Goal: Task Accomplishment & Management: Complete application form

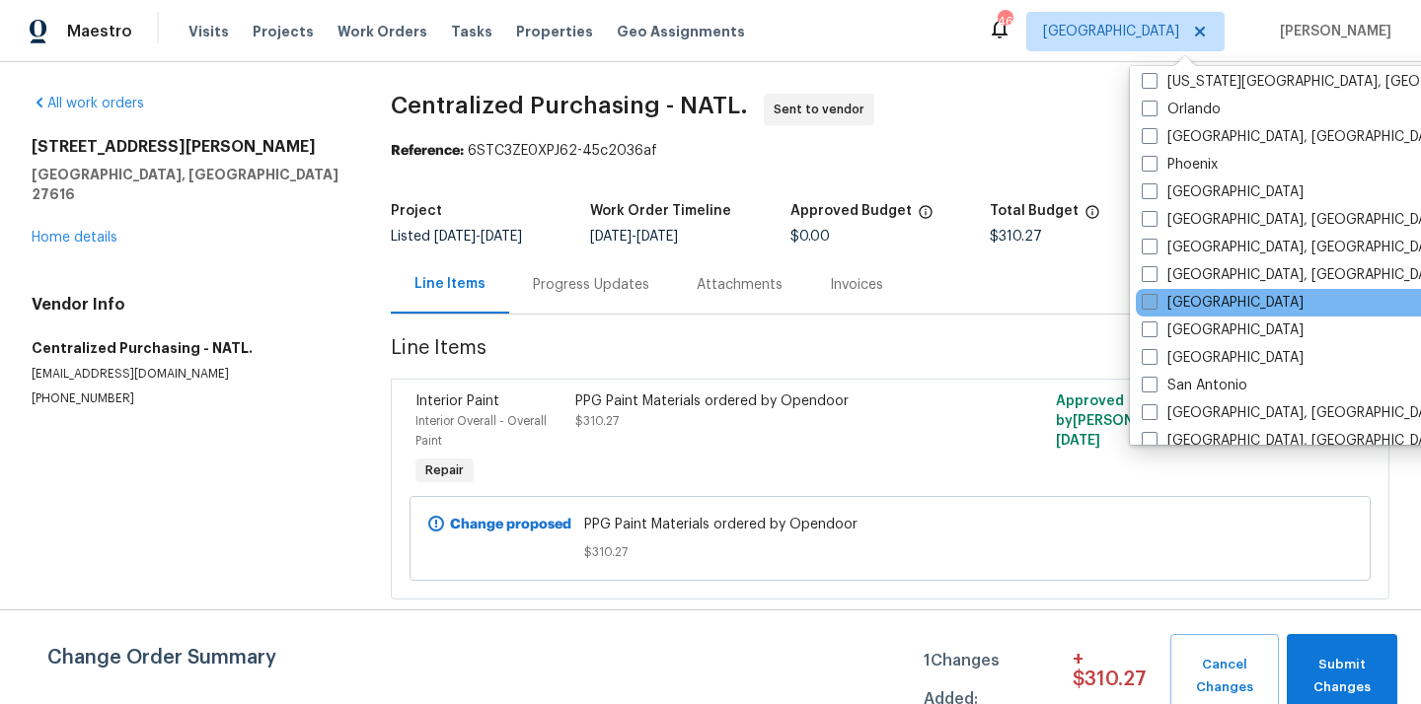
scroll to position [1118, 0]
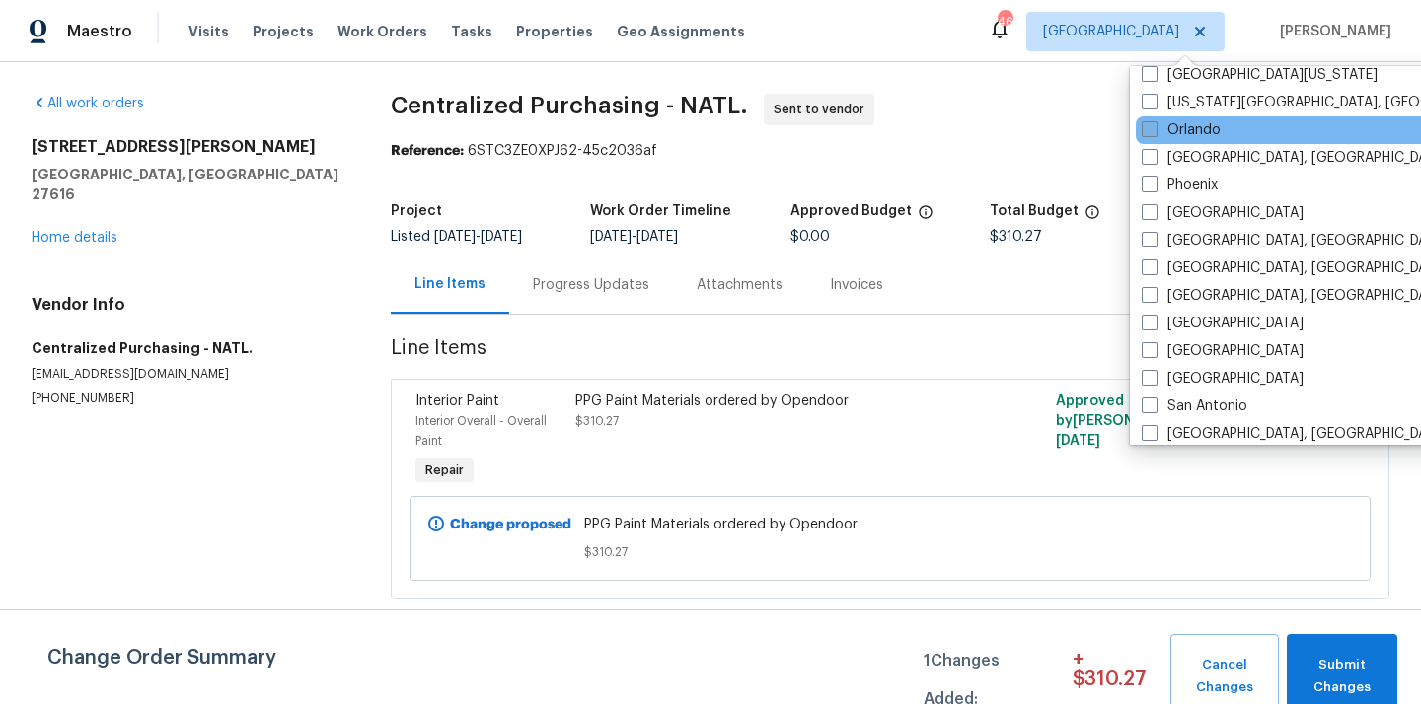
click at [1175, 134] on label "Orlando" at bounding box center [1180, 130] width 79 height 20
click at [1154, 133] on input "Orlando" at bounding box center [1147, 126] width 13 height 13
checkbox input "true"
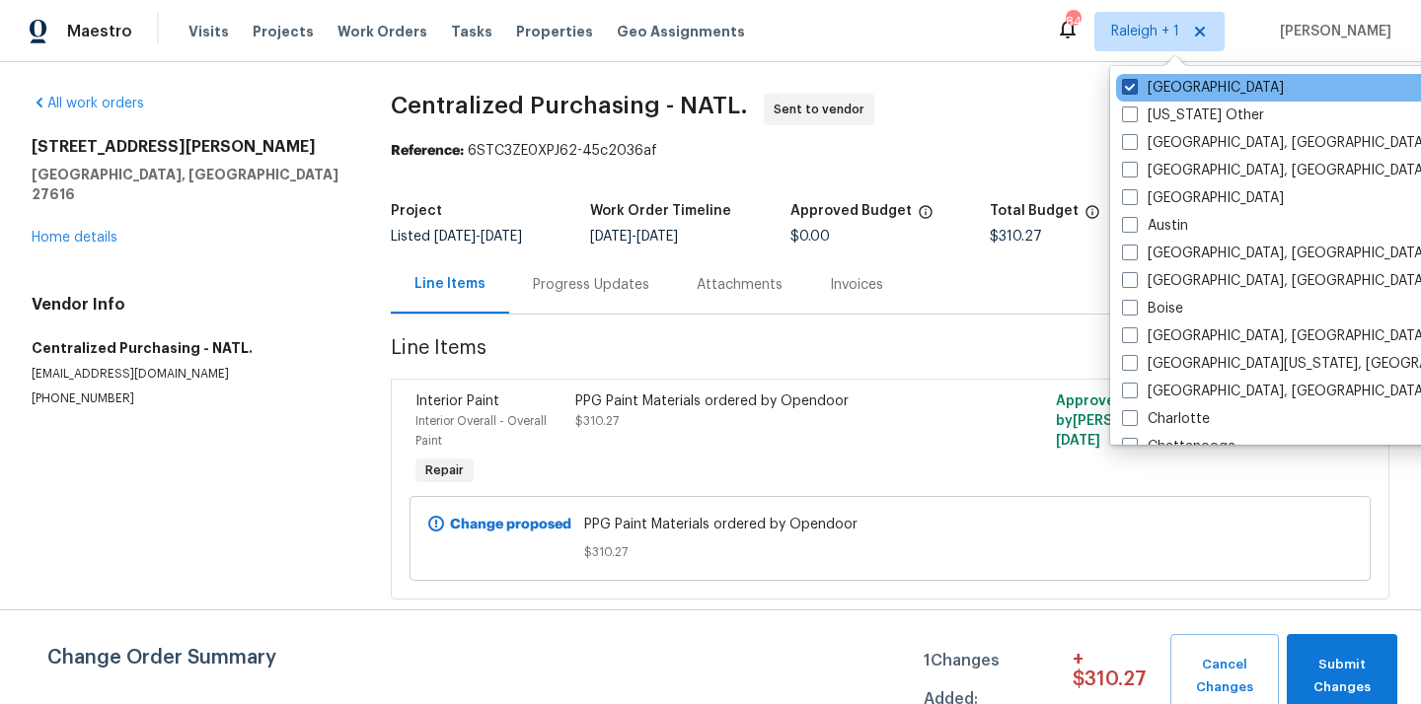
click at [1151, 82] on label "[GEOGRAPHIC_DATA]" at bounding box center [1203, 88] width 162 height 20
click at [1135, 82] on input "[GEOGRAPHIC_DATA]" at bounding box center [1128, 84] width 13 height 13
checkbox input "false"
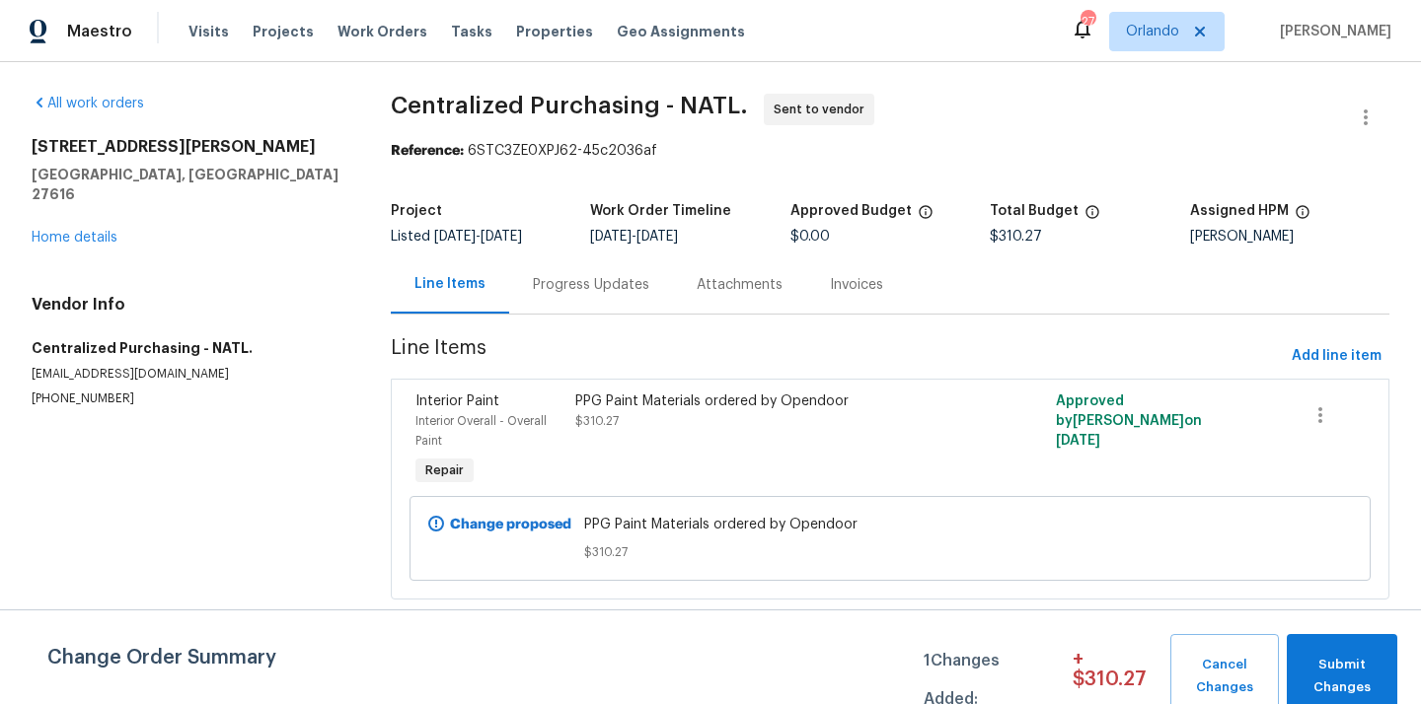
click at [259, 19] on div "Visits Projects Work Orders Tasks Properties Geo Assignments" at bounding box center [478, 31] width 580 height 39
click at [259, 30] on span "Projects" at bounding box center [283, 32] width 61 height 20
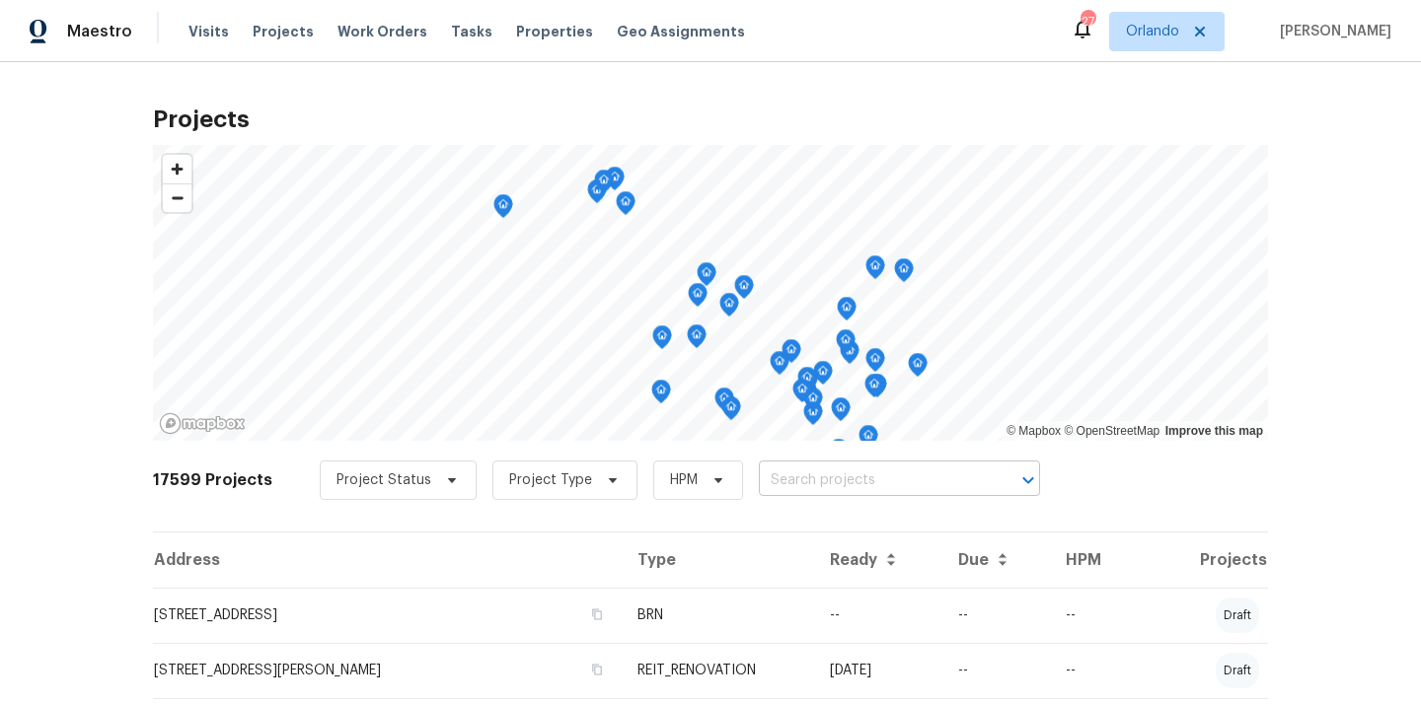
click at [900, 478] on input "text" at bounding box center [872, 481] width 226 height 31
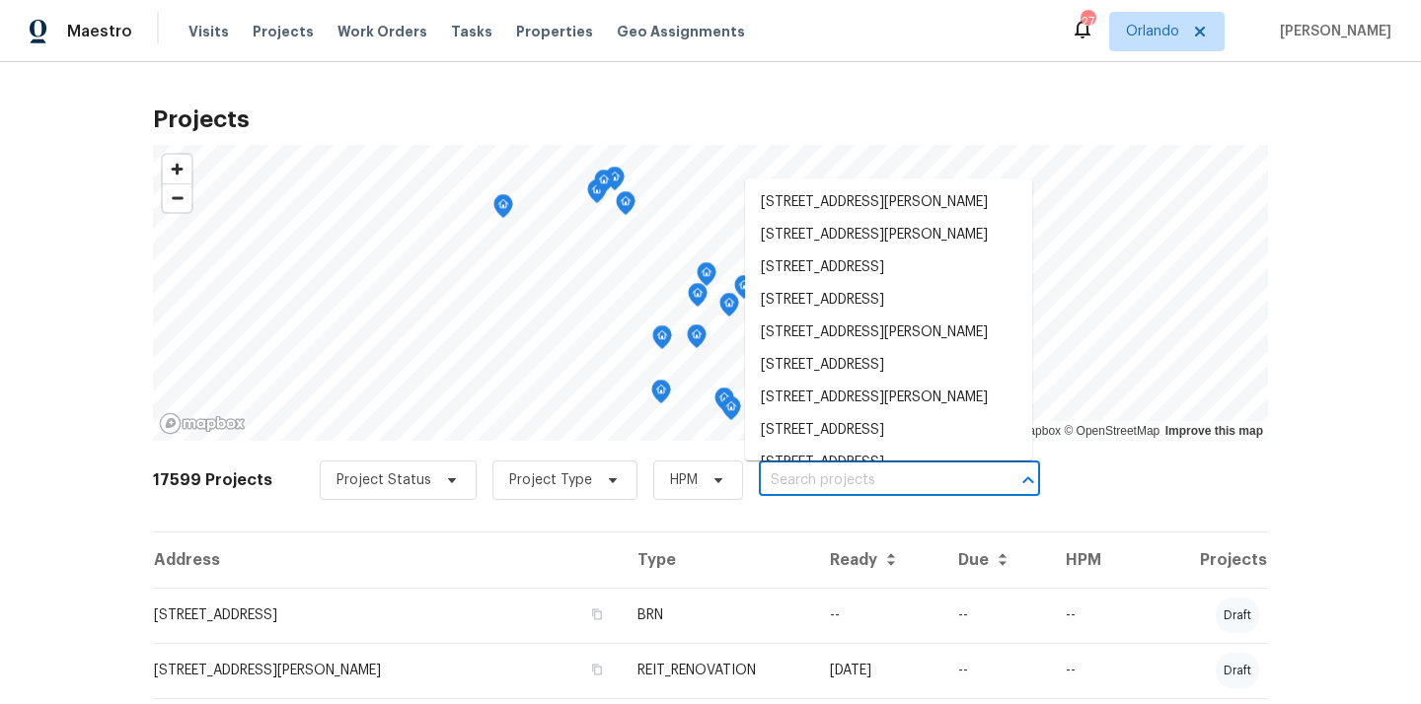
paste input "[STREET_ADDRESS]"
type input "[STREET_ADDRESS]"
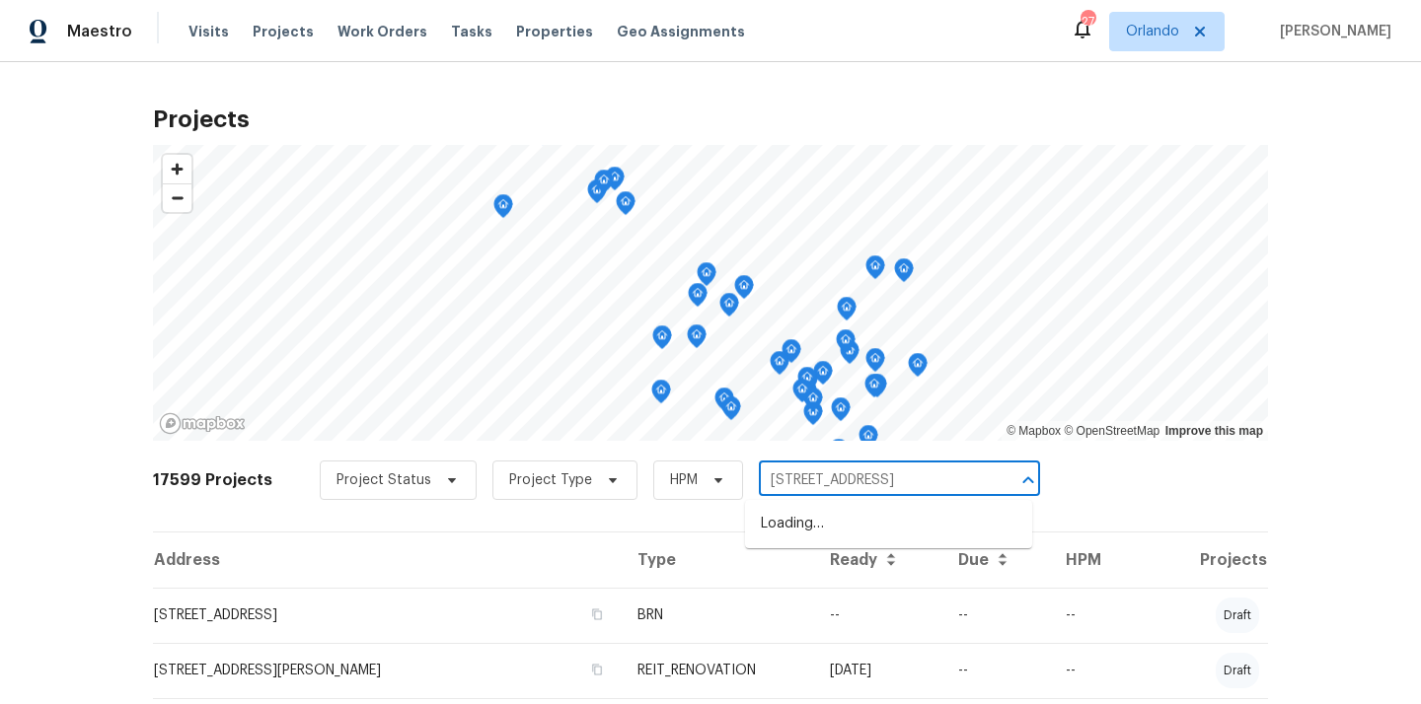
scroll to position [0, 22]
click at [827, 528] on li "[STREET_ADDRESS]" at bounding box center [888, 524] width 287 height 33
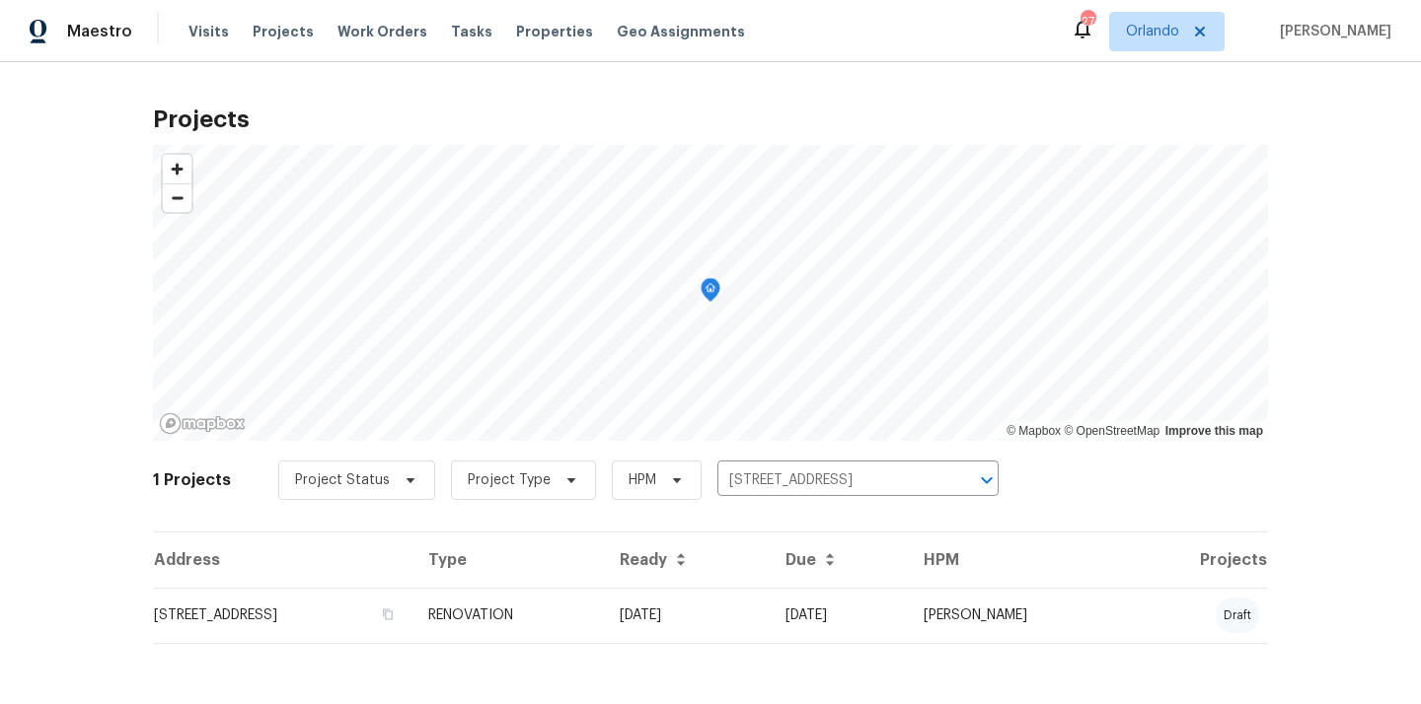
click at [334, 596] on td "[STREET_ADDRESS]" at bounding box center [282, 615] width 259 height 55
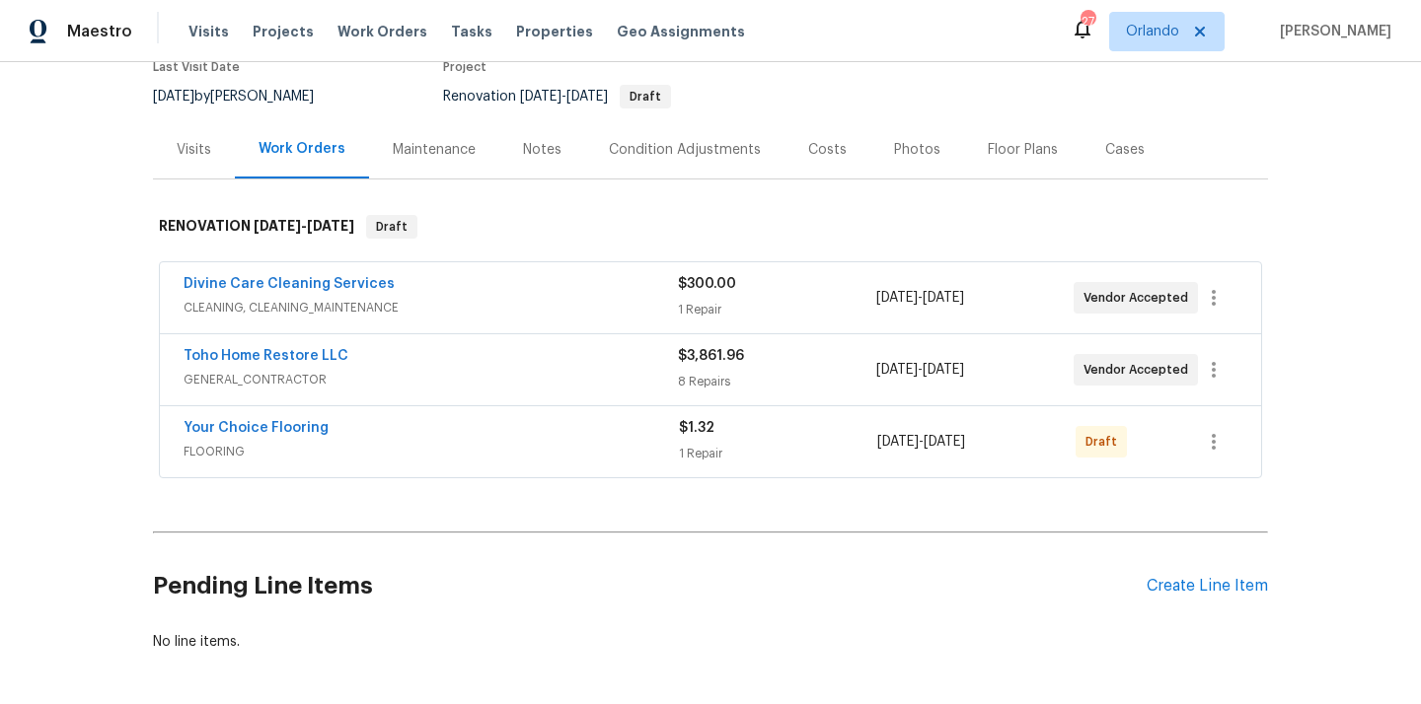
scroll to position [236, 0]
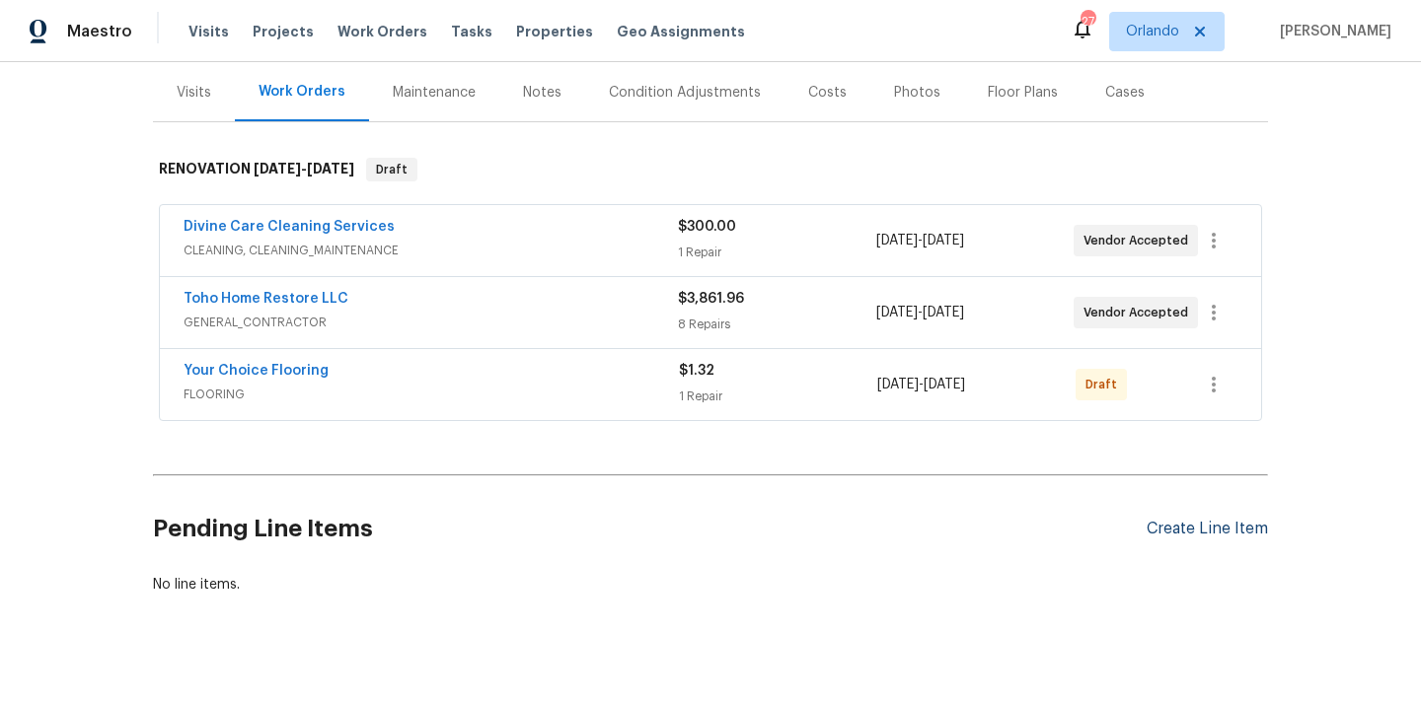
click at [1236, 534] on div "Create Line Item" at bounding box center [1206, 529] width 121 height 19
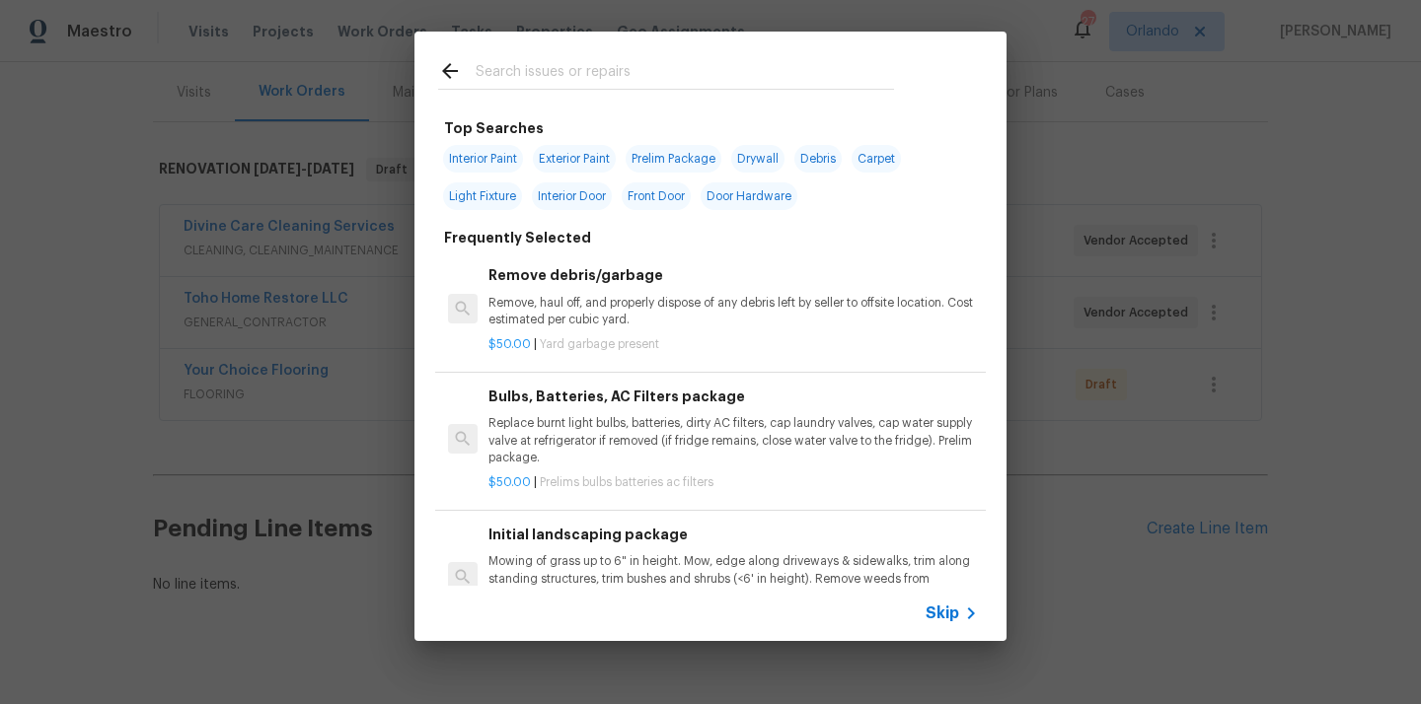
click at [763, 86] on input "text" at bounding box center [685, 74] width 418 height 30
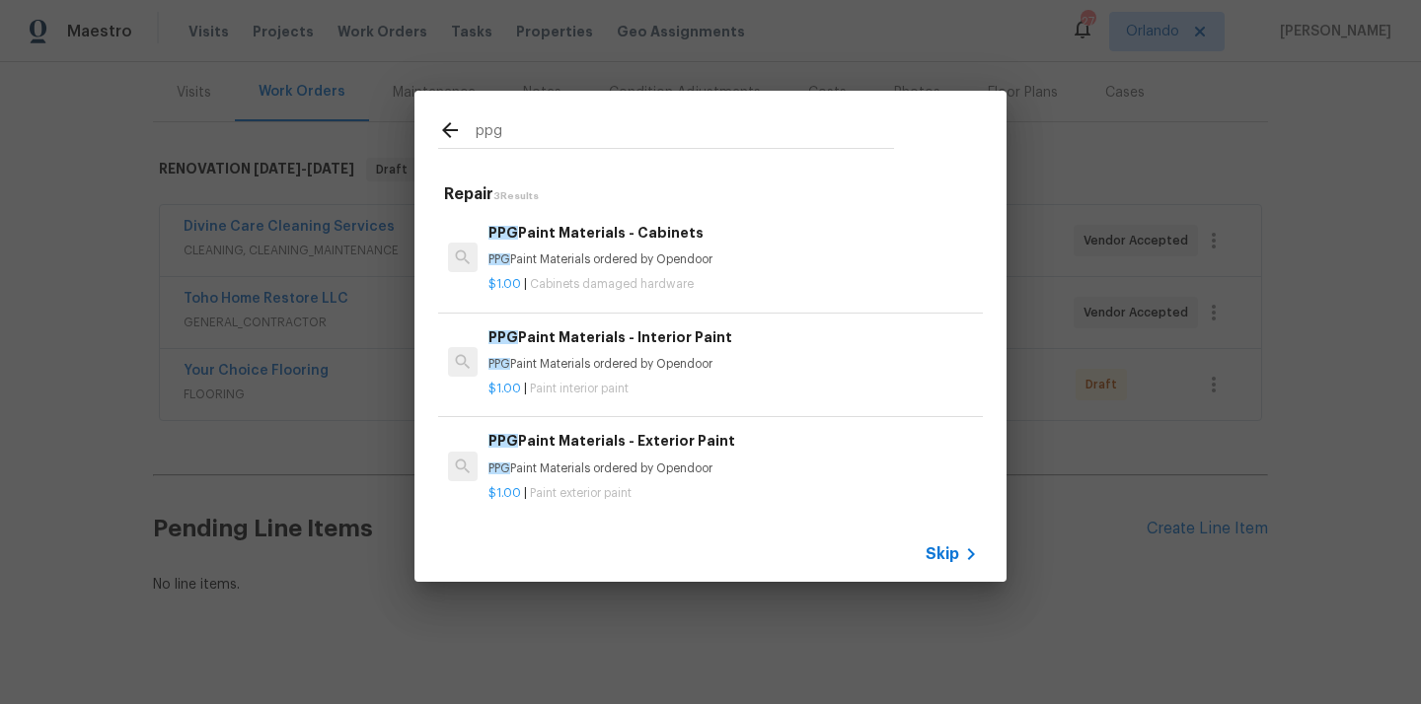
type input "ppg"
click at [569, 380] on div "$1.00 | Paint interior paint" at bounding box center [732, 385] width 489 height 25
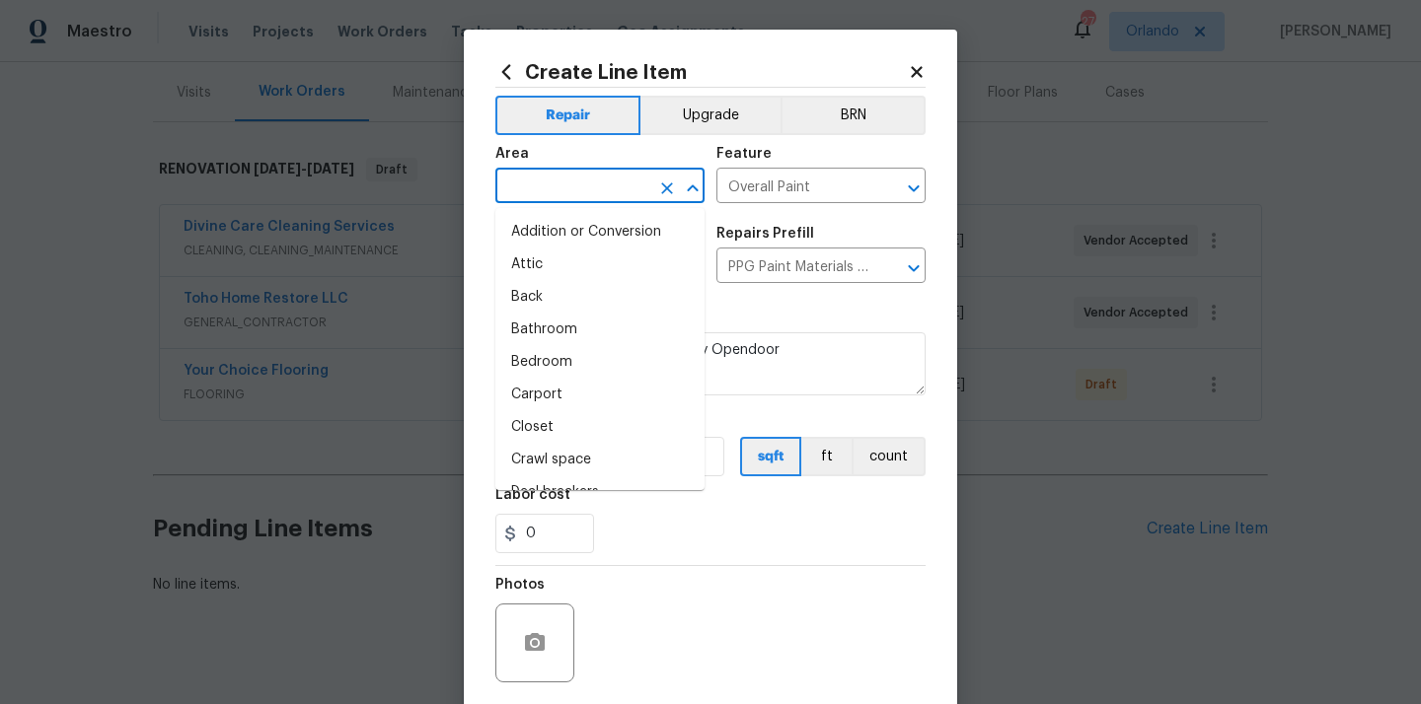
click at [599, 188] on input "text" at bounding box center [572, 188] width 154 height 31
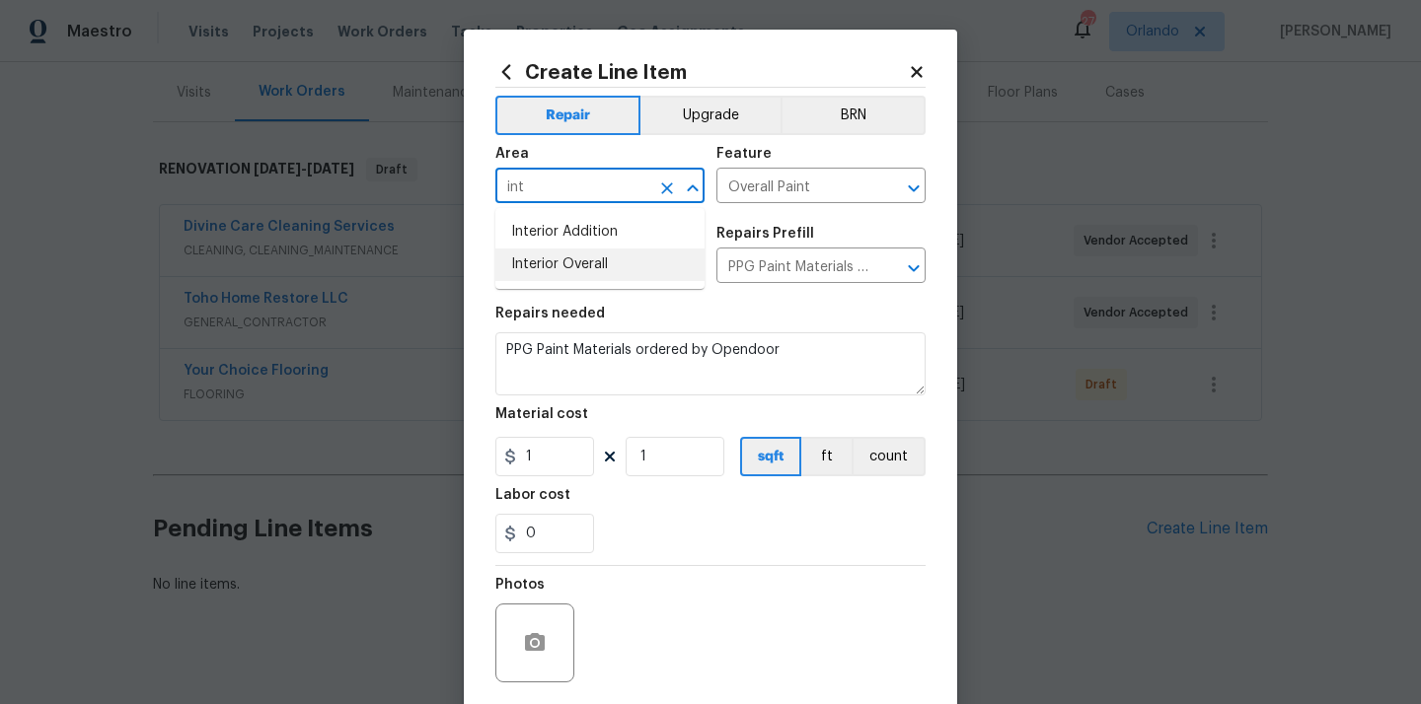
click at [570, 260] on li "Interior Overall" at bounding box center [599, 265] width 209 height 33
type input "Interior Overall"
drag, startPoint x: 537, startPoint y: 461, endPoint x: 467, endPoint y: 455, distance: 70.3
click at [467, 455] on div "Create Line Item Repair Upgrade BRN Area Interior Overall ​ Feature Overall Pai…" at bounding box center [710, 425] width 493 height 790
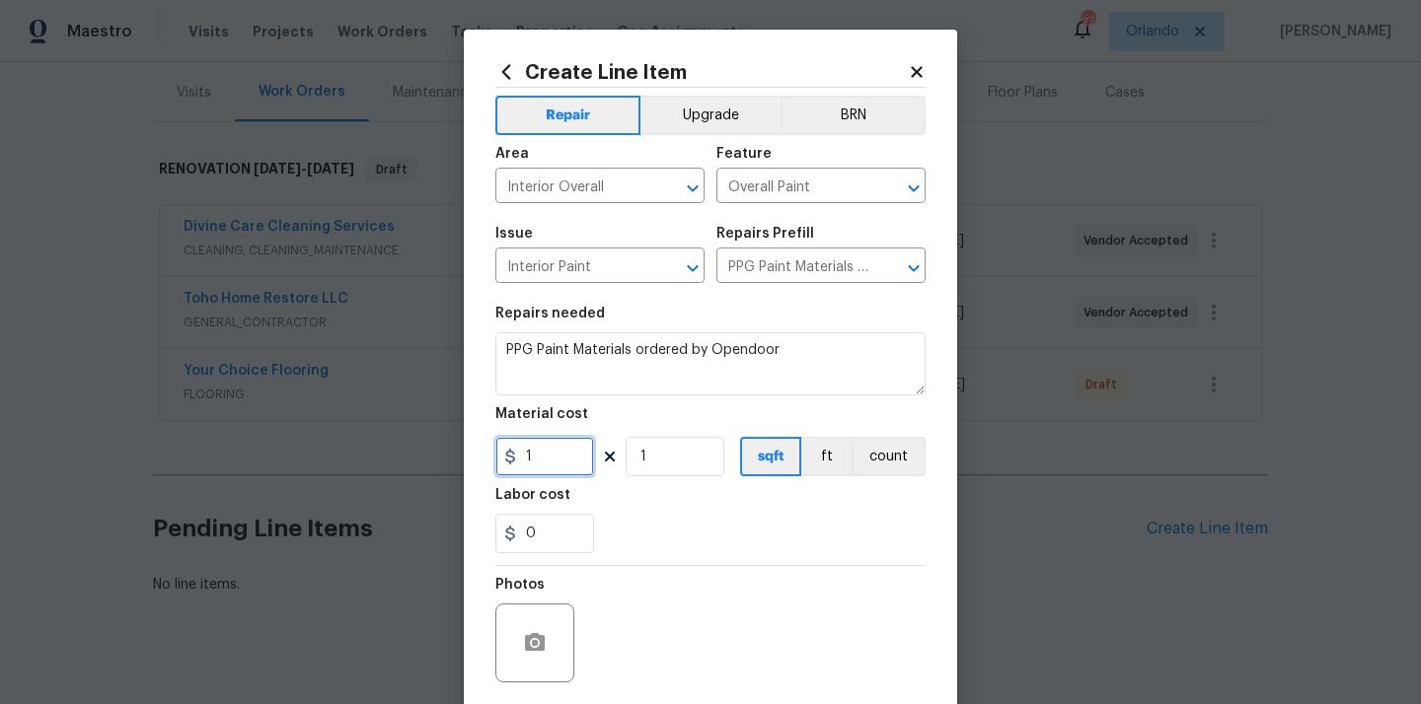
paste input "465.93"
type input "465.93"
click at [632, 526] on div "0" at bounding box center [710, 533] width 430 height 39
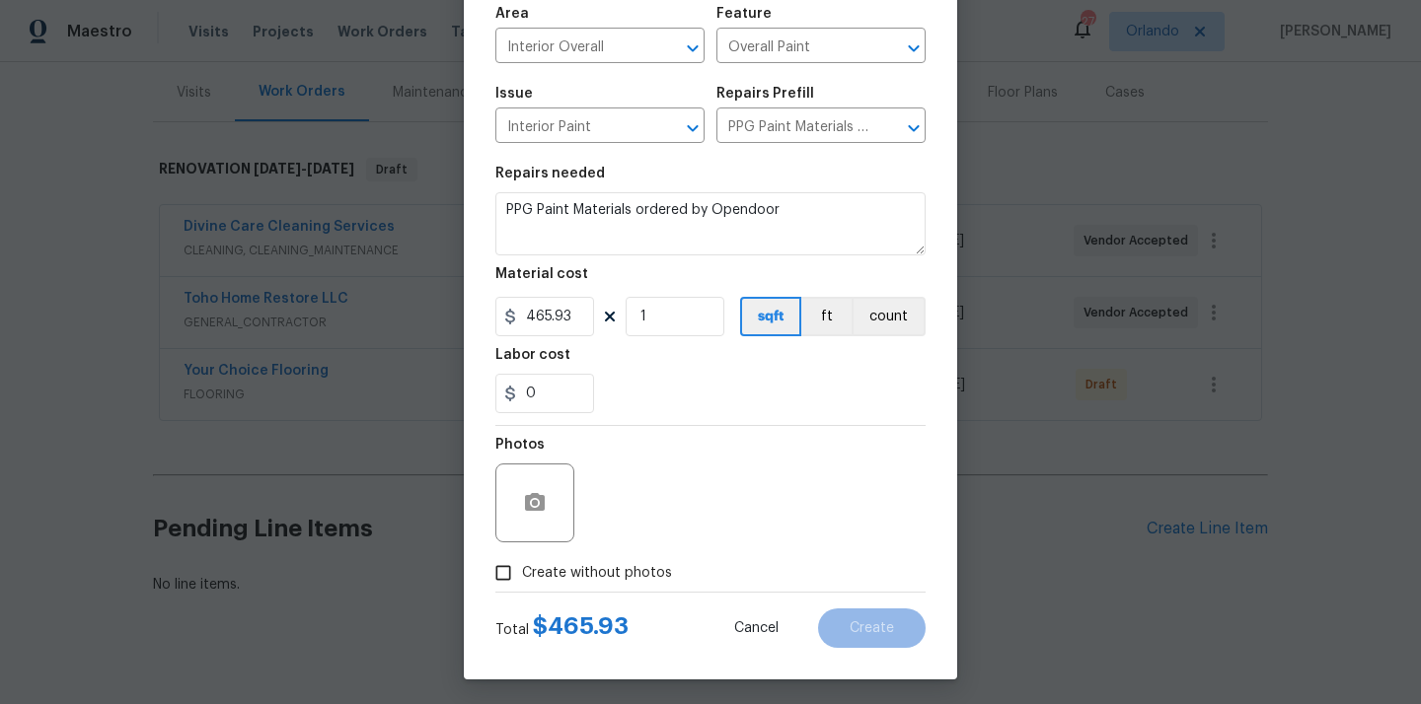
scroll to position [146, 0]
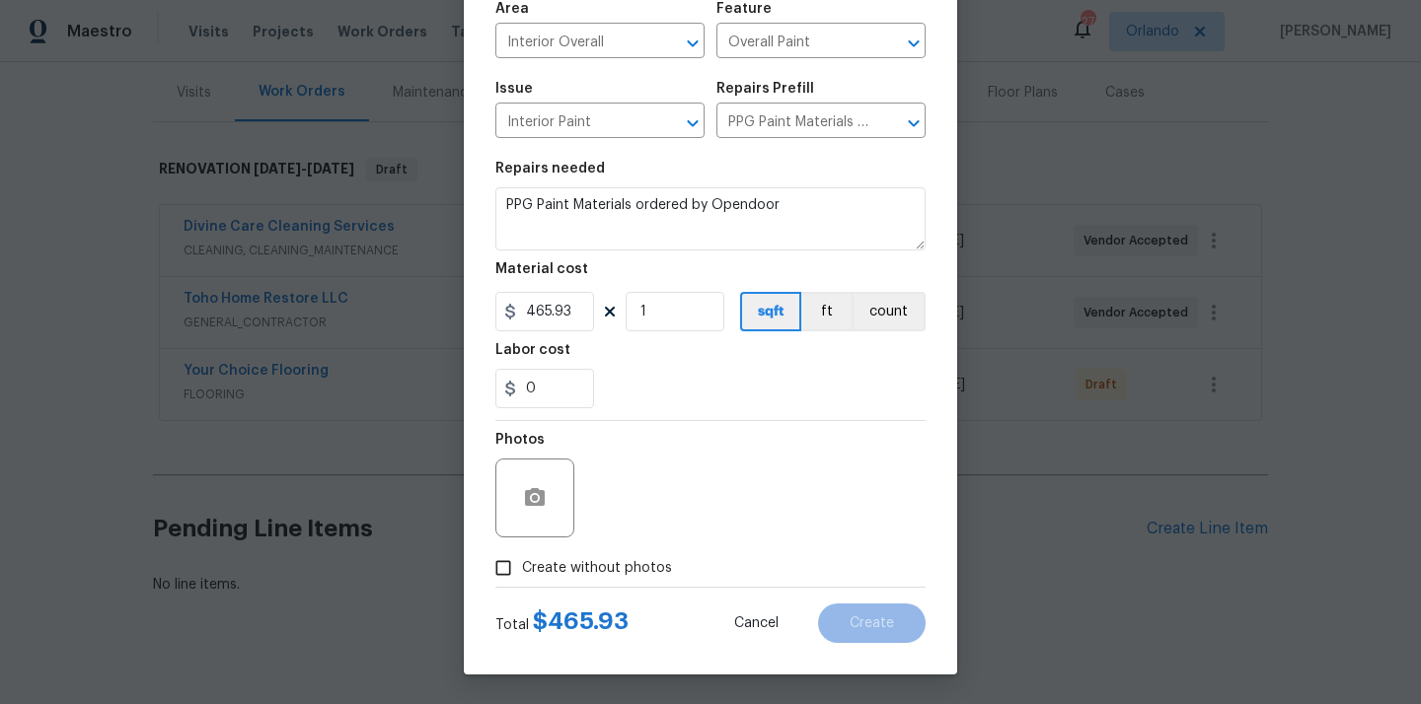
click at [603, 567] on span "Create without photos" at bounding box center [597, 568] width 150 height 21
click at [522, 567] on input "Create without photos" at bounding box center [502, 568] width 37 height 37
checkbox input "true"
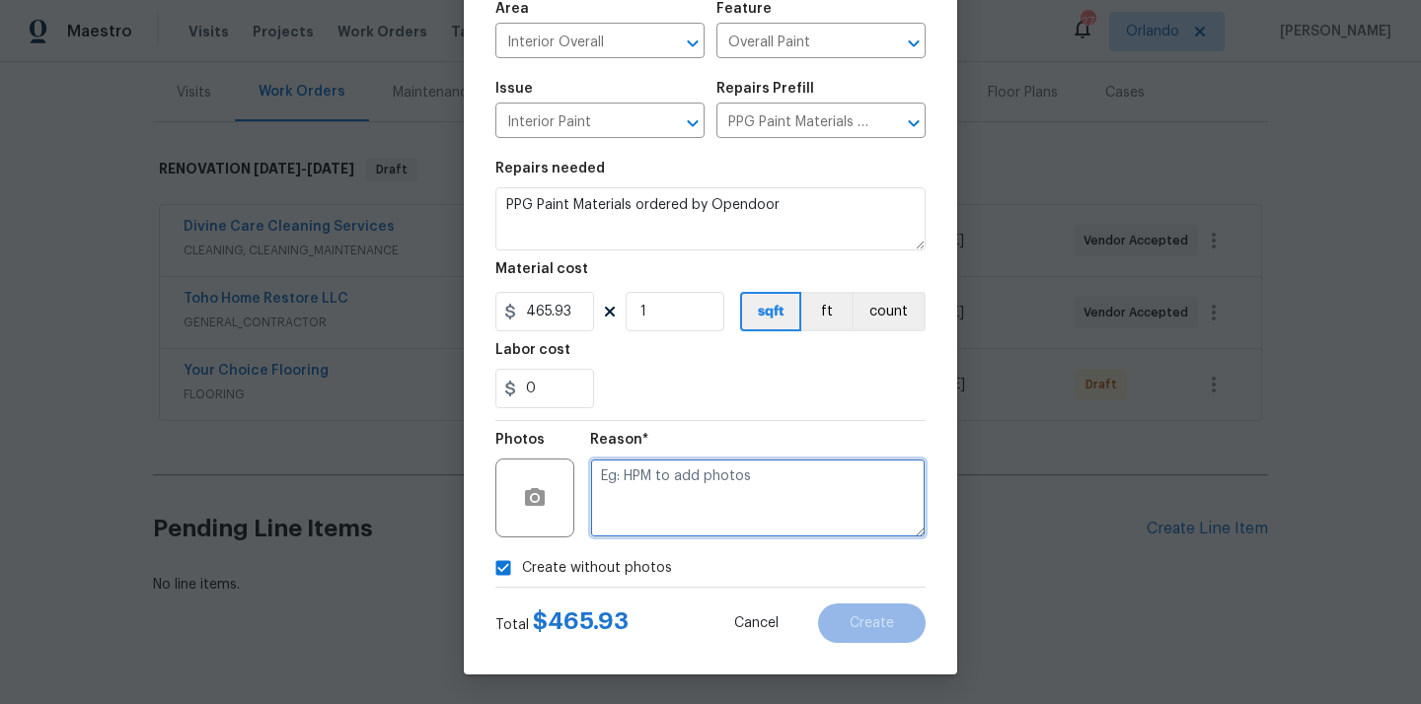
click at [667, 477] on textarea at bounding box center [757, 498] width 335 height 79
type textarea "N/A"
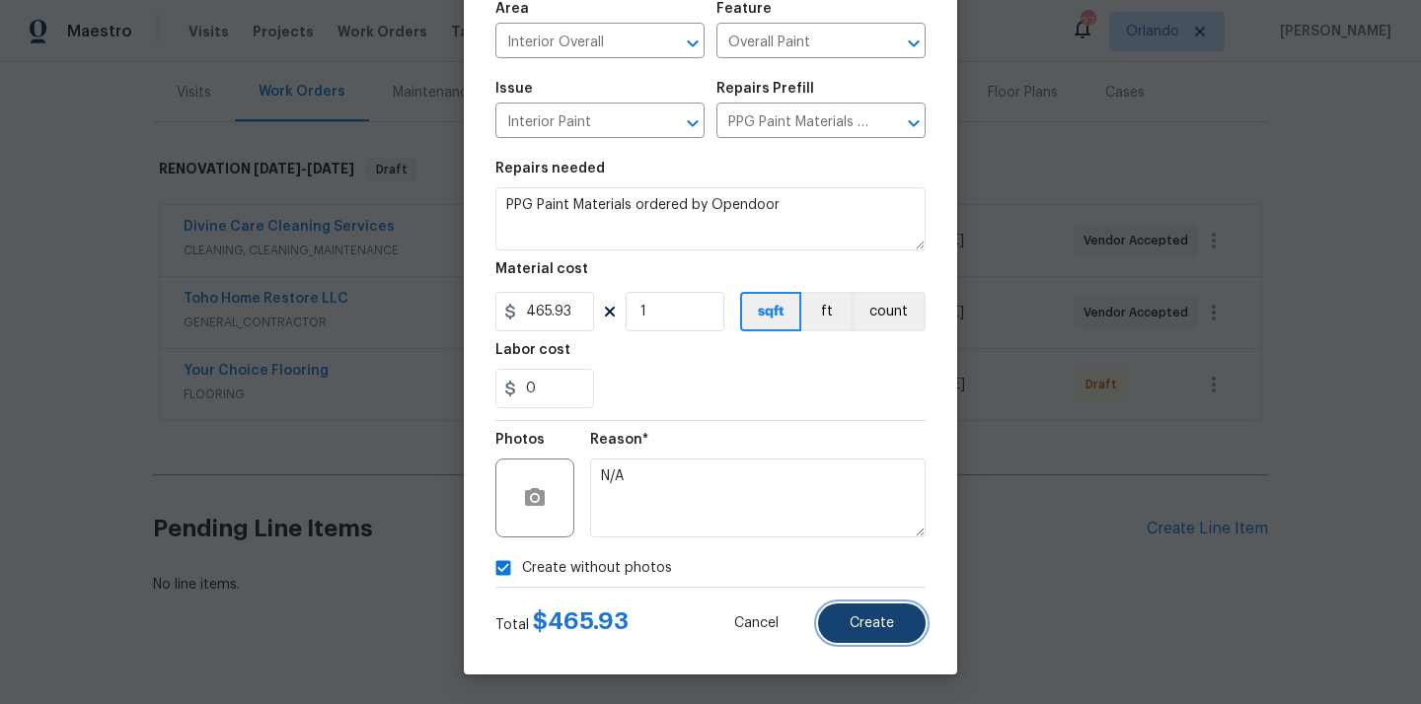
click at [856, 622] on span "Create" at bounding box center [871, 624] width 44 height 15
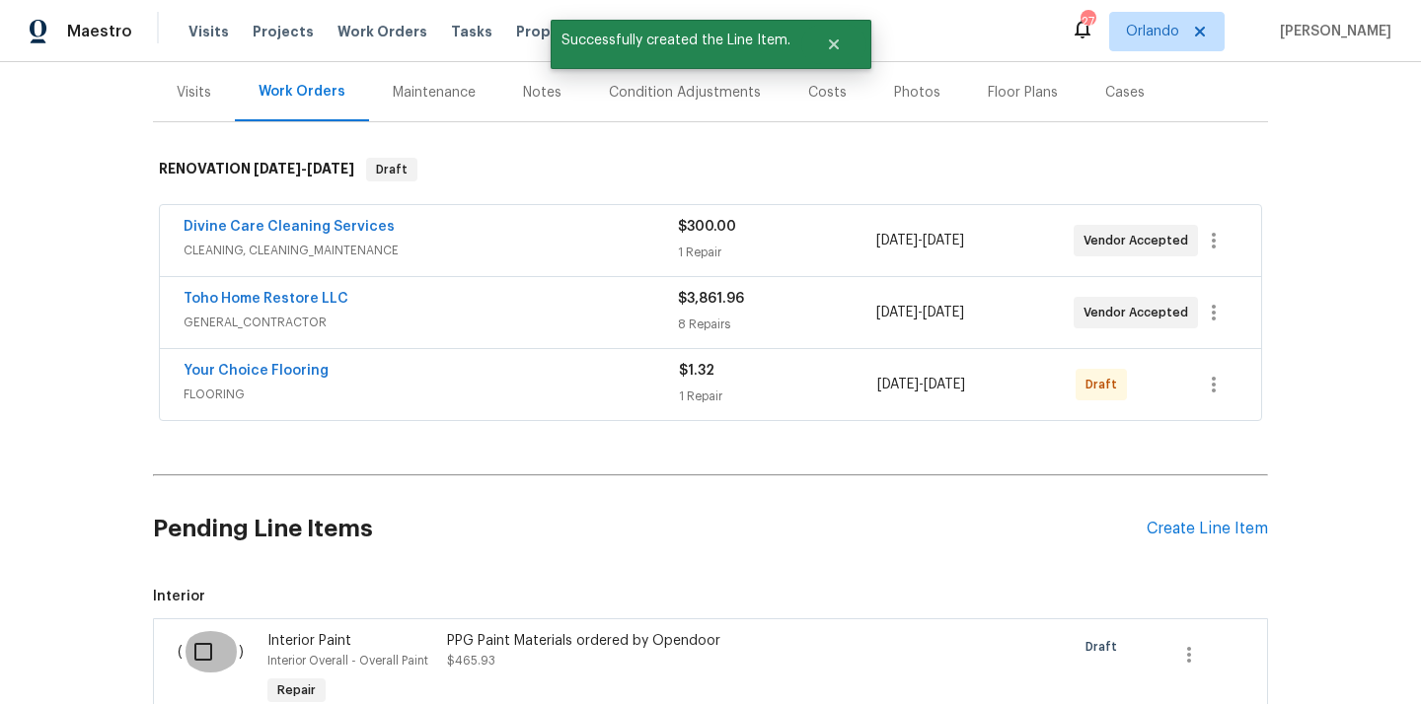
click at [215, 658] on input "checkbox" at bounding box center [211, 651] width 56 height 41
checkbox input "true"
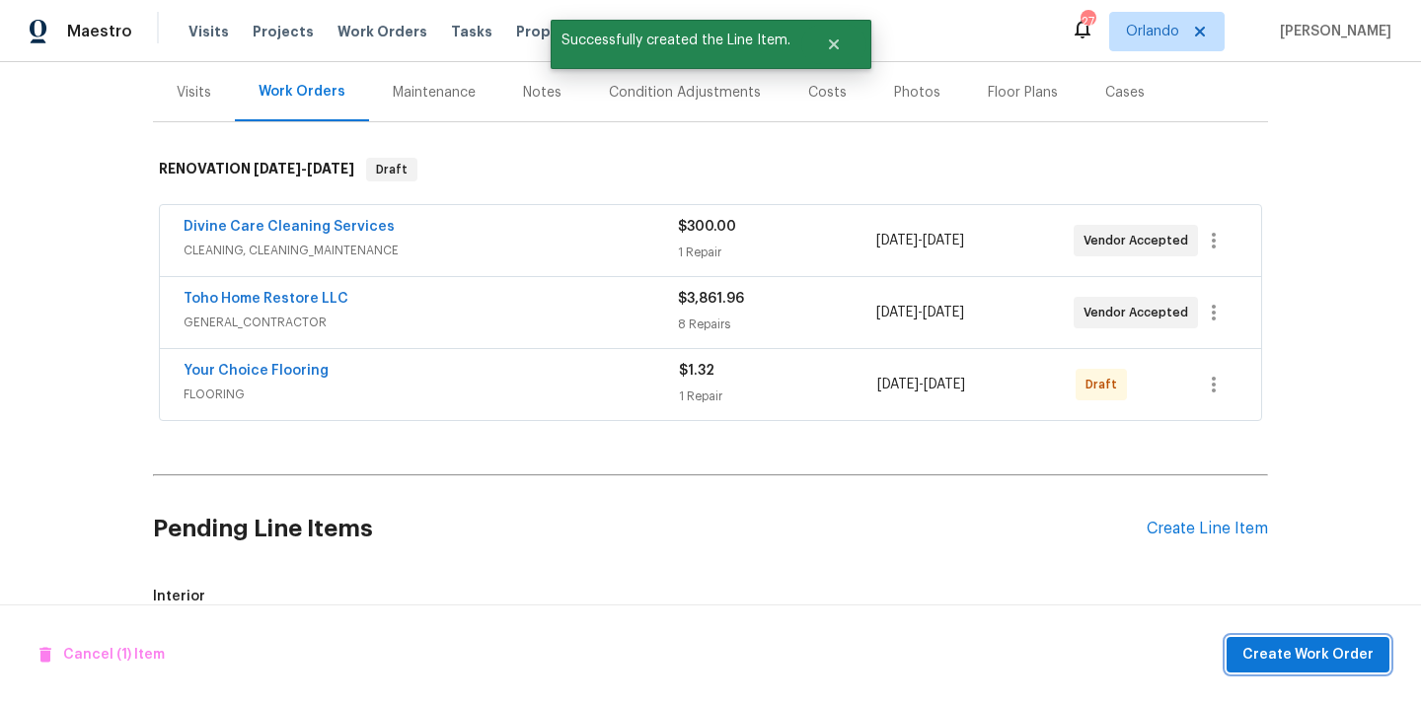
click at [1279, 643] on span "Create Work Order" at bounding box center [1307, 655] width 131 height 25
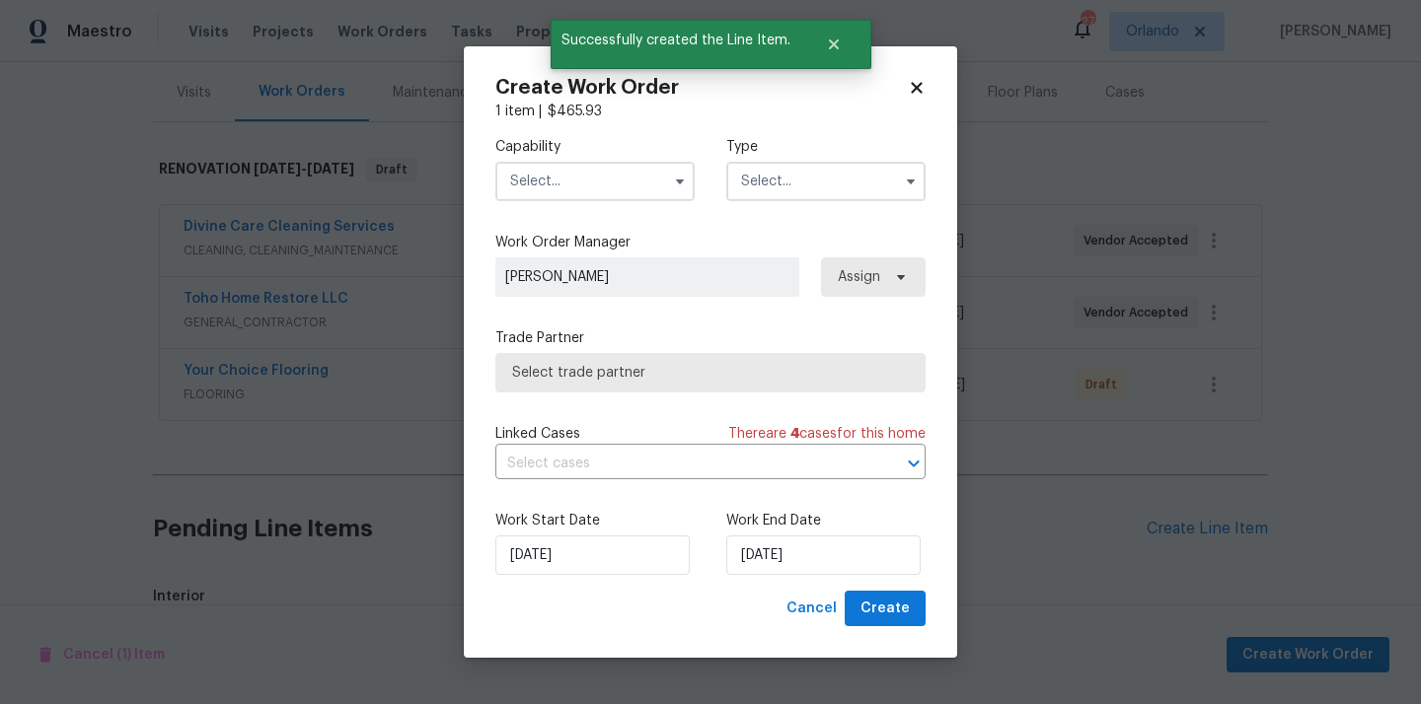
click at [612, 181] on input "text" at bounding box center [594, 181] width 199 height 39
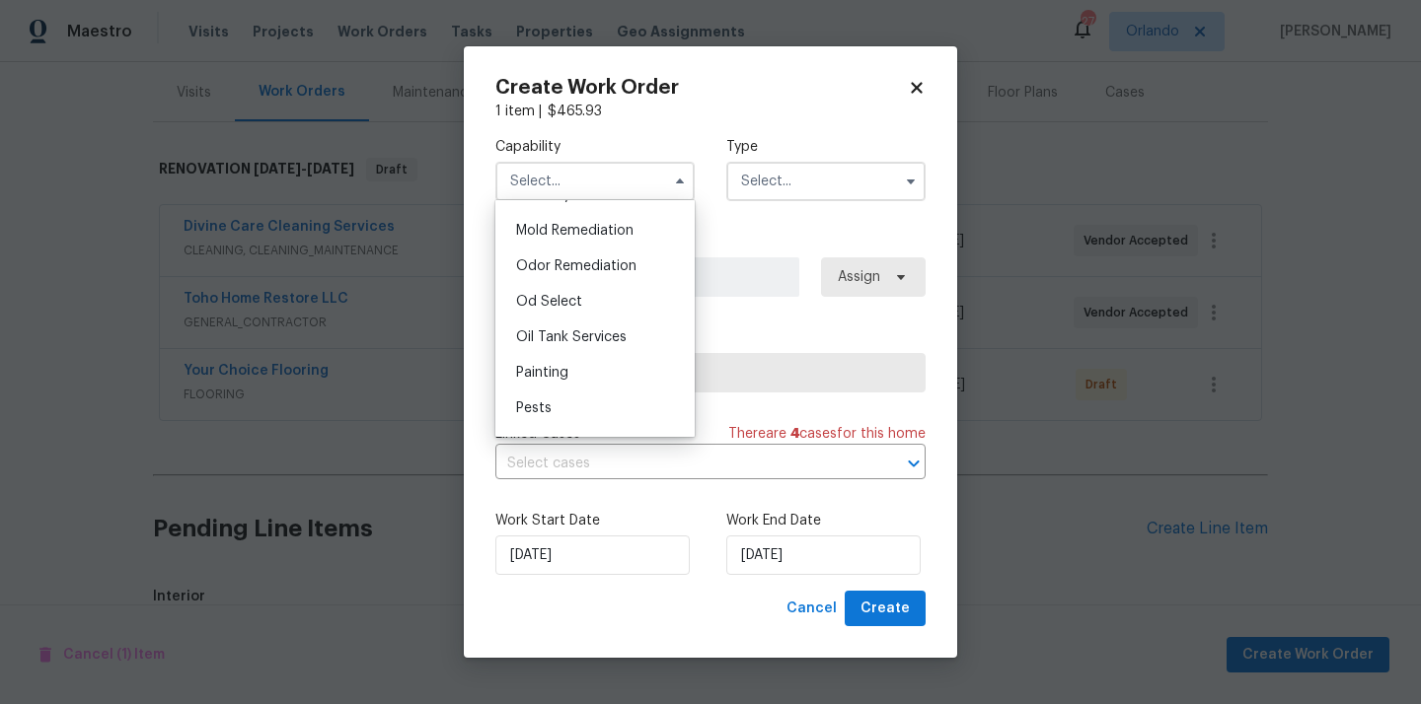
scroll to position [1591, 0]
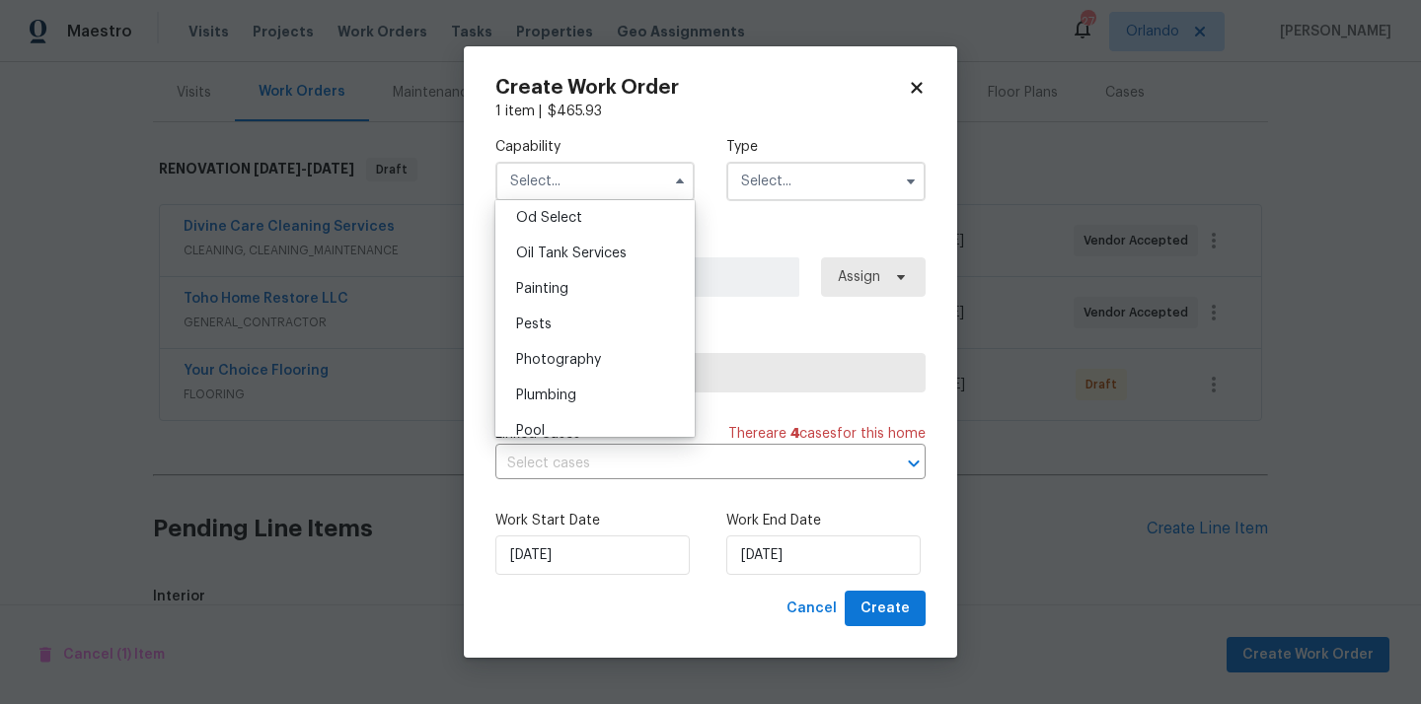
click at [603, 280] on div "Painting" at bounding box center [594, 289] width 189 height 36
type input "Painting"
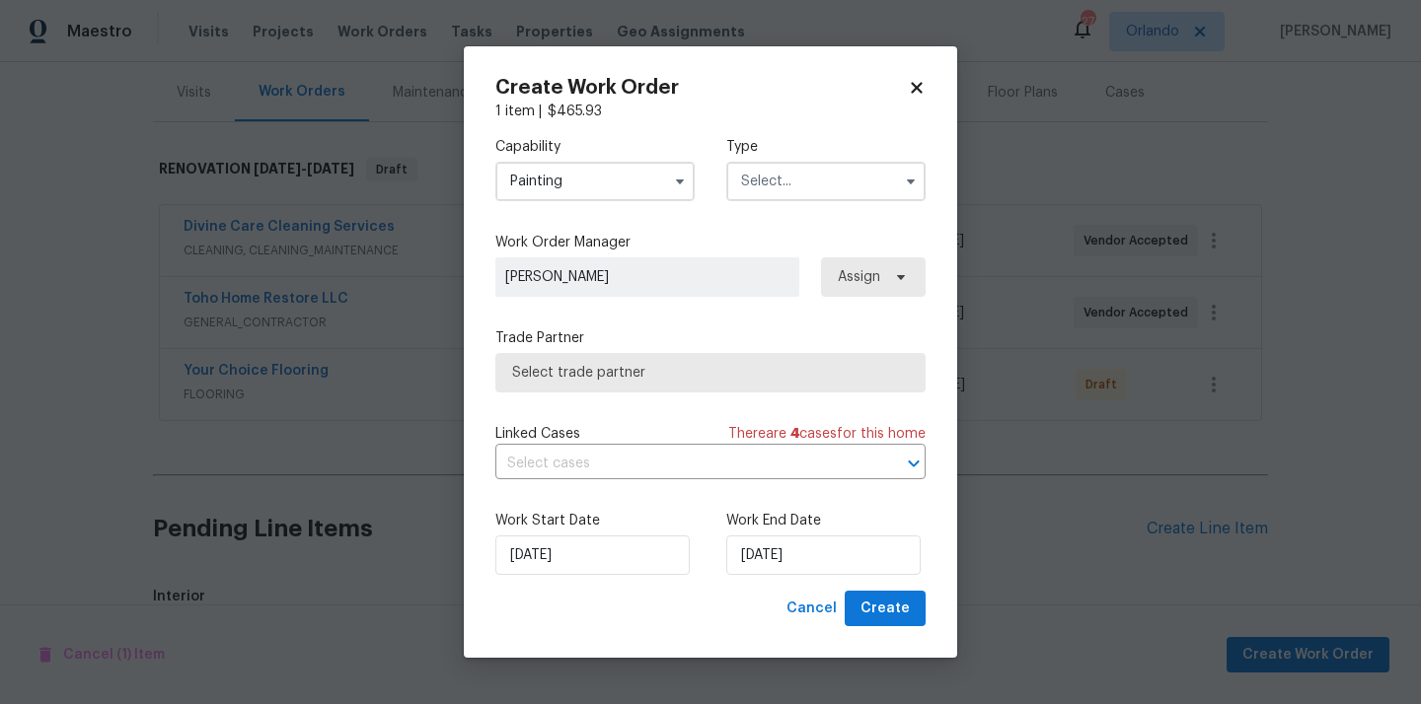
click at [817, 179] on input "text" at bounding box center [825, 181] width 199 height 39
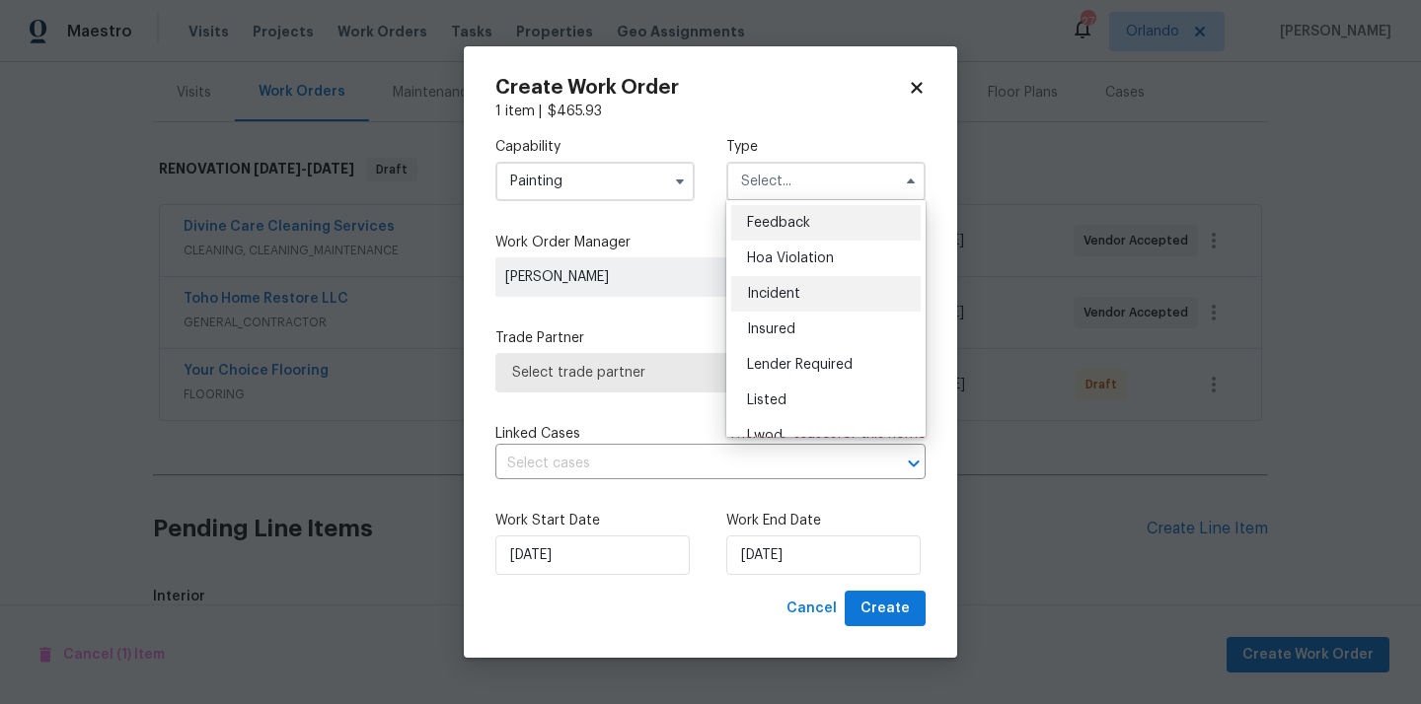
scroll to position [235, 0]
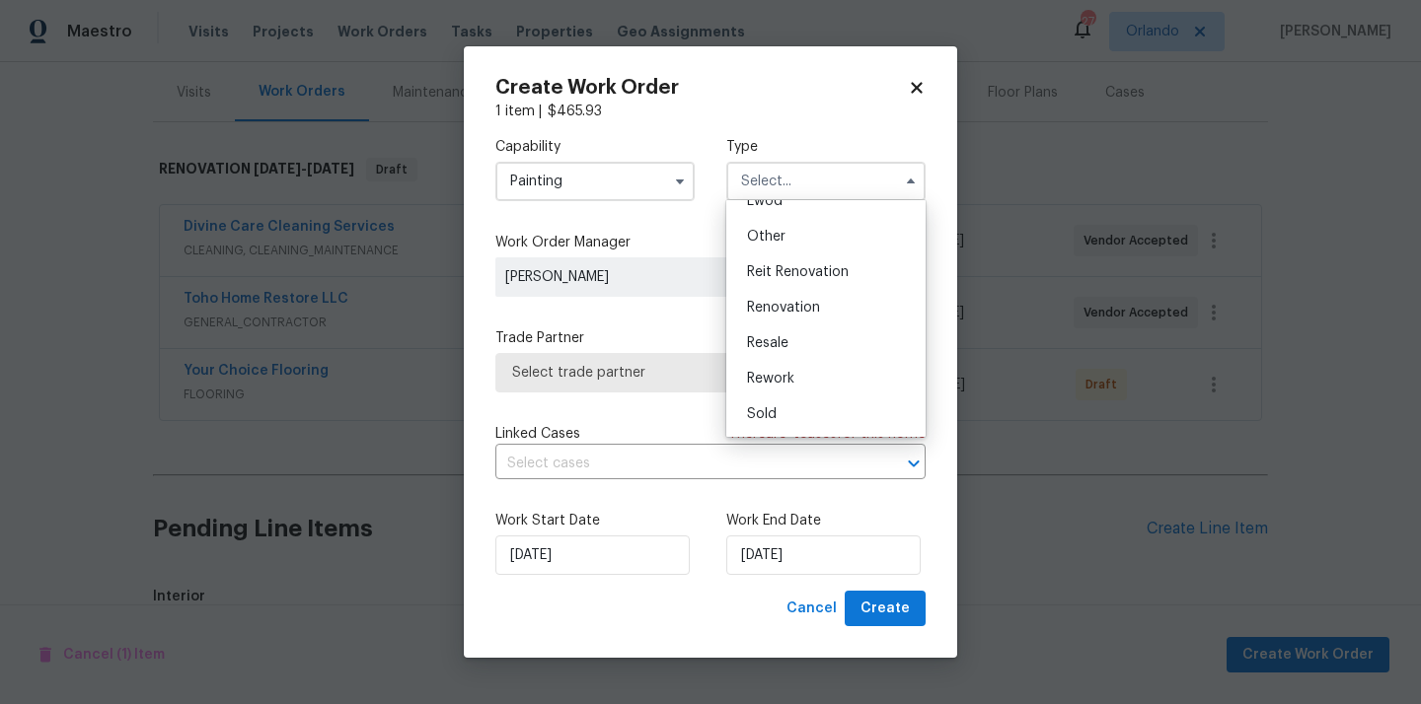
click at [809, 303] on span "Renovation" at bounding box center [783, 308] width 73 height 14
type input "Renovation"
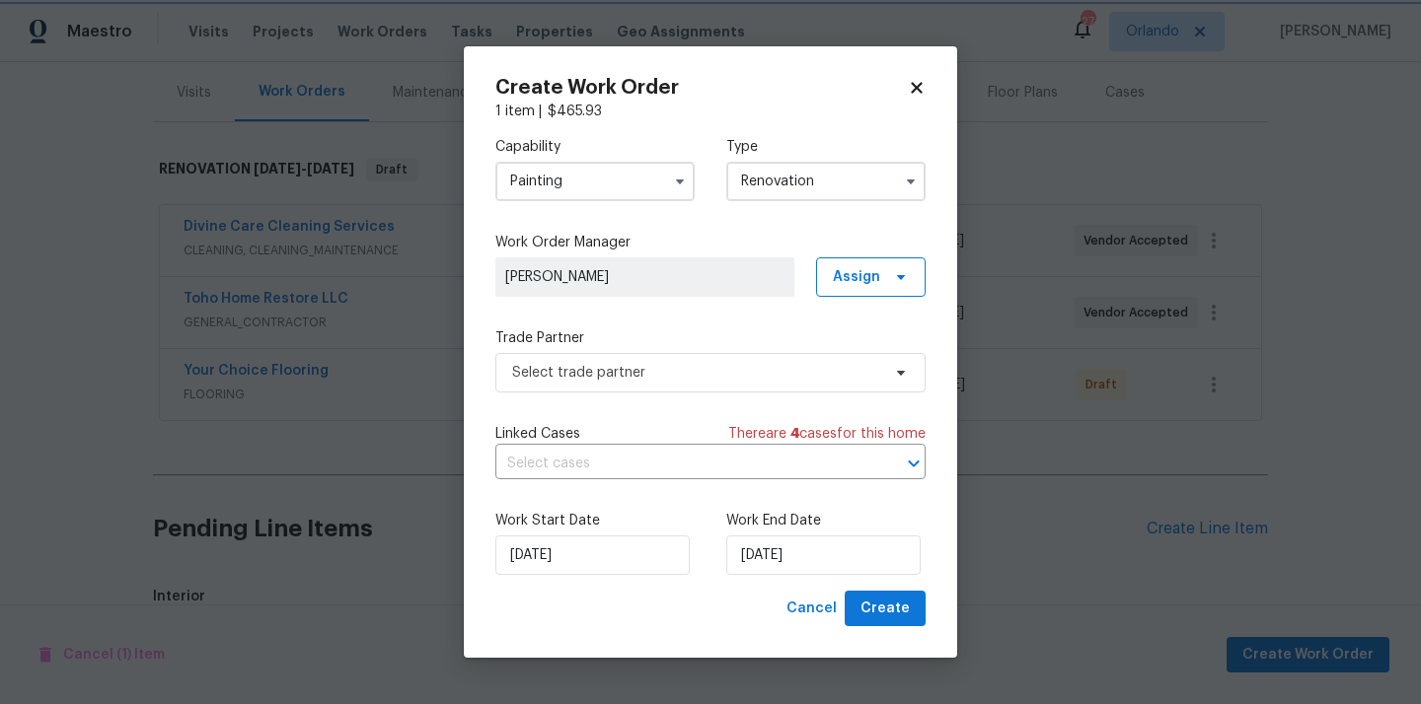
scroll to position [0, 0]
click at [881, 281] on span "Assign" at bounding box center [871, 276] width 110 height 39
click at [851, 360] on div "Assign to me" at bounding box center [874, 360] width 86 height 20
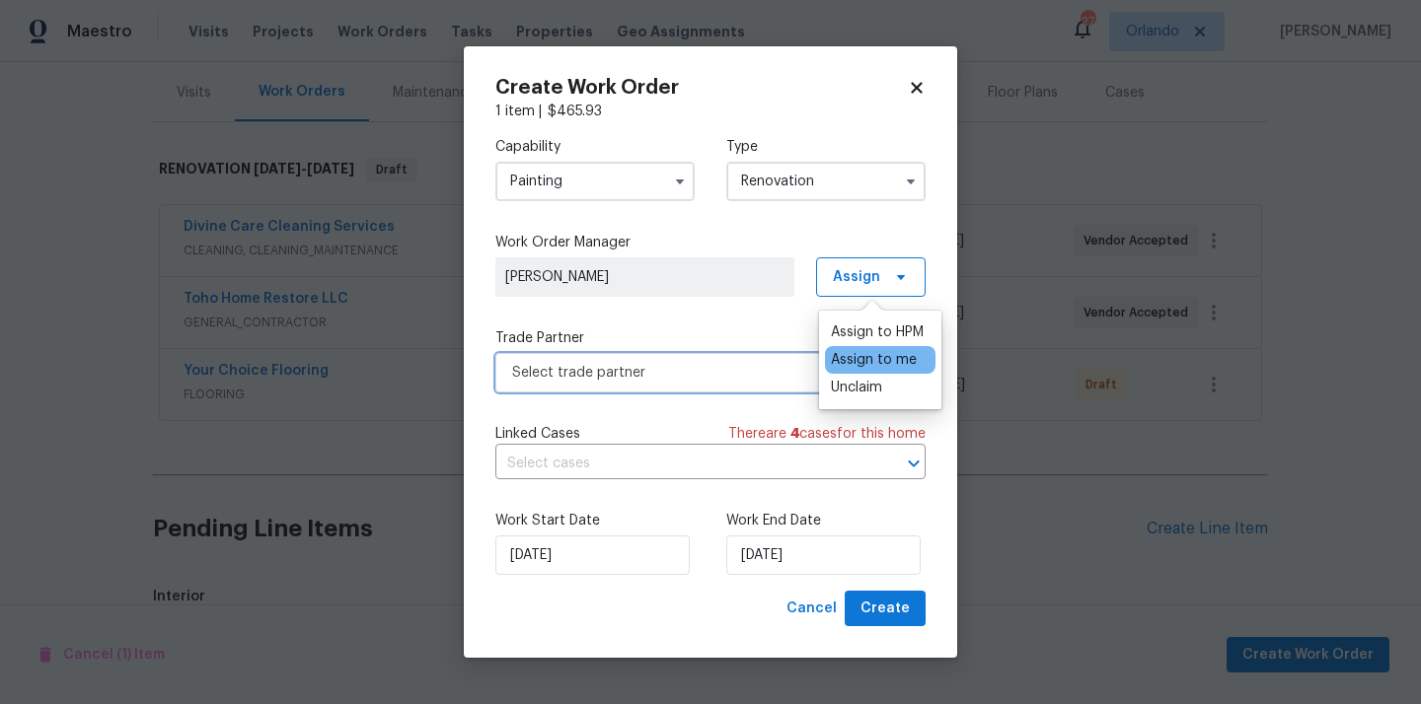
click at [715, 371] on span "Select trade partner" at bounding box center [696, 373] width 368 height 20
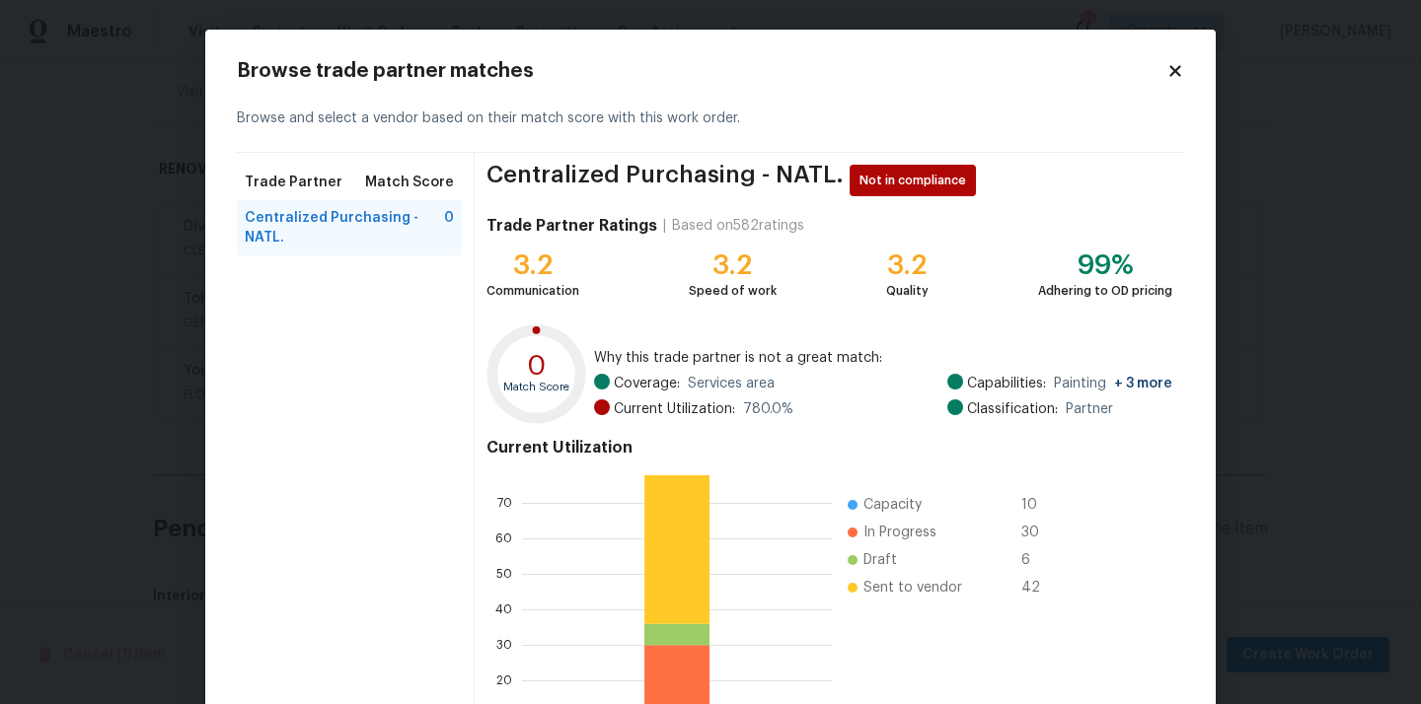
scroll to position [166, 0]
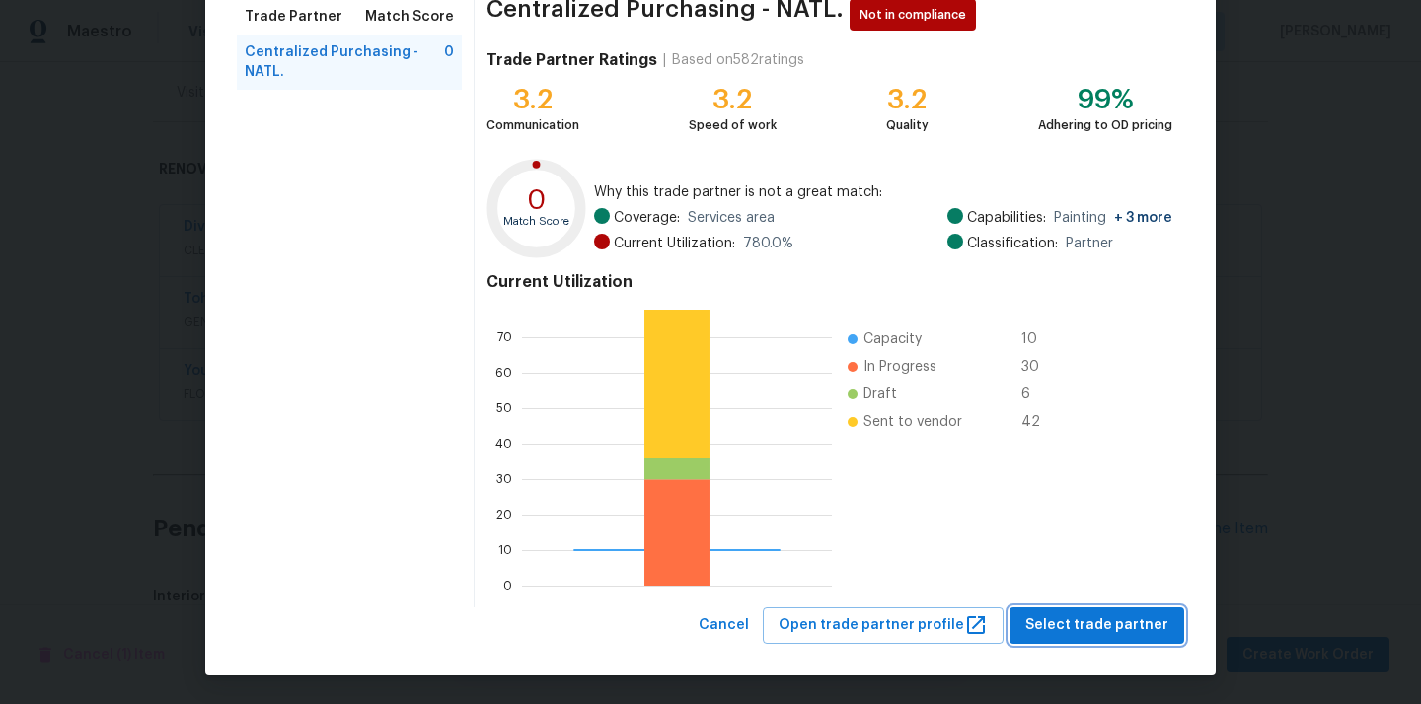
click at [1095, 617] on span "Select trade partner" at bounding box center [1096, 626] width 143 height 25
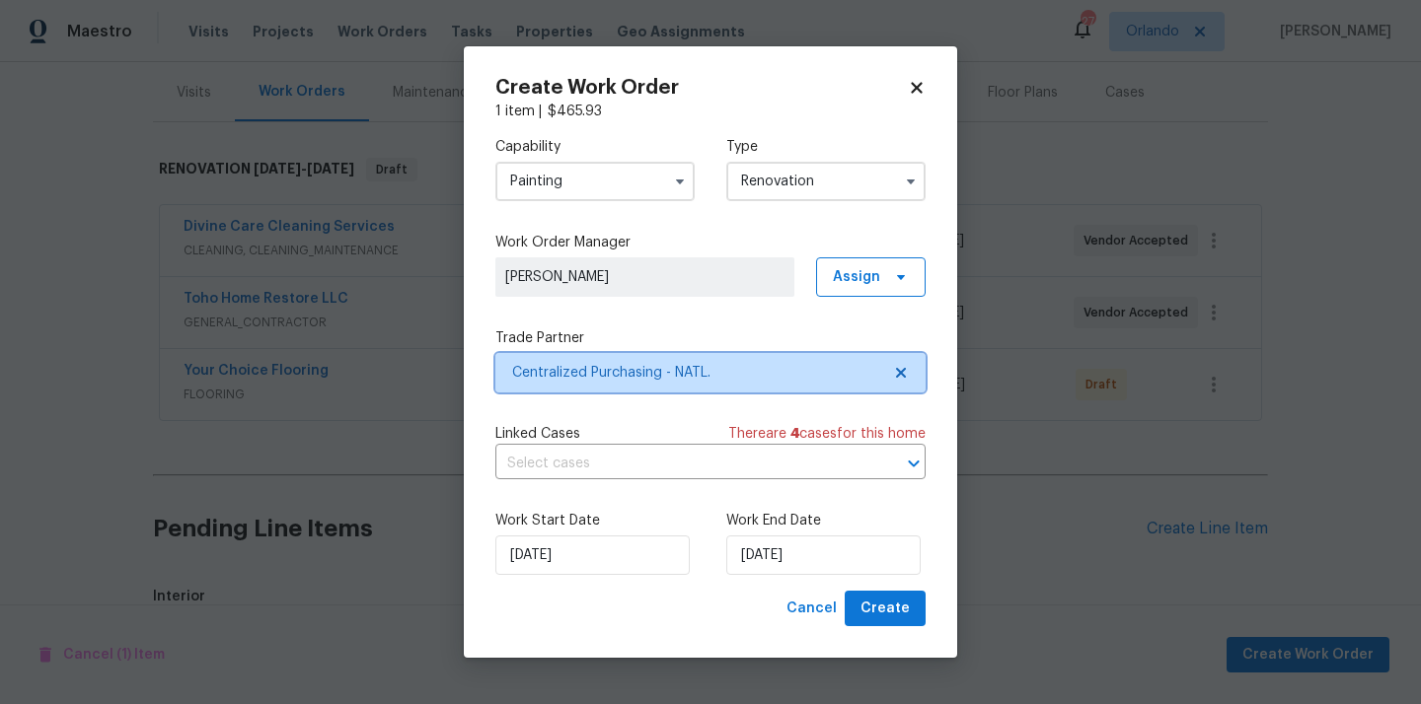
scroll to position [0, 0]
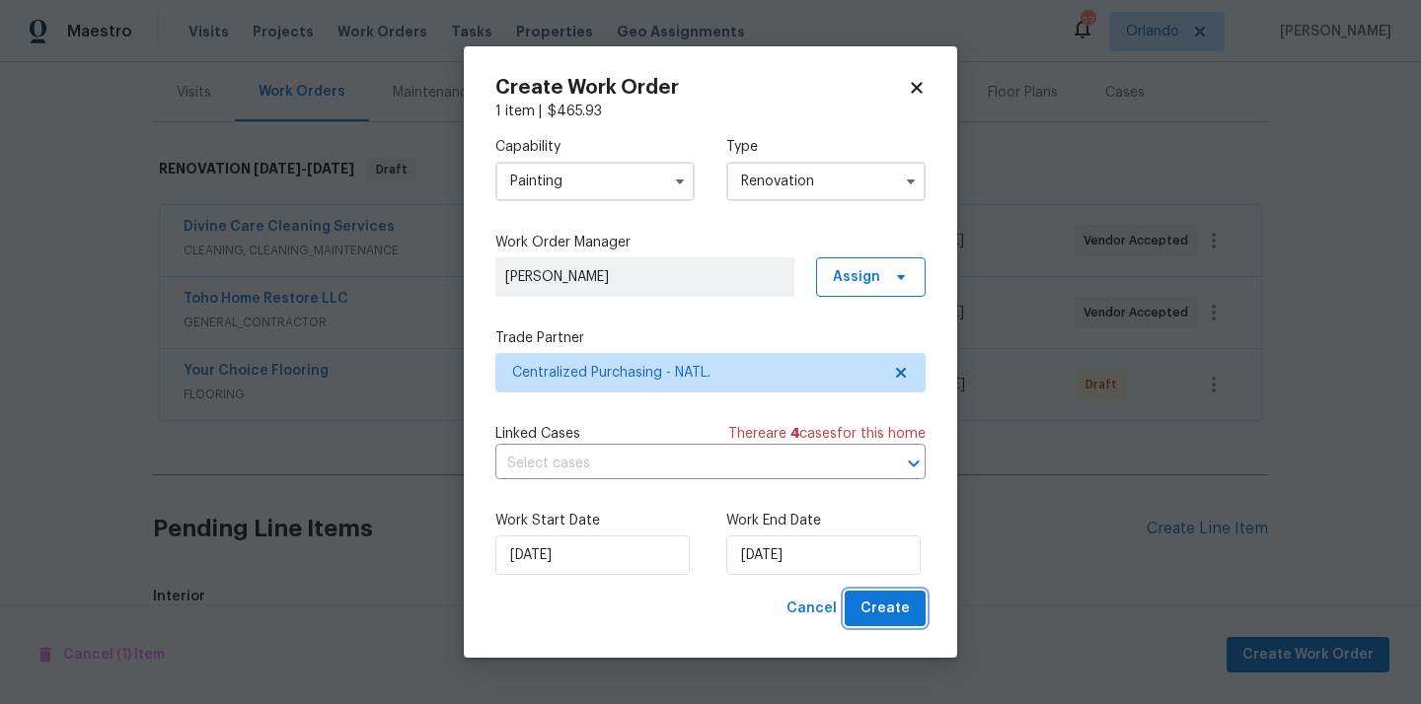
click at [877, 607] on span "Create" at bounding box center [884, 609] width 49 height 25
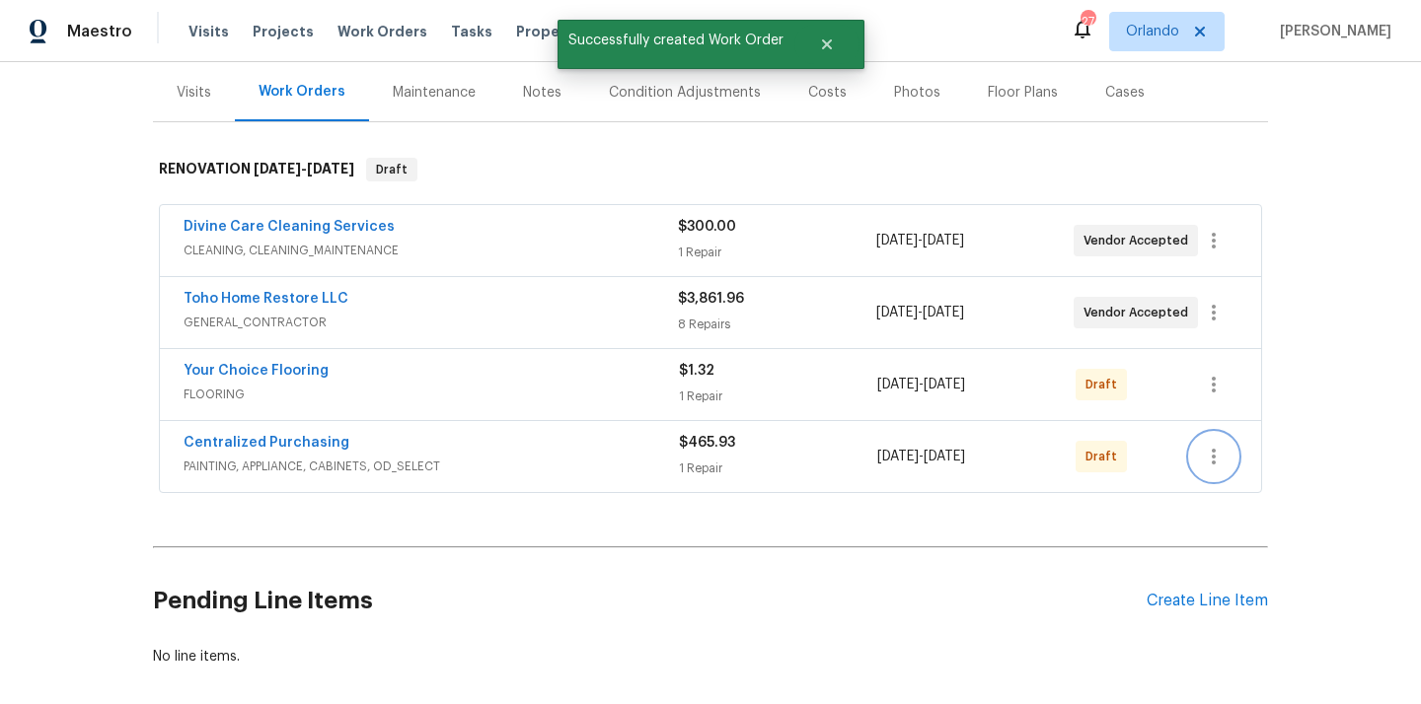
click at [1215, 462] on icon "button" at bounding box center [1214, 457] width 24 height 24
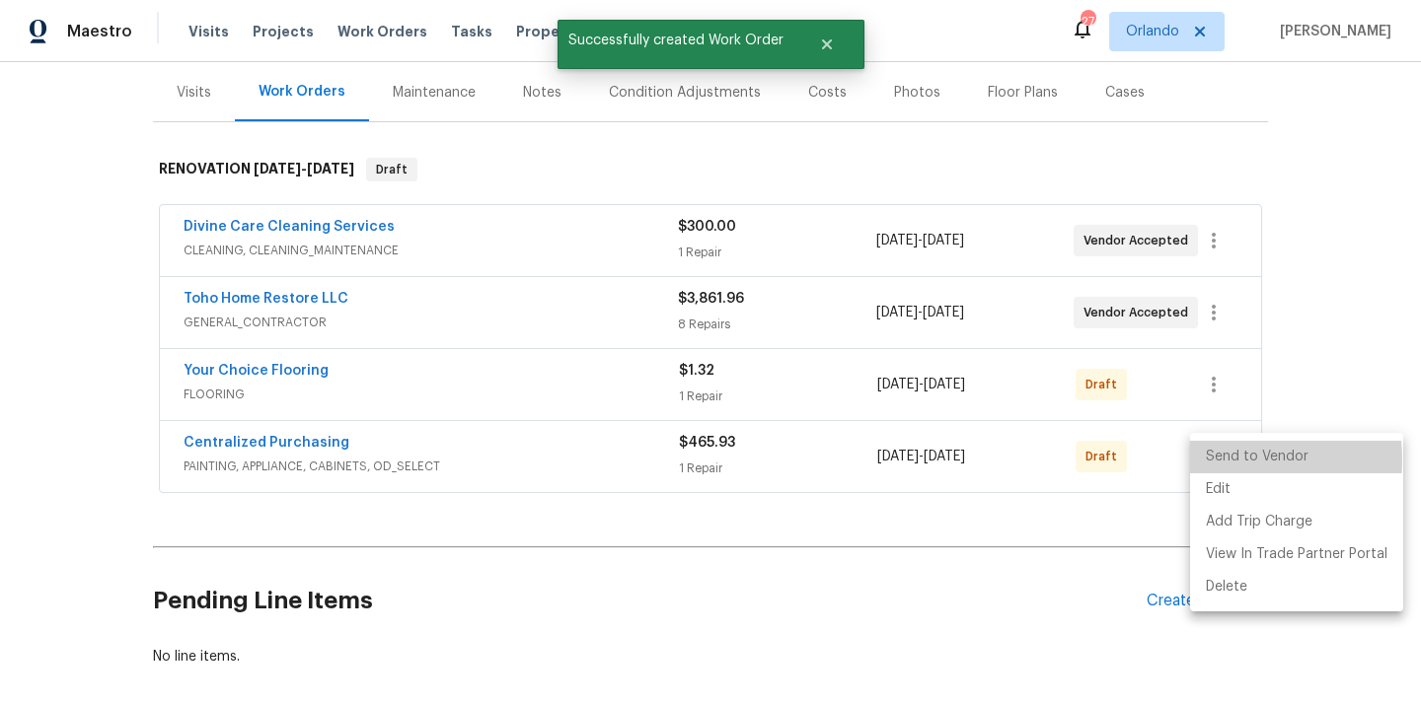
click at [1213, 460] on li "Send to Vendor" at bounding box center [1296, 457] width 213 height 33
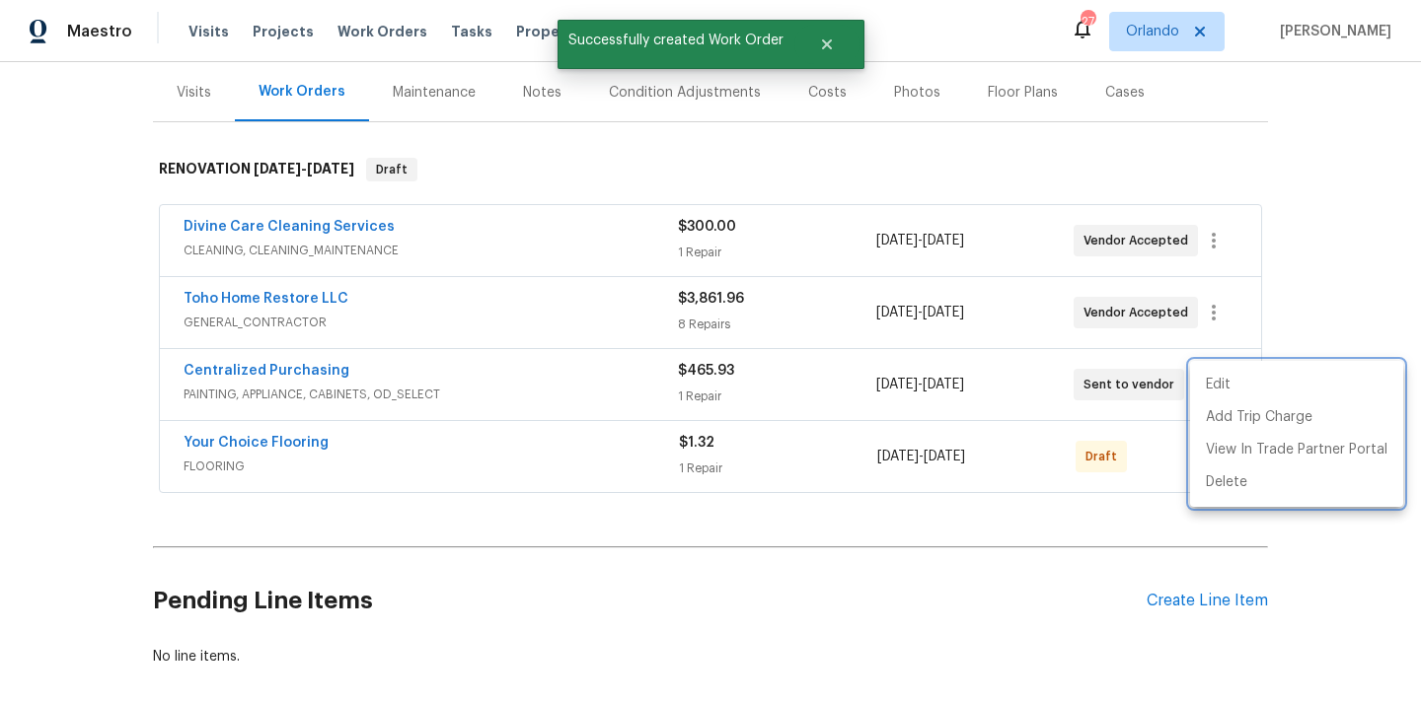
click at [354, 438] on div at bounding box center [710, 352] width 1421 height 704
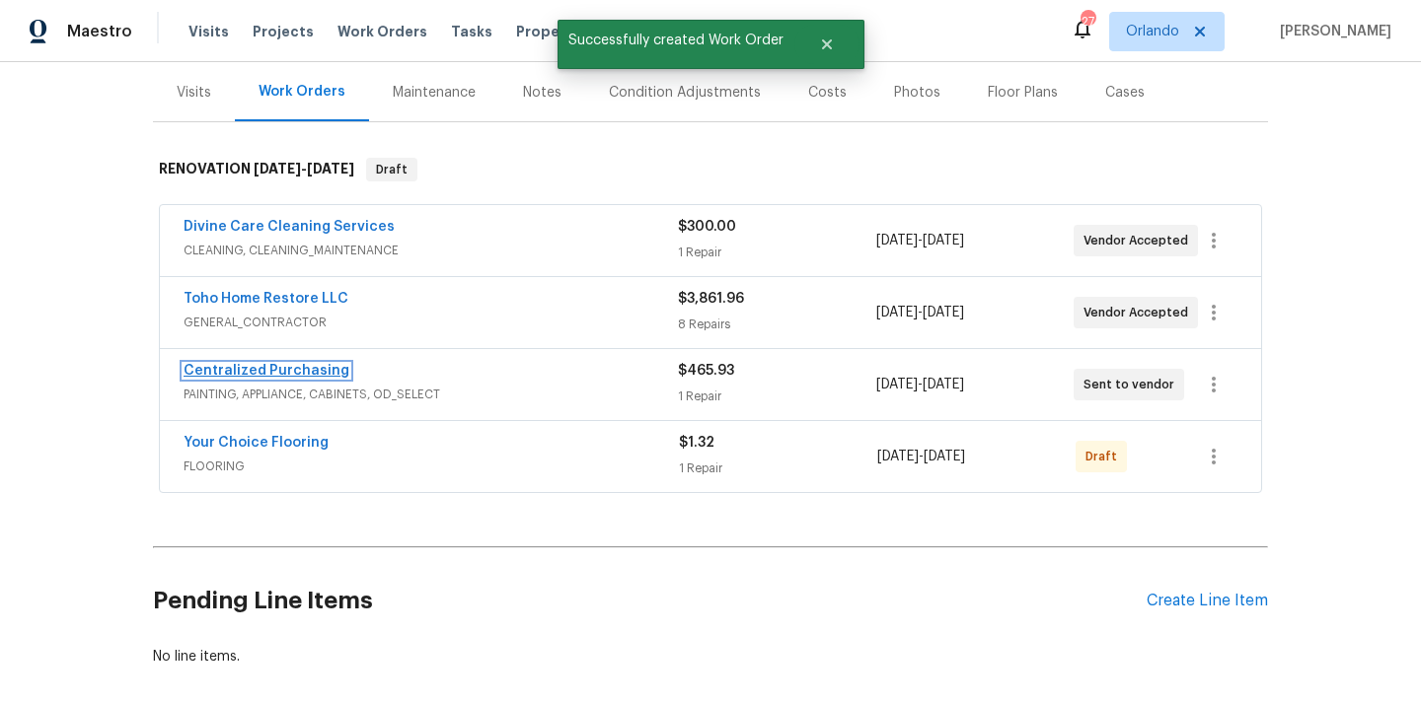
click at [305, 370] on link "Centralized Purchasing" at bounding box center [267, 371] width 166 height 14
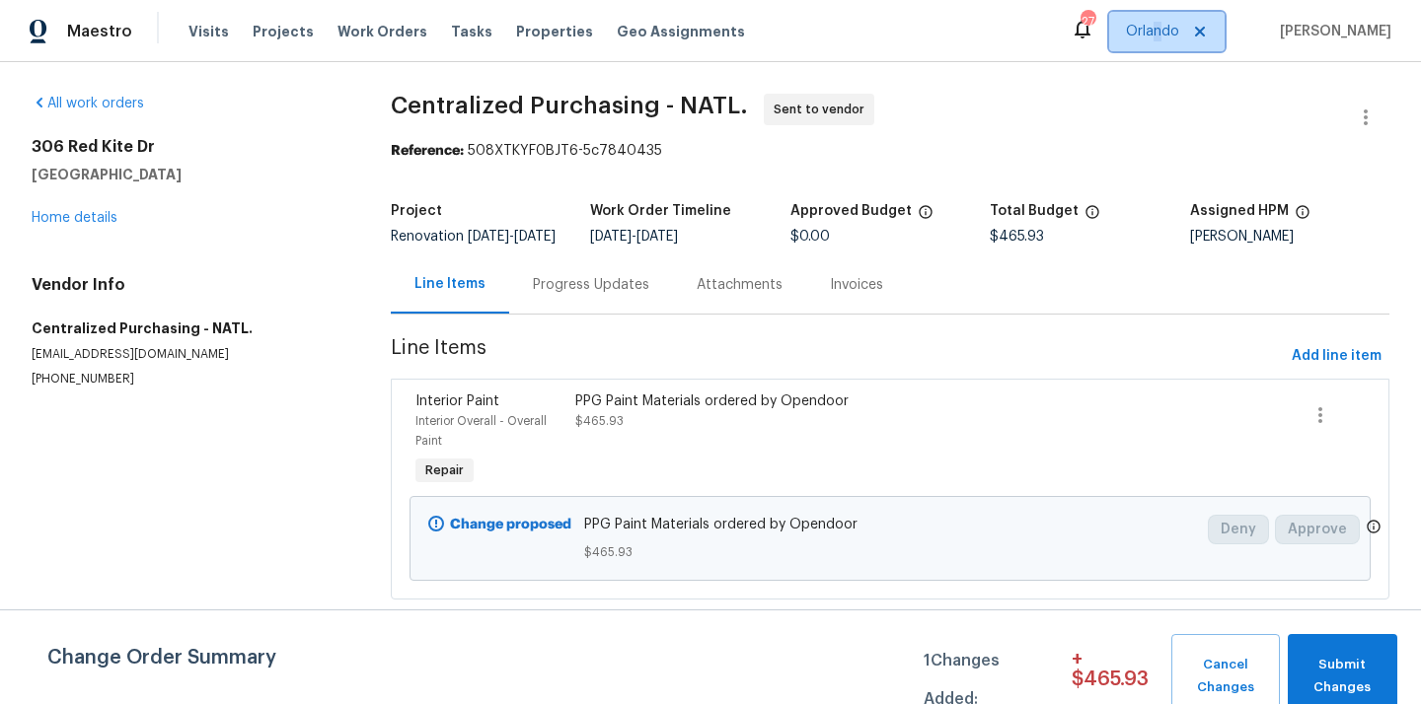
click at [1173, 27] on span "Orlando" at bounding box center [1152, 32] width 53 height 20
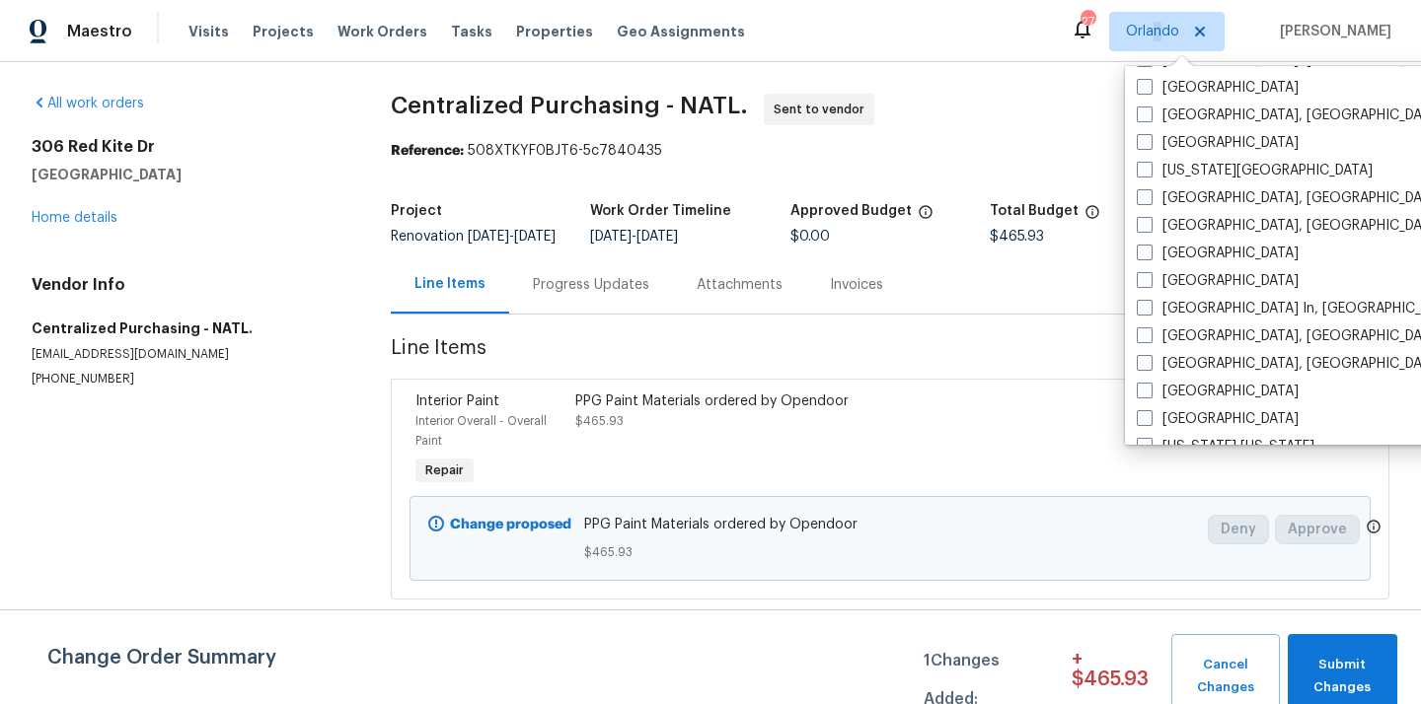
scroll to position [1350, 0]
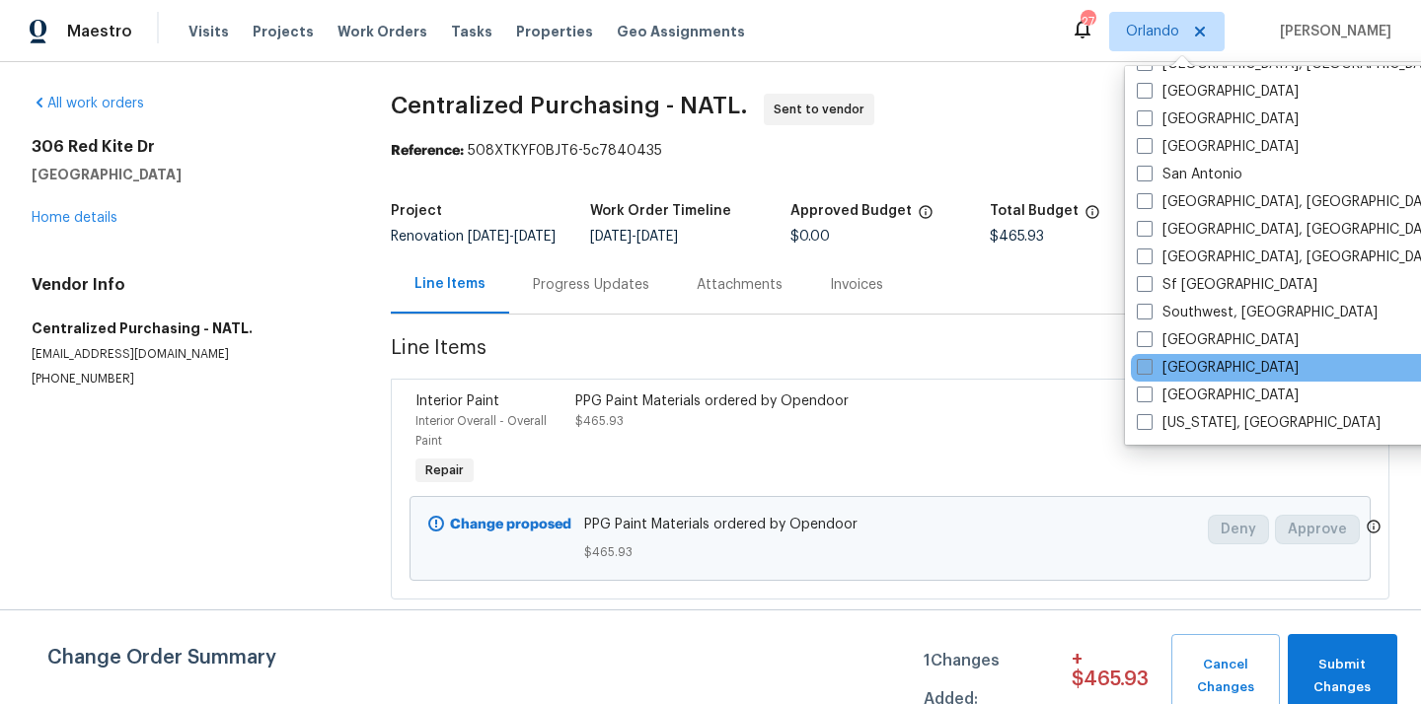
click at [1163, 367] on label "[GEOGRAPHIC_DATA]" at bounding box center [1218, 368] width 162 height 20
click at [1149, 367] on input "[GEOGRAPHIC_DATA]" at bounding box center [1143, 364] width 13 height 13
checkbox input "true"
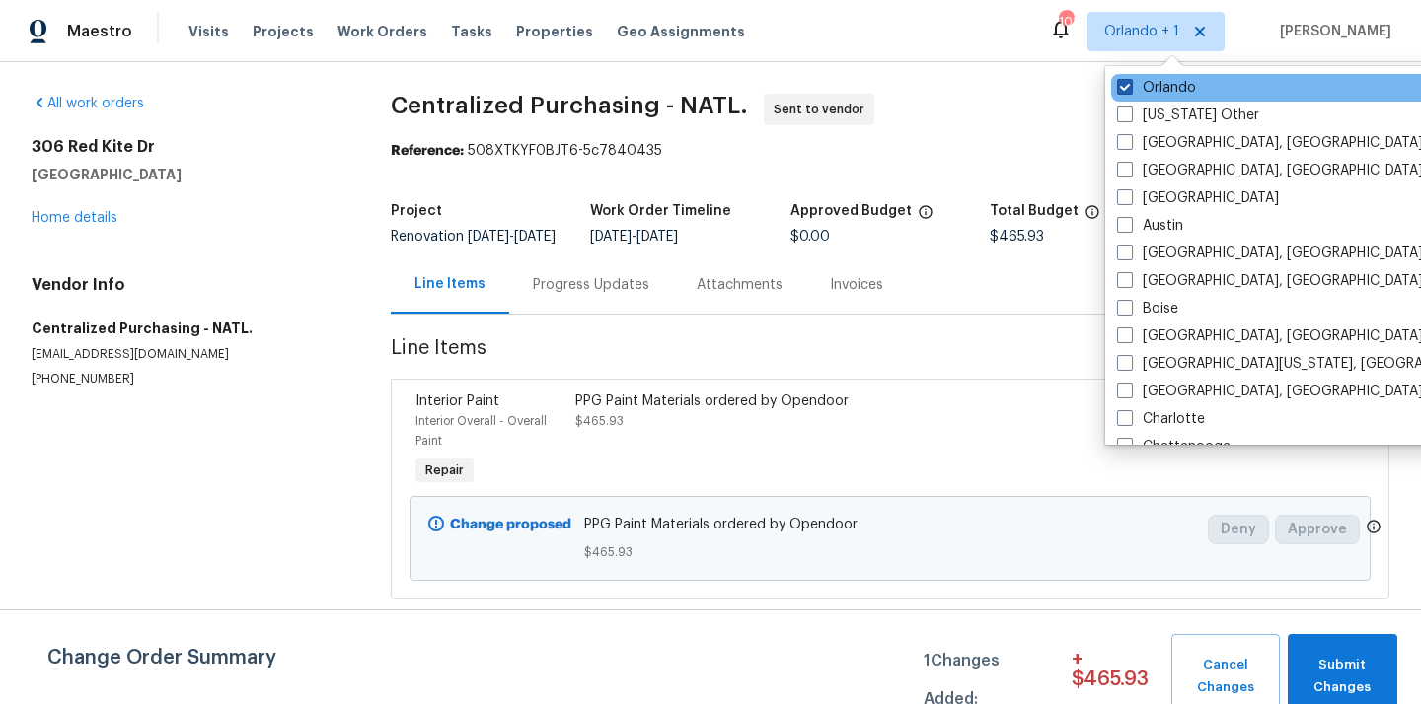
click at [1153, 83] on label "Orlando" at bounding box center [1156, 88] width 79 height 20
click at [1130, 83] on input "Orlando" at bounding box center [1123, 84] width 13 height 13
checkbox input "false"
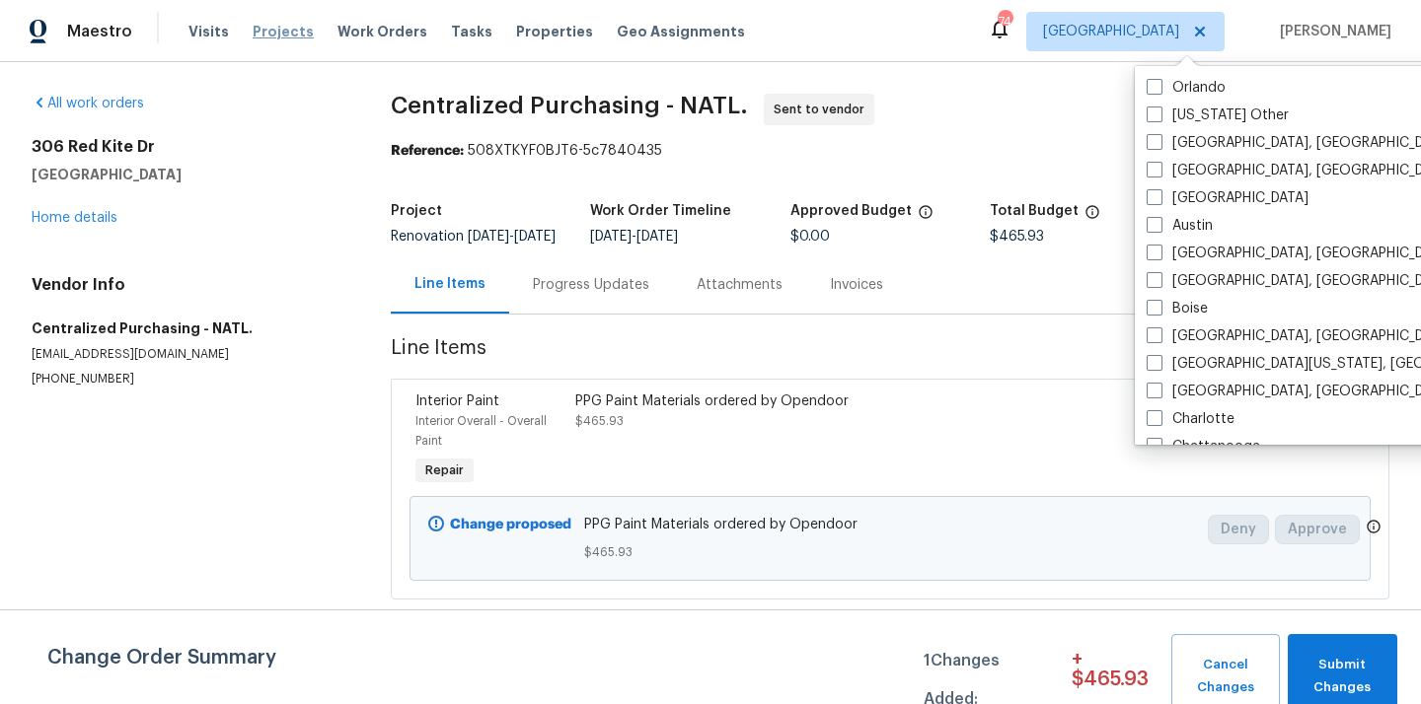
click at [253, 28] on span "Projects" at bounding box center [283, 32] width 61 height 20
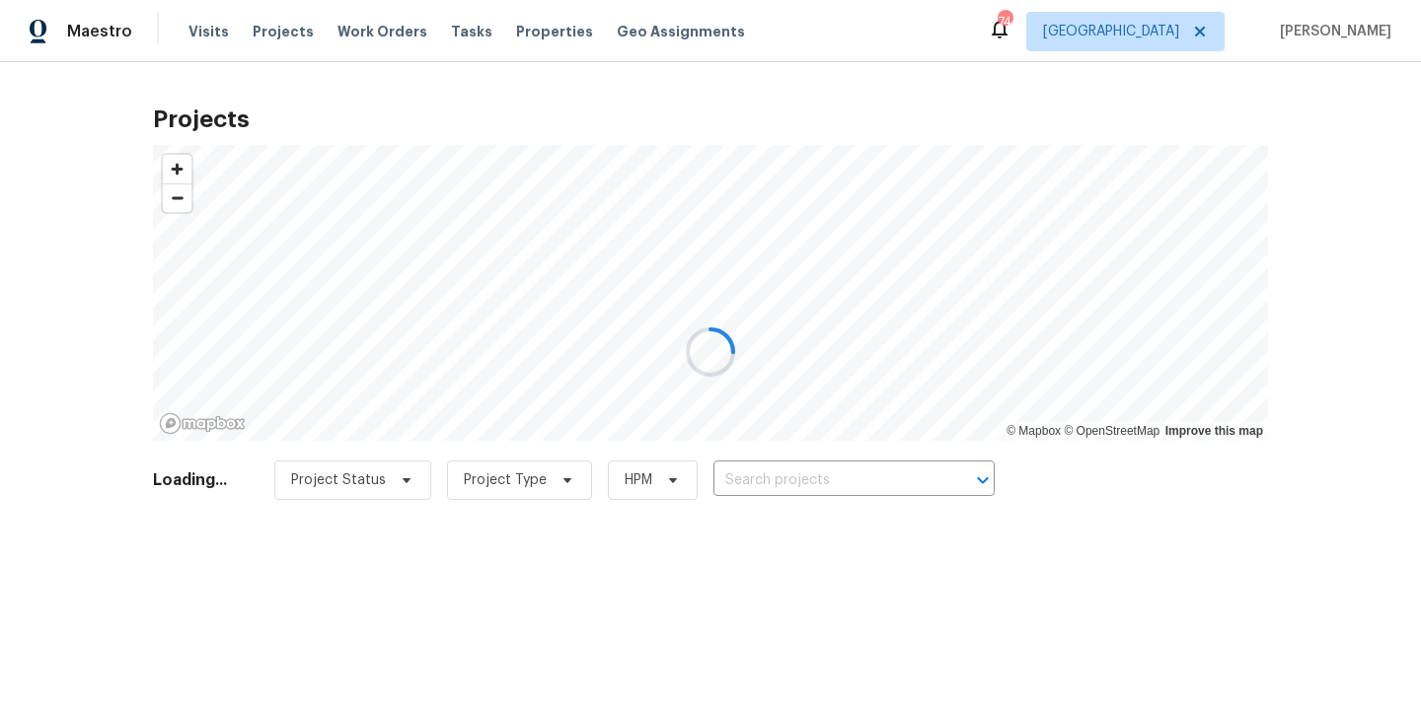
click at [821, 487] on div at bounding box center [710, 352] width 1421 height 704
click at [822, 482] on div at bounding box center [710, 352] width 1421 height 704
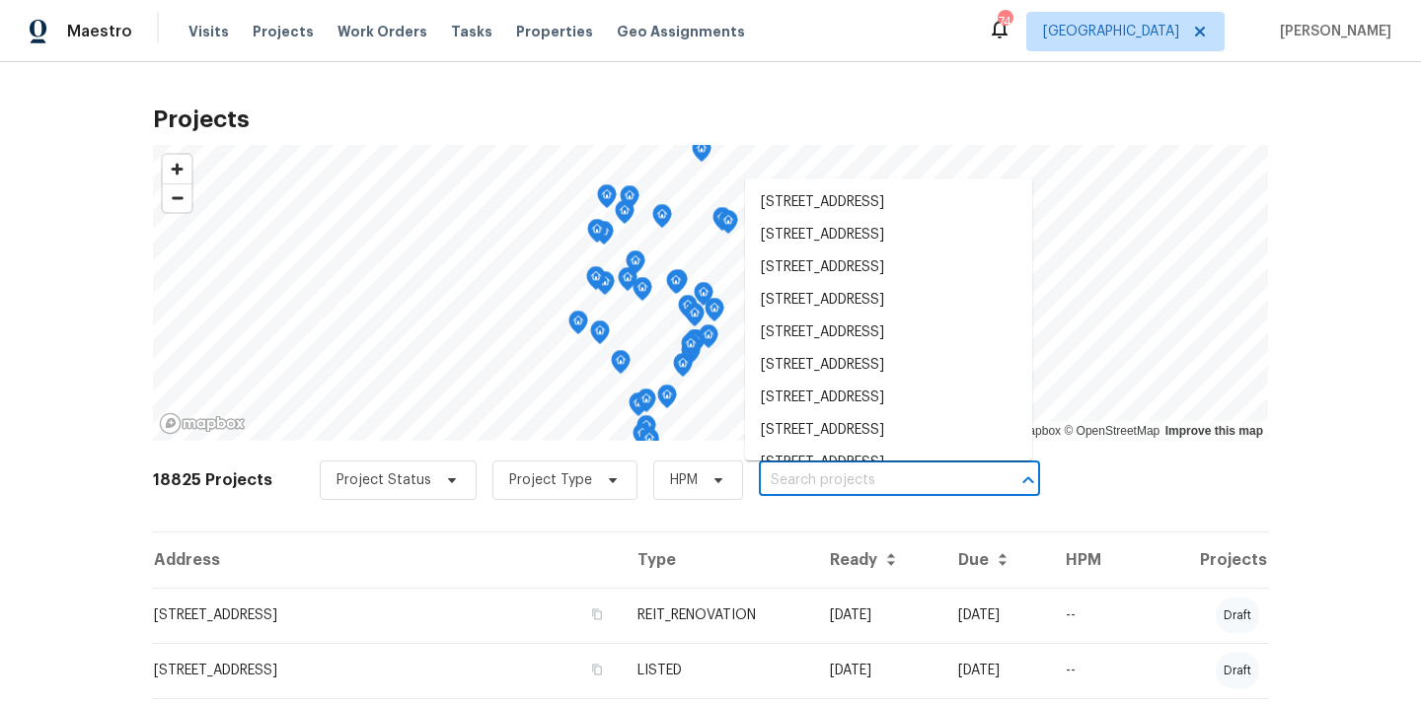
click at [822, 482] on input "text" at bounding box center [872, 481] width 226 height 31
paste input "[STREET_ADDRESS][PERSON_NAME]"
type input "[STREET_ADDRESS][PERSON_NAME]"
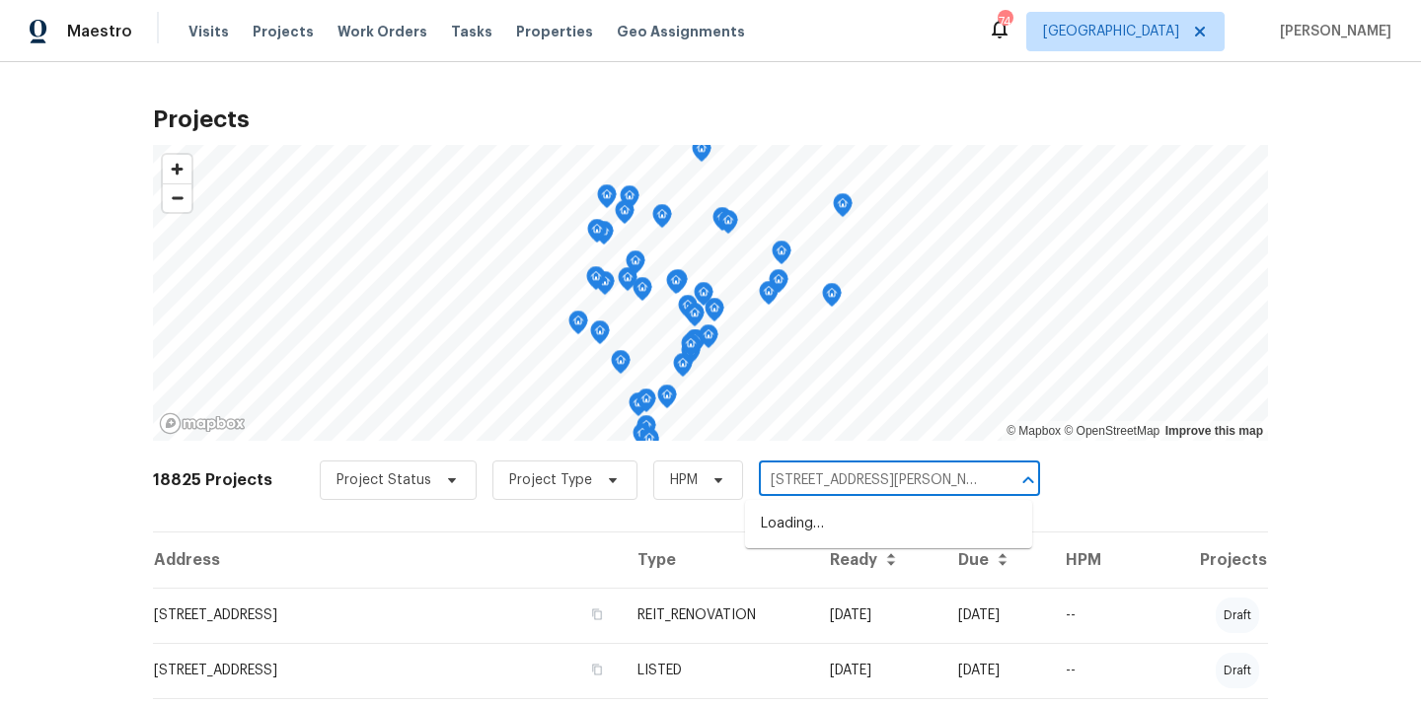
scroll to position [0, 4]
click at [820, 532] on li "[STREET_ADDRESS][PERSON_NAME]" at bounding box center [888, 524] width 287 height 33
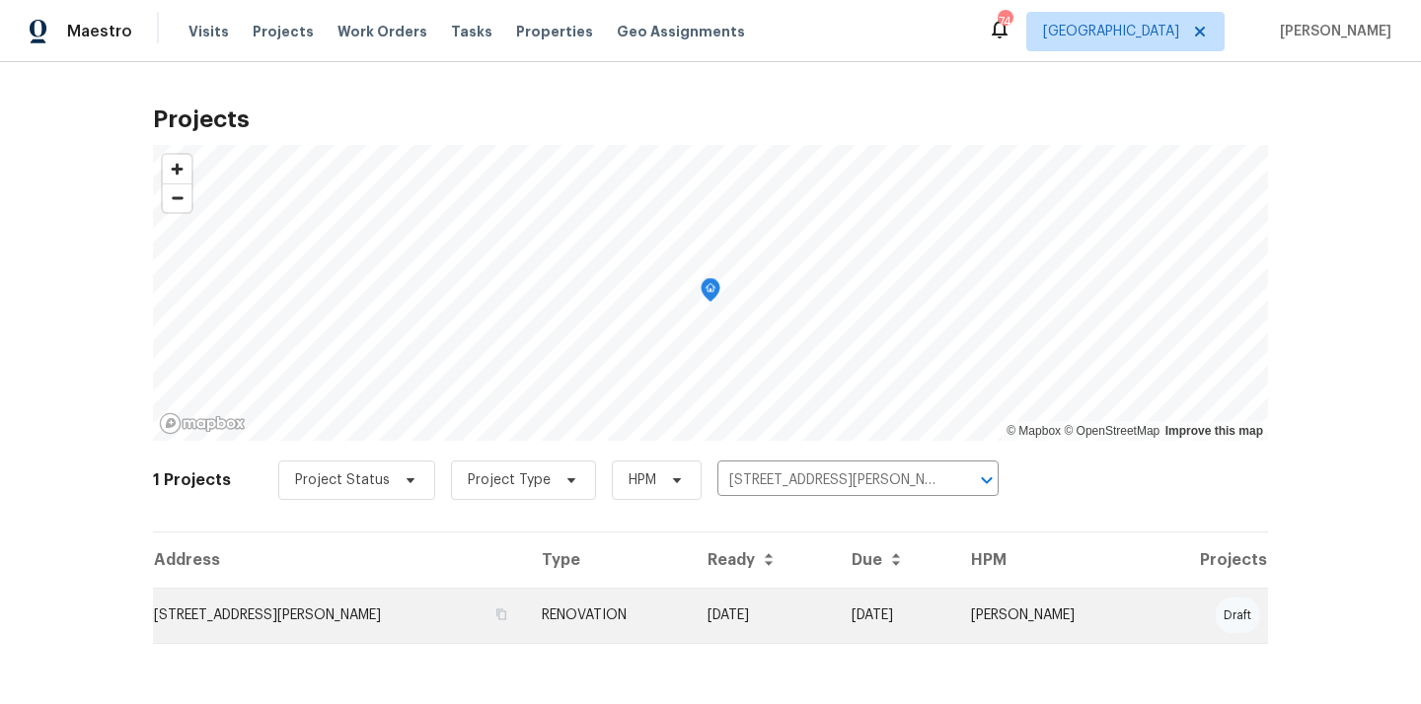
click at [289, 611] on td "[STREET_ADDRESS][PERSON_NAME]" at bounding box center [339, 615] width 373 height 55
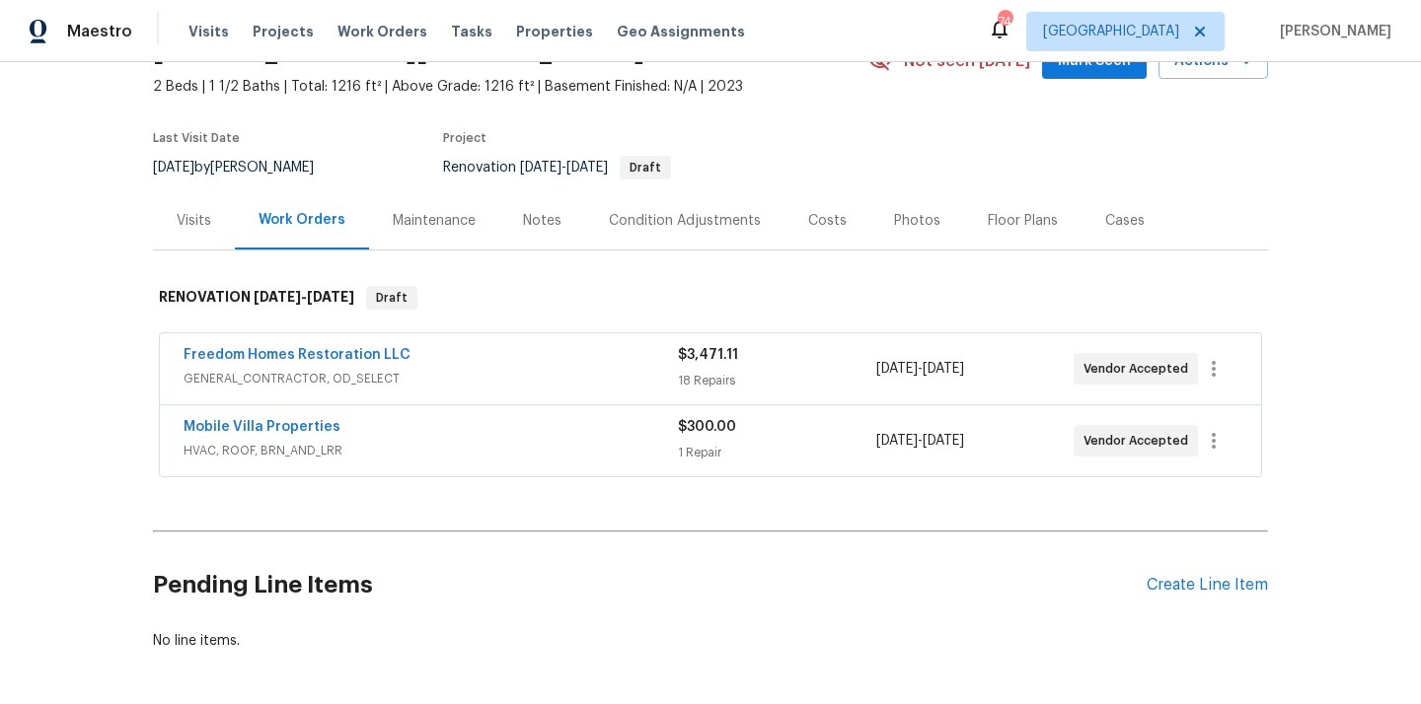
scroll to position [188, 0]
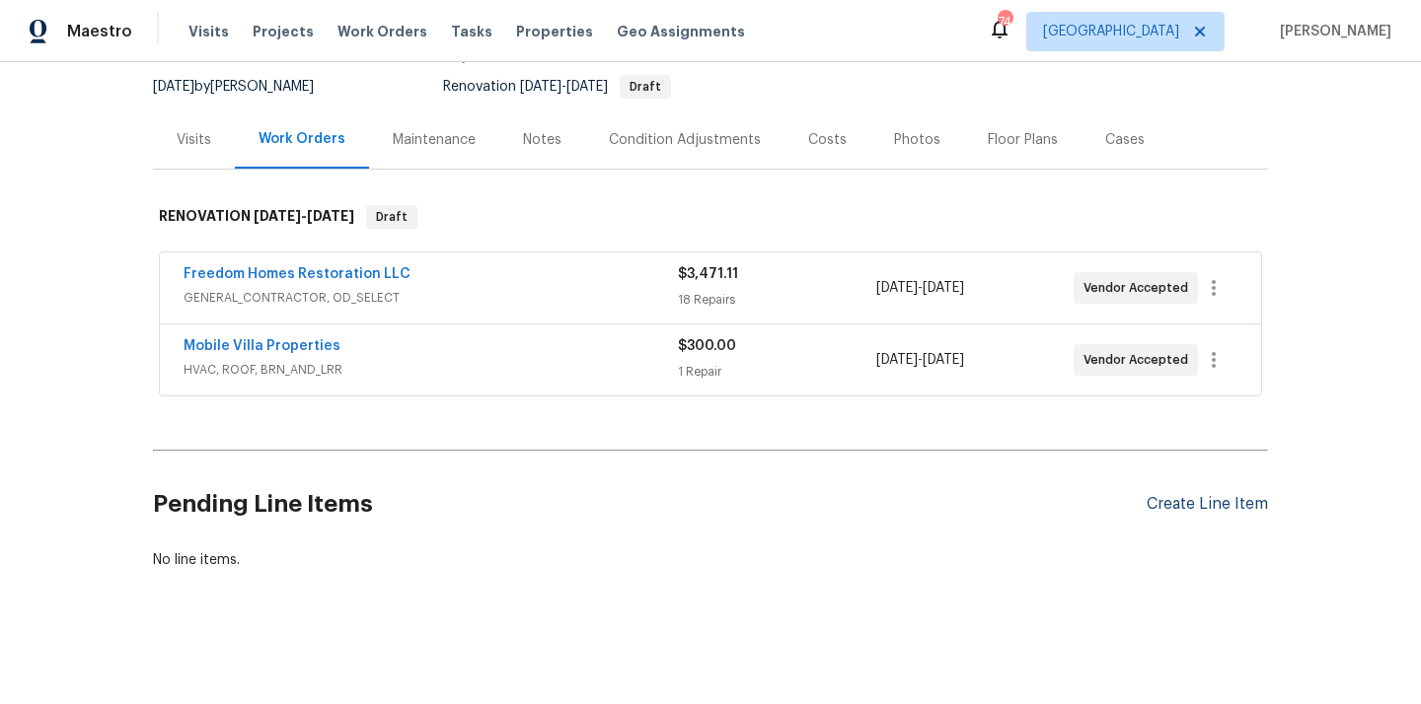
click at [1164, 506] on div "Create Line Item" at bounding box center [1206, 504] width 121 height 19
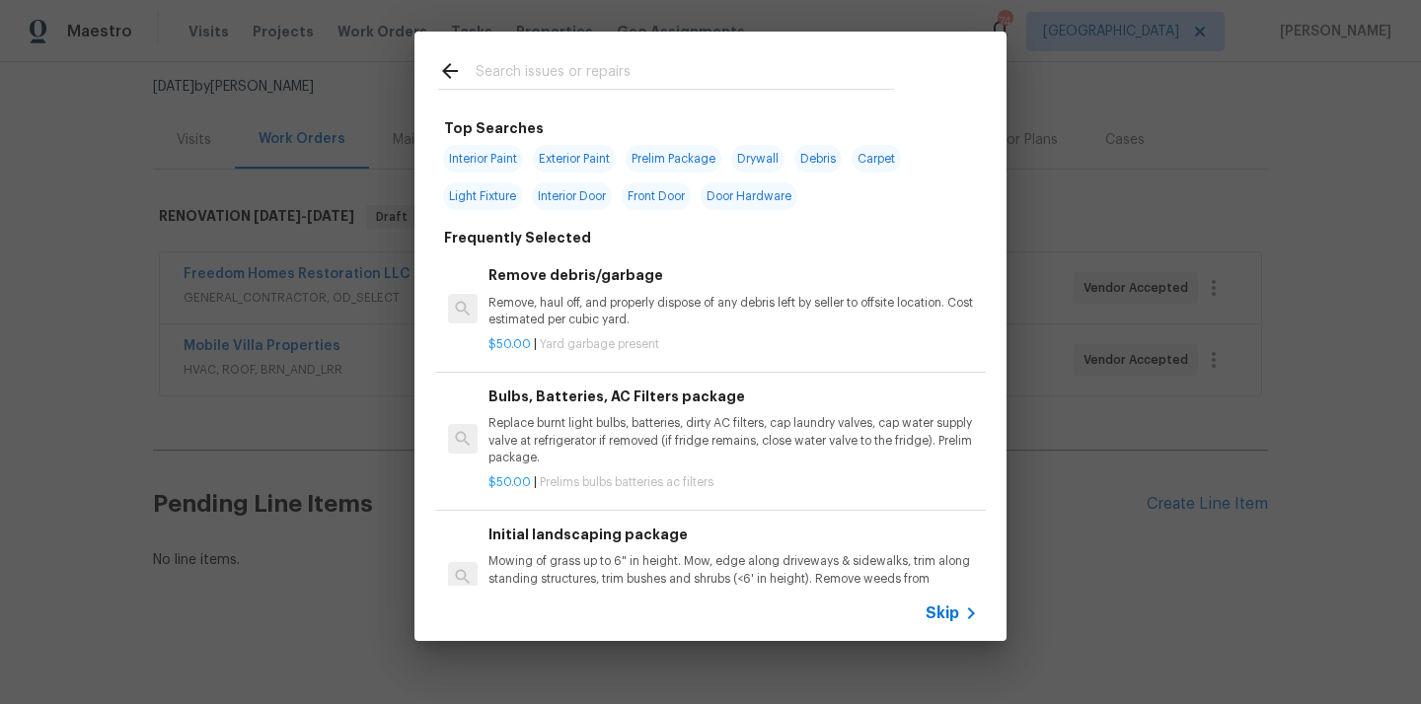
click at [790, 73] on input "text" at bounding box center [685, 74] width 418 height 30
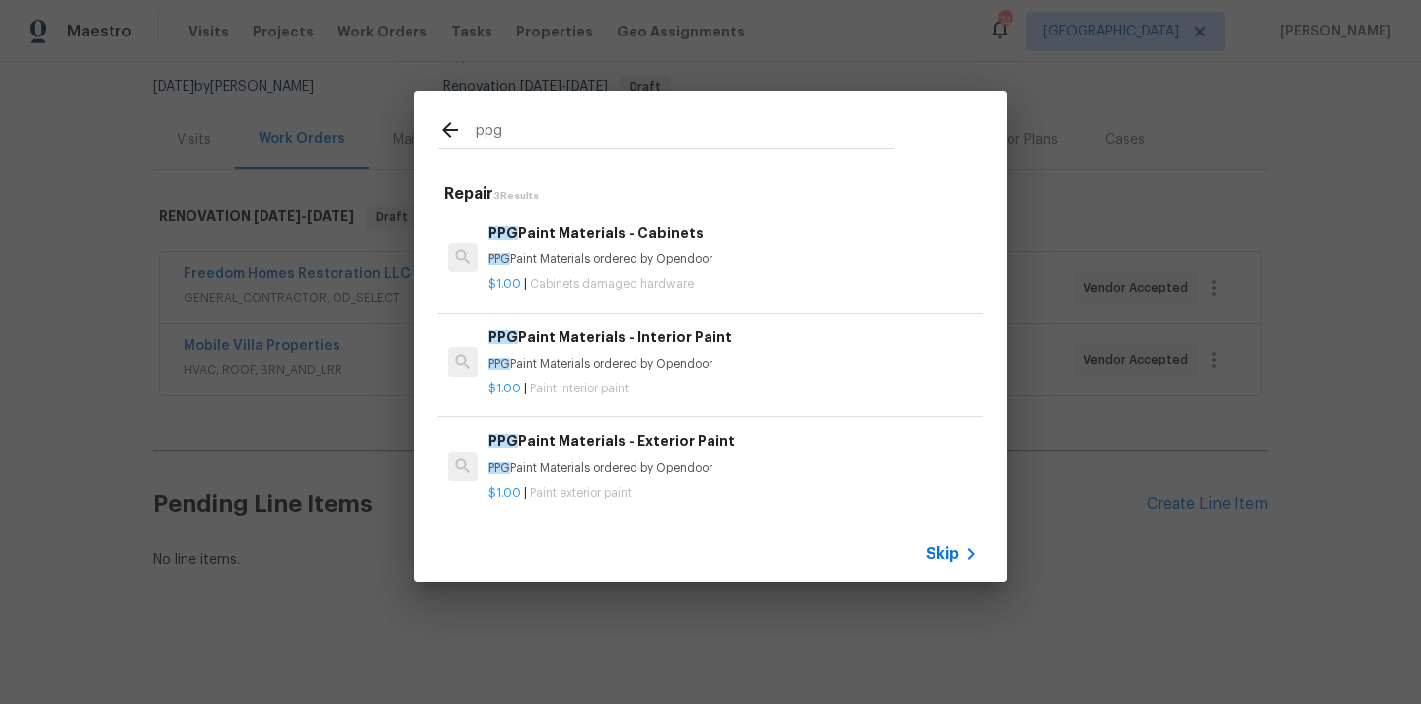
type input "ppg"
click at [635, 365] on p "PPG Paint Materials ordered by Opendoor" at bounding box center [732, 364] width 489 height 17
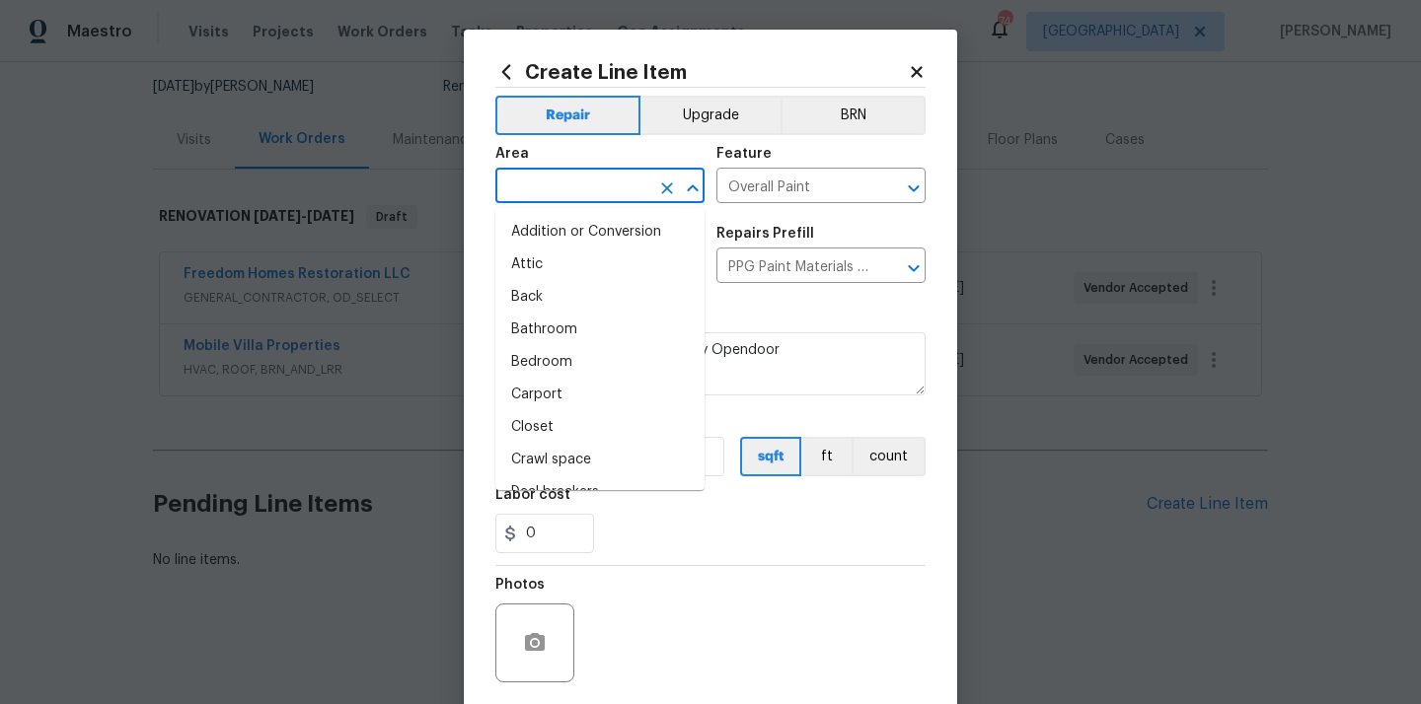
click at [623, 181] on input "text" at bounding box center [572, 188] width 154 height 31
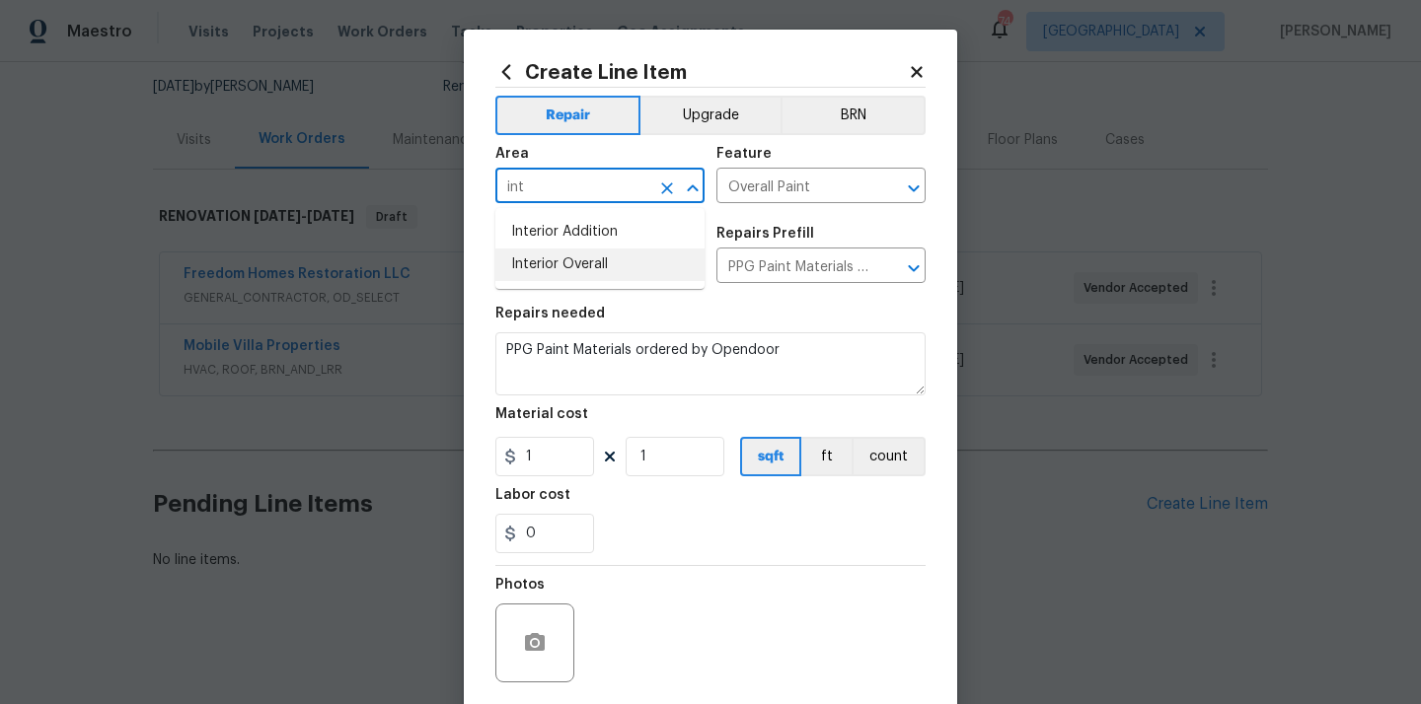
click at [577, 271] on li "Interior Overall" at bounding box center [599, 265] width 209 height 33
type input "Interior Overall"
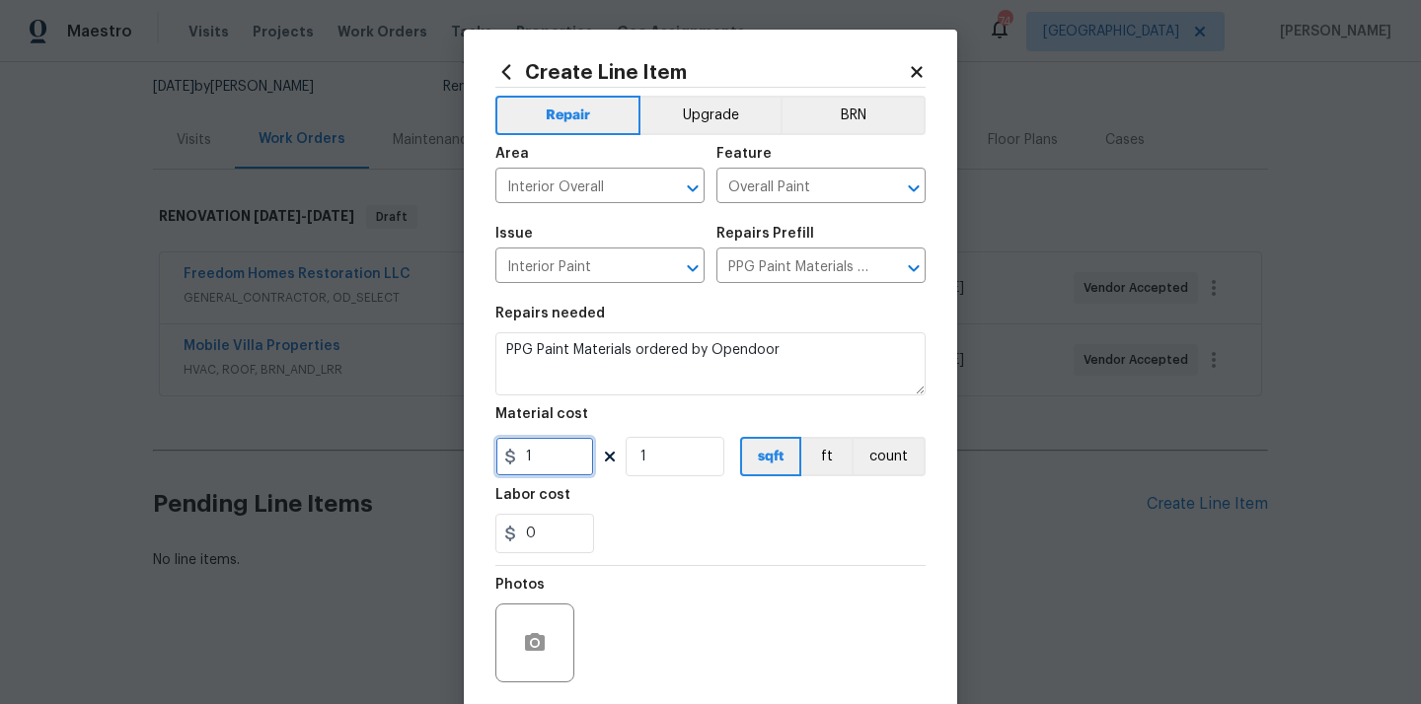
drag, startPoint x: 542, startPoint y: 461, endPoint x: 427, endPoint y: 465, distance: 114.5
click at [429, 465] on div "Create Line Item Repair Upgrade BRN Area Interior Overall ​ Feature Overall Pai…" at bounding box center [710, 352] width 1421 height 704
paste input "289.66"
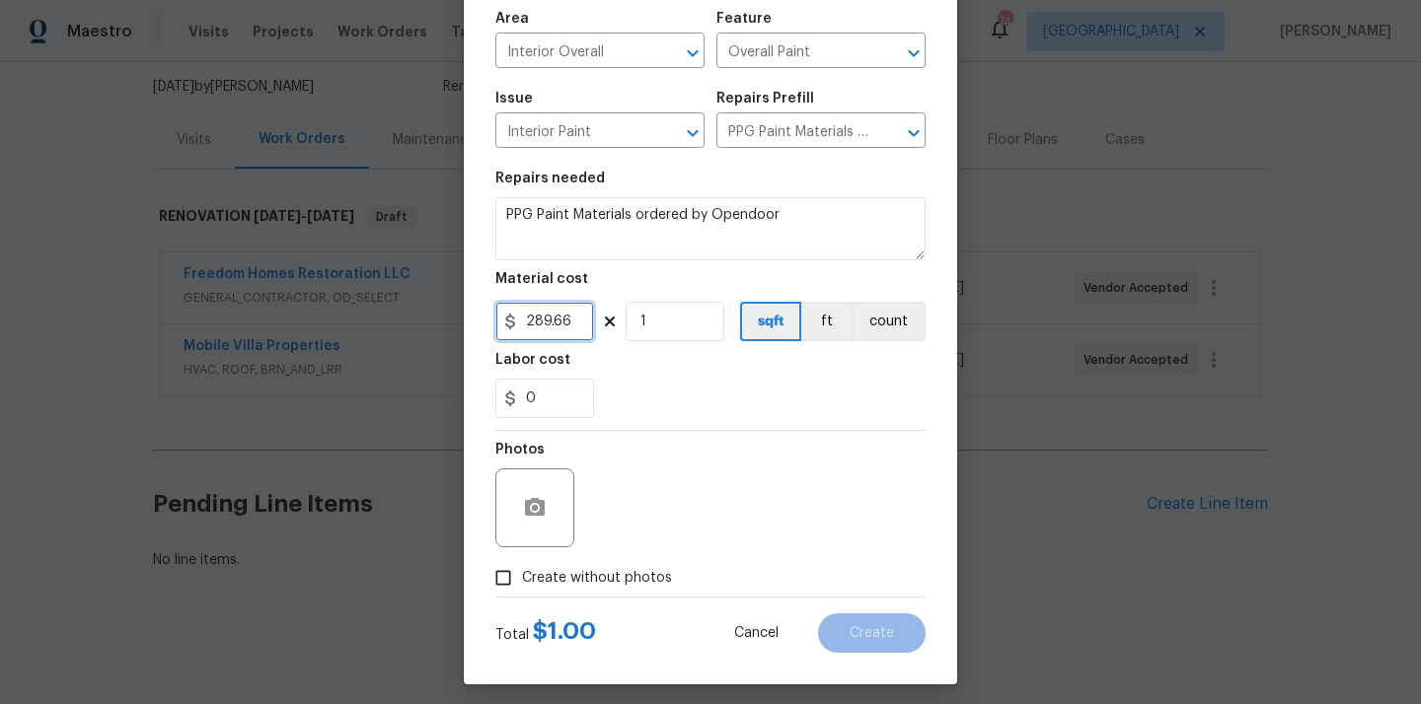
scroll to position [146, 0]
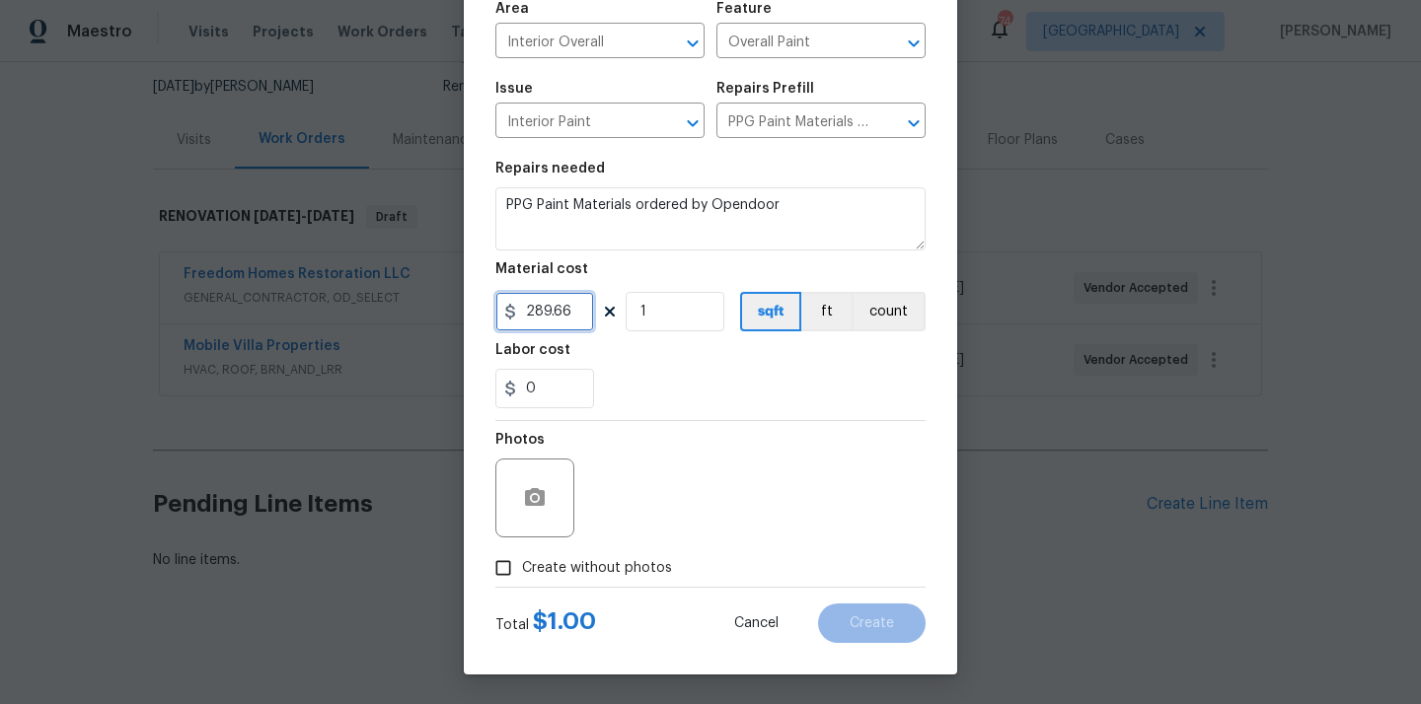
type input "289.66"
click at [607, 563] on span "Create without photos" at bounding box center [597, 568] width 150 height 21
click at [522, 563] on input "Create without photos" at bounding box center [502, 568] width 37 height 37
checkbox input "true"
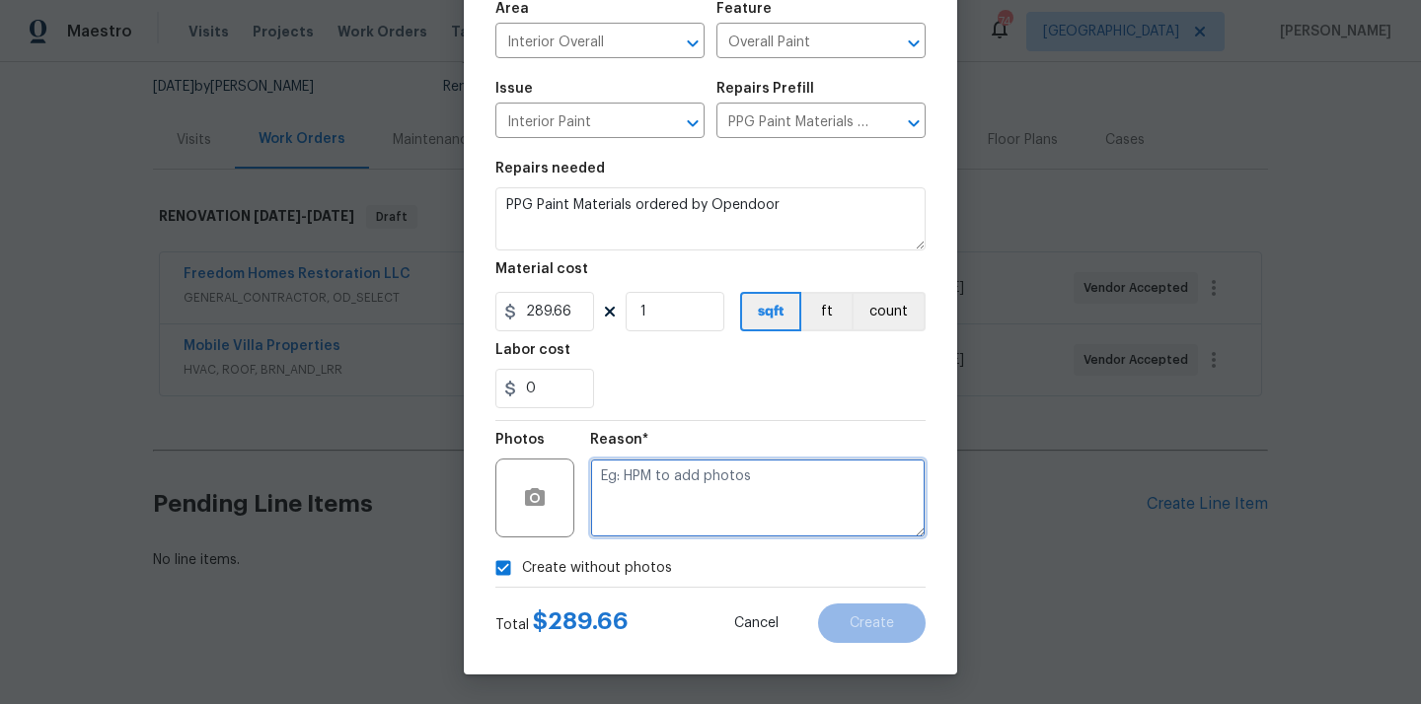
click at [642, 500] on textarea at bounding box center [757, 498] width 335 height 79
type textarea "N/A"
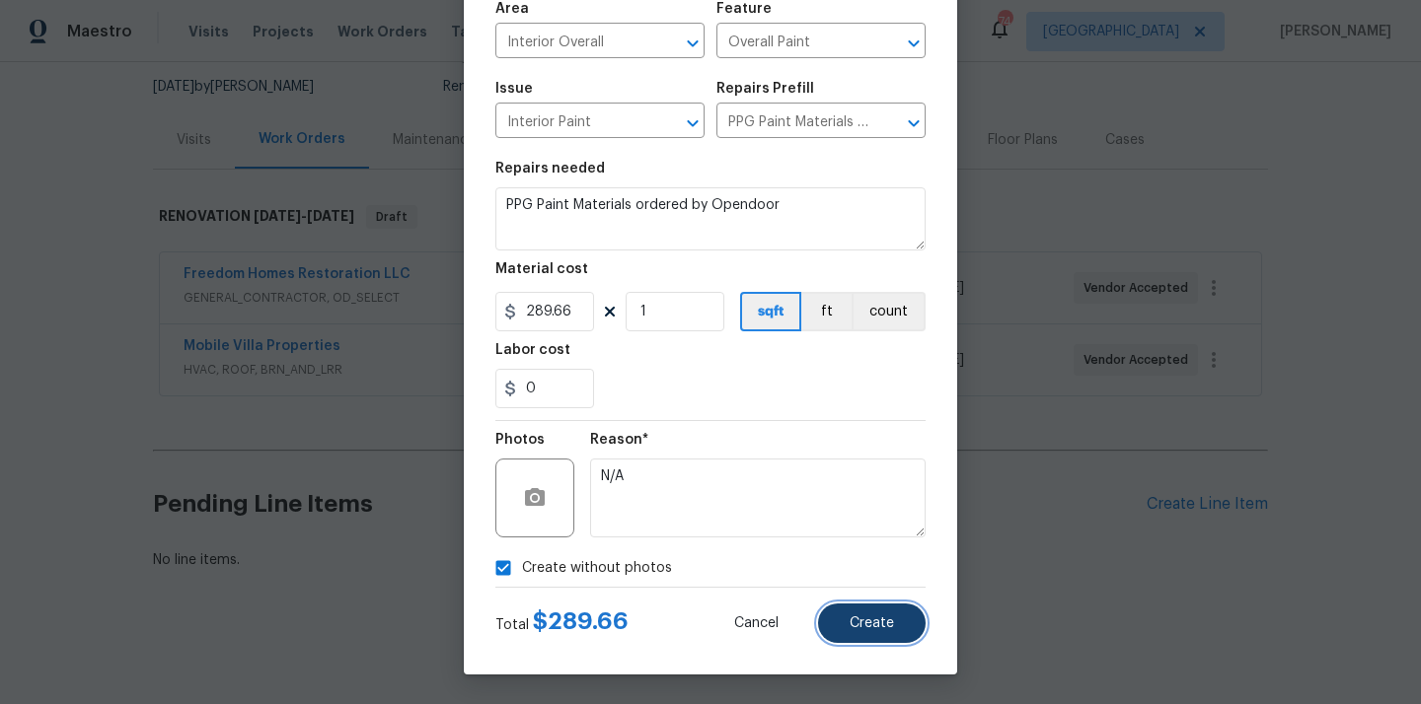
click at [861, 617] on span "Create" at bounding box center [871, 624] width 44 height 15
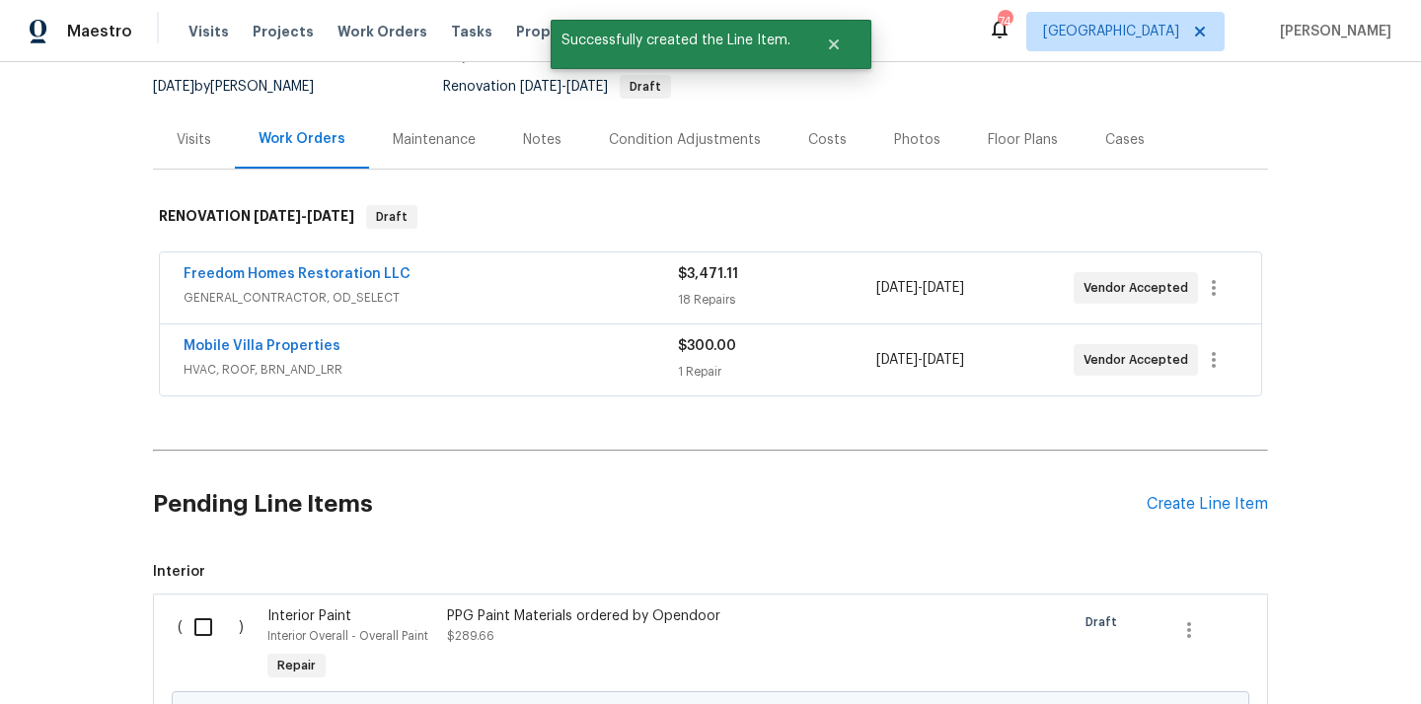
scroll to position [386, 0]
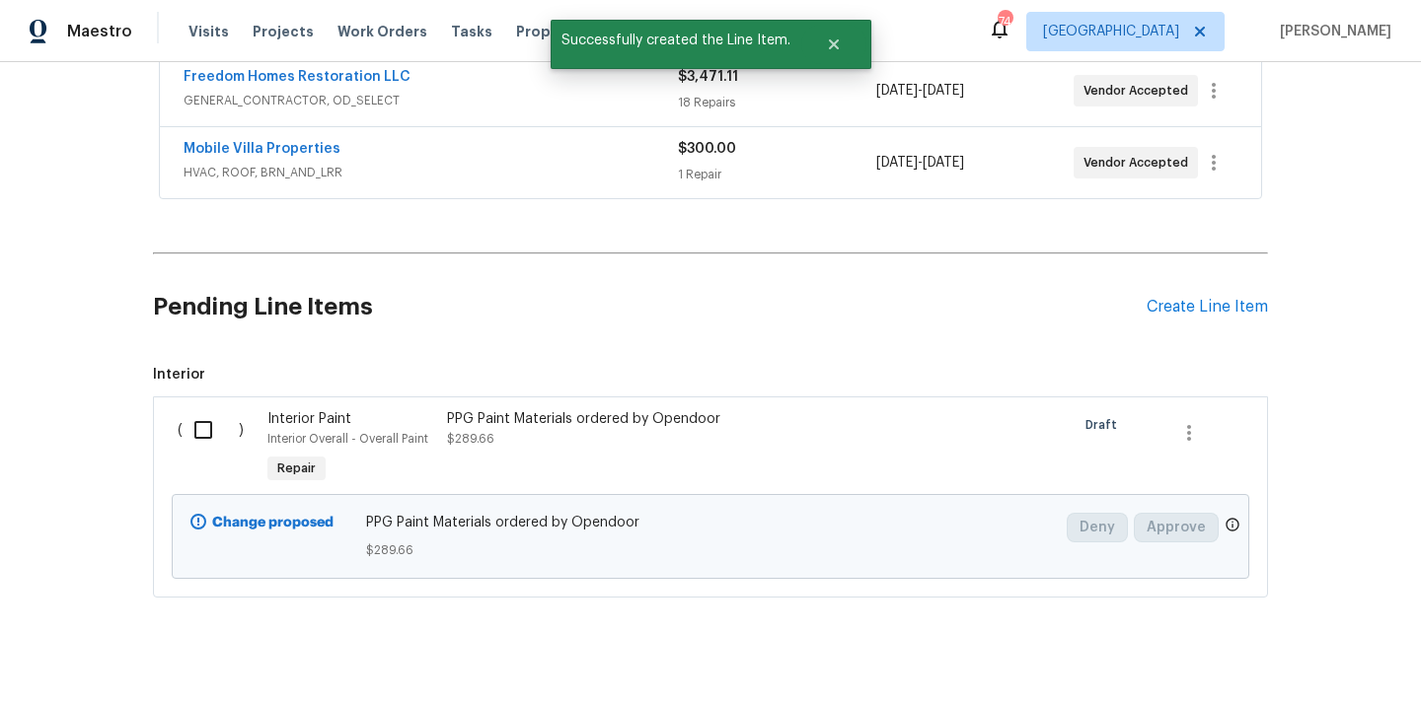
click at [216, 443] on input "checkbox" at bounding box center [211, 429] width 56 height 41
checkbox input "true"
click at [1269, 663] on span "Create Work Order" at bounding box center [1307, 655] width 131 height 25
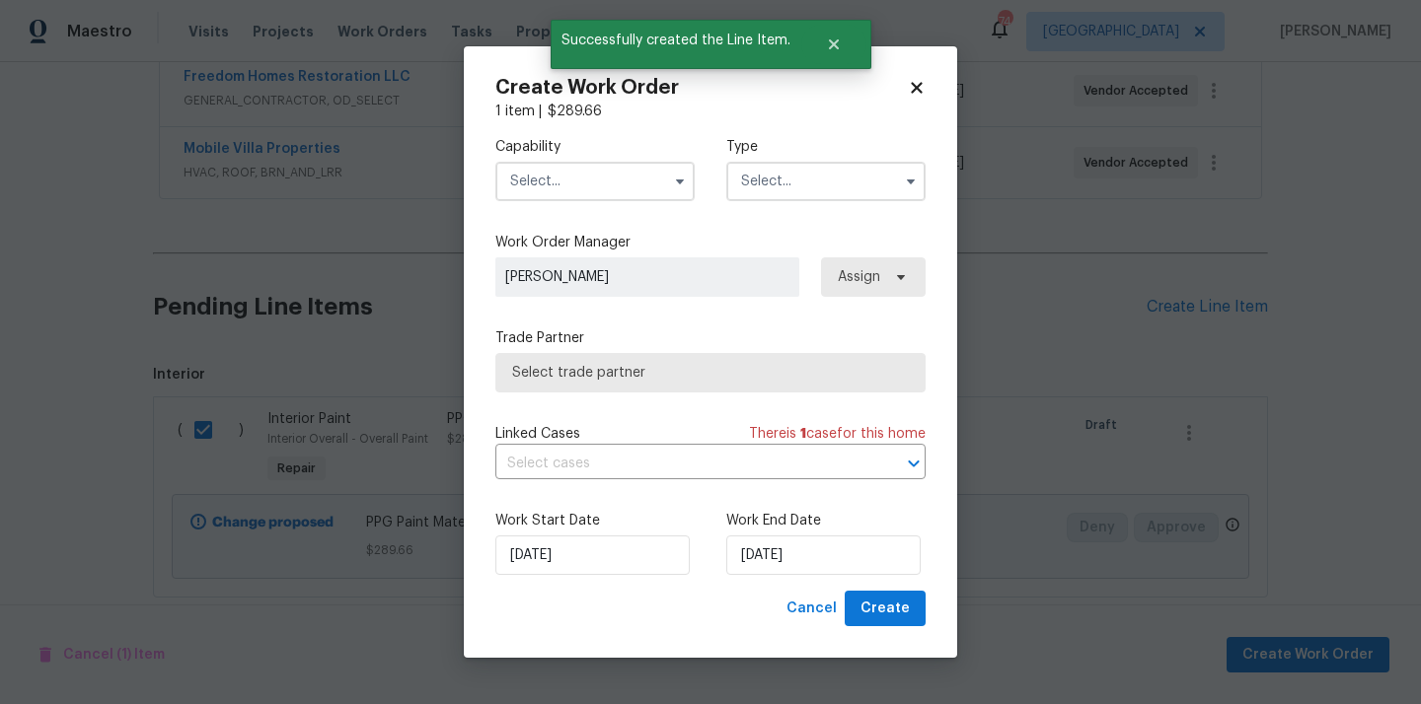
click at [567, 178] on input "text" at bounding box center [594, 181] width 199 height 39
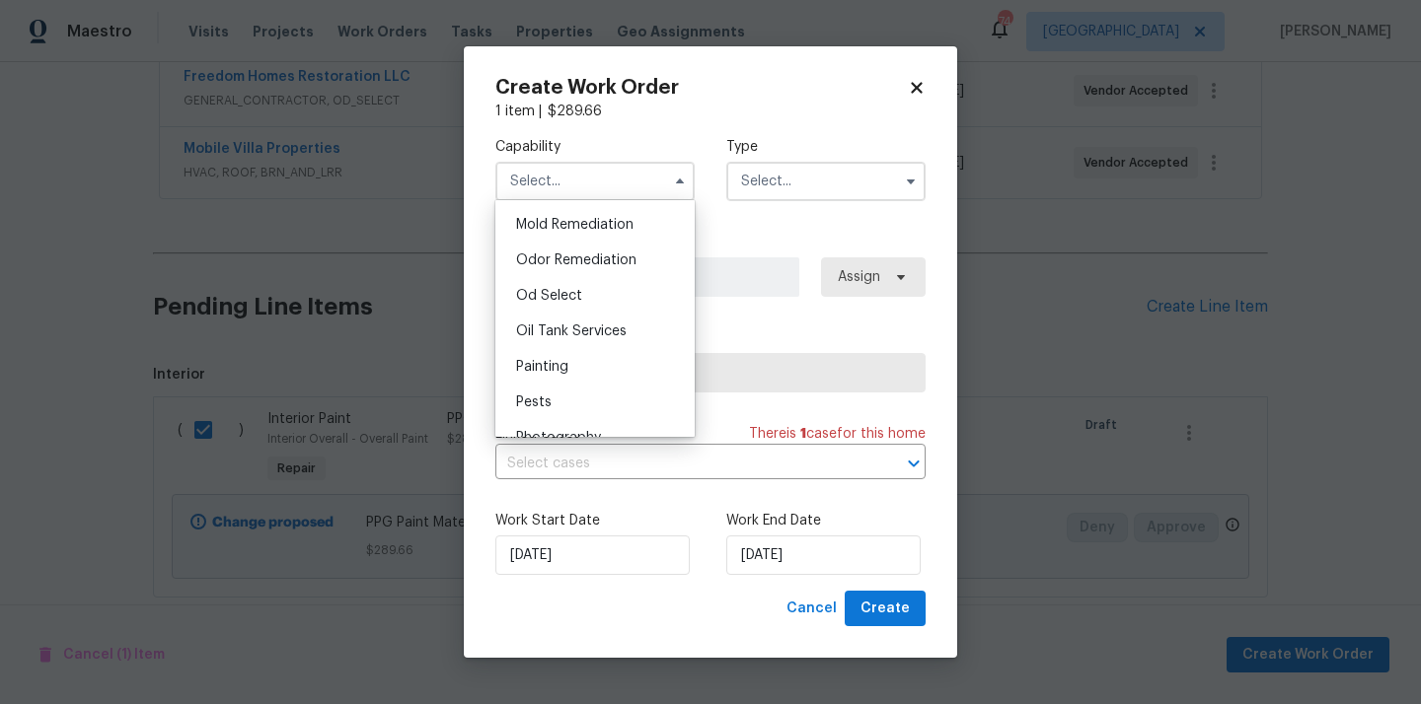
scroll to position [1515, 0]
click at [583, 353] on div "Painting" at bounding box center [594, 365] width 189 height 36
type input "Painting"
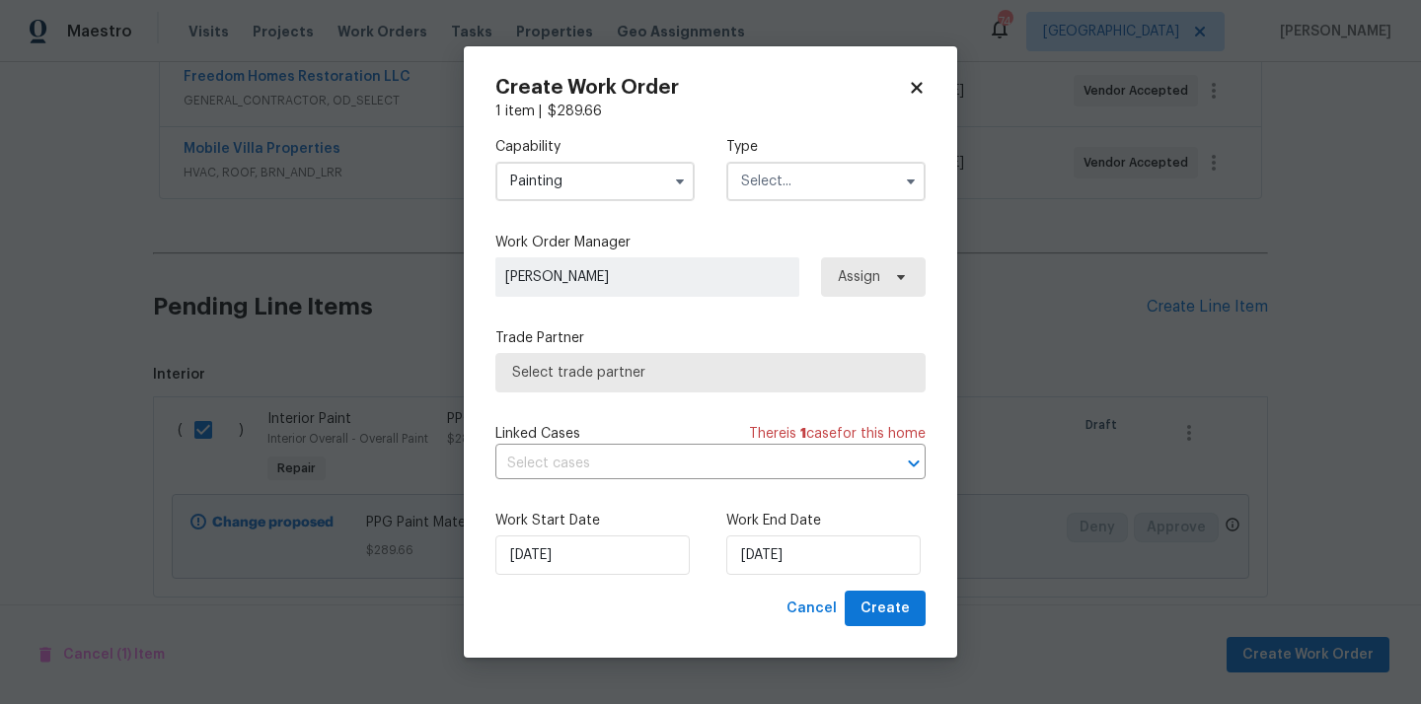
click at [812, 191] on input "text" at bounding box center [825, 181] width 199 height 39
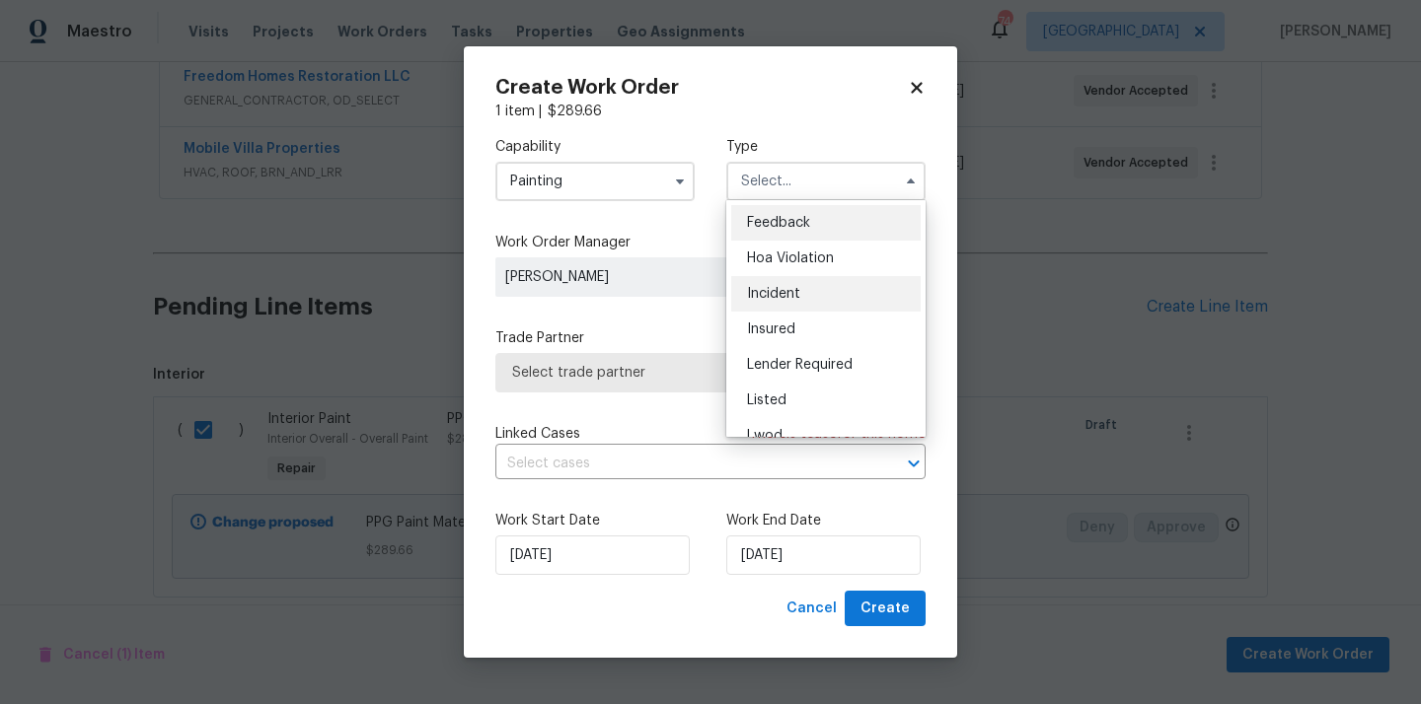
scroll to position [235, 0]
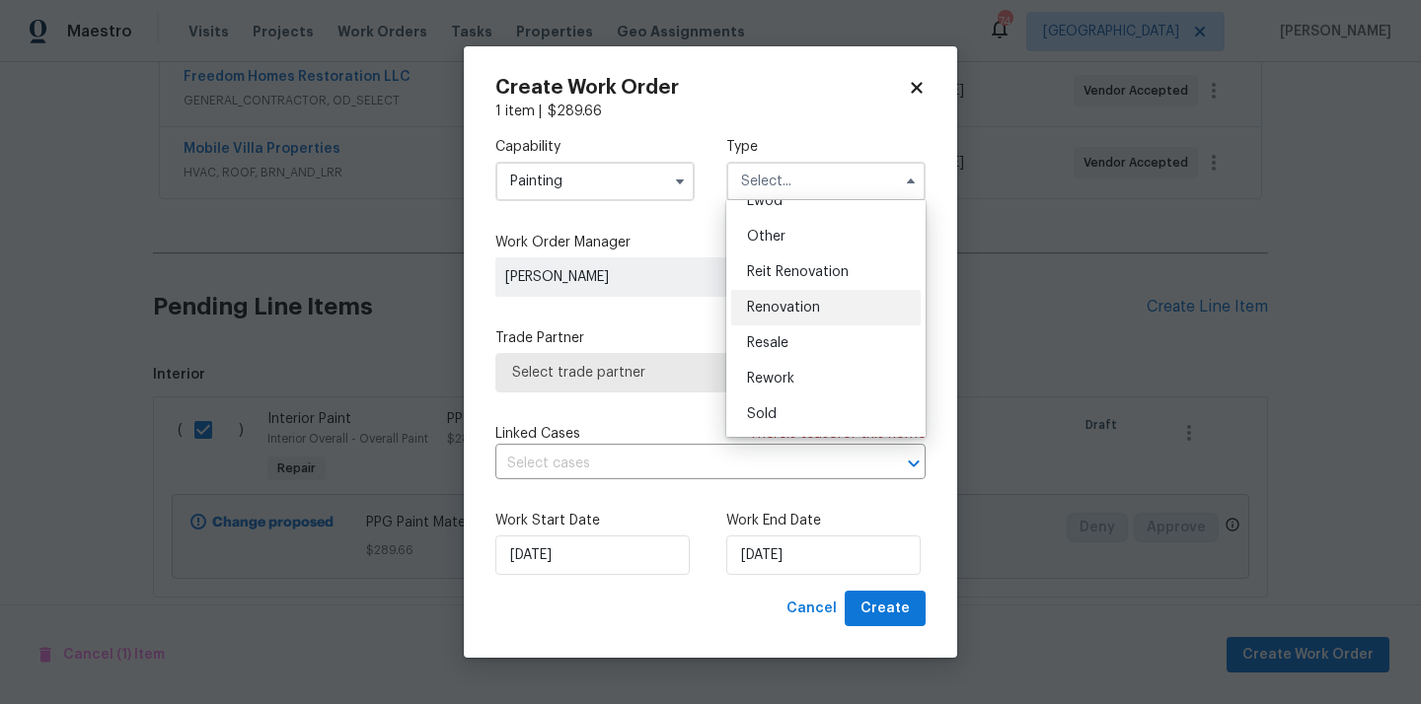
click at [796, 298] on div "Renovation" at bounding box center [825, 308] width 189 height 36
type input "Renovation"
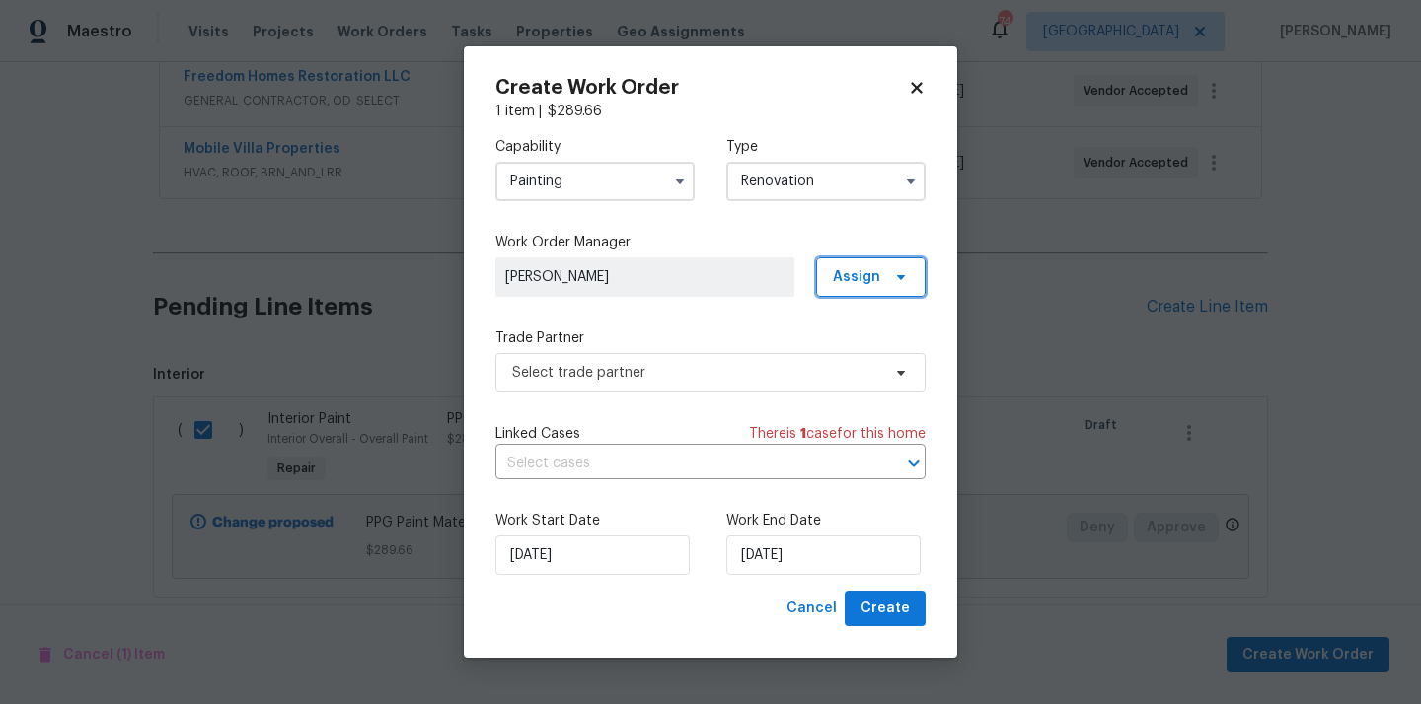
click at [854, 258] on span "Assign" at bounding box center [871, 276] width 110 height 39
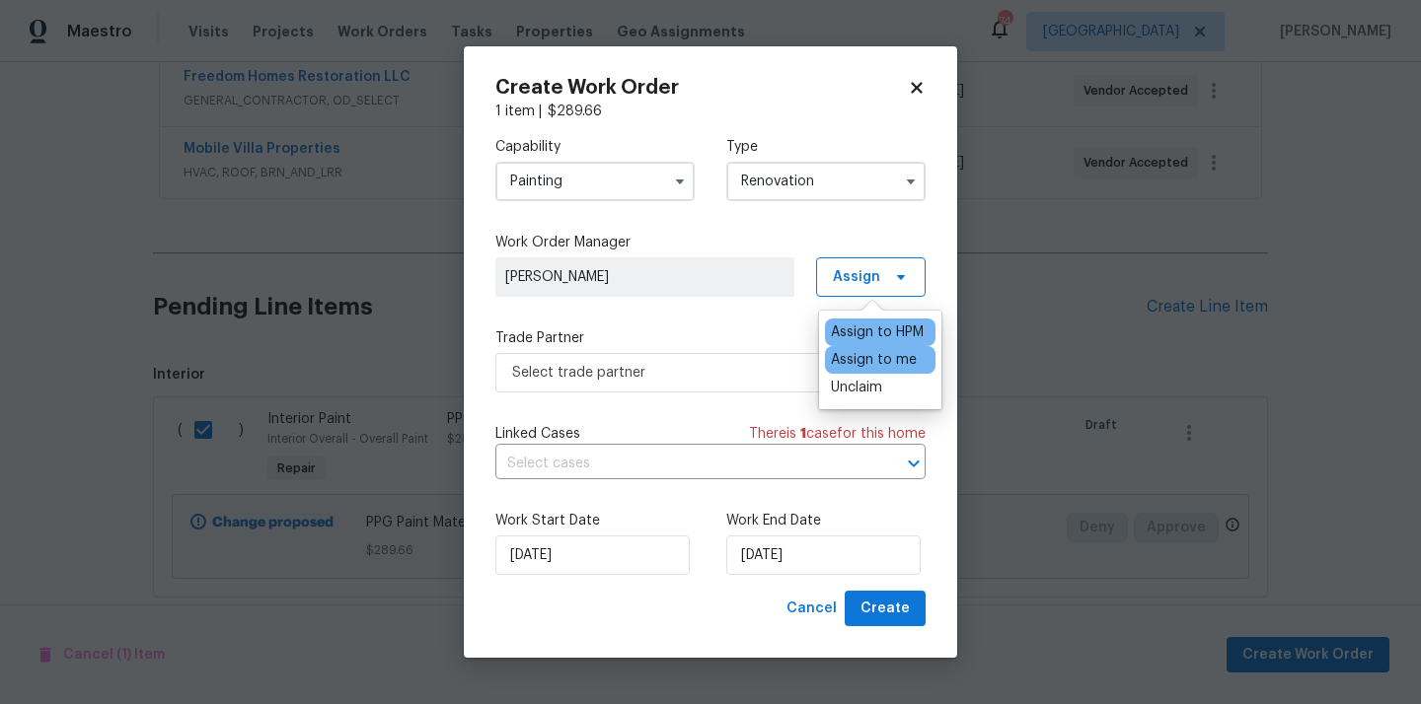
click at [844, 355] on div "Assign to me" at bounding box center [874, 360] width 86 height 20
click at [711, 392] on div "Capability Painting Type Renovation Work Order Manager [PERSON_NAME] Assign Tra…" at bounding box center [710, 356] width 430 height 470
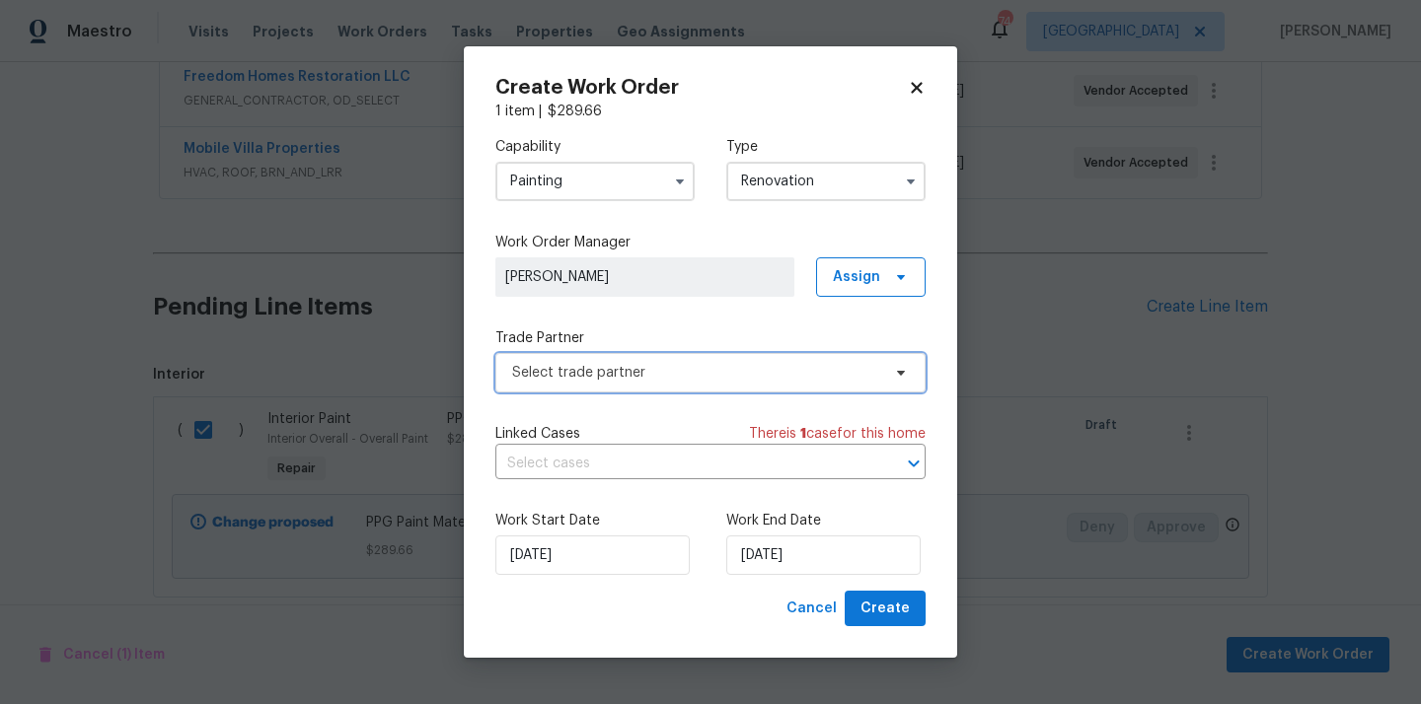
click at [711, 392] on span "Select trade partner" at bounding box center [710, 372] width 430 height 39
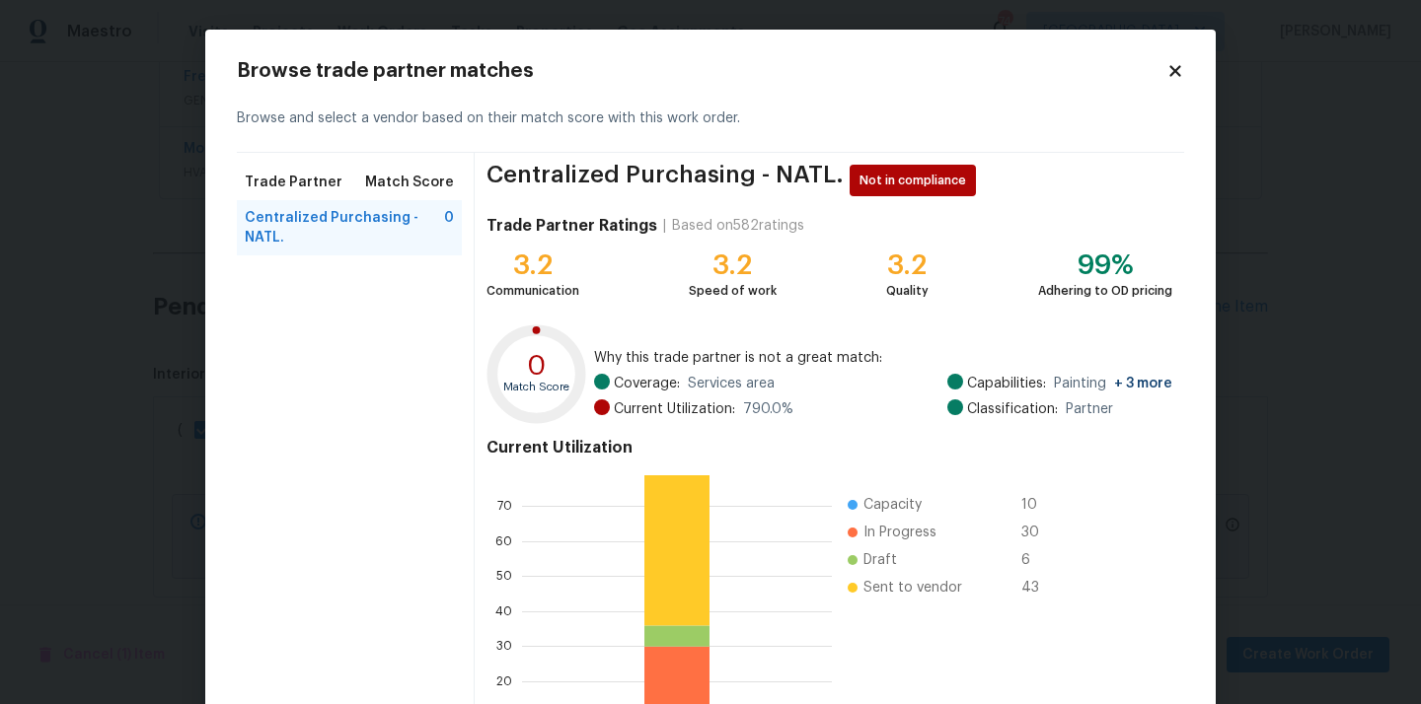
scroll to position [166, 0]
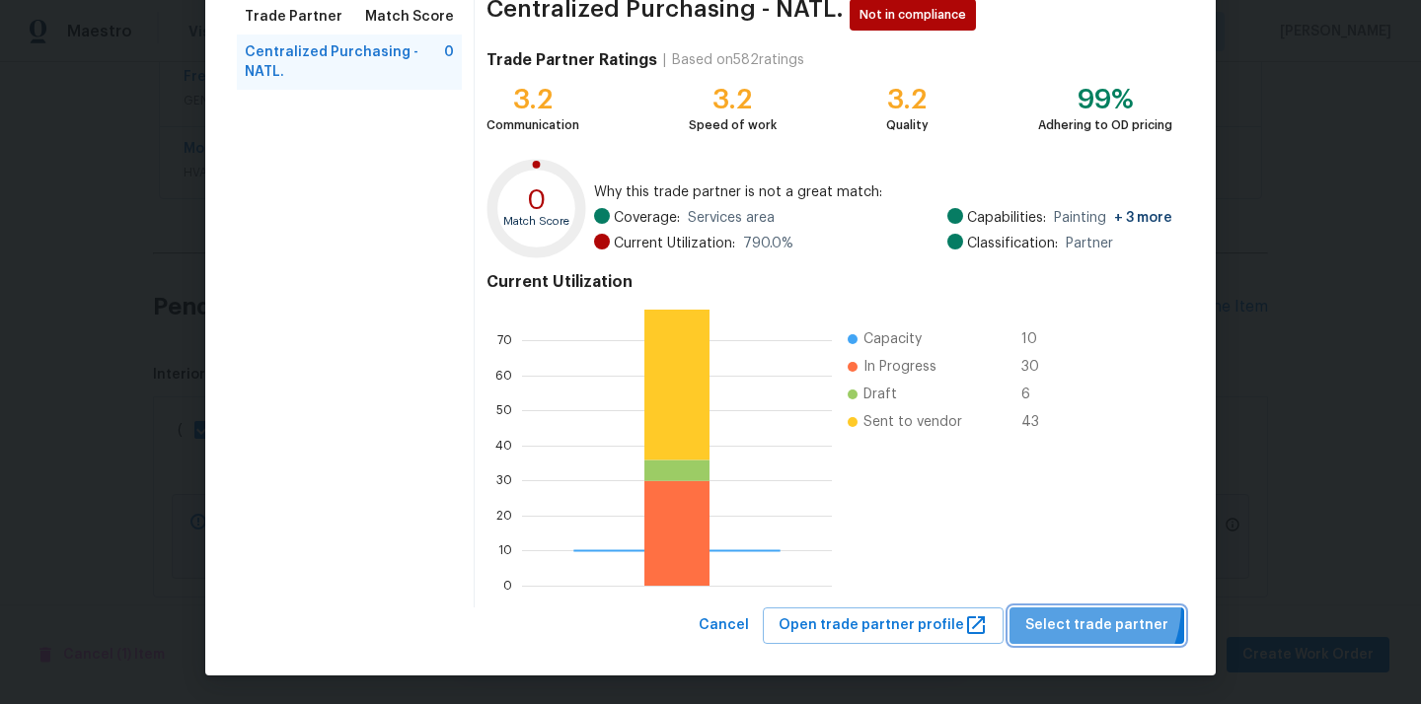
click at [1081, 608] on button "Select trade partner" at bounding box center [1096, 626] width 175 height 37
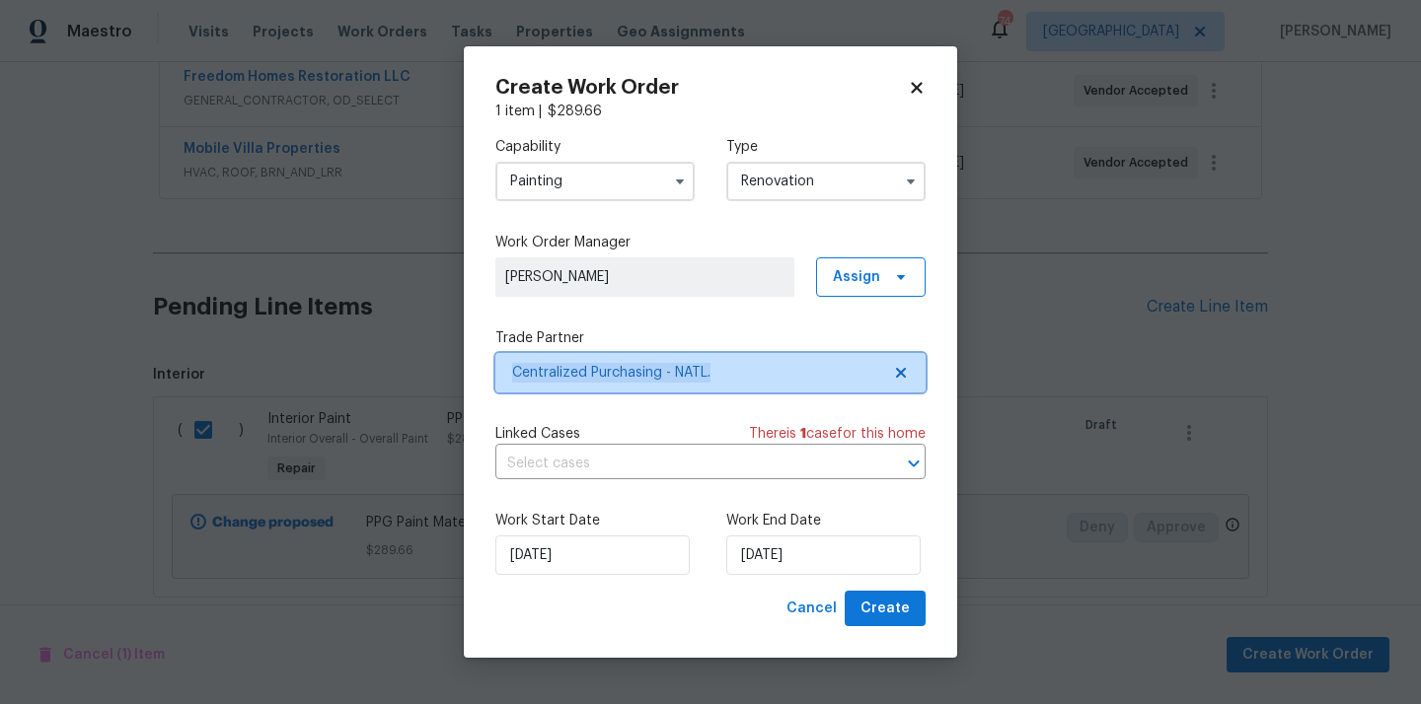
scroll to position [0, 0]
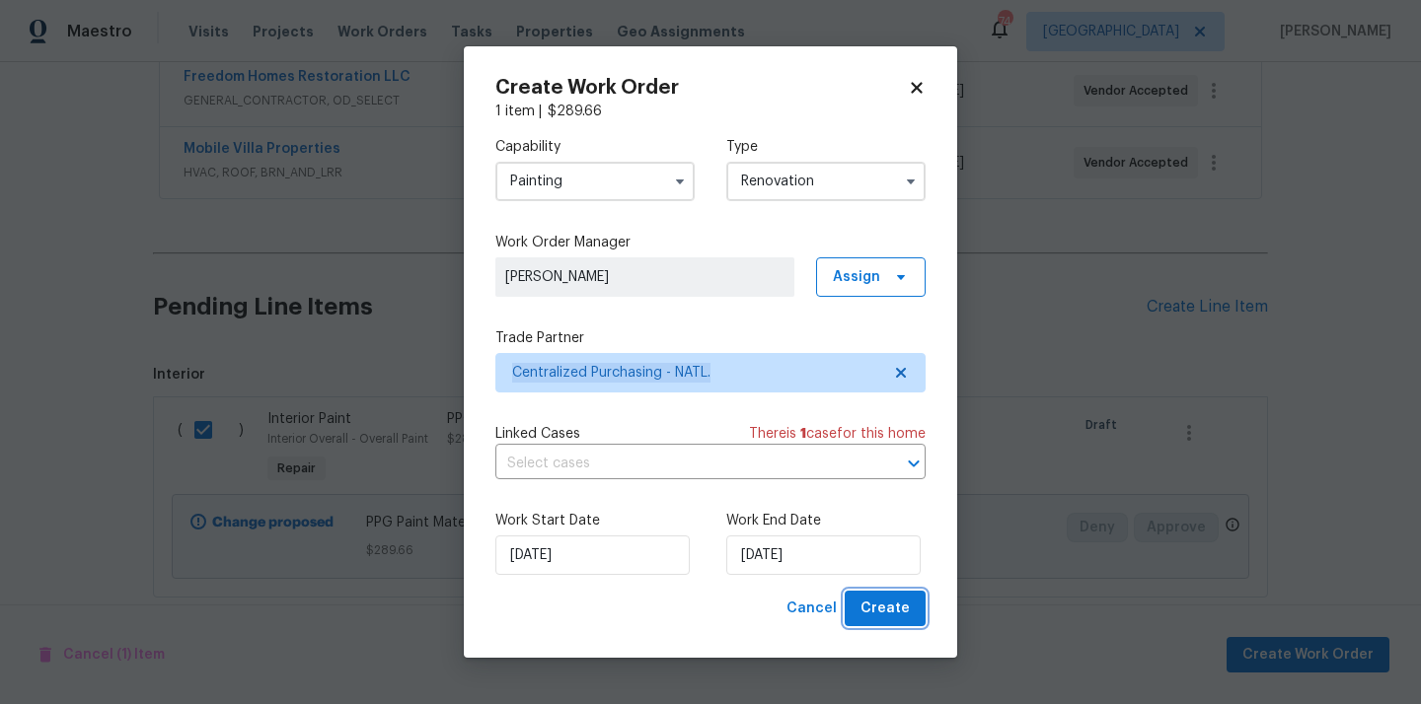
click at [877, 617] on span "Create" at bounding box center [884, 609] width 49 height 25
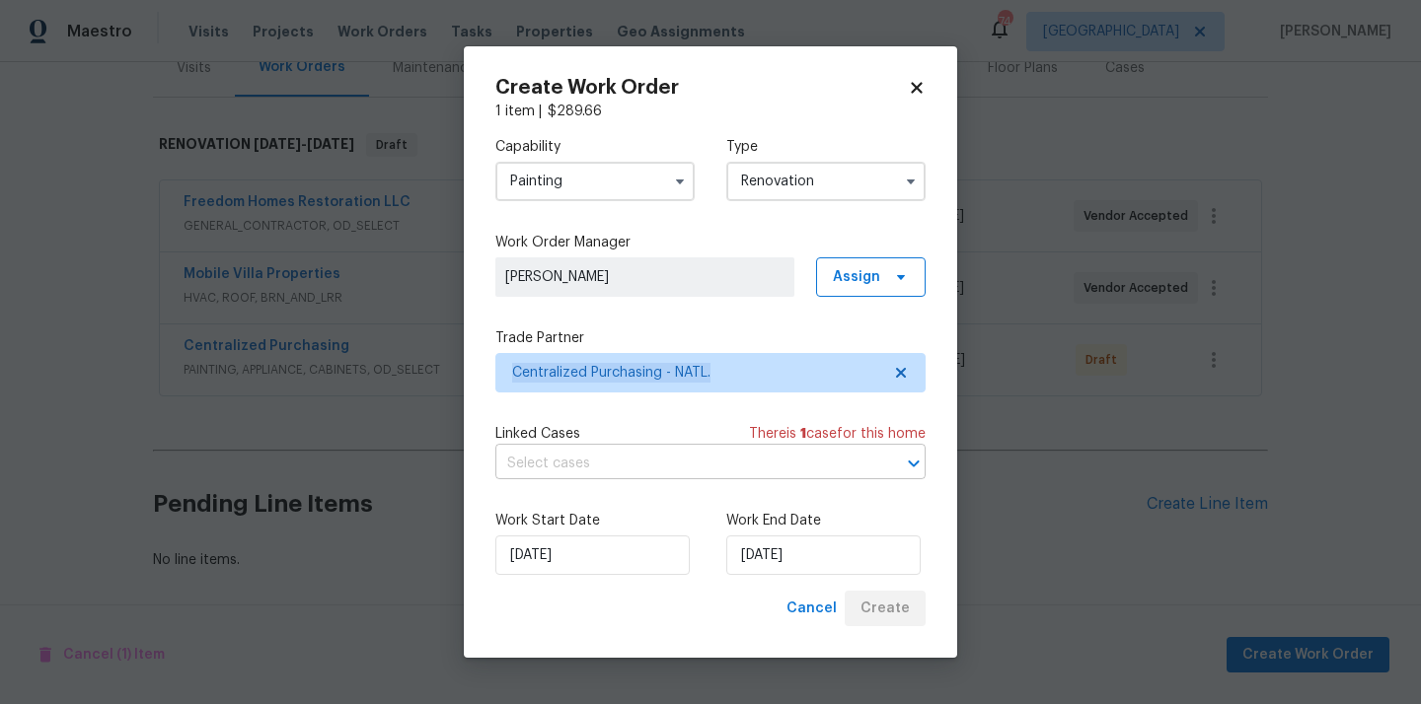
scroll to position [260, 0]
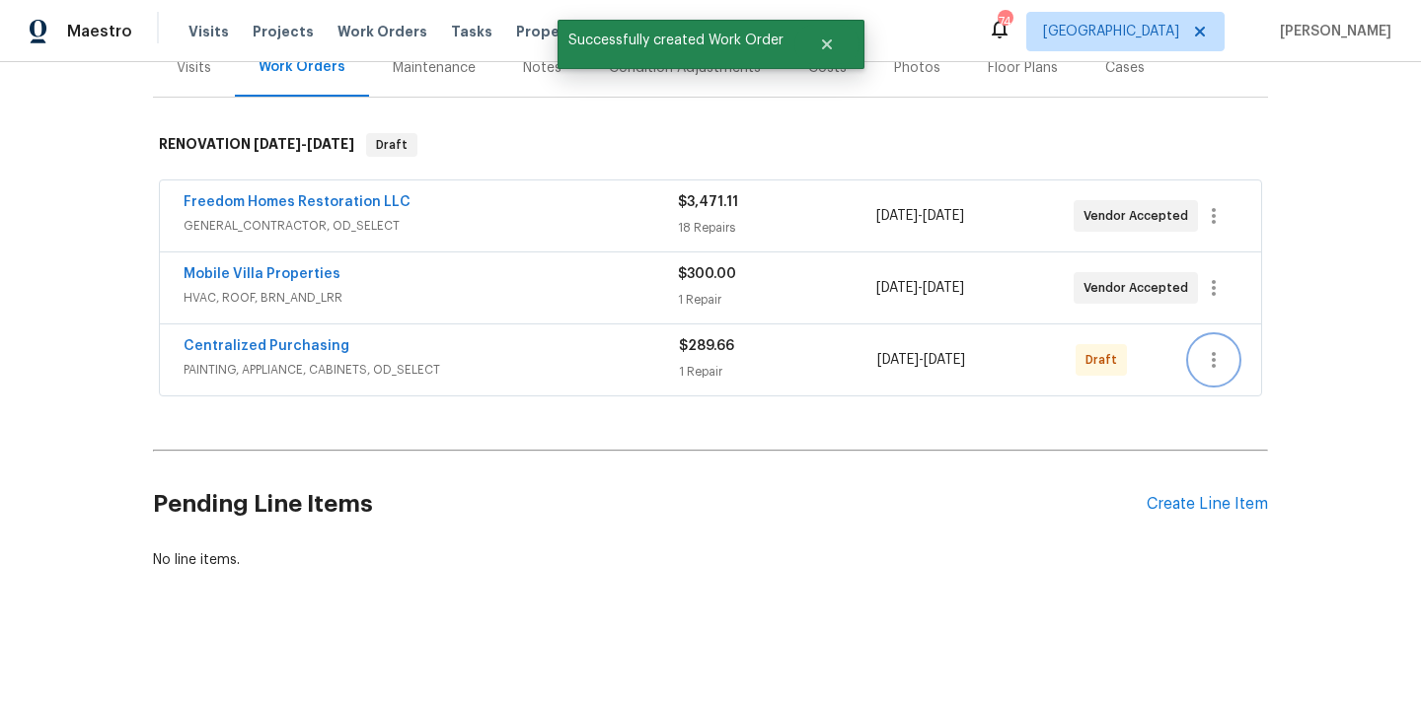
click at [1199, 355] on button "button" at bounding box center [1213, 359] width 47 height 47
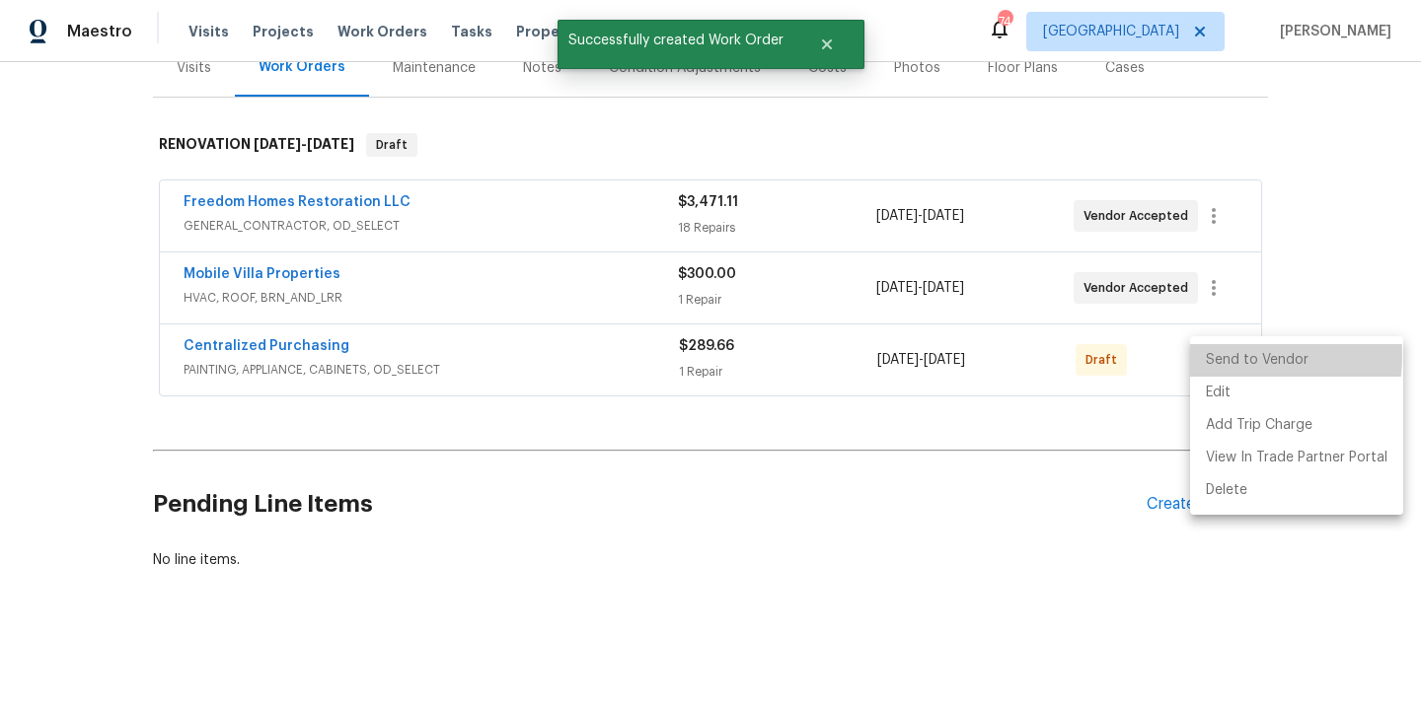
click at [1211, 355] on li "Send to Vendor" at bounding box center [1296, 360] width 213 height 33
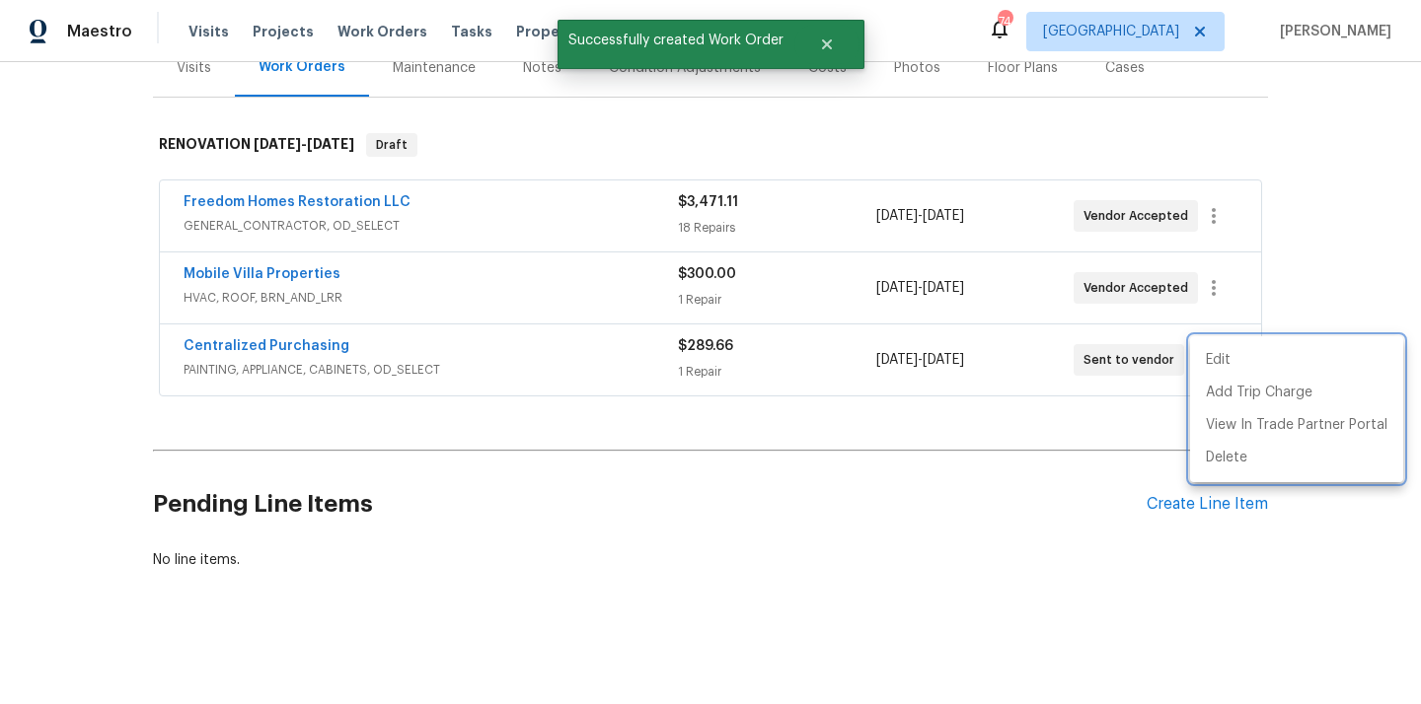
click at [412, 355] on div at bounding box center [710, 352] width 1421 height 704
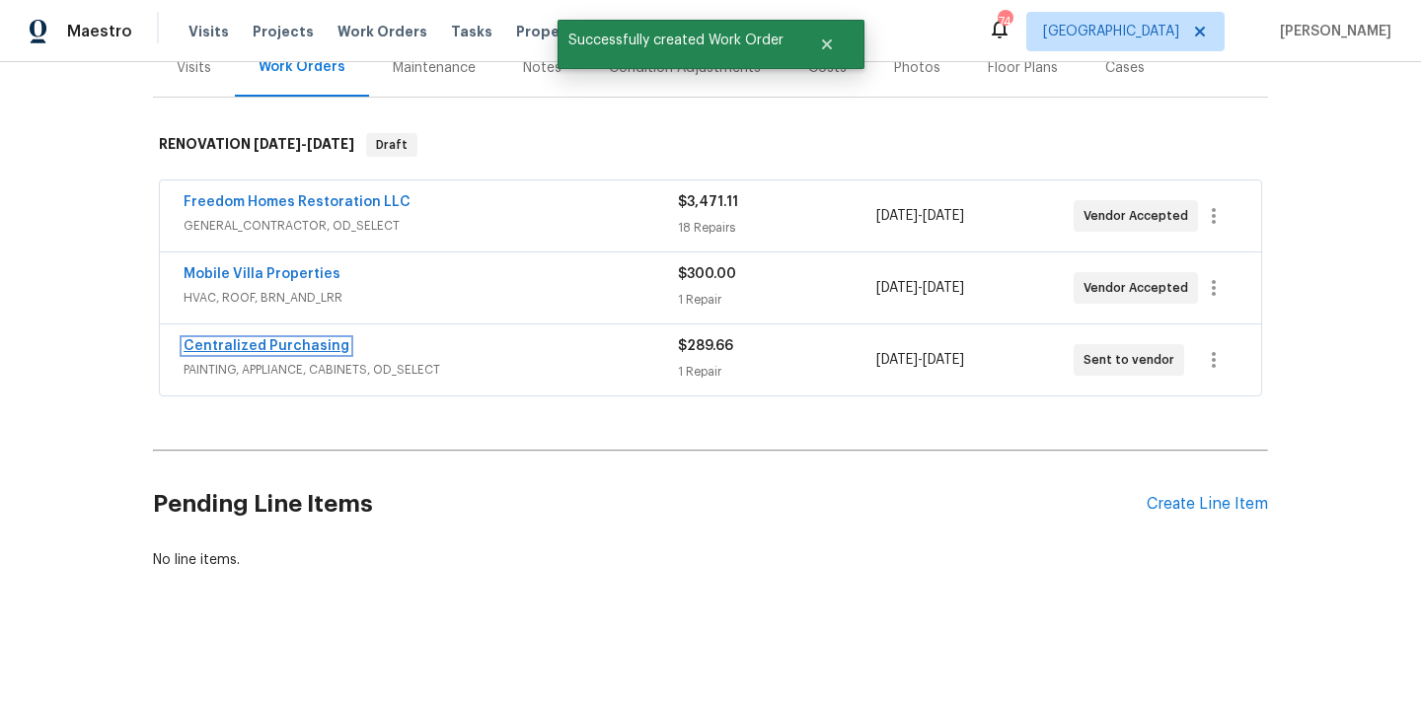
click at [302, 348] on link "Centralized Purchasing" at bounding box center [267, 346] width 166 height 14
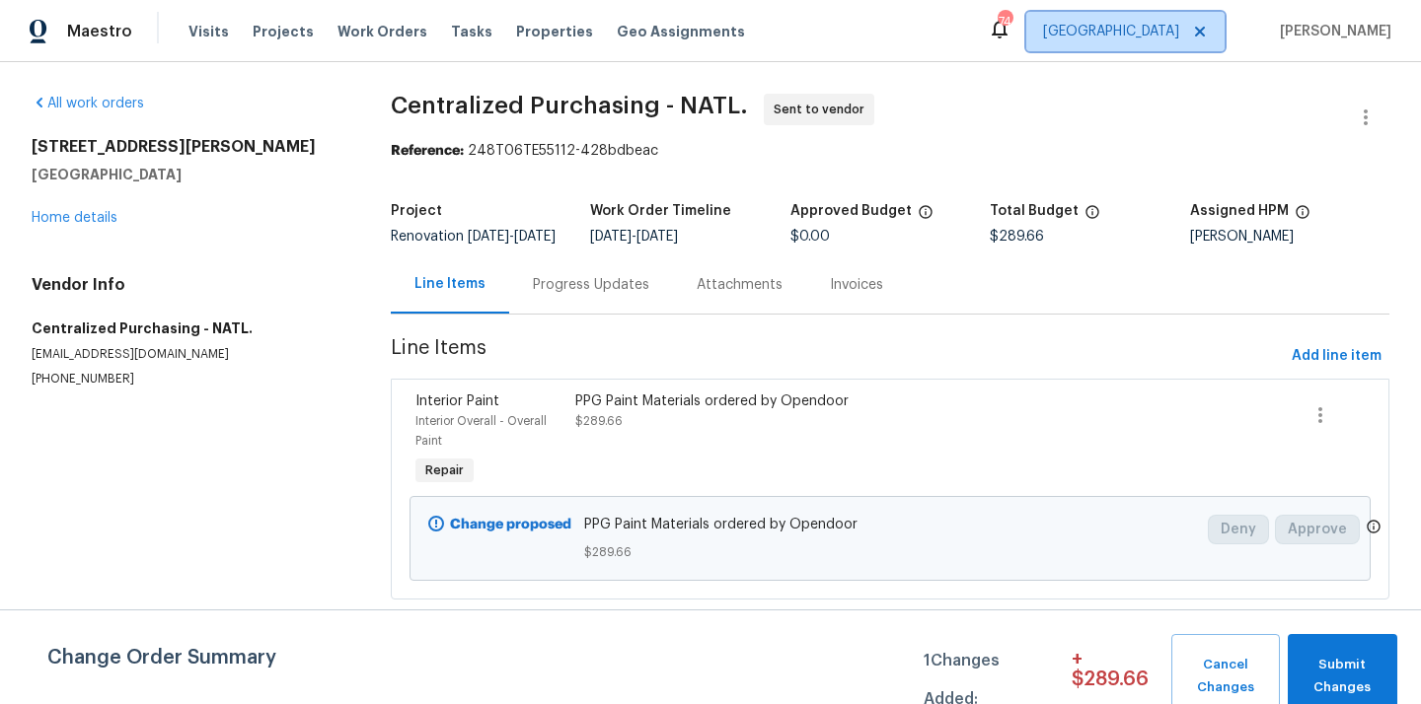
click at [1162, 35] on span "[GEOGRAPHIC_DATA]" at bounding box center [1111, 32] width 136 height 20
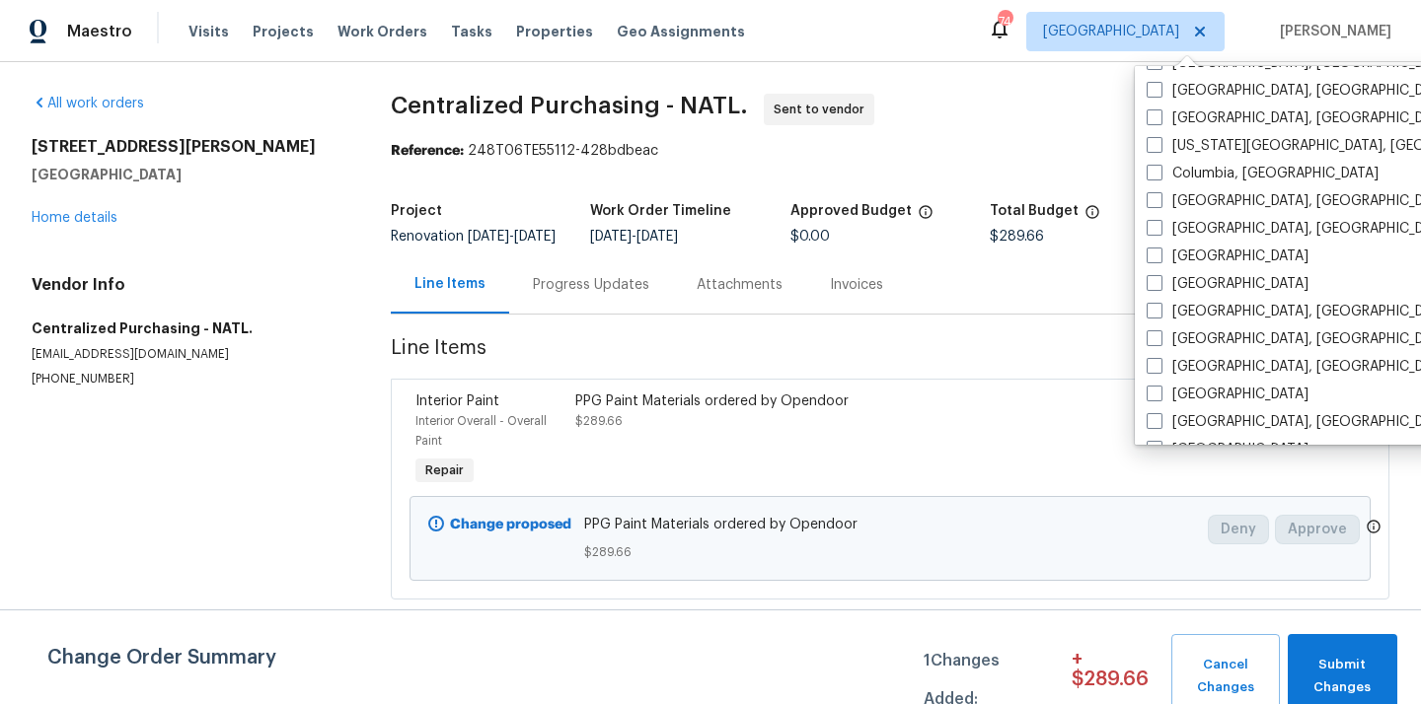
scroll to position [1350, 0]
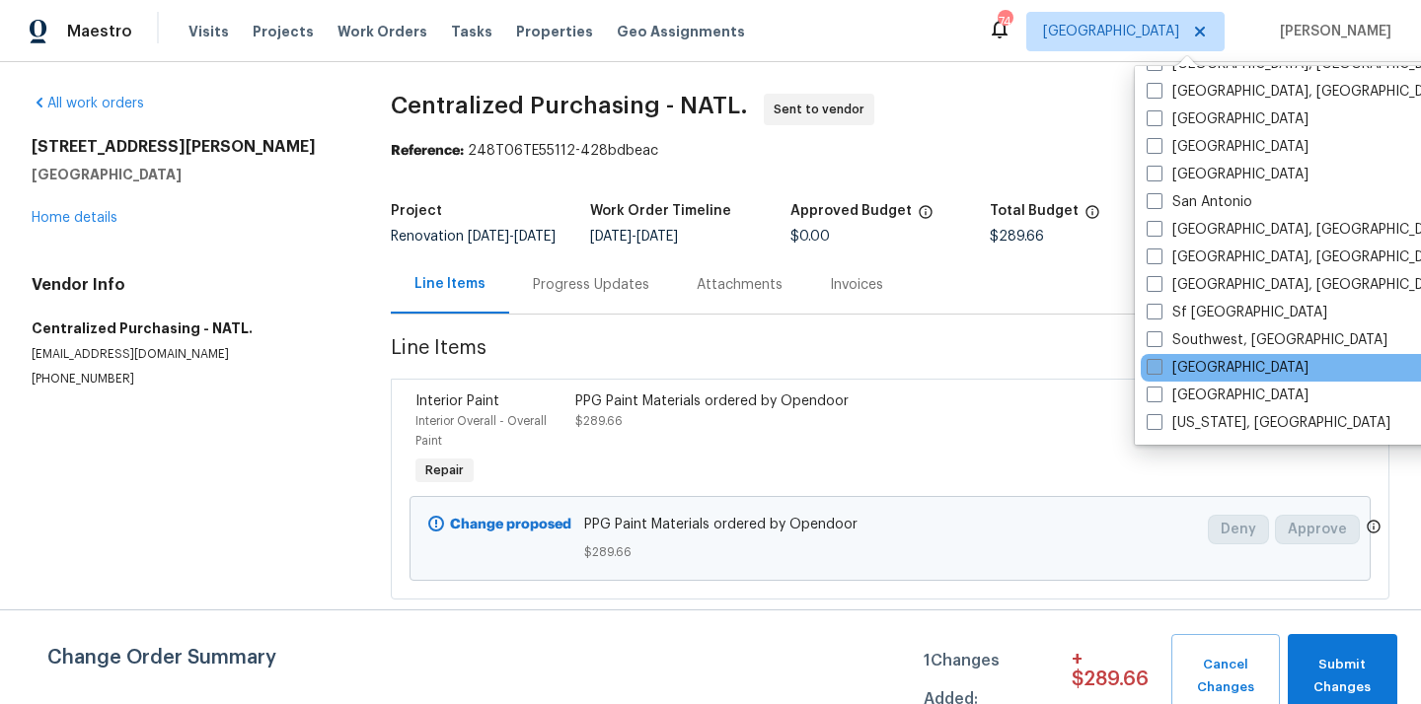
click at [1175, 359] on label "[GEOGRAPHIC_DATA]" at bounding box center [1227, 368] width 162 height 20
click at [1159, 359] on input "[GEOGRAPHIC_DATA]" at bounding box center [1152, 364] width 13 height 13
checkbox input "true"
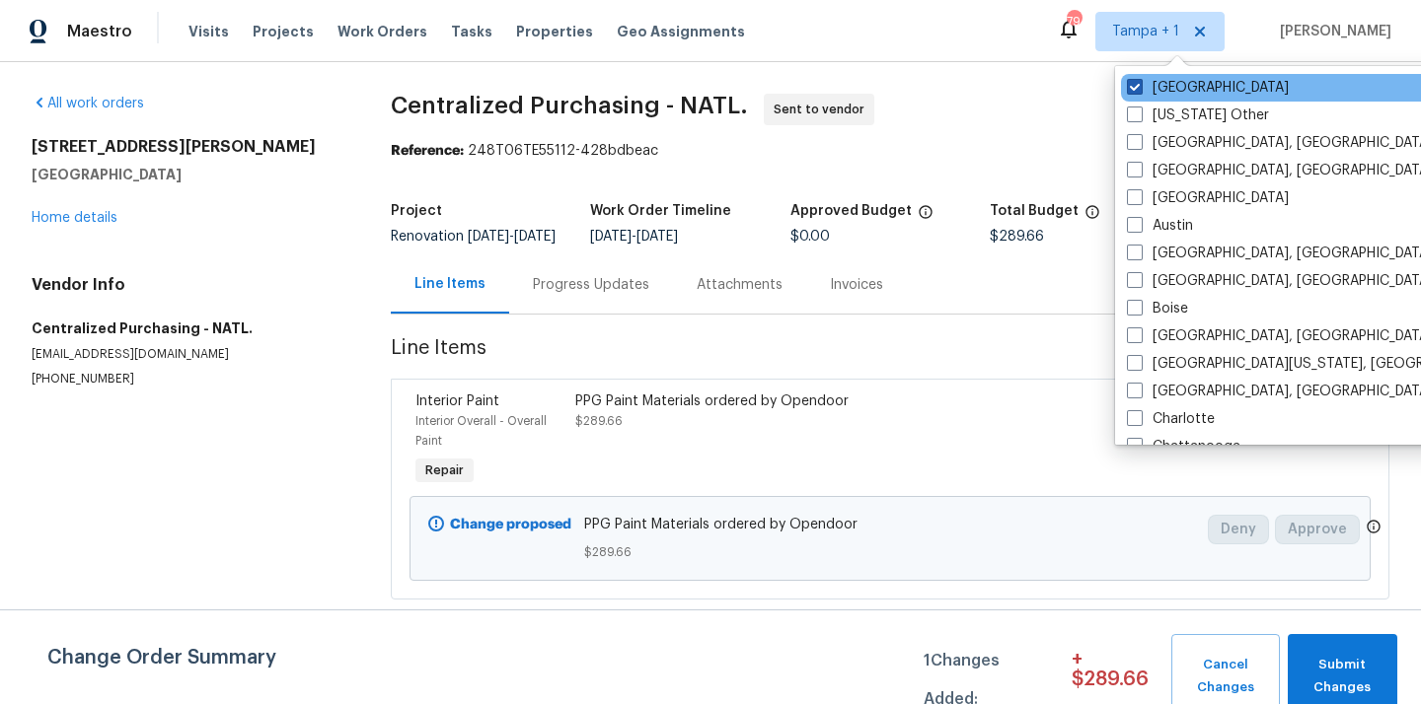
click at [1182, 91] on label "[GEOGRAPHIC_DATA]" at bounding box center [1208, 88] width 162 height 20
click at [1139, 91] on input "[GEOGRAPHIC_DATA]" at bounding box center [1133, 84] width 13 height 13
checkbox input "false"
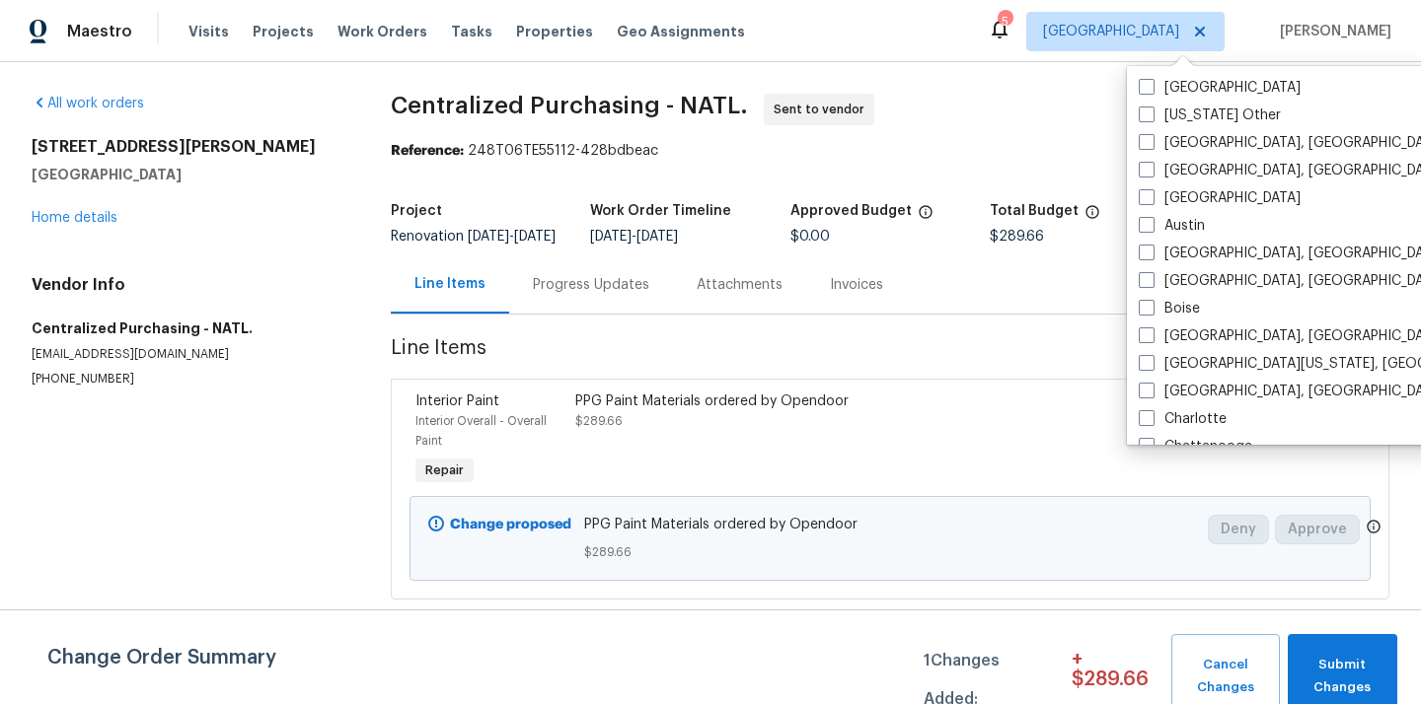
click at [255, 48] on div "Visits Projects Work Orders Tasks Properties Geo Assignments" at bounding box center [478, 31] width 580 height 39
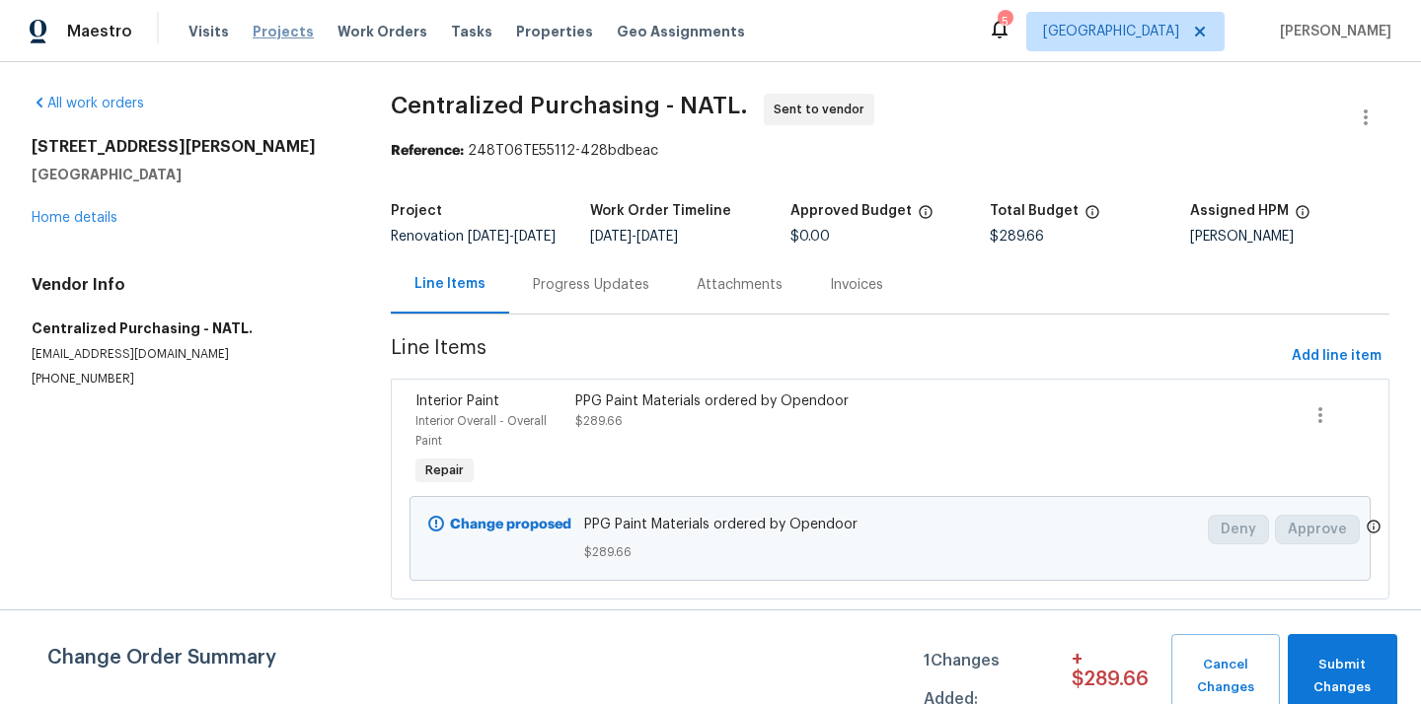
click at [259, 37] on span "Projects" at bounding box center [283, 32] width 61 height 20
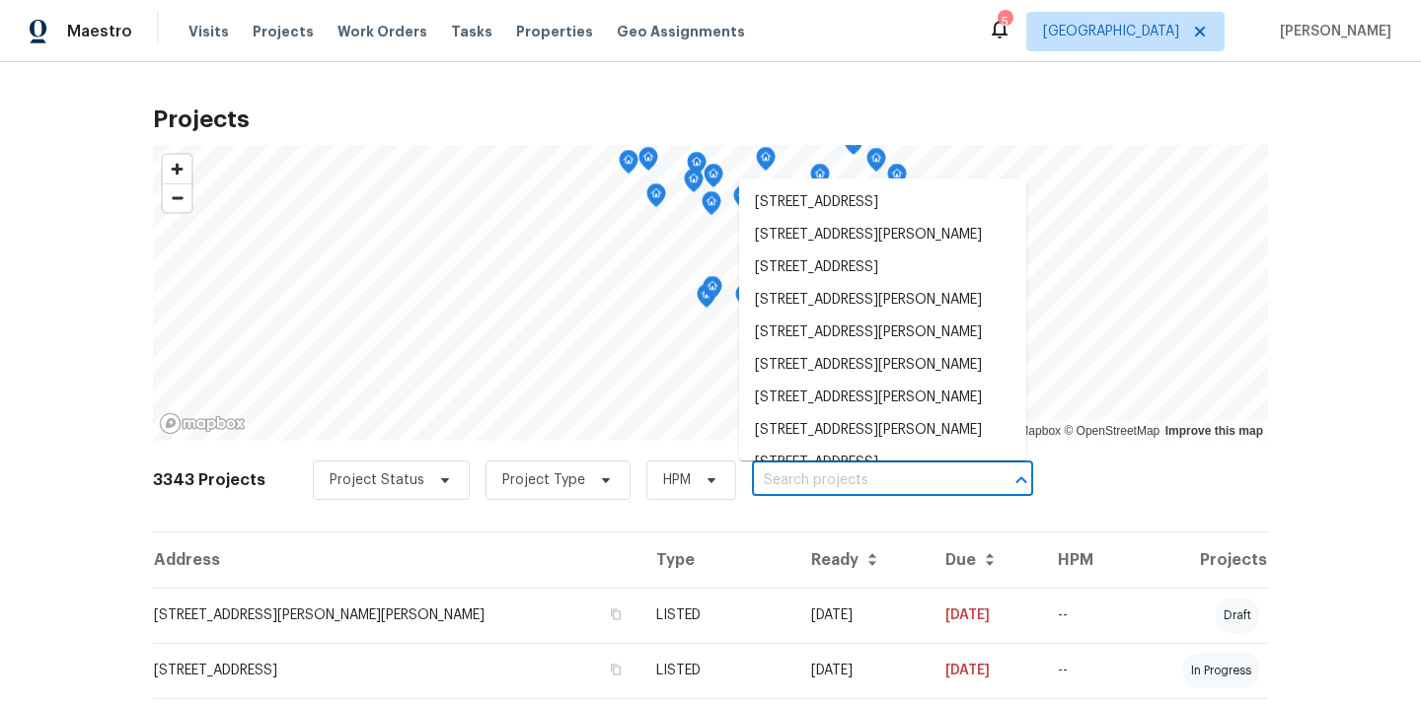
click at [877, 480] on input "text" at bounding box center [865, 481] width 226 height 31
paste input "[STREET_ADDRESS][PERSON_NAME]"
type input "[STREET_ADDRESS][PERSON_NAME]"
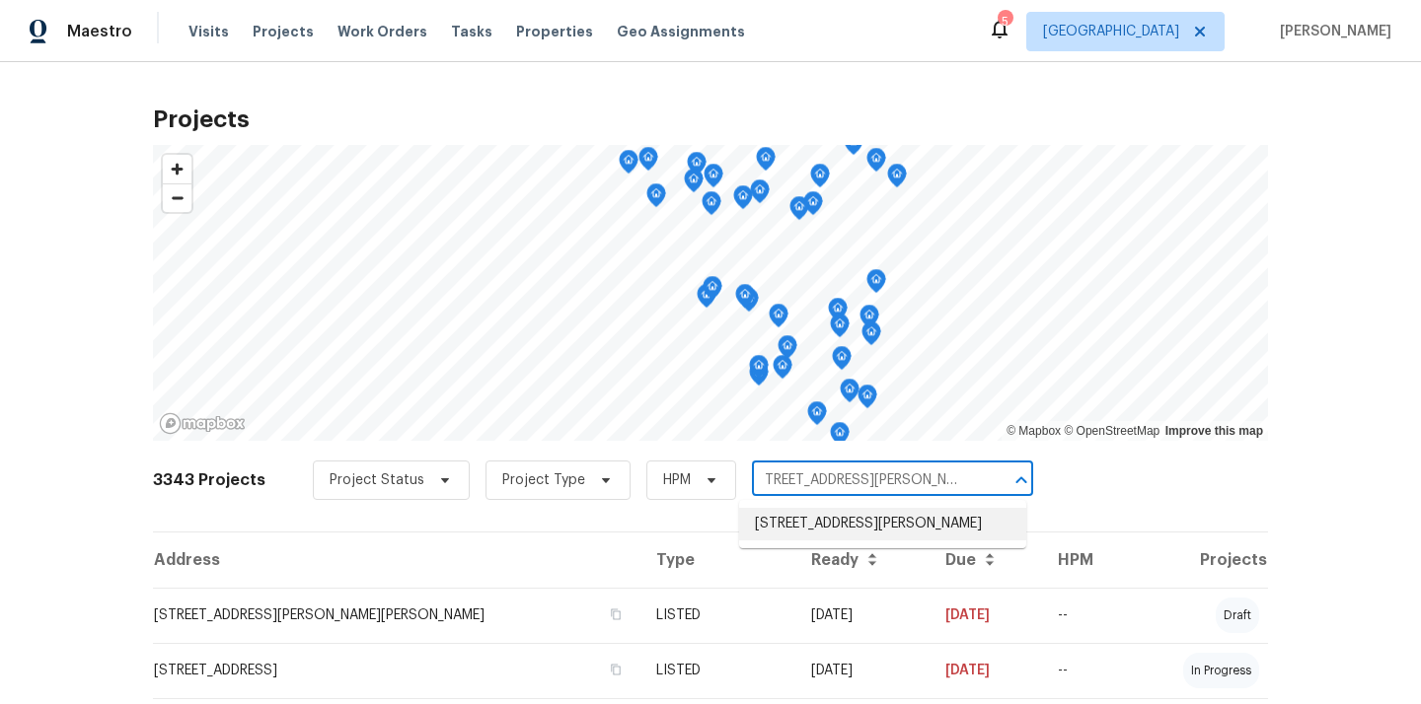
click at [861, 522] on li "[STREET_ADDRESS][PERSON_NAME]" at bounding box center [882, 524] width 287 height 33
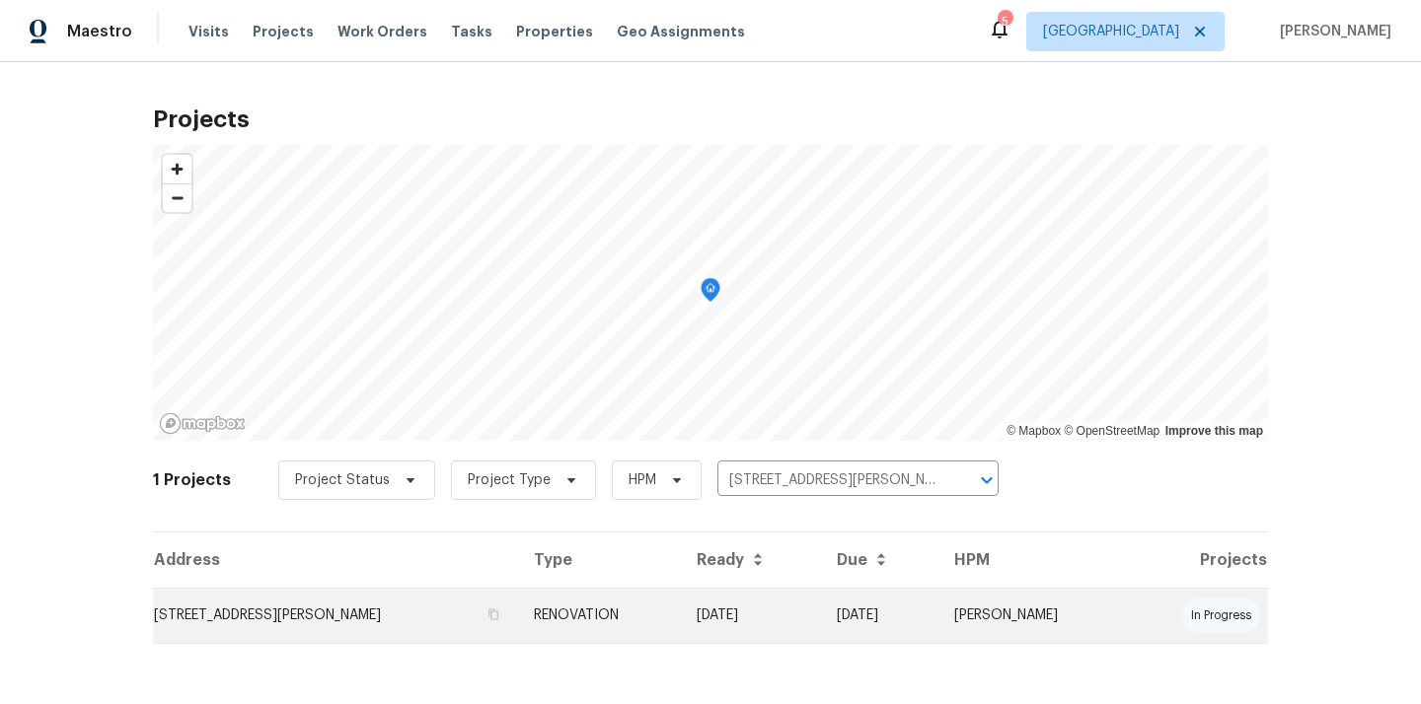
click at [518, 596] on td "[STREET_ADDRESS][PERSON_NAME]" at bounding box center [335, 615] width 365 height 55
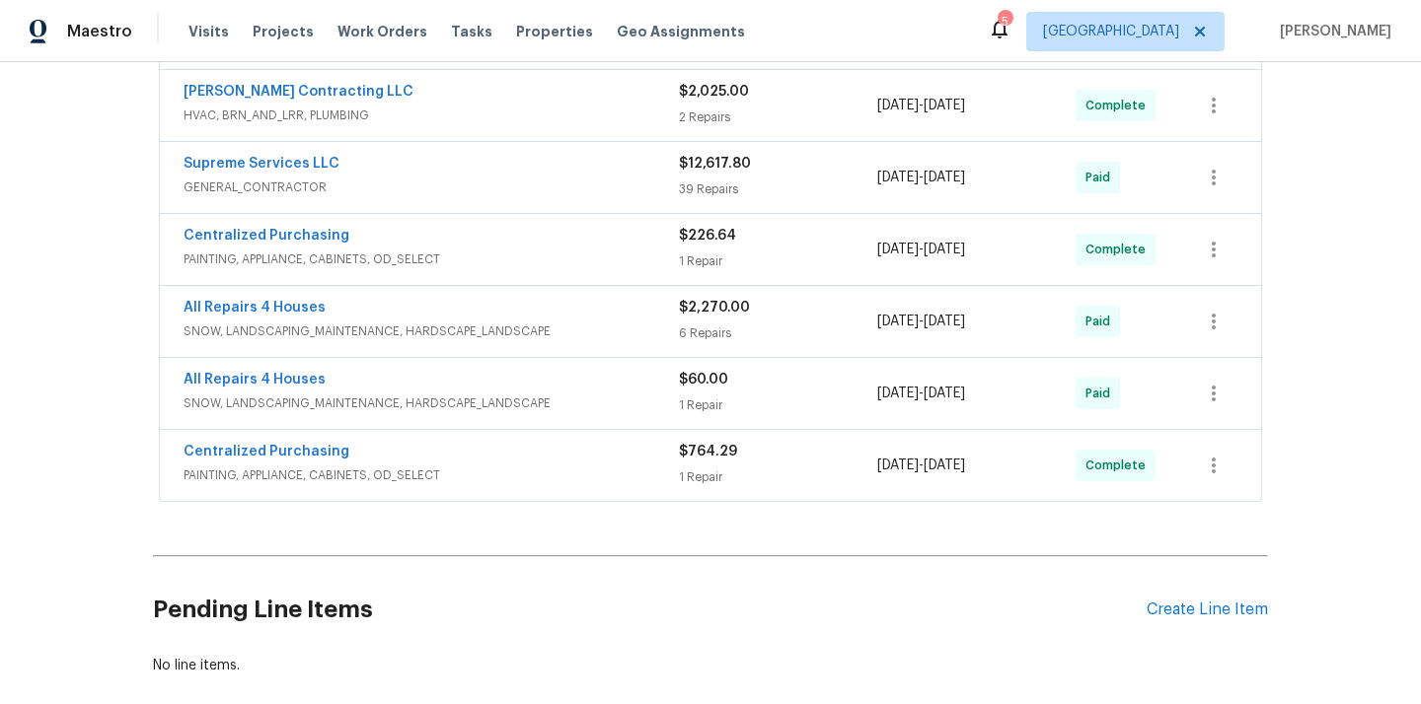
scroll to position [1053, 0]
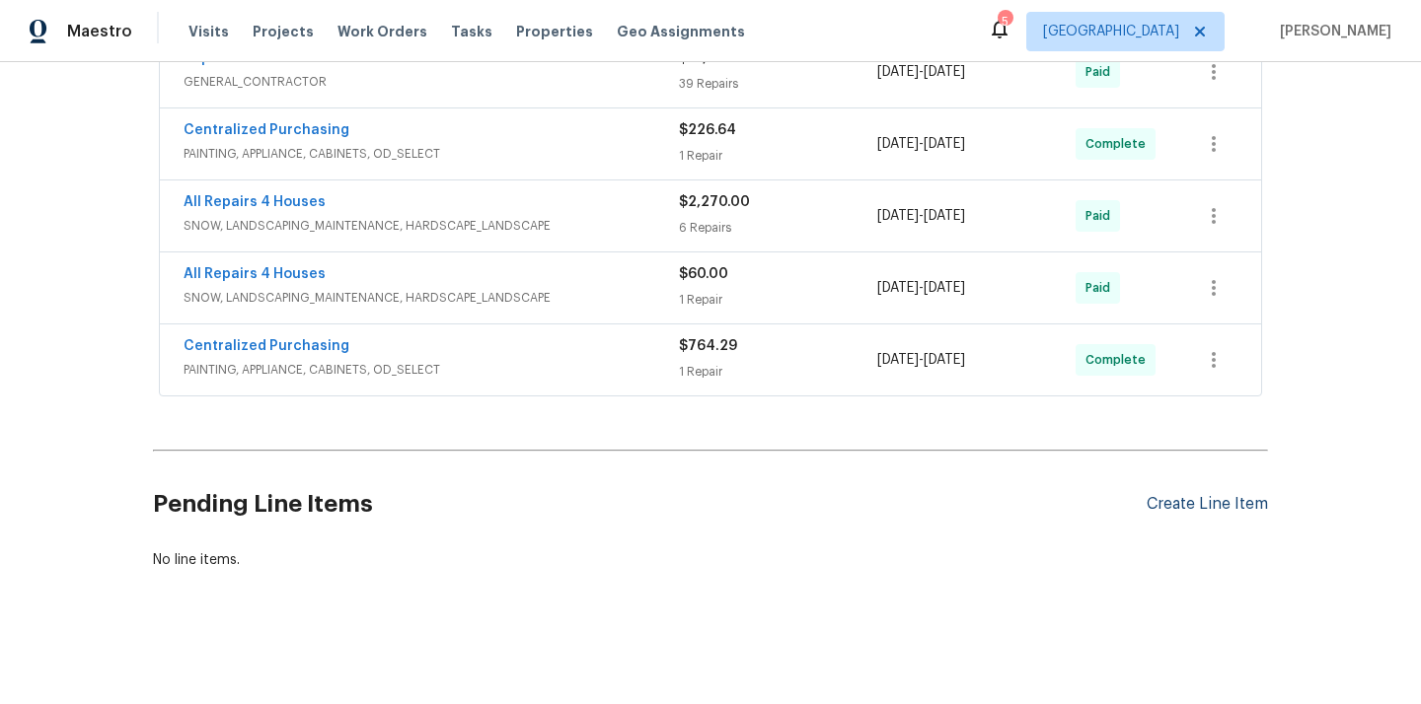
click at [1192, 507] on div "Create Line Item" at bounding box center [1206, 504] width 121 height 19
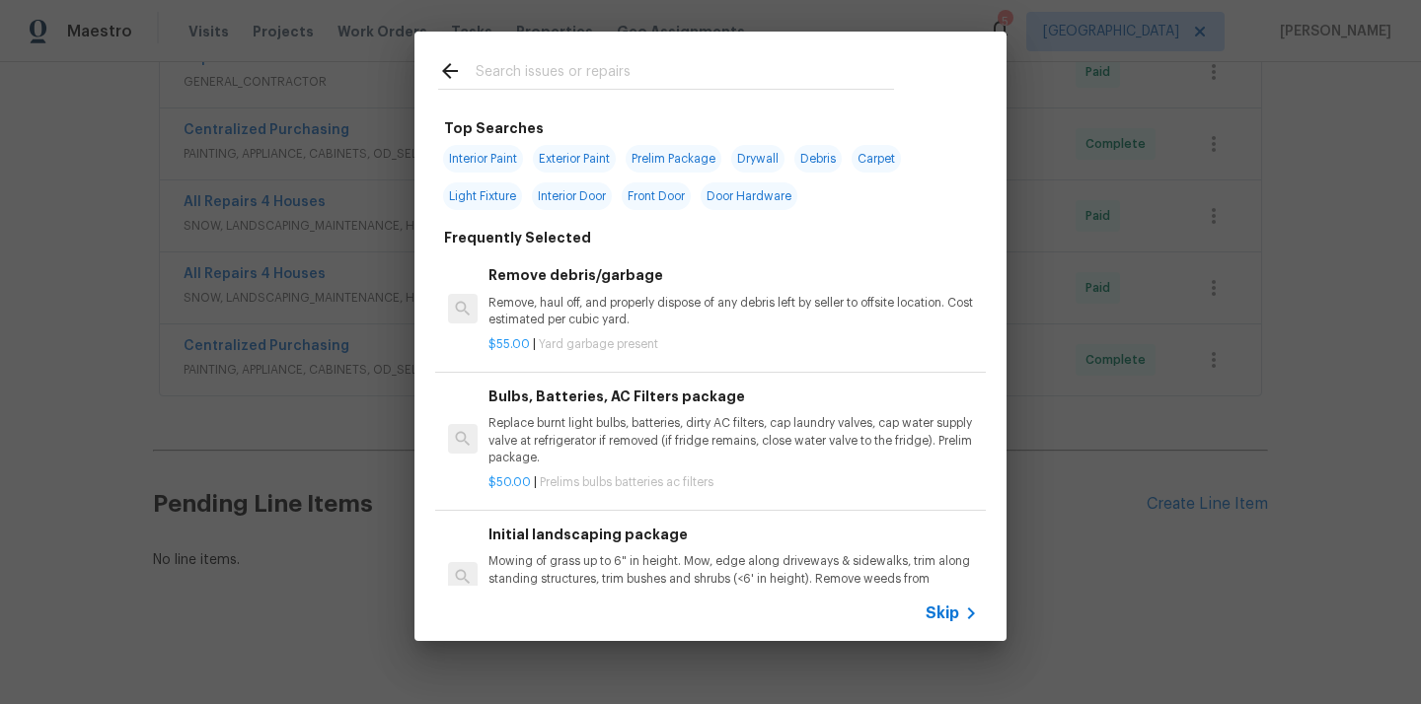
click at [705, 75] on input "text" at bounding box center [685, 74] width 418 height 30
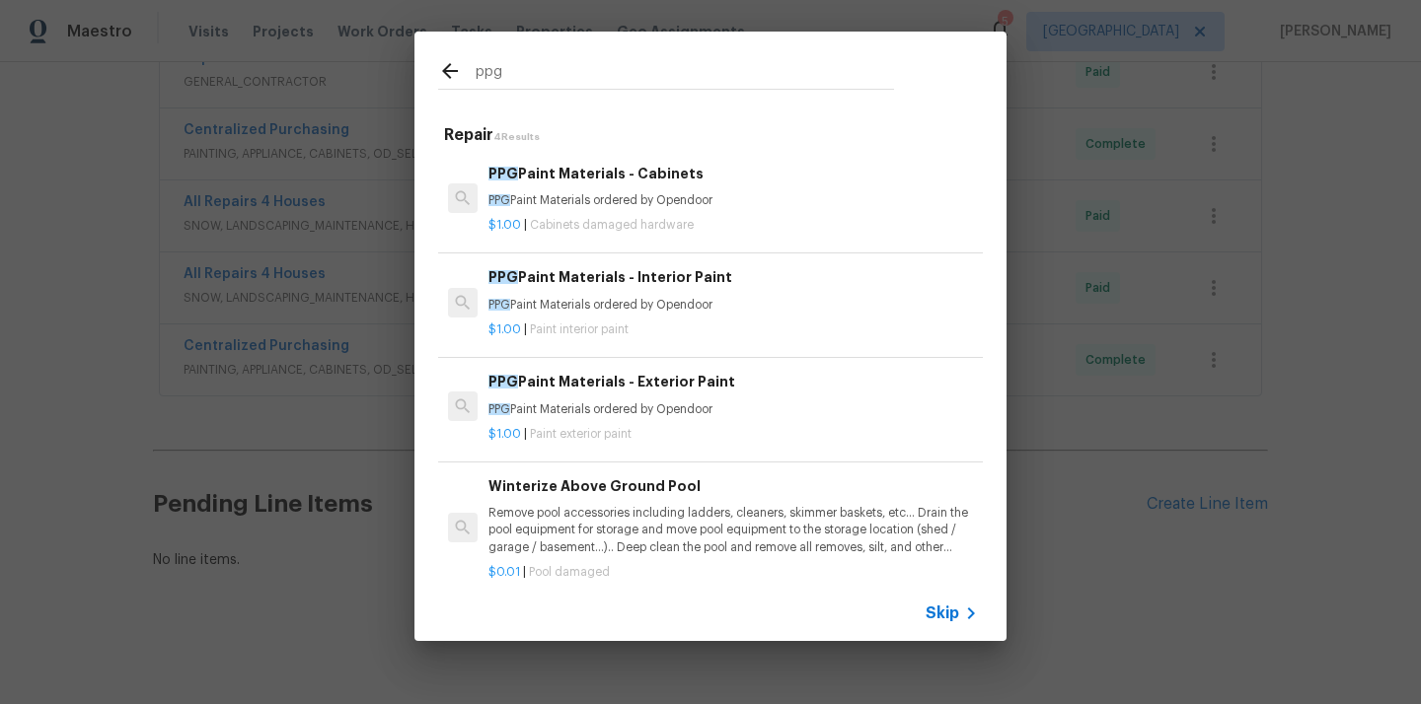
type input "ppg"
click at [655, 303] on p "PPG Paint Materials ordered by Opendoor" at bounding box center [732, 305] width 489 height 17
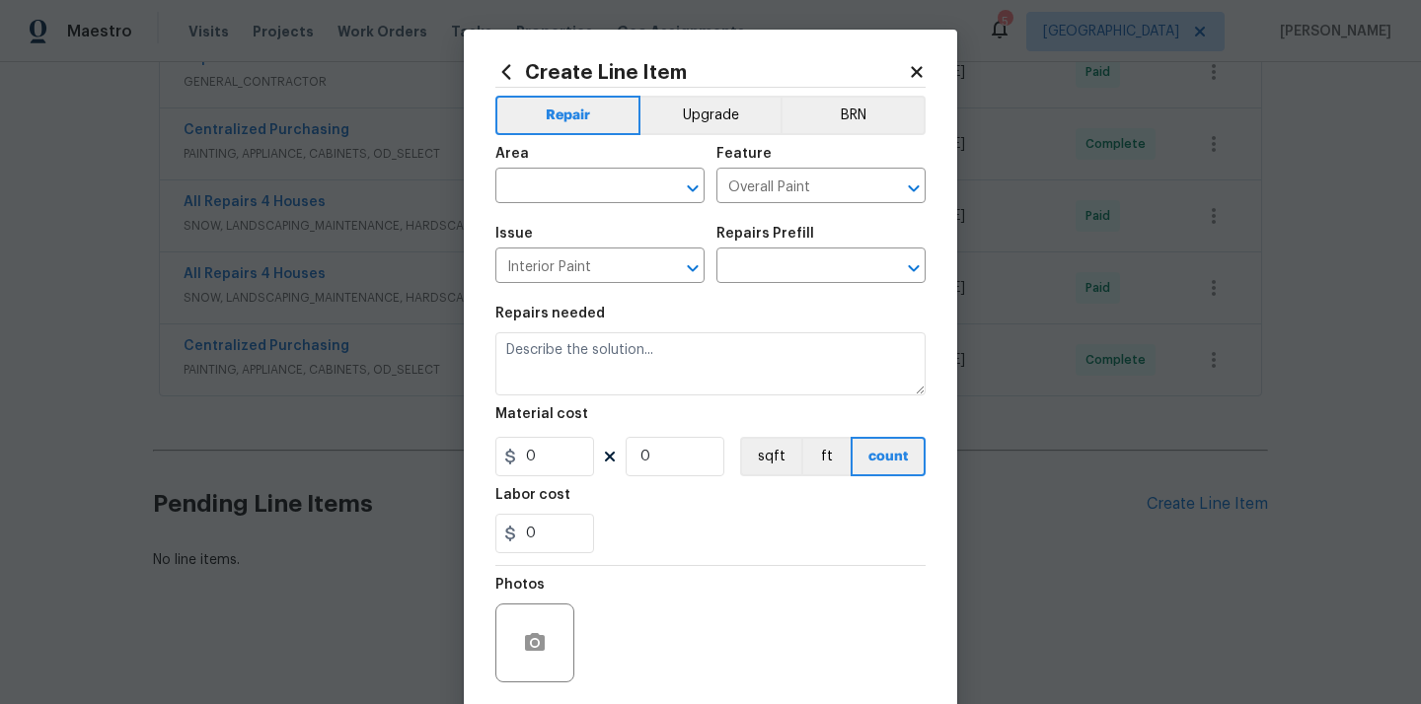
type input "PPG Paint Materials - Interior Paint $1.00"
type textarea "PPG Paint Materials ordered by Opendoor"
type input "1"
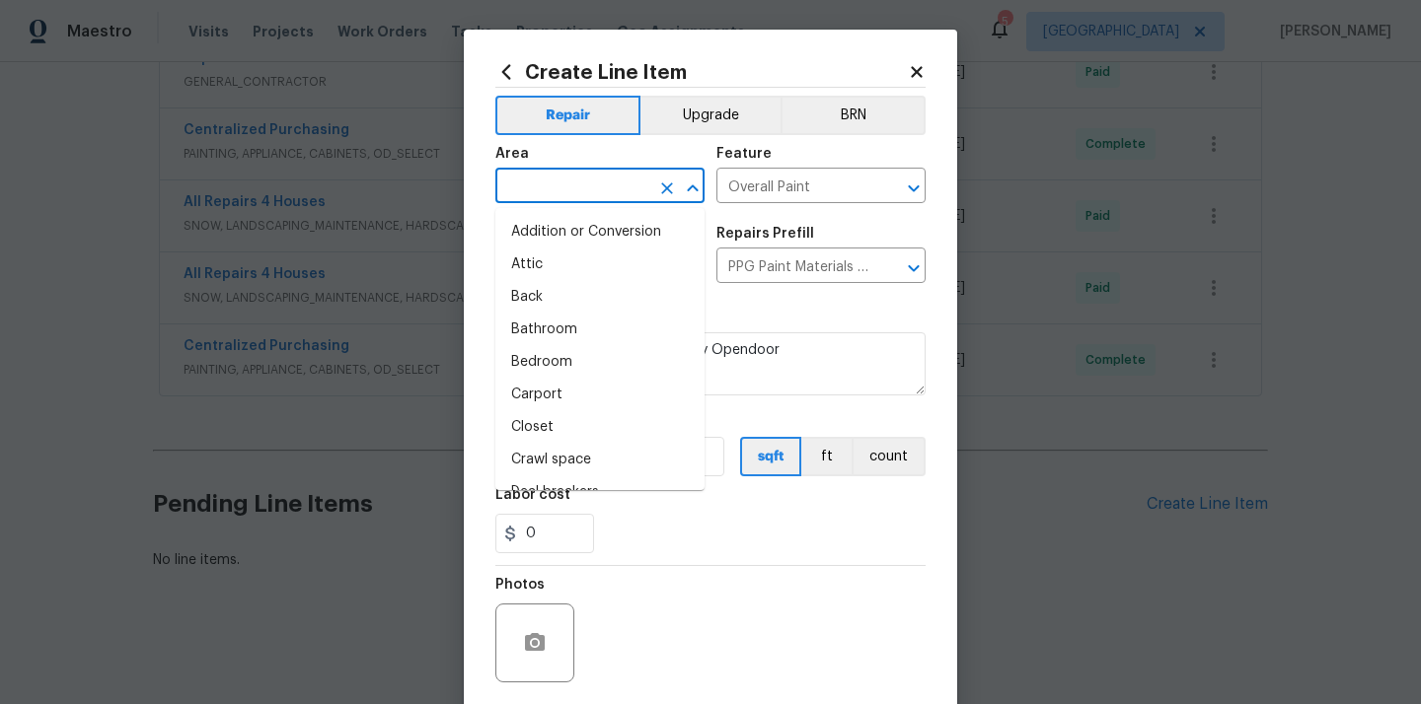
click at [580, 188] on input "text" at bounding box center [572, 188] width 154 height 31
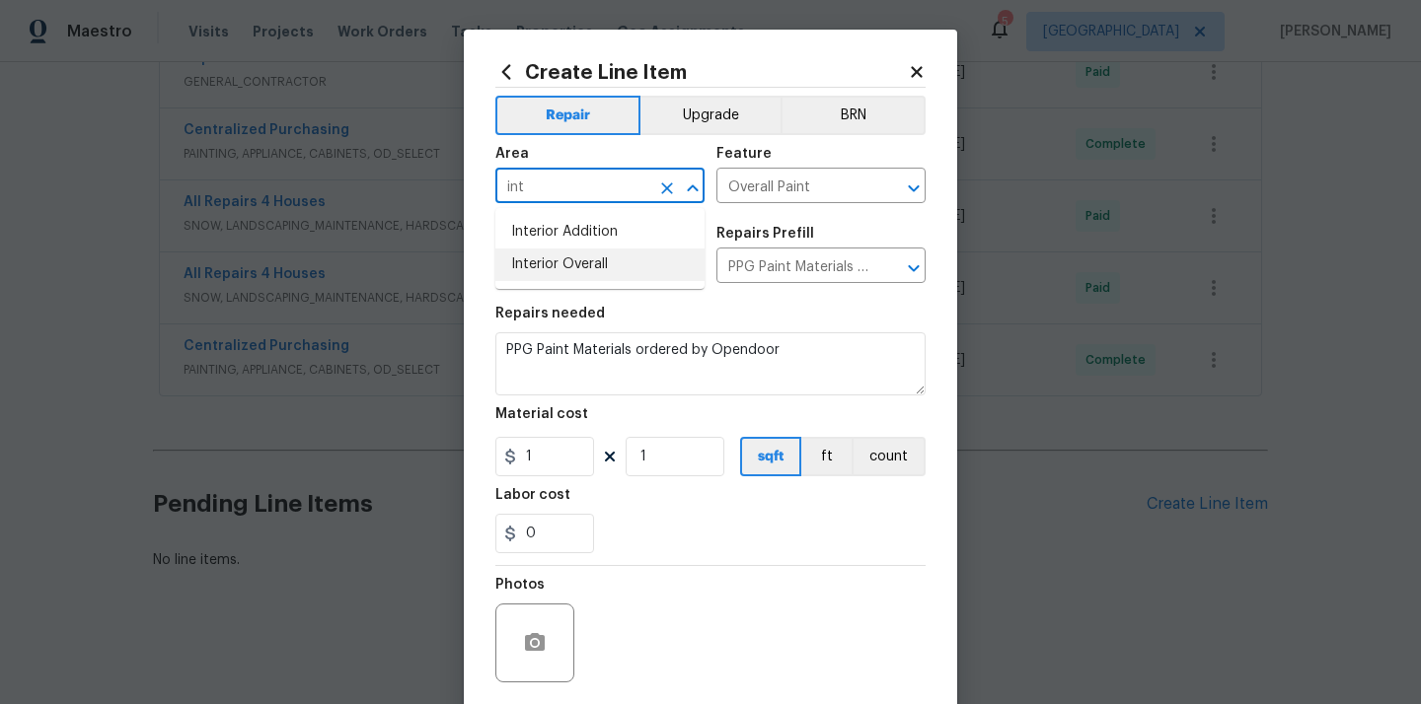
click at [611, 261] on li "Interior Overall" at bounding box center [599, 265] width 209 height 33
type input "Interior Overall"
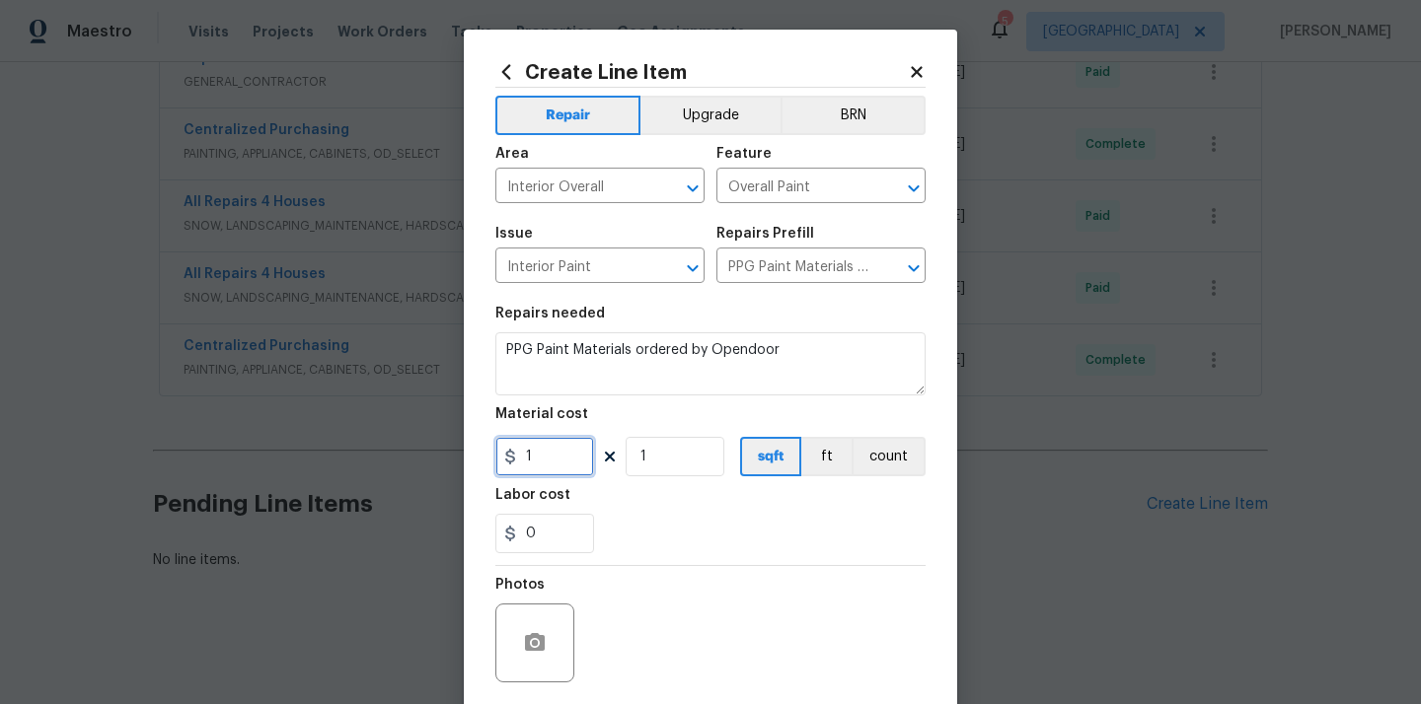
drag, startPoint x: 549, startPoint y: 459, endPoint x: 452, endPoint y: 458, distance: 96.7
click at [452, 458] on div "Create Line Item Repair Upgrade BRN Area Interior Overall ​ Feature Overall Pai…" at bounding box center [710, 352] width 1421 height 704
paste input "81.69"
type input "81.69"
click at [692, 558] on section "Repairs needed PPG Paint Materials ordered by Opendoor Material cost 81.69 1 sq…" at bounding box center [710, 430] width 430 height 270
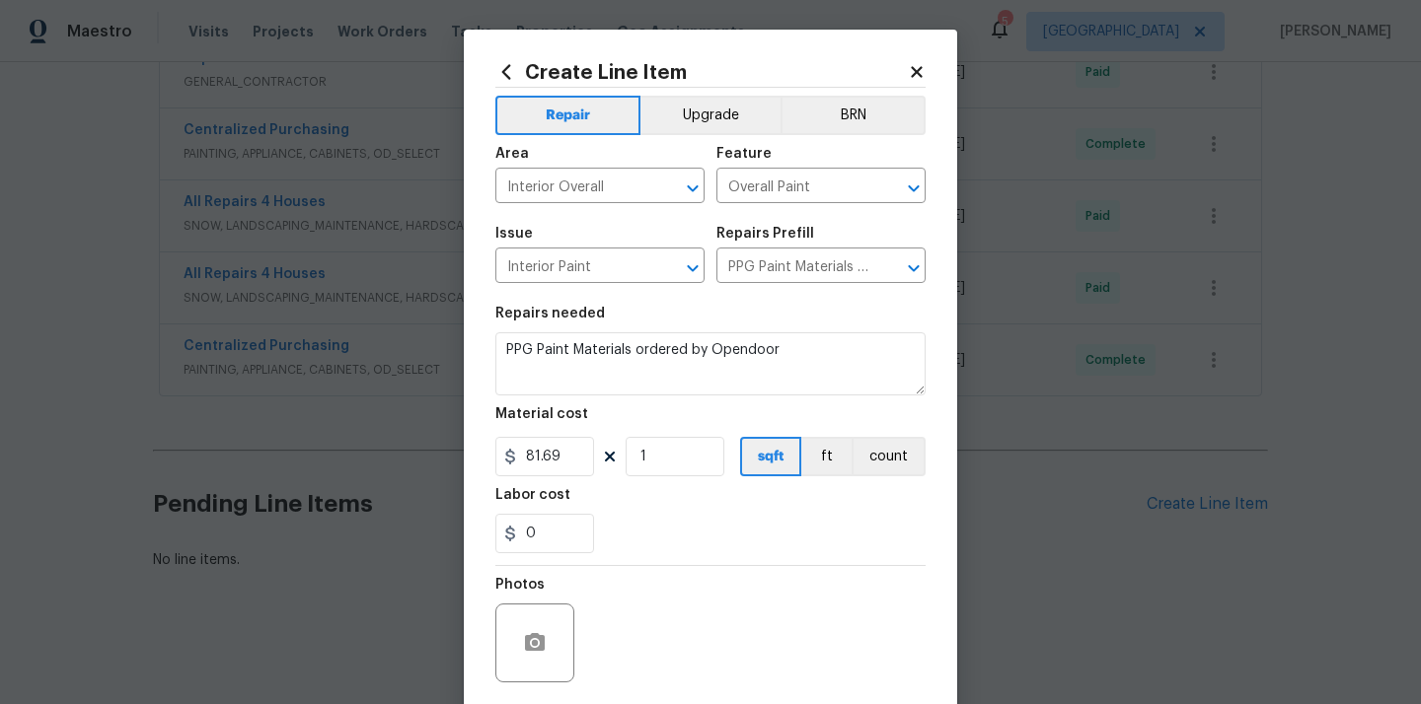
scroll to position [146, 0]
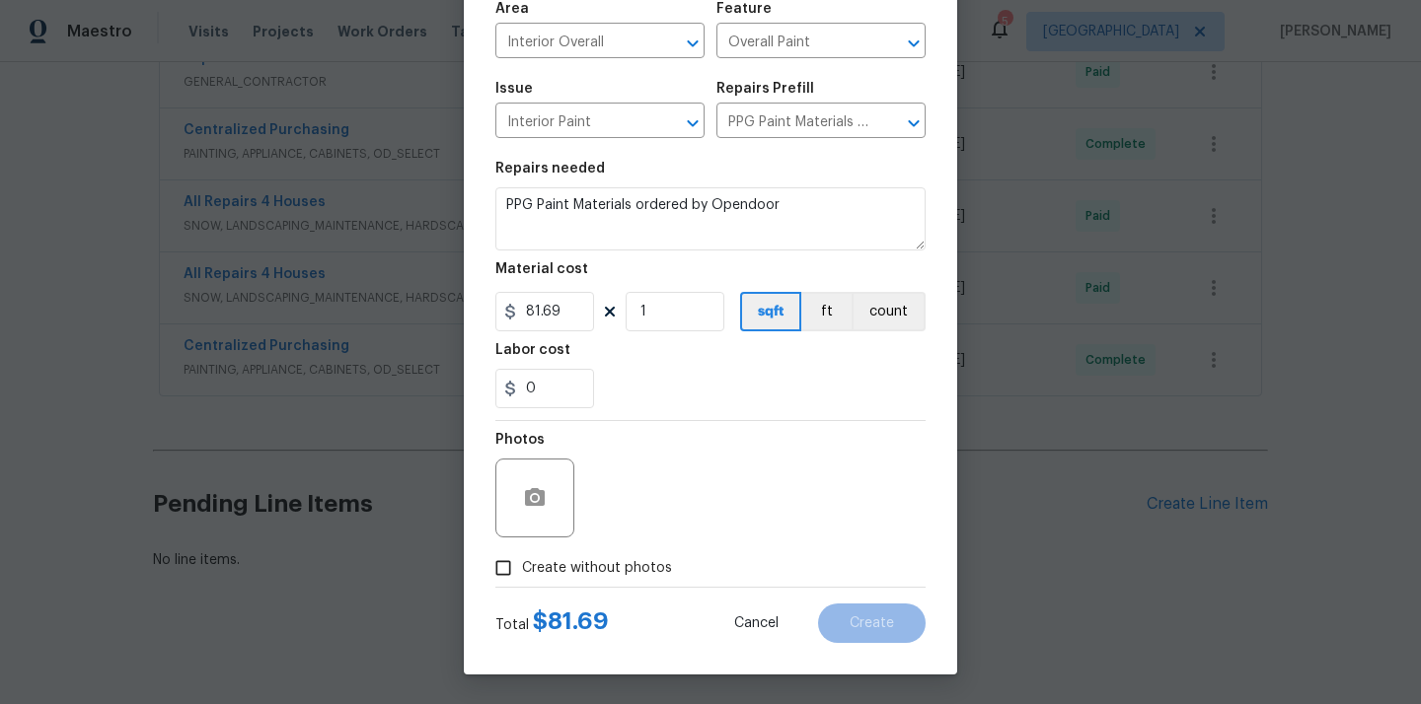
click at [616, 563] on span "Create without photos" at bounding box center [597, 568] width 150 height 21
click at [522, 563] on input "Create without photos" at bounding box center [502, 568] width 37 height 37
checkbox input "true"
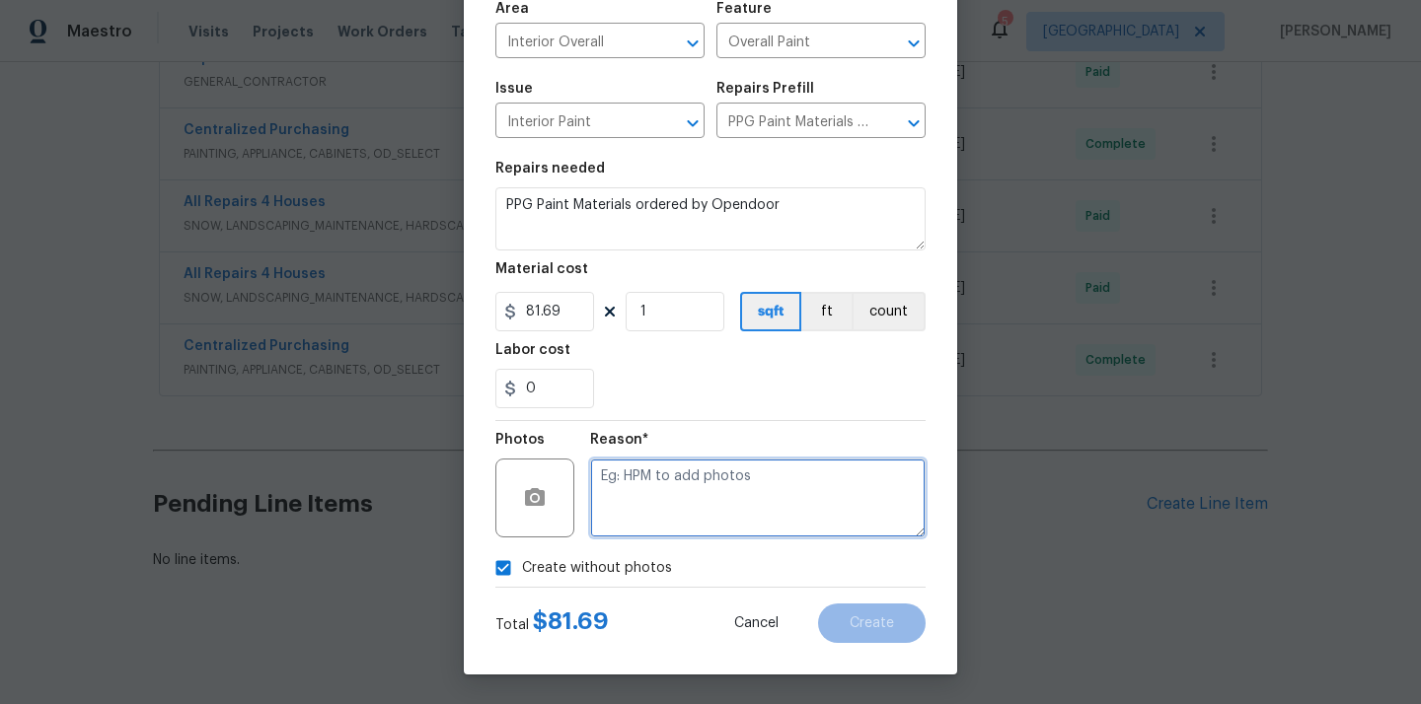
click at [665, 517] on textarea at bounding box center [757, 498] width 335 height 79
type textarea "N/A"
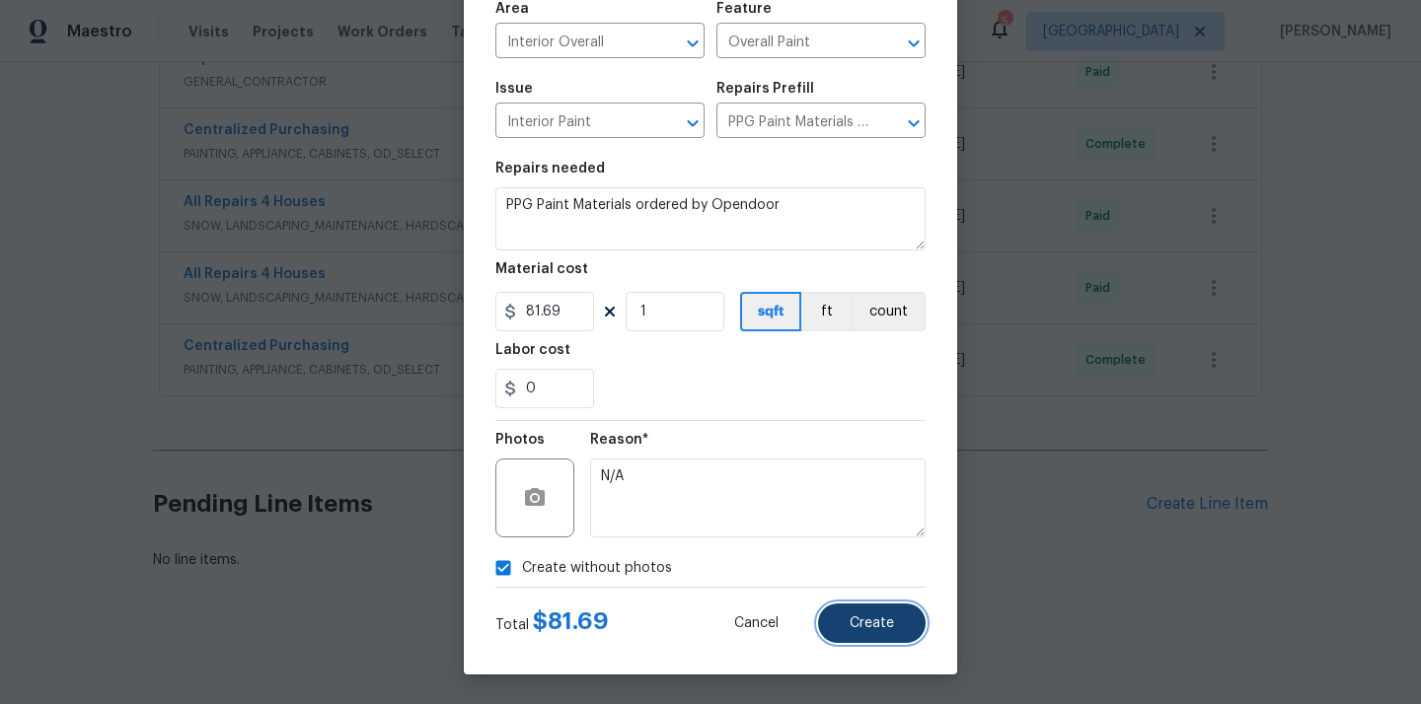
click at [884, 621] on span "Create" at bounding box center [871, 624] width 44 height 15
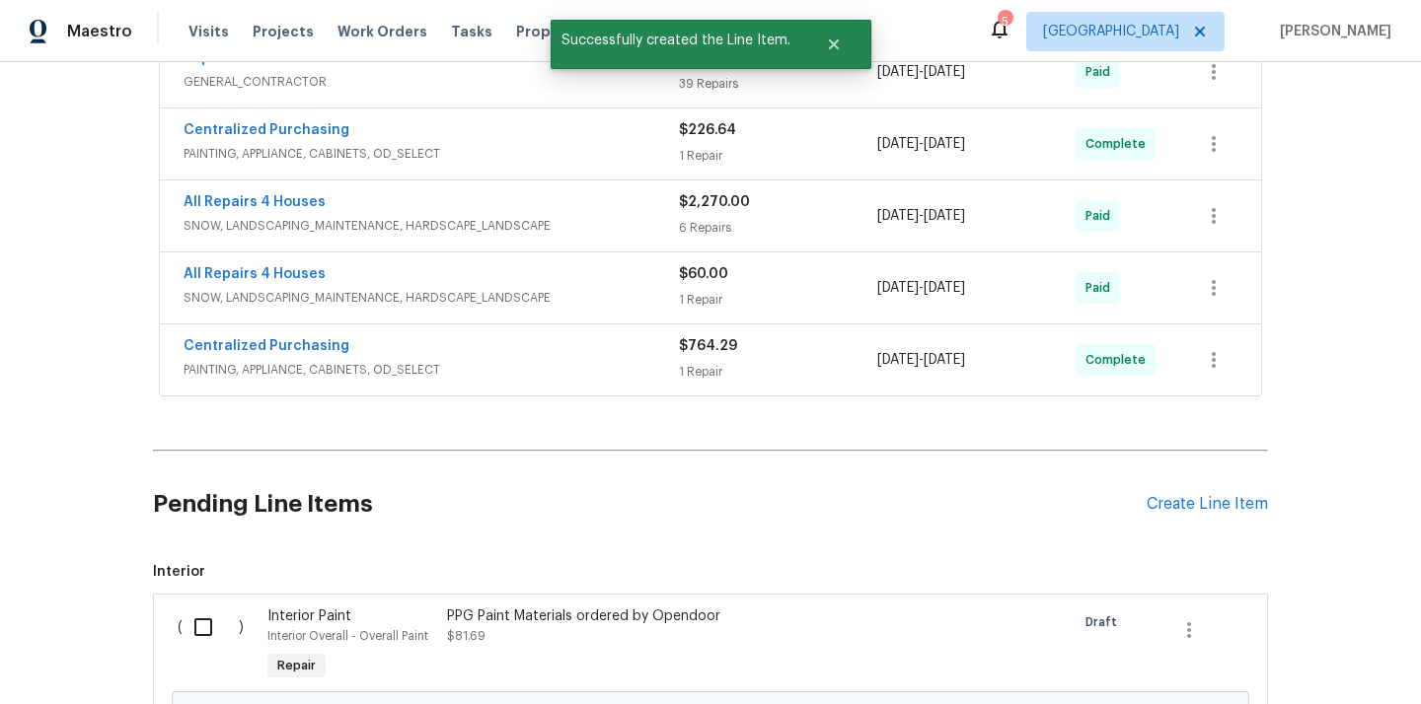
scroll to position [1278, 0]
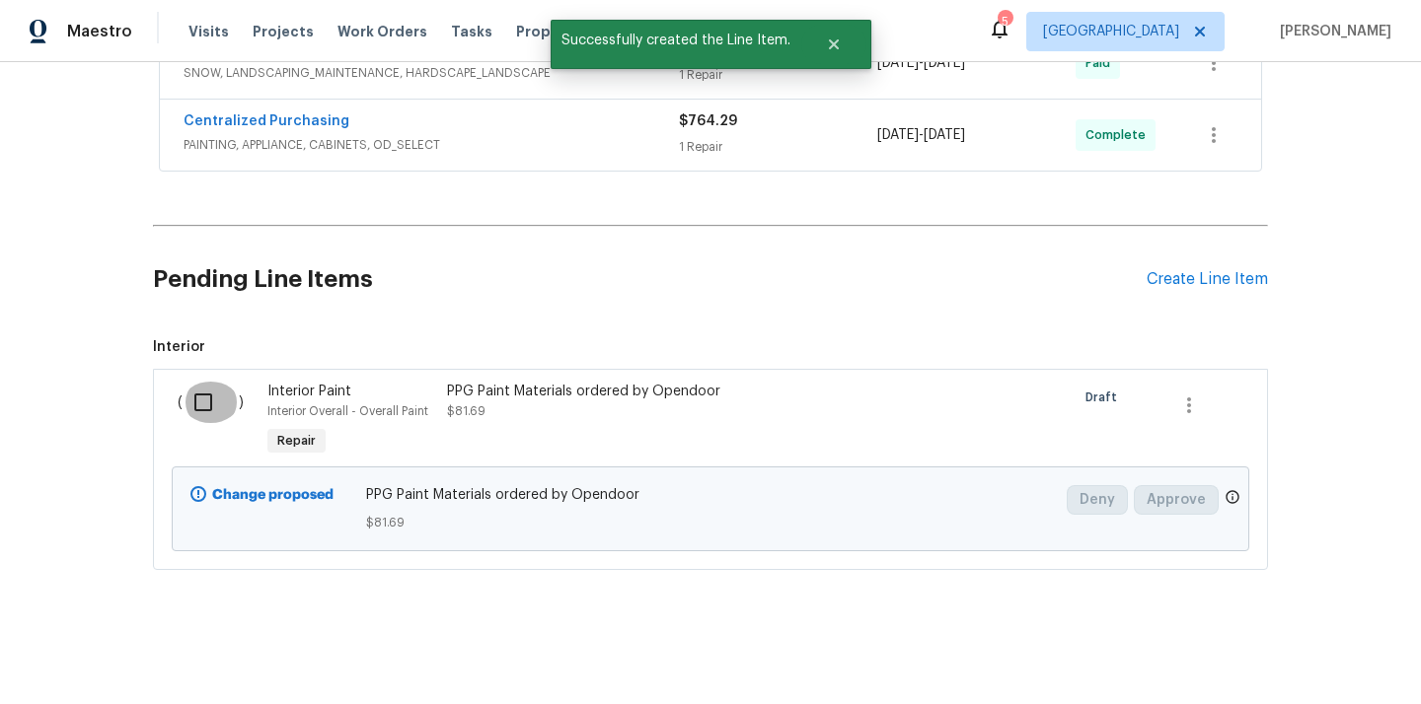
click at [193, 412] on input "checkbox" at bounding box center [211, 402] width 56 height 41
checkbox input "true"
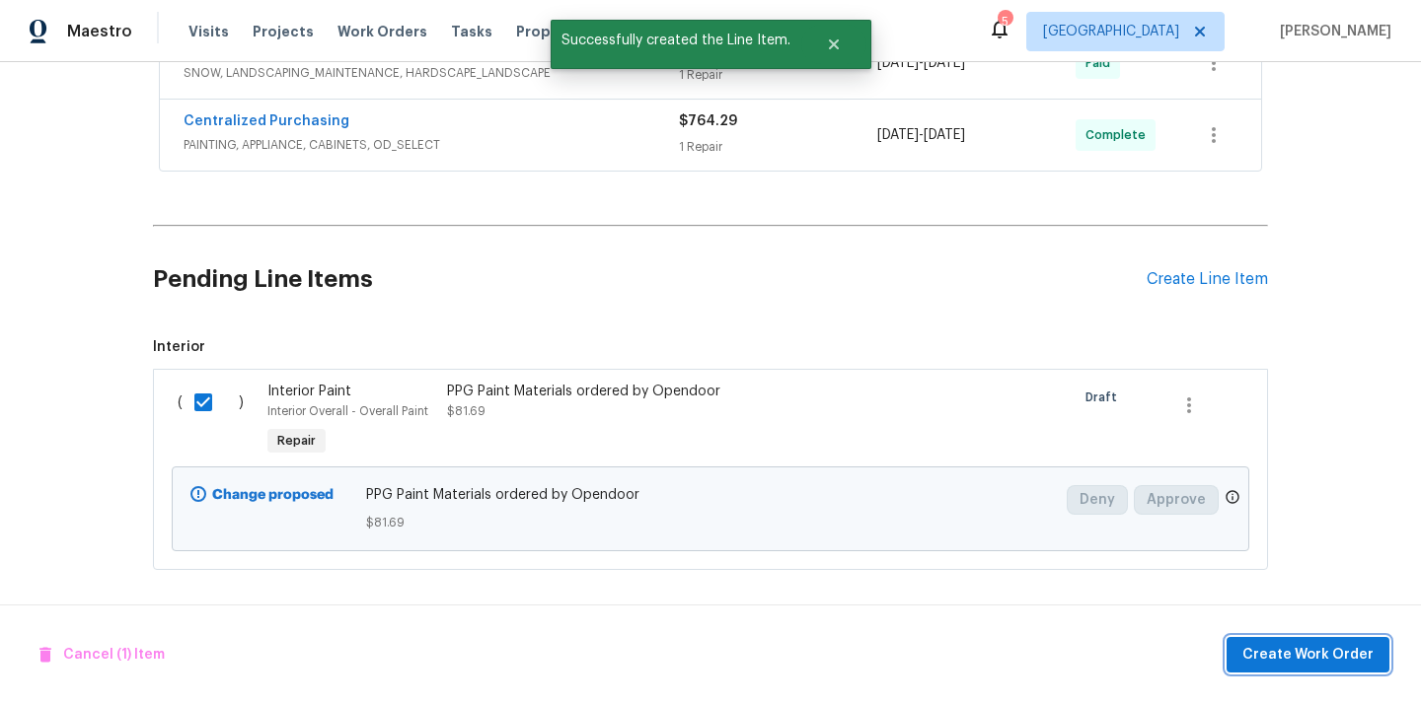
click at [1283, 654] on span "Create Work Order" at bounding box center [1307, 655] width 131 height 25
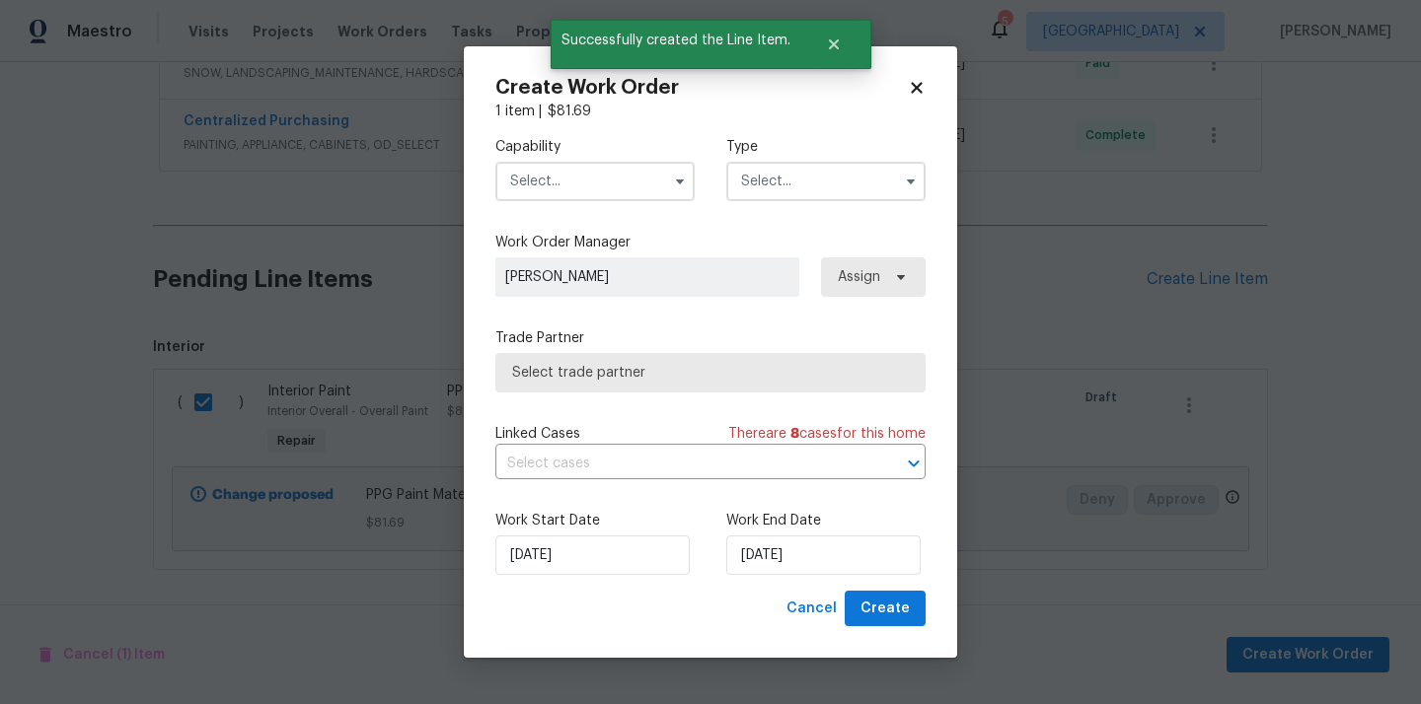
click at [618, 191] on input "text" at bounding box center [594, 181] width 199 height 39
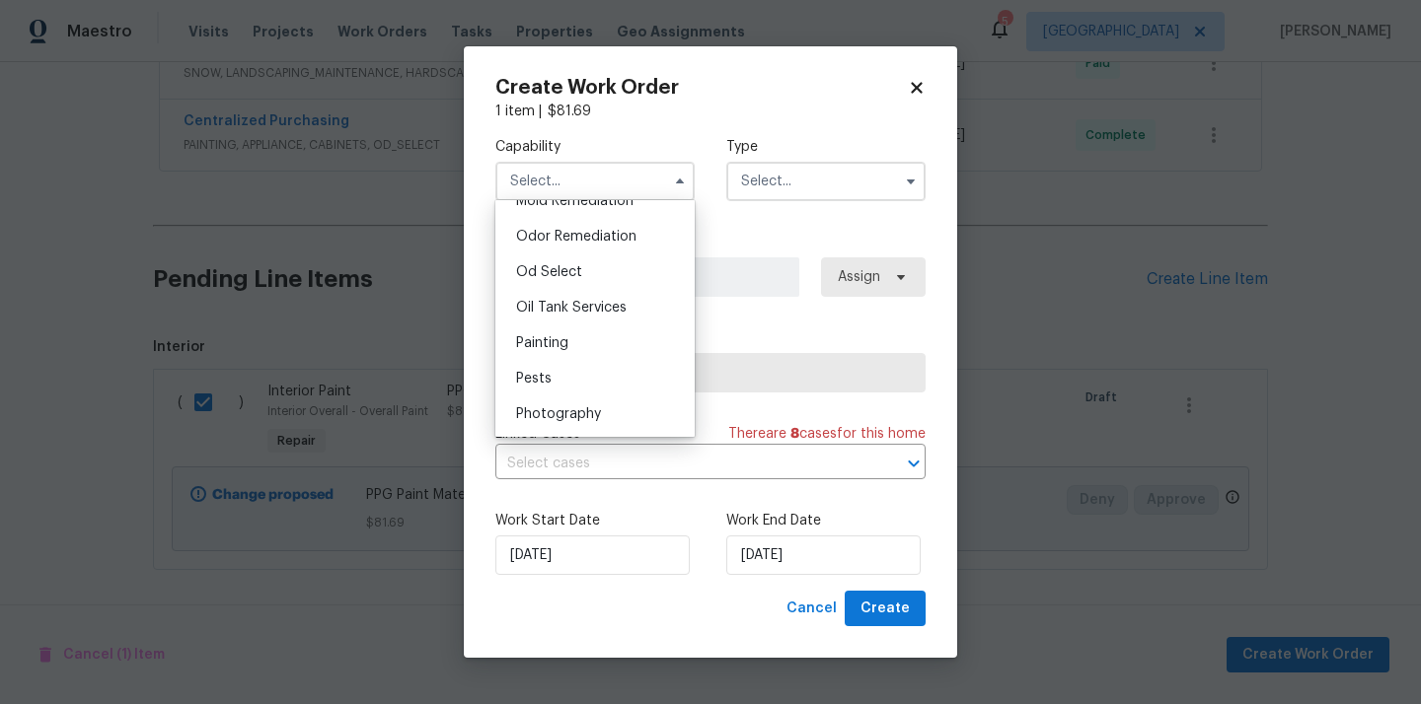
scroll to position [1547, 0]
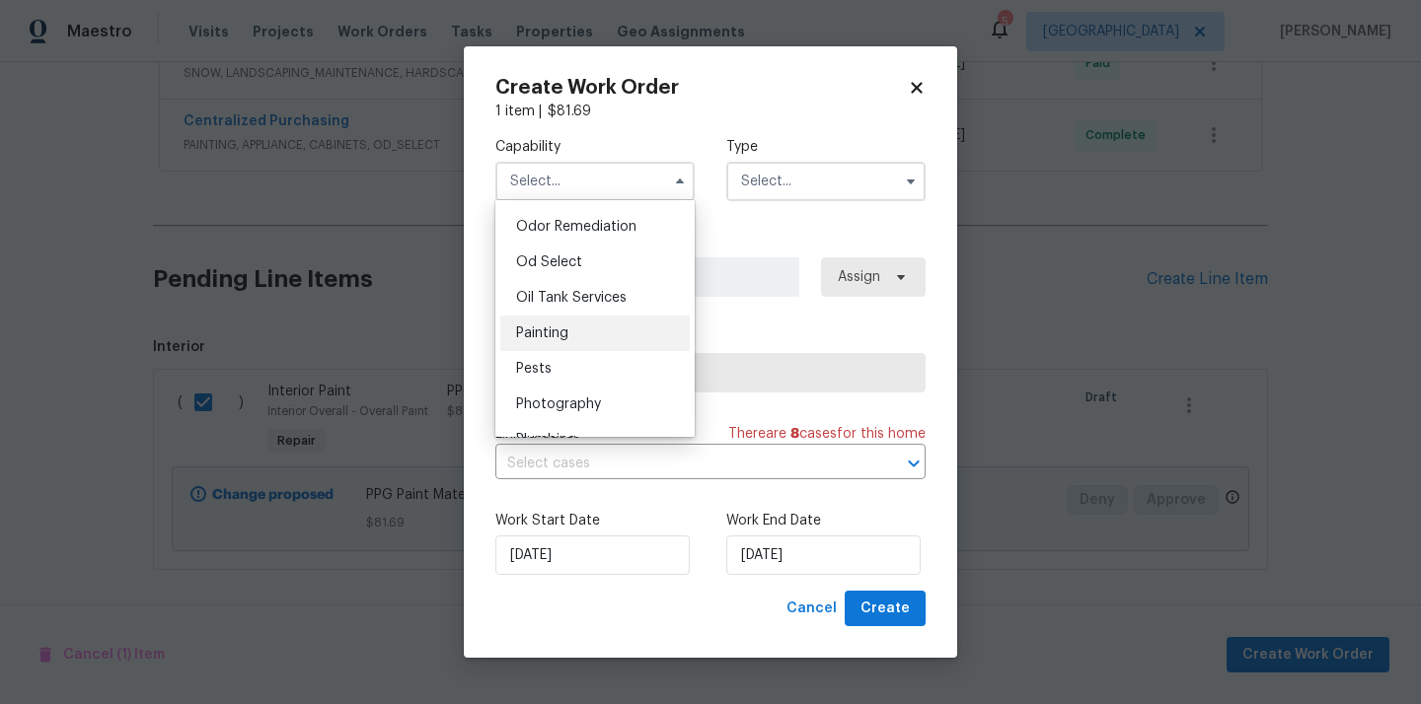
click at [591, 339] on div "Painting" at bounding box center [594, 334] width 189 height 36
type input "Painting"
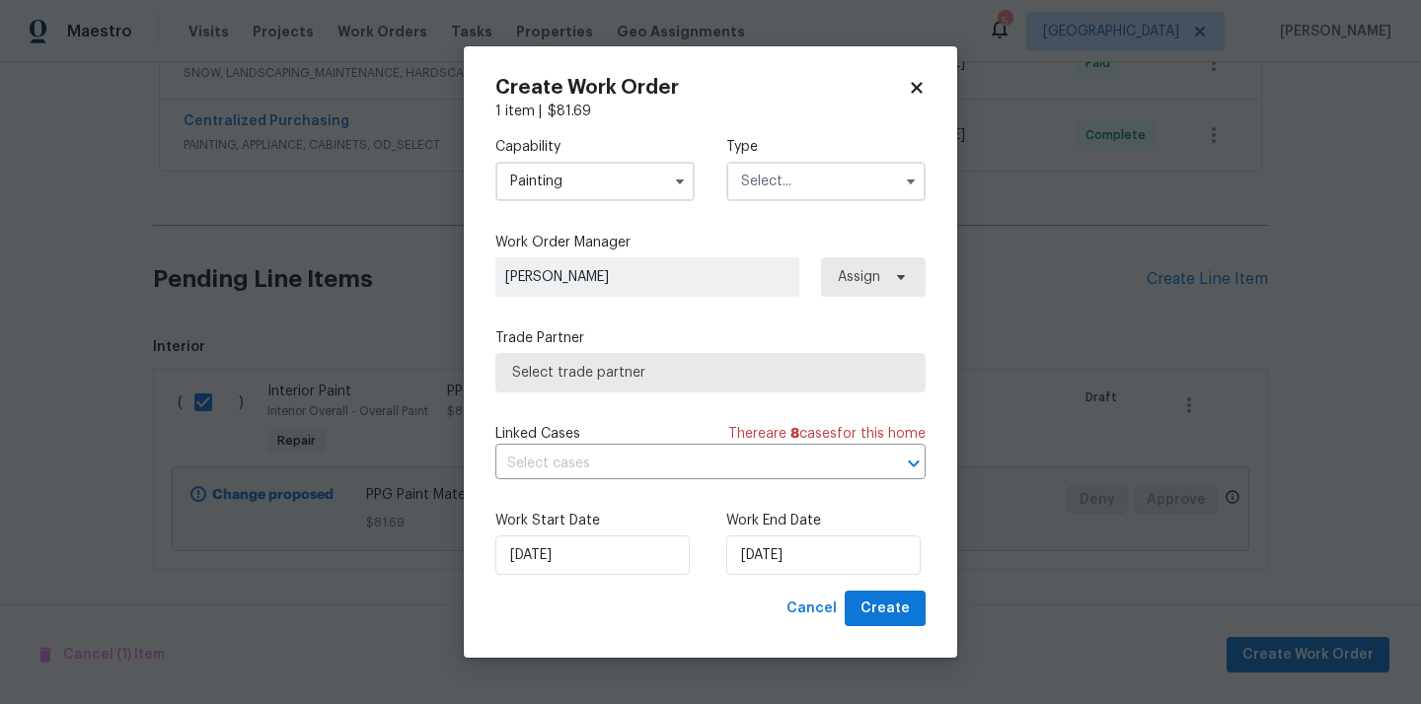
click at [821, 143] on label "Type" at bounding box center [825, 147] width 199 height 20
click at [818, 150] on label "Type" at bounding box center [825, 147] width 199 height 20
click at [807, 160] on div "Type" at bounding box center [825, 169] width 199 height 64
click at [801, 178] on input "text" at bounding box center [825, 181] width 199 height 39
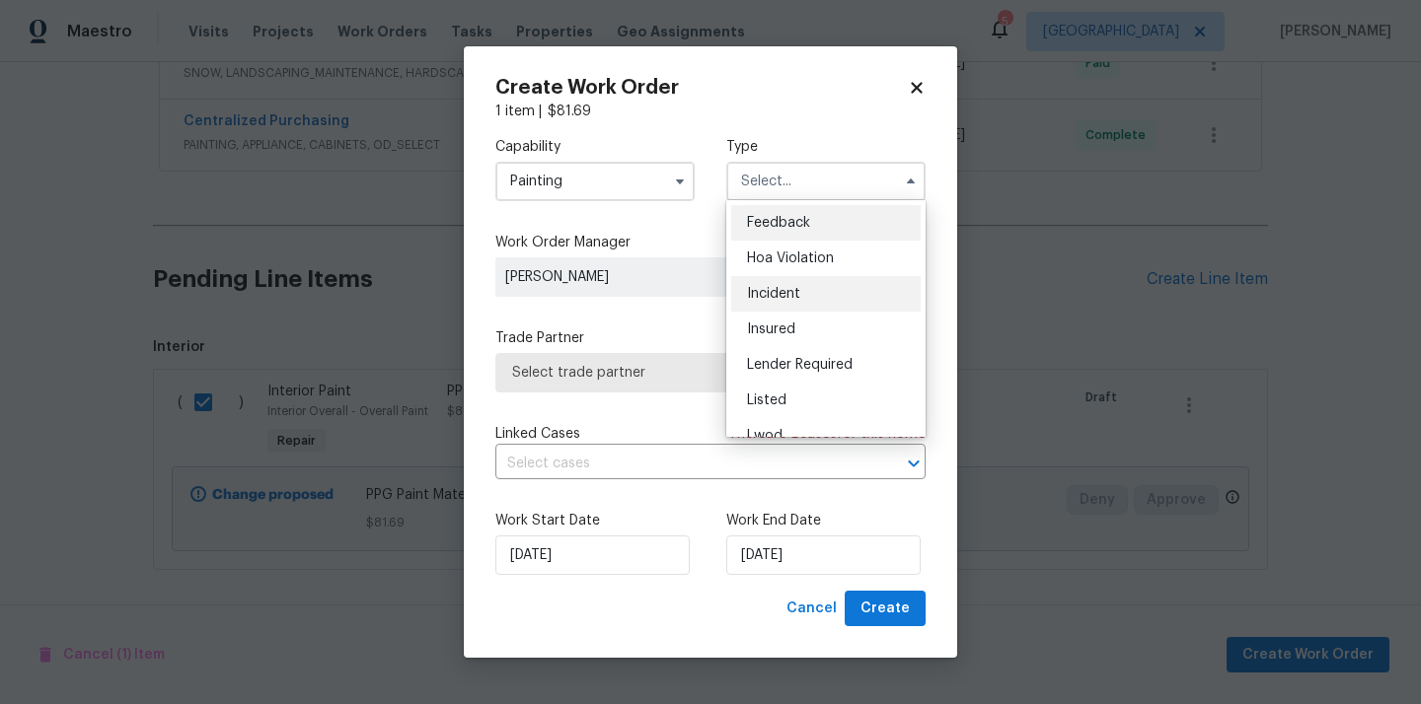
scroll to position [235, 0]
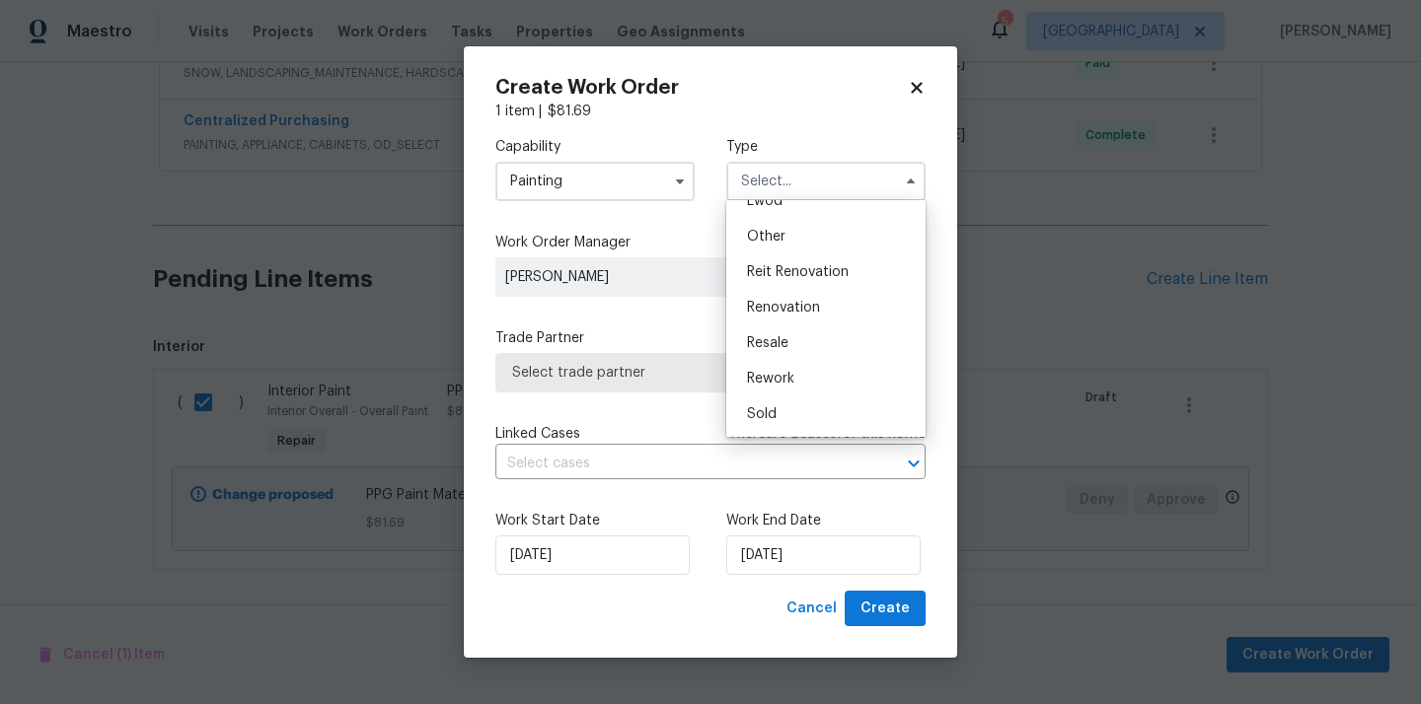
click at [805, 306] on span "Renovation" at bounding box center [783, 308] width 73 height 14
type input "Renovation"
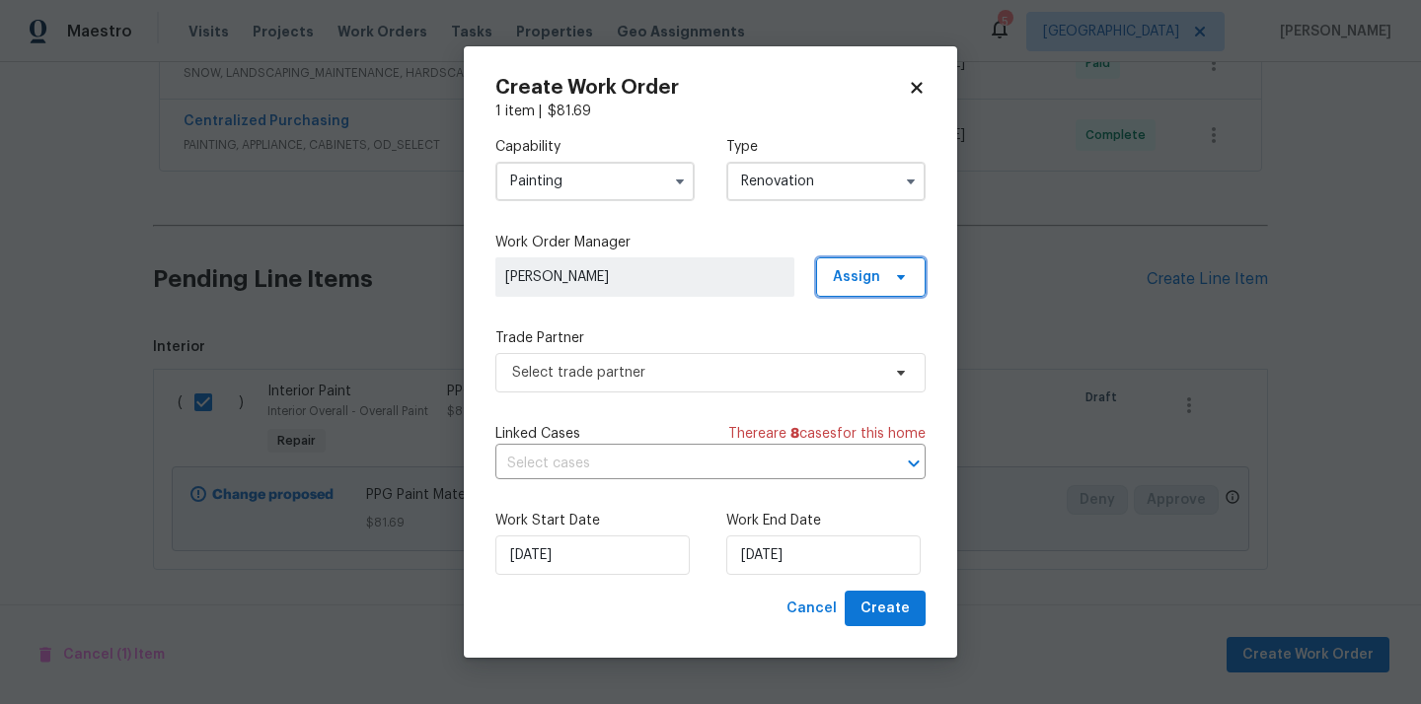
click at [884, 283] on span "Assign" at bounding box center [871, 276] width 110 height 39
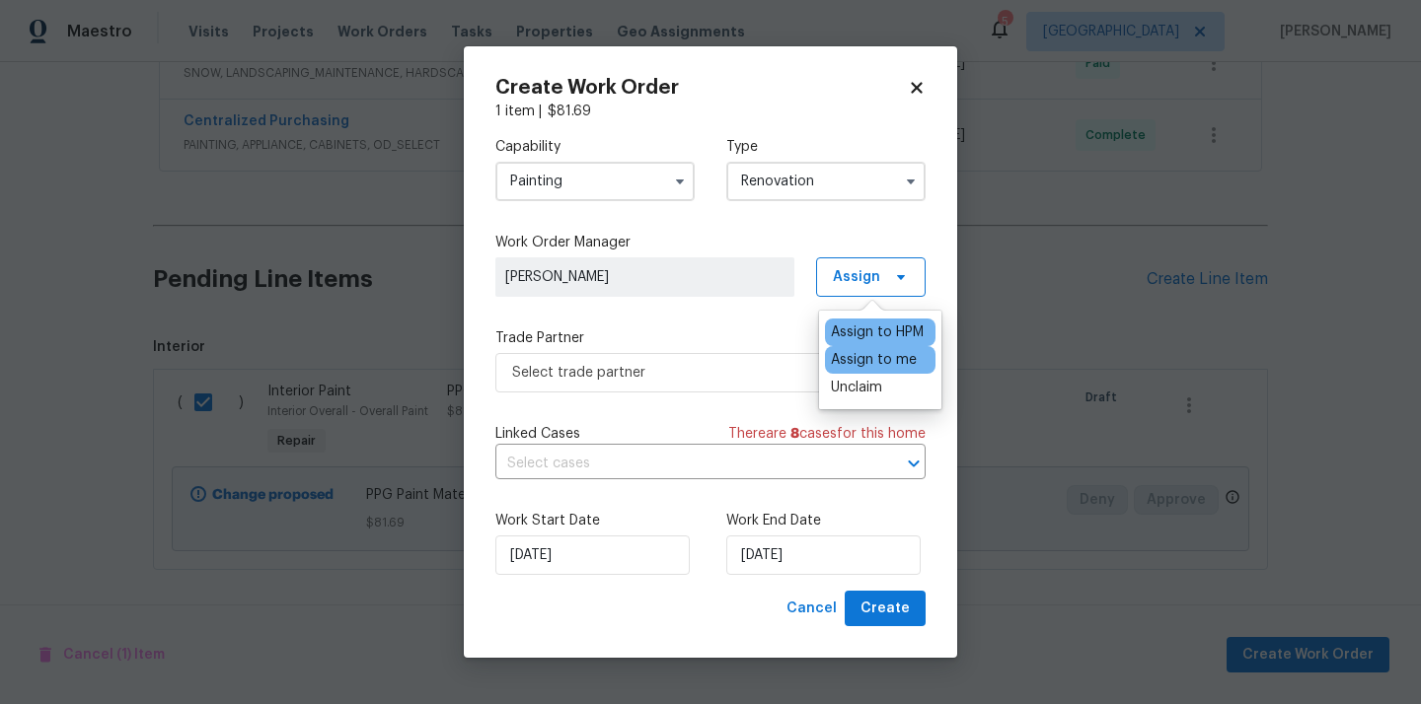
click at [862, 359] on div "Assign to me" at bounding box center [874, 360] width 86 height 20
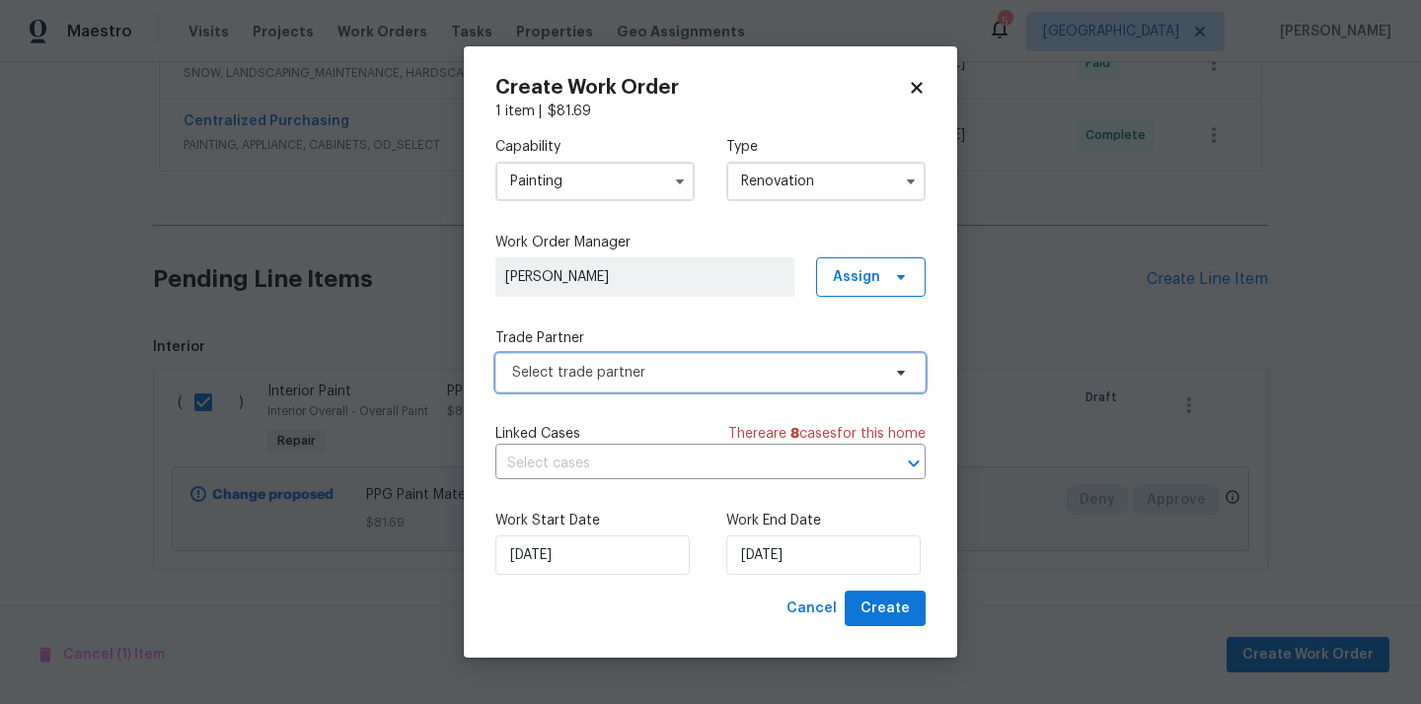
click at [712, 388] on span "Select trade partner" at bounding box center [710, 372] width 430 height 39
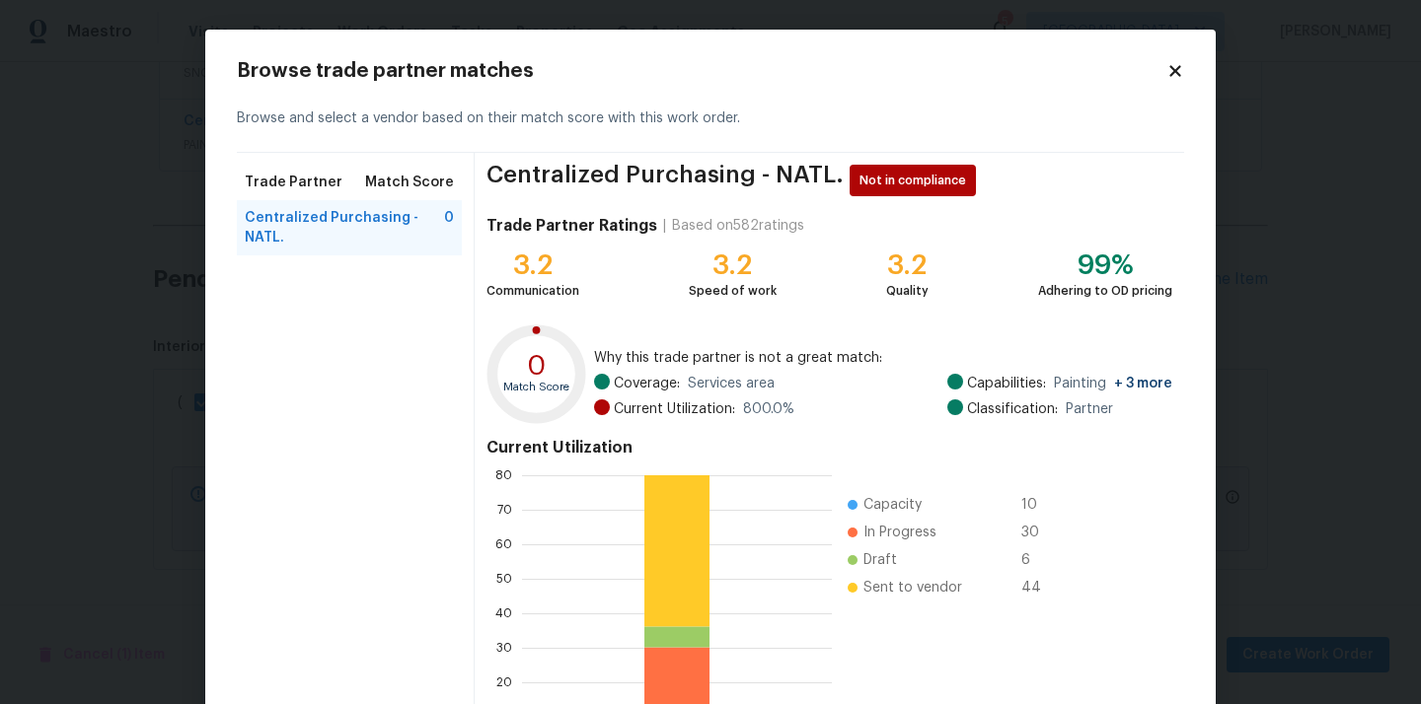
scroll to position [166, 0]
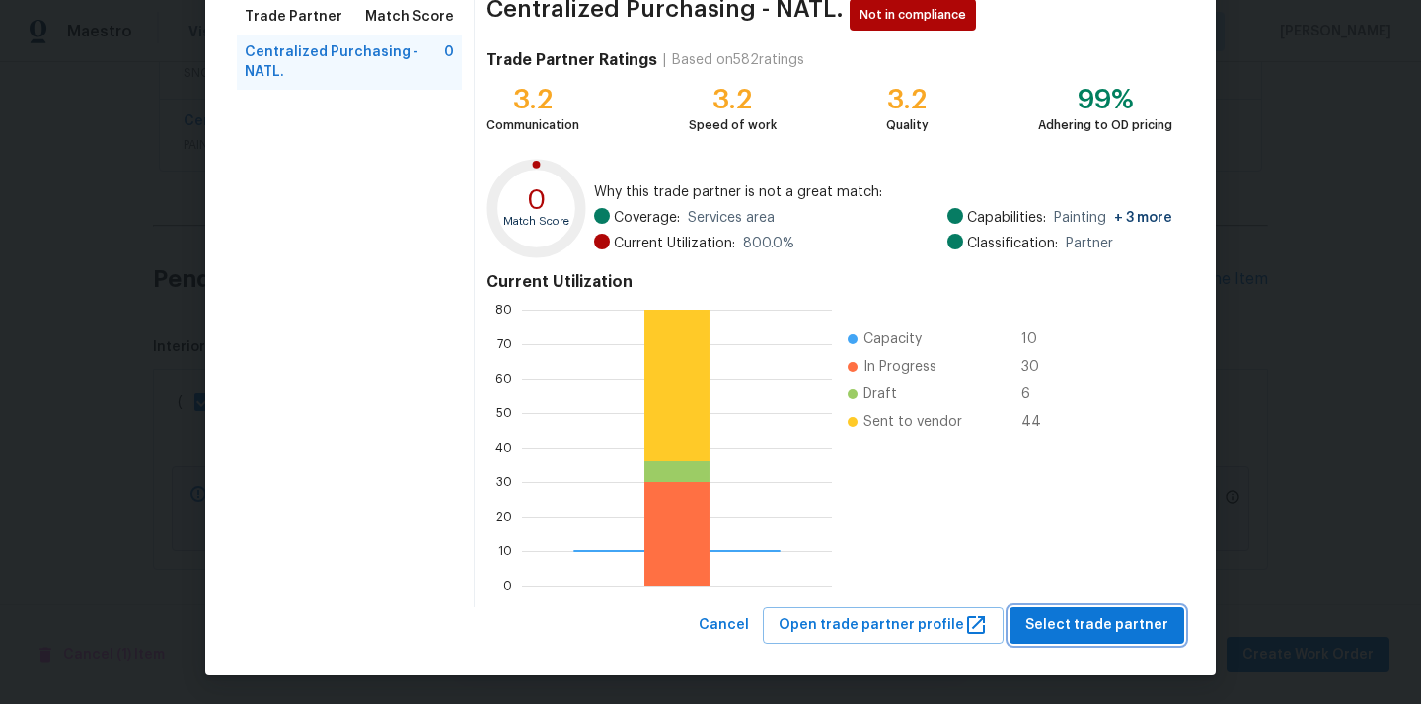
click at [1067, 613] on button "Select trade partner" at bounding box center [1096, 626] width 175 height 37
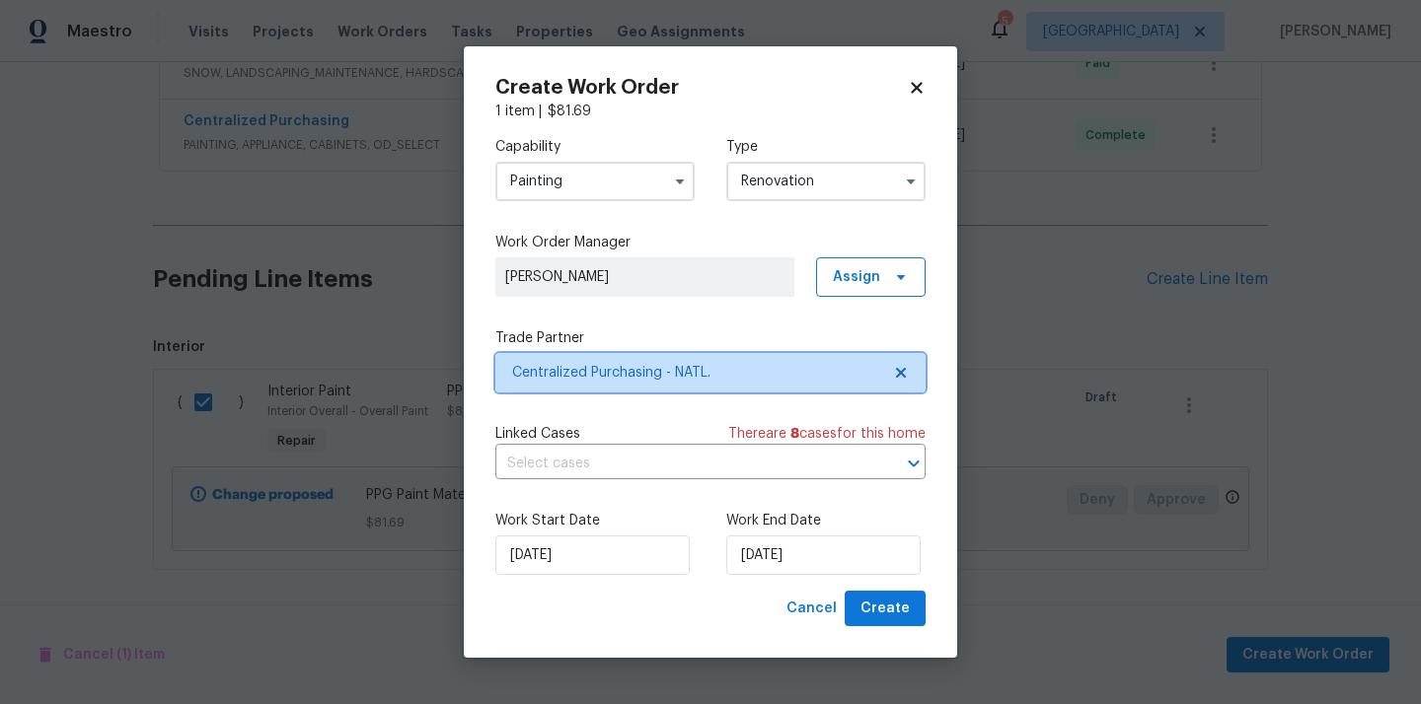
scroll to position [0, 0]
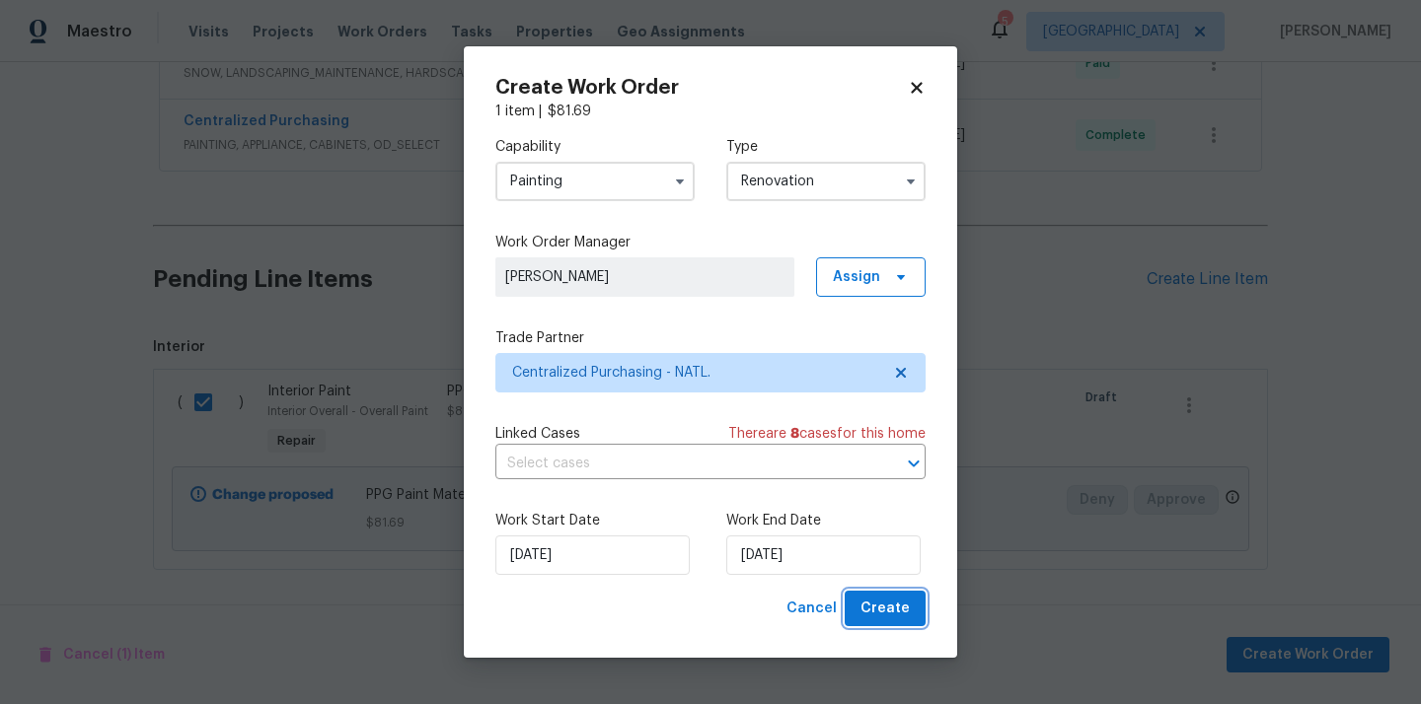
click at [879, 619] on span "Create" at bounding box center [884, 609] width 49 height 25
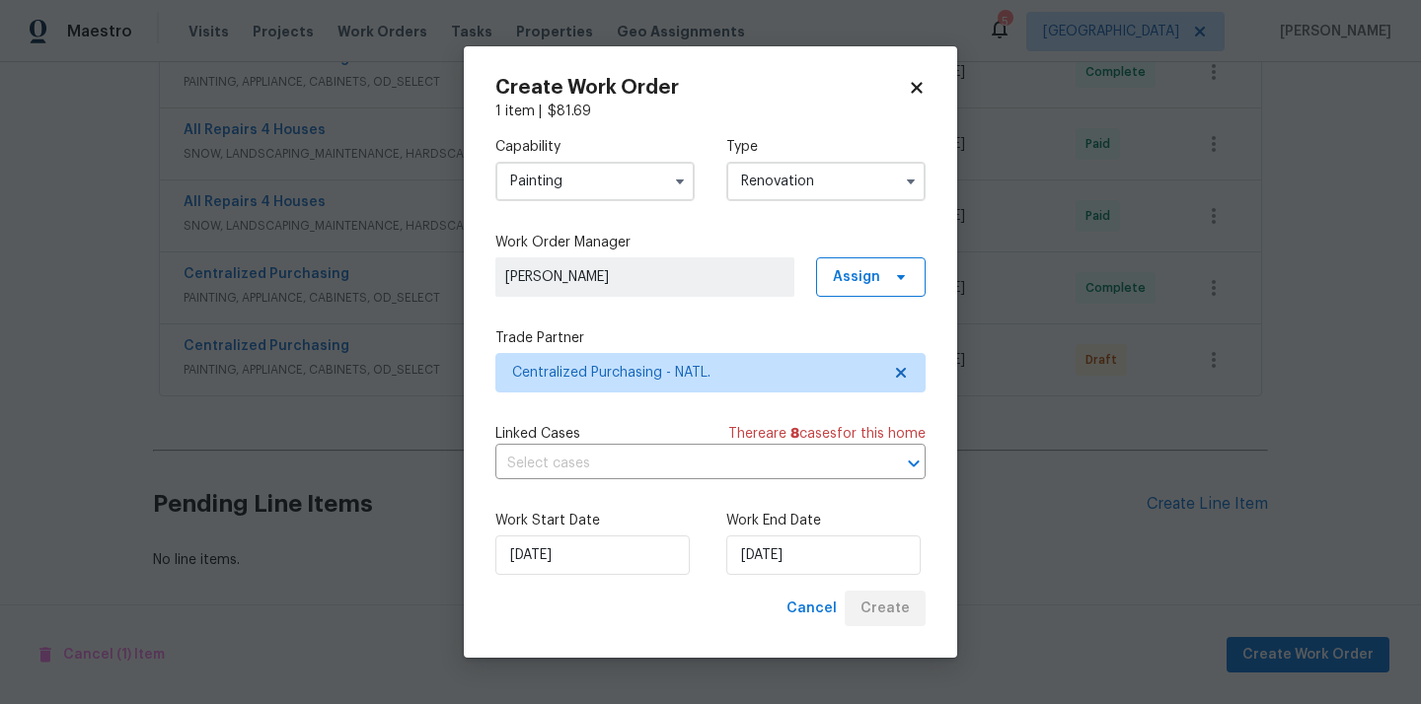
scroll to position [1125, 0]
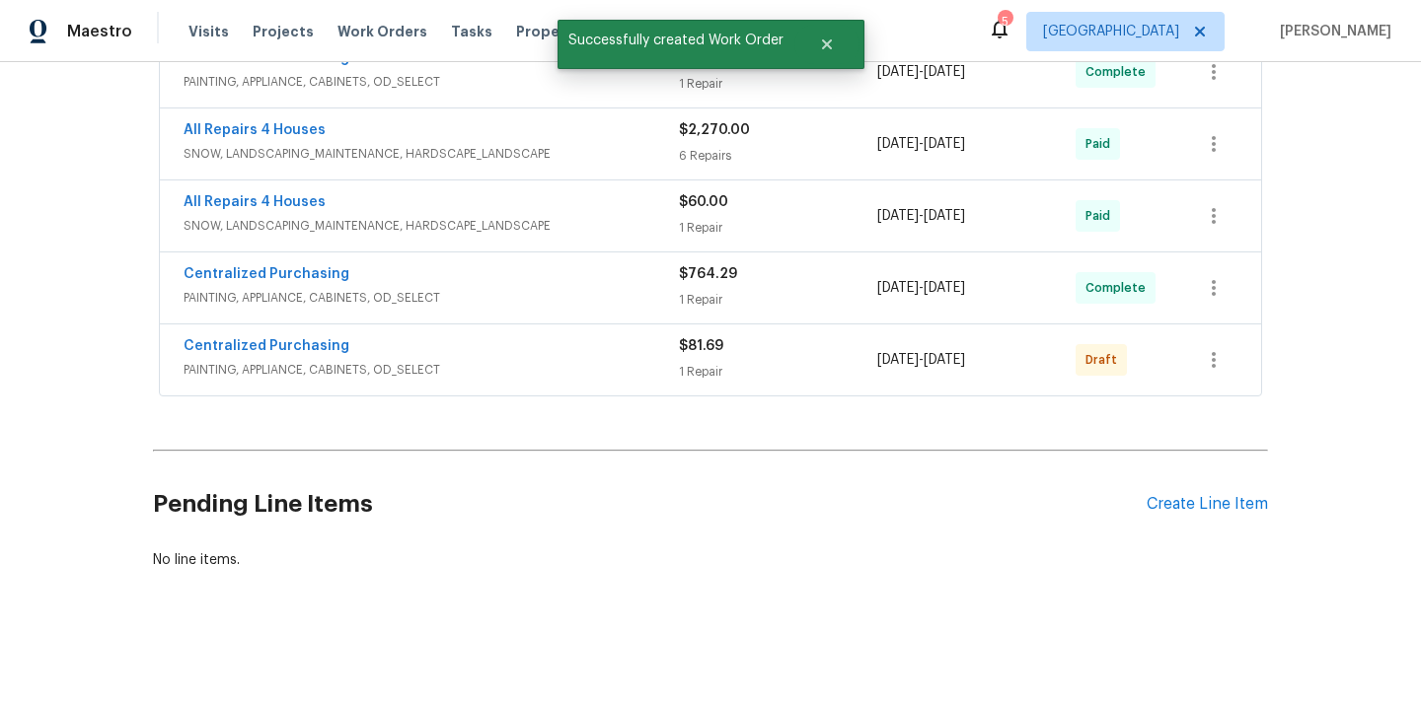
click at [1186, 354] on div "Centralized Purchasing PAINTING, APPLIANCE, CABINETS, OD_SELECT $81.69 1 Repair…" at bounding box center [687, 359] width 1006 height 47
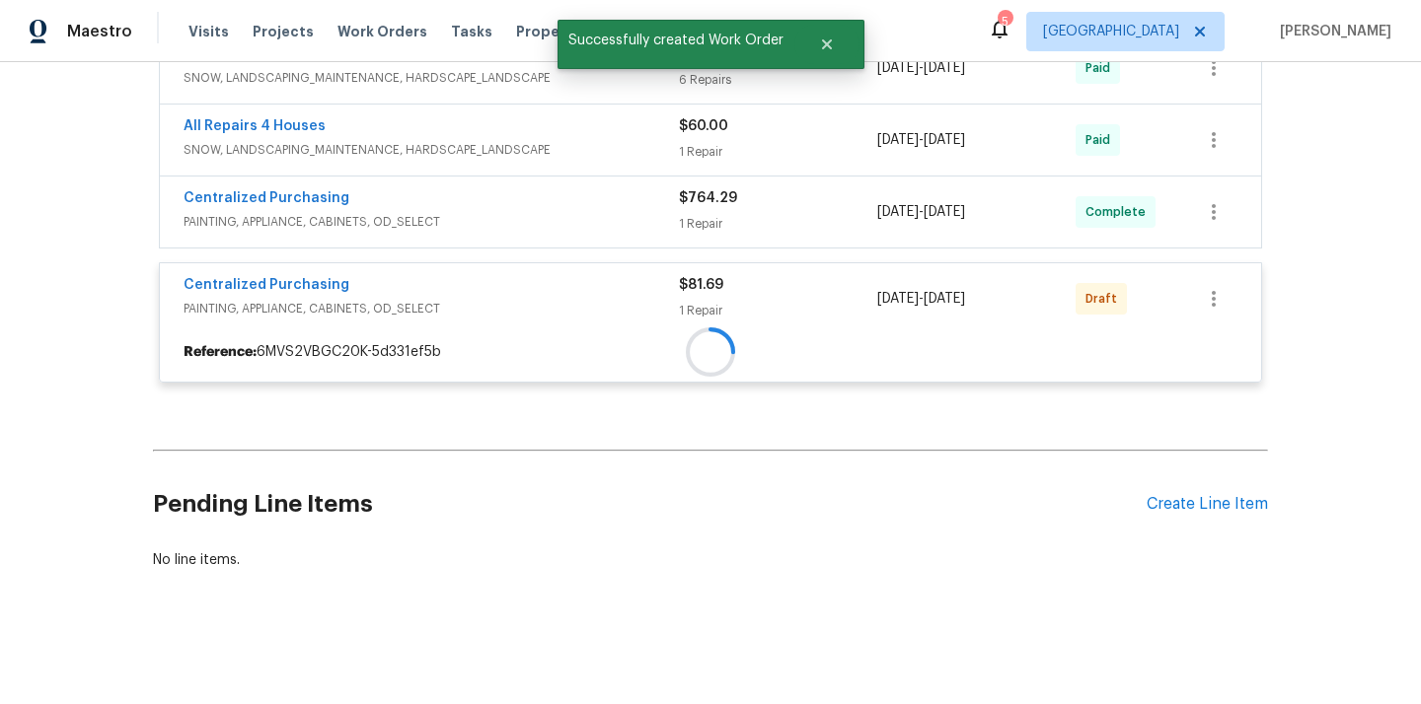
scroll to position [1278, 0]
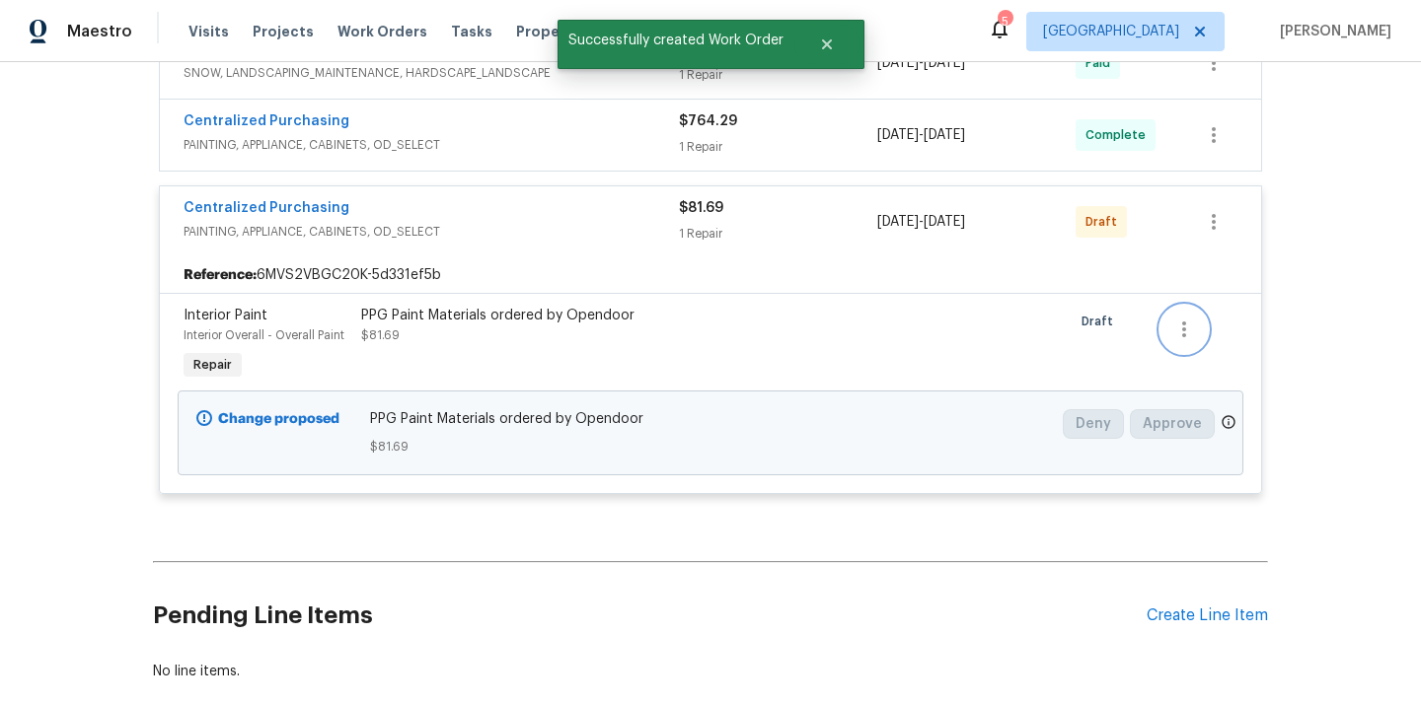
click at [1185, 308] on button "button" at bounding box center [1183, 329] width 47 height 47
click at [1228, 217] on div at bounding box center [710, 352] width 1421 height 704
click at [1217, 217] on icon "button" at bounding box center [1214, 222] width 24 height 24
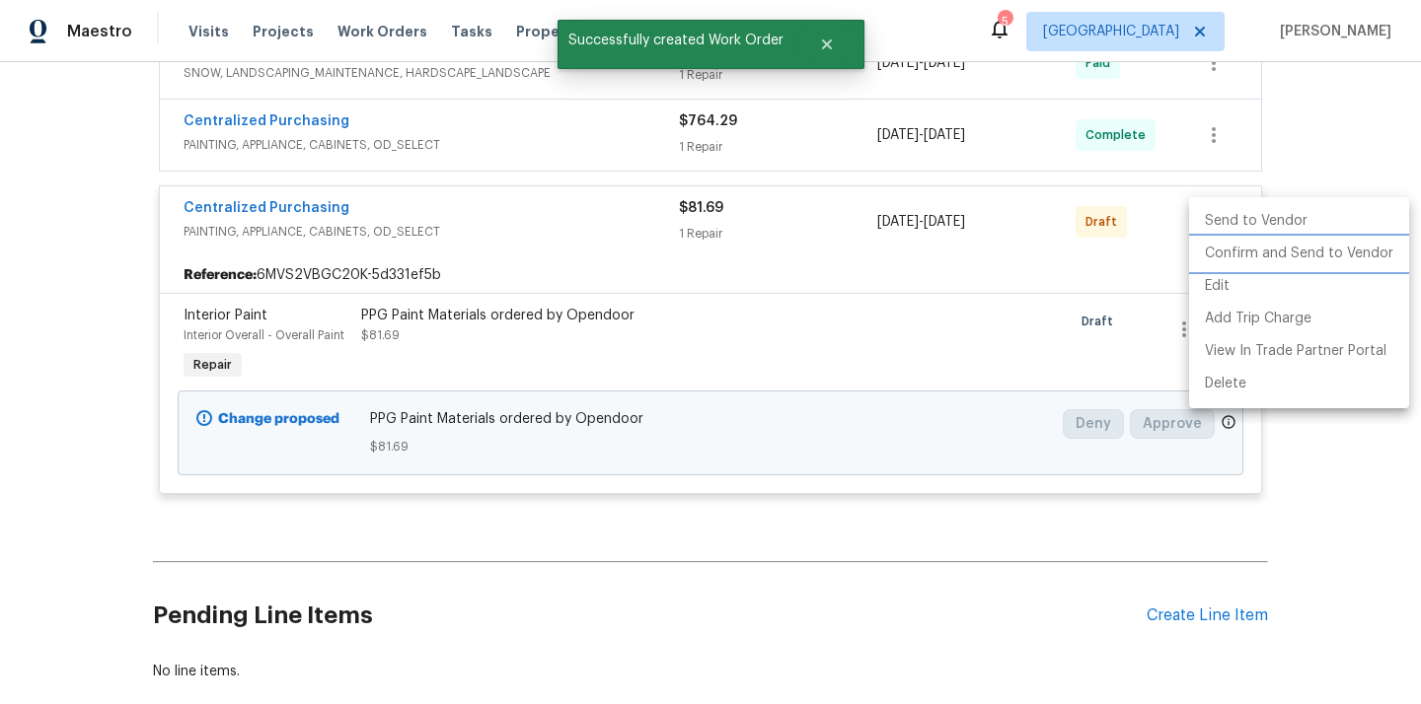
click at [1215, 261] on li "Confirm and Send to Vendor" at bounding box center [1299, 254] width 220 height 33
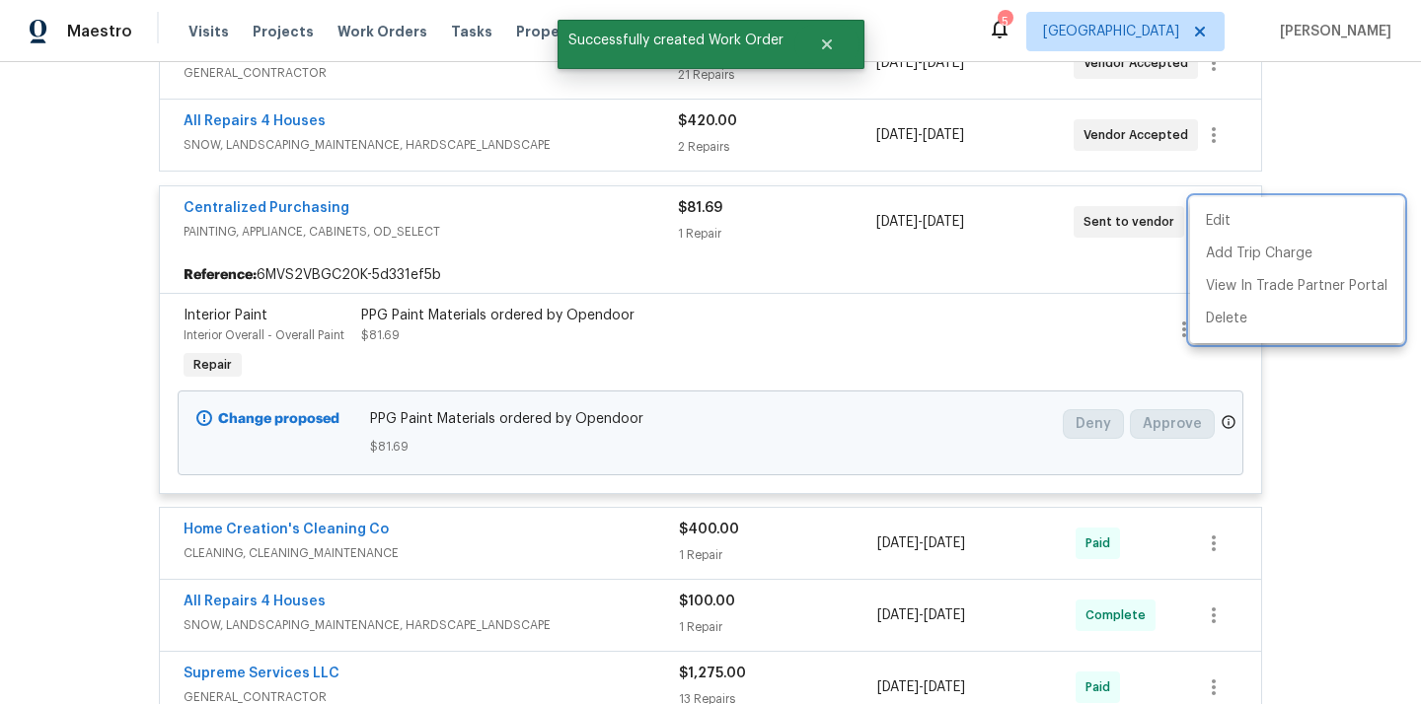
click at [278, 216] on div at bounding box center [710, 352] width 1421 height 704
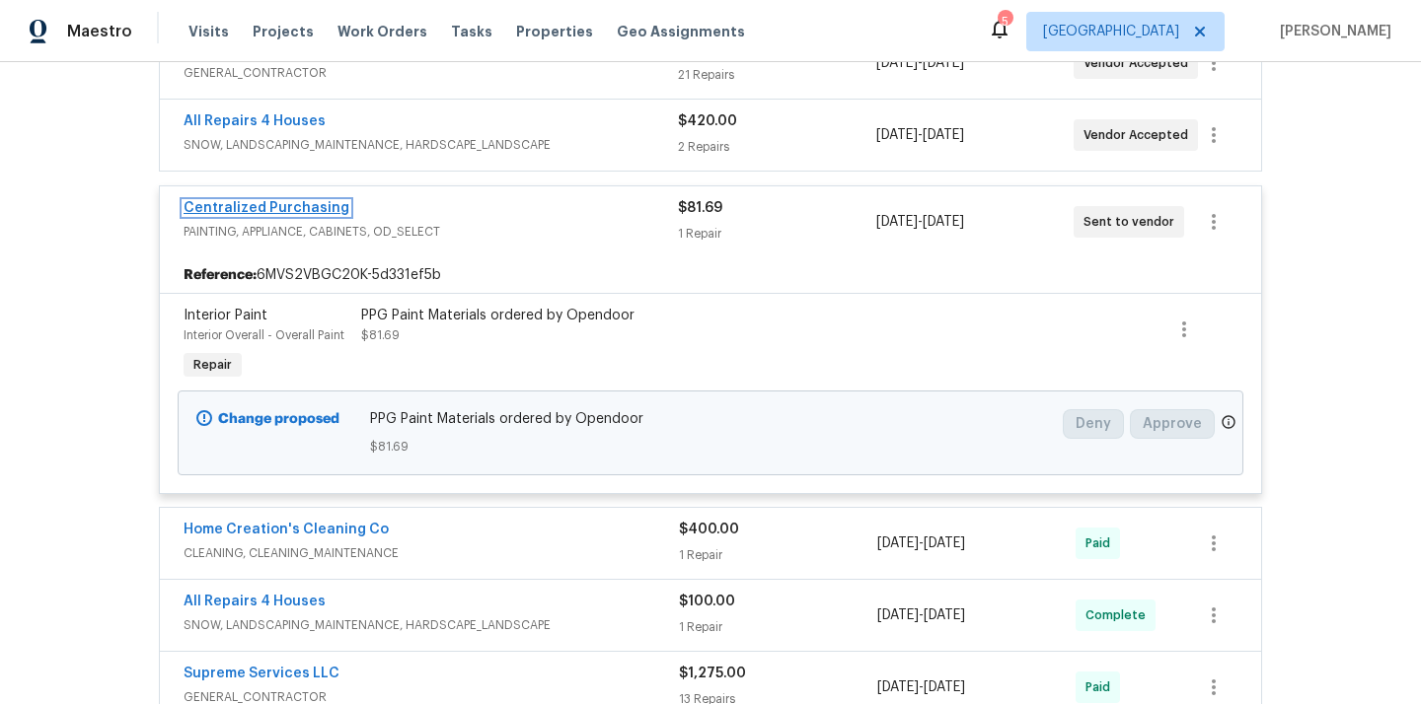
click at [275, 213] on link "Centralized Purchasing" at bounding box center [267, 208] width 166 height 14
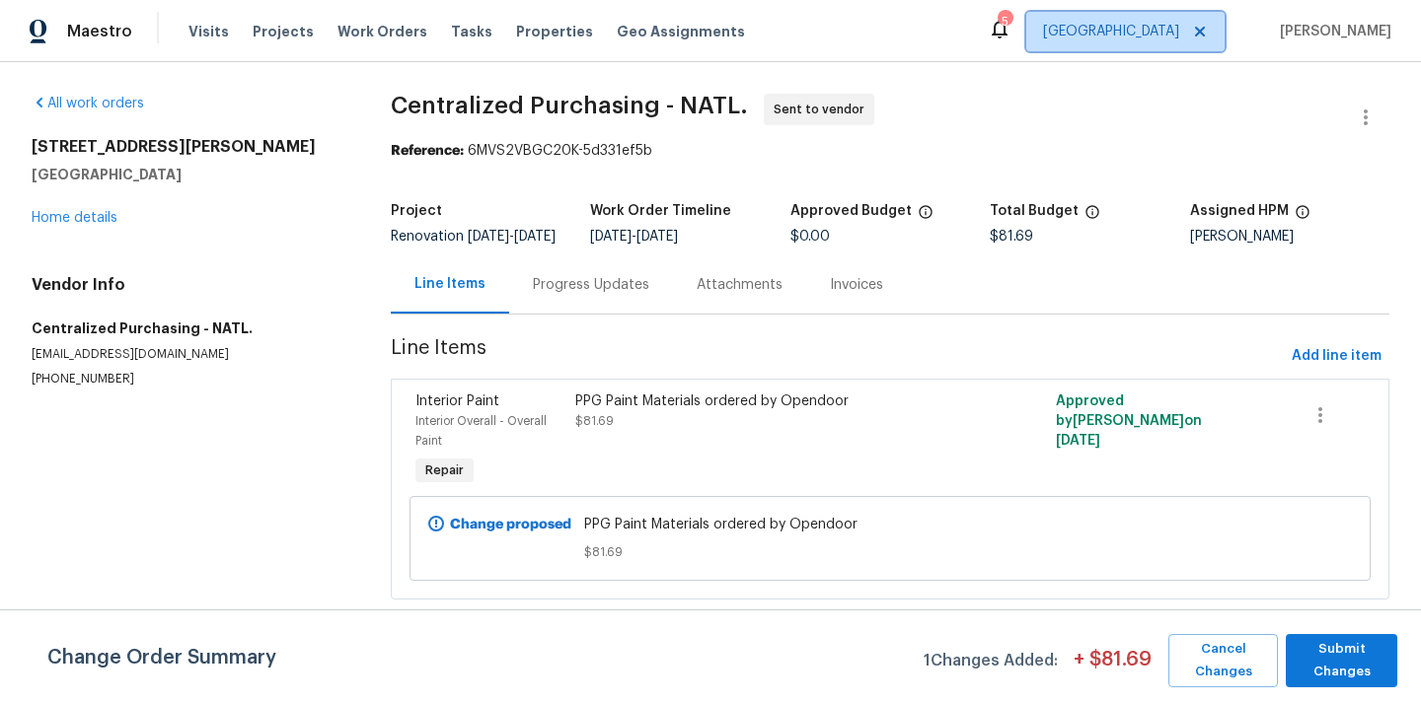
click at [1159, 31] on span "[GEOGRAPHIC_DATA]" at bounding box center [1111, 32] width 136 height 20
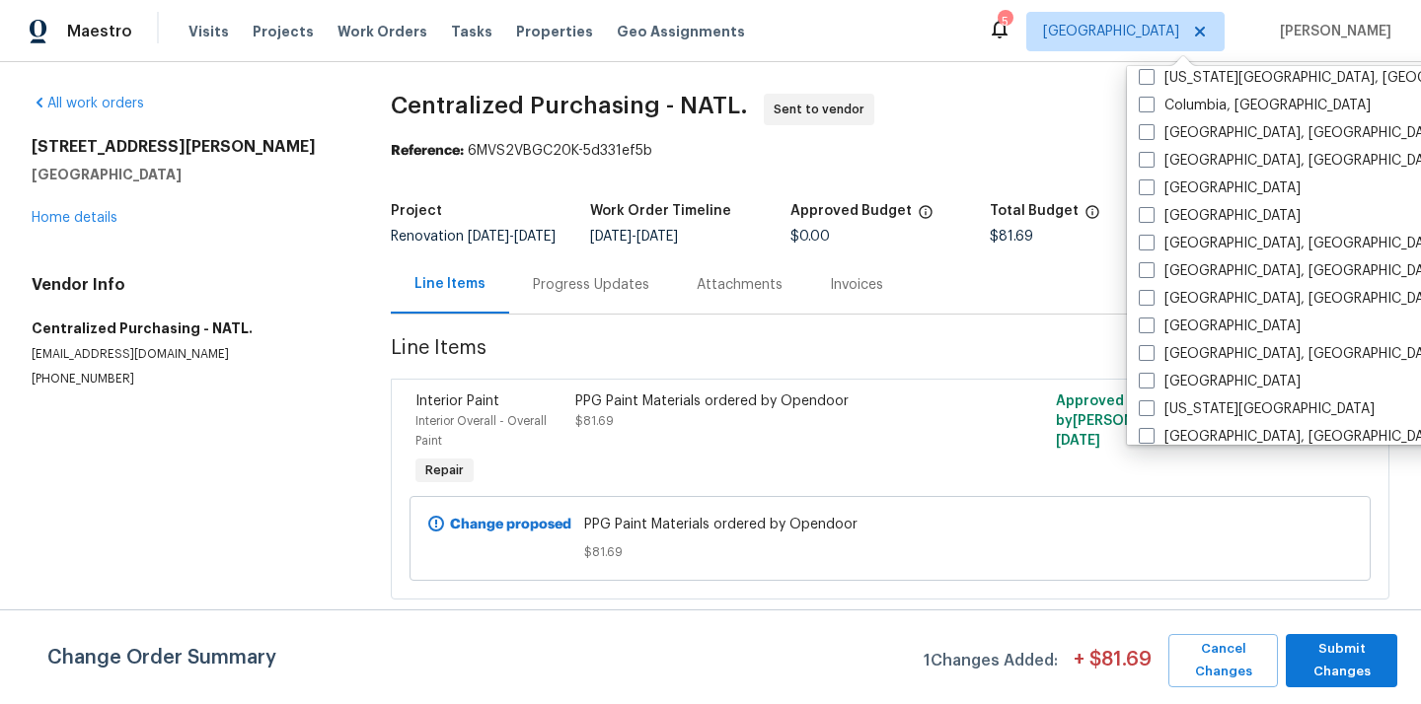
scroll to position [484, 0]
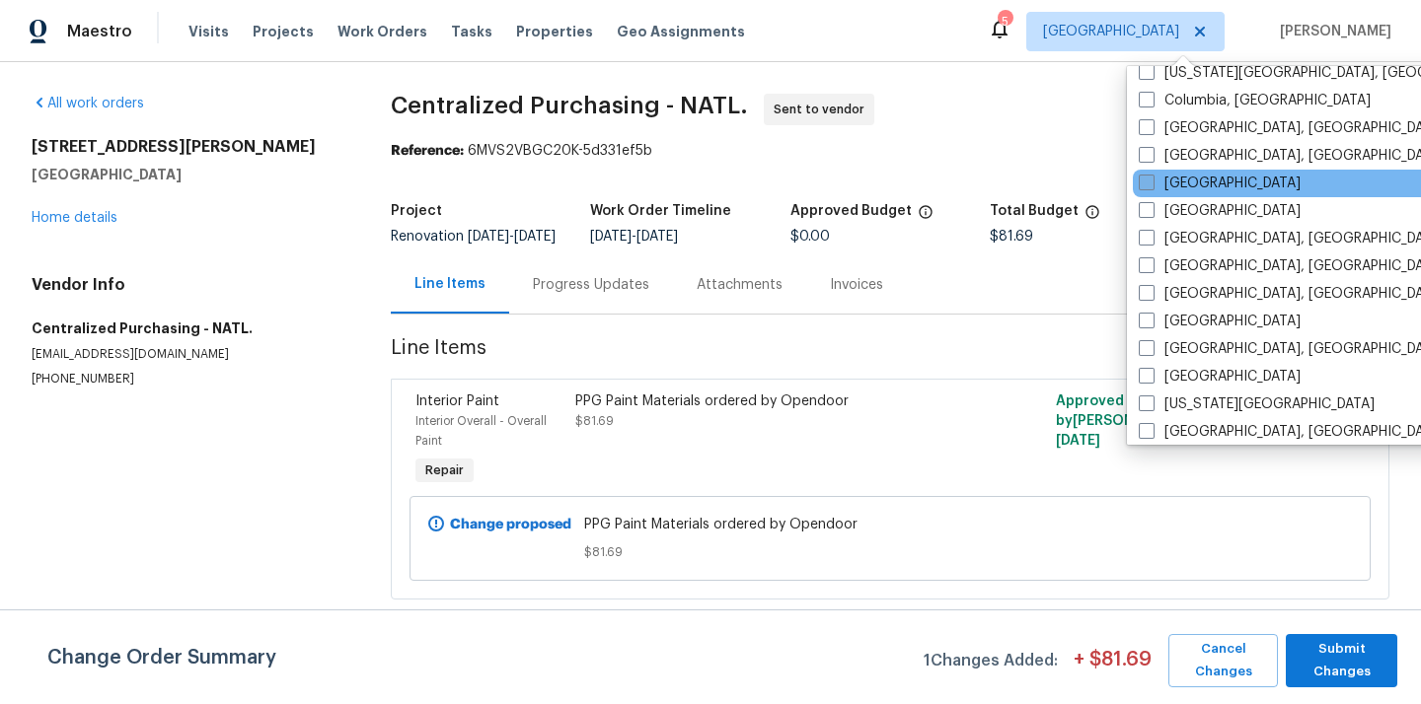
click at [1181, 186] on label "[GEOGRAPHIC_DATA]" at bounding box center [1219, 184] width 162 height 20
click at [1151, 186] on input "[GEOGRAPHIC_DATA]" at bounding box center [1144, 180] width 13 height 13
checkbox input "true"
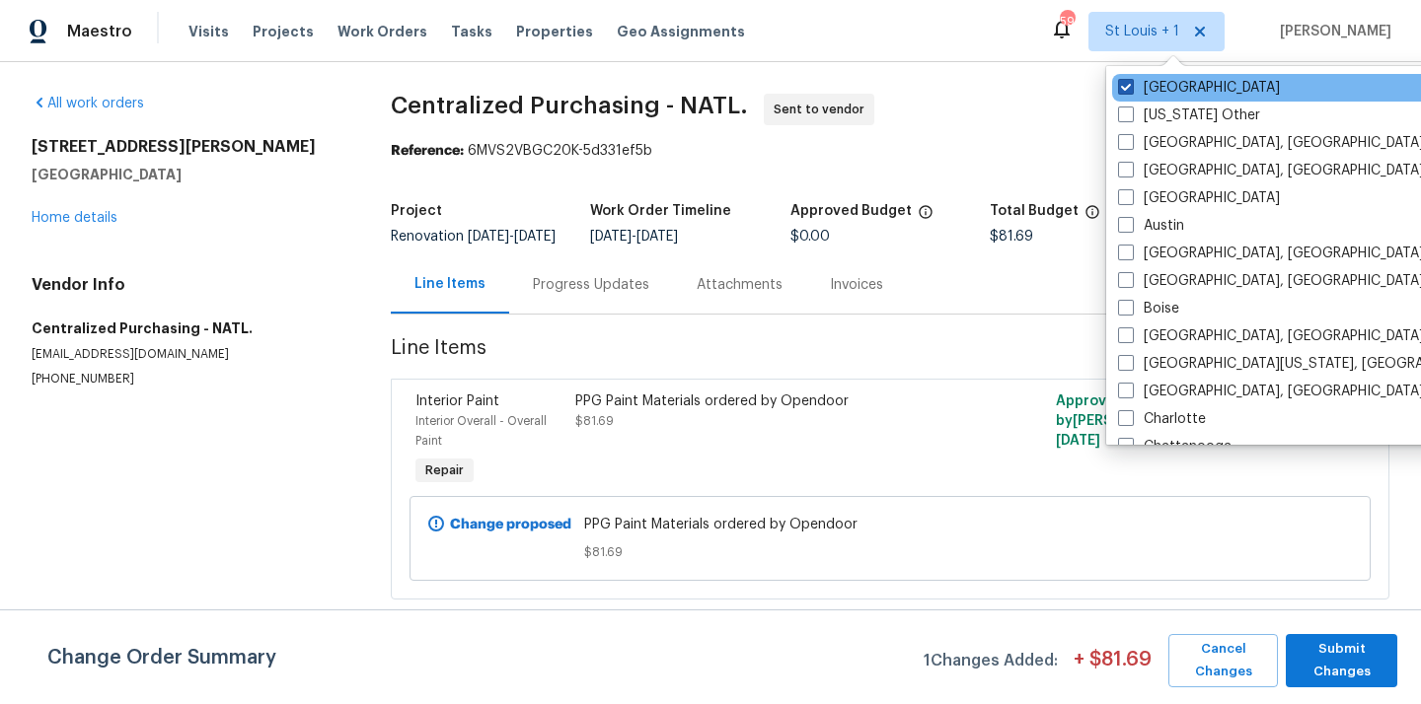
click at [1155, 92] on label "[GEOGRAPHIC_DATA]" at bounding box center [1199, 88] width 162 height 20
click at [1131, 91] on input "[GEOGRAPHIC_DATA]" at bounding box center [1124, 84] width 13 height 13
checkbox input "false"
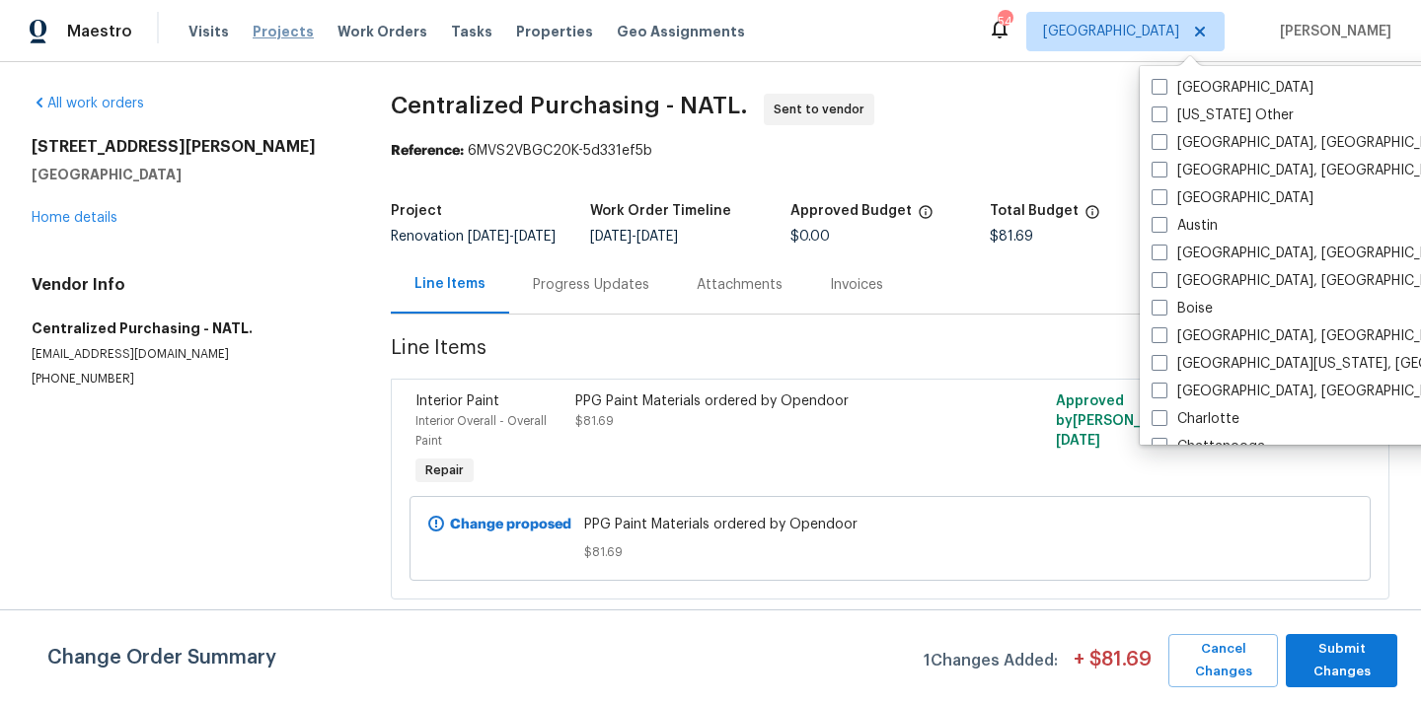
click at [261, 34] on span "Projects" at bounding box center [283, 32] width 61 height 20
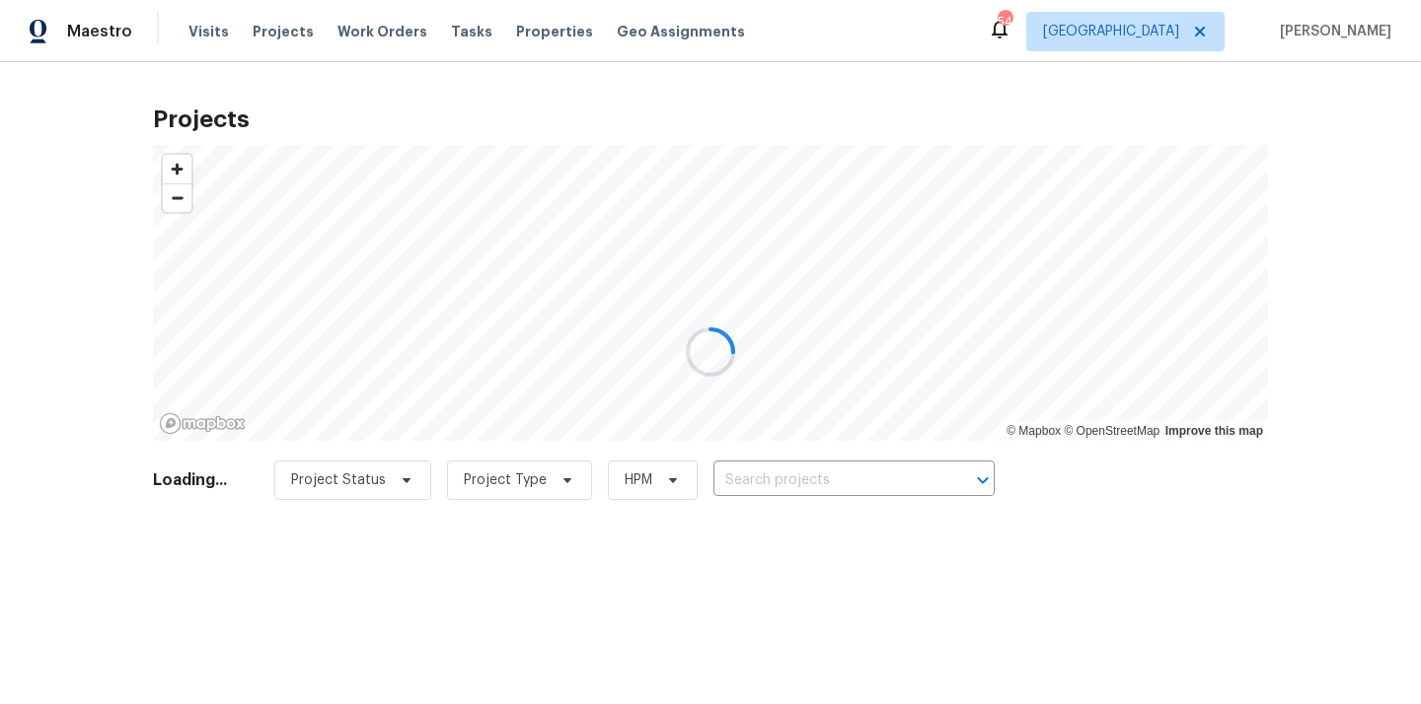
click at [839, 489] on div at bounding box center [710, 352] width 1421 height 704
click at [839, 485] on div at bounding box center [710, 352] width 1421 height 704
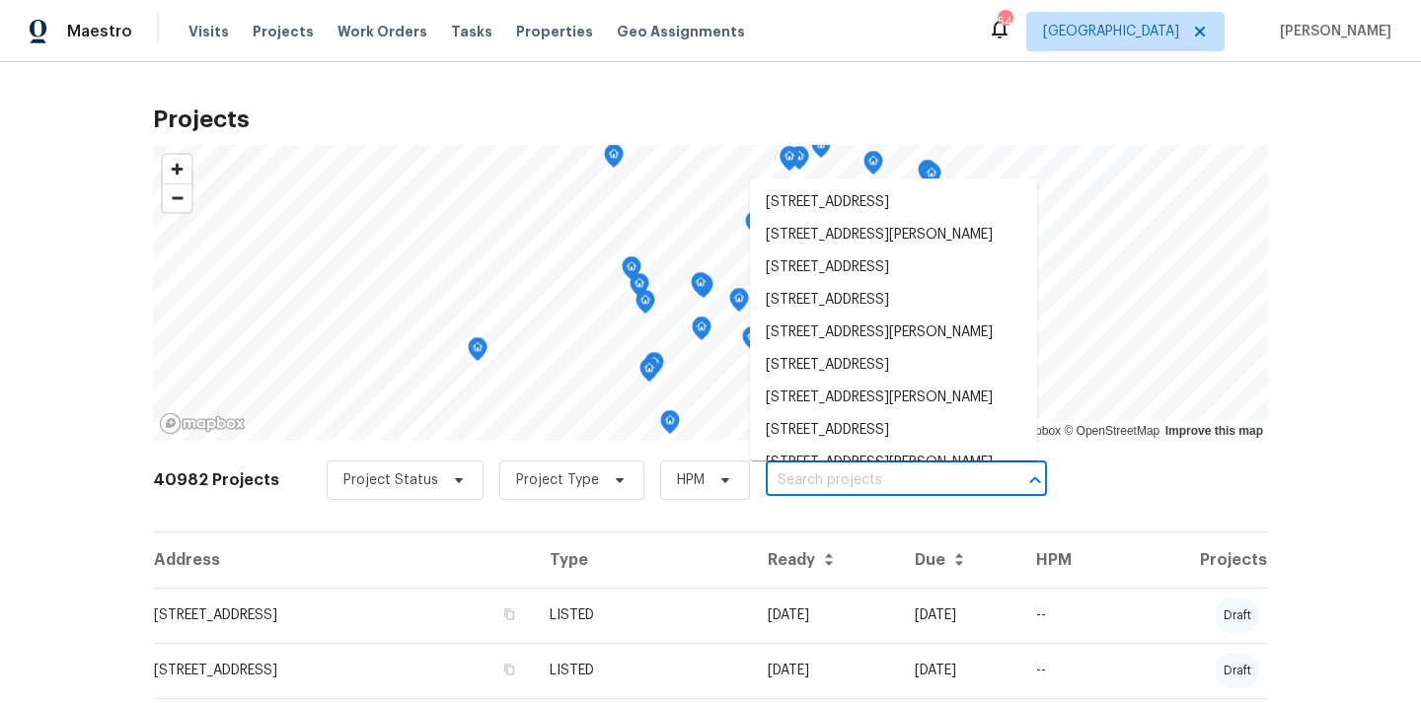
click at [836, 478] on input "text" at bounding box center [879, 481] width 226 height 31
paste input "[STREET_ADDRESS]"
type input "[STREET_ADDRESS]"
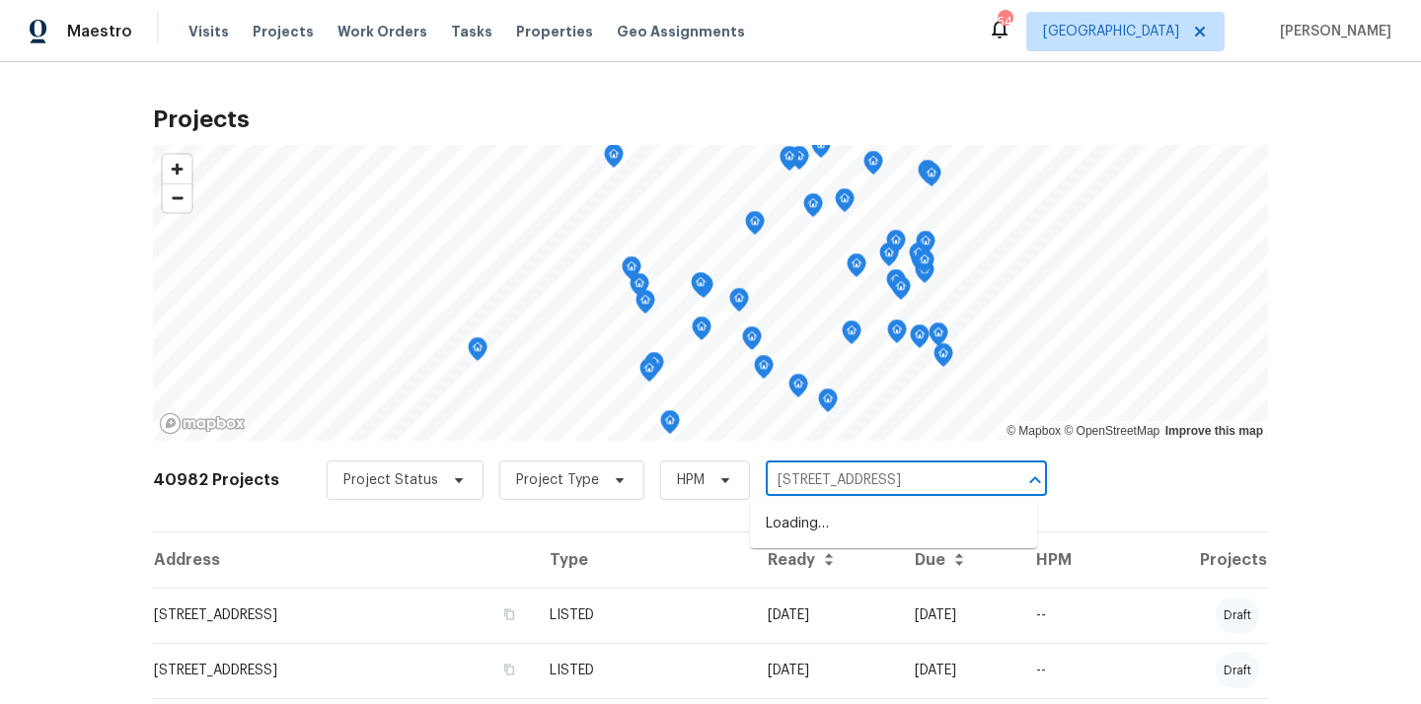
scroll to position [0, 46]
click at [820, 514] on li "[STREET_ADDRESS]" at bounding box center [893, 524] width 287 height 33
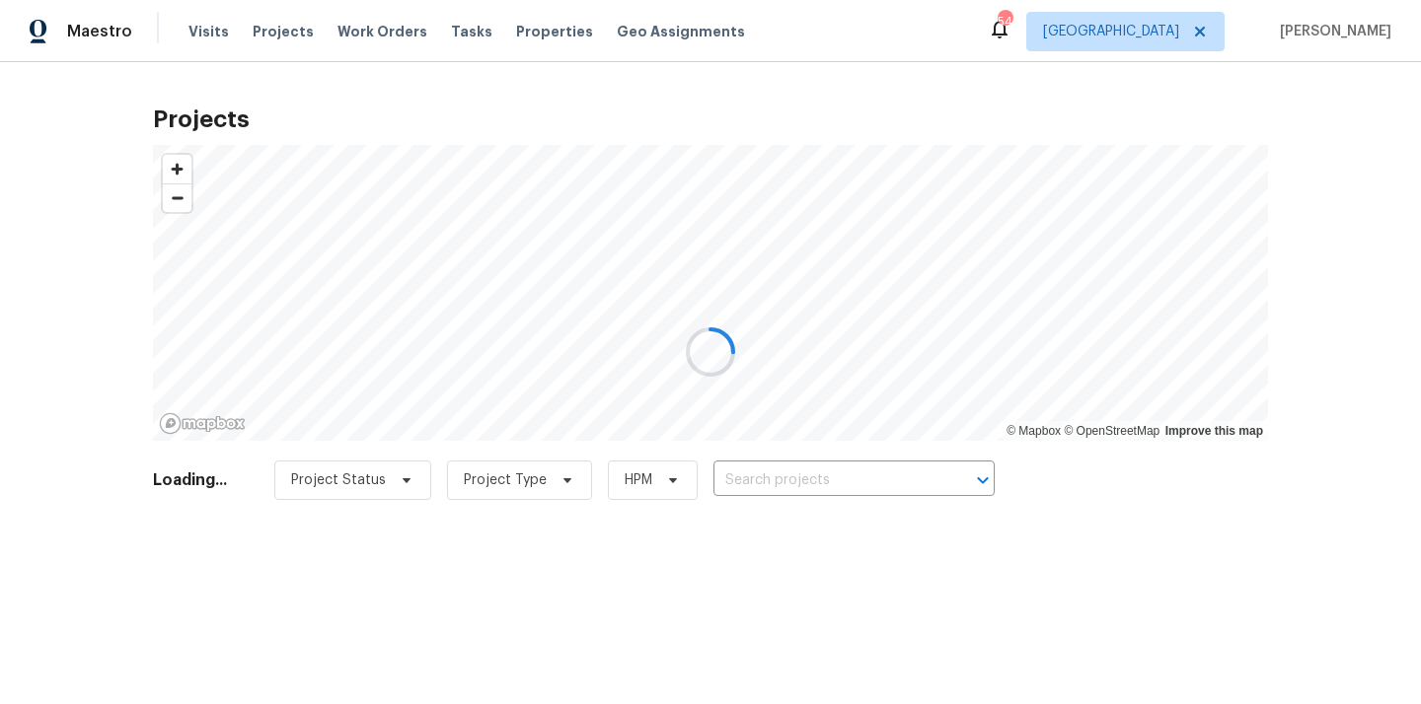
type input "[STREET_ADDRESS]"
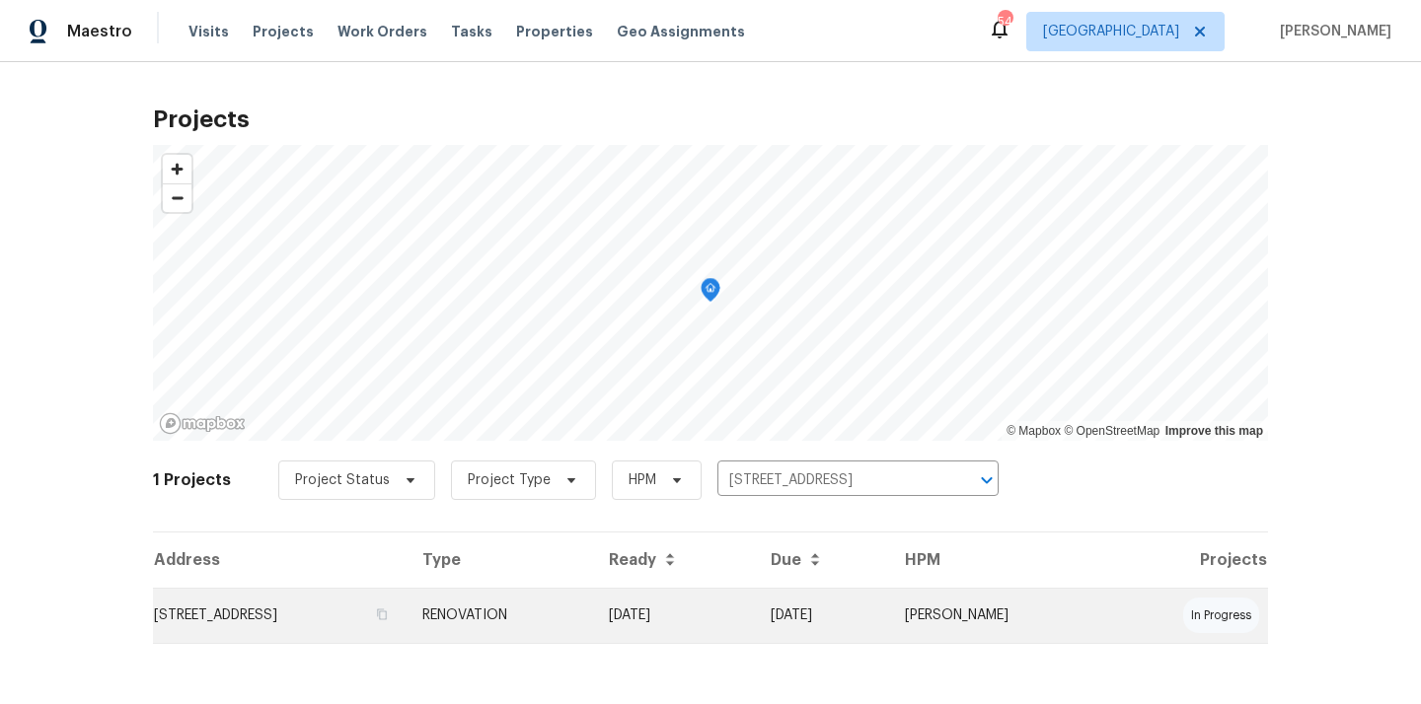
click at [722, 617] on td "[DATE]" at bounding box center [674, 615] width 162 height 55
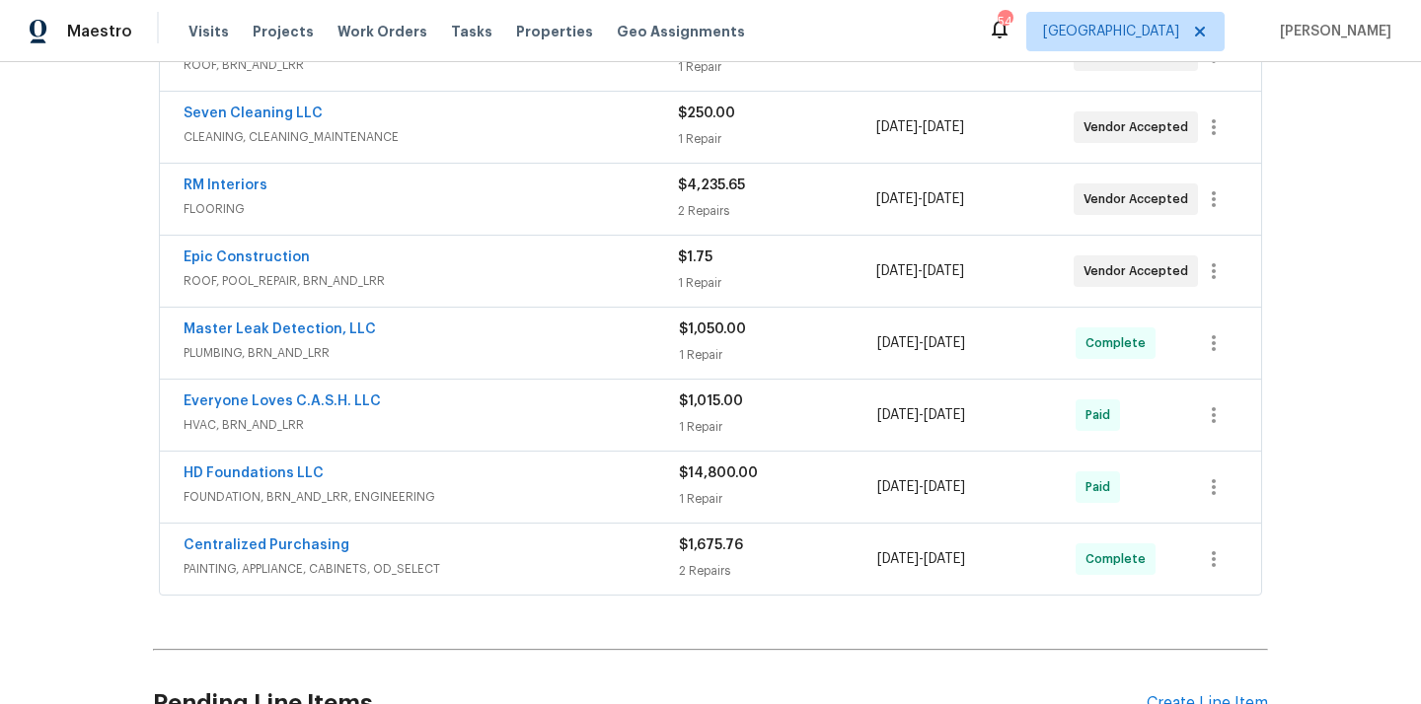
scroll to position [693, 0]
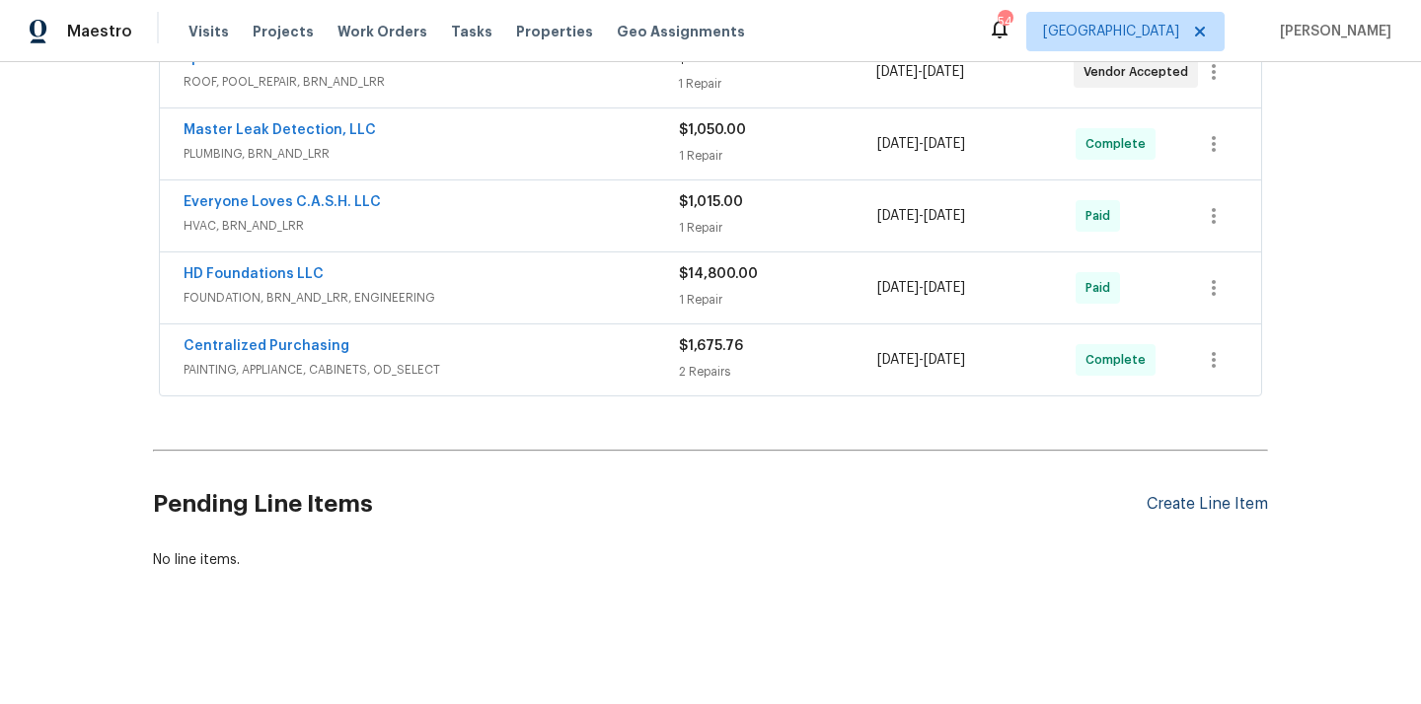
click at [1213, 505] on div "Create Line Item" at bounding box center [1206, 504] width 121 height 19
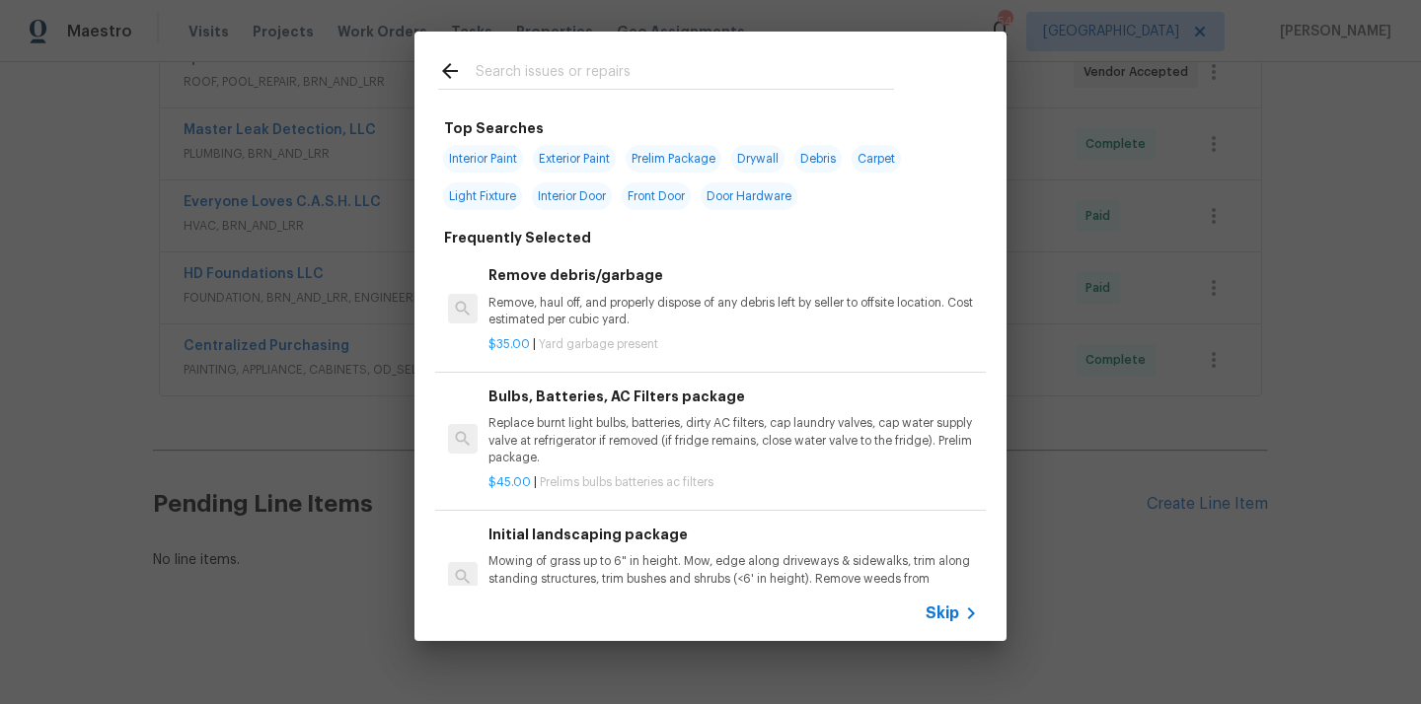
click at [653, 52] on div at bounding box center [665, 71] width 503 height 78
click at [630, 74] on input "text" at bounding box center [685, 74] width 418 height 30
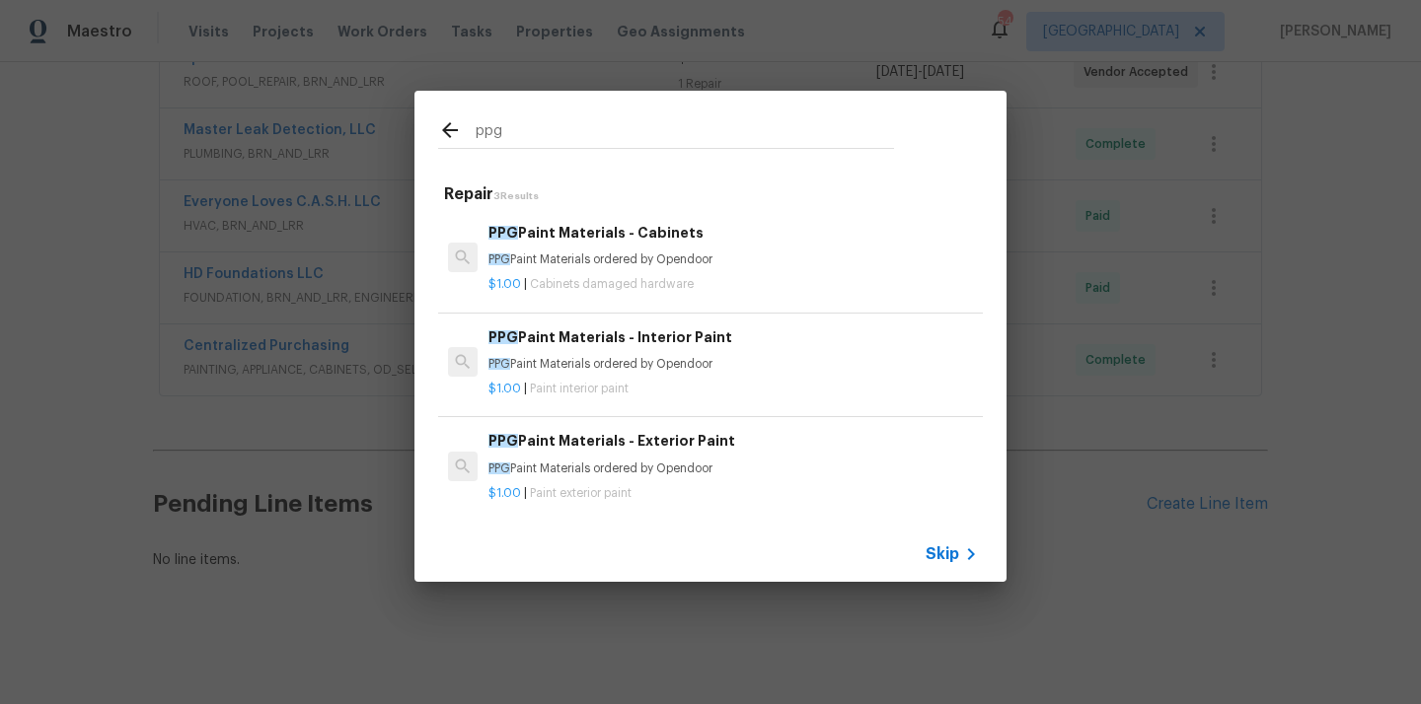
type input "ppg"
click at [624, 460] on div "PPG Paint Materials - Exterior Paint PPG Paint Materials ordered by Opendoor" at bounding box center [732, 453] width 489 height 47
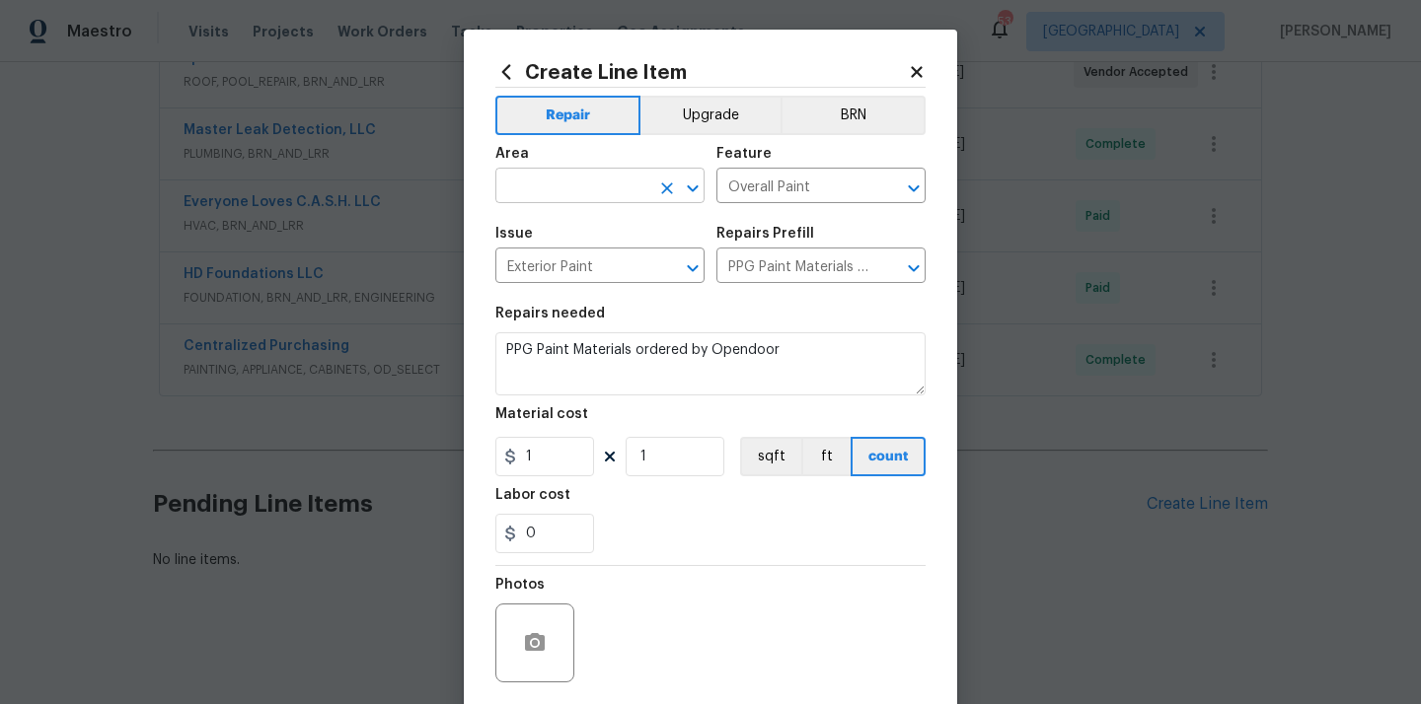
click at [603, 195] on input "text" at bounding box center [572, 188] width 154 height 31
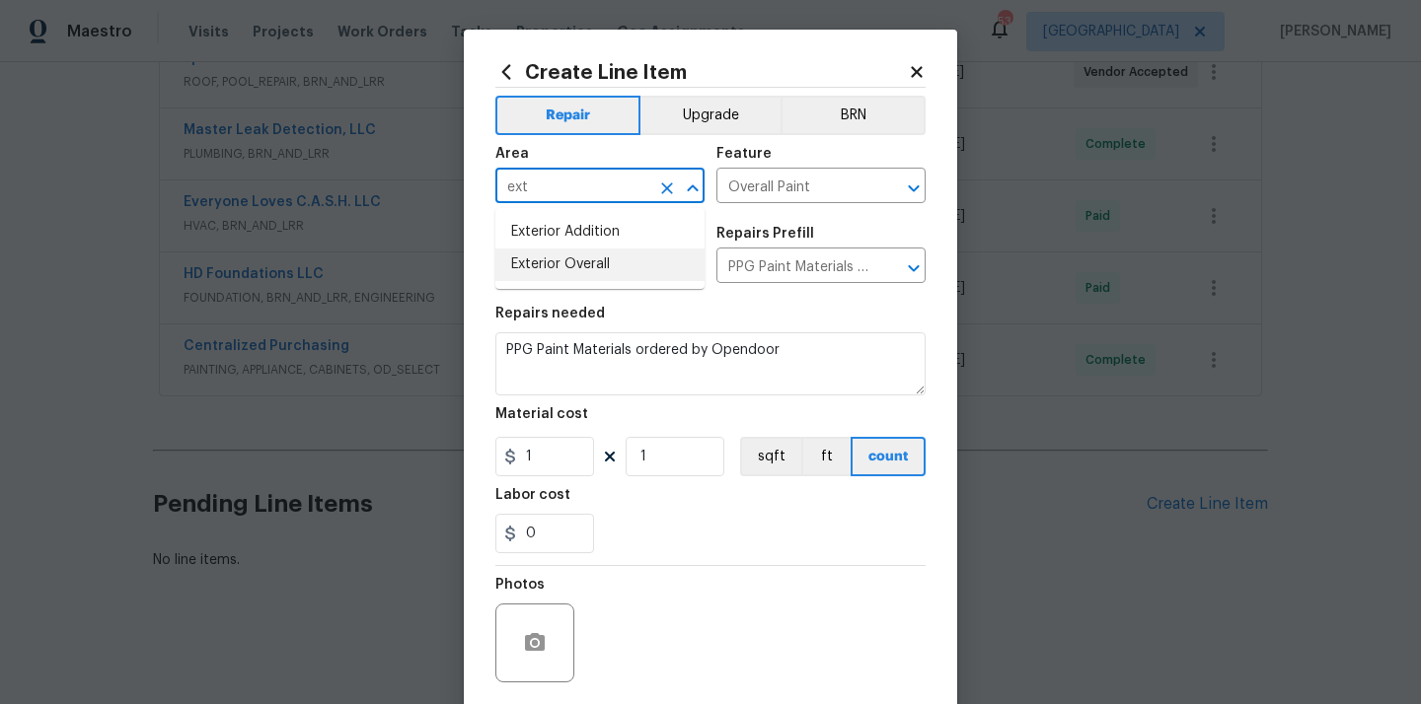
click at [568, 262] on li "Exterior Overall" at bounding box center [599, 265] width 209 height 33
type input "Exterior Overall"
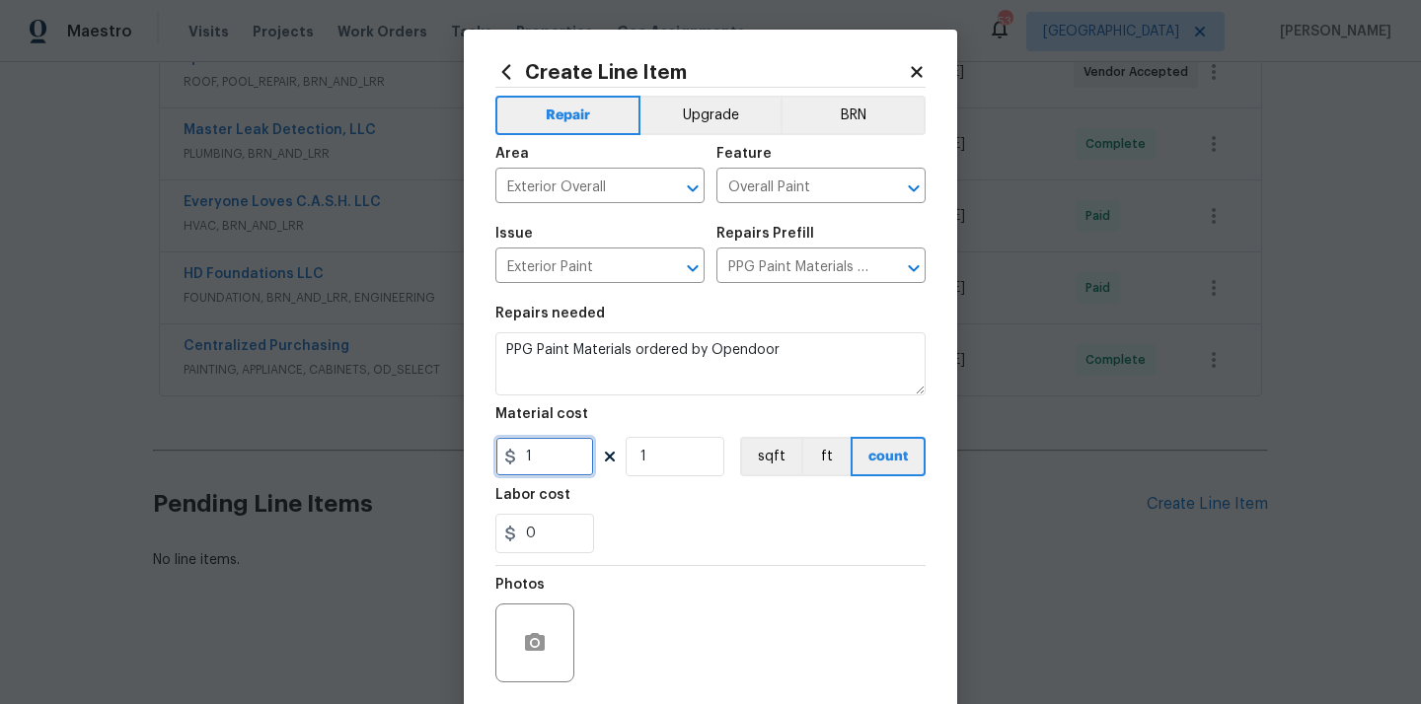
drag, startPoint x: 553, startPoint y: 444, endPoint x: 474, endPoint y: 433, distance: 80.6
click at [476, 433] on div "Create Line Item Repair Upgrade BRN Area Exterior Overall ​ Feature Overall Pai…" at bounding box center [710, 425] width 493 height 790
paste input "021.06"
type input "1021.06"
click at [673, 542] on div "0" at bounding box center [710, 533] width 430 height 39
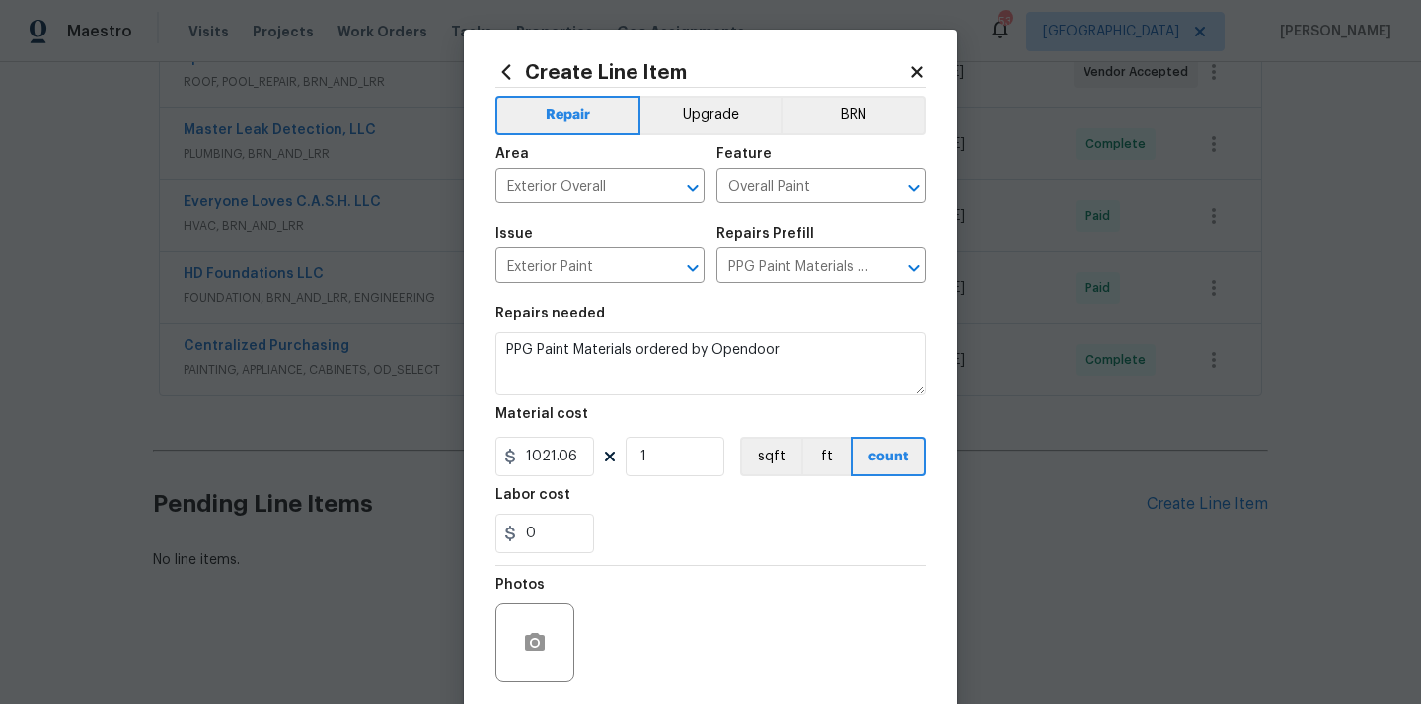
scroll to position [146, 0]
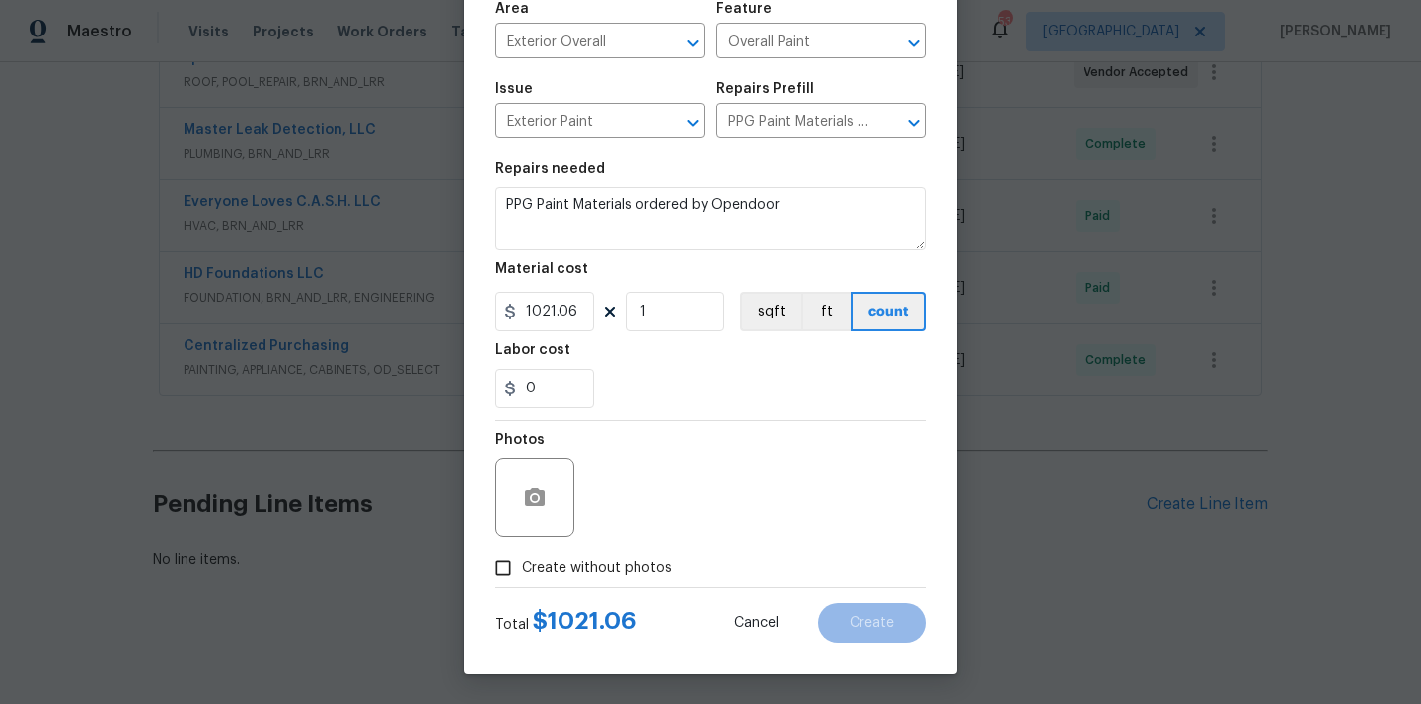
click at [632, 556] on label "Create without photos" at bounding box center [577, 568] width 187 height 37
click at [522, 556] on input "Create without photos" at bounding box center [502, 568] width 37 height 37
checkbox input "true"
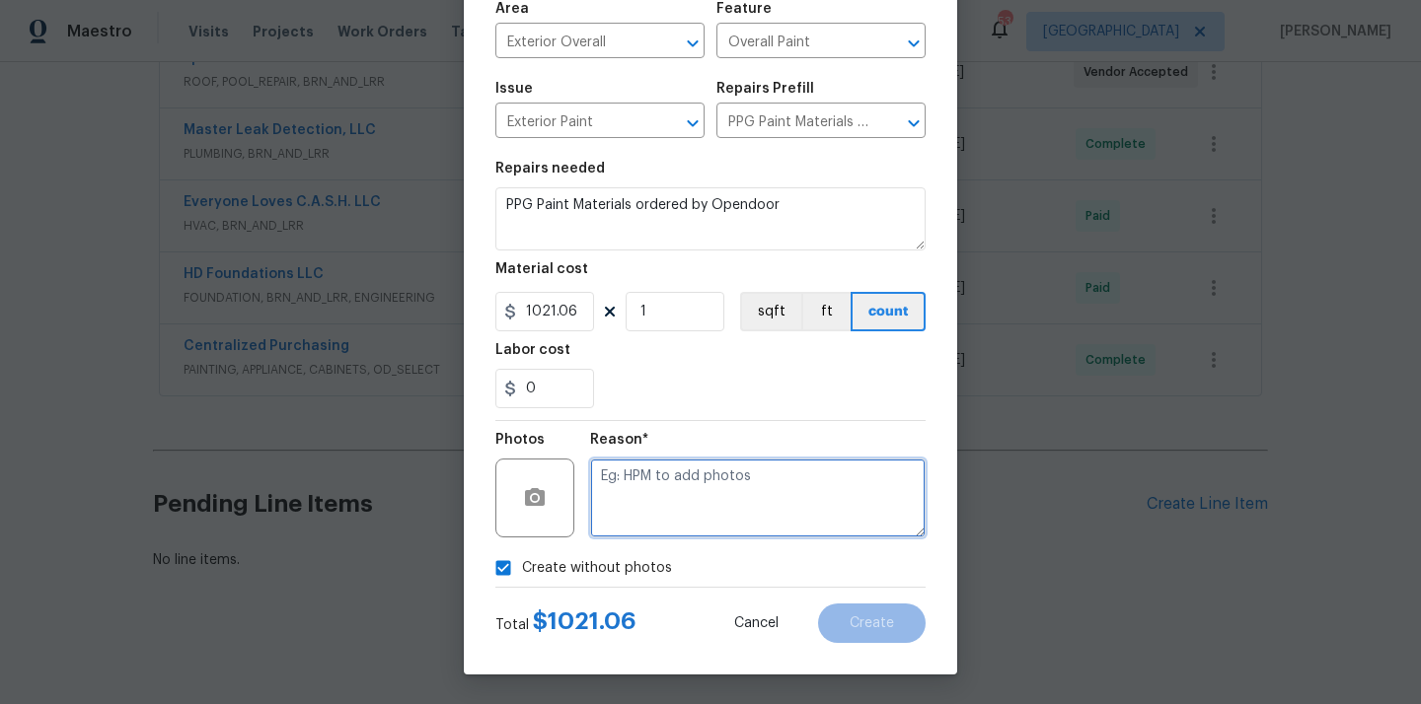
drag, startPoint x: 668, startPoint y: 487, endPoint x: 686, endPoint y: 445, distance: 46.0
click at [668, 486] on textarea at bounding box center [757, 498] width 335 height 79
type textarea "N/A"
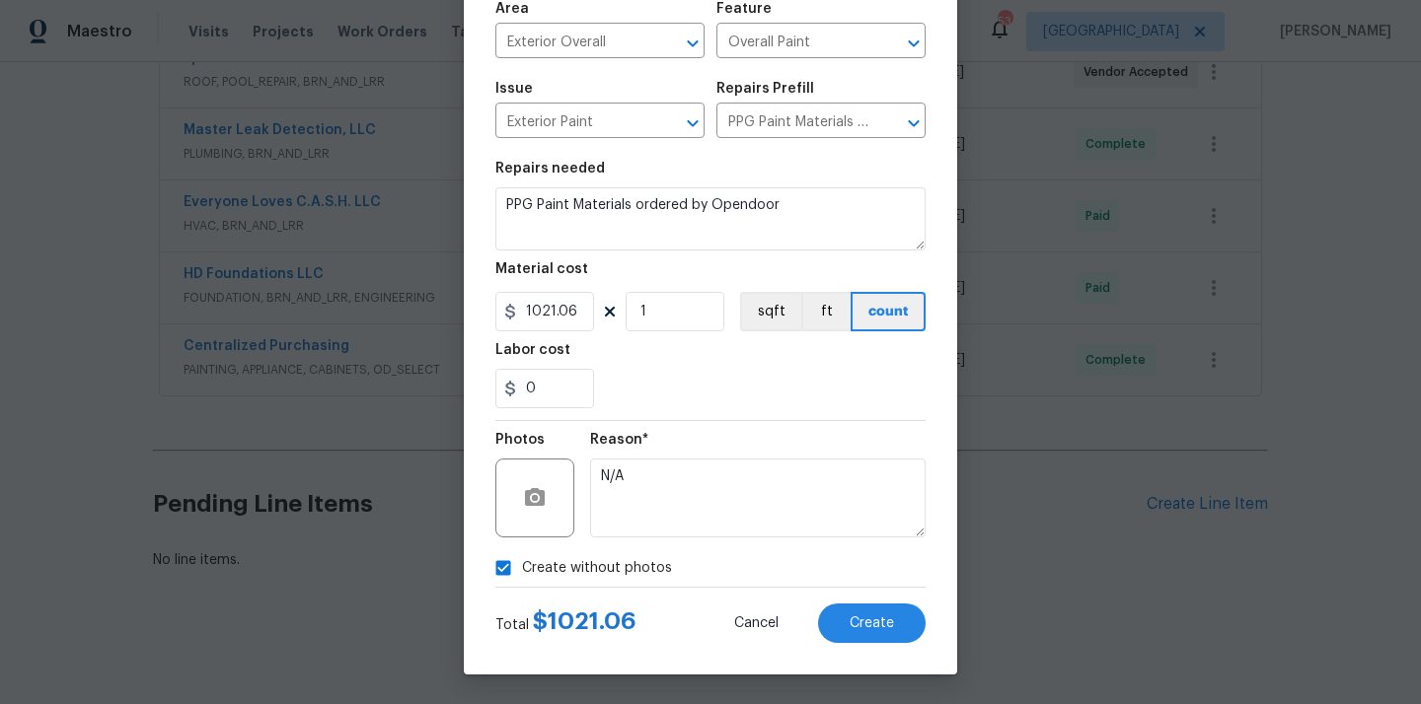
click at [851, 645] on div "Create Line Item Repair Upgrade BRN Area Exterior Overall ​ Feature Overall Pai…" at bounding box center [710, 280] width 493 height 790
click at [854, 621] on span "Create" at bounding box center [871, 624] width 44 height 15
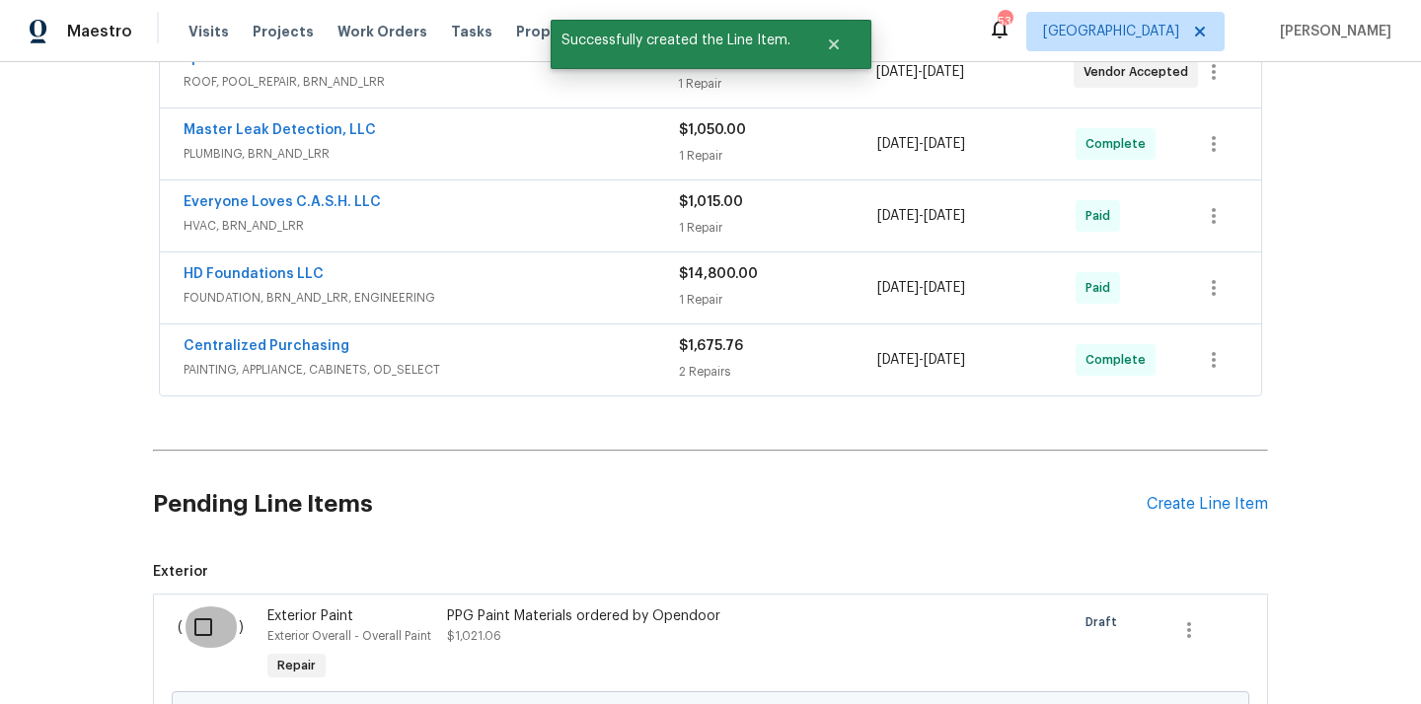
click at [206, 615] on input "checkbox" at bounding box center [211, 627] width 56 height 41
checkbox input "true"
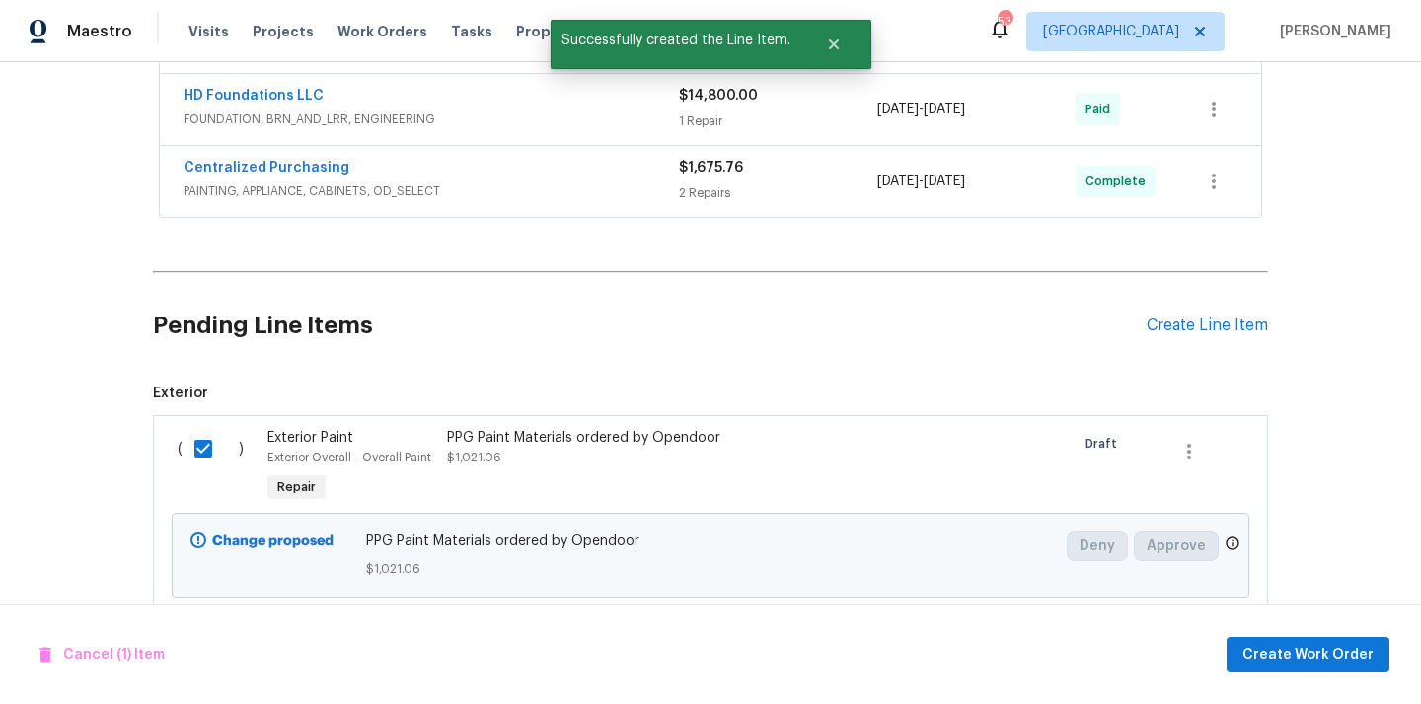
scroll to position [908, 0]
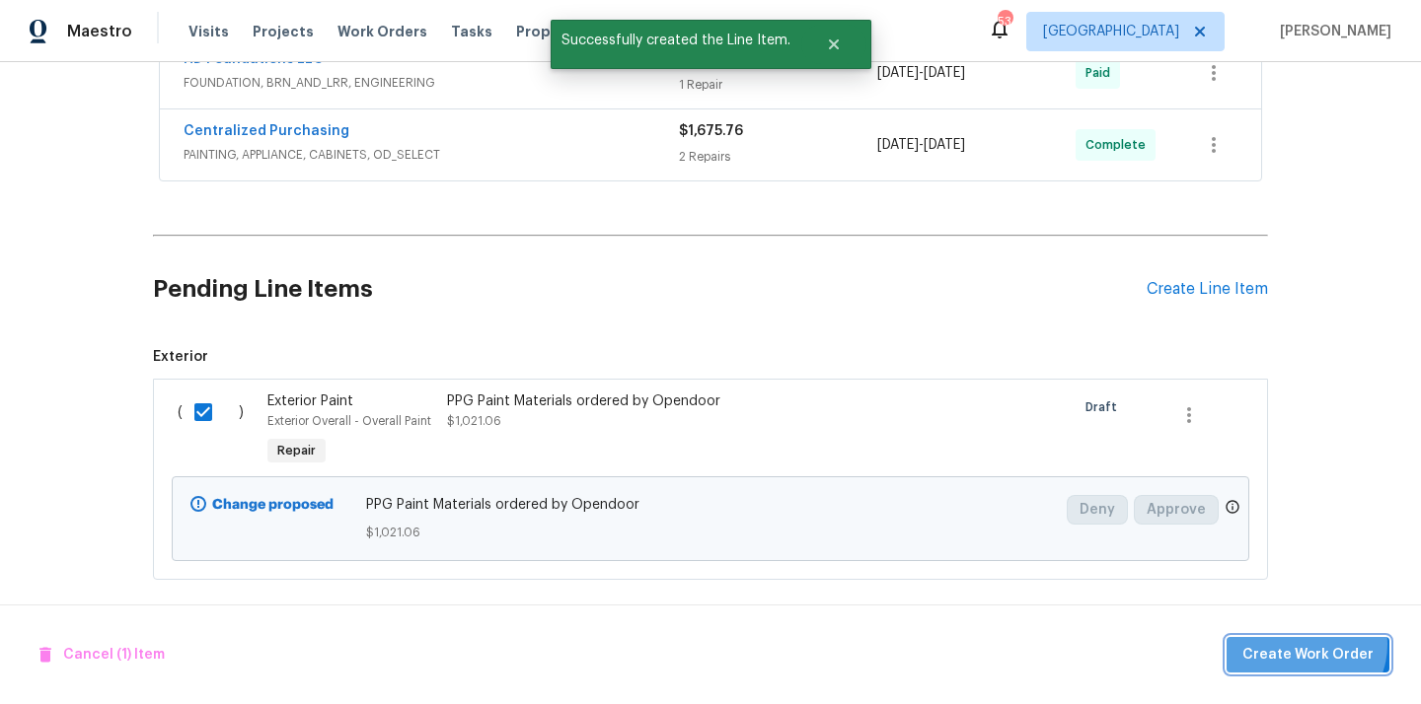
click at [1311, 644] on span "Create Work Order" at bounding box center [1307, 655] width 131 height 25
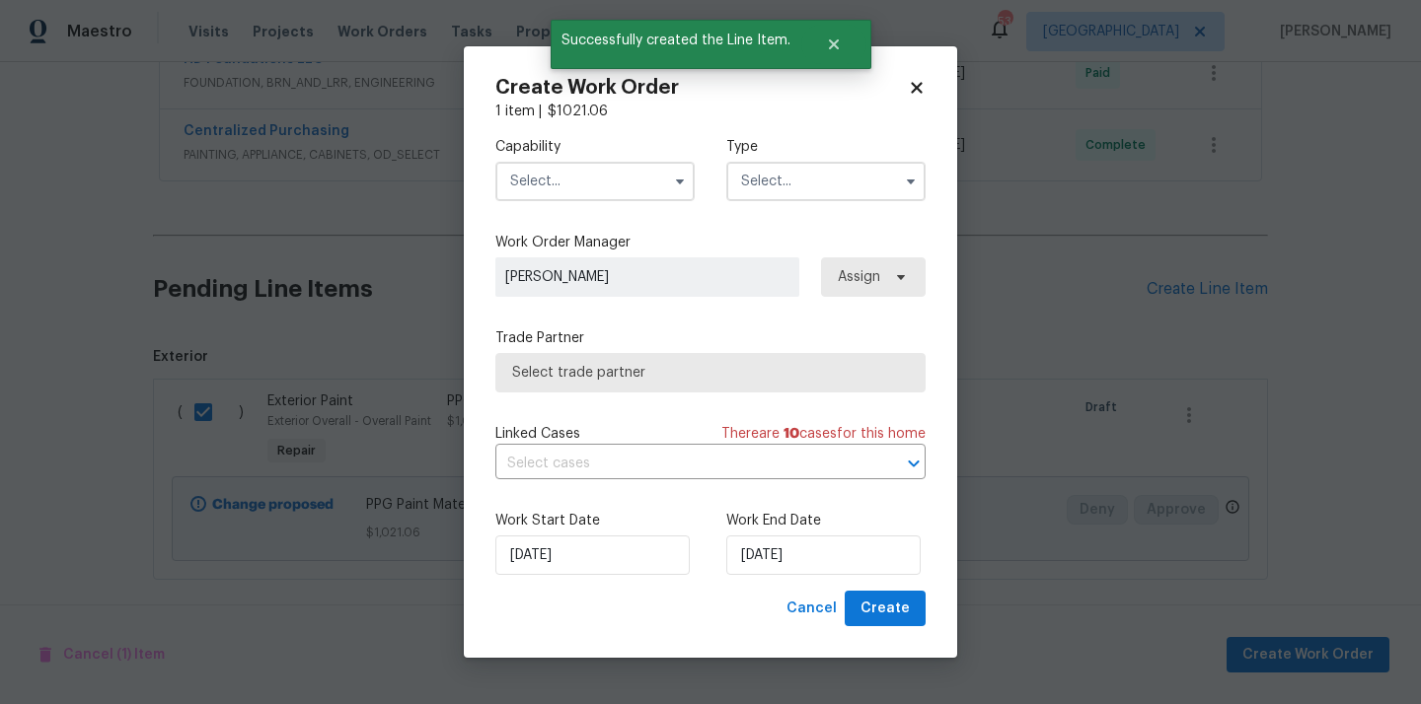
click at [636, 171] on input "text" at bounding box center [594, 181] width 199 height 39
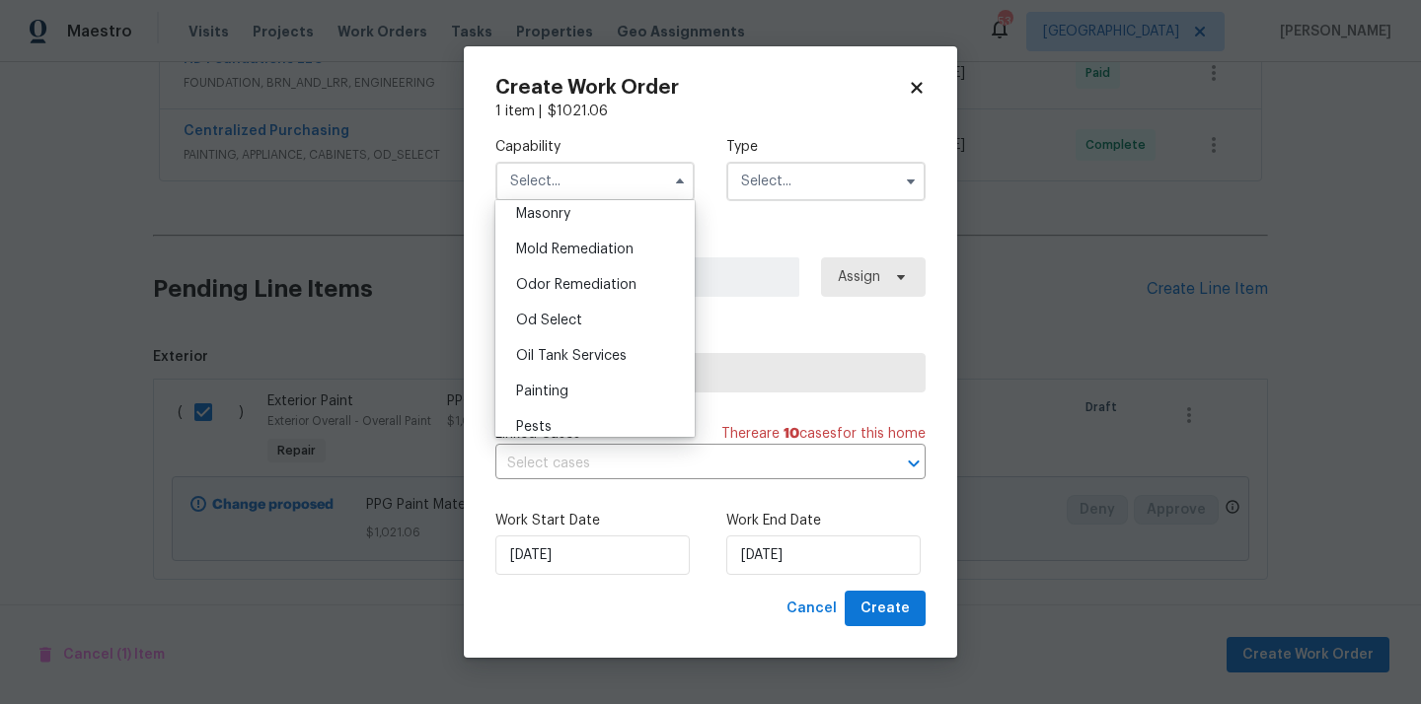
scroll to position [1536, 0]
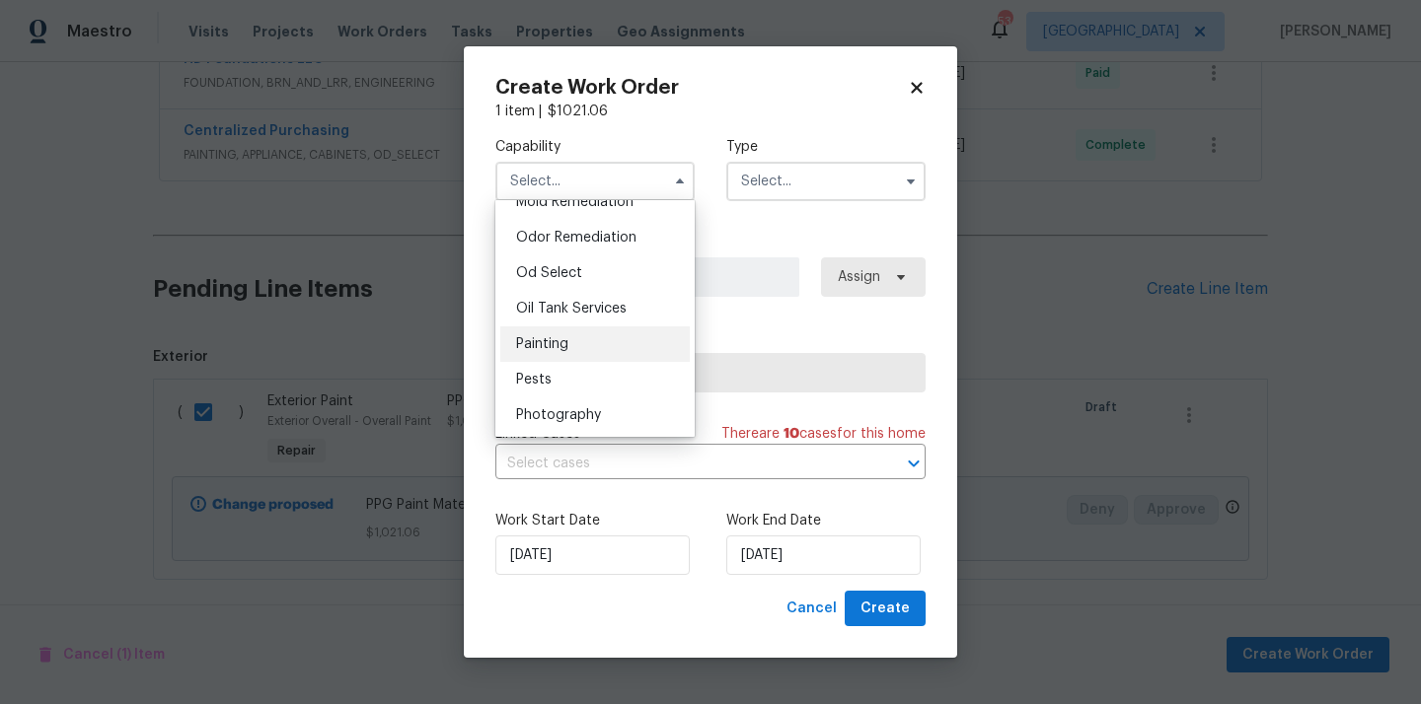
click at [591, 348] on div "Painting" at bounding box center [594, 345] width 189 height 36
type input "Painting"
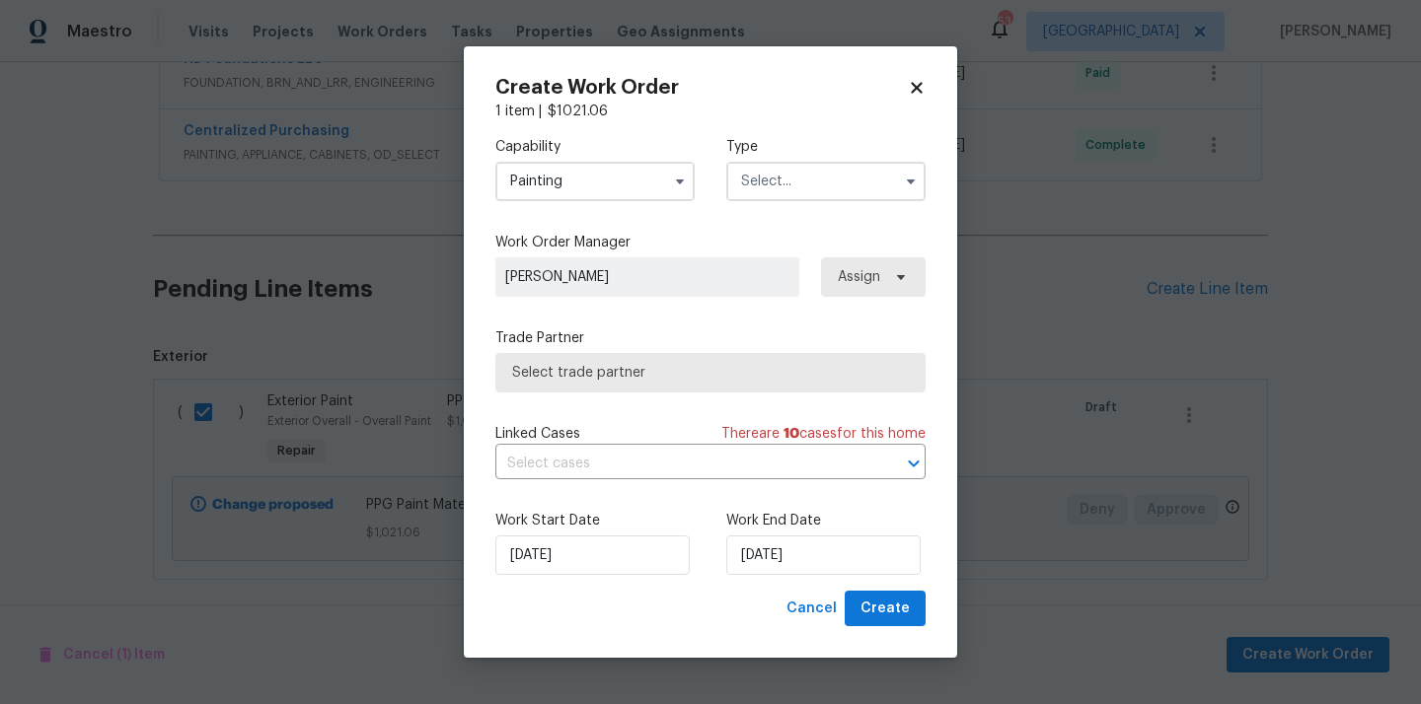
click at [825, 162] on input "text" at bounding box center [825, 181] width 199 height 39
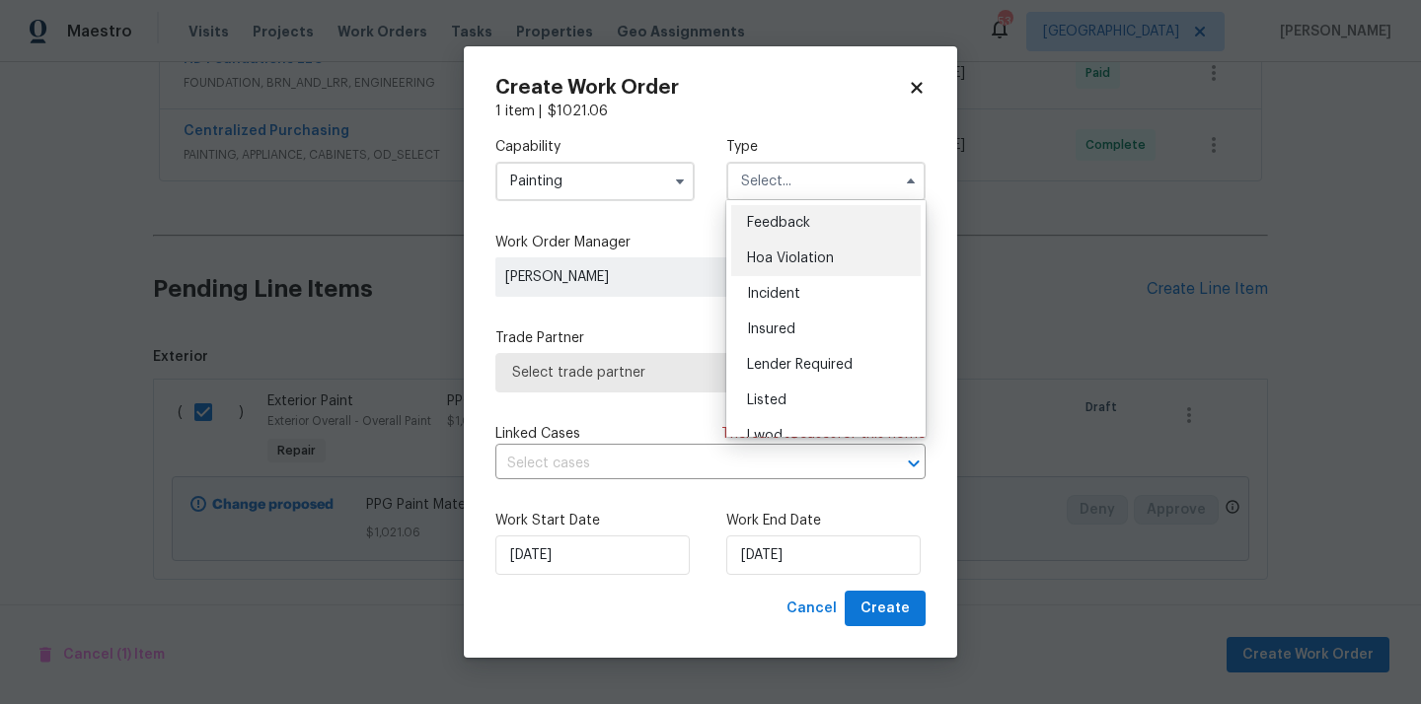
scroll to position [235, 0]
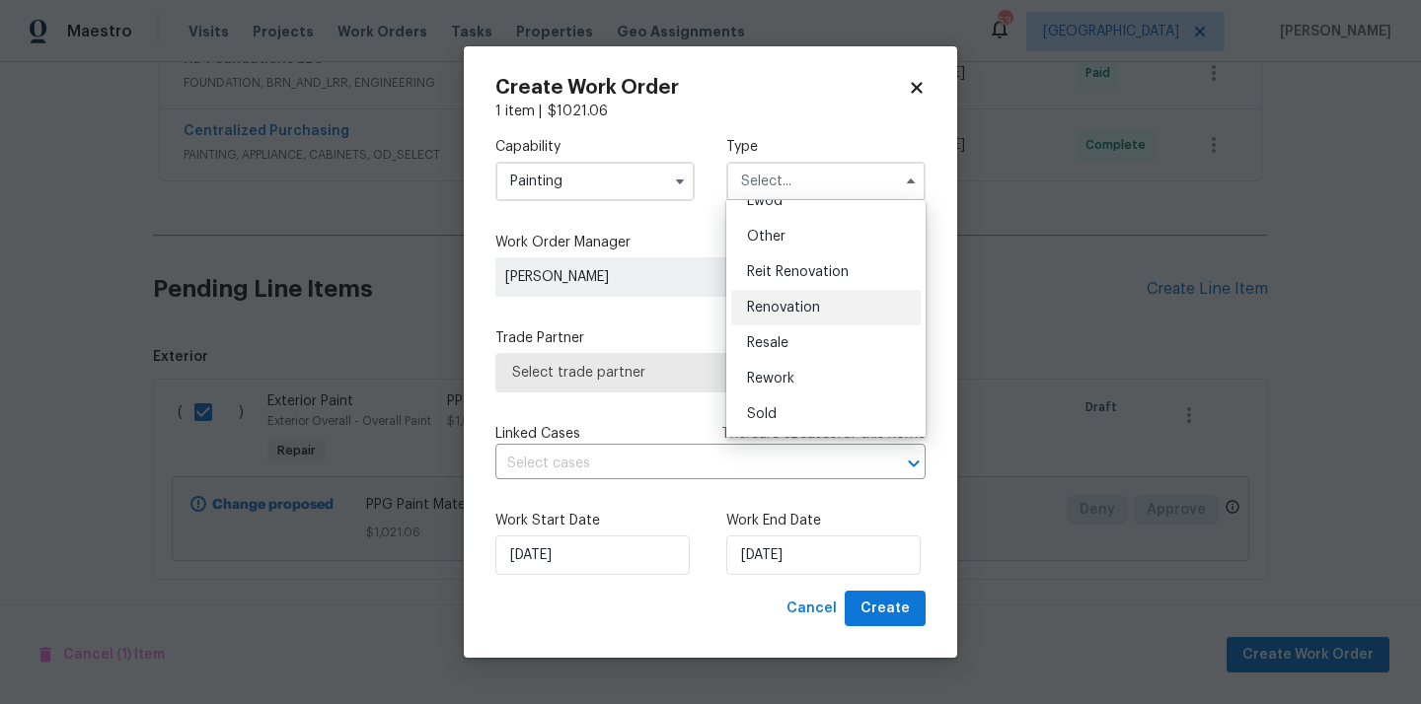
click at [814, 305] on span "Renovation" at bounding box center [783, 308] width 73 height 14
type input "Renovation"
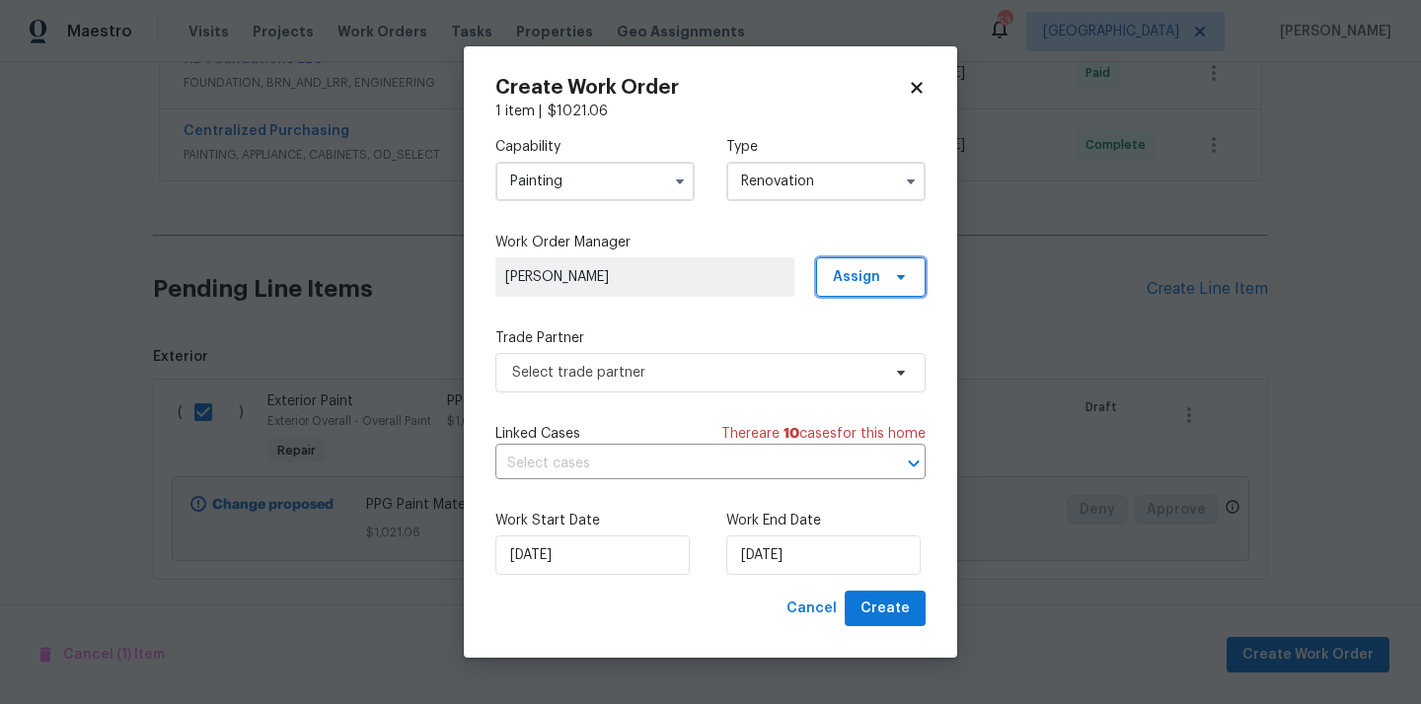
click at [880, 288] on span "Assign" at bounding box center [871, 276] width 110 height 39
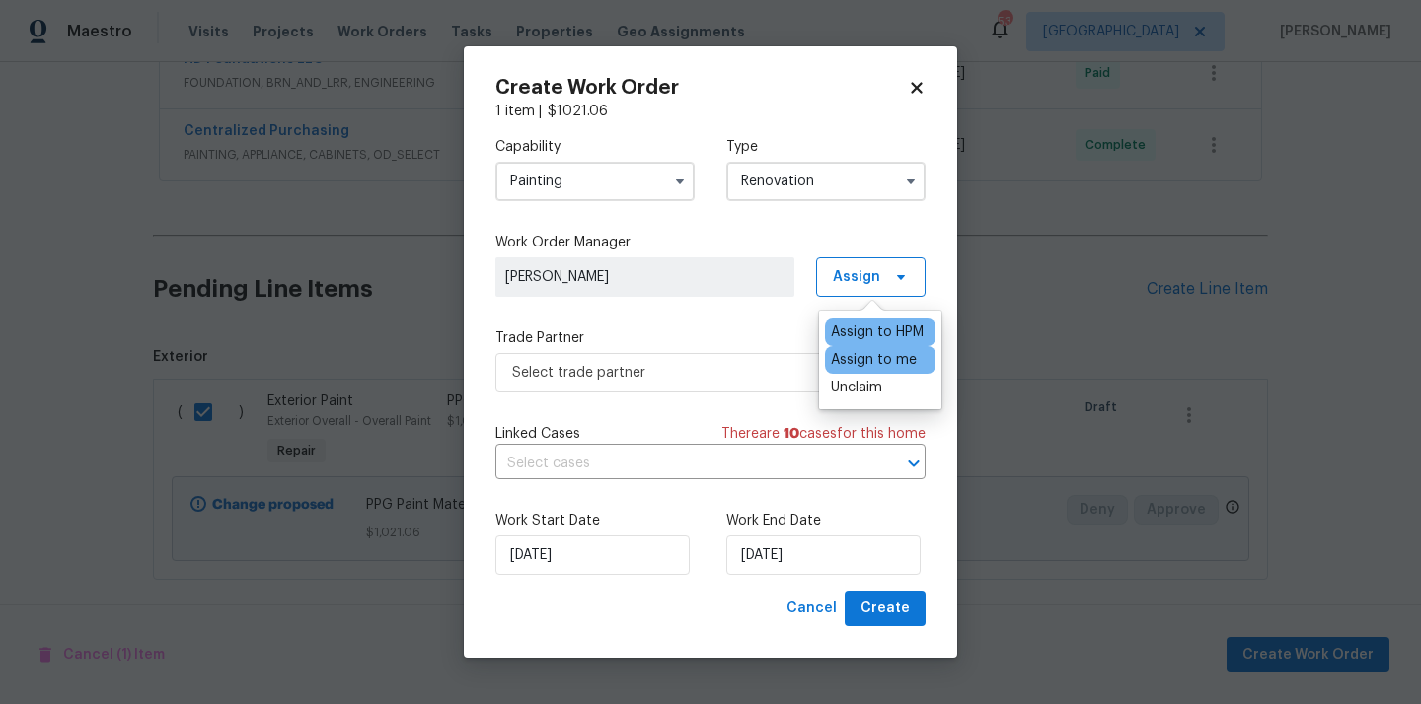
click at [877, 371] on div "Assign to me" at bounding box center [880, 360] width 110 height 28
click at [875, 361] on div "Assign to me" at bounding box center [874, 360] width 86 height 20
click at [751, 356] on span "Select trade partner" at bounding box center [710, 372] width 430 height 39
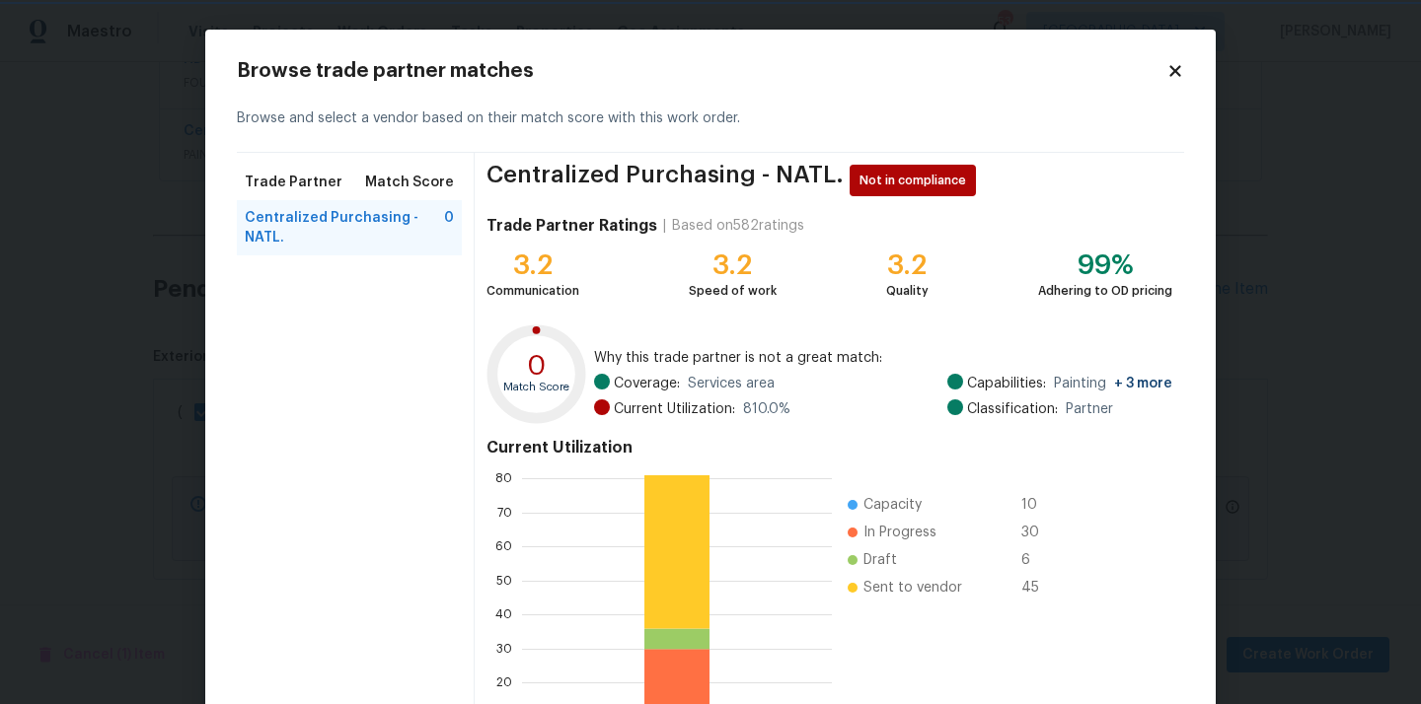
scroll to position [166, 0]
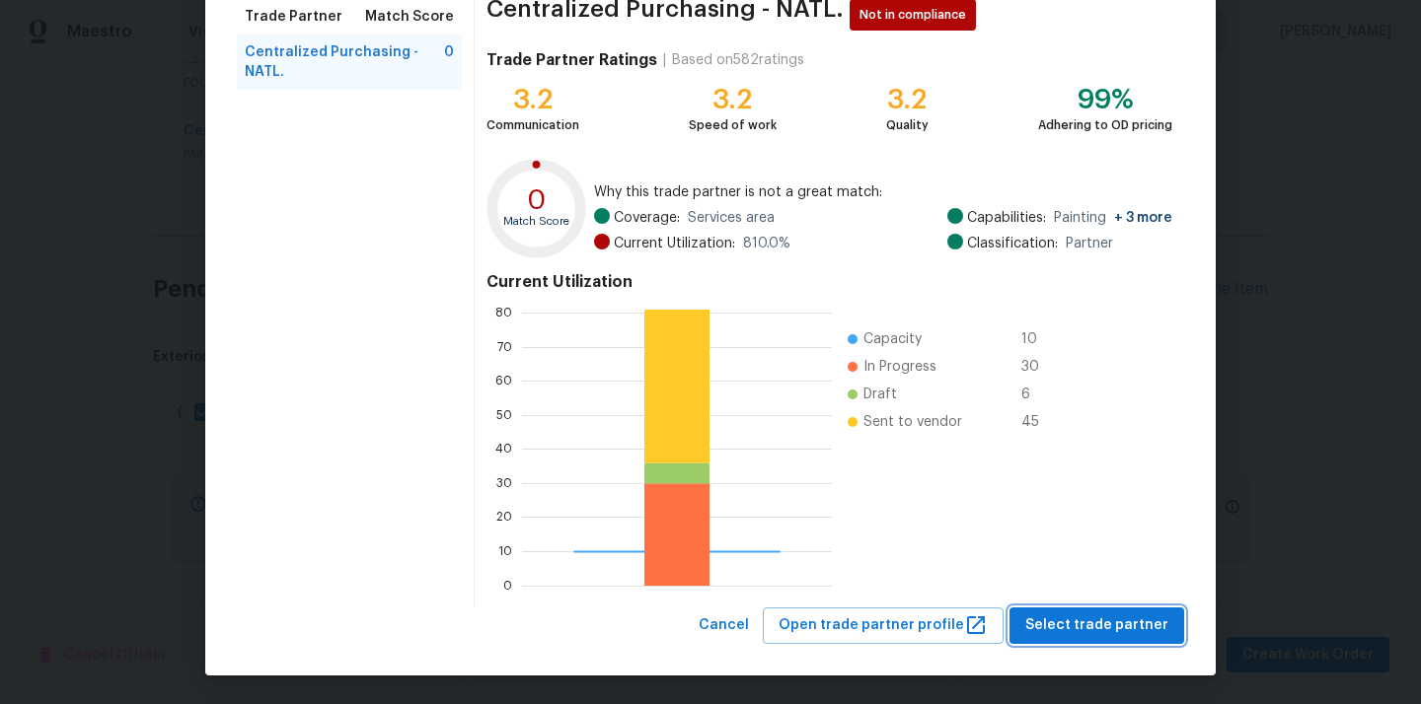
click at [1091, 623] on span "Select trade partner" at bounding box center [1096, 626] width 143 height 25
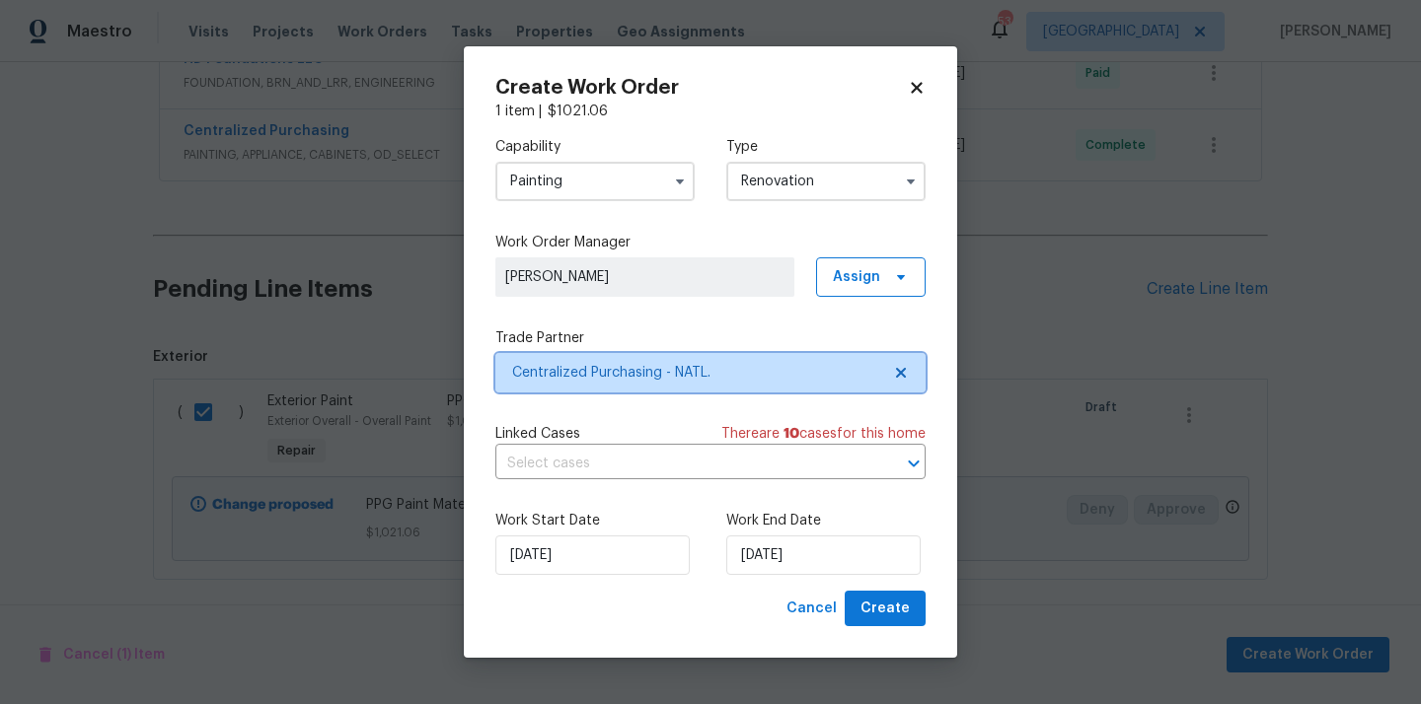
scroll to position [0, 0]
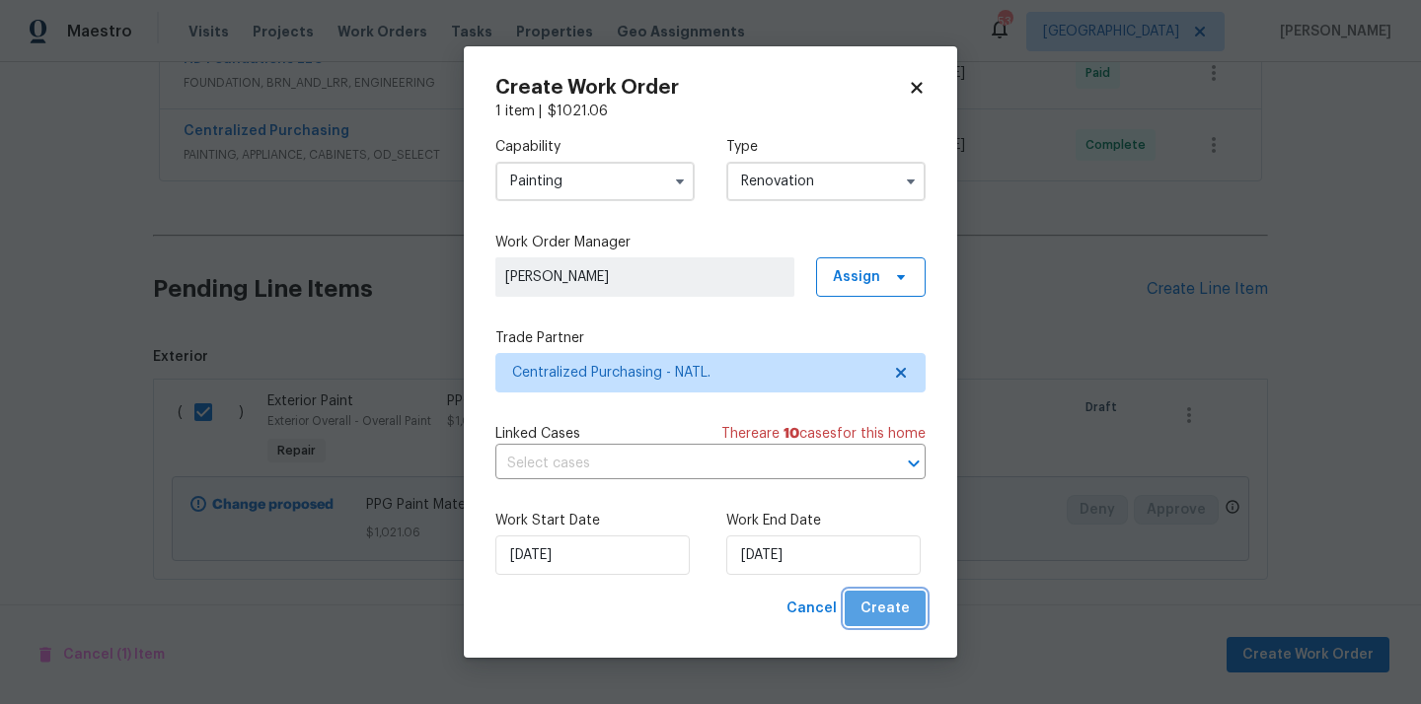
click at [908, 612] on span "Create" at bounding box center [884, 609] width 49 height 25
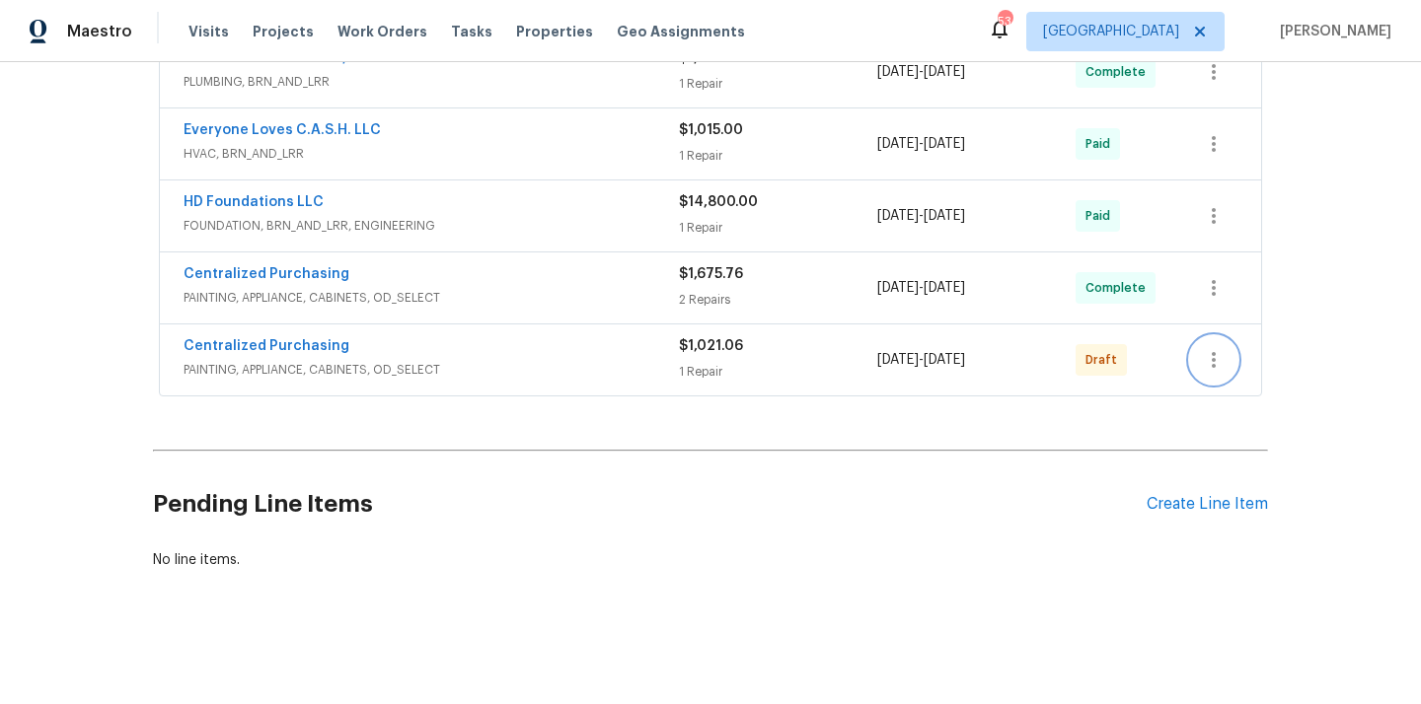
click at [1204, 356] on icon "button" at bounding box center [1214, 360] width 24 height 24
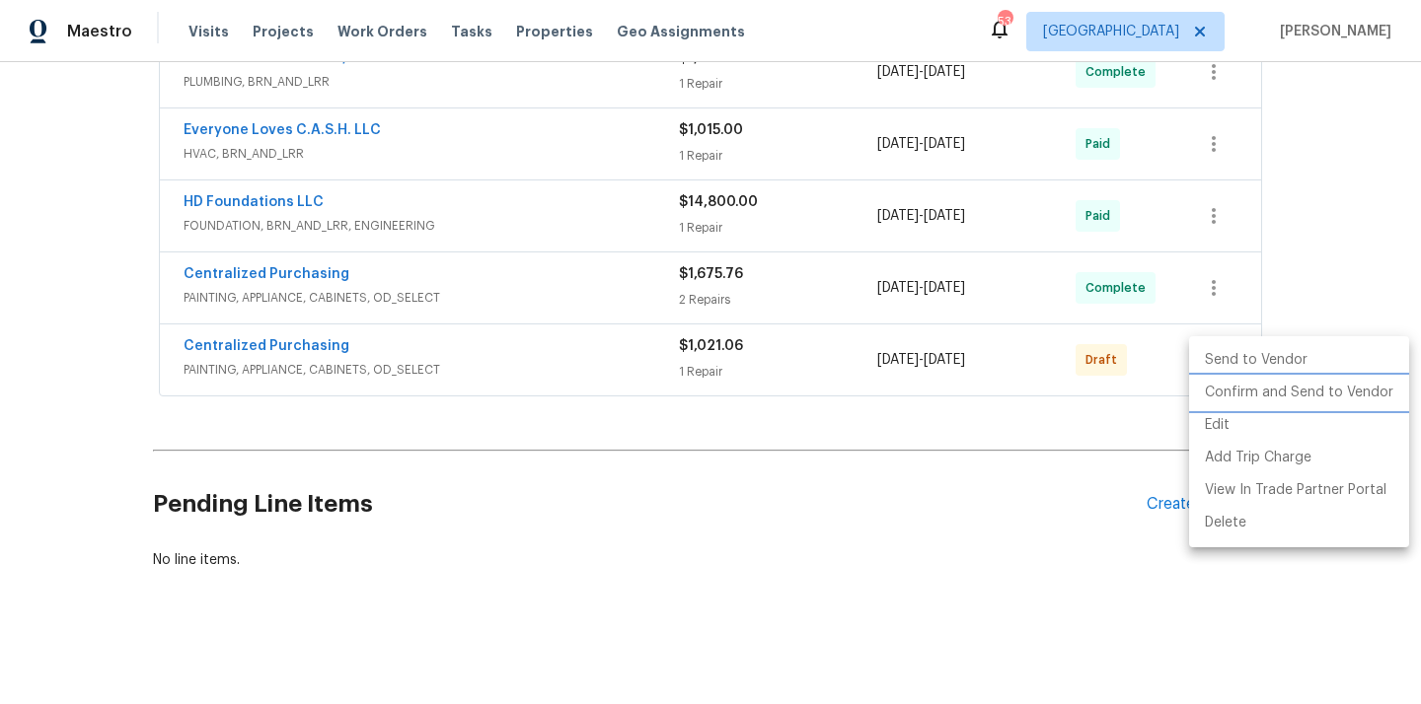
click at [1248, 392] on li "Confirm and Send to Vendor" at bounding box center [1299, 393] width 220 height 33
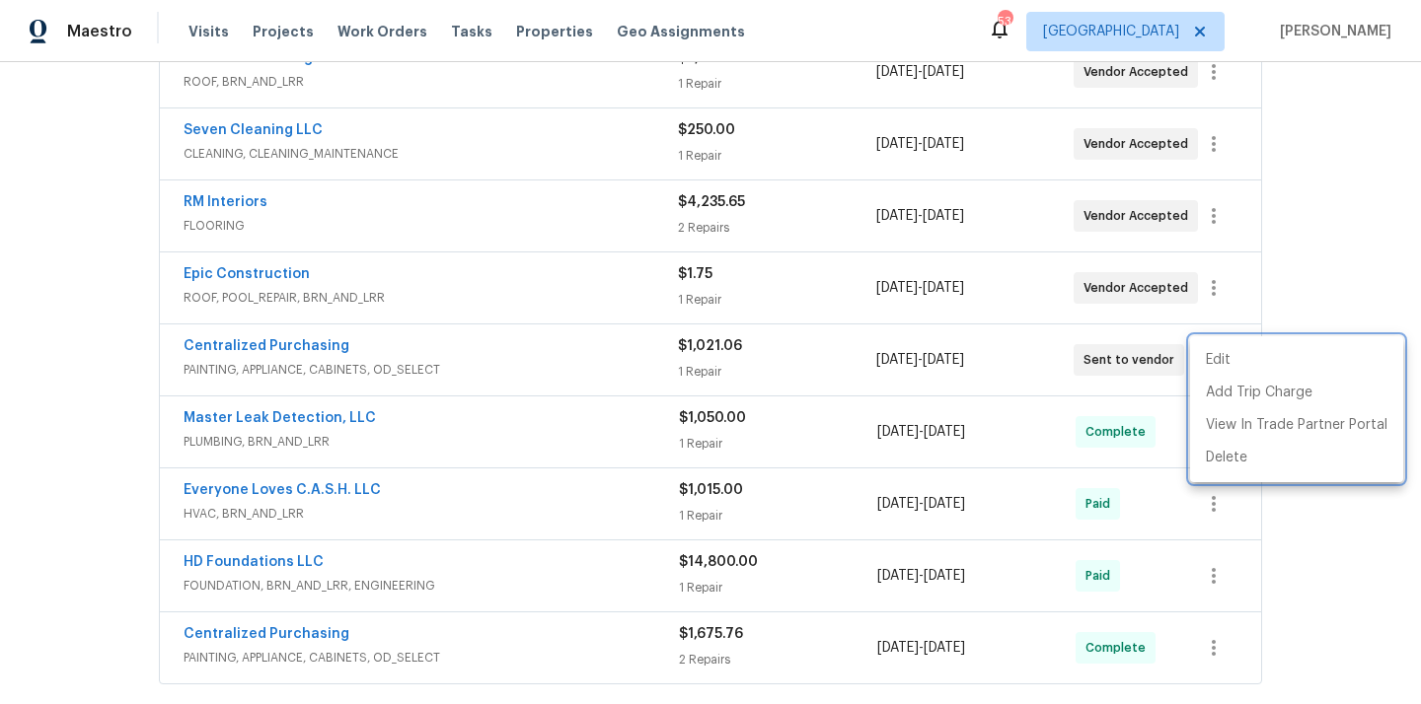
click at [315, 340] on div at bounding box center [710, 352] width 1421 height 704
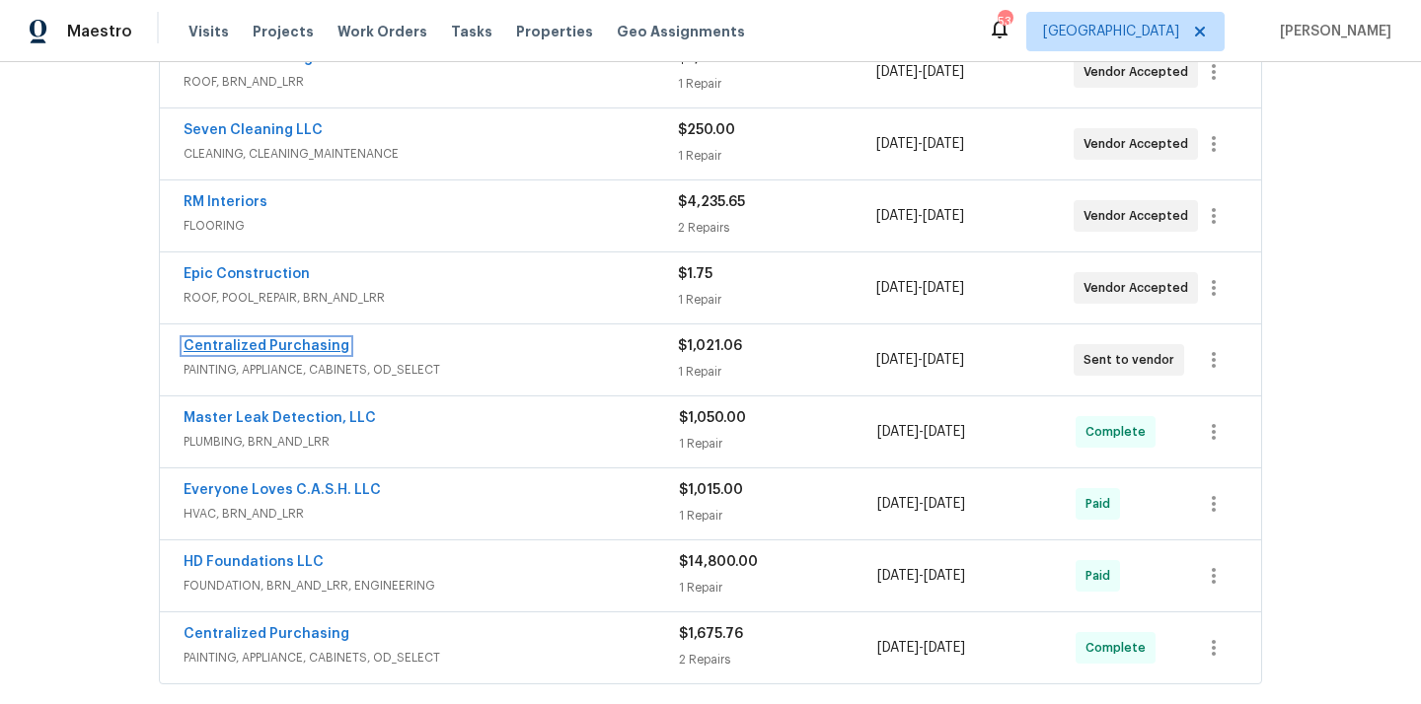
click at [293, 349] on link "Centralized Purchasing" at bounding box center [267, 346] width 166 height 14
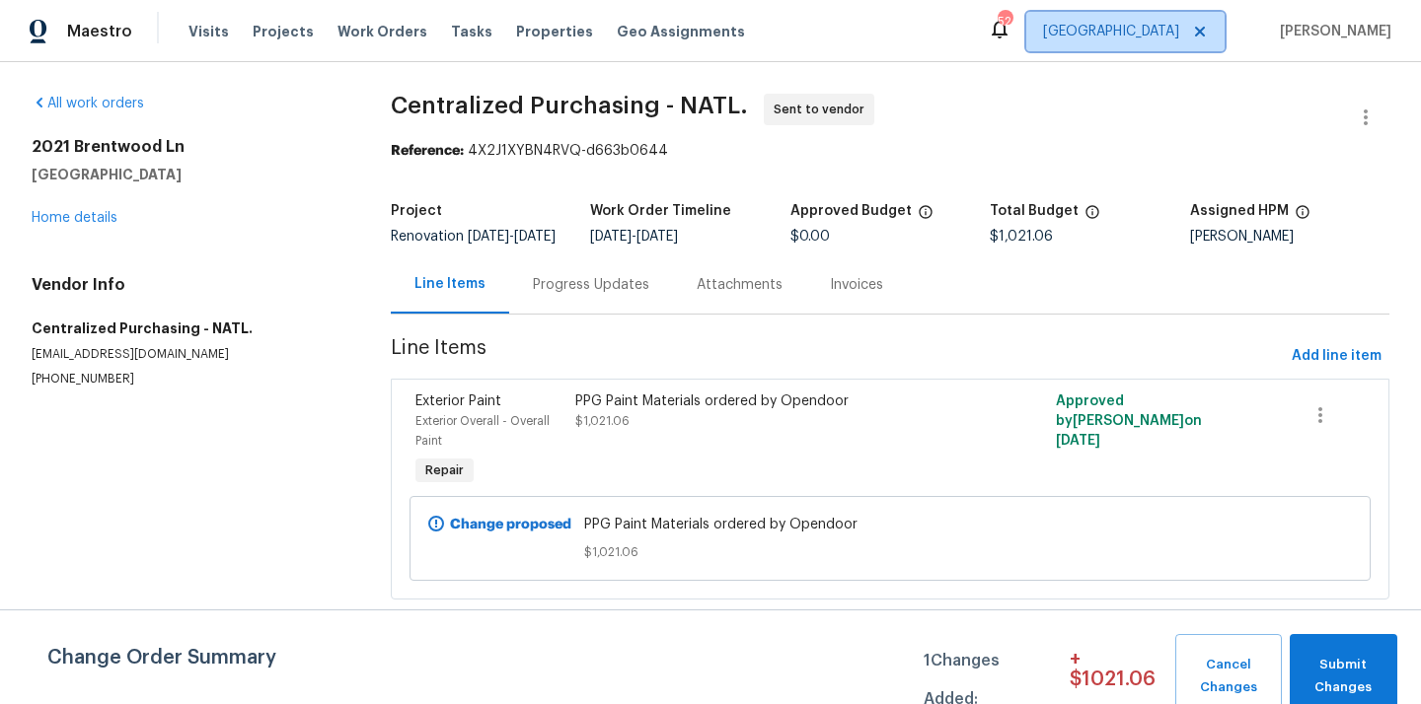
click at [1179, 37] on span "[GEOGRAPHIC_DATA]" at bounding box center [1111, 32] width 136 height 20
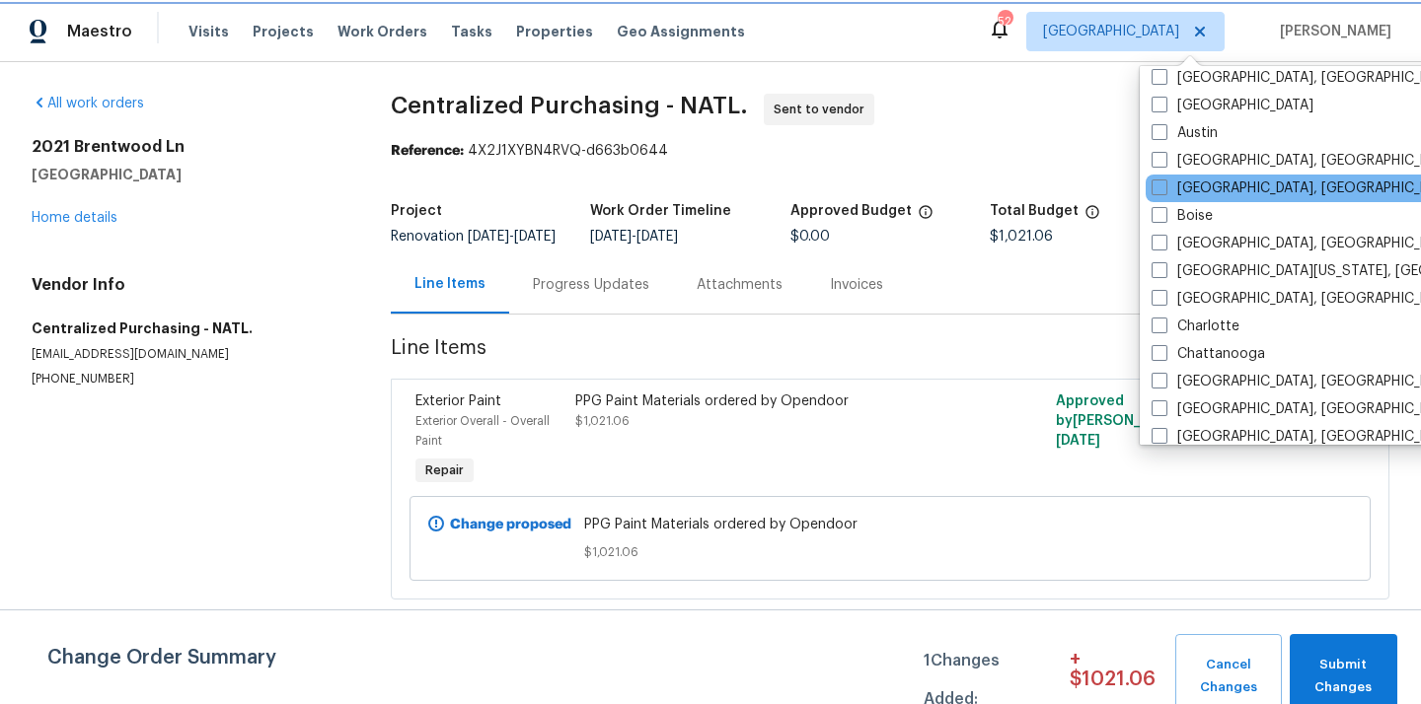
scroll to position [129, 0]
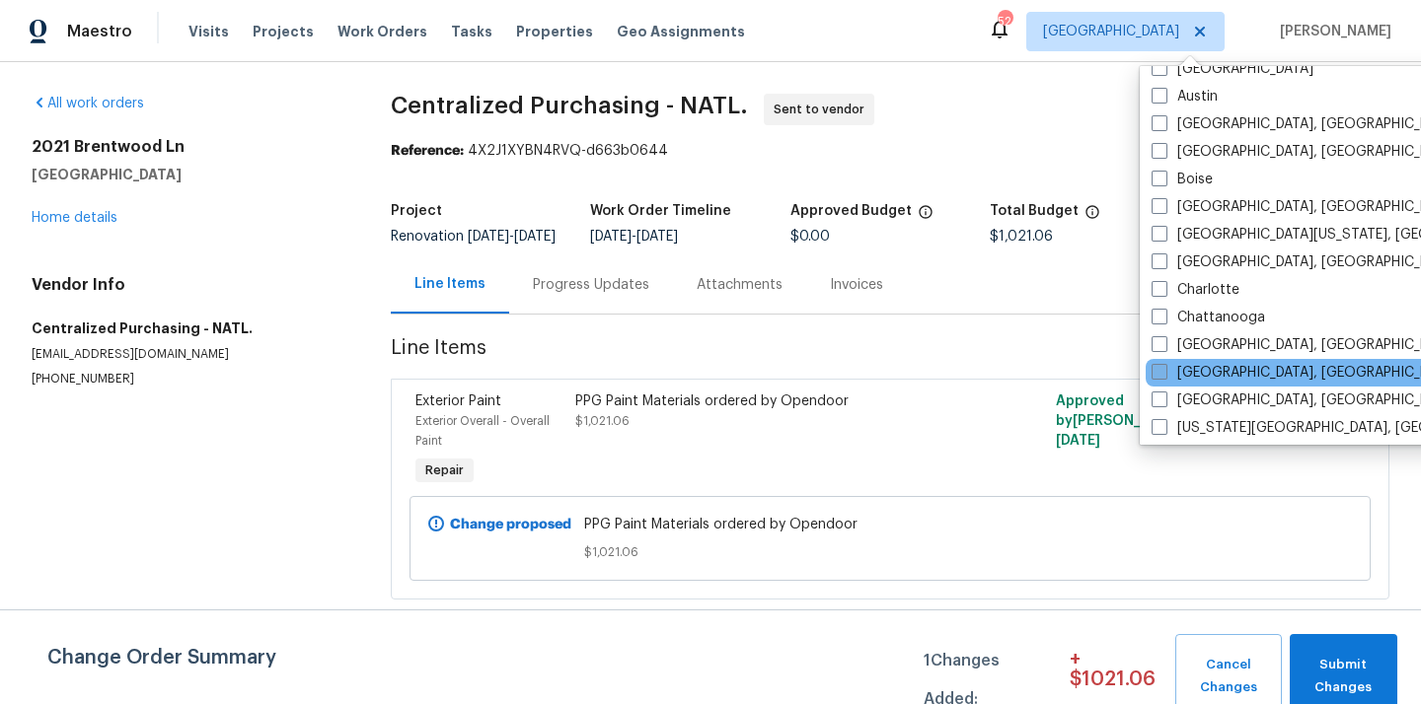
click at [1158, 369] on span at bounding box center [1159, 372] width 16 height 16
click at [1158, 369] on input "[GEOGRAPHIC_DATA], [GEOGRAPHIC_DATA]" at bounding box center [1157, 369] width 13 height 13
checkbox input "true"
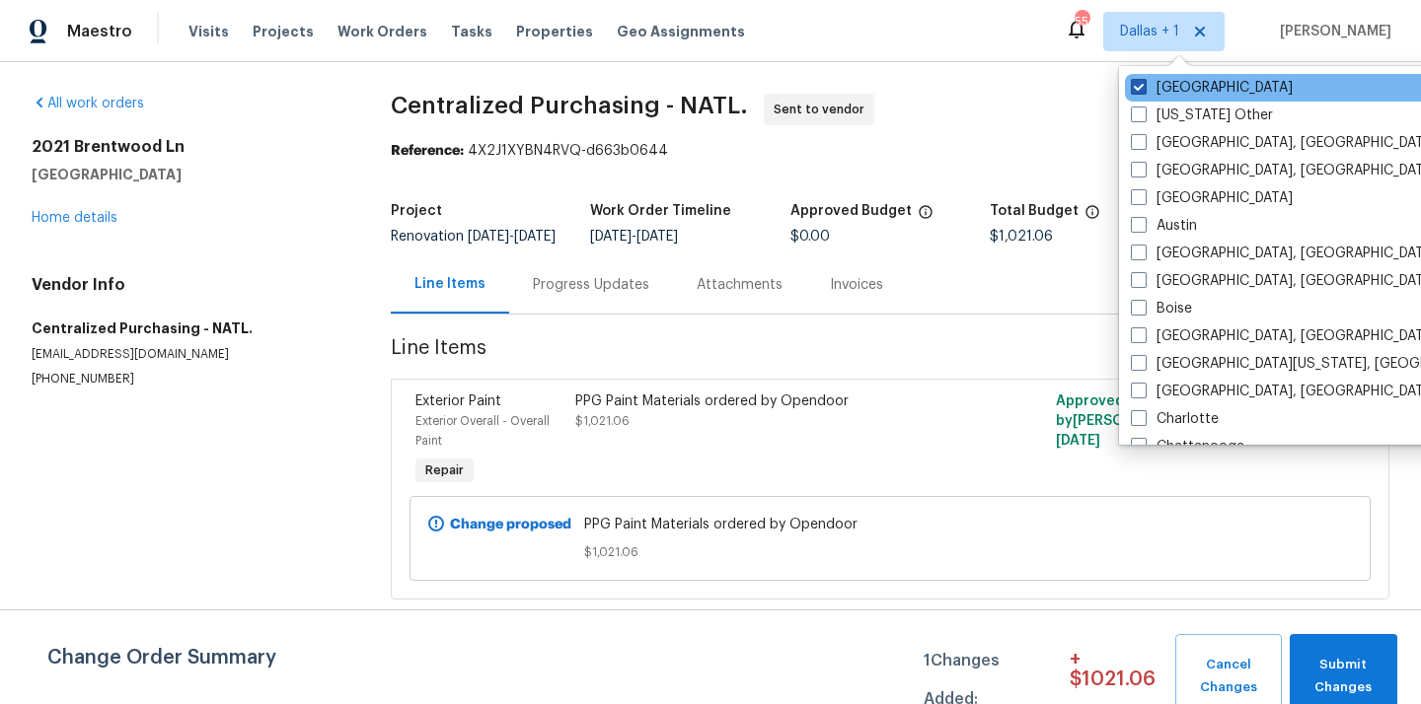
click at [1178, 89] on label "[GEOGRAPHIC_DATA]" at bounding box center [1212, 88] width 162 height 20
click at [1143, 89] on input "[GEOGRAPHIC_DATA]" at bounding box center [1137, 84] width 13 height 13
checkbox input "false"
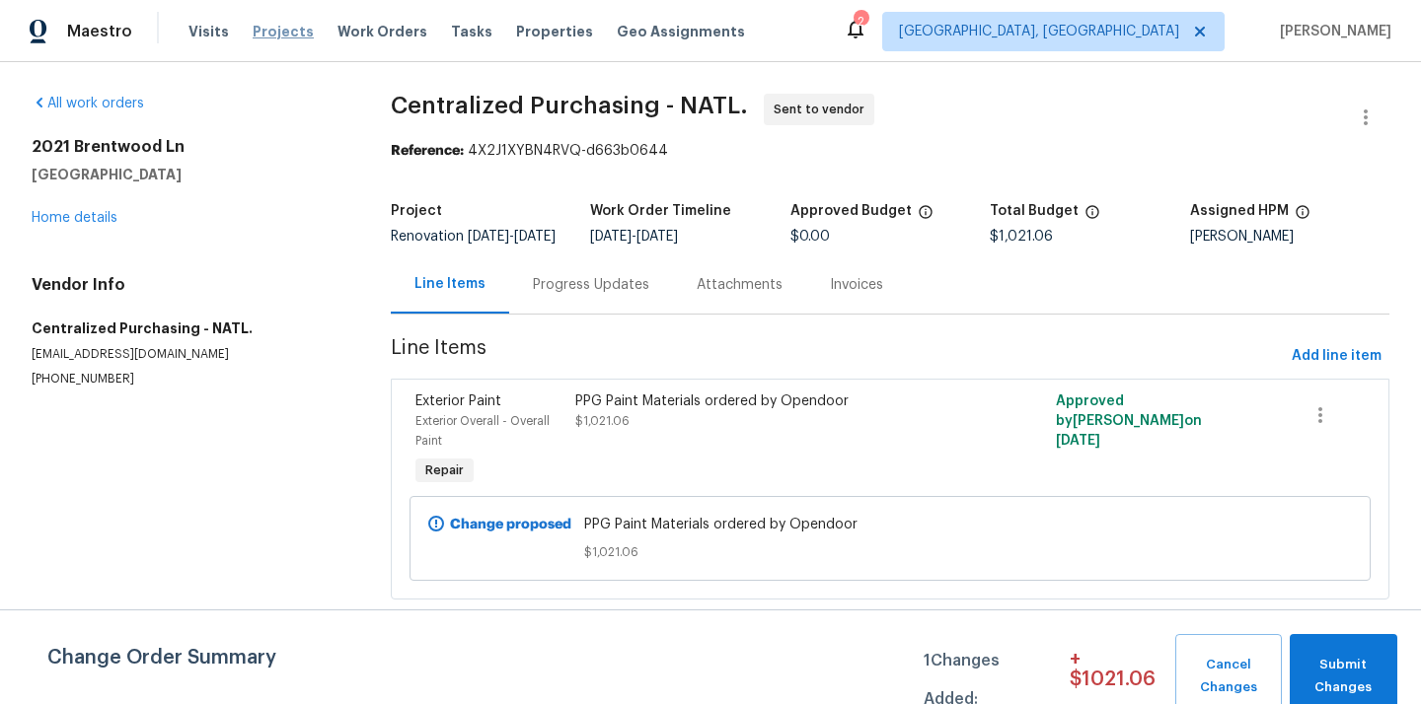
click at [273, 26] on span "Projects" at bounding box center [283, 32] width 61 height 20
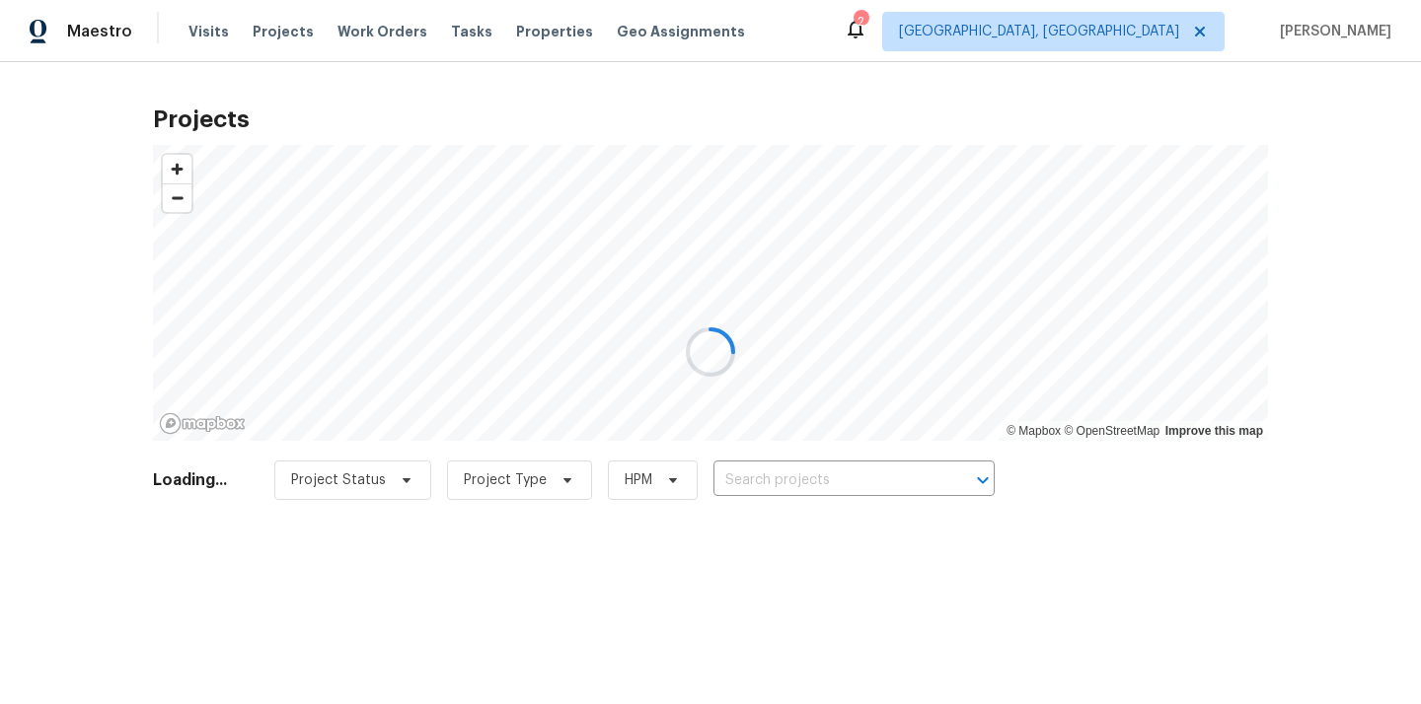
click at [883, 479] on div at bounding box center [710, 352] width 1421 height 704
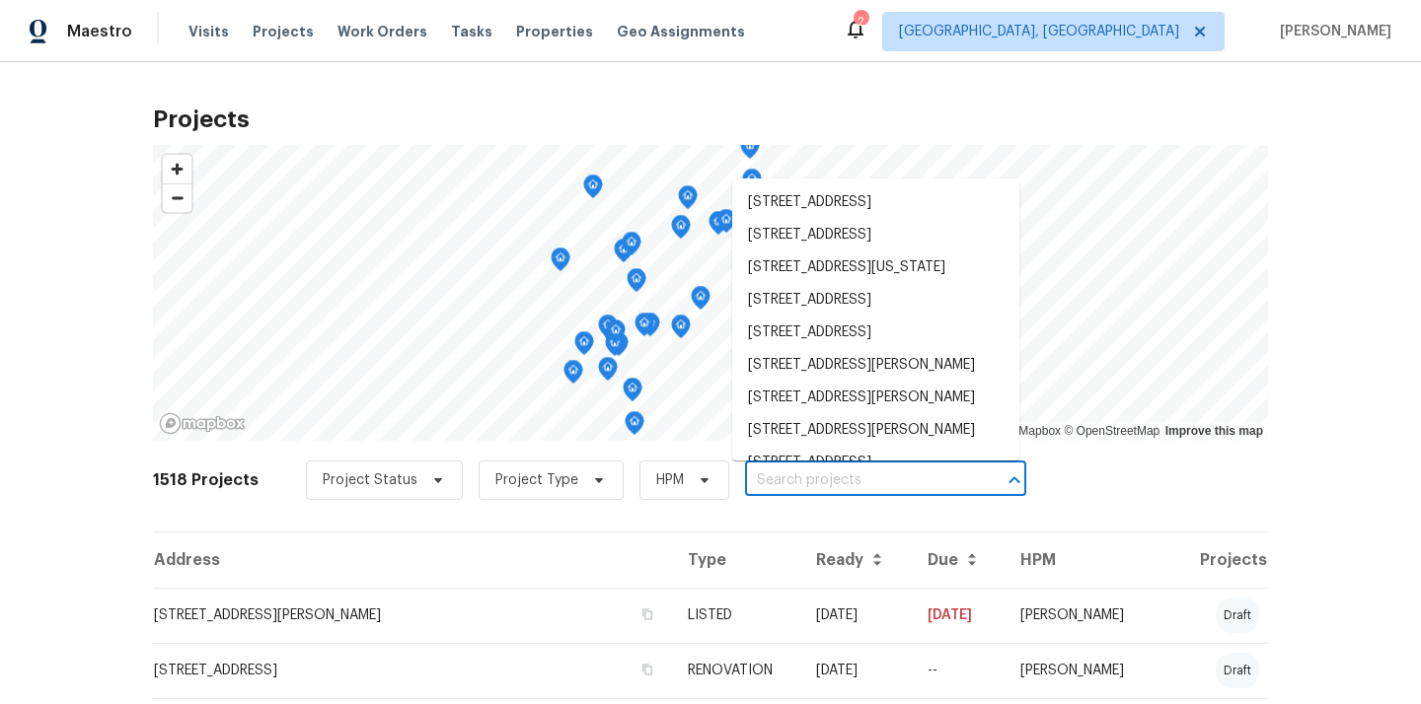
click at [883, 479] on input "text" at bounding box center [858, 481] width 226 height 31
paste input "[STREET_ADDRESS]"
type input "[STREET_ADDRESS]"
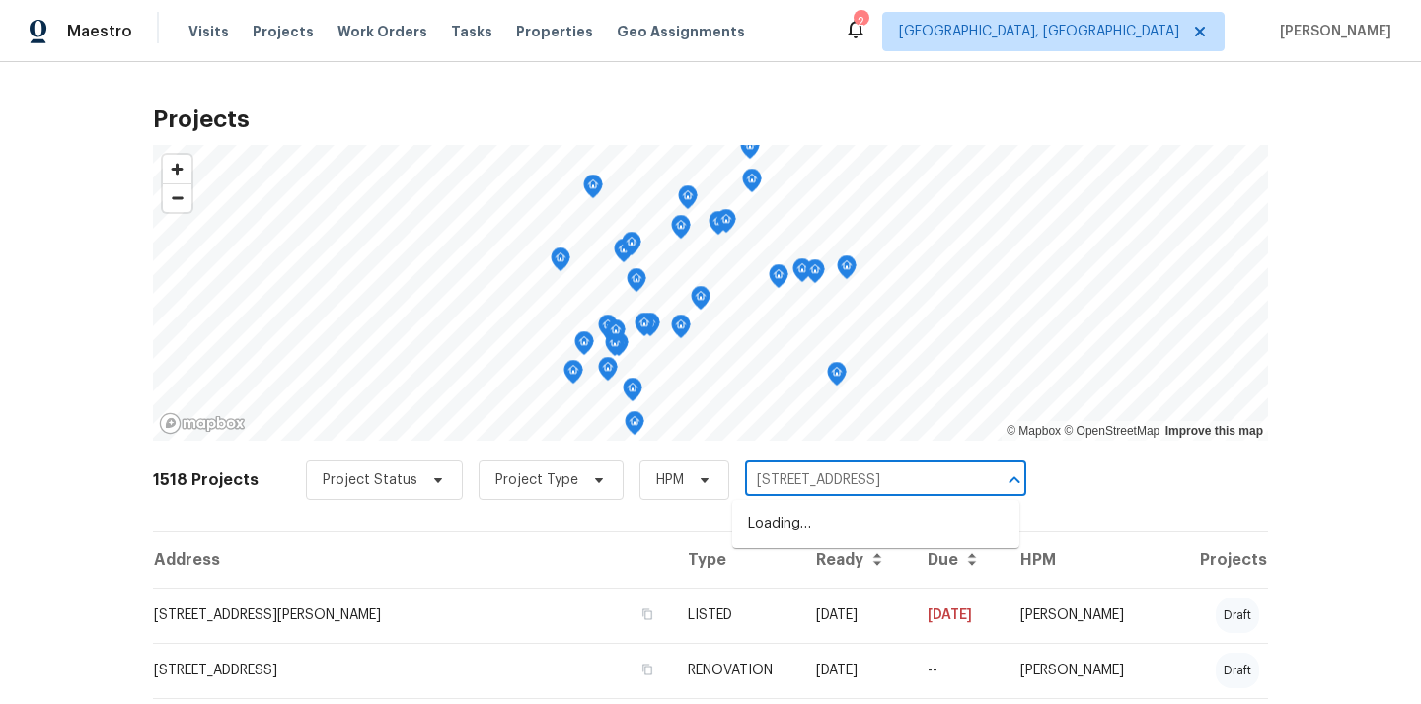
scroll to position [0, 14]
click at [851, 517] on li "[STREET_ADDRESS]" at bounding box center [875, 524] width 287 height 33
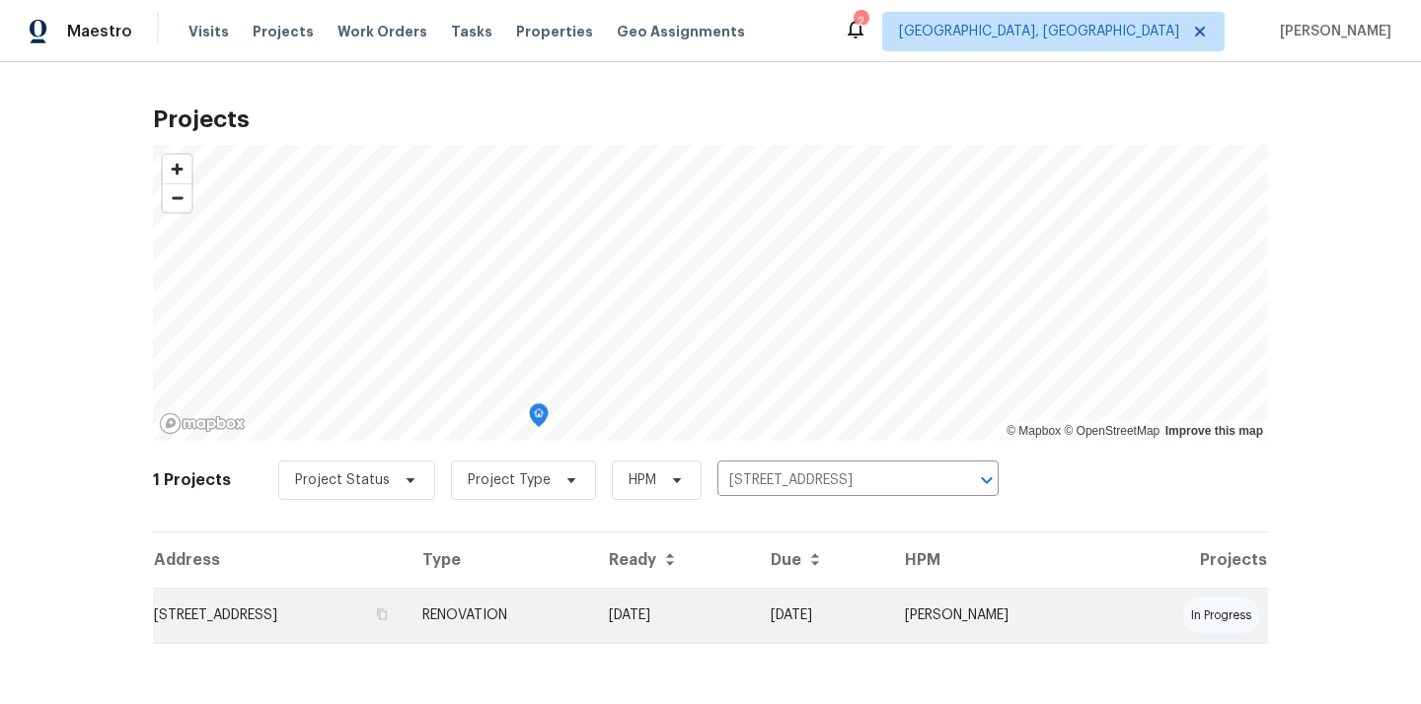
click at [385, 608] on td "[STREET_ADDRESS]" at bounding box center [280, 615] width 254 height 55
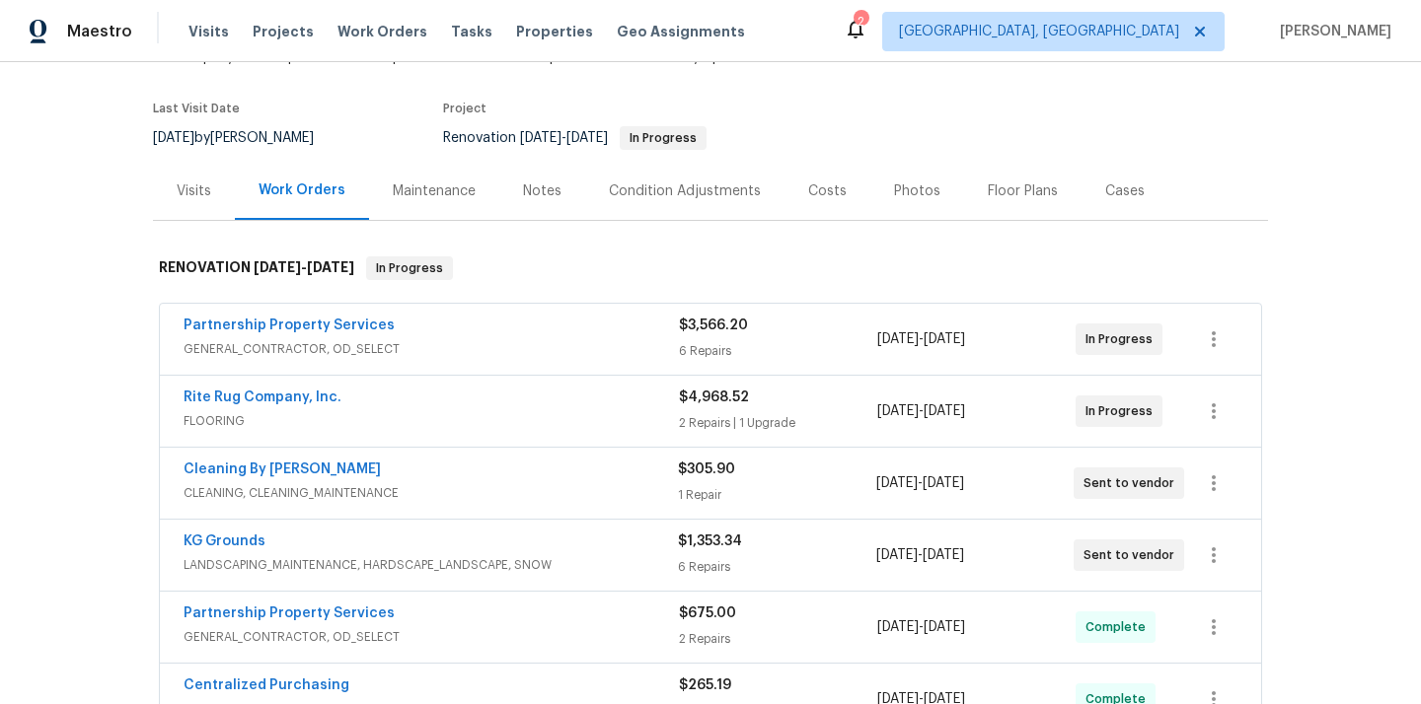
scroll to position [477, 0]
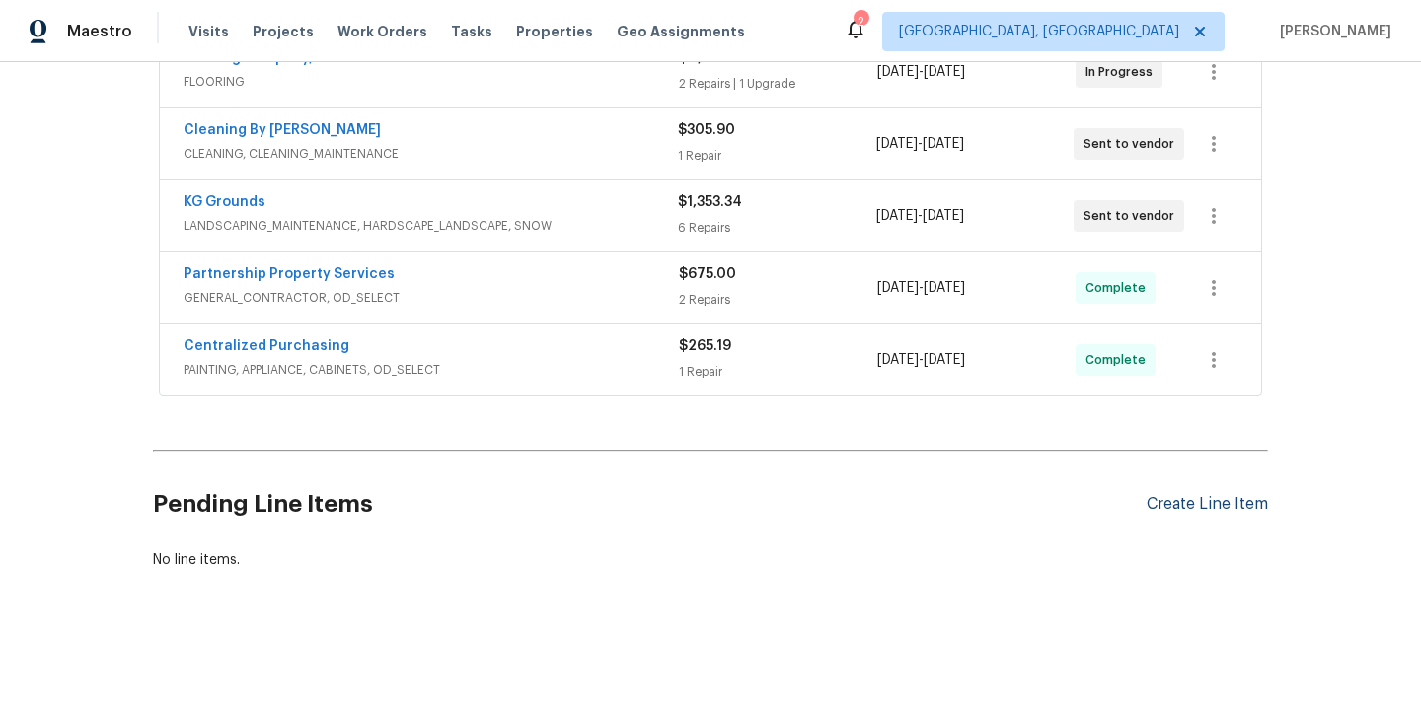
click at [1212, 502] on div "Create Line Item" at bounding box center [1206, 504] width 121 height 19
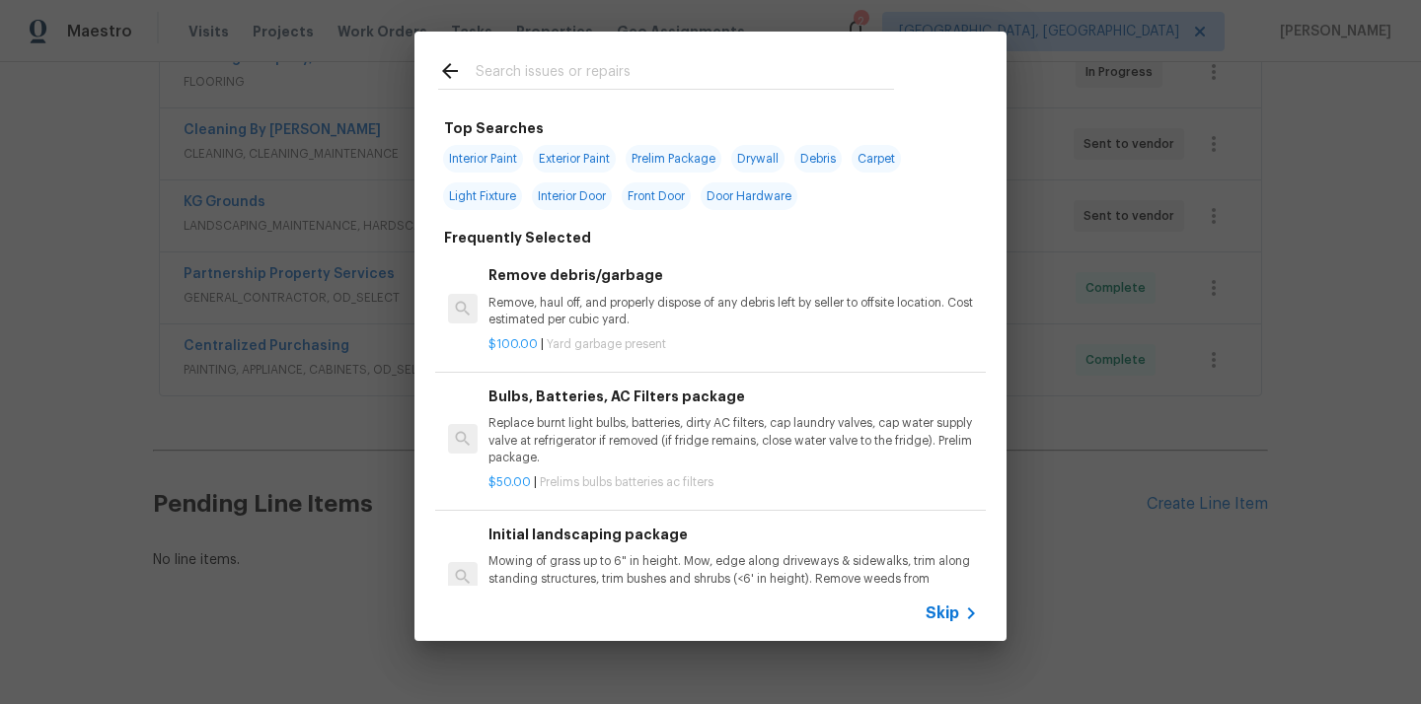
click at [747, 76] on input "text" at bounding box center [685, 74] width 418 height 30
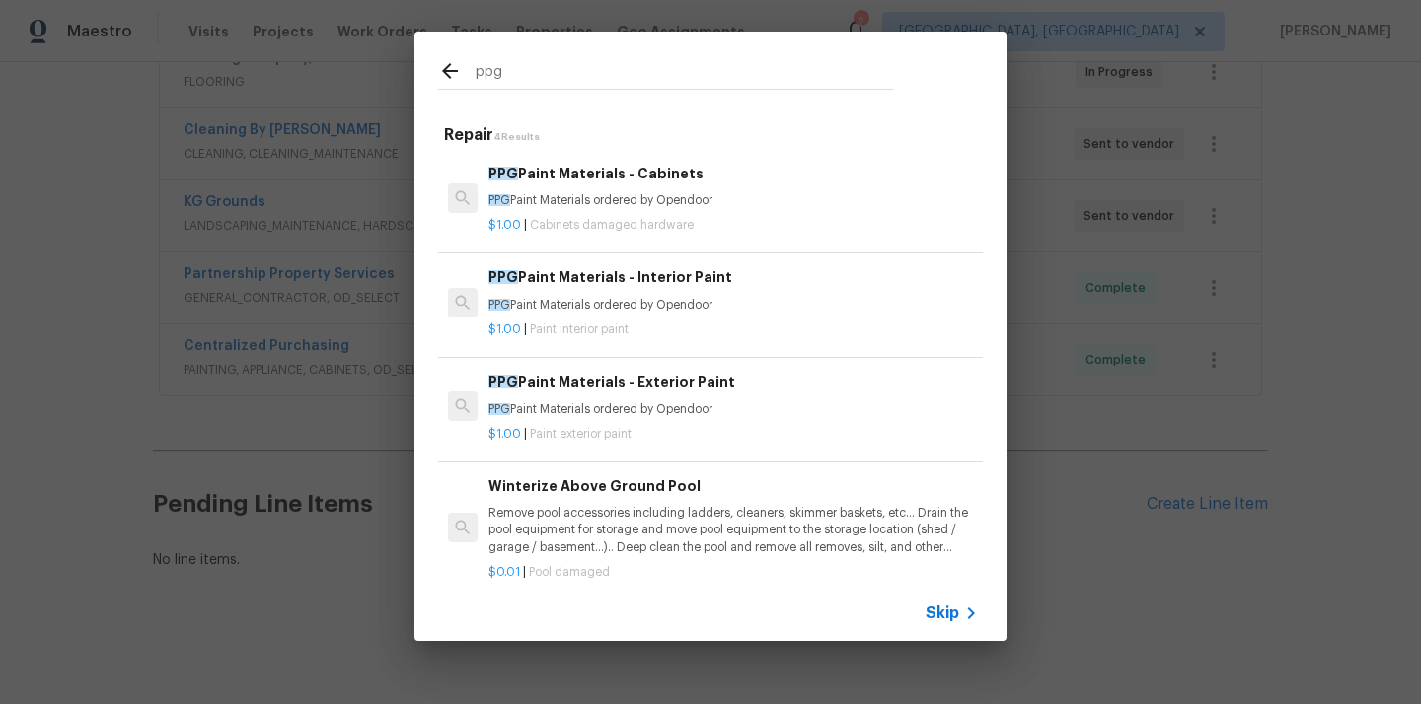
type input "ppg"
click at [616, 301] on p "PPG Paint Materials ordered by Opendoor" at bounding box center [732, 305] width 489 height 17
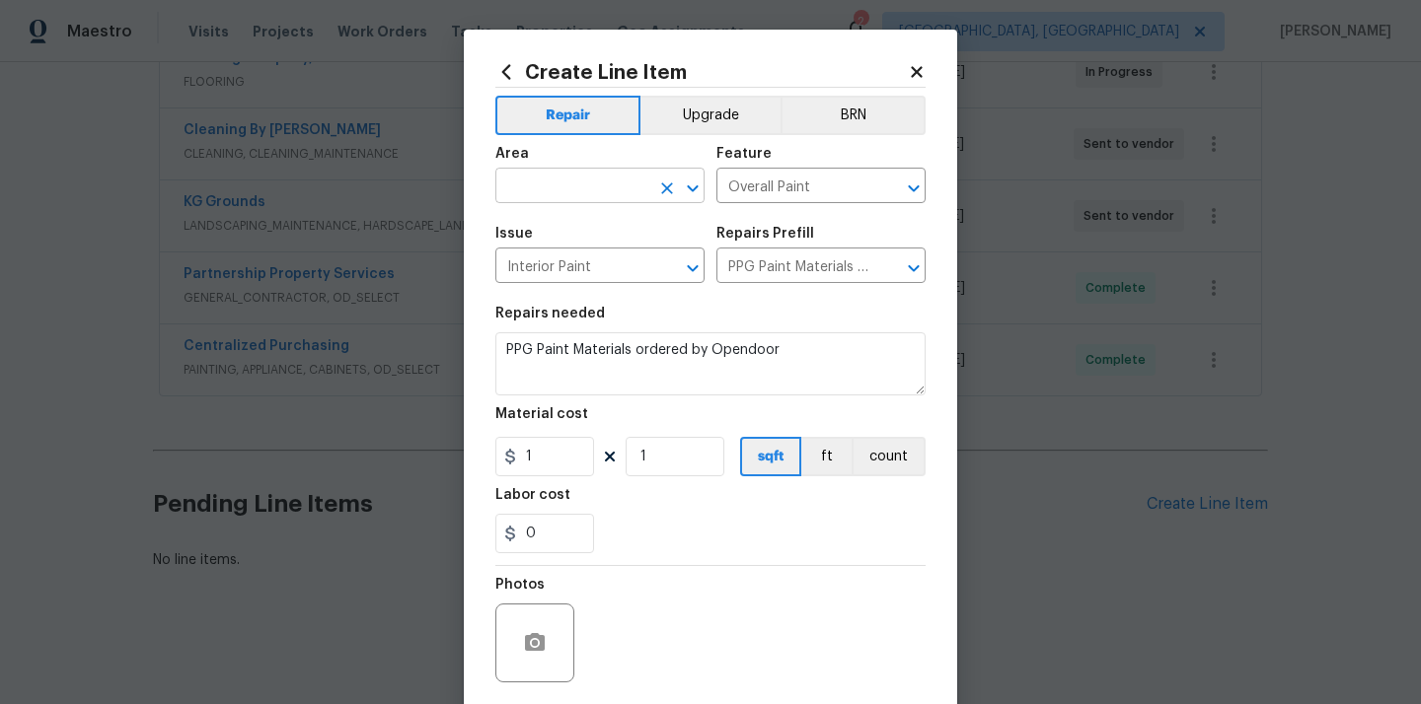
click at [595, 183] on input "text" at bounding box center [572, 188] width 154 height 31
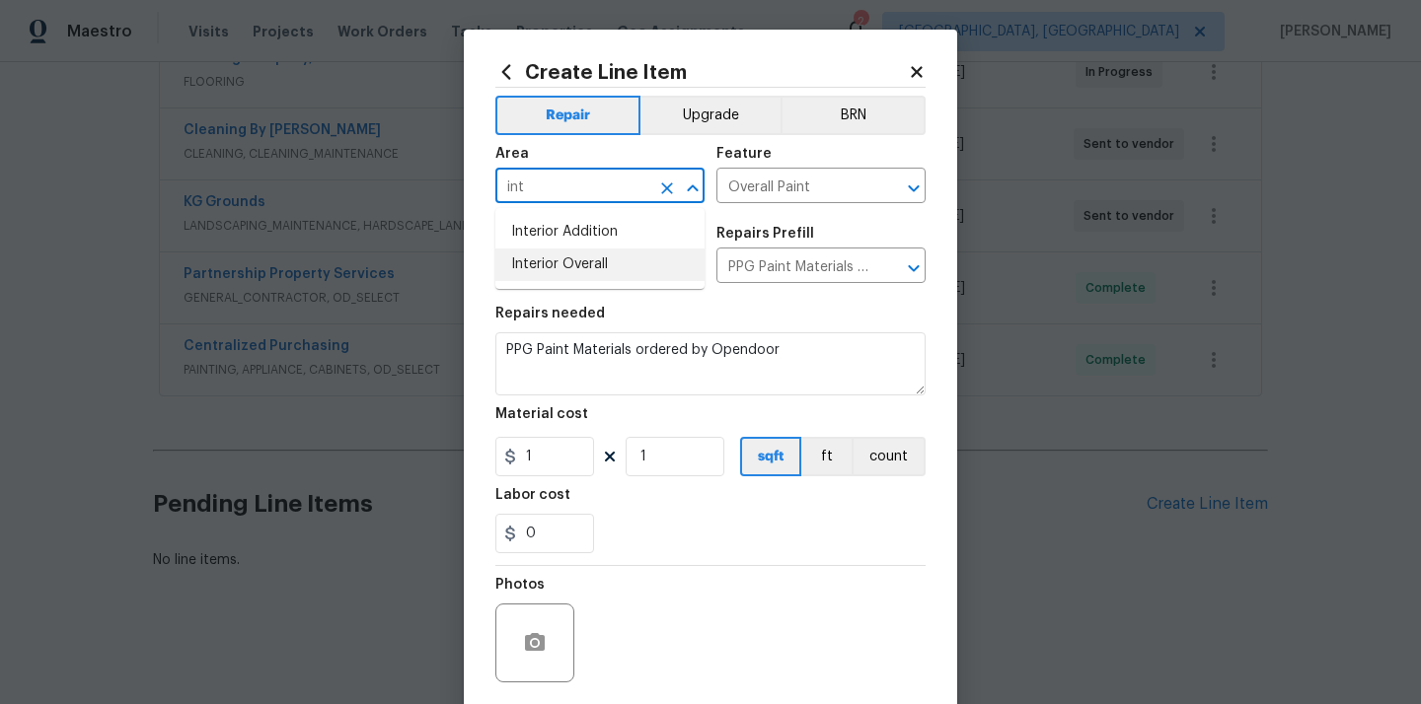
click at [566, 249] on li "Interior Overall" at bounding box center [599, 265] width 209 height 33
type input "Interior Overall"
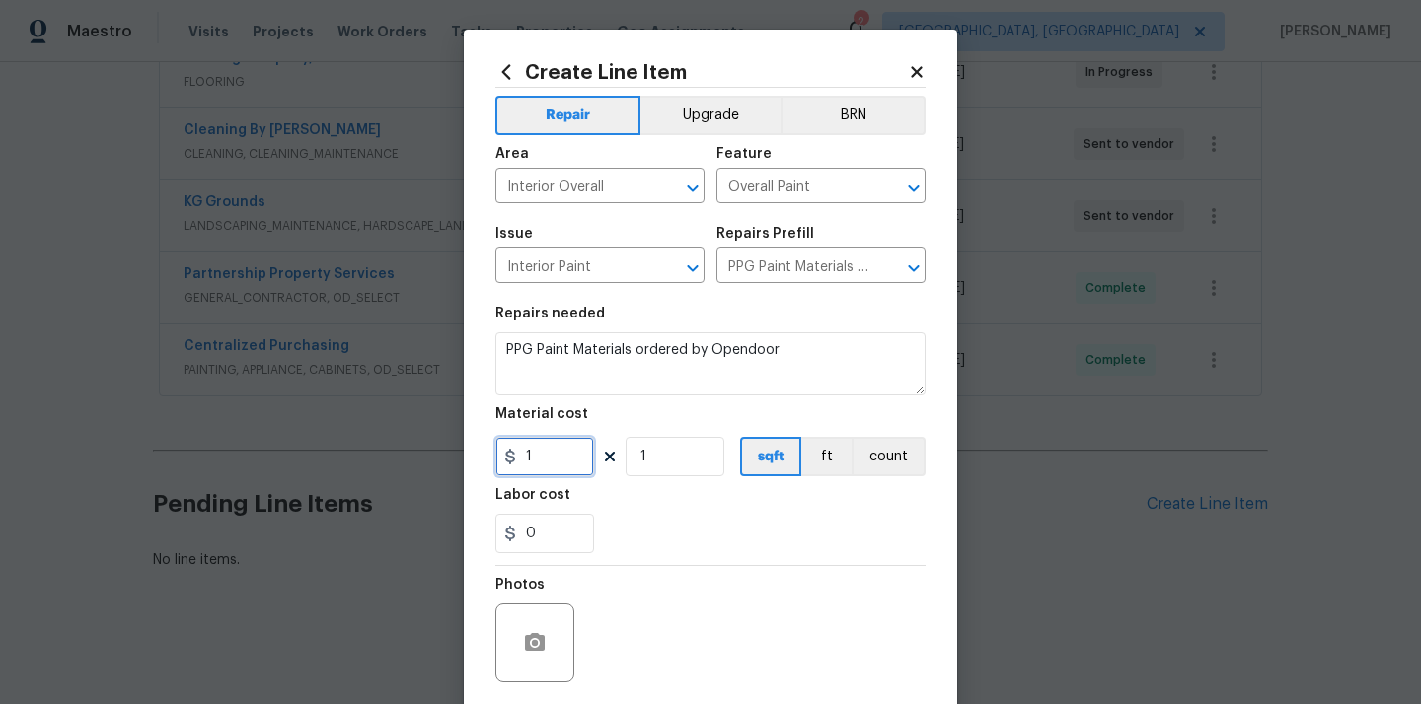
drag, startPoint x: 546, startPoint y: 448, endPoint x: 499, endPoint y: 446, distance: 46.4
click at [499, 446] on input "1" at bounding box center [544, 456] width 99 height 39
paste input "89.47"
type input "189.47"
click at [761, 557] on section "Repairs needed PPG Paint Materials ordered by Opendoor Material cost 189.47 1 s…" at bounding box center [710, 430] width 430 height 270
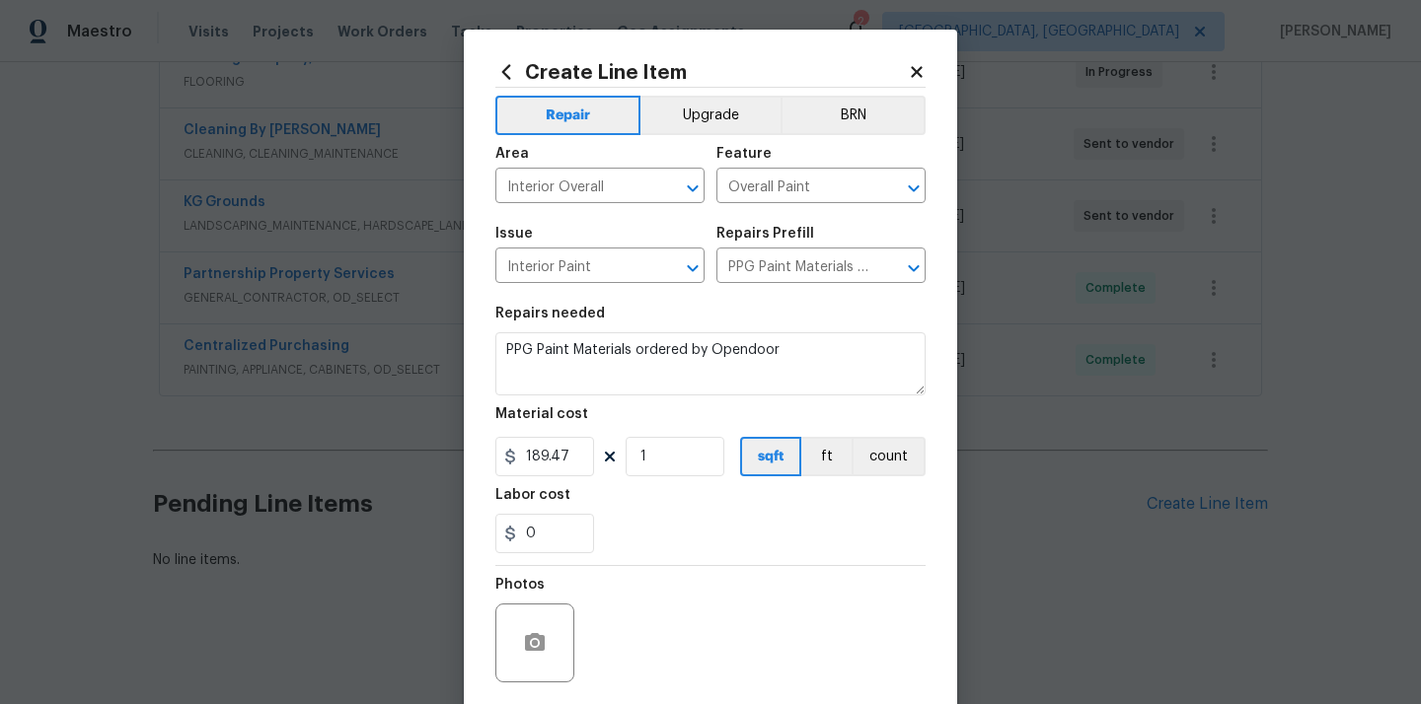
scroll to position [146, 0]
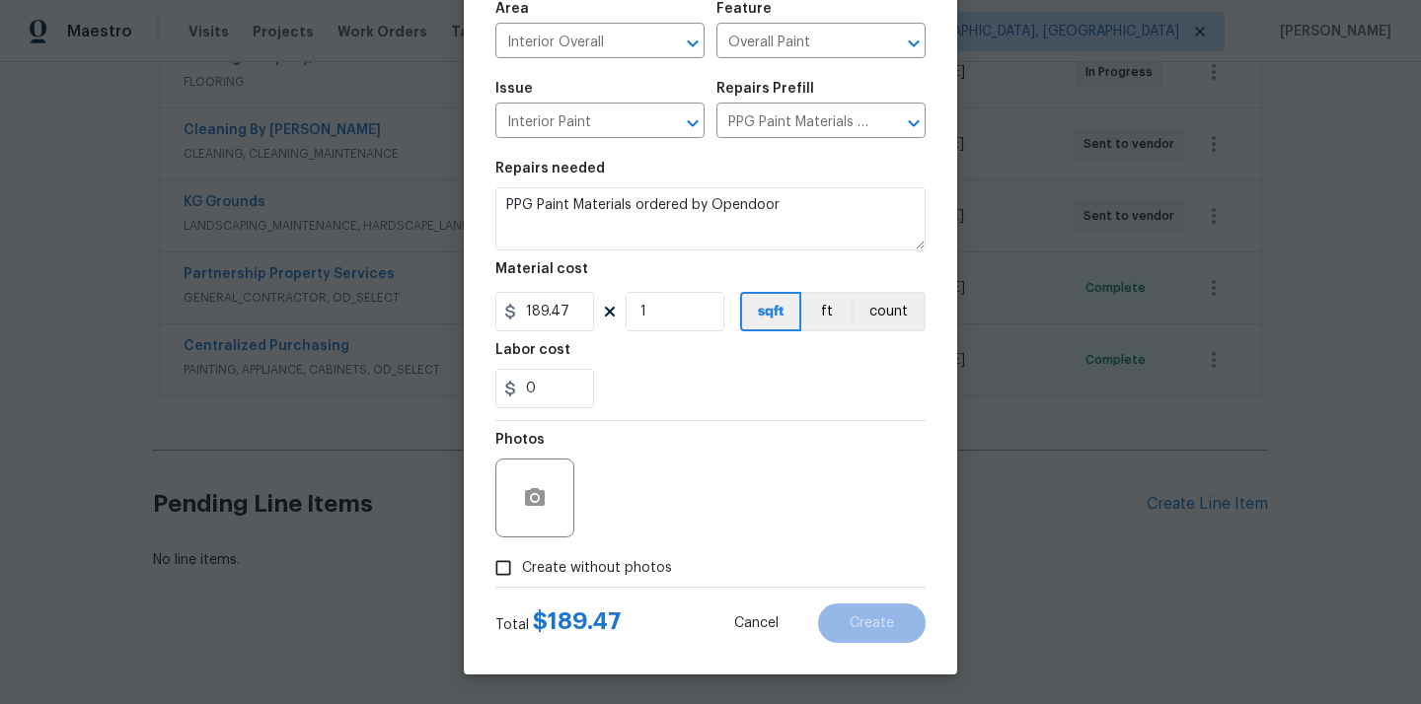
click at [648, 577] on span "Create without photos" at bounding box center [597, 568] width 150 height 21
click at [522, 577] on input "Create without photos" at bounding box center [502, 568] width 37 height 37
checkbox input "true"
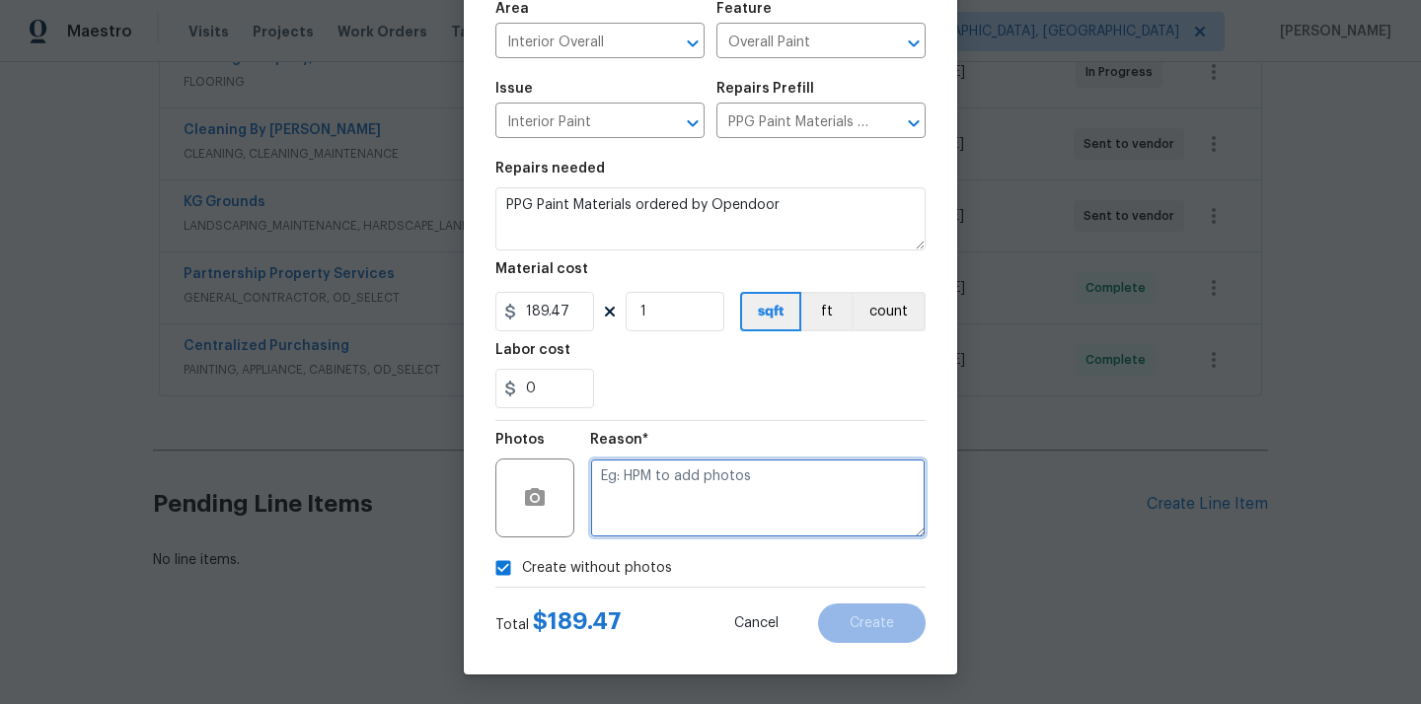
click at [661, 533] on textarea at bounding box center [757, 498] width 335 height 79
type textarea "N/A"
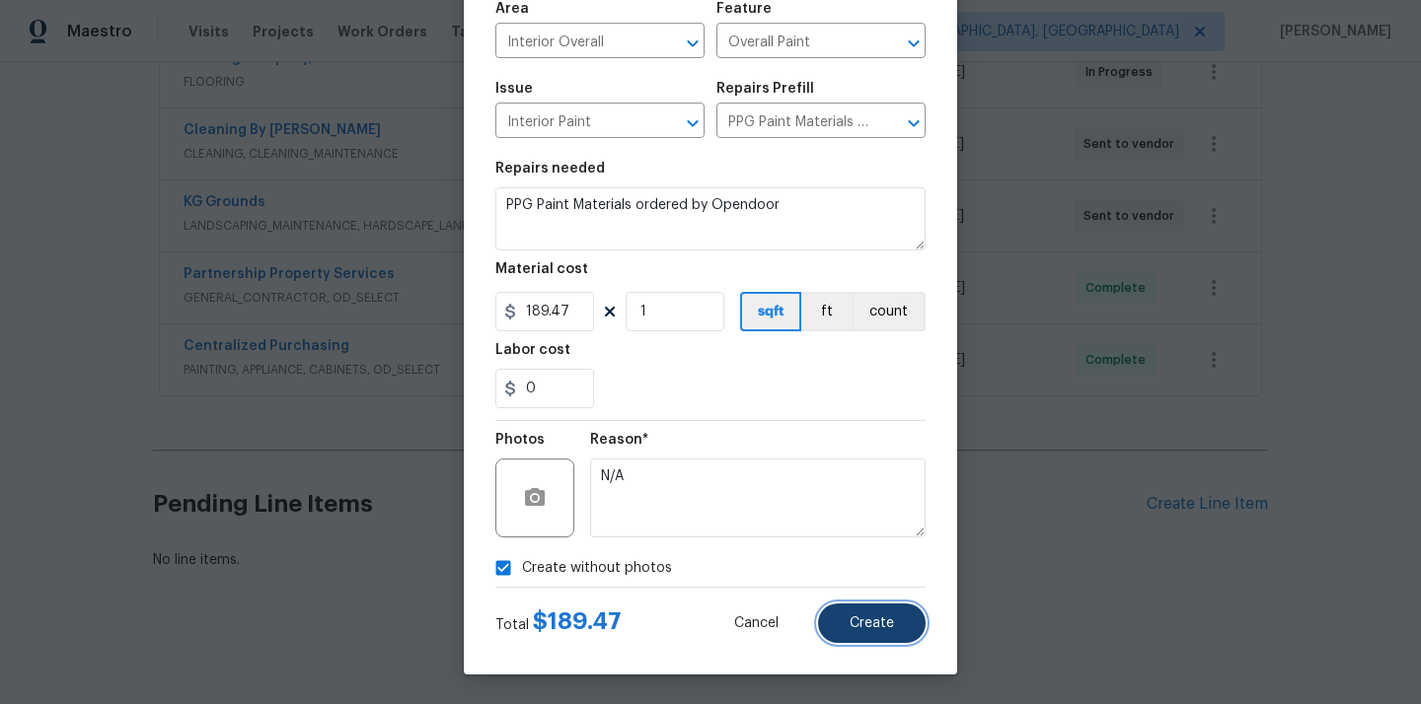
click at [842, 615] on button "Create" at bounding box center [872, 623] width 108 height 39
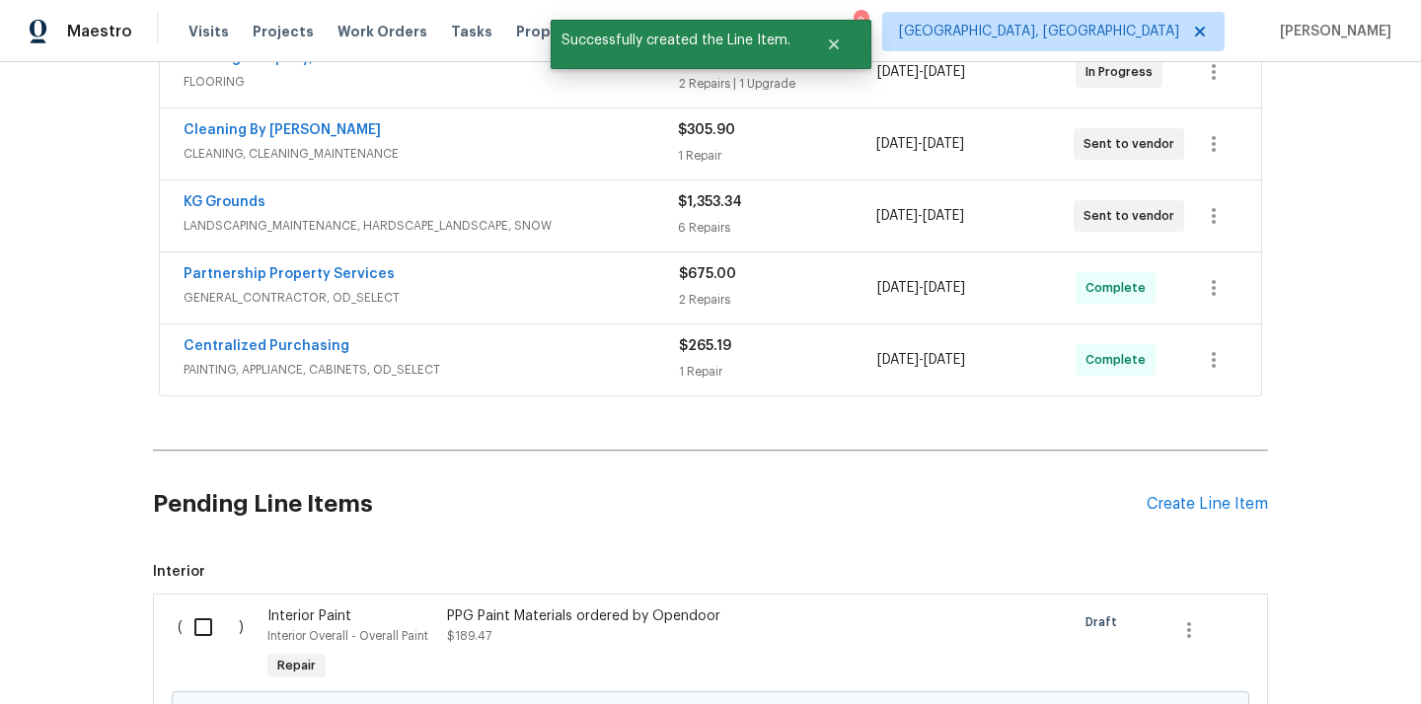
scroll to position [701, 0]
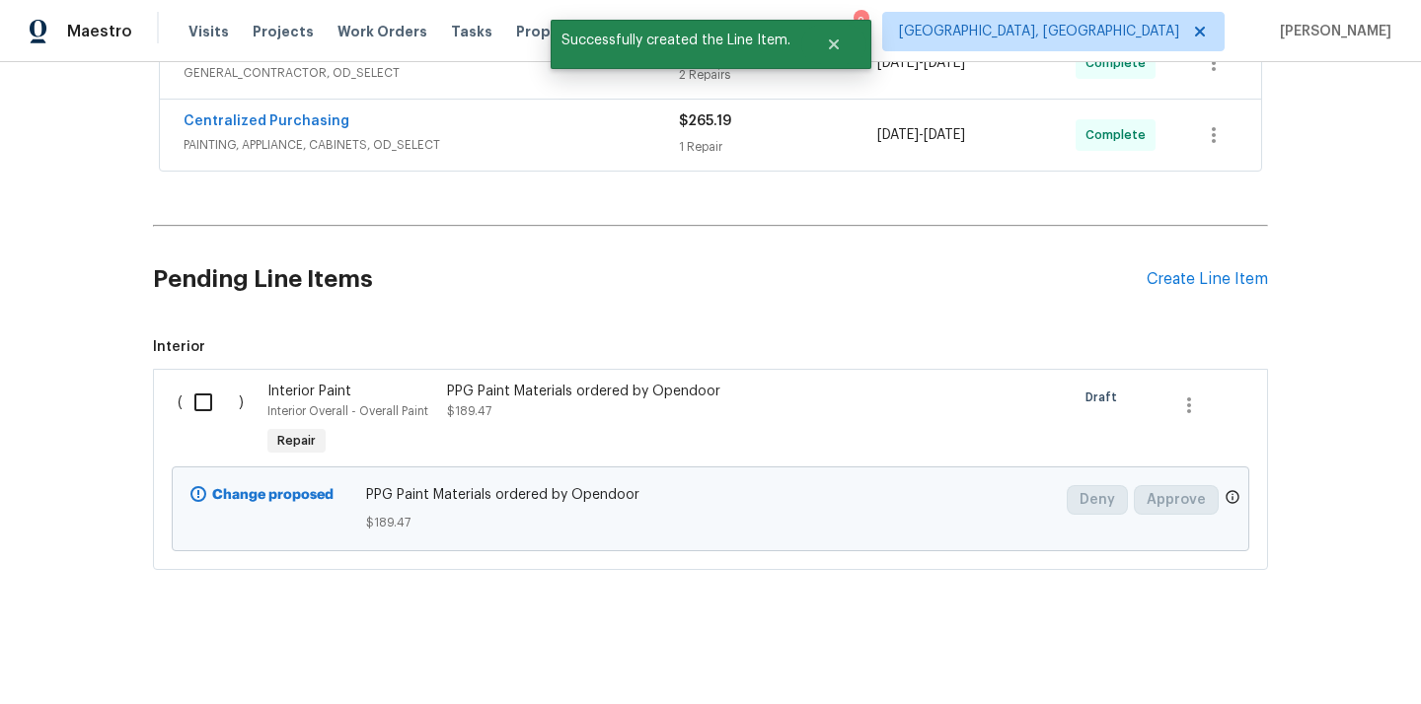
click at [193, 371] on div "( ) Interior Paint Interior Overall - Overall Paint Repair PPG Paint Materials …" at bounding box center [710, 469] width 1115 height 201
click at [197, 404] on input "checkbox" at bounding box center [211, 402] width 56 height 41
checkbox input "true"
click at [1284, 632] on div "Cancel (1) Item Create Work Order" at bounding box center [710, 655] width 1421 height 101
click at [1262, 657] on span "Create Work Order" at bounding box center [1307, 655] width 131 height 25
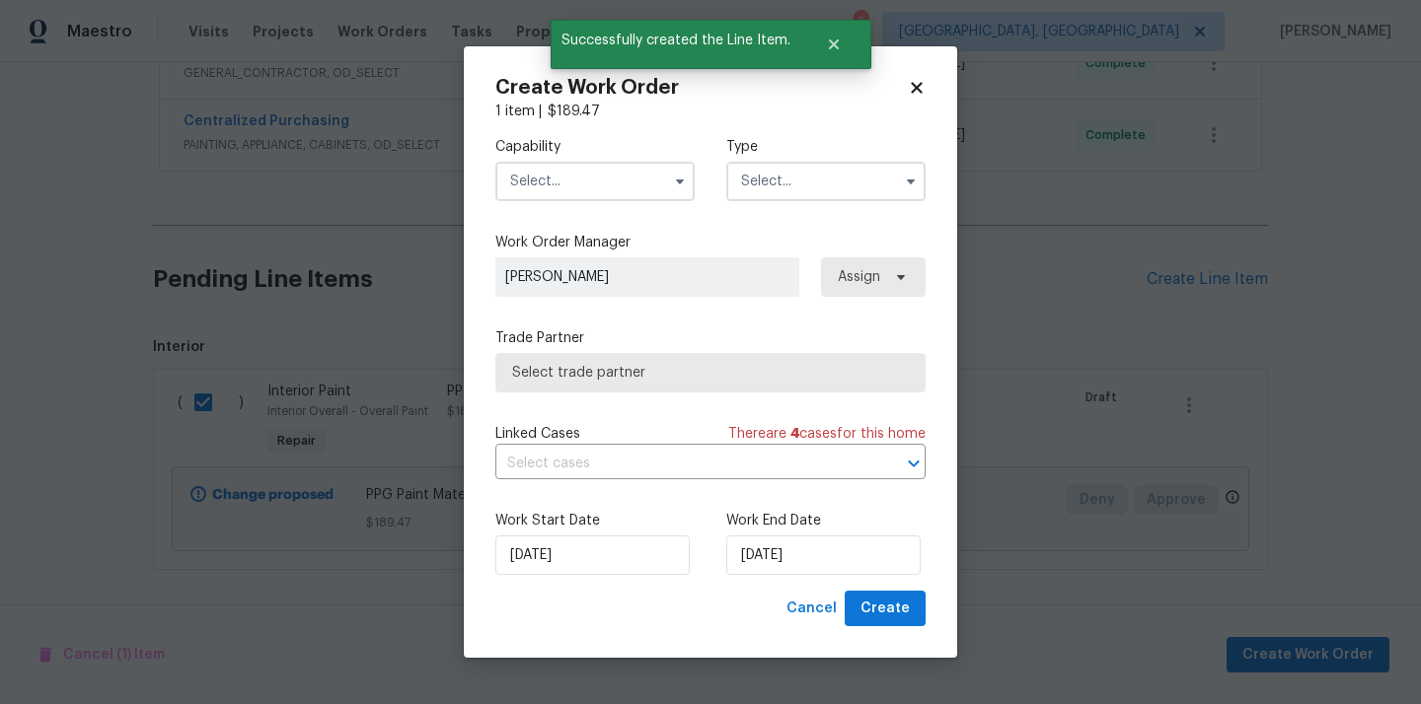
click at [551, 179] on input "text" at bounding box center [594, 181] width 199 height 39
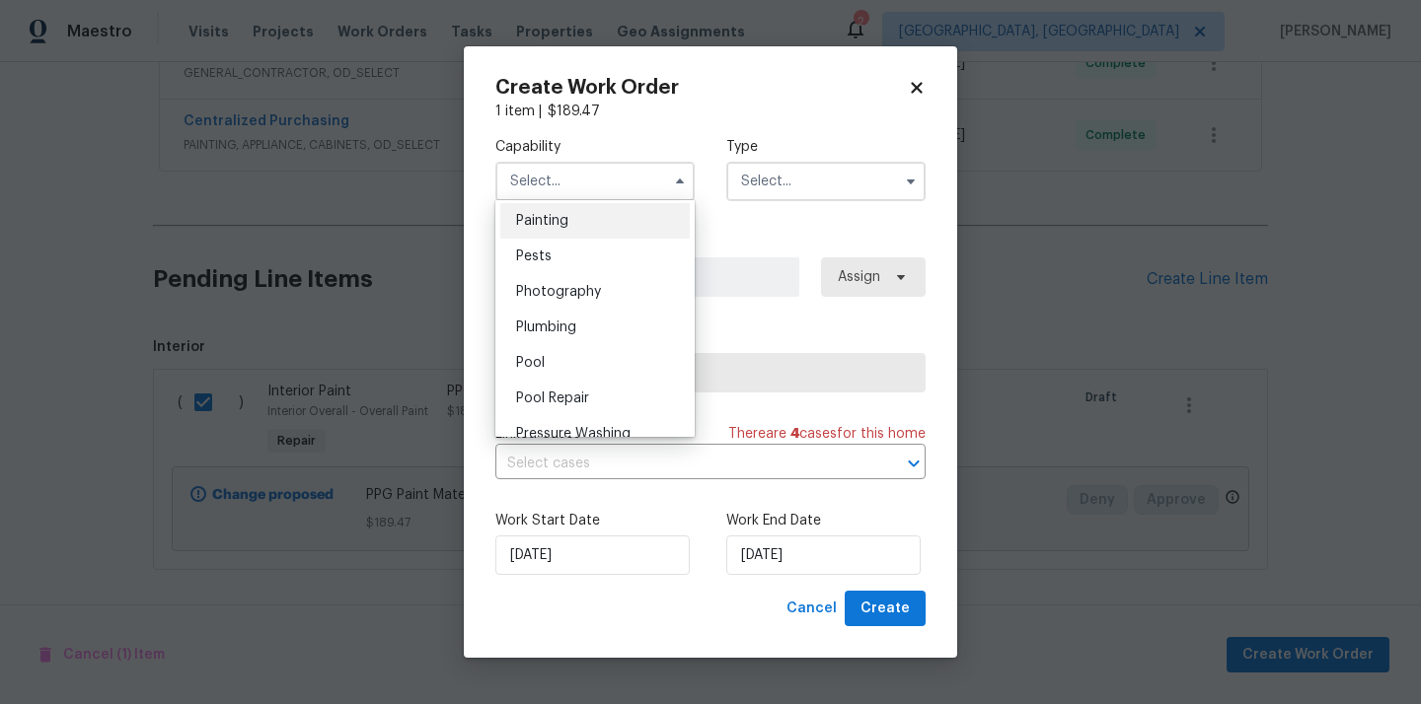
click at [569, 220] on div "Painting" at bounding box center [594, 221] width 189 height 36
type input "Painting"
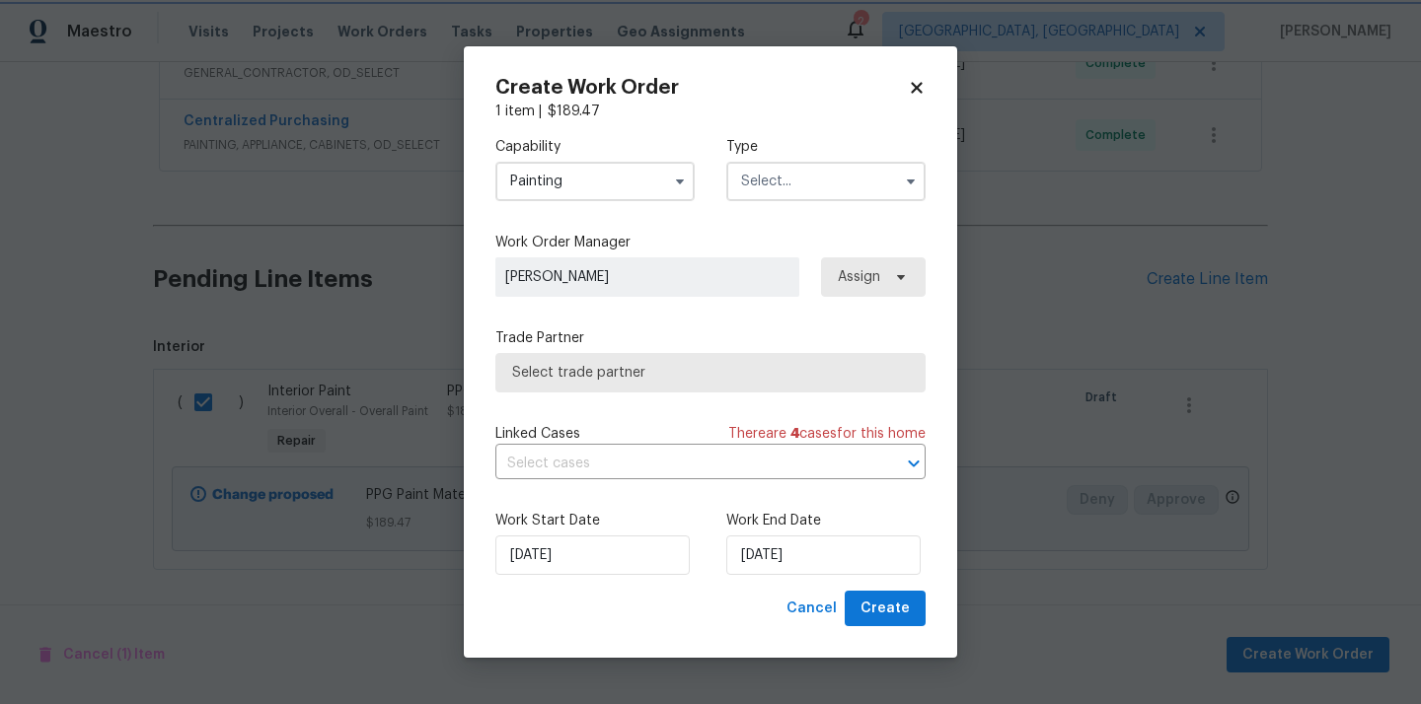
scroll to position [1622, 0]
click at [818, 170] on input "text" at bounding box center [825, 181] width 199 height 39
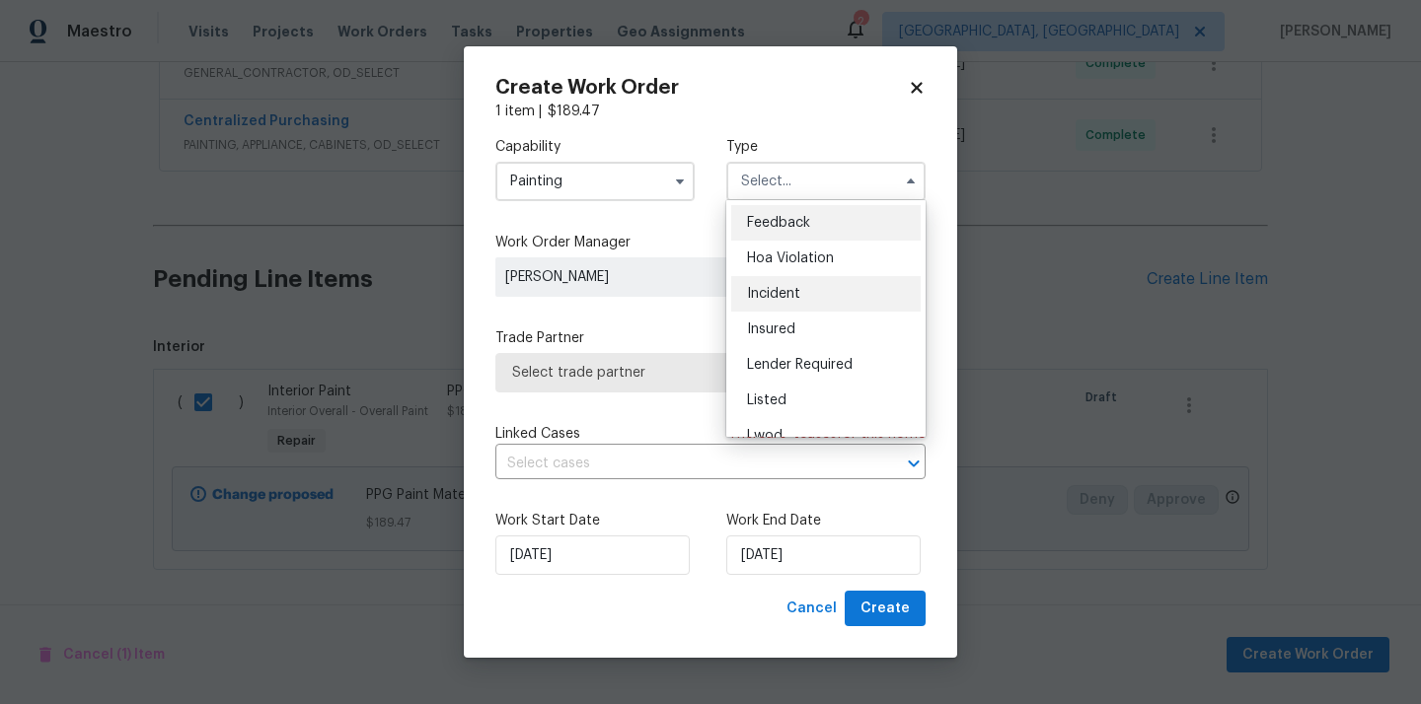
scroll to position [235, 0]
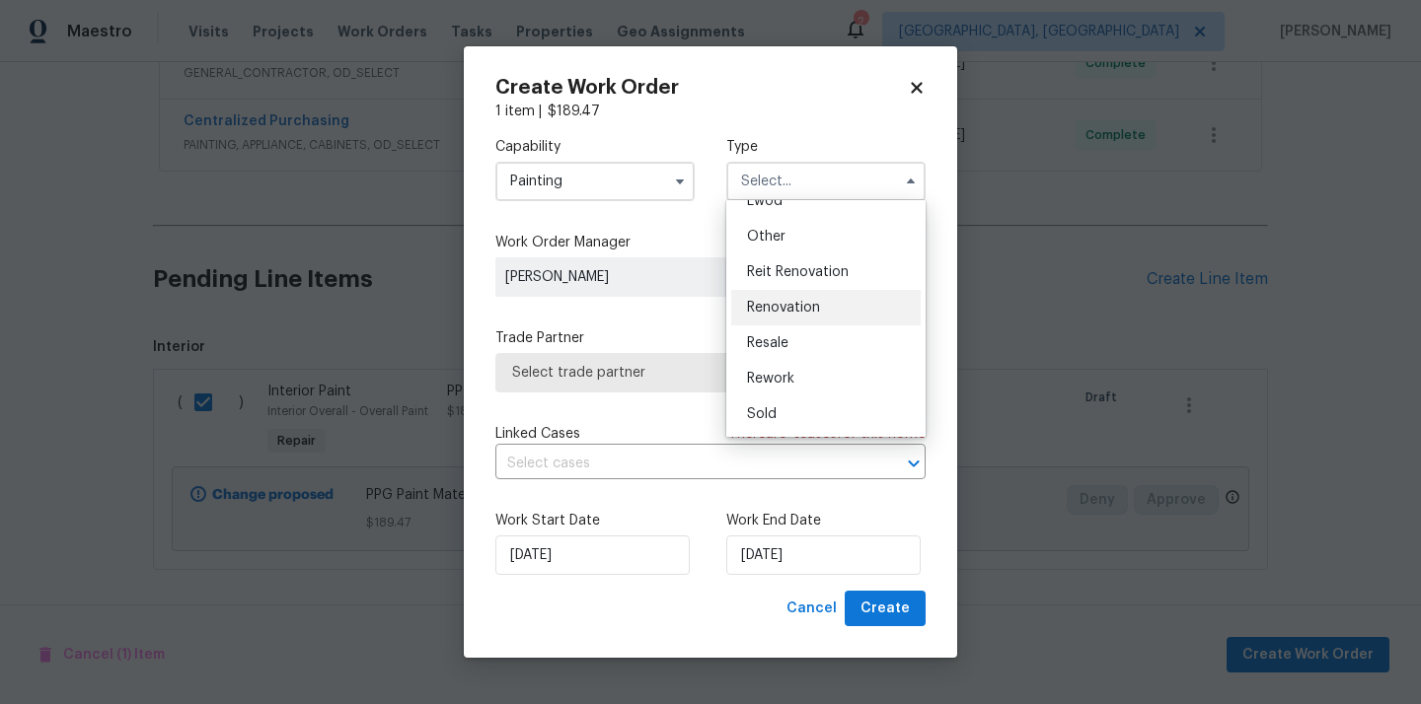
click at [804, 317] on div "Renovation" at bounding box center [825, 308] width 189 height 36
type input "Renovation"
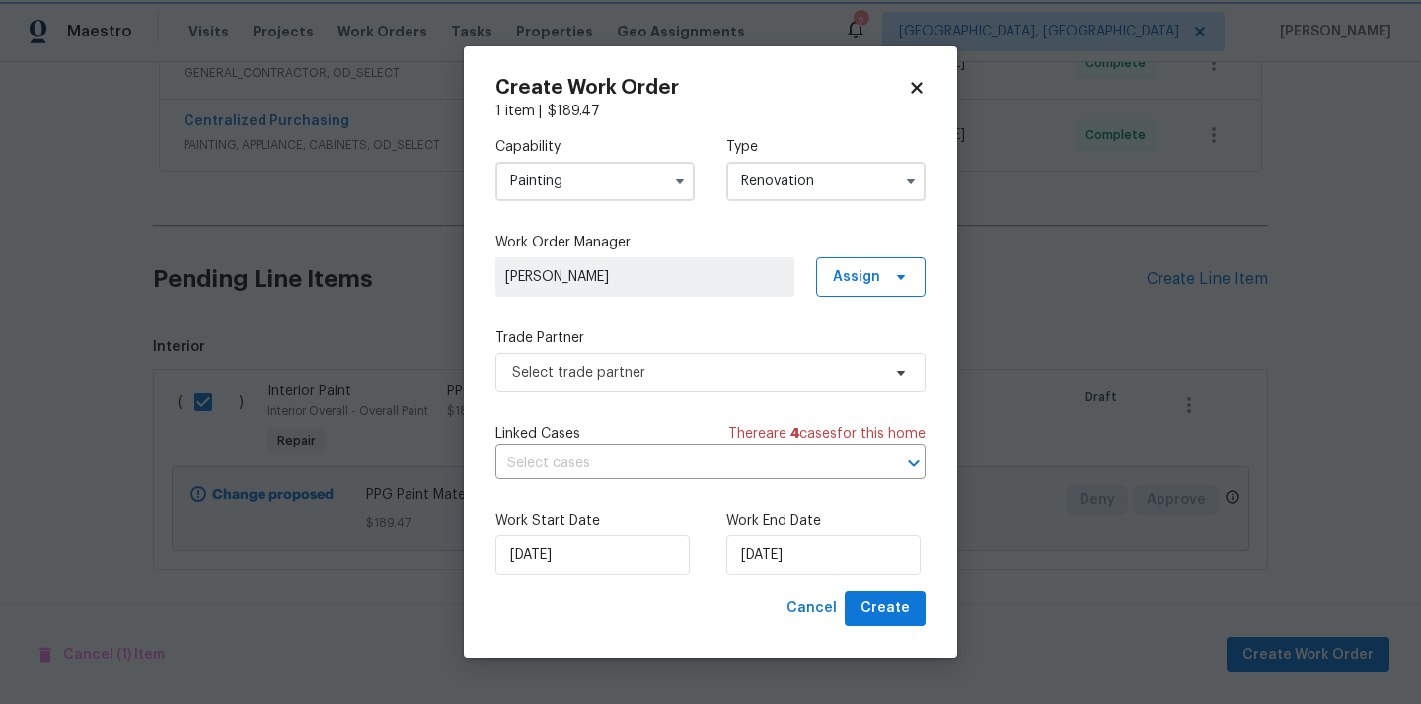
scroll to position [0, 0]
click at [857, 294] on span "Assign" at bounding box center [871, 276] width 110 height 39
click at [852, 365] on div "Assign to me" at bounding box center [874, 360] width 86 height 20
click at [662, 399] on div "Capability Painting Type Renovation Work Order Manager [PERSON_NAME] Assign Tra…" at bounding box center [710, 356] width 430 height 470
click at [663, 393] on div "Capability Painting Type Renovation Work Order Manager [PERSON_NAME] Assign Tra…" at bounding box center [710, 356] width 430 height 470
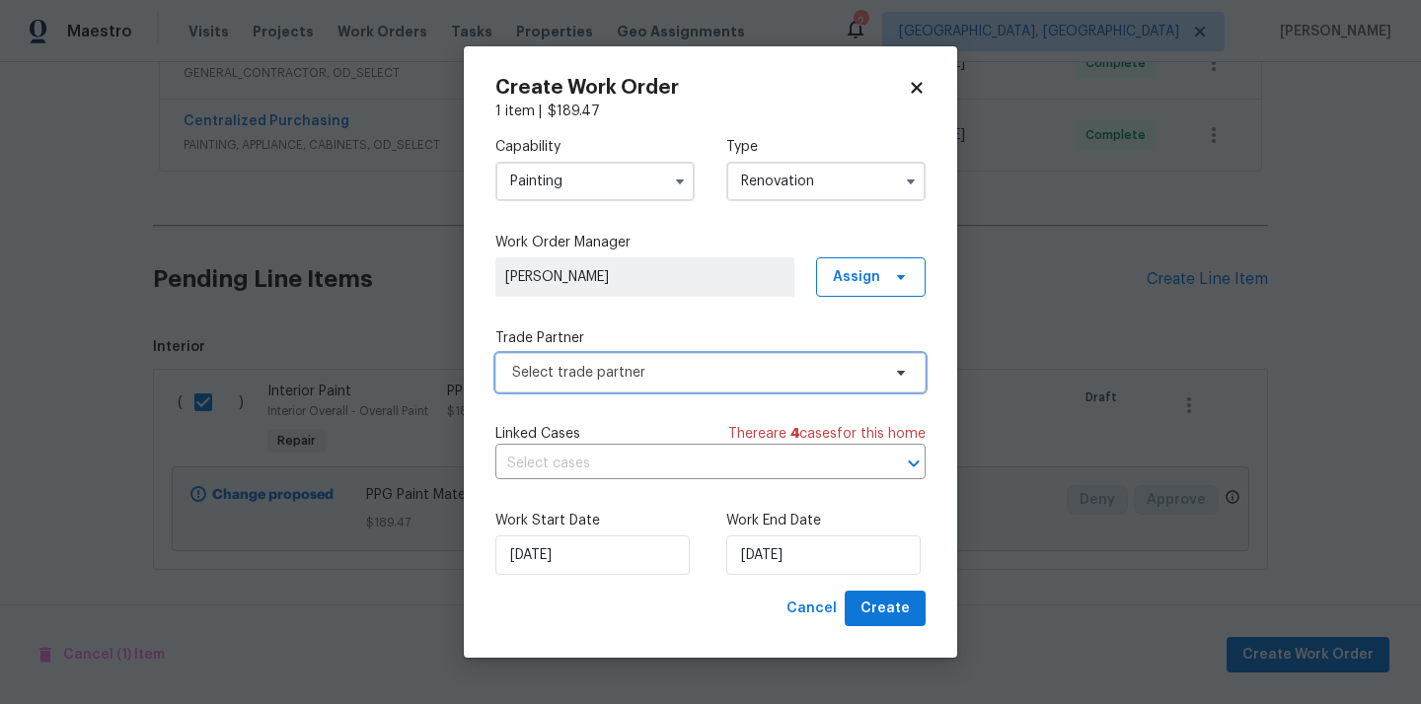
click at [659, 385] on span "Select trade partner" at bounding box center [710, 372] width 430 height 39
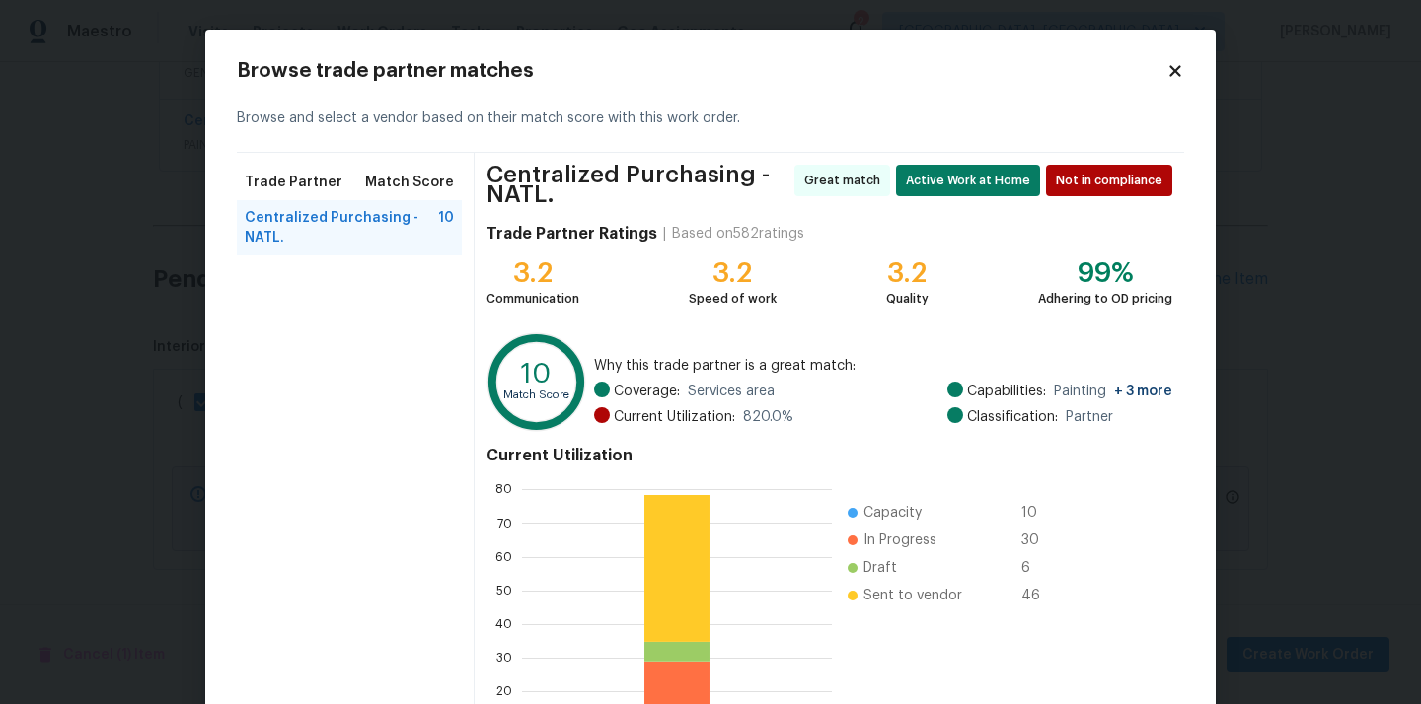
scroll to position [174, 0]
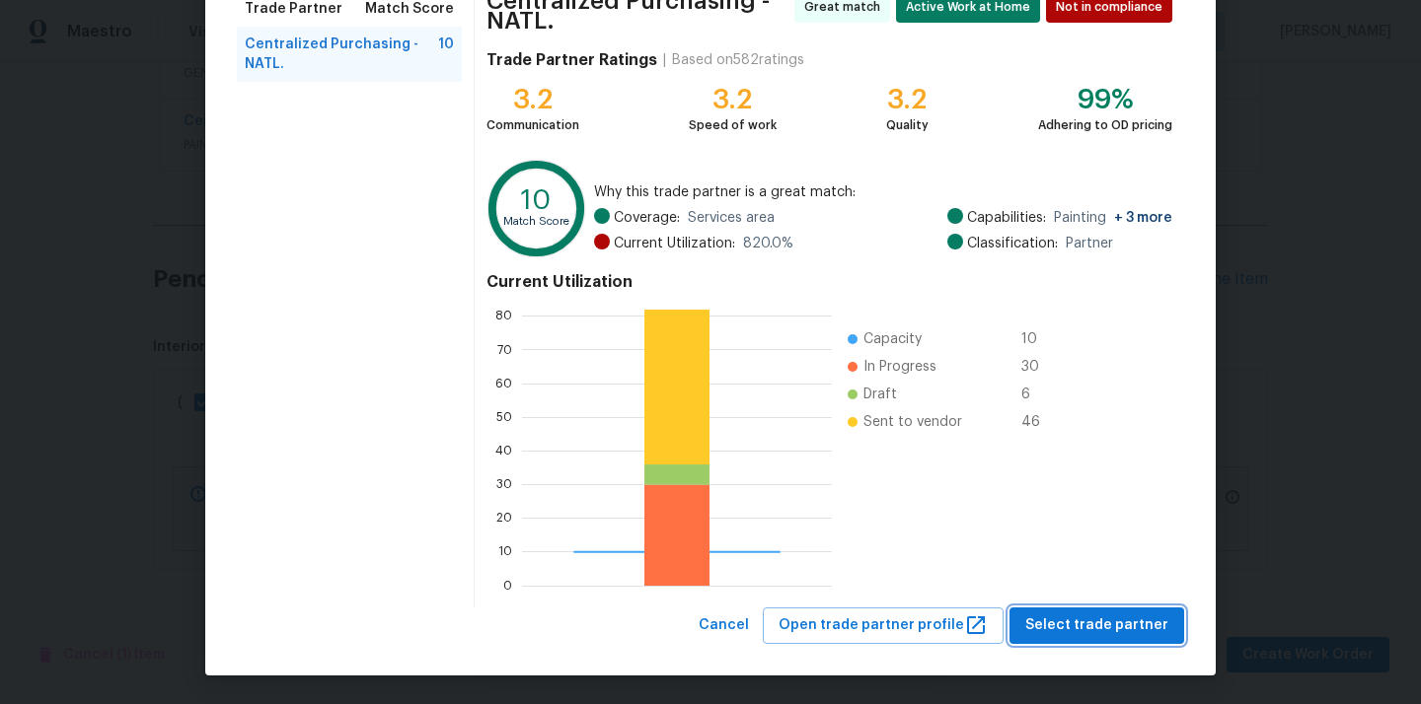
click at [1100, 628] on span "Select trade partner" at bounding box center [1096, 626] width 143 height 25
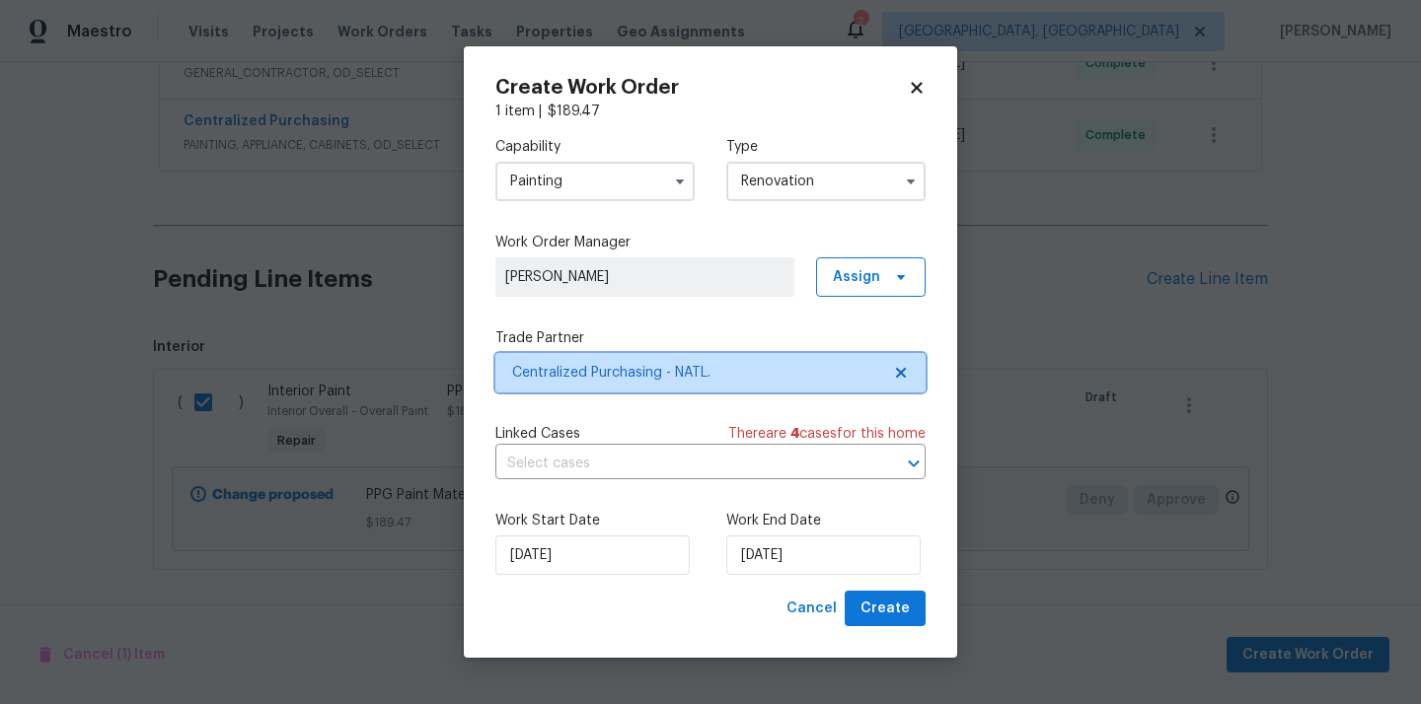
scroll to position [0, 0]
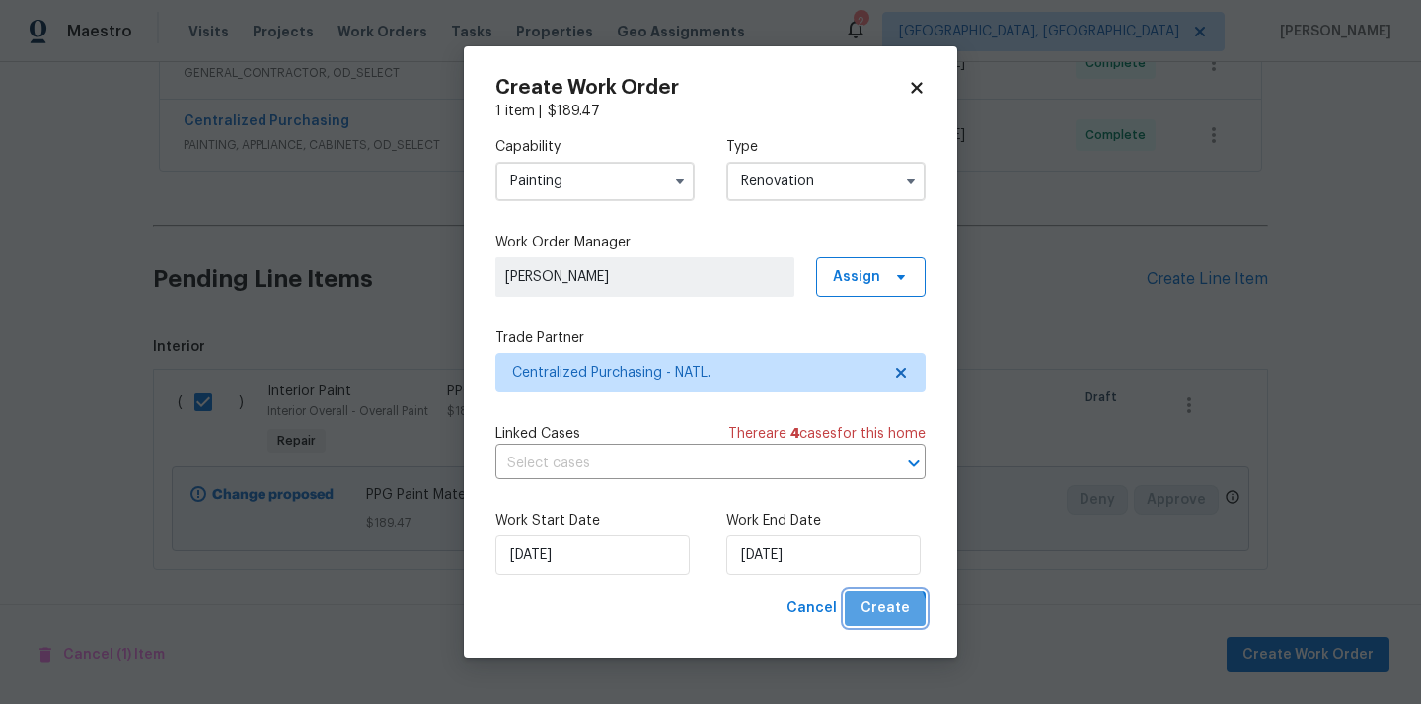
click at [873, 616] on span "Create" at bounding box center [884, 609] width 49 height 25
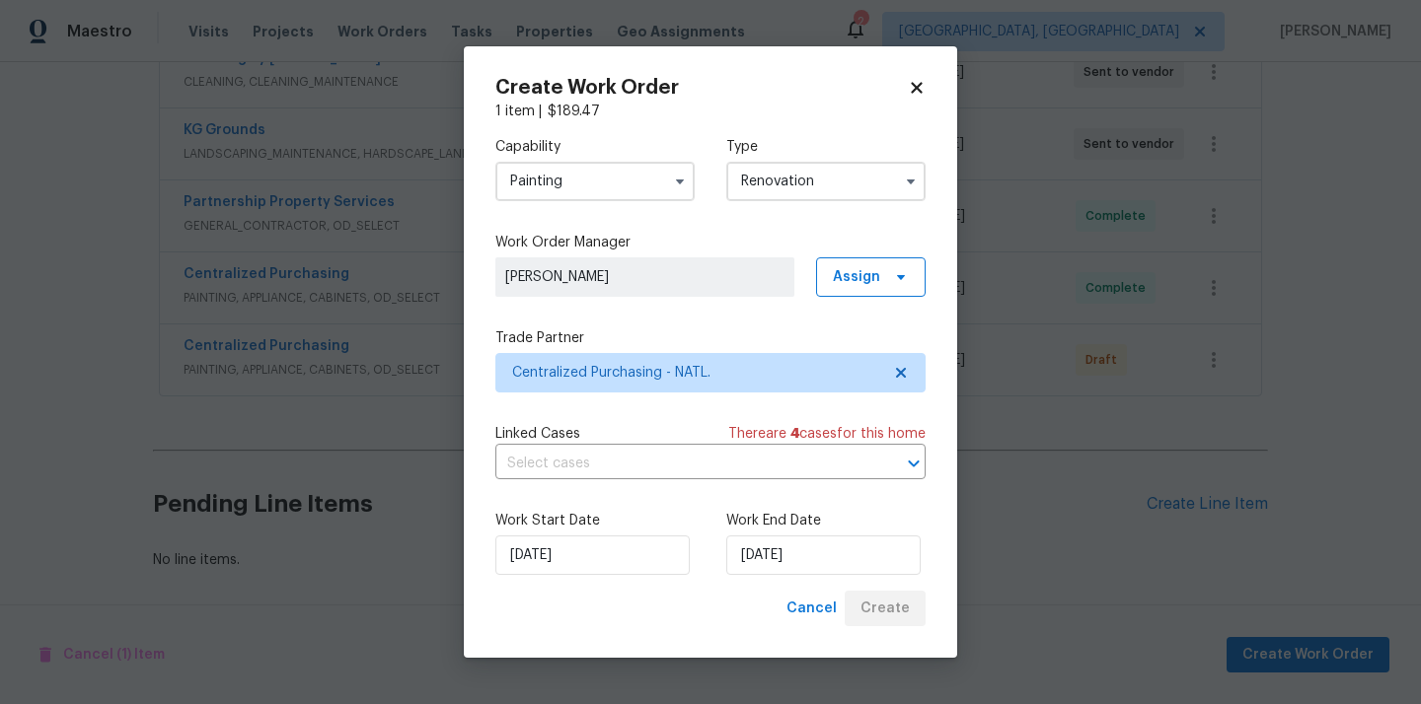
scroll to position [549, 0]
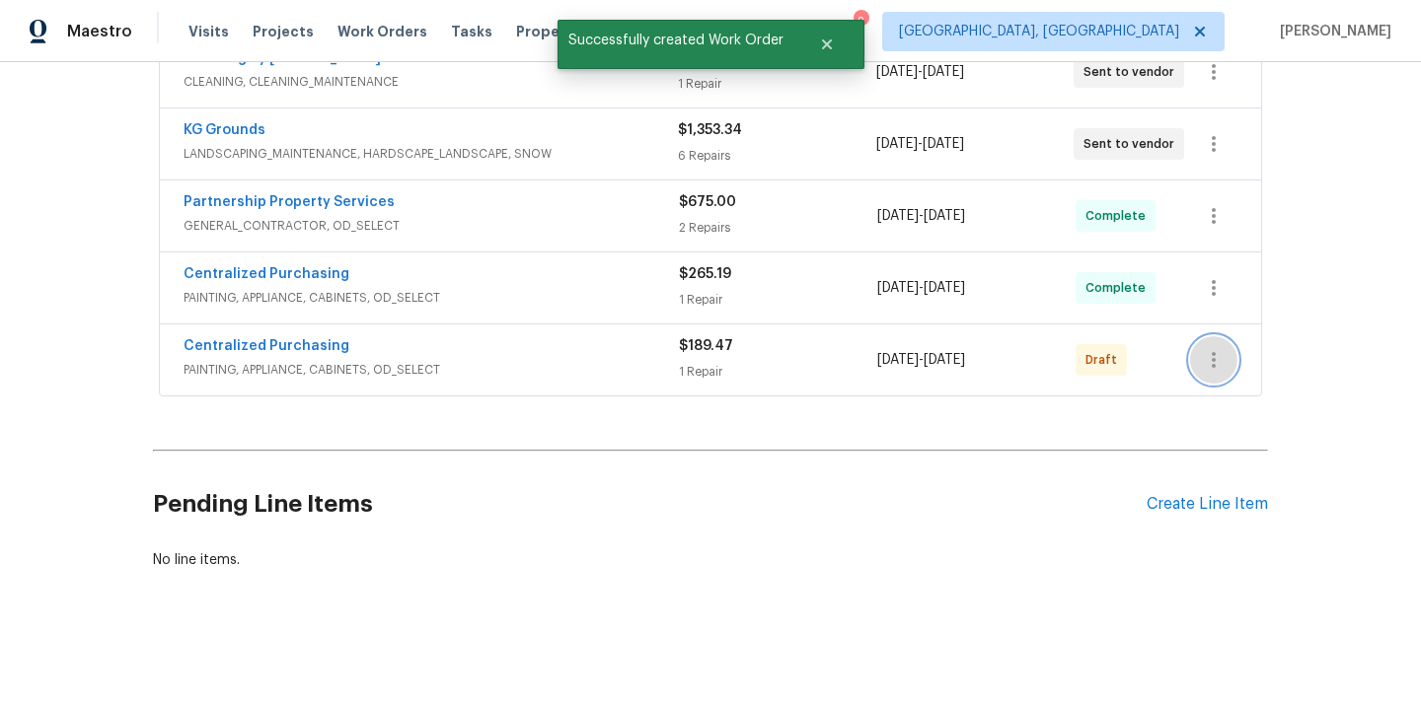
click at [1206, 362] on icon "button" at bounding box center [1214, 360] width 24 height 24
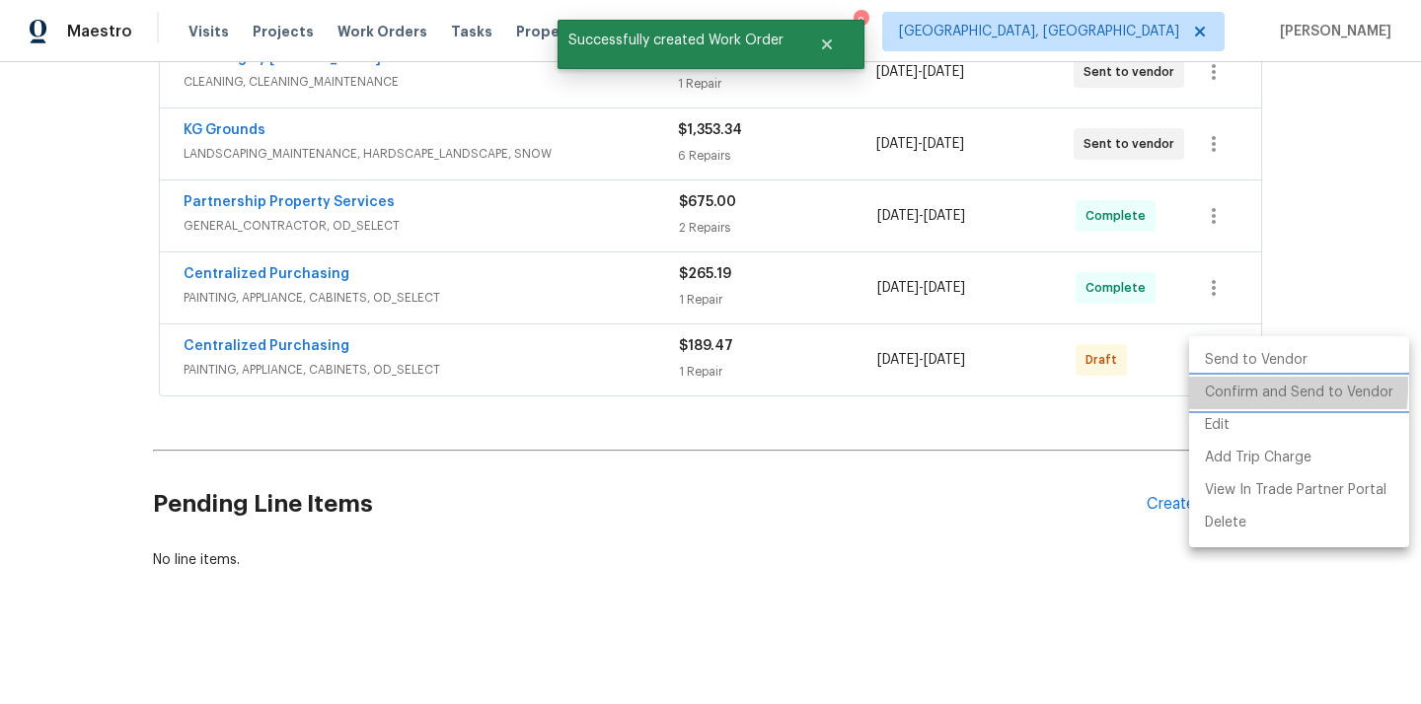
click at [1221, 387] on li "Confirm and Send to Vendor" at bounding box center [1299, 393] width 220 height 33
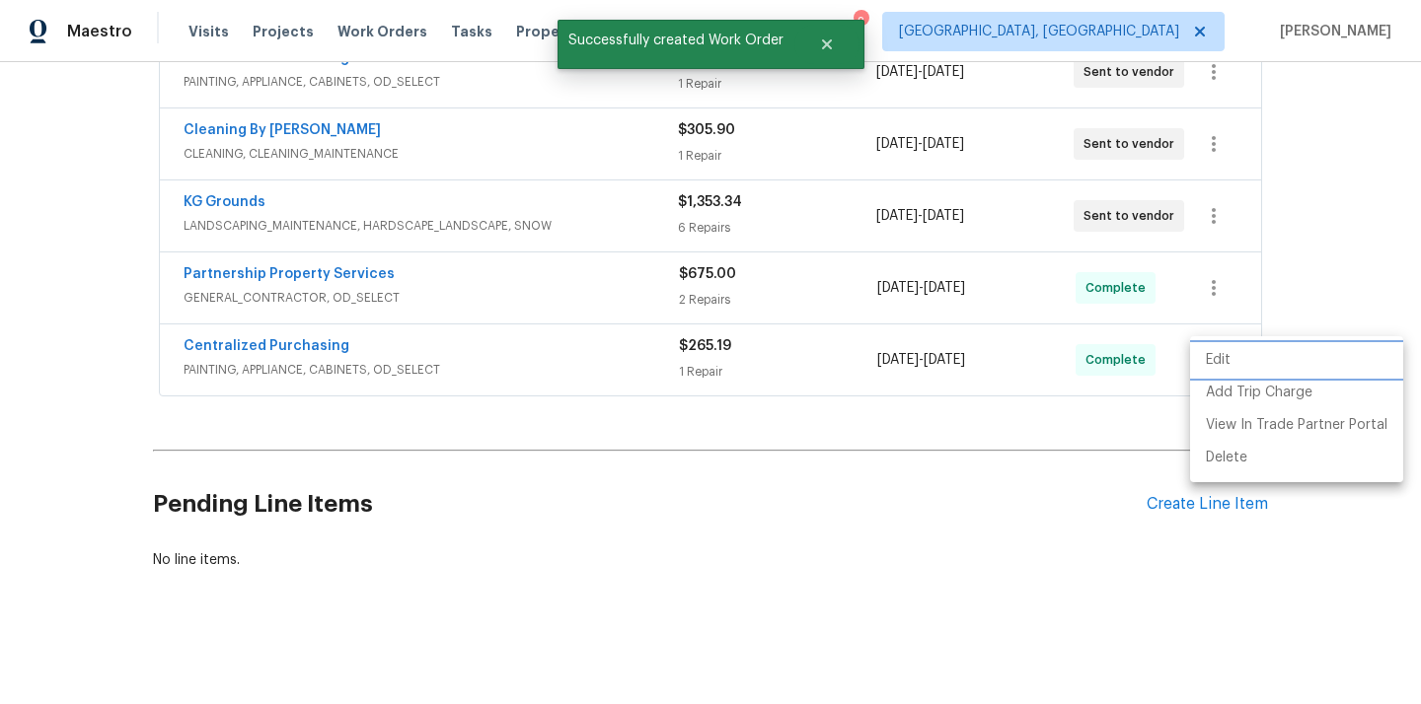
scroll to position [260, 0]
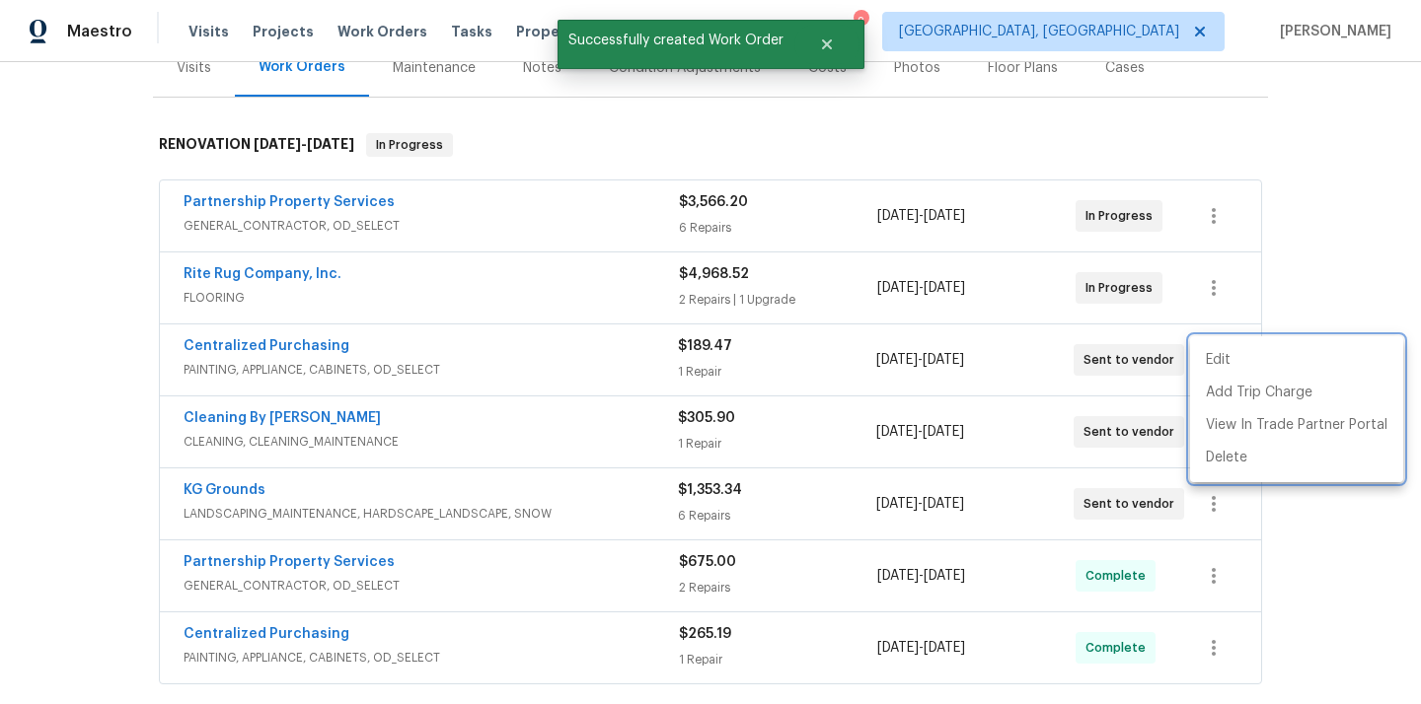
click at [373, 367] on div at bounding box center [710, 352] width 1421 height 704
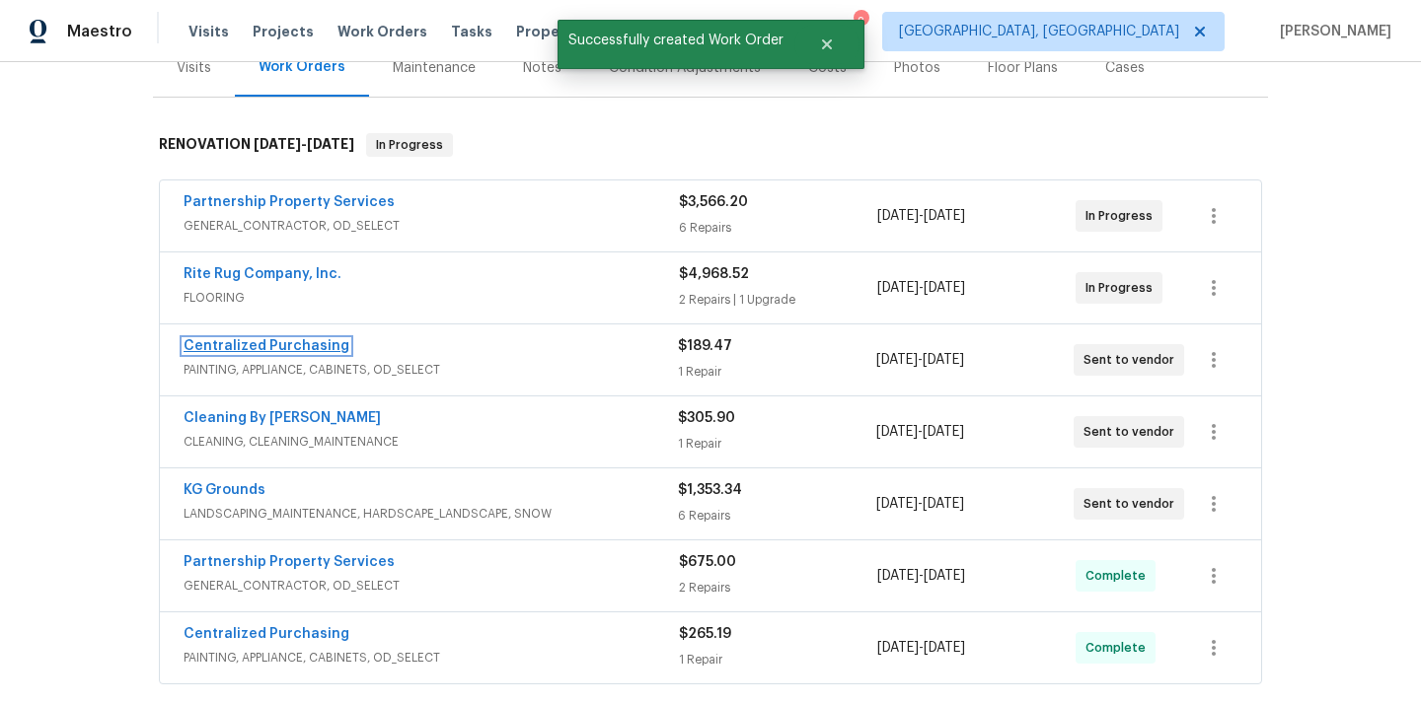
click at [267, 340] on link "Centralized Purchasing" at bounding box center [267, 346] width 166 height 14
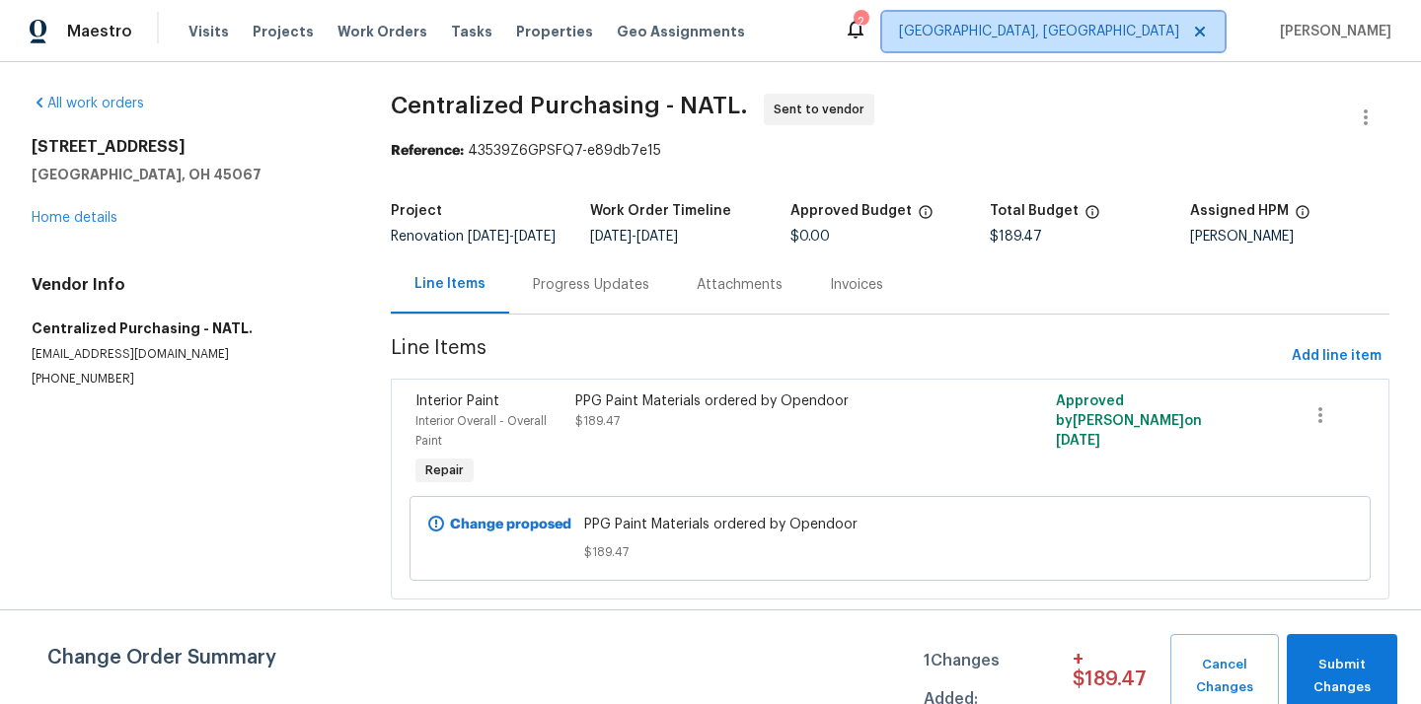
click at [1132, 13] on span "[GEOGRAPHIC_DATA], [GEOGRAPHIC_DATA]" at bounding box center [1053, 31] width 342 height 39
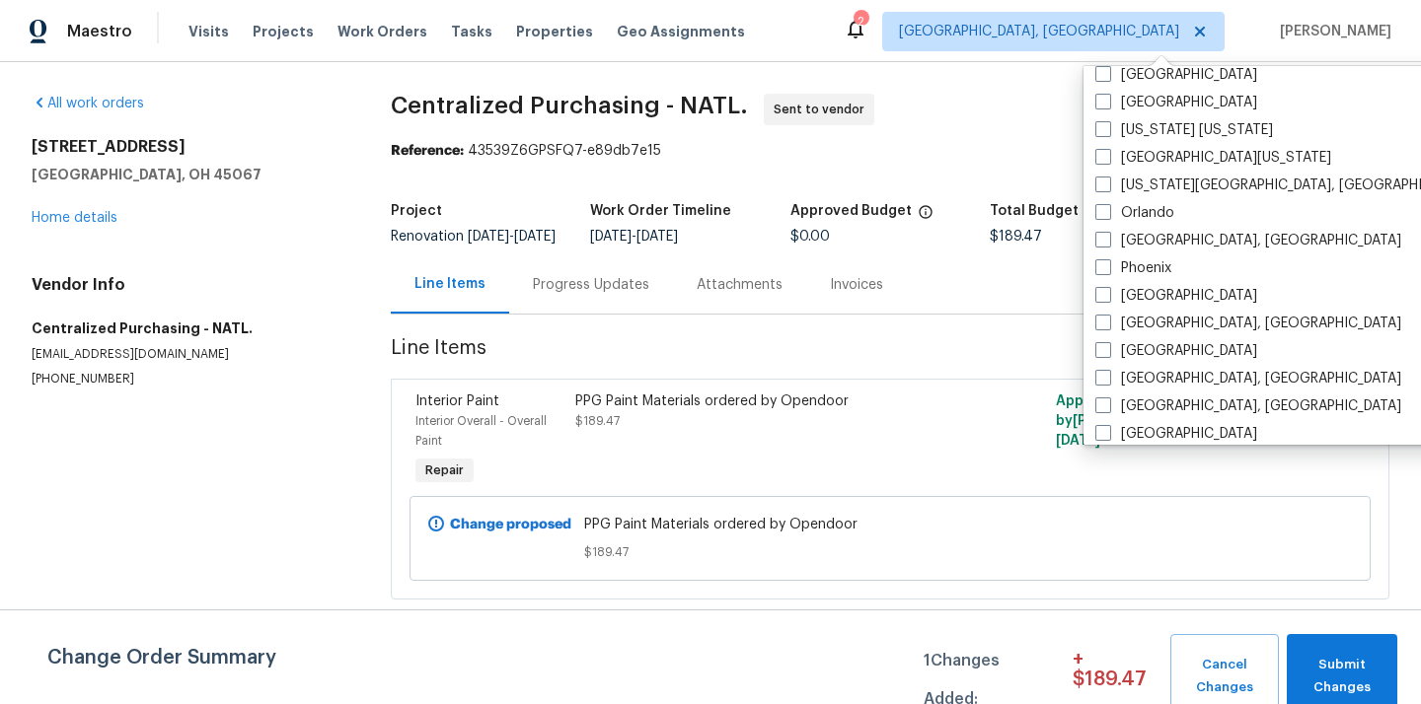
scroll to position [1350, 0]
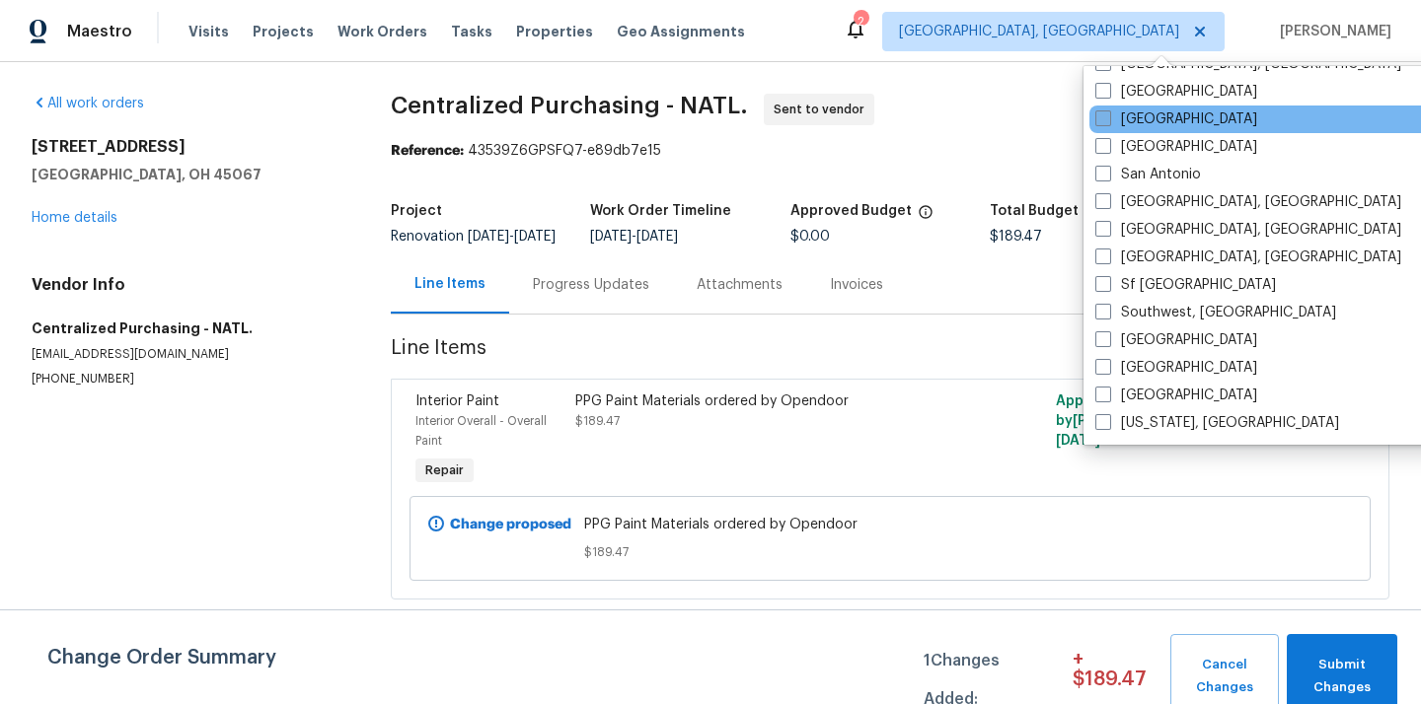
click at [1174, 126] on label "[GEOGRAPHIC_DATA]" at bounding box center [1176, 120] width 162 height 20
click at [1108, 122] on input "[GEOGRAPHIC_DATA]" at bounding box center [1101, 116] width 13 height 13
checkbox input "true"
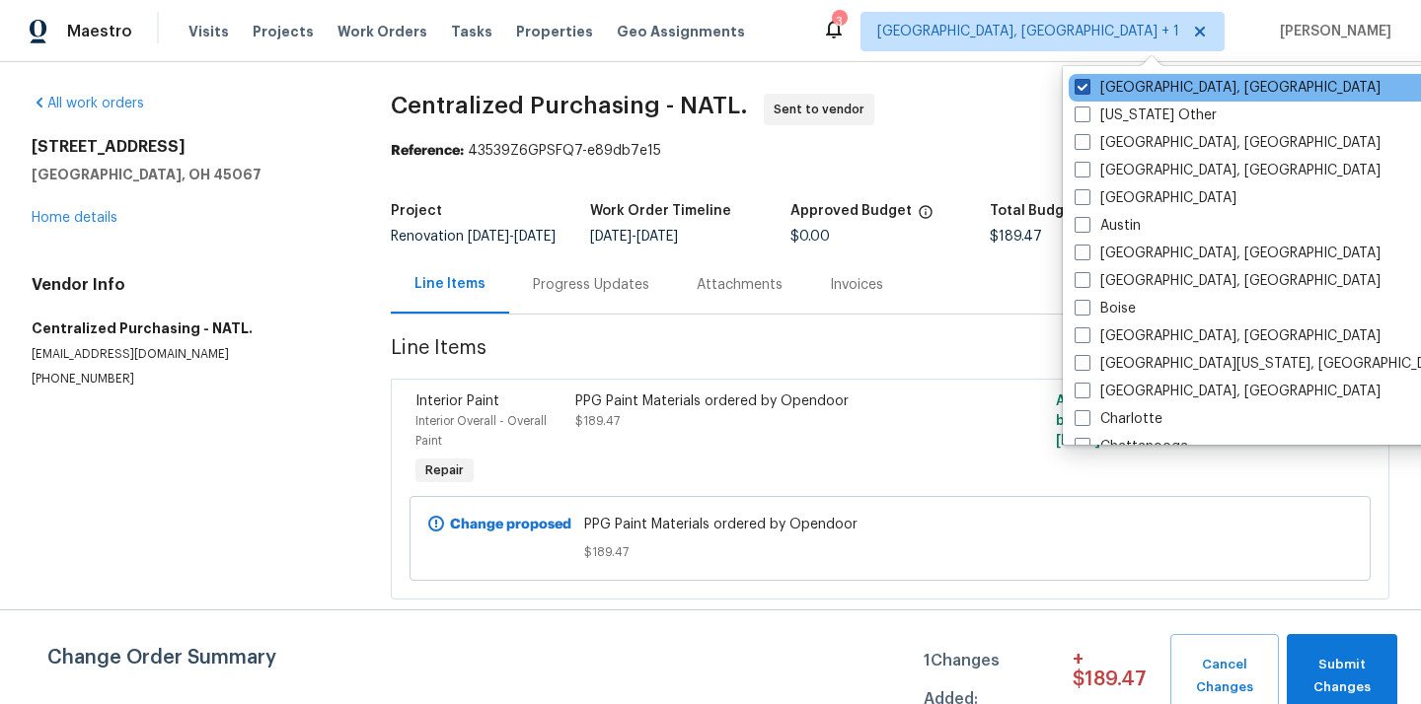
click at [1130, 83] on label "[GEOGRAPHIC_DATA], [GEOGRAPHIC_DATA]" at bounding box center [1227, 88] width 306 height 20
click at [1087, 83] on input "[GEOGRAPHIC_DATA], [GEOGRAPHIC_DATA]" at bounding box center [1080, 84] width 13 height 13
checkbox input "false"
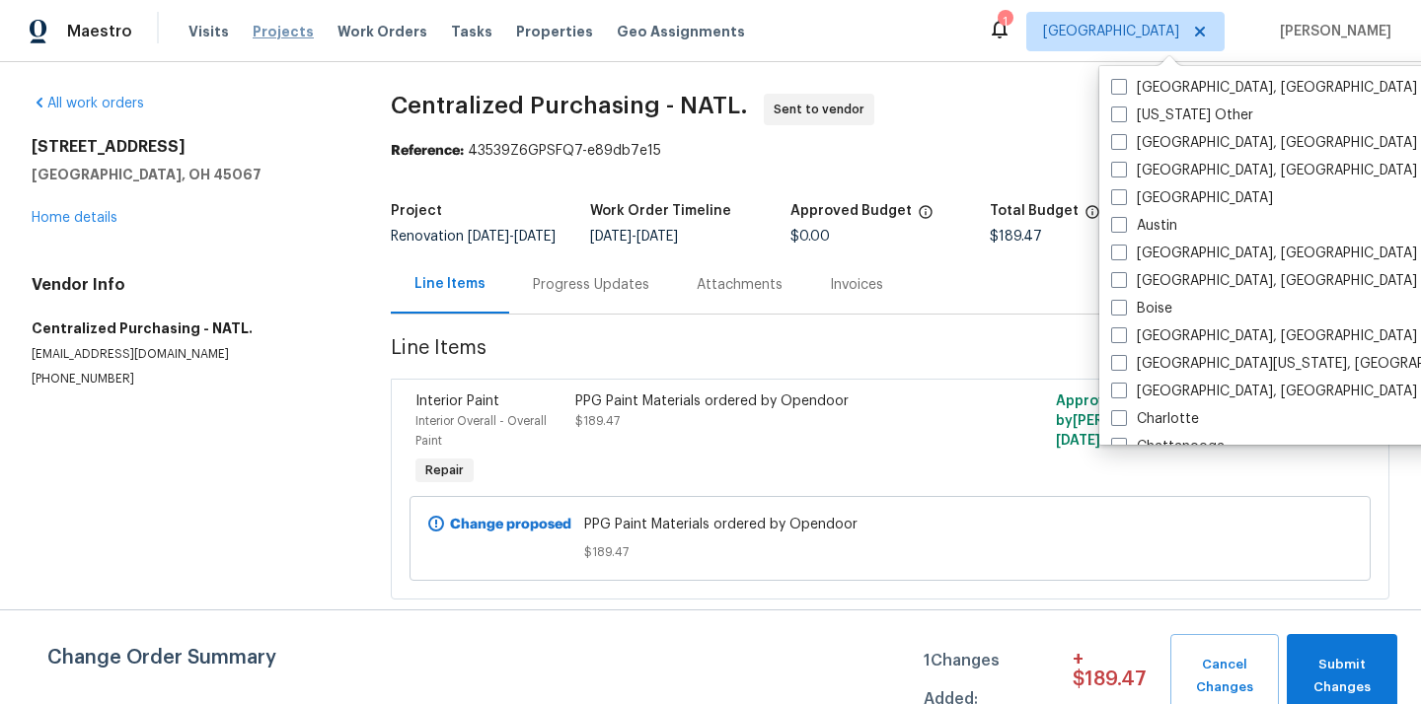
click at [283, 37] on span "Projects" at bounding box center [283, 32] width 61 height 20
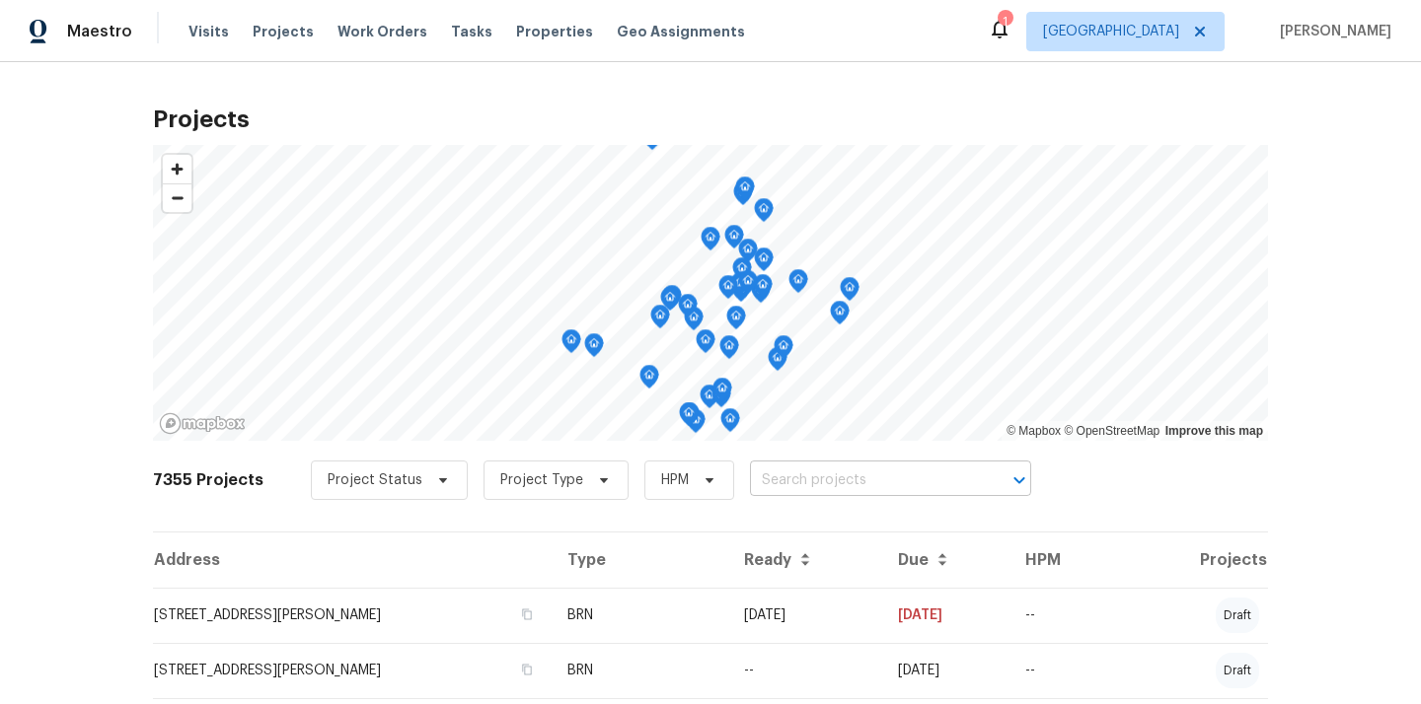
click at [893, 469] on input "text" at bounding box center [863, 481] width 226 height 31
paste input "[STREET_ADDRESS]"
type input "[STREET_ADDRESS]"
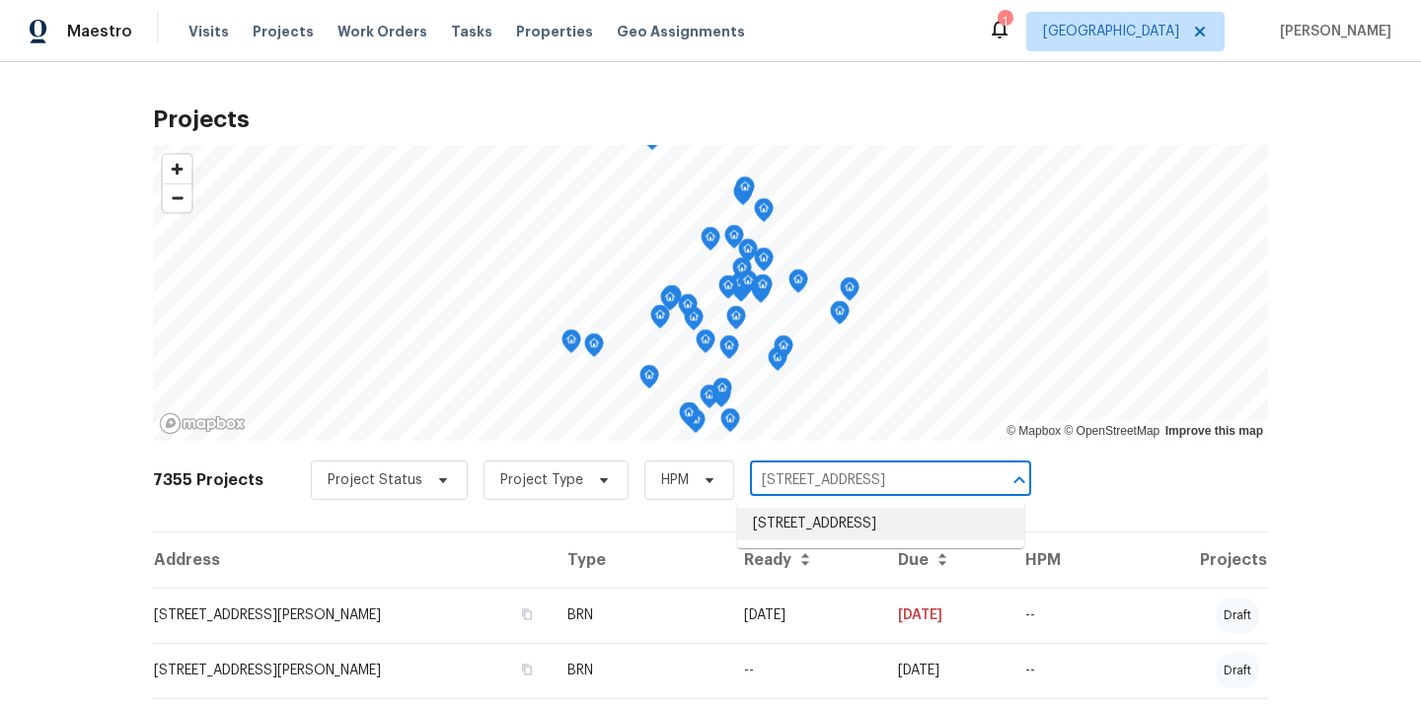
click at [853, 541] on li "[STREET_ADDRESS]" at bounding box center [880, 524] width 287 height 33
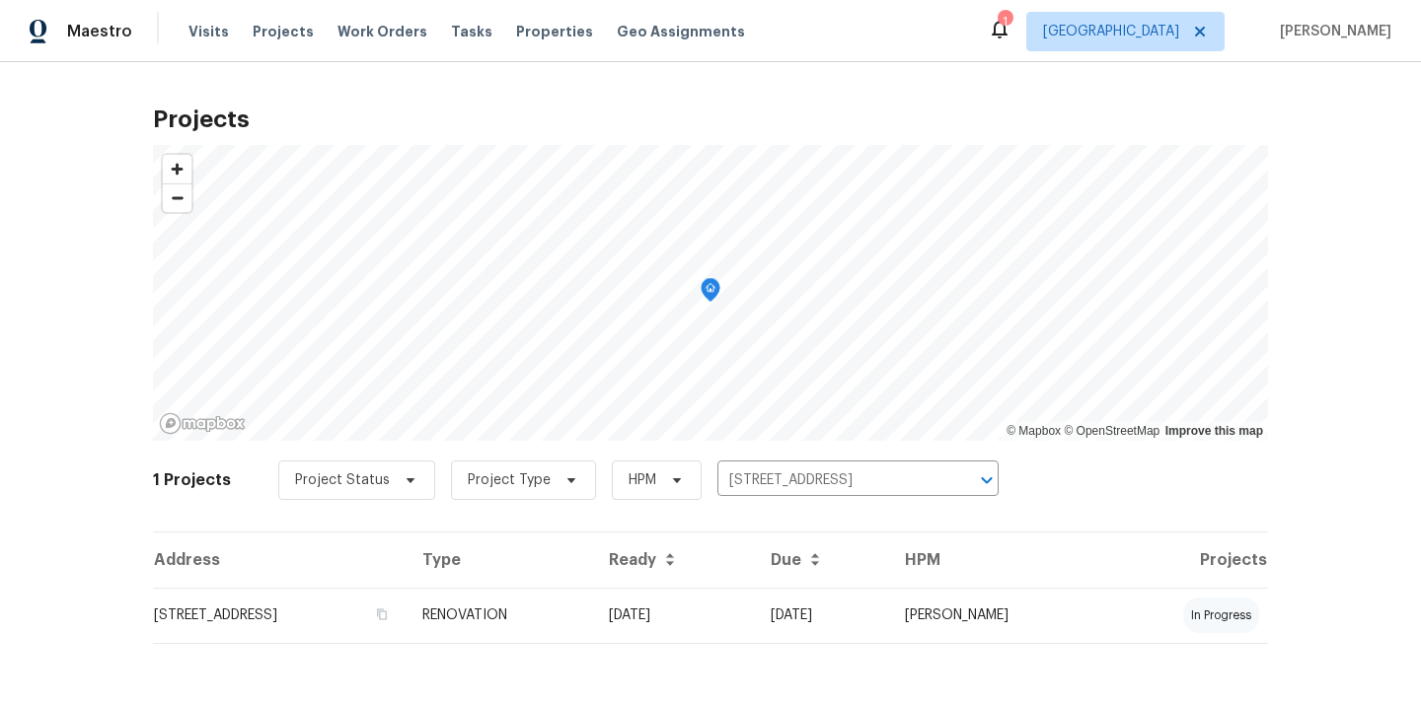
scroll to position [2, 0]
click at [406, 589] on td "[STREET_ADDRESS]" at bounding box center [280, 613] width 254 height 55
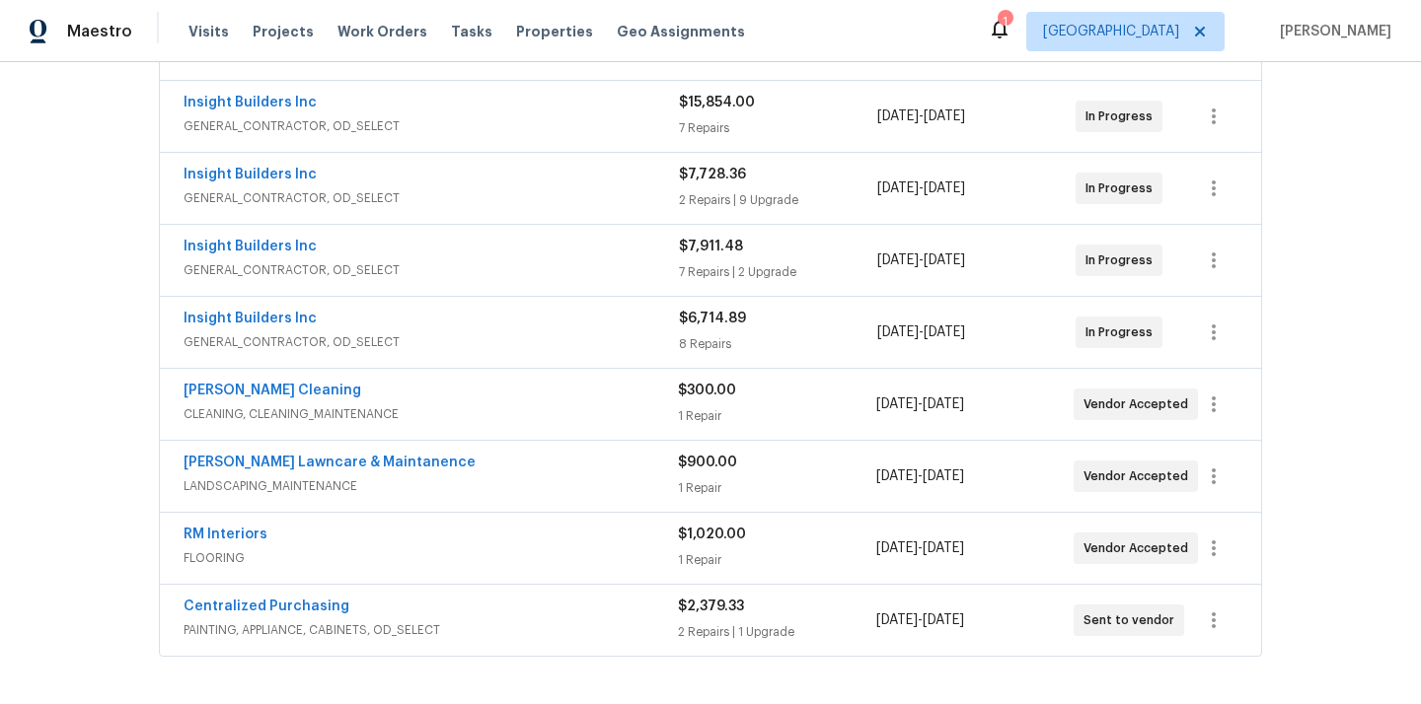
scroll to position [437, 0]
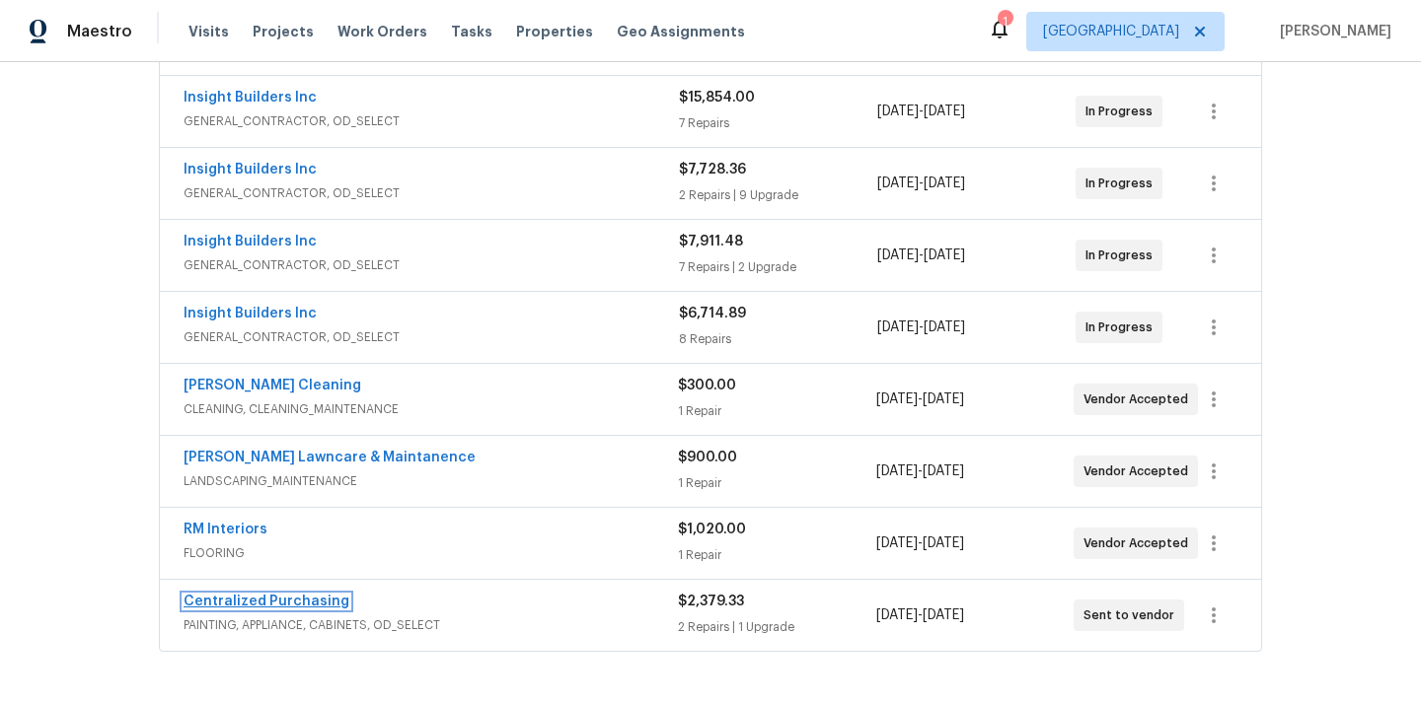
click at [291, 603] on link "Centralized Purchasing" at bounding box center [267, 602] width 166 height 14
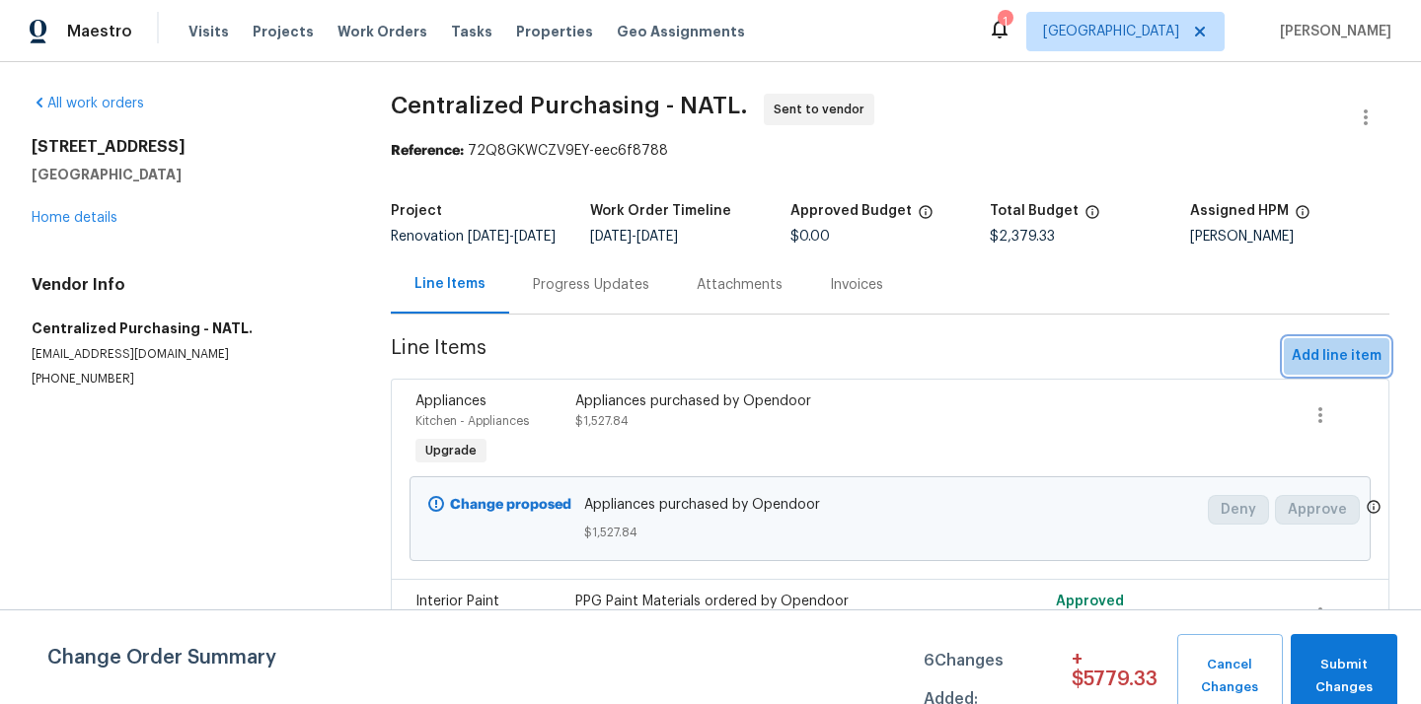
click at [1338, 362] on span "Add line item" at bounding box center [1336, 356] width 90 height 25
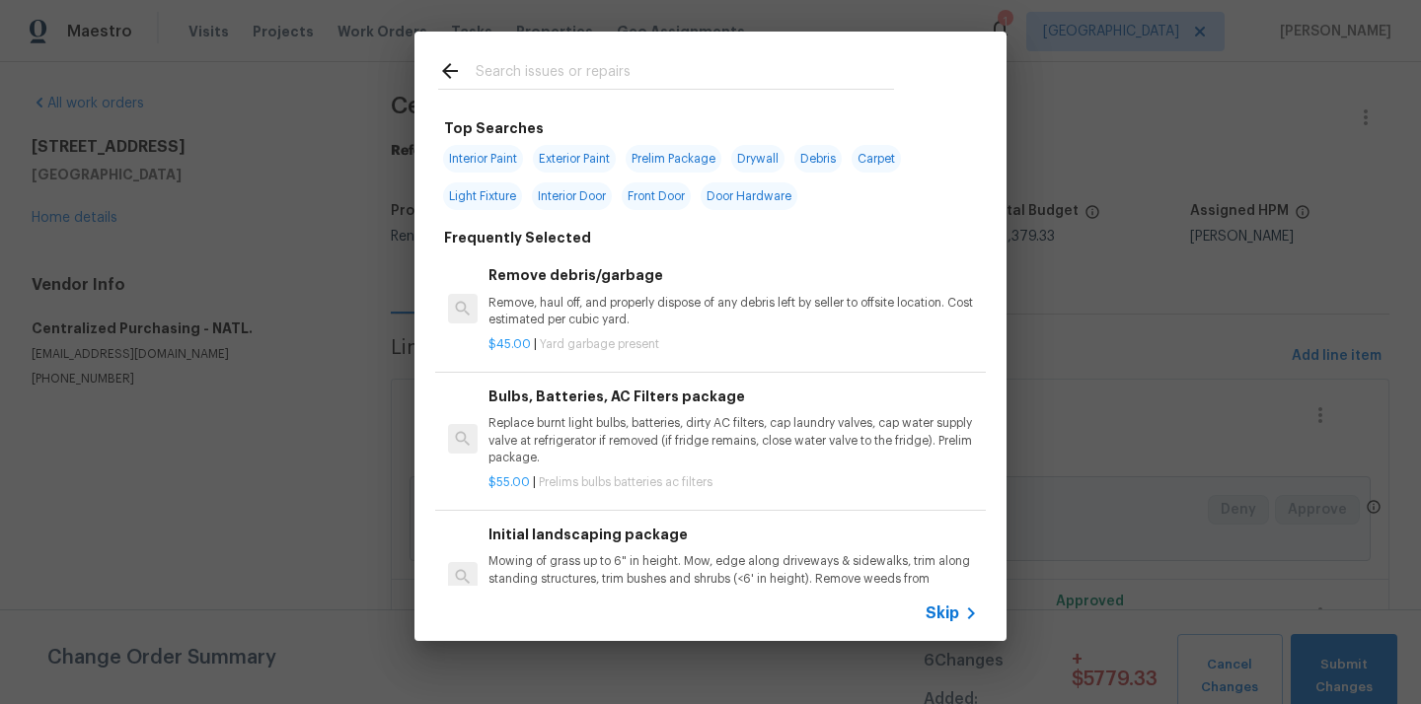
click at [610, 85] on input "text" at bounding box center [685, 74] width 418 height 30
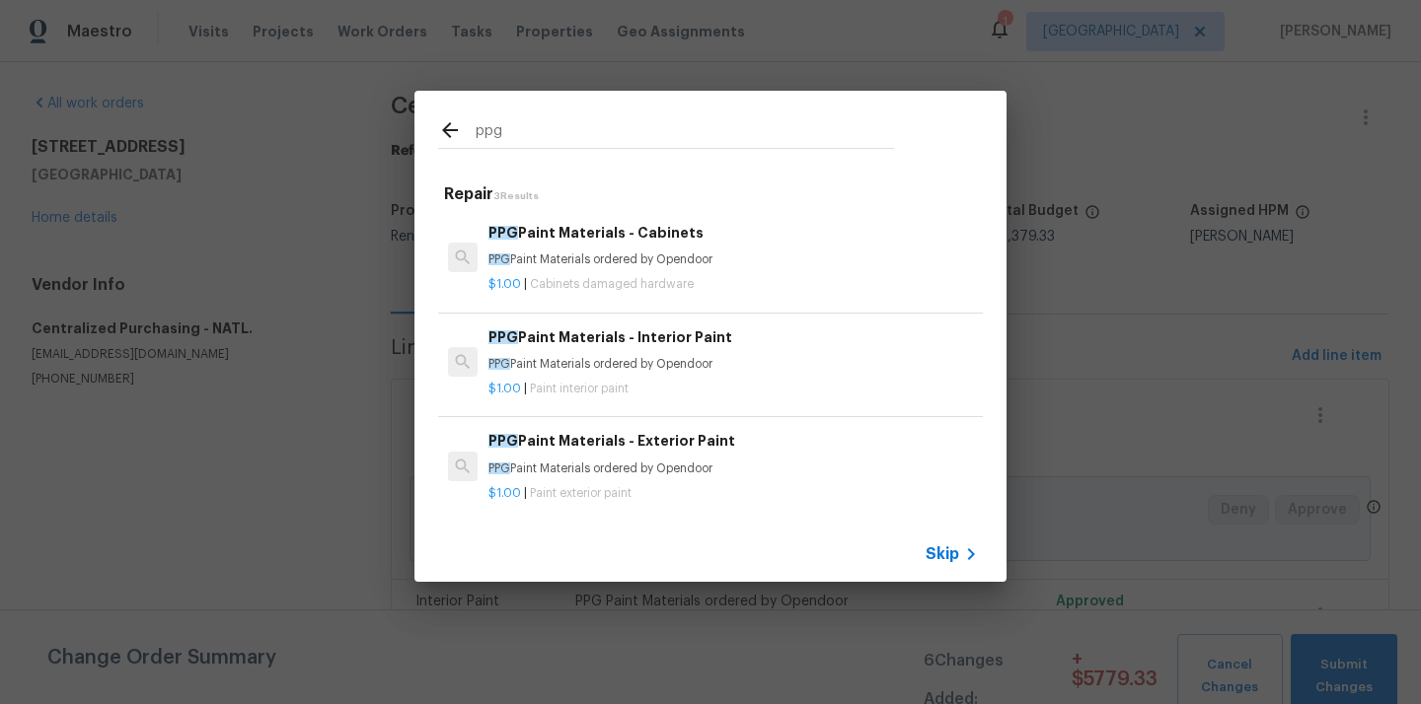
type input "ppg"
click at [575, 456] on div "PPG Paint Materials - Exterior Paint PPG Paint Materials ordered by Opendoor" at bounding box center [732, 453] width 489 height 47
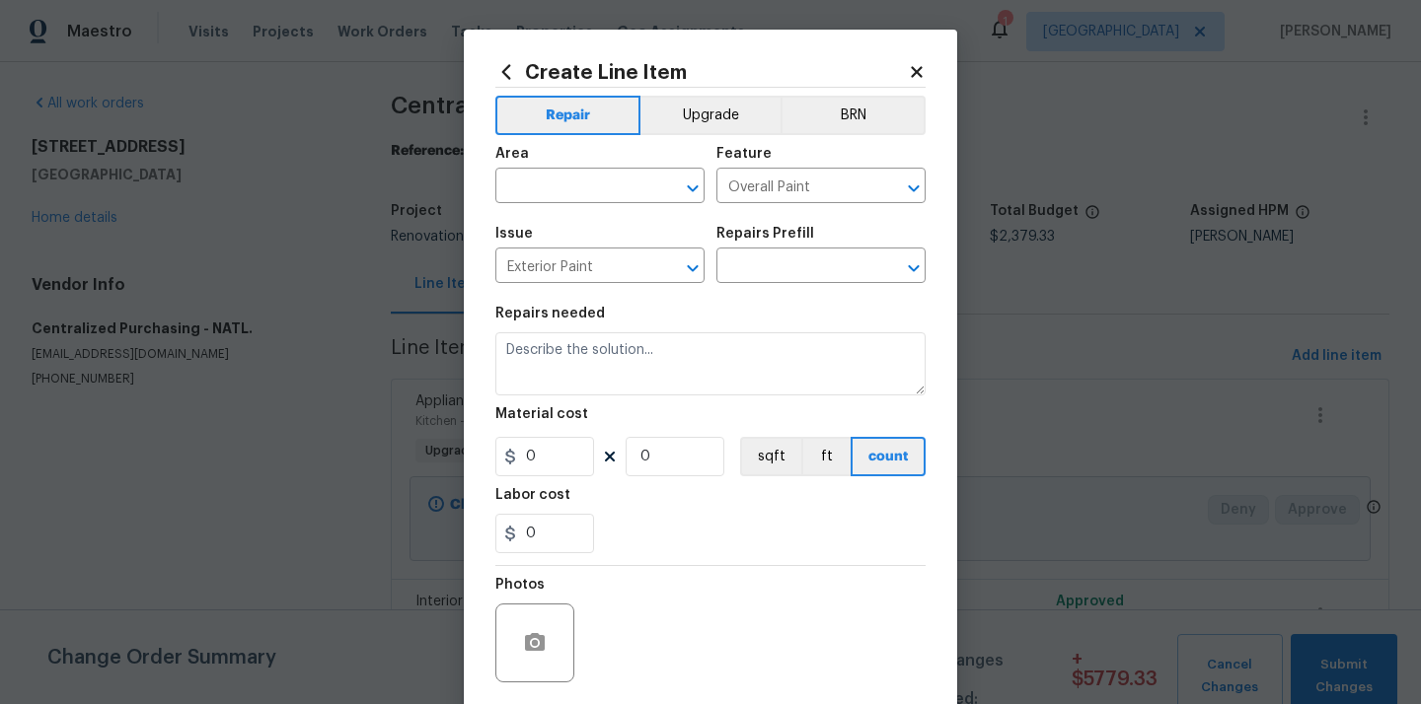
type textarea "PPG Paint Materials ordered by Opendoor"
type input "1"
type input "PPG Paint Materials - Exterior Paint $1.00"
type input "1"
click at [565, 184] on input "text" at bounding box center [572, 188] width 154 height 31
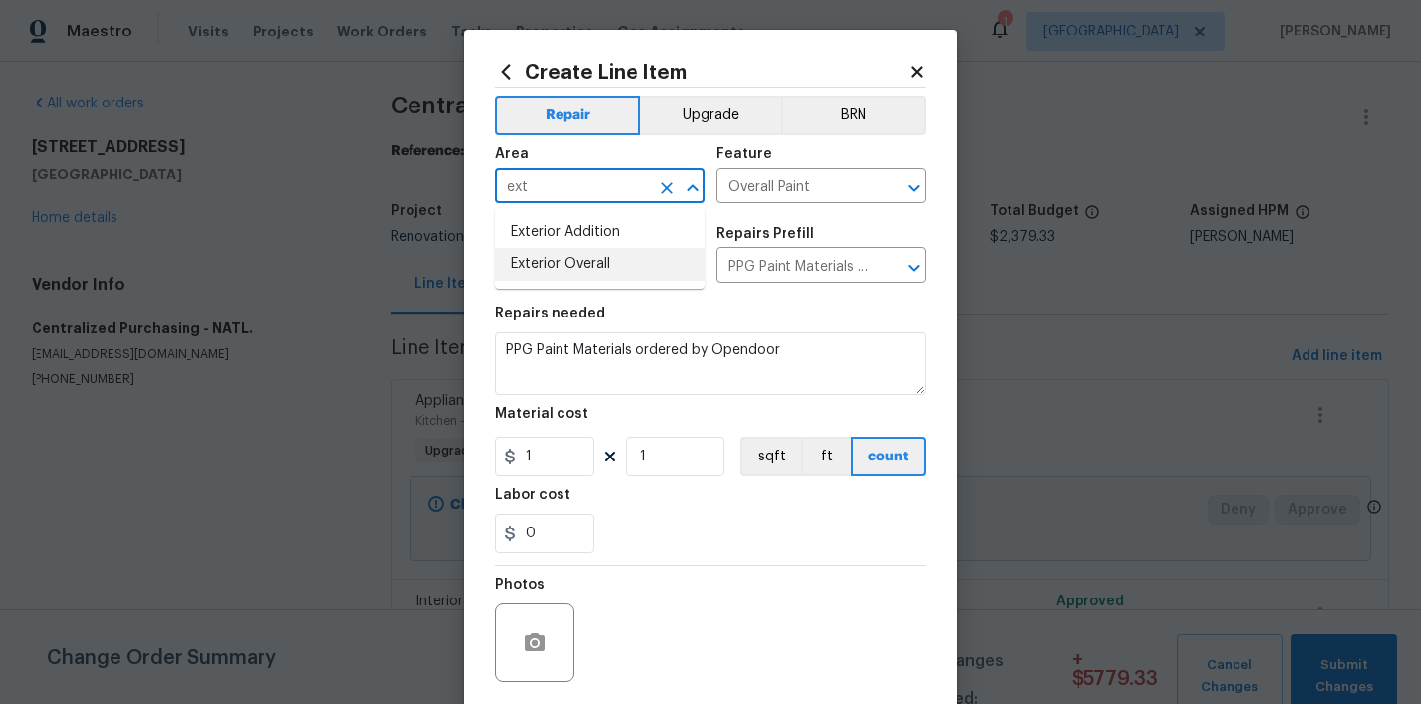
click at [592, 264] on li "Exterior Overall" at bounding box center [599, 265] width 209 height 33
type input "Exterior Overall"
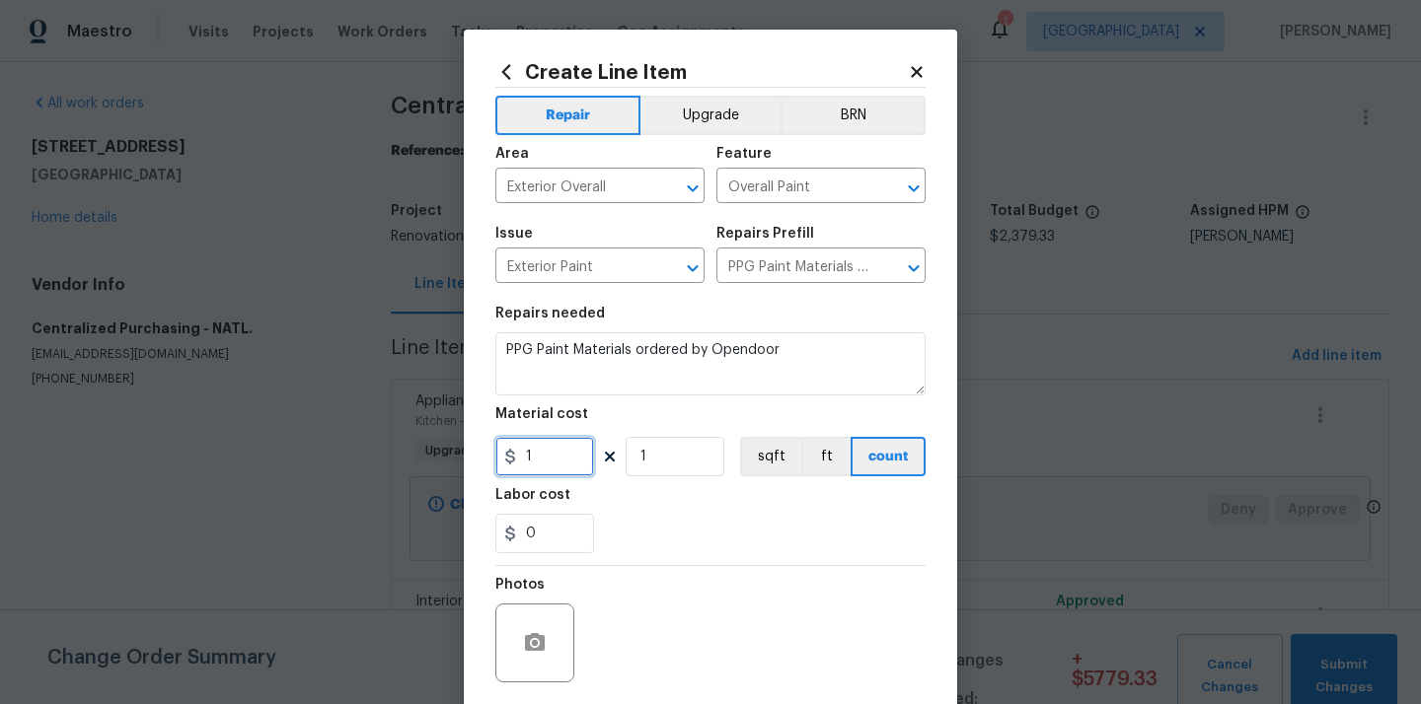
drag, startPoint x: 483, startPoint y: 455, endPoint x: 451, endPoint y: 455, distance: 32.6
click at [451, 455] on div "Create Line Item Repair Upgrade BRN Area Exterior Overall ​ Feature Overall Pai…" at bounding box center [710, 352] width 1421 height 704
paste input "930.78"
type input "930.78"
click at [741, 567] on div "Photos" at bounding box center [710, 630] width 430 height 128
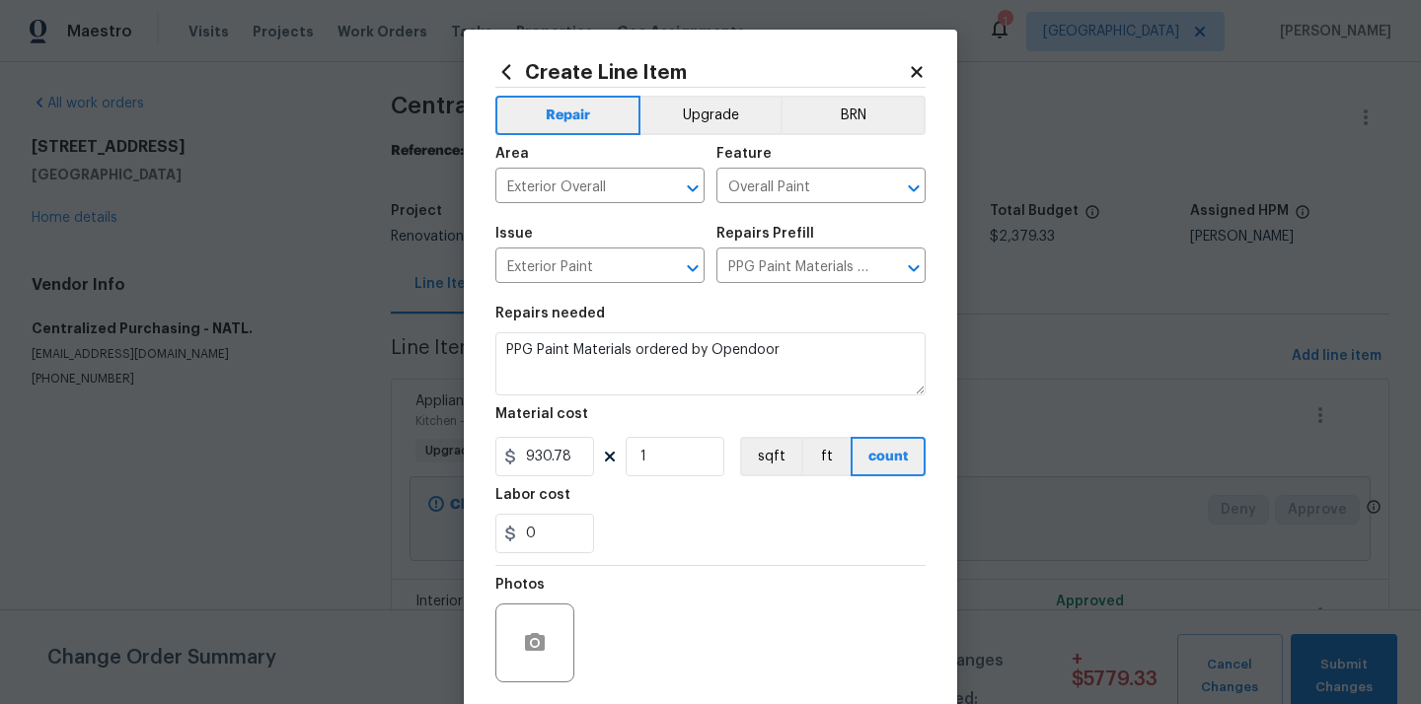
scroll to position [146, 0]
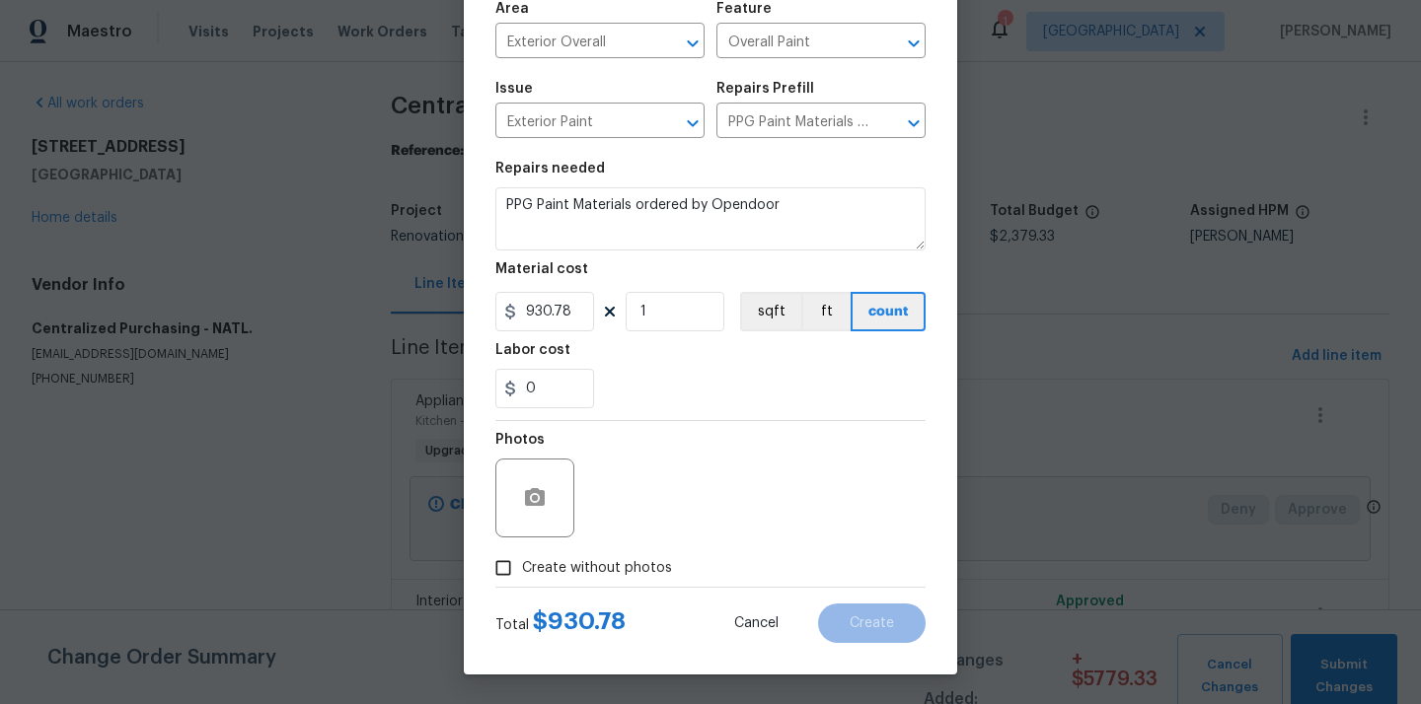
click at [632, 572] on span "Create without photos" at bounding box center [597, 568] width 150 height 21
click at [522, 572] on input "Create without photos" at bounding box center [502, 568] width 37 height 37
checkbox input "true"
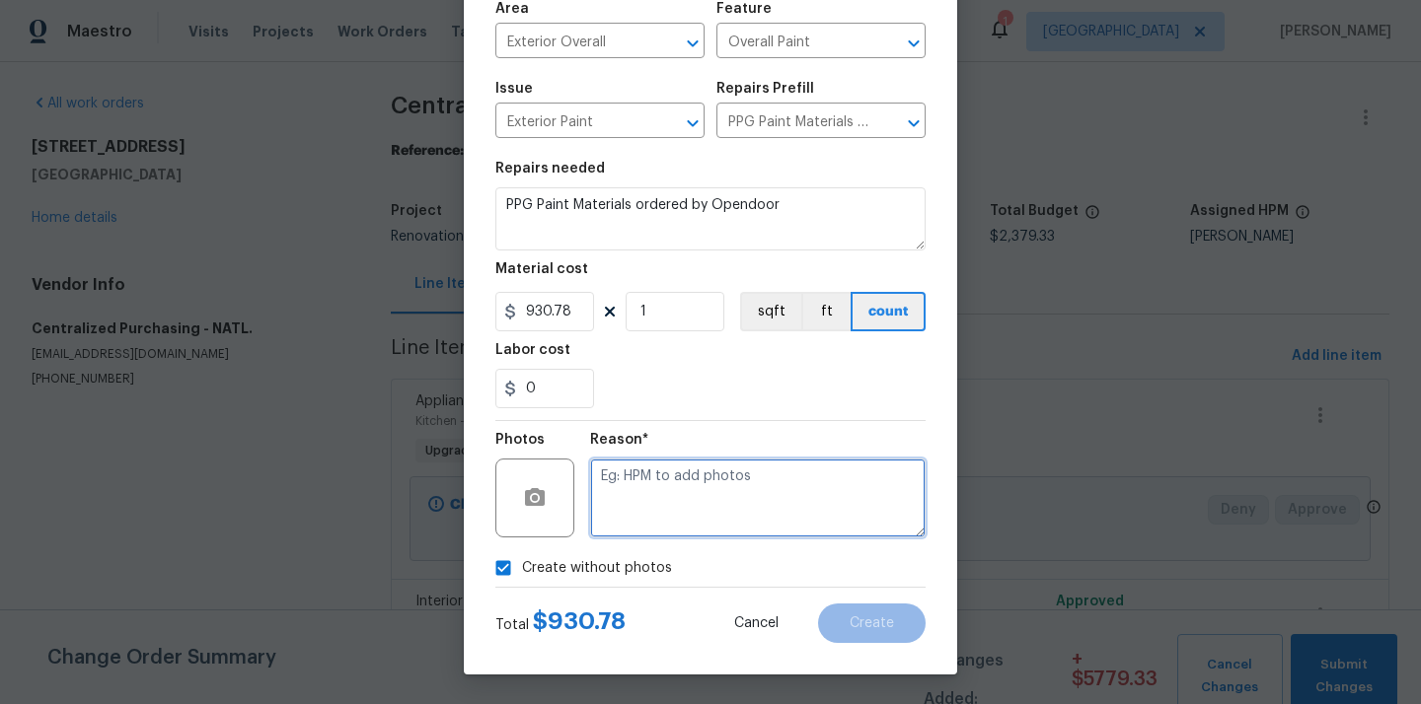
click at [662, 484] on textarea at bounding box center [757, 498] width 335 height 79
type textarea "N/A"
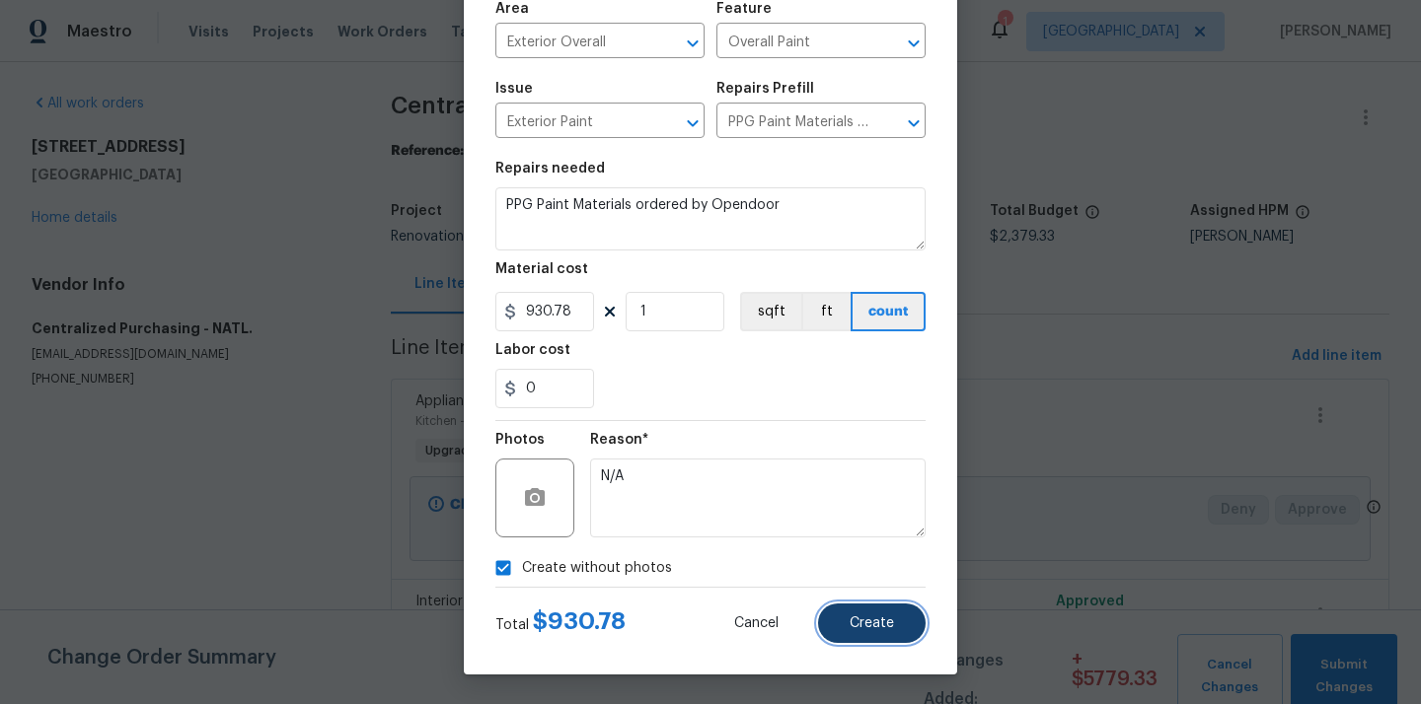
click at [896, 629] on button "Create" at bounding box center [872, 623] width 108 height 39
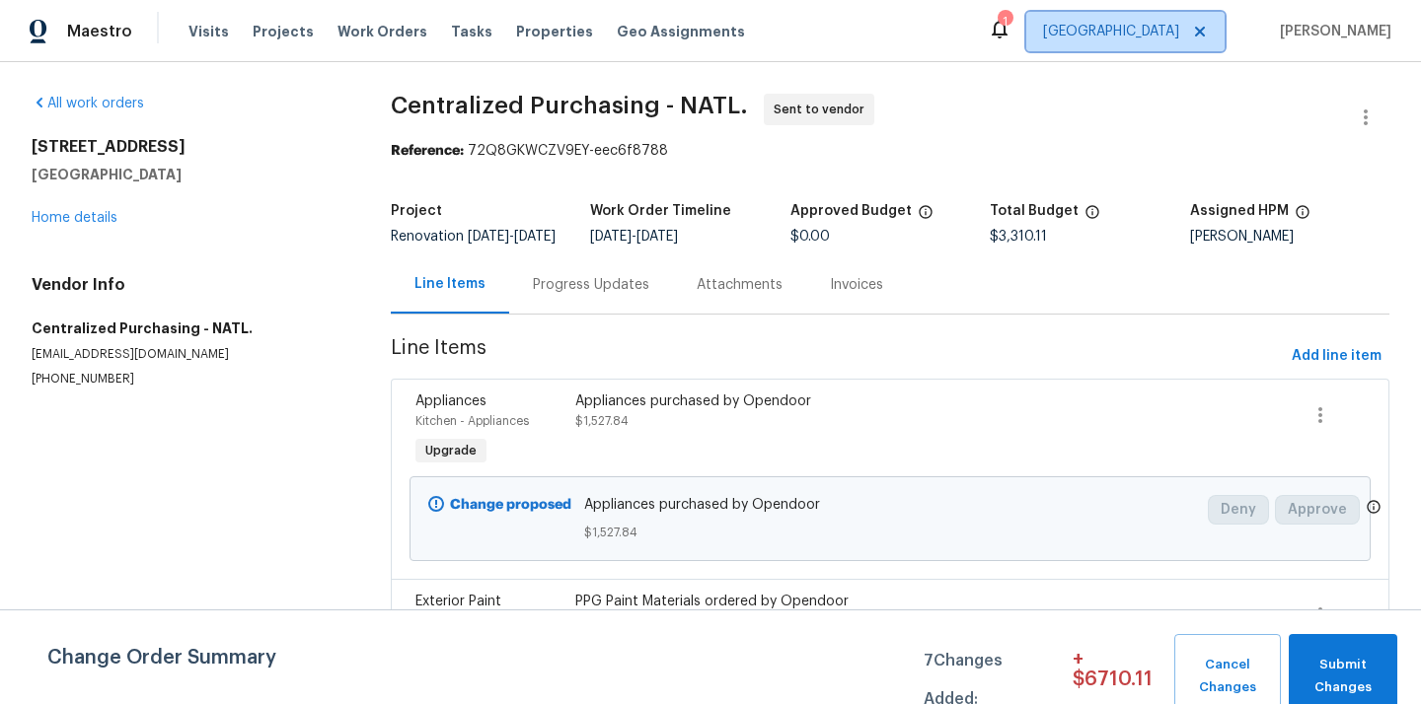
click at [1148, 30] on span "[GEOGRAPHIC_DATA]" at bounding box center [1111, 32] width 136 height 20
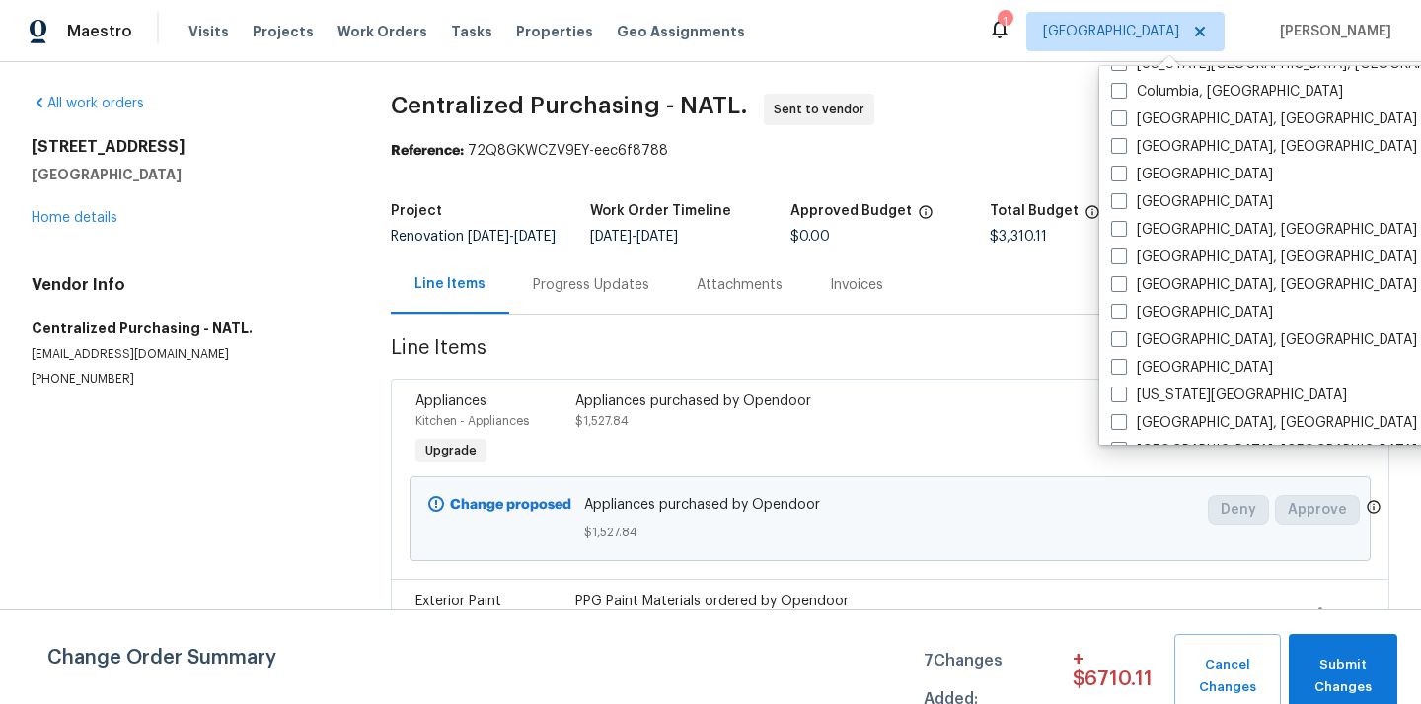
scroll to position [502, 0]
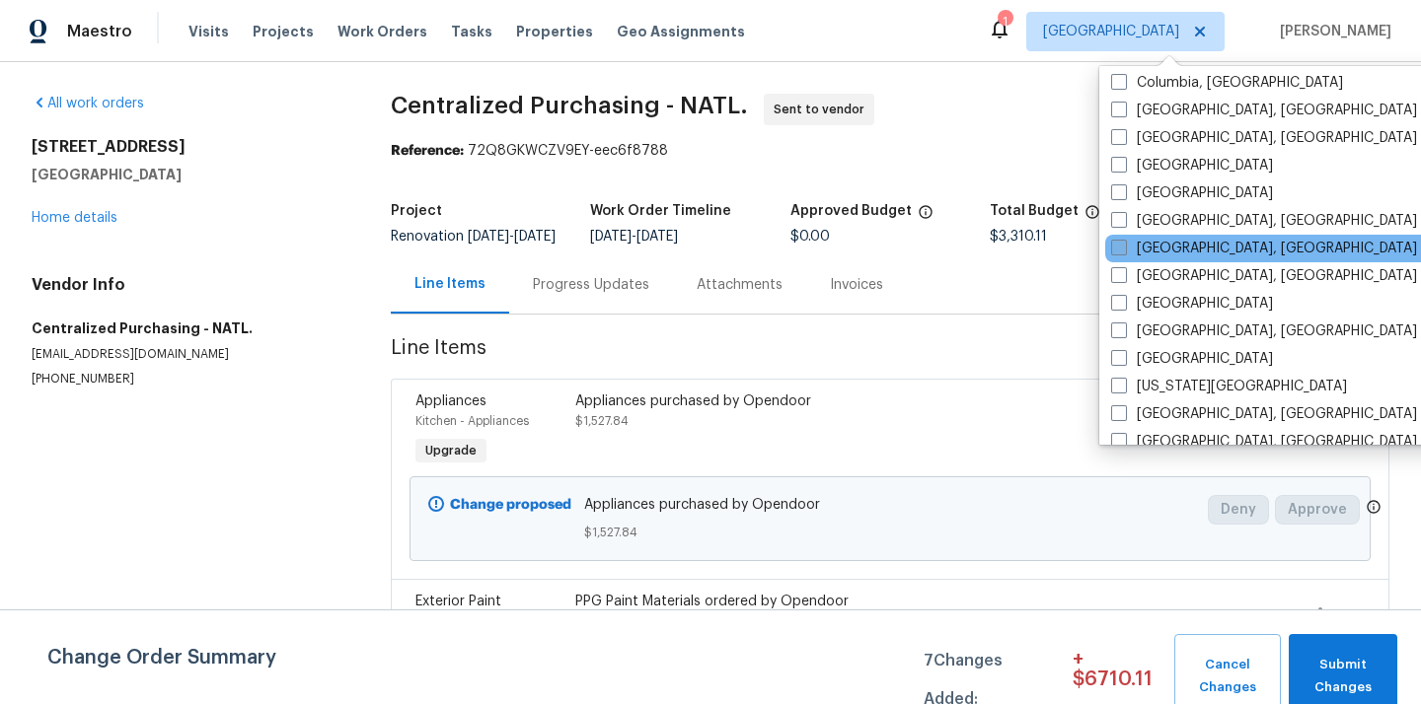
click at [1155, 244] on label "[GEOGRAPHIC_DATA], [GEOGRAPHIC_DATA]" at bounding box center [1264, 249] width 306 height 20
click at [1124, 244] on input "[GEOGRAPHIC_DATA], [GEOGRAPHIC_DATA]" at bounding box center [1117, 245] width 13 height 13
checkbox input "true"
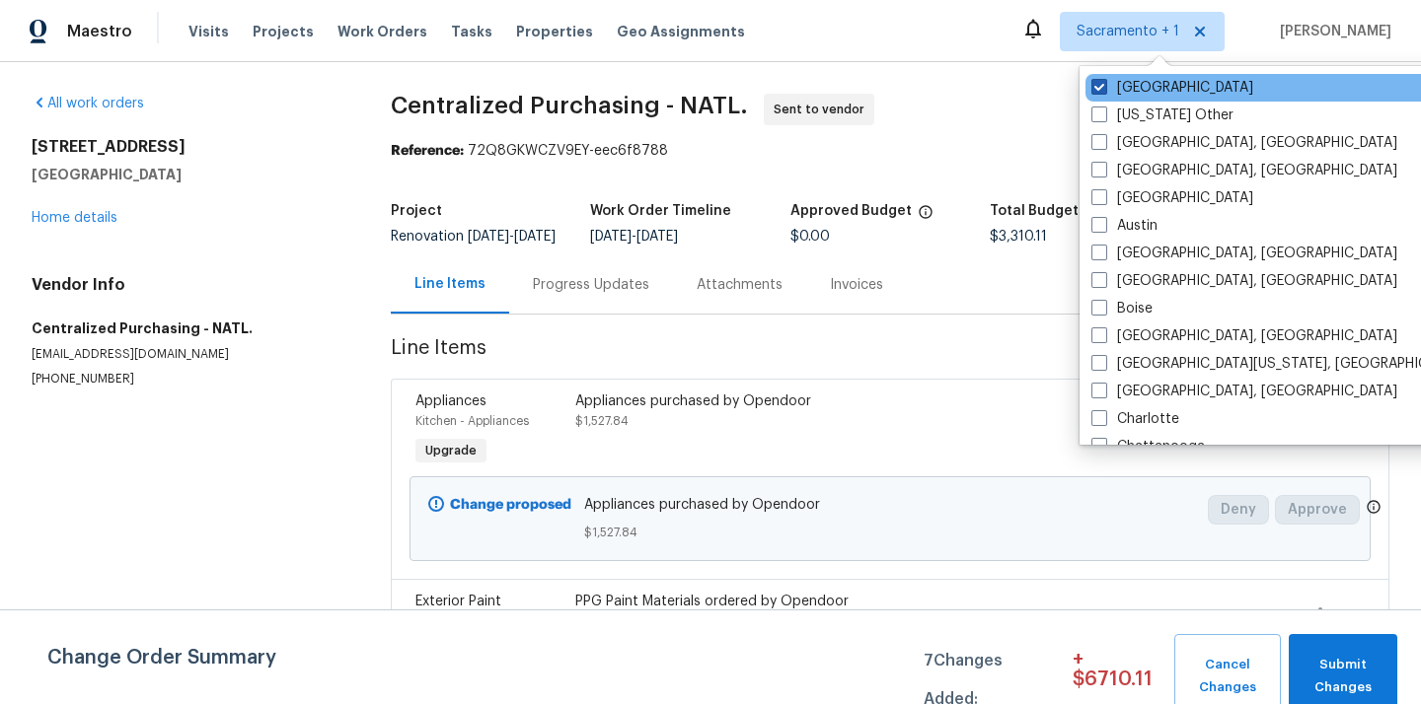
click at [1142, 88] on label "[GEOGRAPHIC_DATA]" at bounding box center [1172, 88] width 162 height 20
click at [1104, 88] on input "[GEOGRAPHIC_DATA]" at bounding box center [1097, 84] width 13 height 13
checkbox input "false"
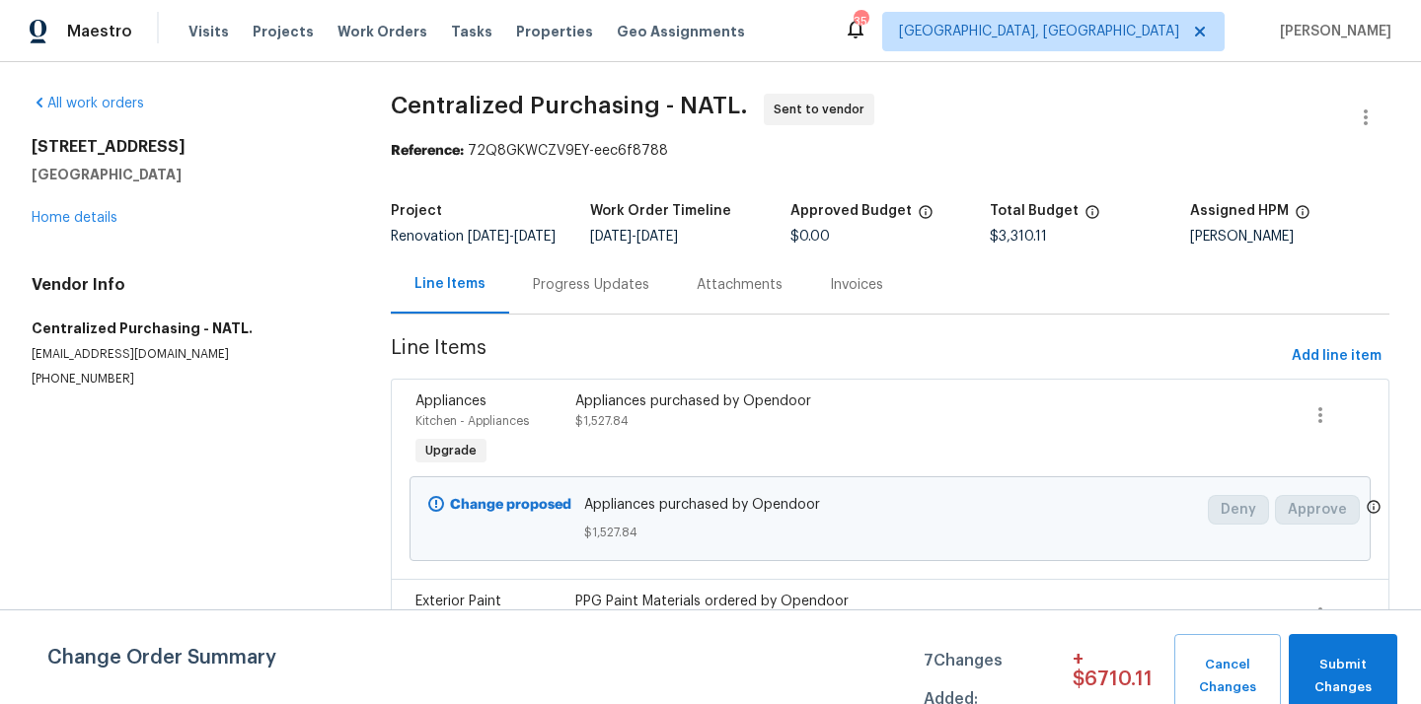
click at [243, 35] on div "Visits Projects Work Orders Tasks Properties Geo Assignments" at bounding box center [478, 31] width 580 height 39
click at [295, 28] on span "Projects" at bounding box center [283, 32] width 61 height 20
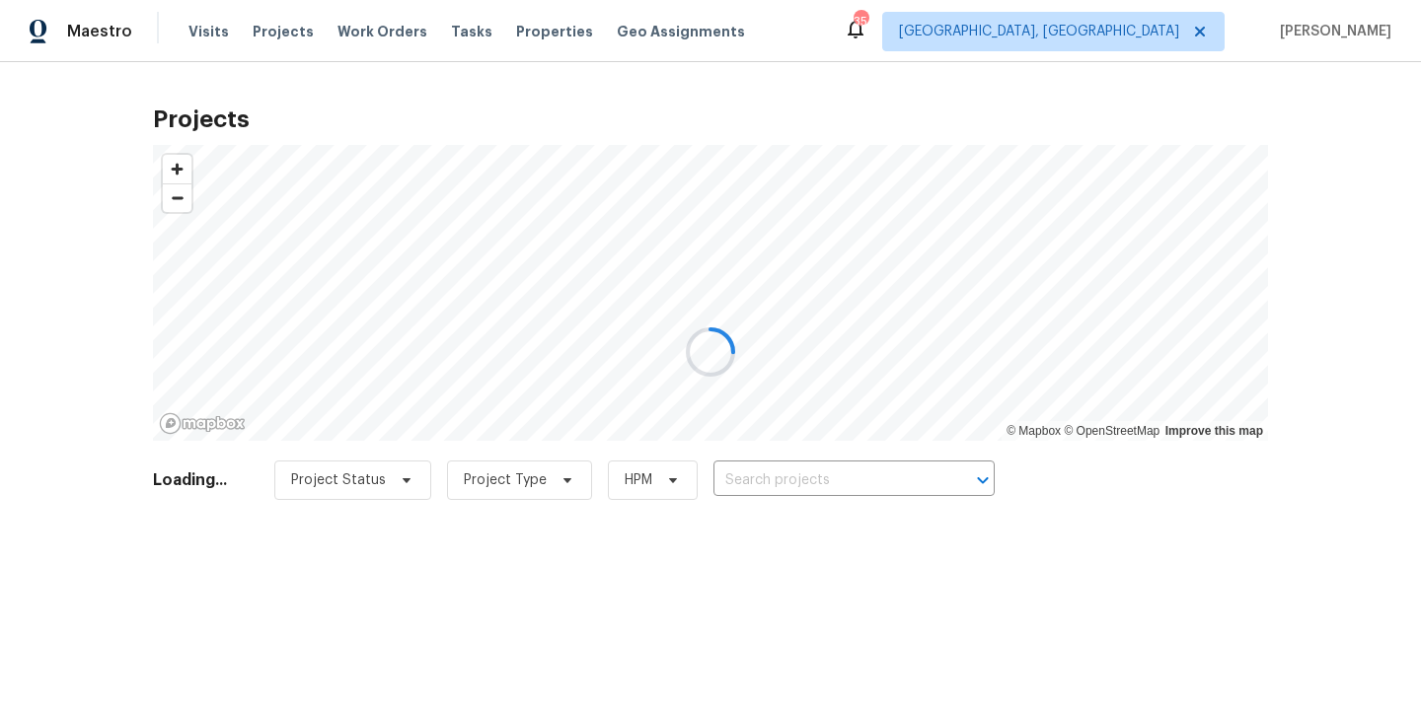
click at [805, 487] on div at bounding box center [710, 352] width 1421 height 704
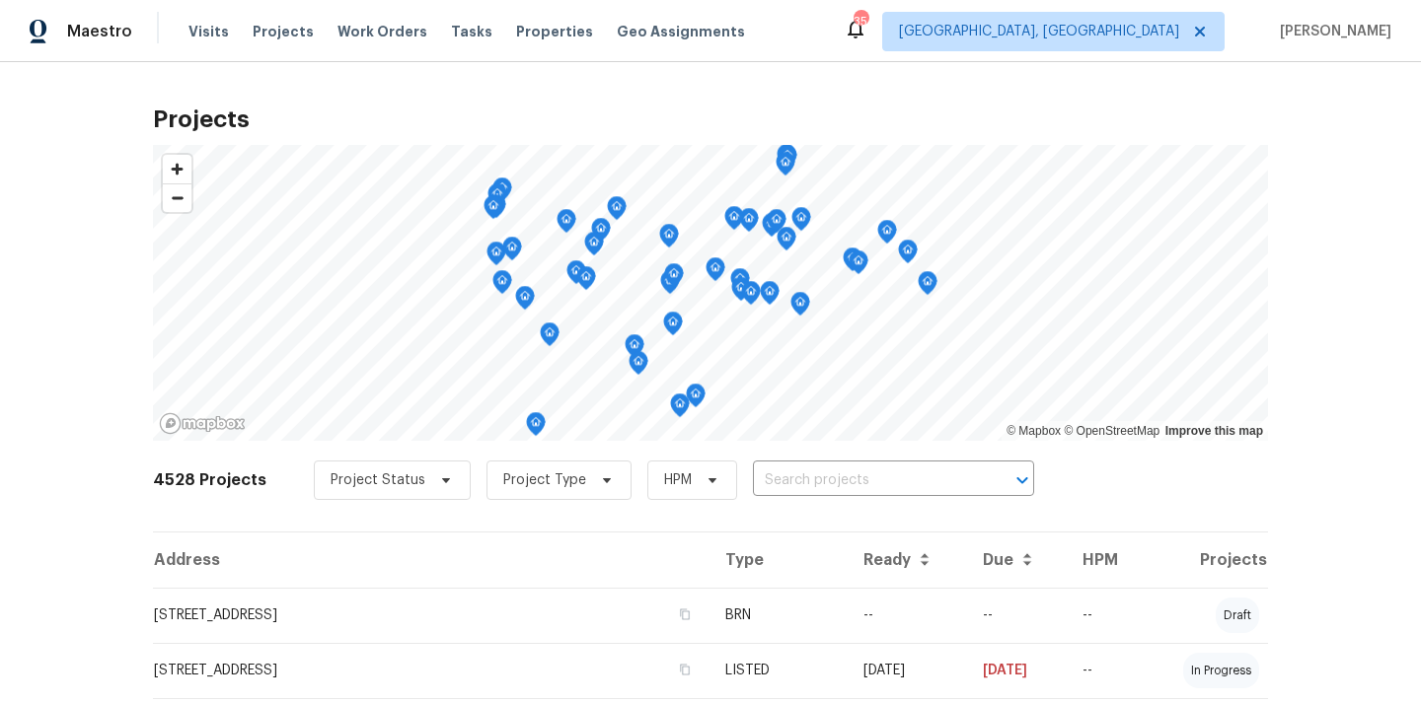
click at [815, 479] on input "text" at bounding box center [866, 481] width 226 height 31
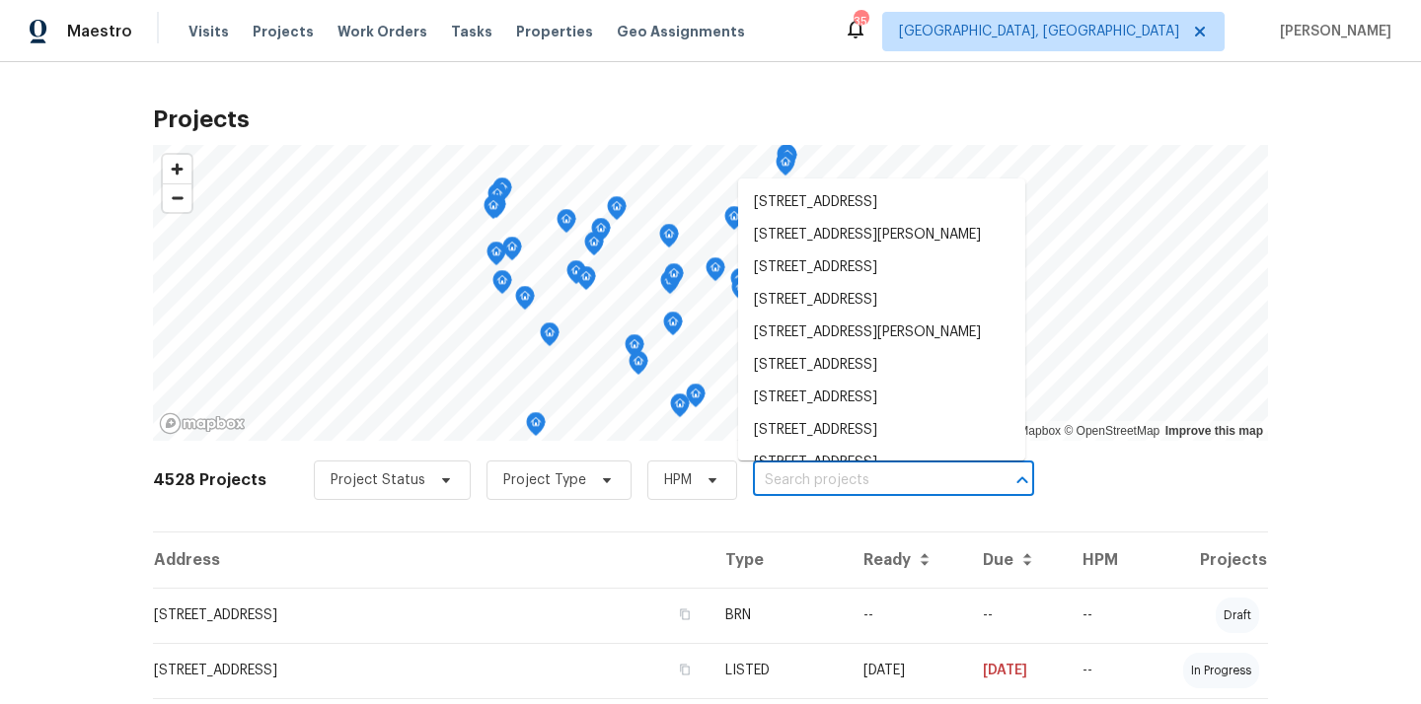
paste input "[STREET_ADDRESS]"
type input "[STREET_ADDRESS]"
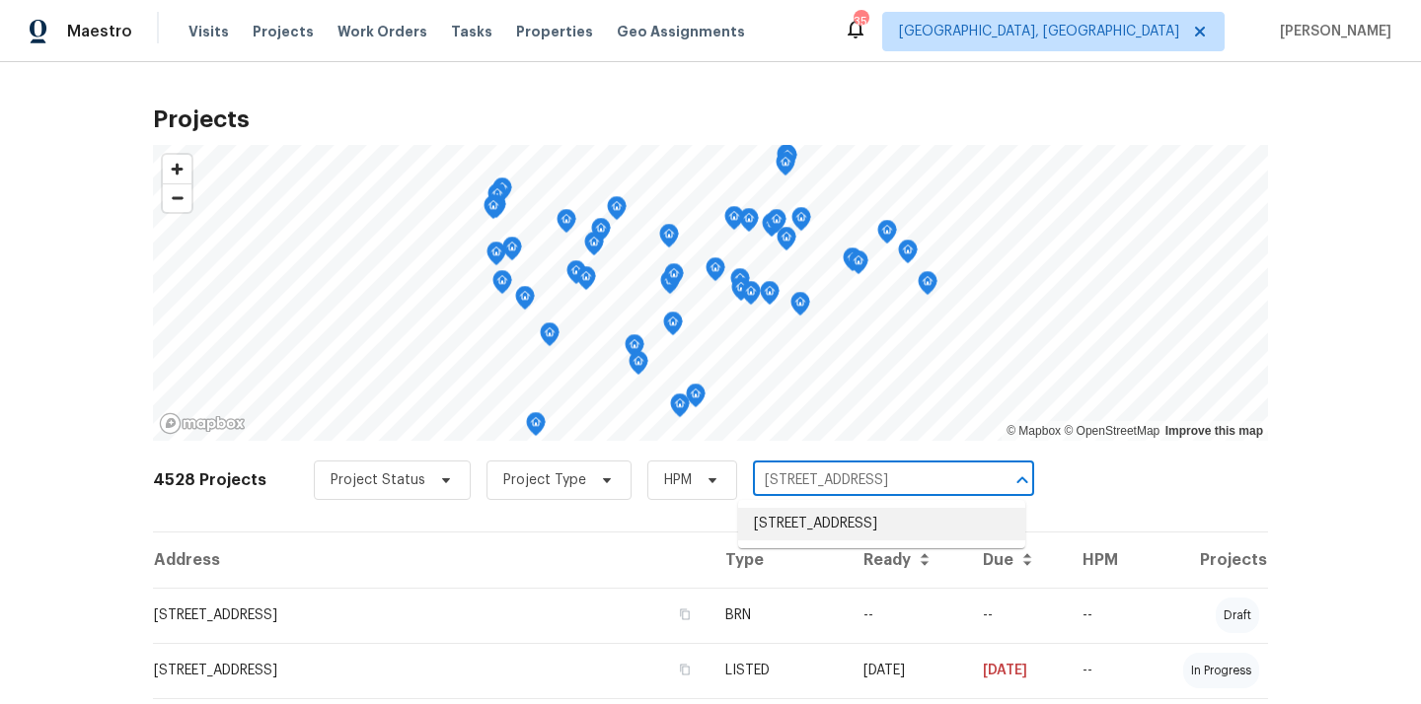
click at [810, 519] on li "[STREET_ADDRESS]" at bounding box center [881, 524] width 287 height 33
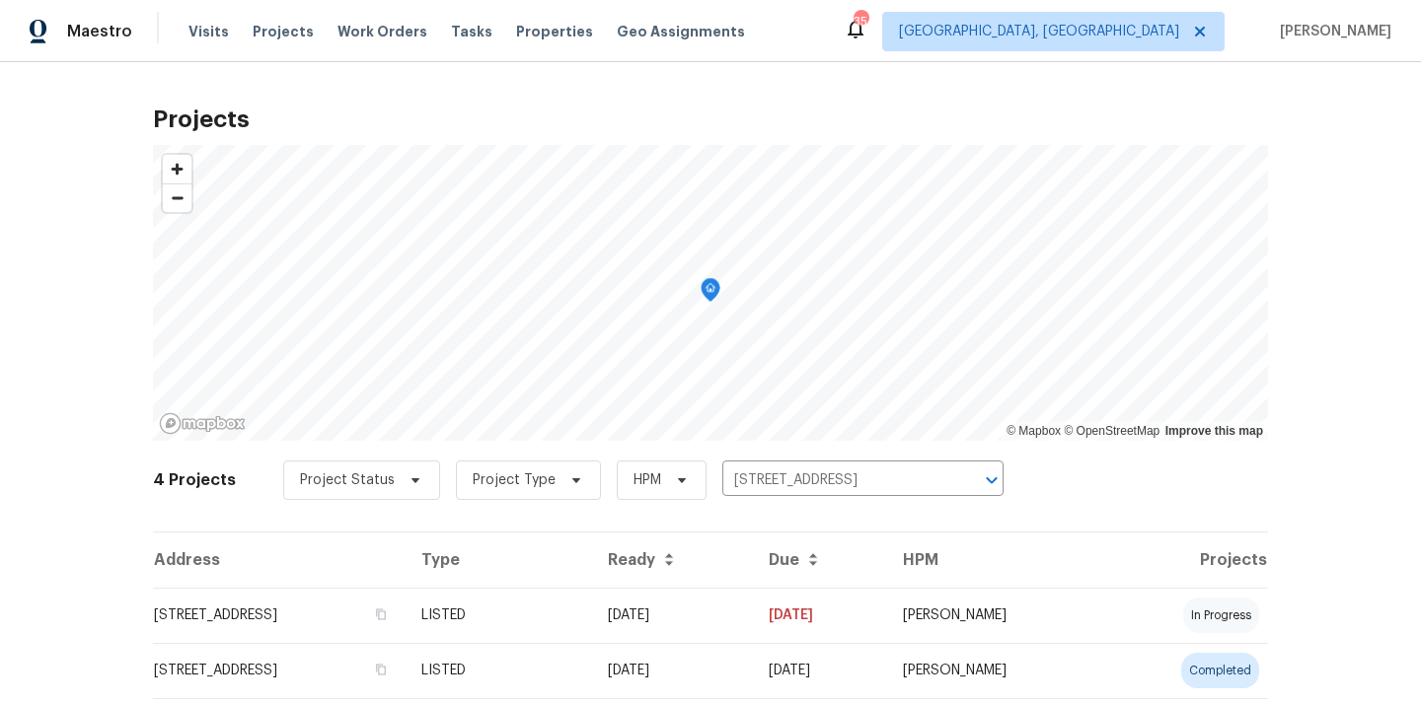
click at [405, 607] on td "[STREET_ADDRESS]" at bounding box center [279, 615] width 253 height 55
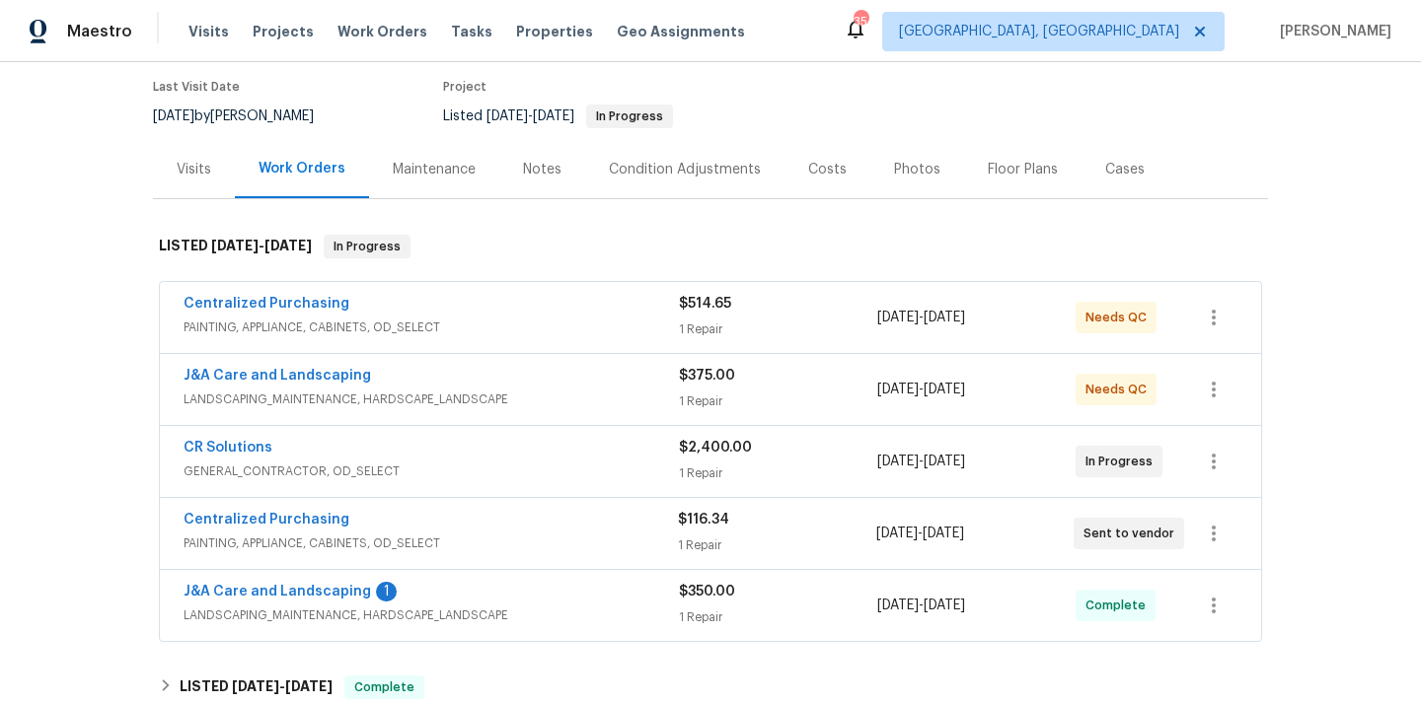
scroll to position [244, 0]
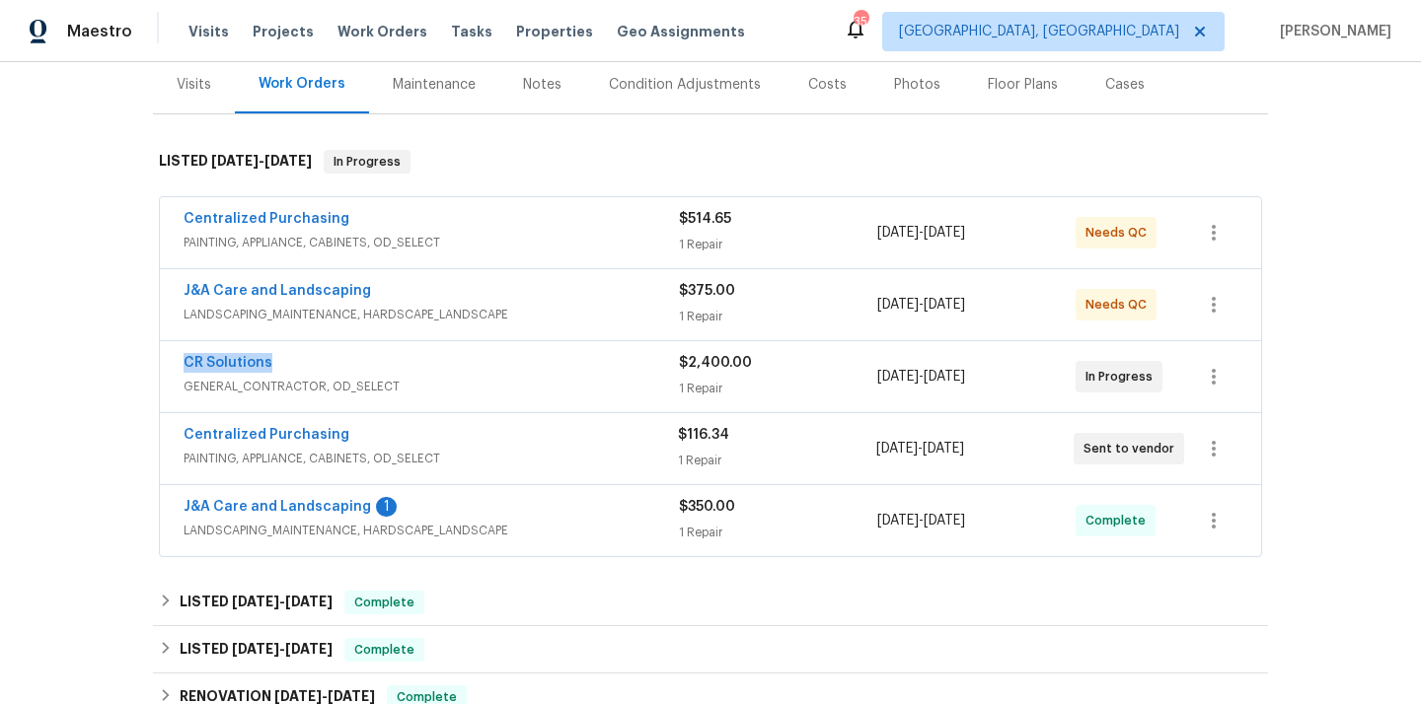
drag, startPoint x: 289, startPoint y: 363, endPoint x: 168, endPoint y: 363, distance: 121.3
click at [167, 363] on div "CR Solutions GENERAL_CONTRACTOR, OD_SELECT $2,400.00 1 Repair [DATE] - [DATE] I…" at bounding box center [710, 376] width 1101 height 71
copy link "CR Solutions"
click at [276, 443] on span "Centralized Purchasing" at bounding box center [267, 435] width 166 height 20
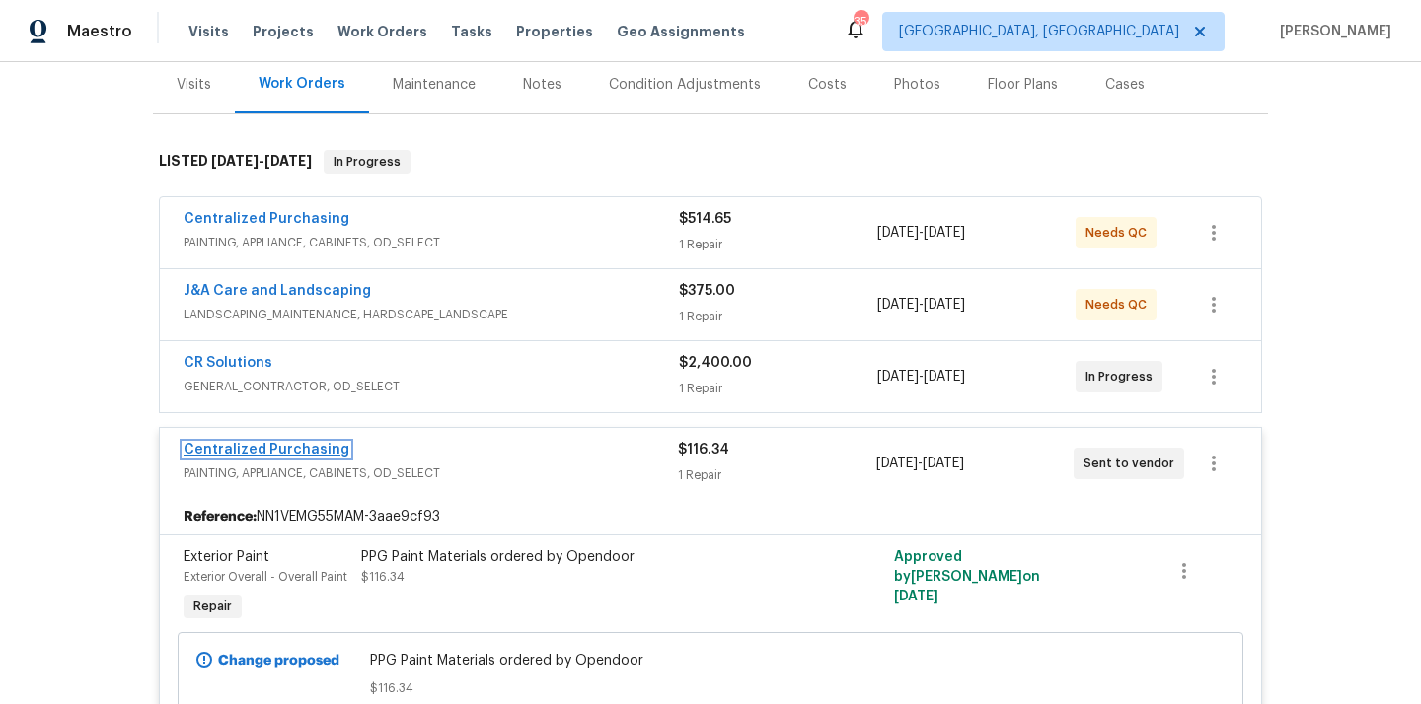
click at [277, 449] on link "Centralized Purchasing" at bounding box center [267, 450] width 166 height 14
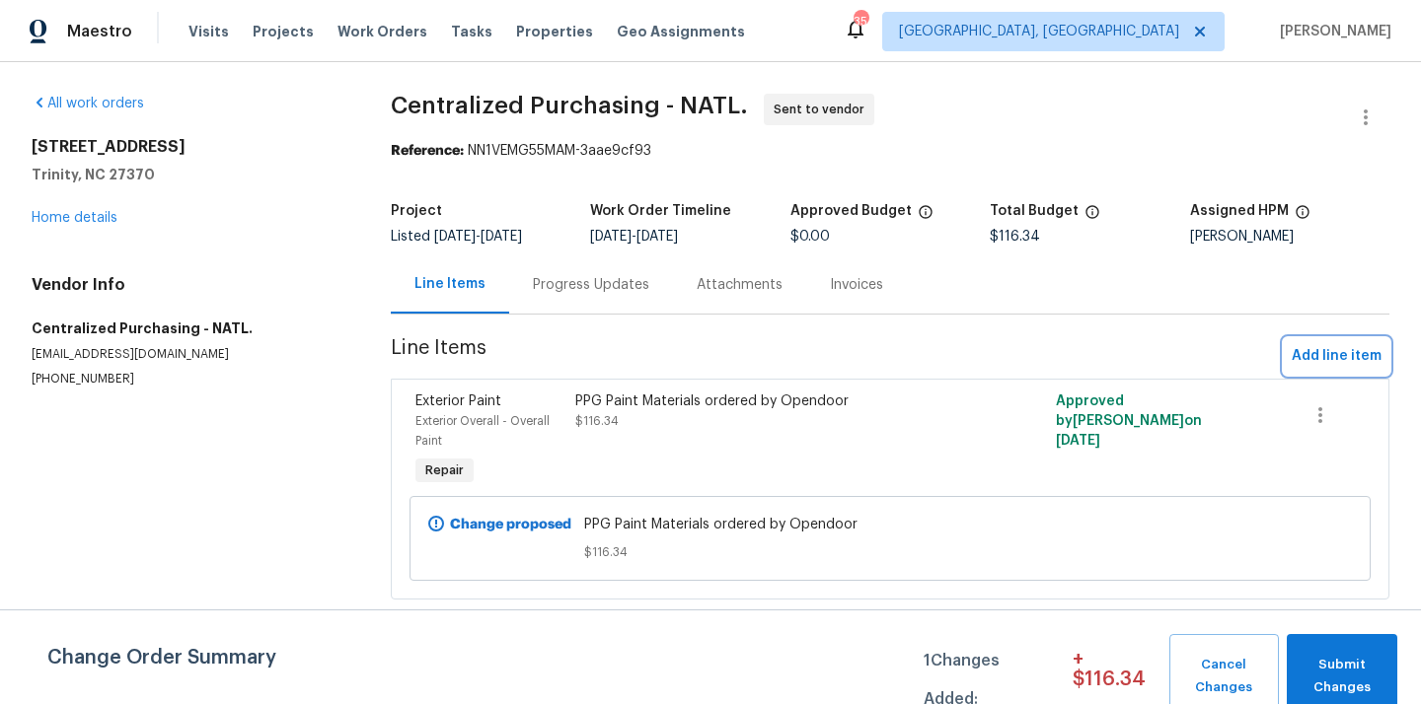
click at [1325, 357] on span "Add line item" at bounding box center [1336, 356] width 90 height 25
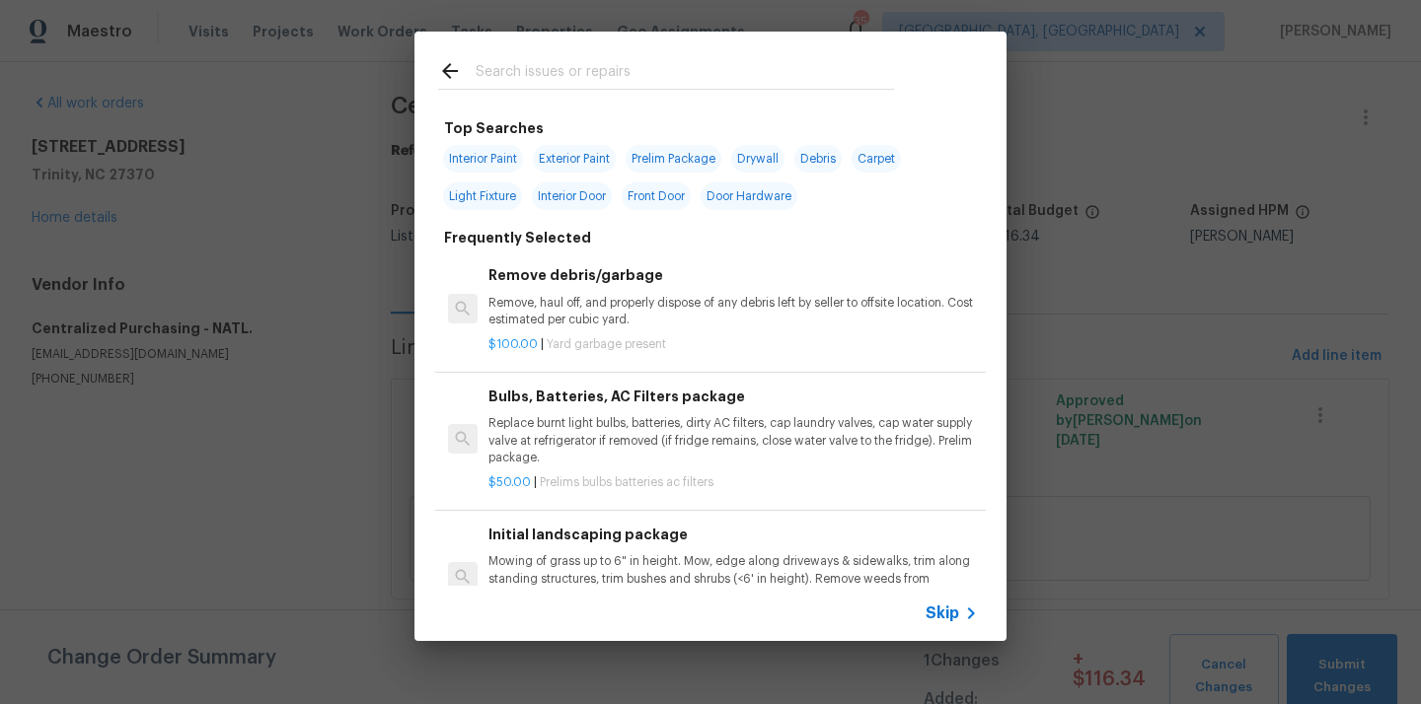
click at [719, 70] on input "text" at bounding box center [685, 74] width 418 height 30
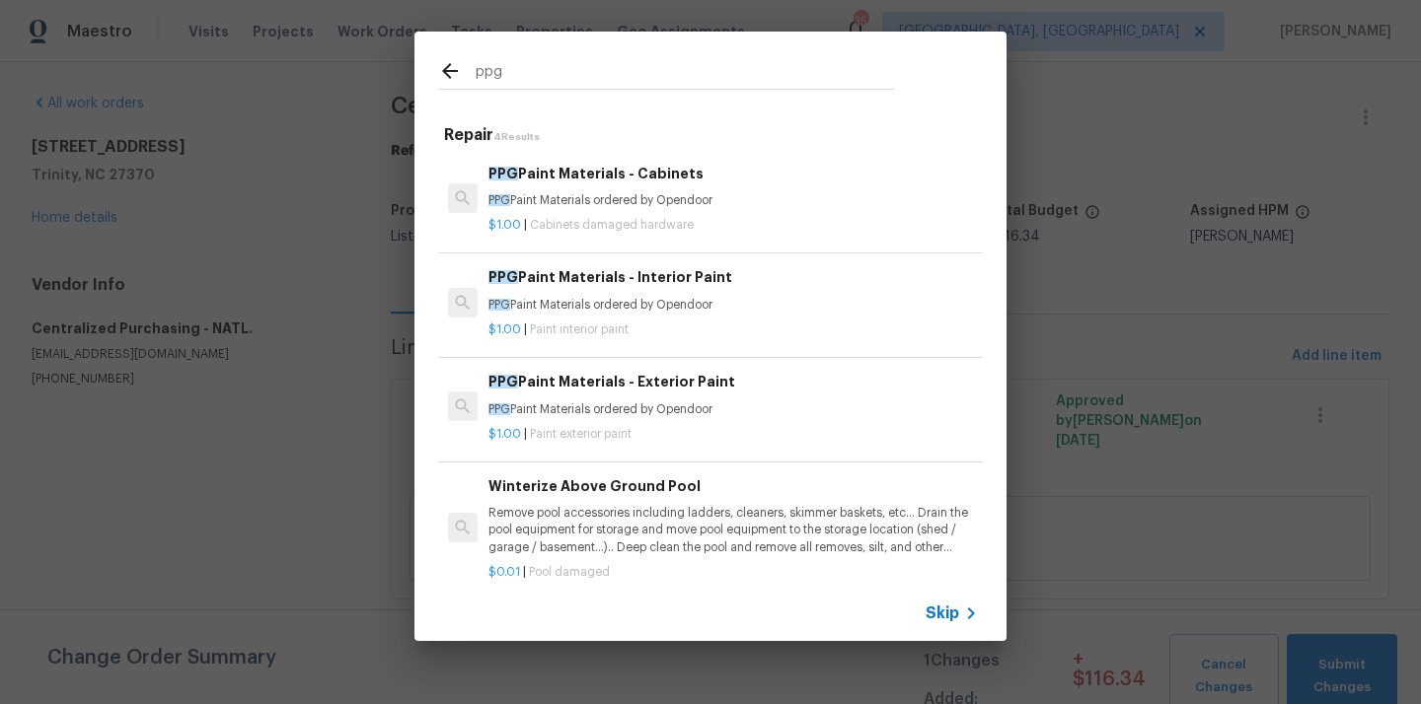
type input "ppg"
click at [641, 437] on p "$1.00 | Paint exterior paint" at bounding box center [732, 434] width 489 height 17
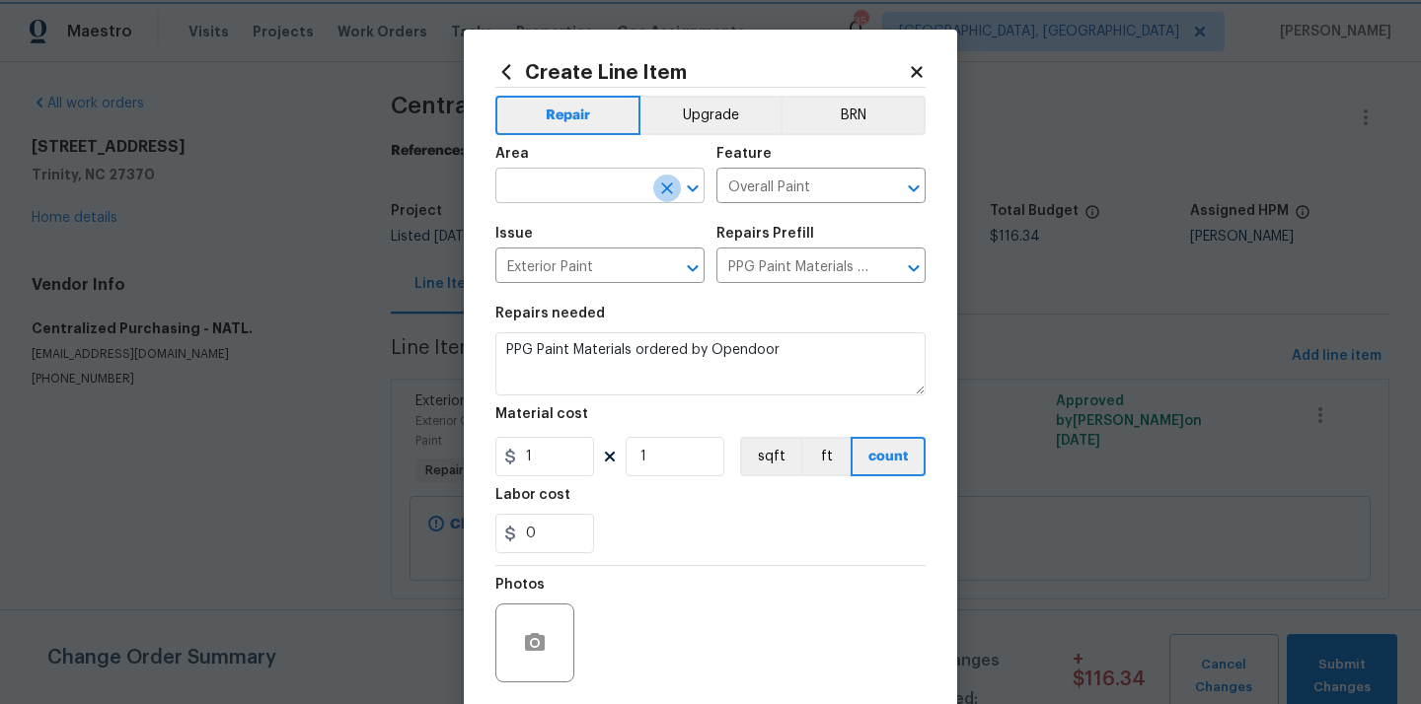
click at [662, 188] on icon "Clear" at bounding box center [667, 189] width 20 height 20
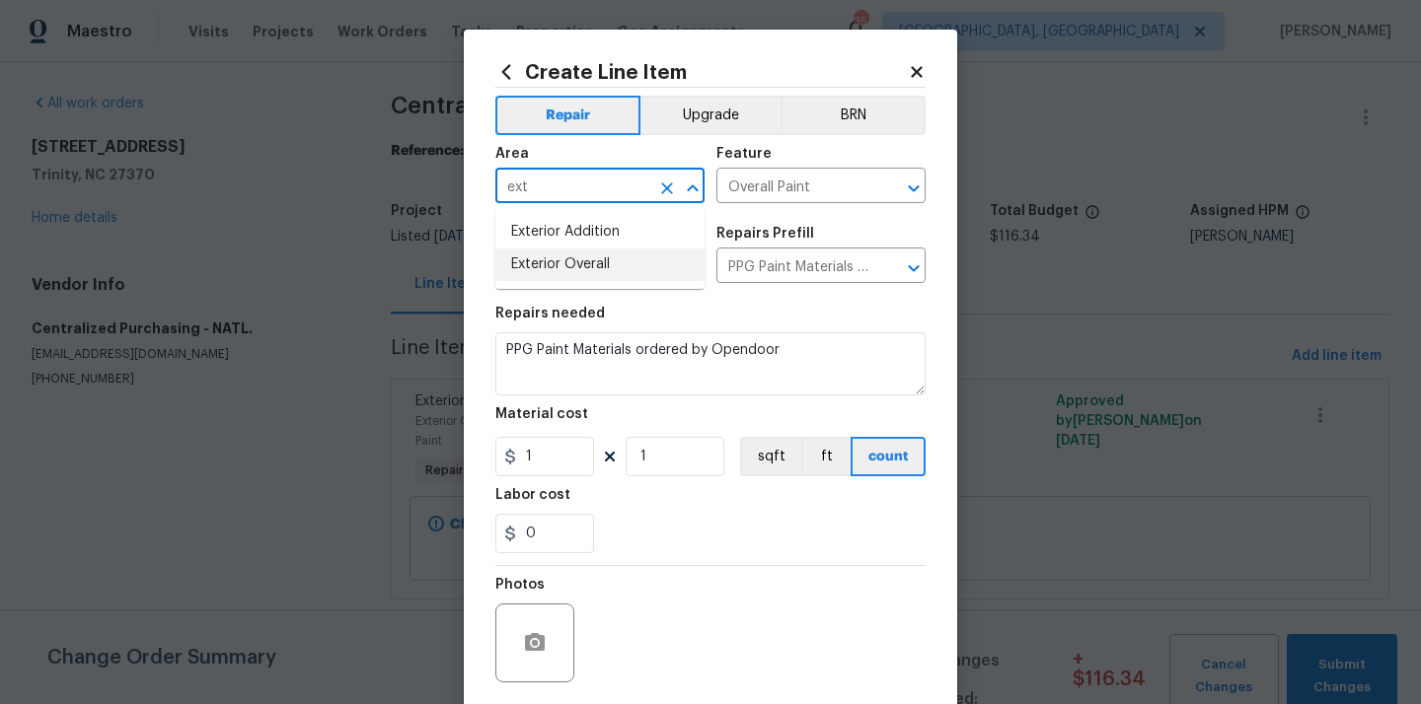
click at [581, 269] on li "Exterior Overall" at bounding box center [599, 265] width 209 height 33
type input "Exterior Overall"
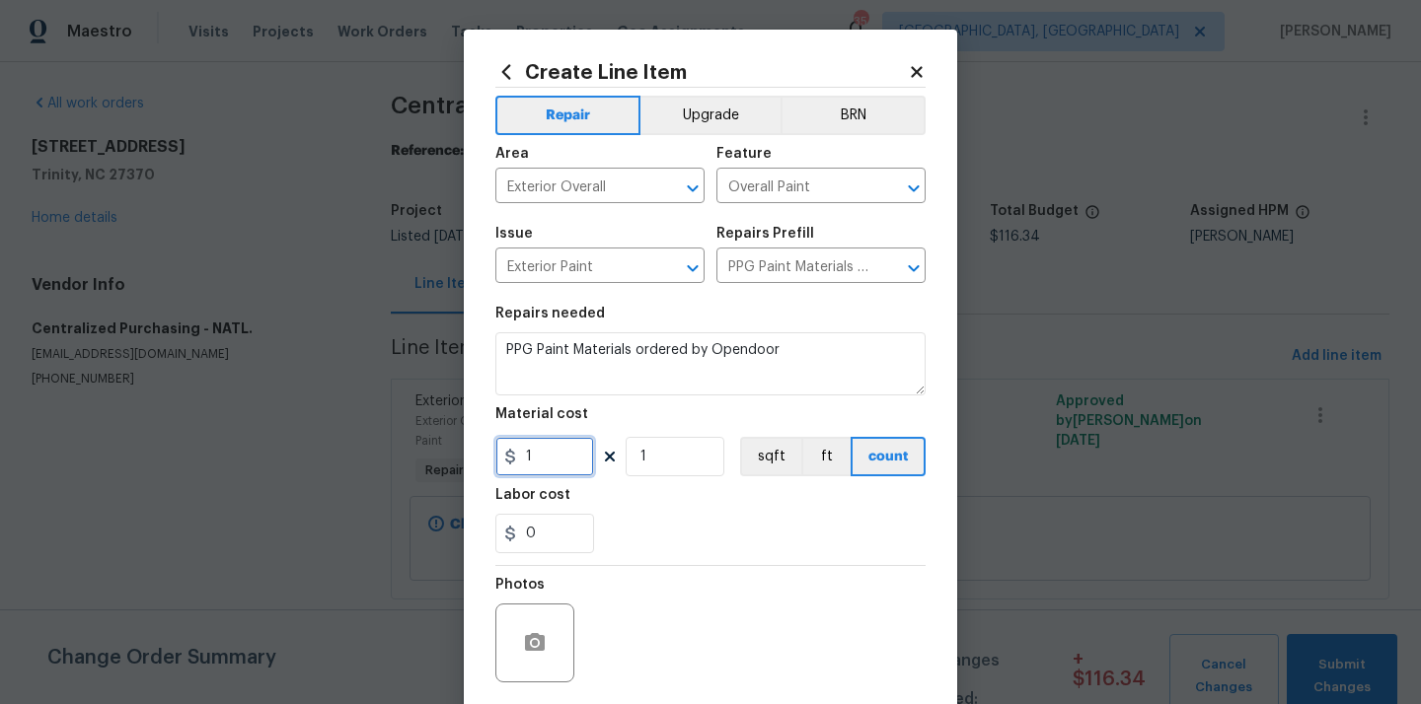
drag, startPoint x: 535, startPoint y: 459, endPoint x: 465, endPoint y: 453, distance: 70.3
click at [474, 457] on div "Create Line Item Repair Upgrade BRN Area Exterior Overall ​ Feature Overall Pai…" at bounding box center [710, 425] width 493 height 790
paste input "66.28"
type input "166.28"
click at [874, 534] on div "0" at bounding box center [710, 533] width 430 height 39
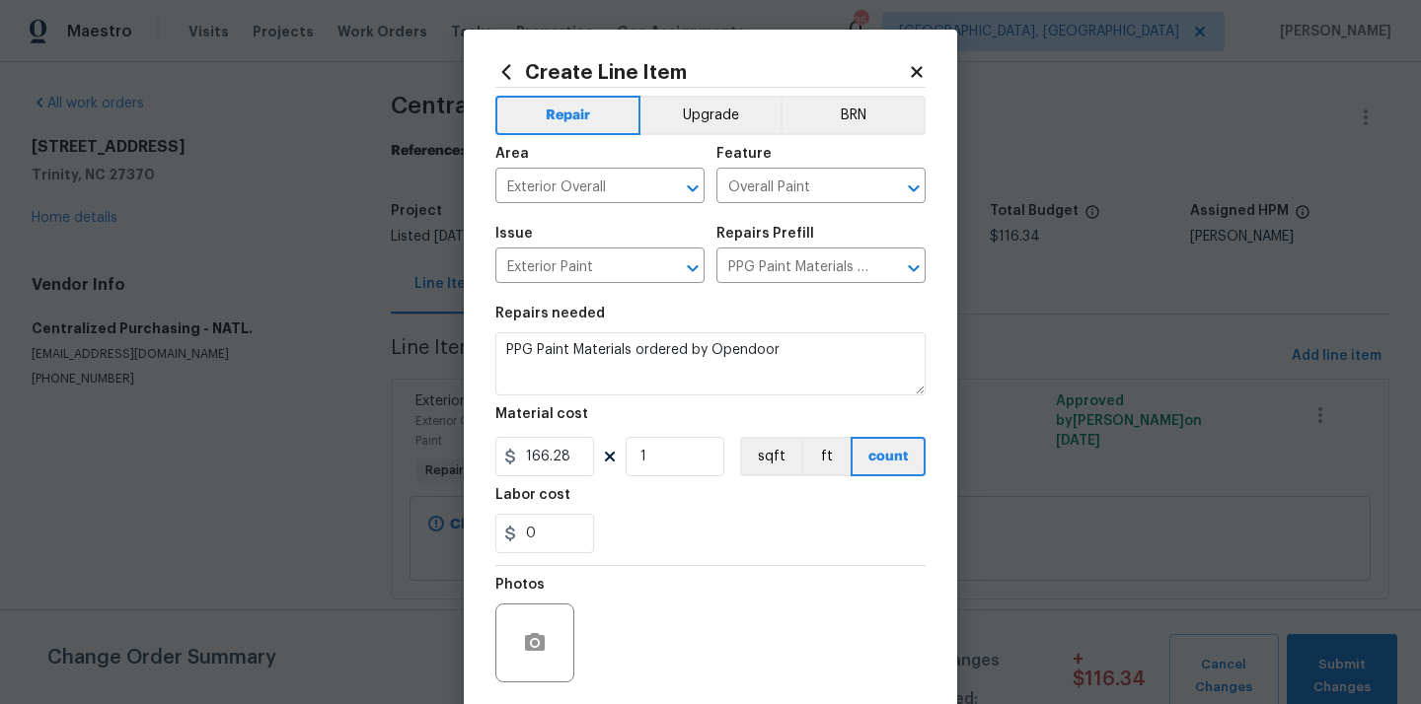
scroll to position [146, 0]
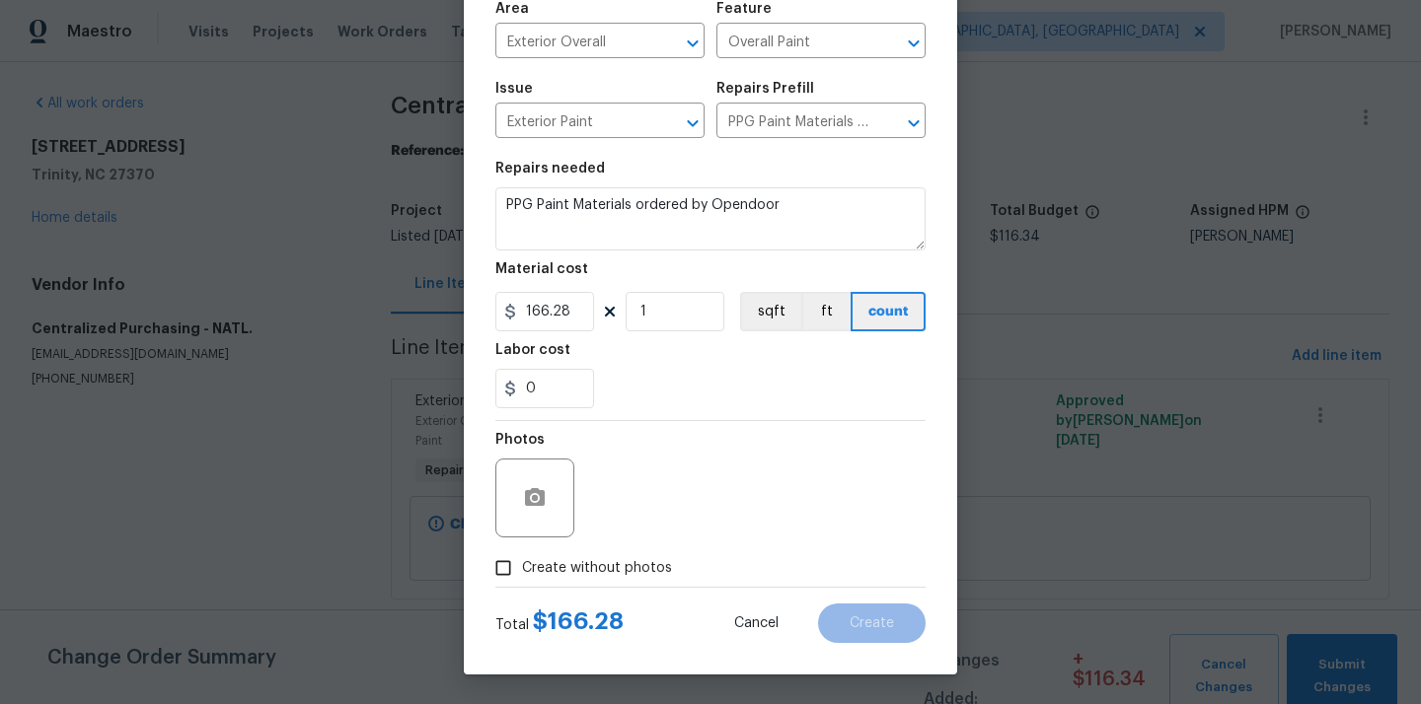
click at [645, 566] on span "Create without photos" at bounding box center [597, 568] width 150 height 21
click at [522, 566] on input "Create without photos" at bounding box center [502, 568] width 37 height 37
checkbox input "true"
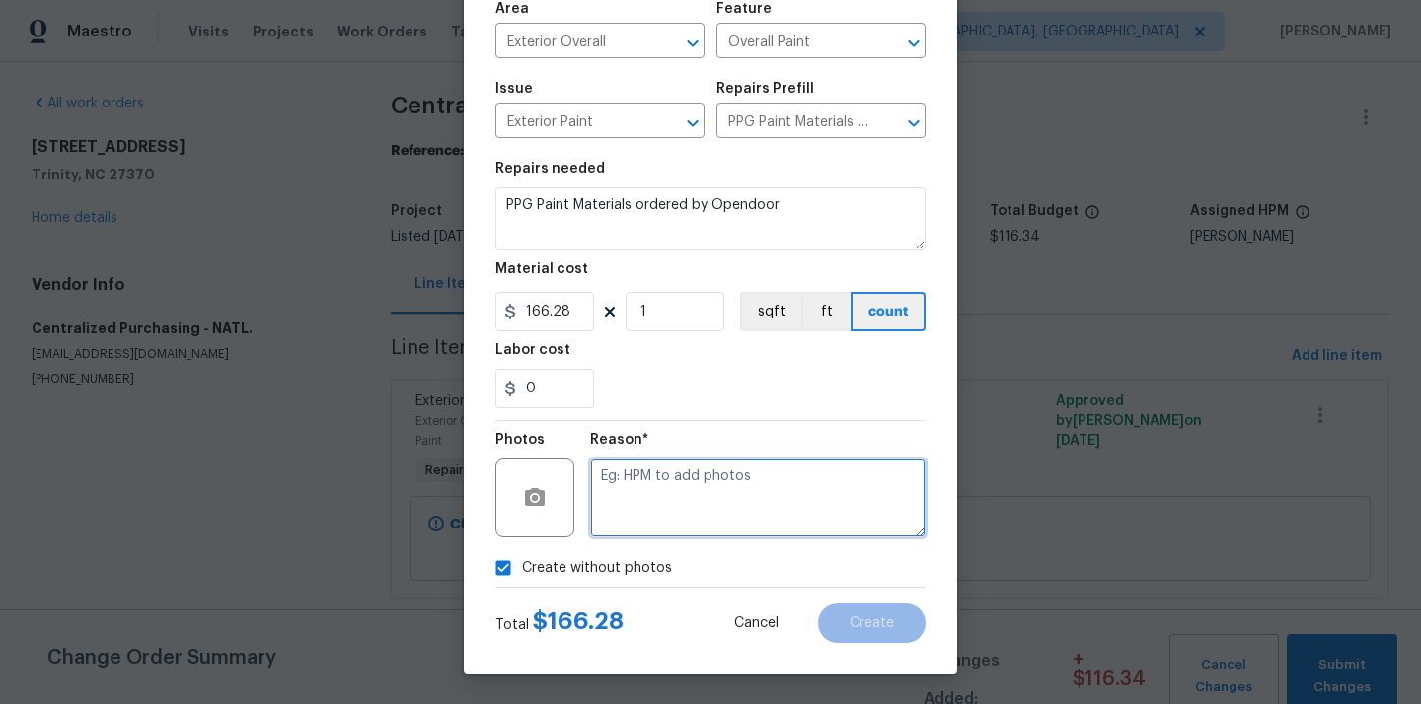
click at [673, 504] on textarea at bounding box center [757, 498] width 335 height 79
type textarea "N/A"
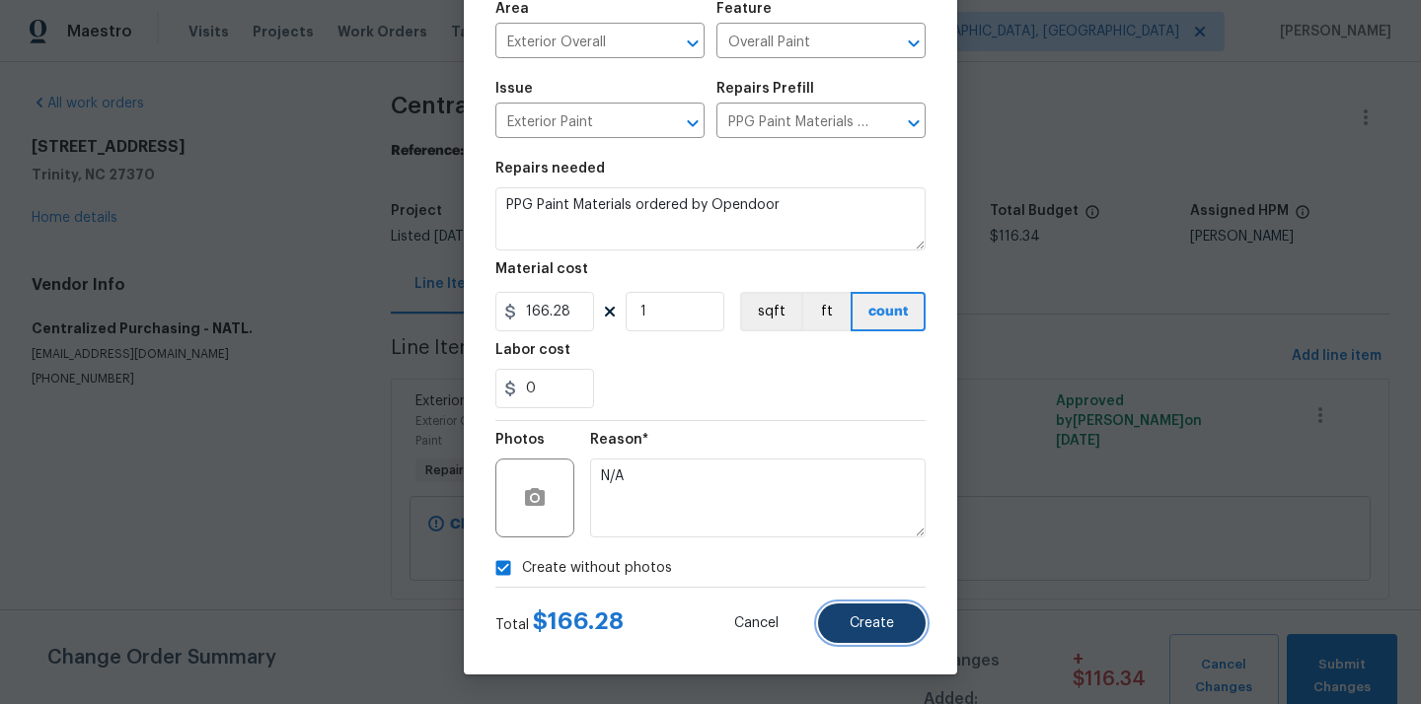
click at [850, 608] on button "Create" at bounding box center [872, 623] width 108 height 39
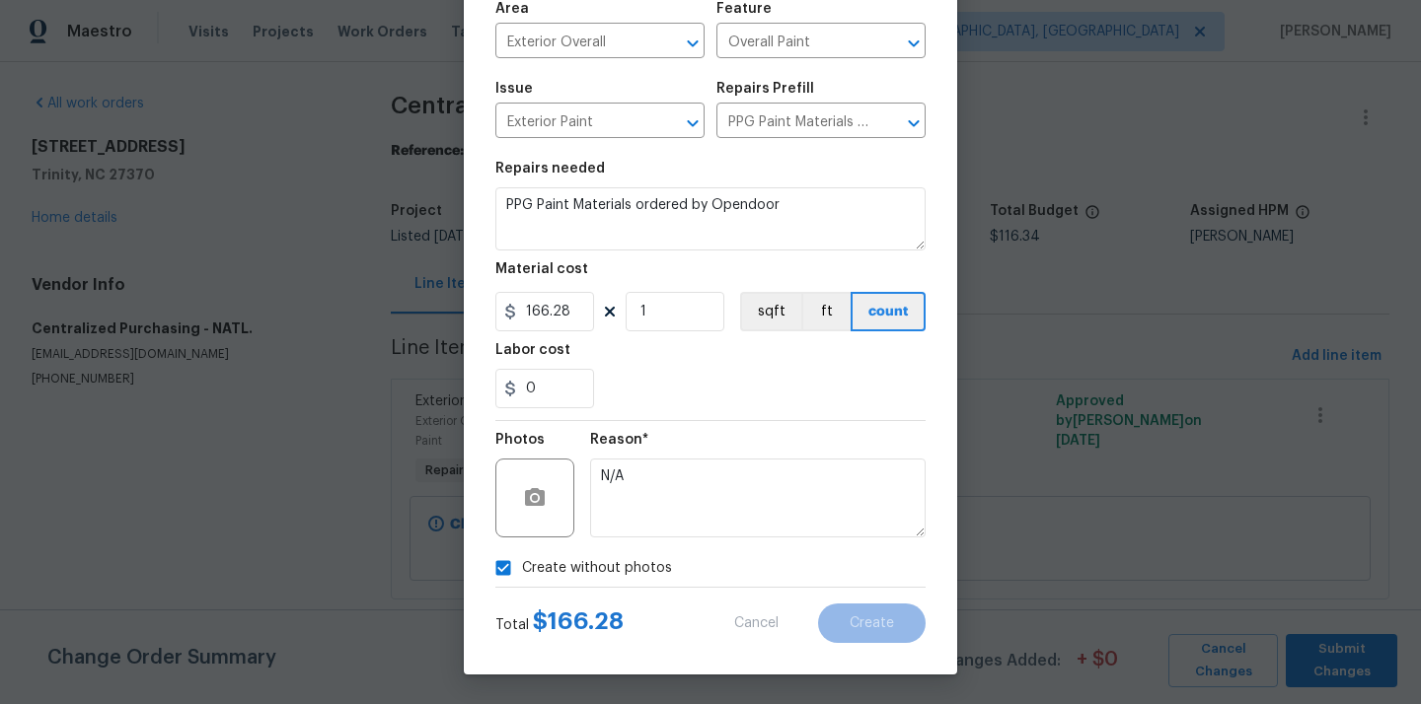
type input "0"
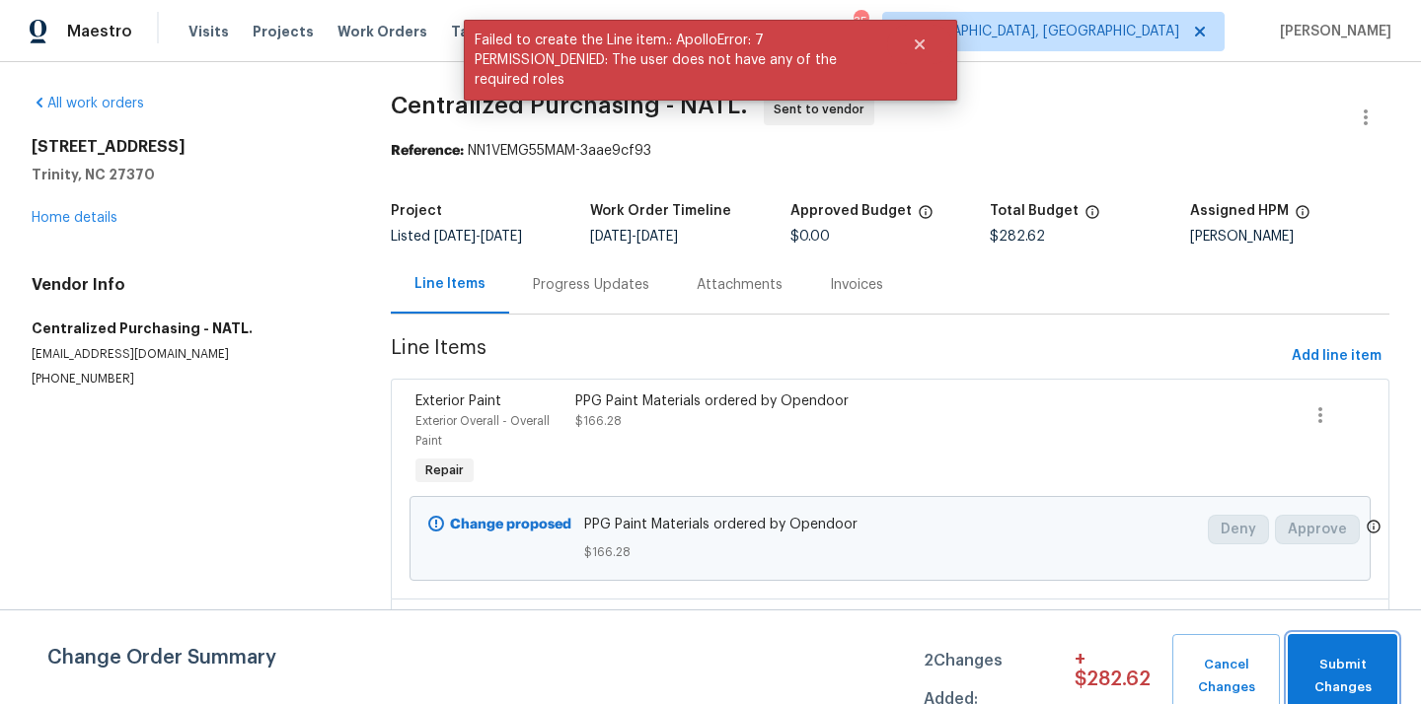
click at [1352, 669] on span "Submit Changes" at bounding box center [1342, 676] width 90 height 45
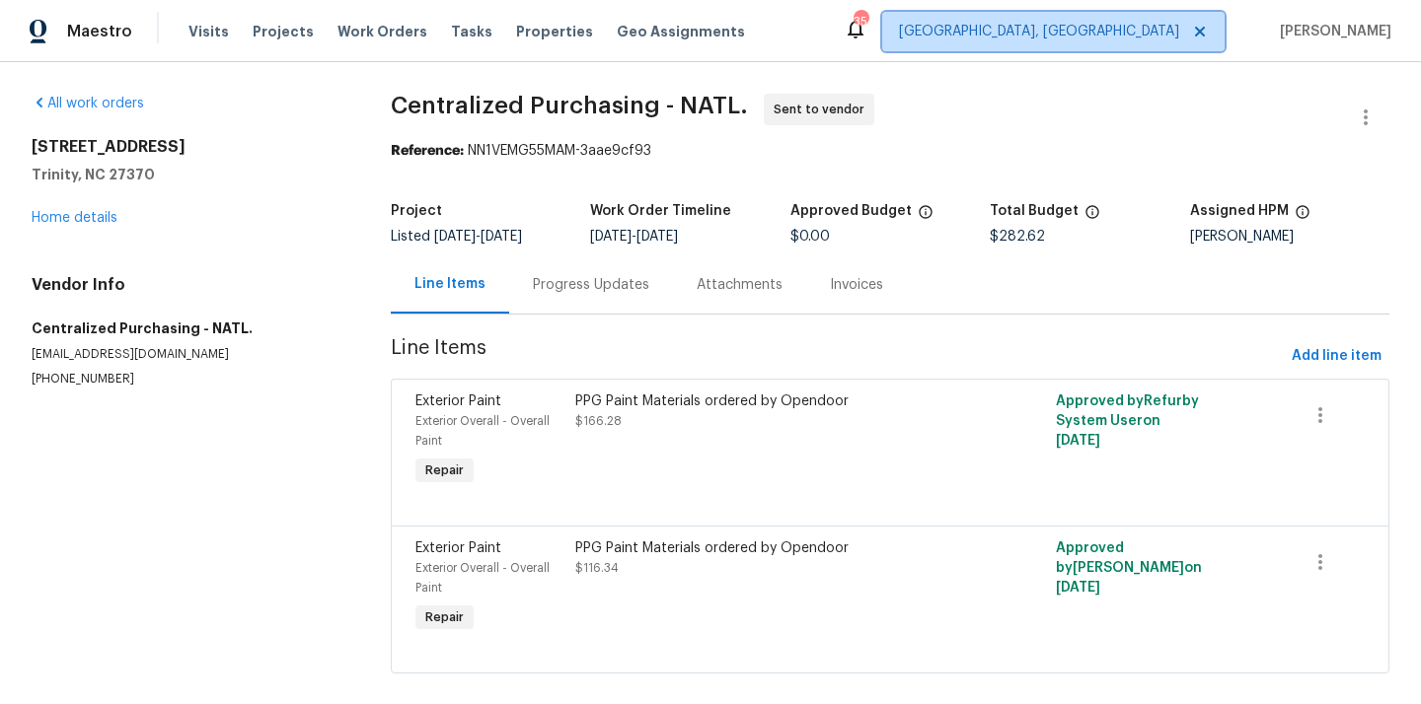
click at [1136, 46] on span "[GEOGRAPHIC_DATA], [GEOGRAPHIC_DATA]" at bounding box center [1053, 31] width 342 height 39
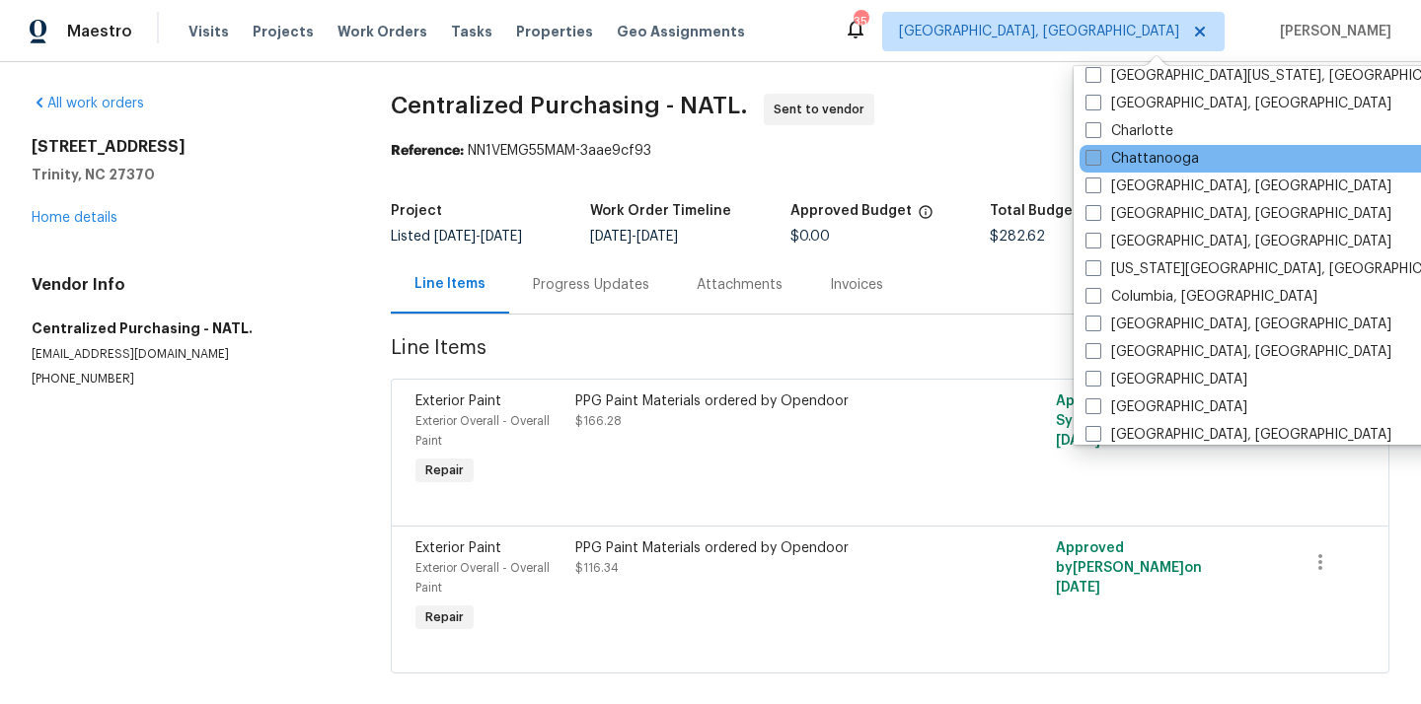
scroll to position [1350, 0]
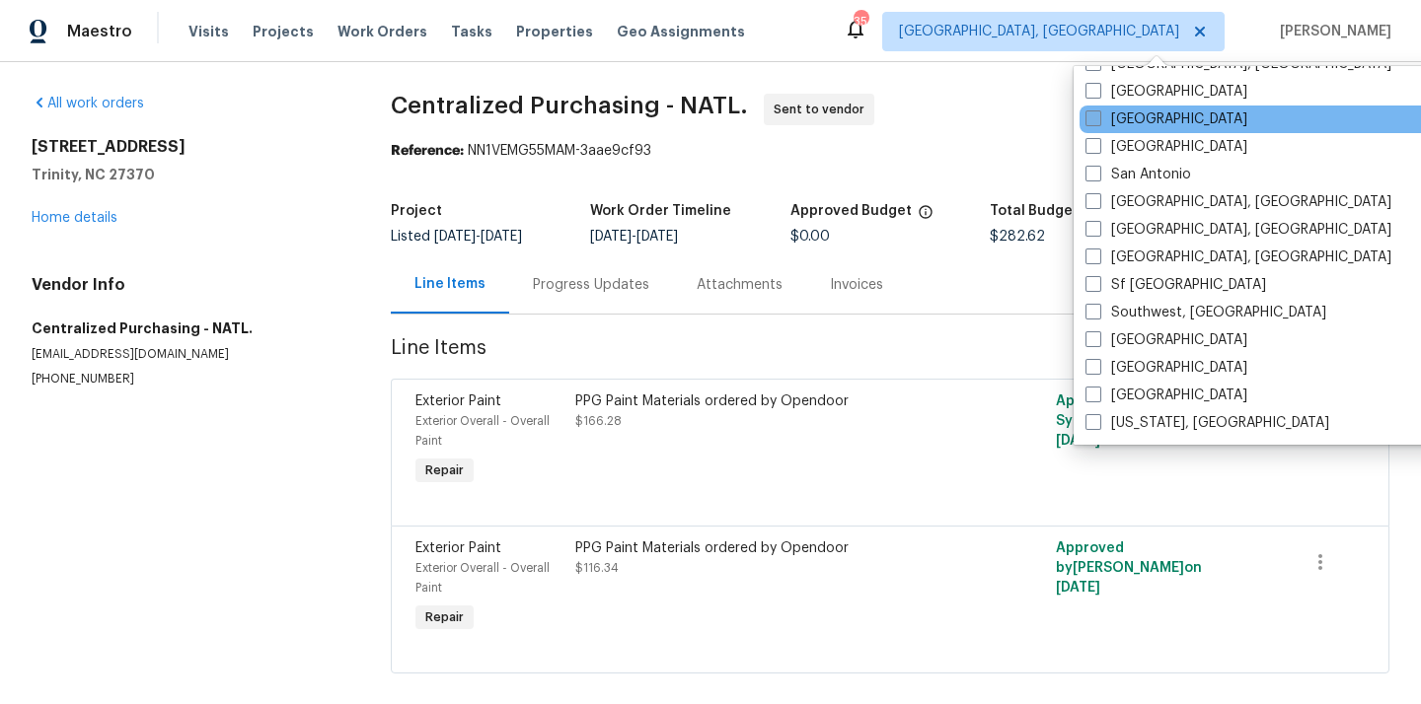
click at [1132, 113] on label "[GEOGRAPHIC_DATA]" at bounding box center [1166, 120] width 162 height 20
click at [1098, 113] on input "[GEOGRAPHIC_DATA]" at bounding box center [1091, 116] width 13 height 13
checkbox input "true"
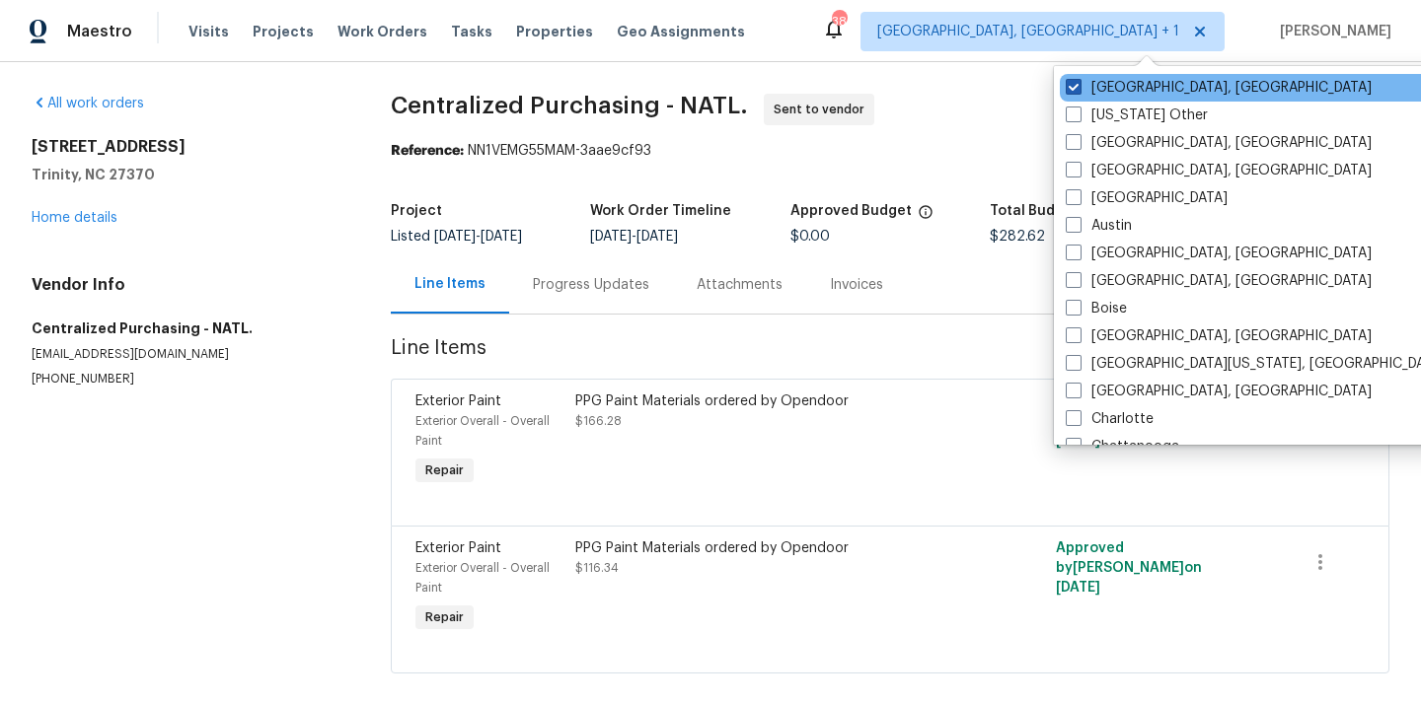
click at [1121, 84] on label "[GEOGRAPHIC_DATA], [GEOGRAPHIC_DATA]" at bounding box center [1218, 88] width 306 height 20
click at [1078, 84] on input "[GEOGRAPHIC_DATA], [GEOGRAPHIC_DATA]" at bounding box center [1071, 84] width 13 height 13
checkbox input "false"
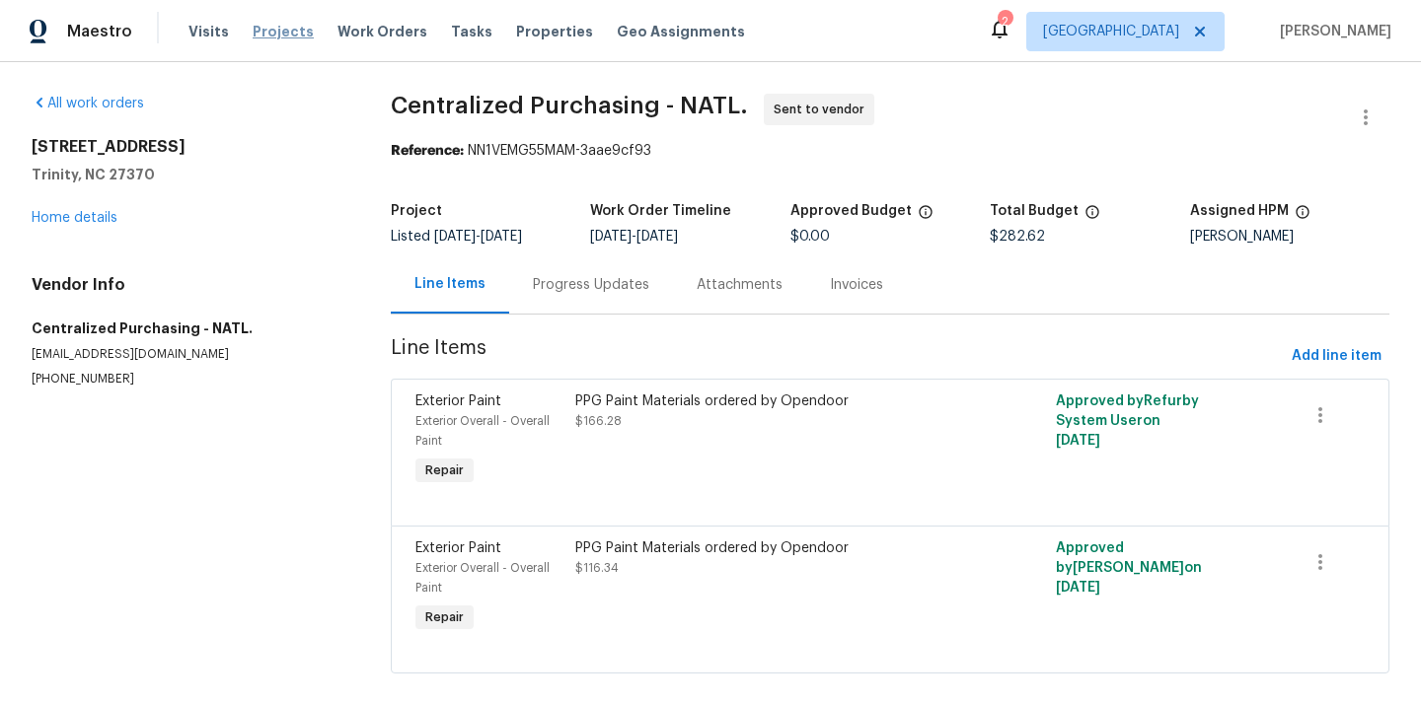
click at [257, 38] on span "Projects" at bounding box center [283, 32] width 61 height 20
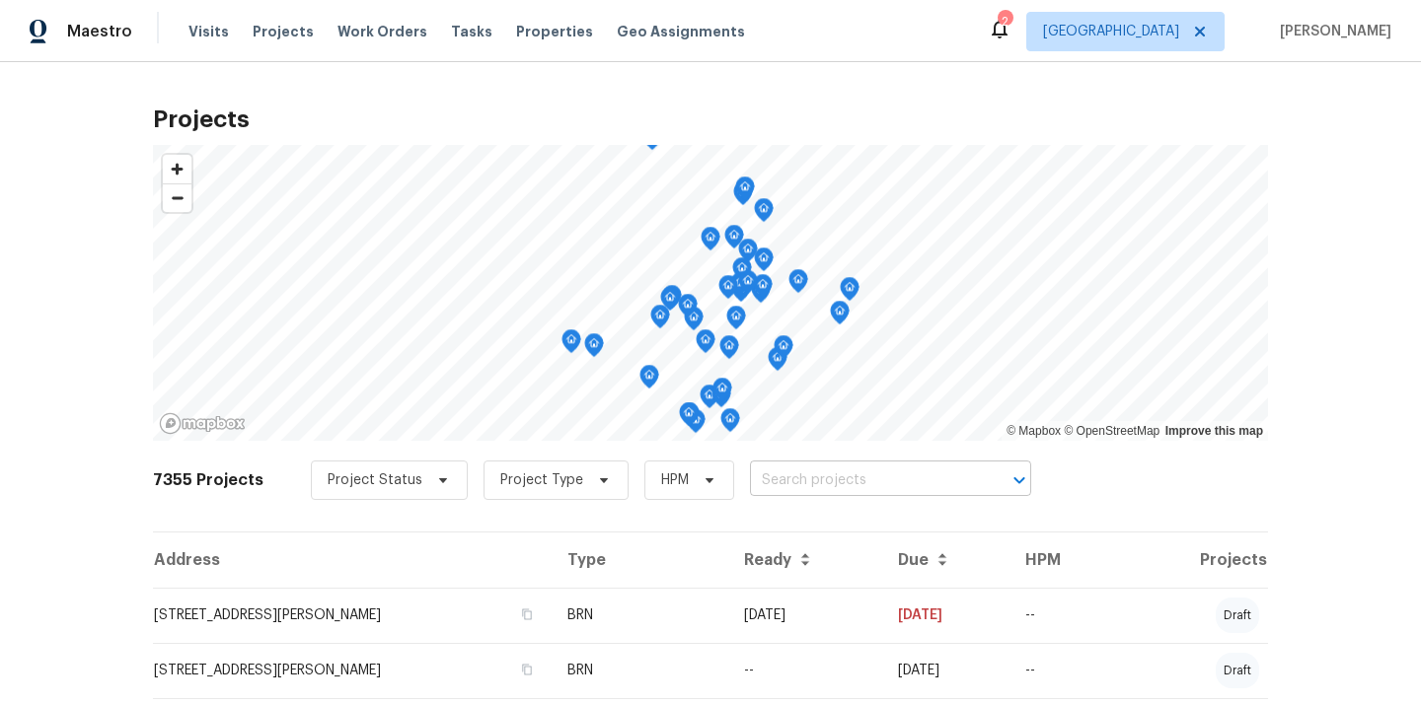
click at [848, 495] on input "text" at bounding box center [863, 481] width 226 height 31
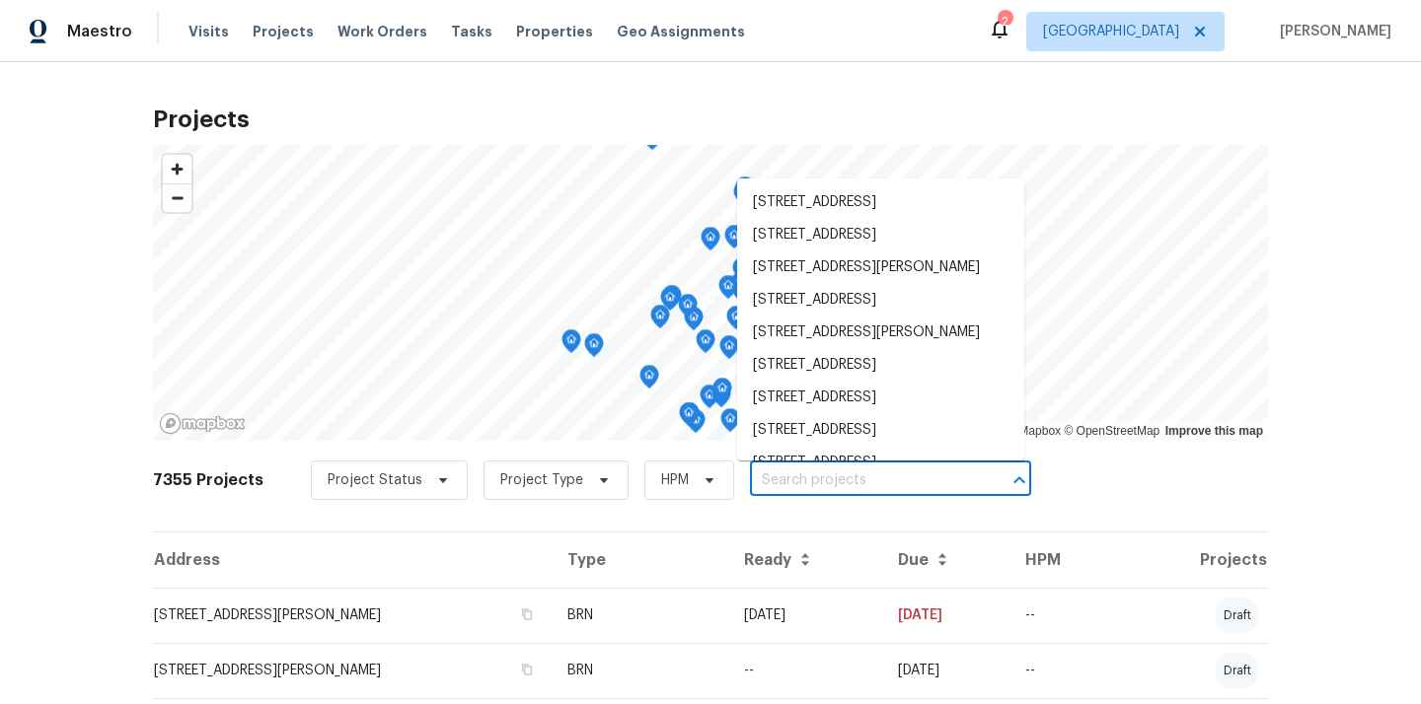
paste input "[STREET_ADDRESS]"
type input "[STREET_ADDRESS]"
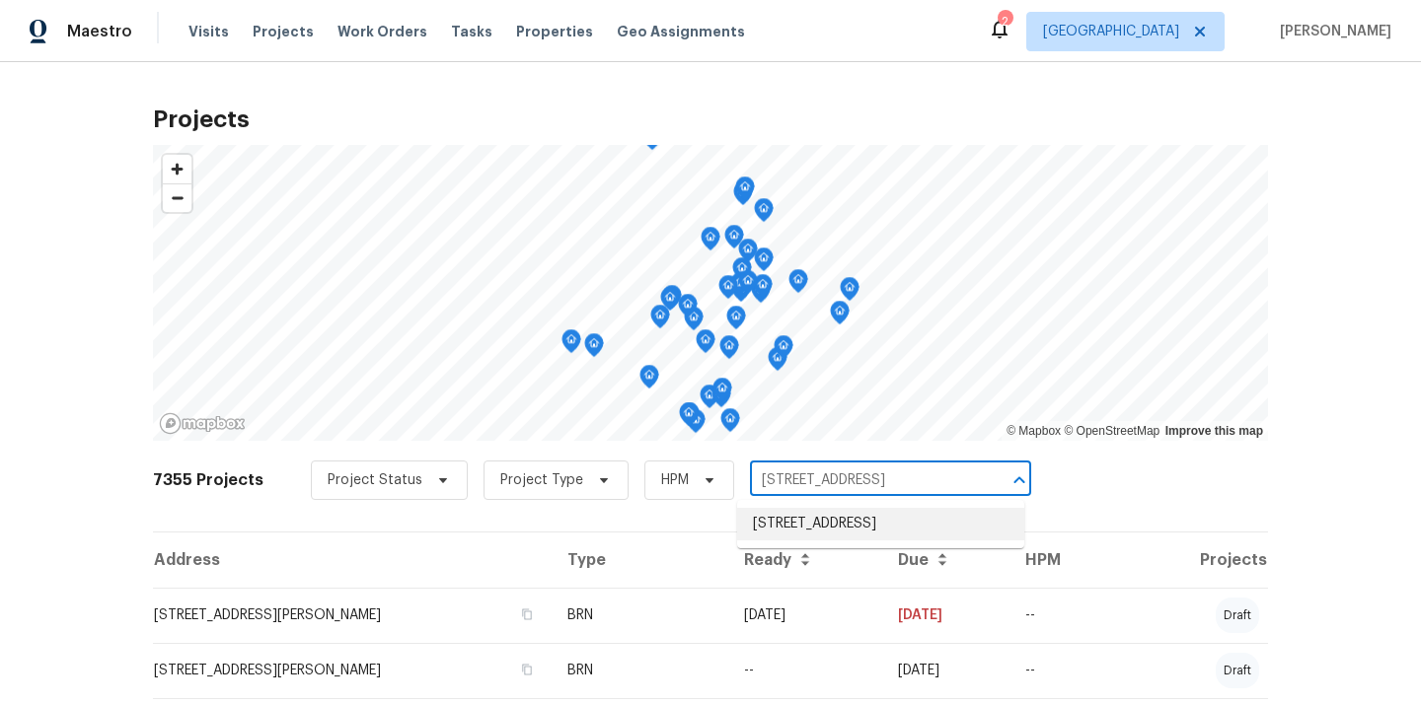
click at [849, 530] on li "[STREET_ADDRESS]" at bounding box center [880, 524] width 287 height 33
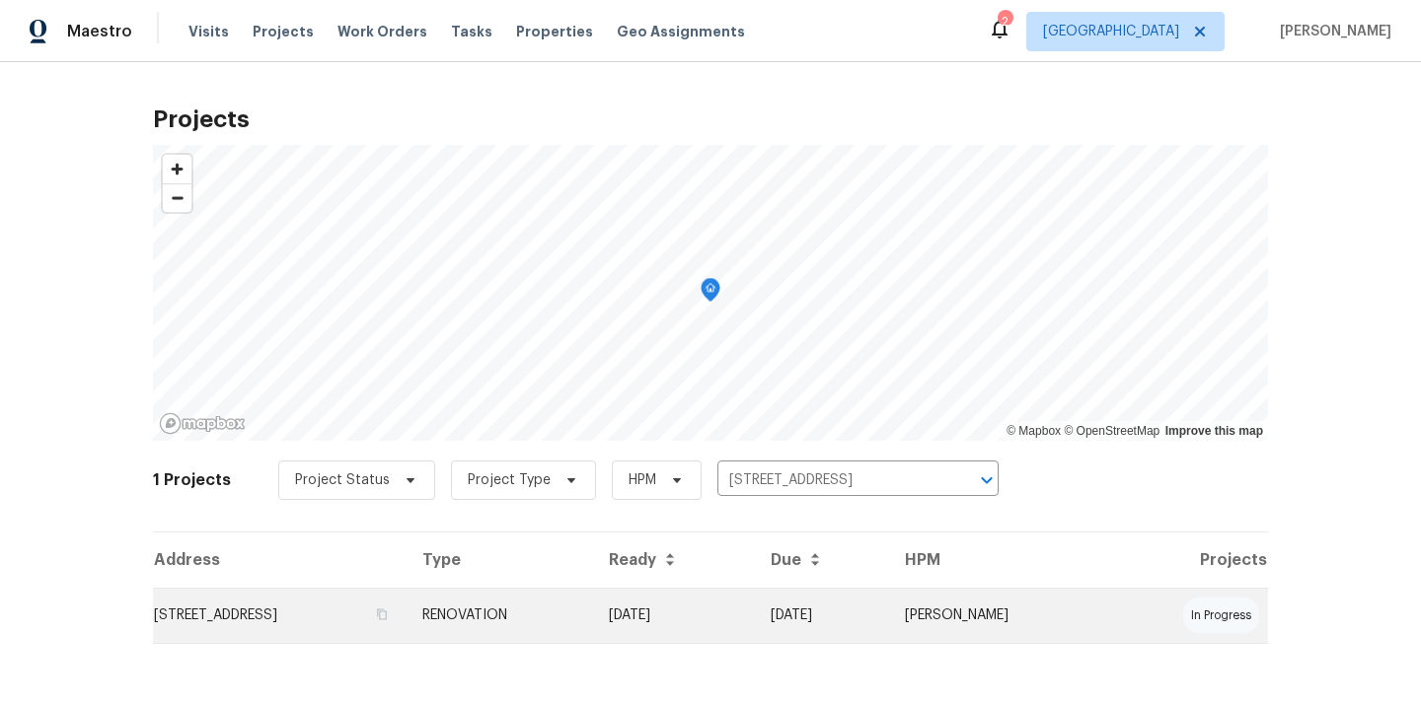
click at [593, 642] on td "RENOVATION" at bounding box center [499, 615] width 186 height 55
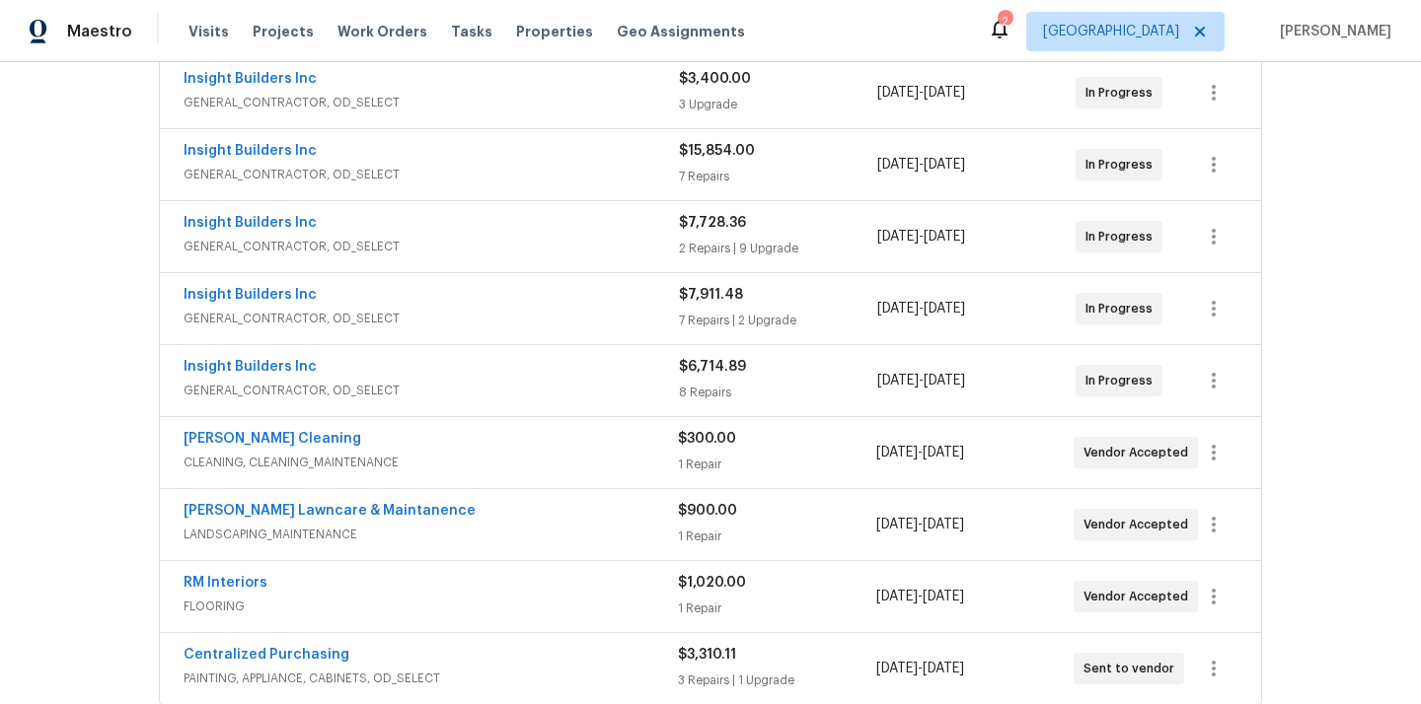
scroll to position [477, 0]
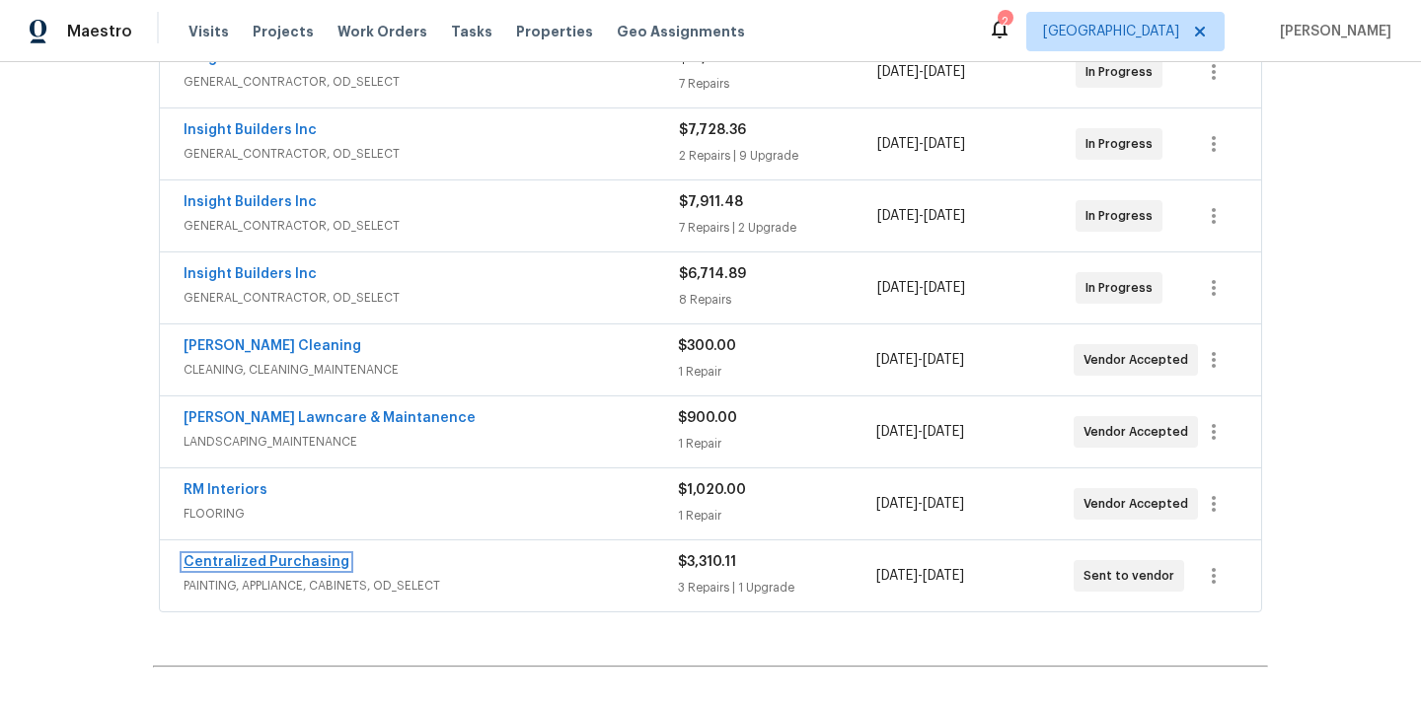
click at [270, 560] on link "Centralized Purchasing" at bounding box center [267, 562] width 166 height 14
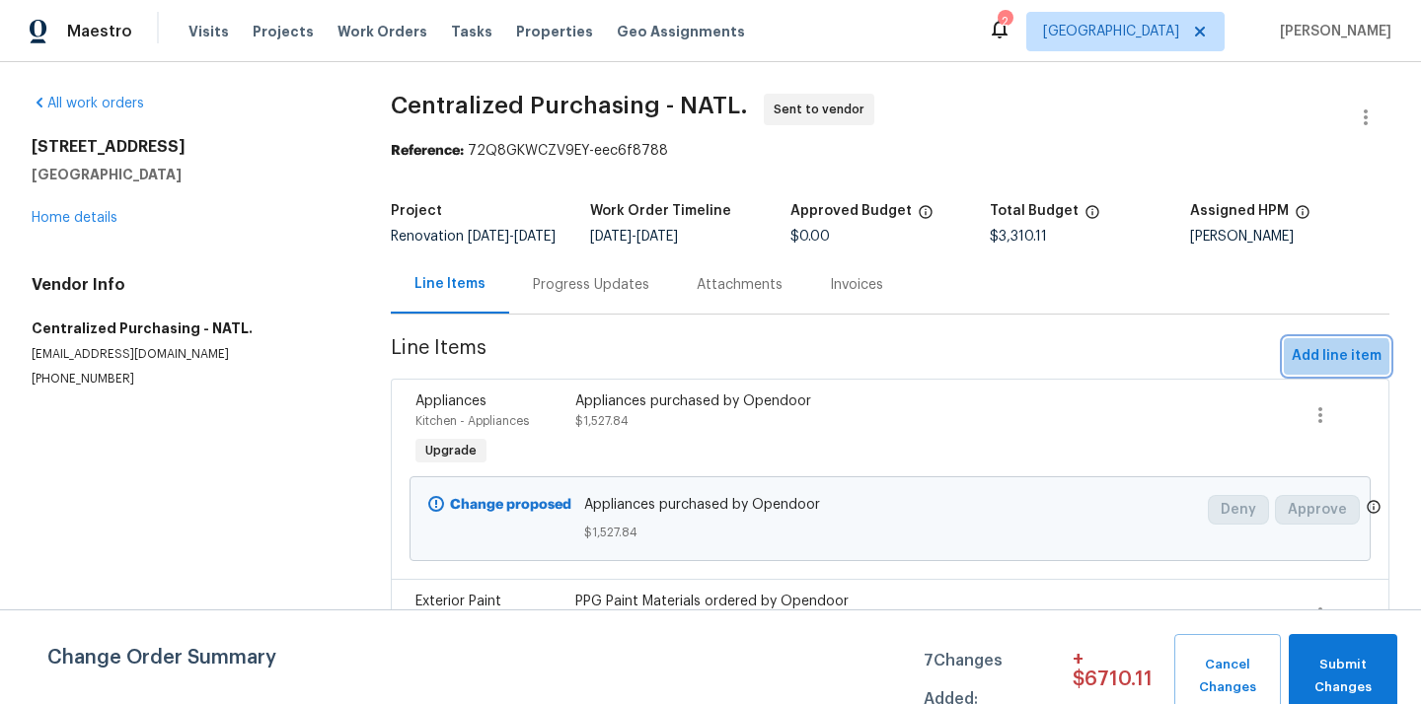
click at [1318, 369] on span "Add line item" at bounding box center [1336, 356] width 90 height 25
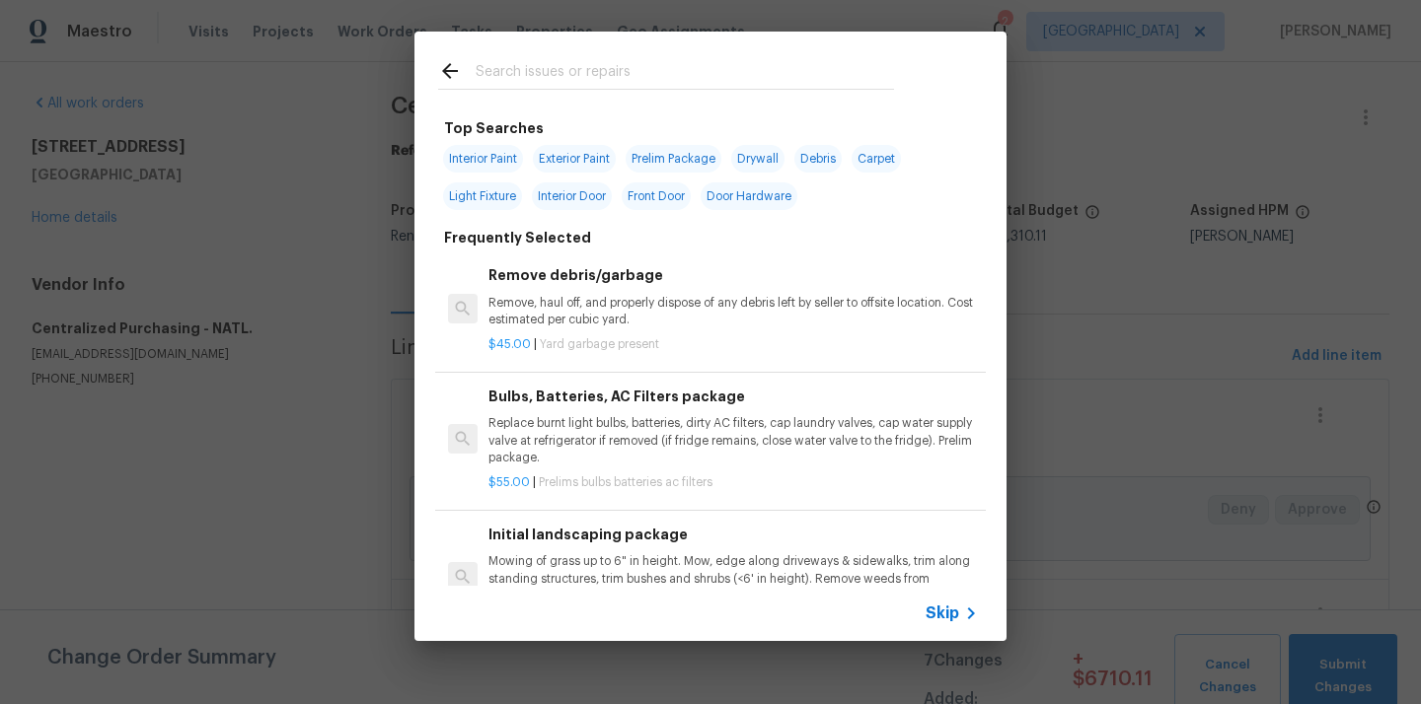
click at [728, 81] on input "text" at bounding box center [685, 74] width 418 height 30
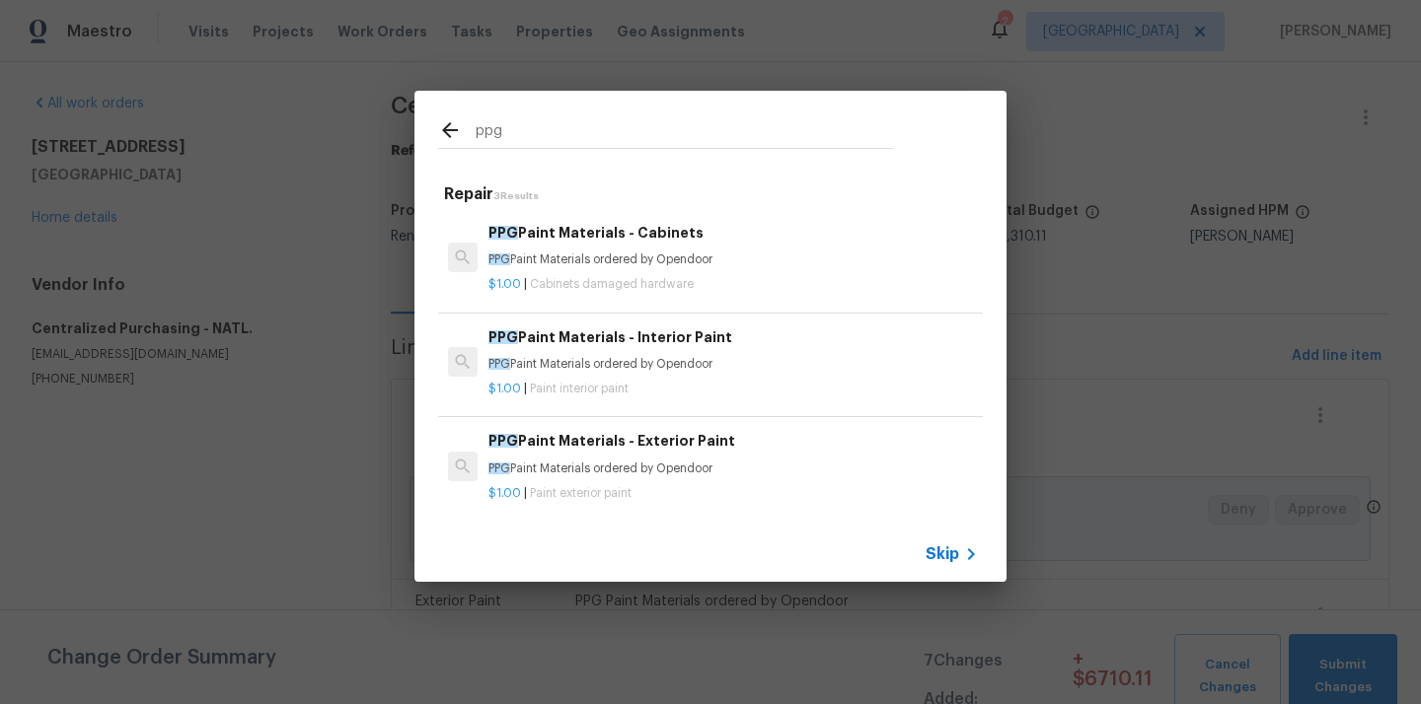
type input "ppg"
click at [636, 471] on p "PPG Paint Materials ordered by Opendoor" at bounding box center [732, 469] width 489 height 17
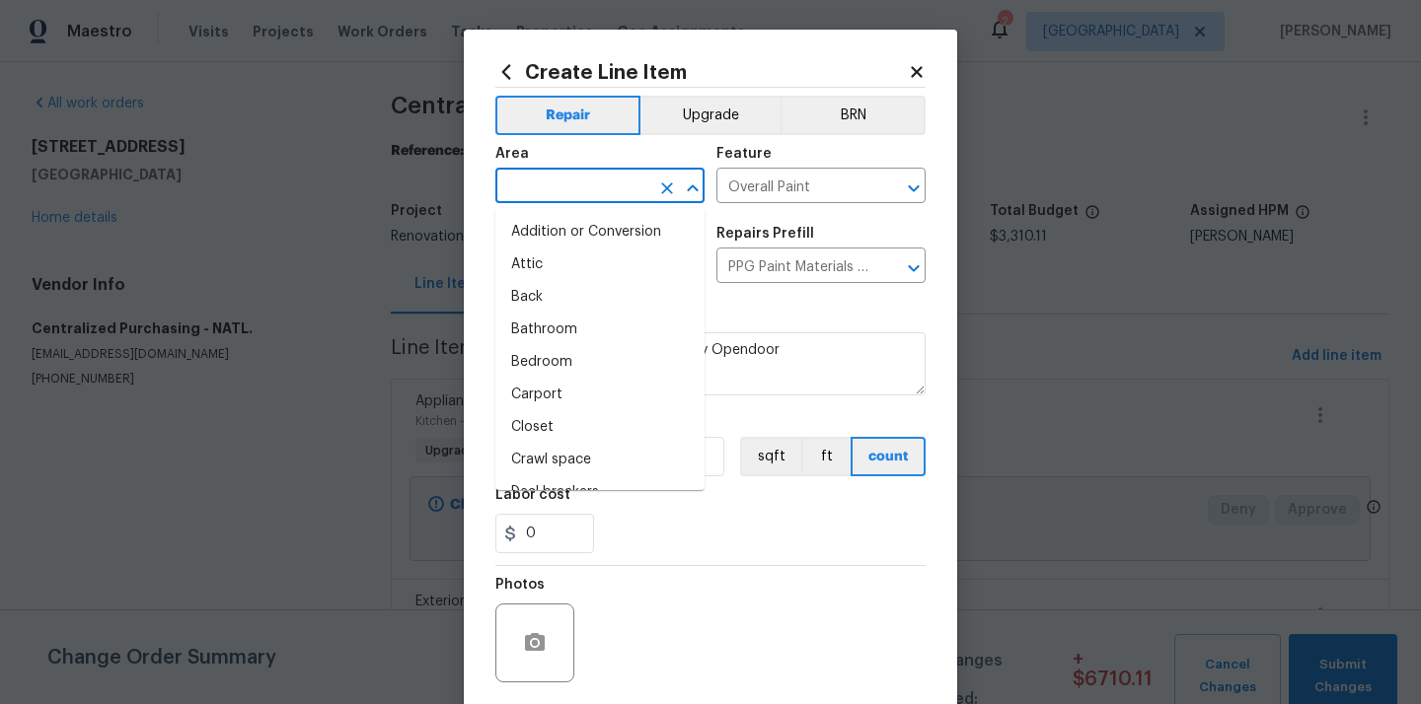
click at [558, 188] on input "text" at bounding box center [572, 188] width 154 height 31
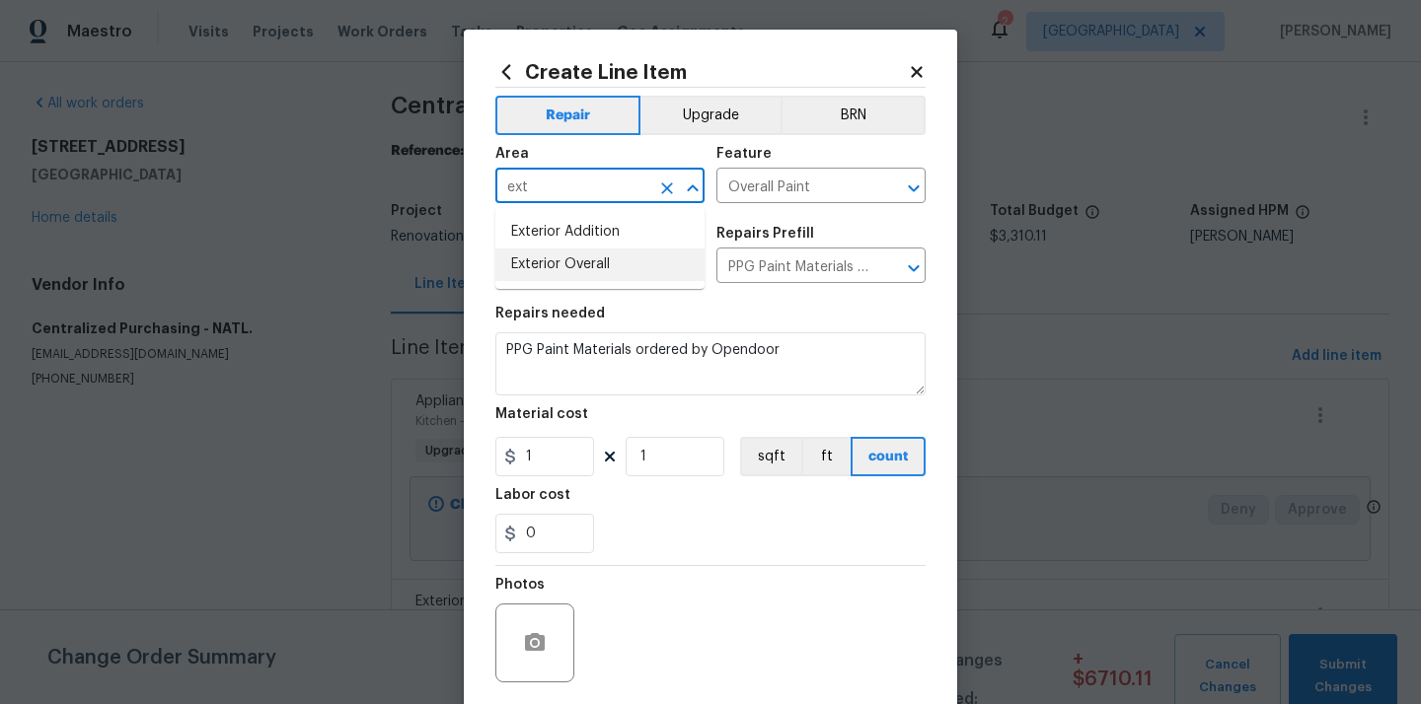
click at [550, 265] on li "Exterior Overall" at bounding box center [599, 265] width 209 height 33
type input "Exterior Overall"
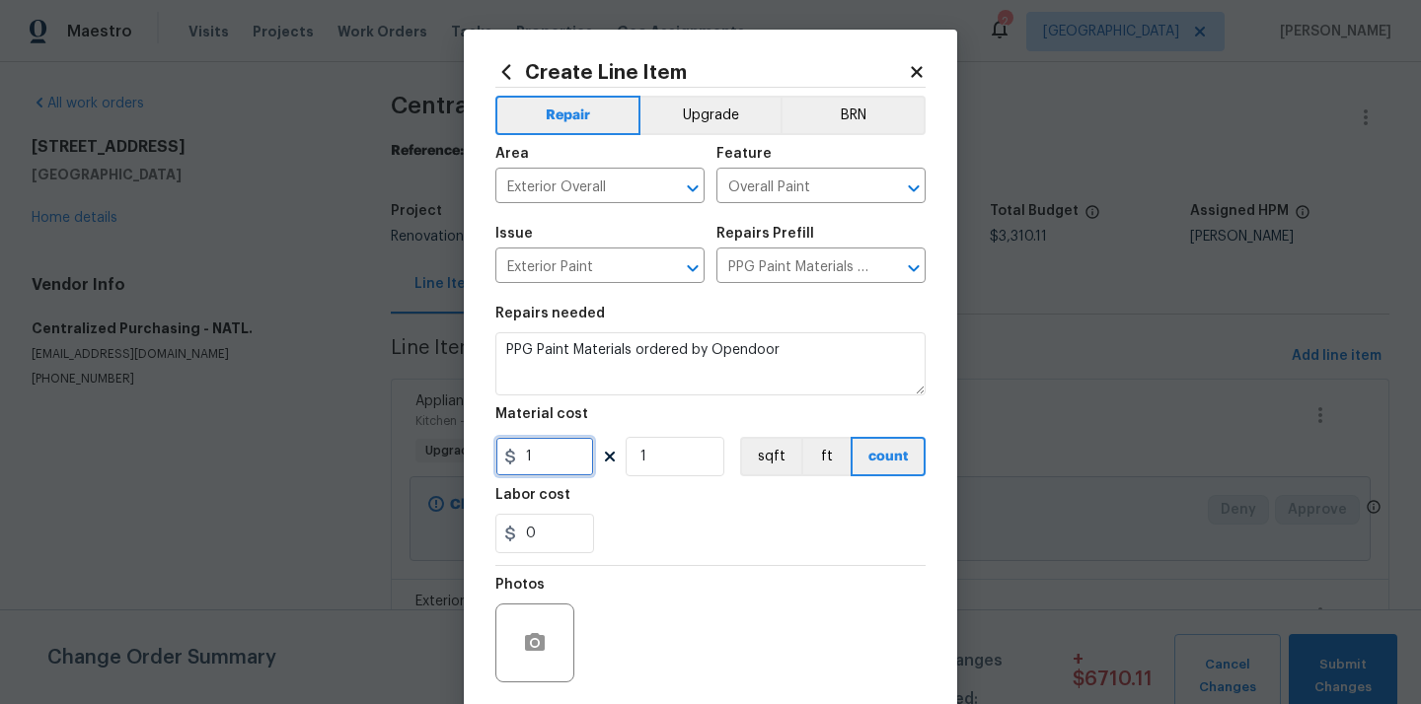
drag, startPoint x: 540, startPoint y: 460, endPoint x: 488, endPoint y: 460, distance: 51.3
click at [488, 460] on div "Create Line Item Repair Upgrade BRN Area Exterior Overall ​ Feature Overall Pai…" at bounding box center [710, 425] width 493 height 790
paste input "435.56"
type input "435.56"
click at [650, 492] on div "Labor cost" at bounding box center [710, 501] width 430 height 26
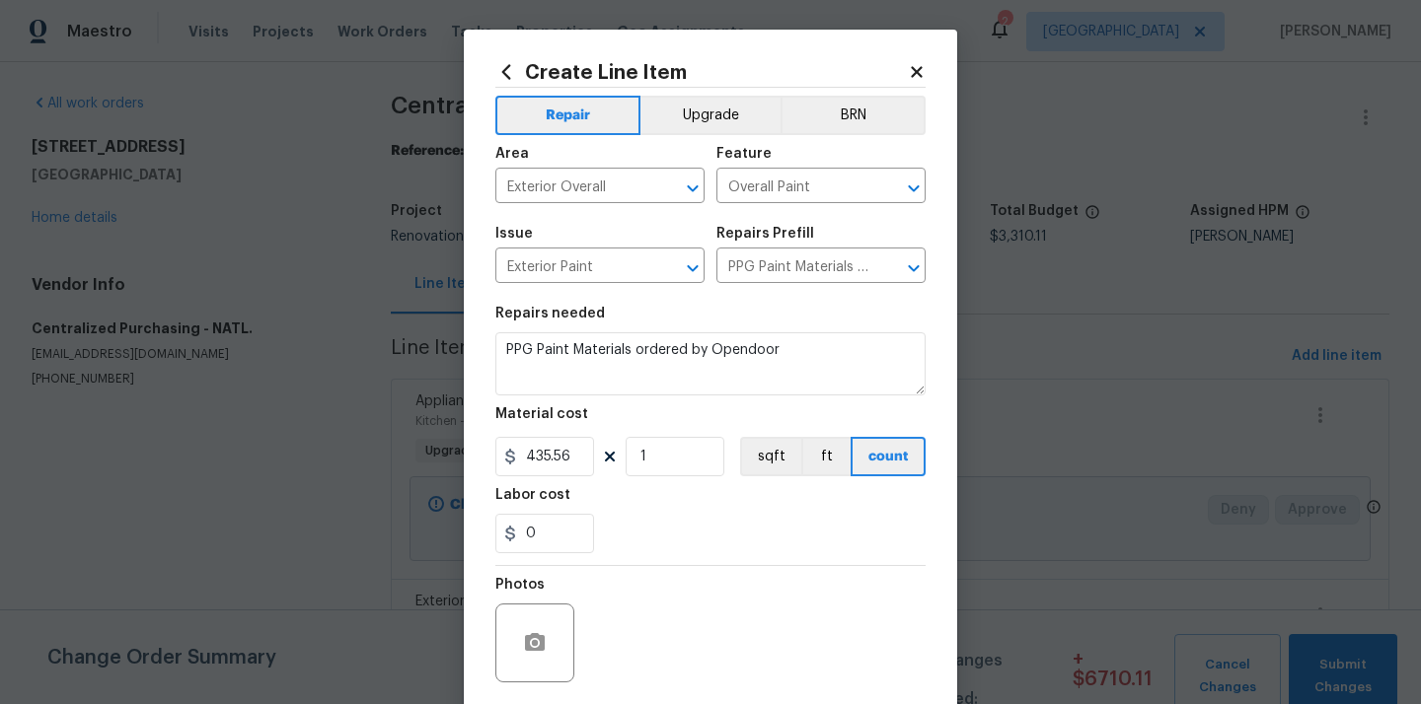
scroll to position [146, 0]
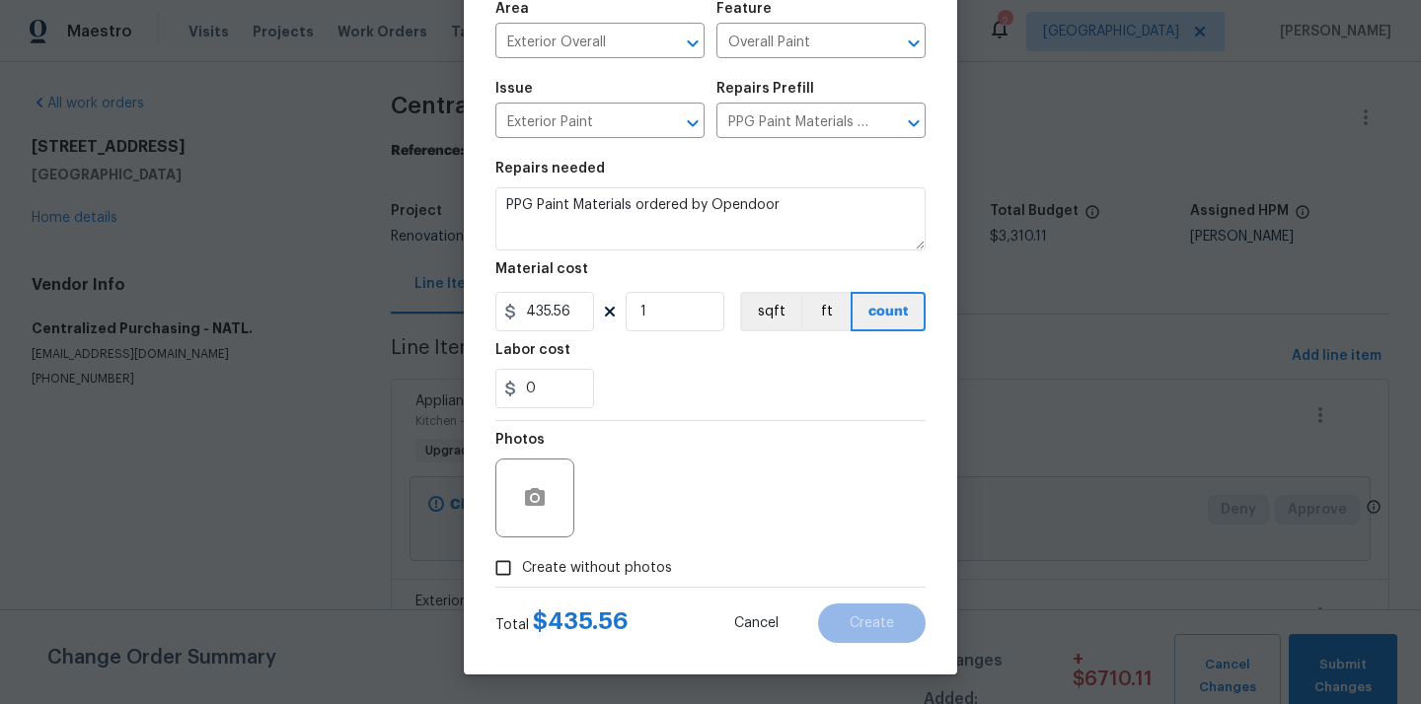
click at [606, 552] on label "Create without photos" at bounding box center [577, 568] width 187 height 37
click at [522, 552] on input "Create without photos" at bounding box center [502, 568] width 37 height 37
checkbox input "true"
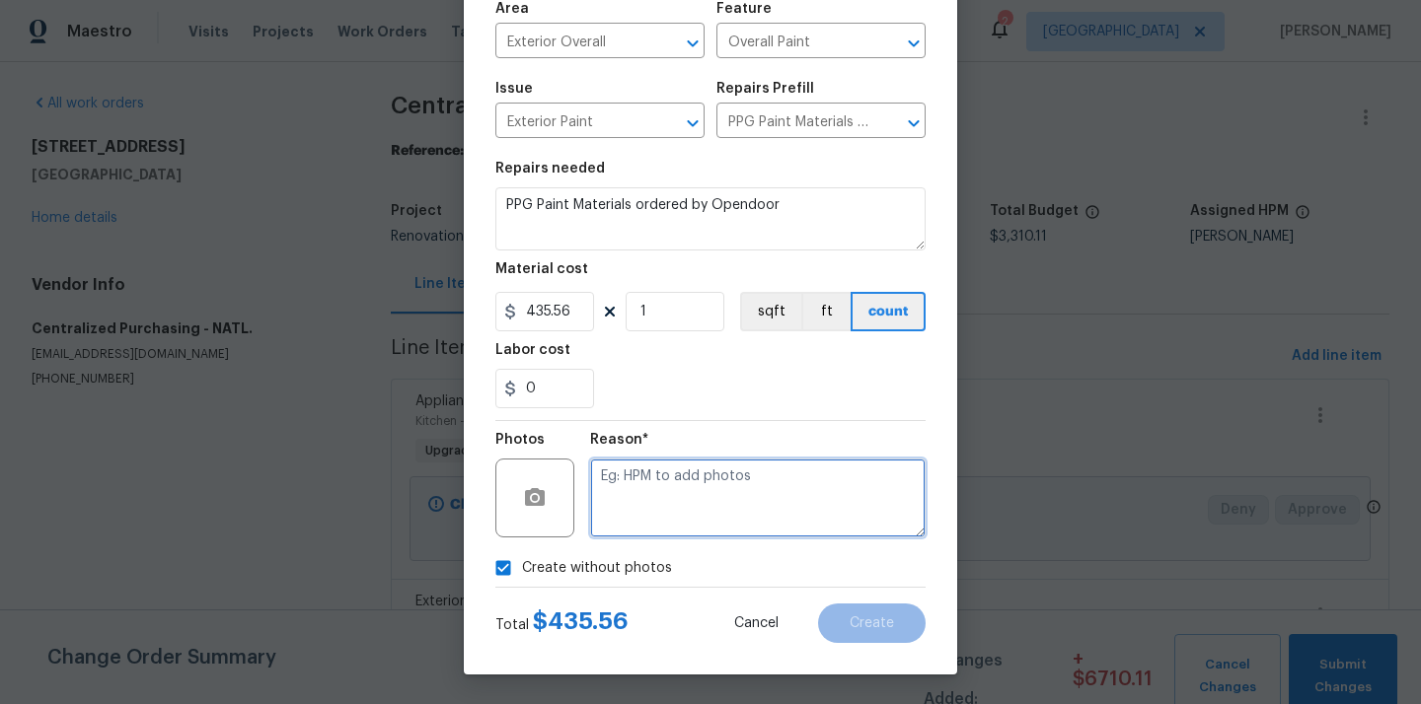
click at [645, 509] on textarea at bounding box center [757, 498] width 335 height 79
type textarea "N/A"
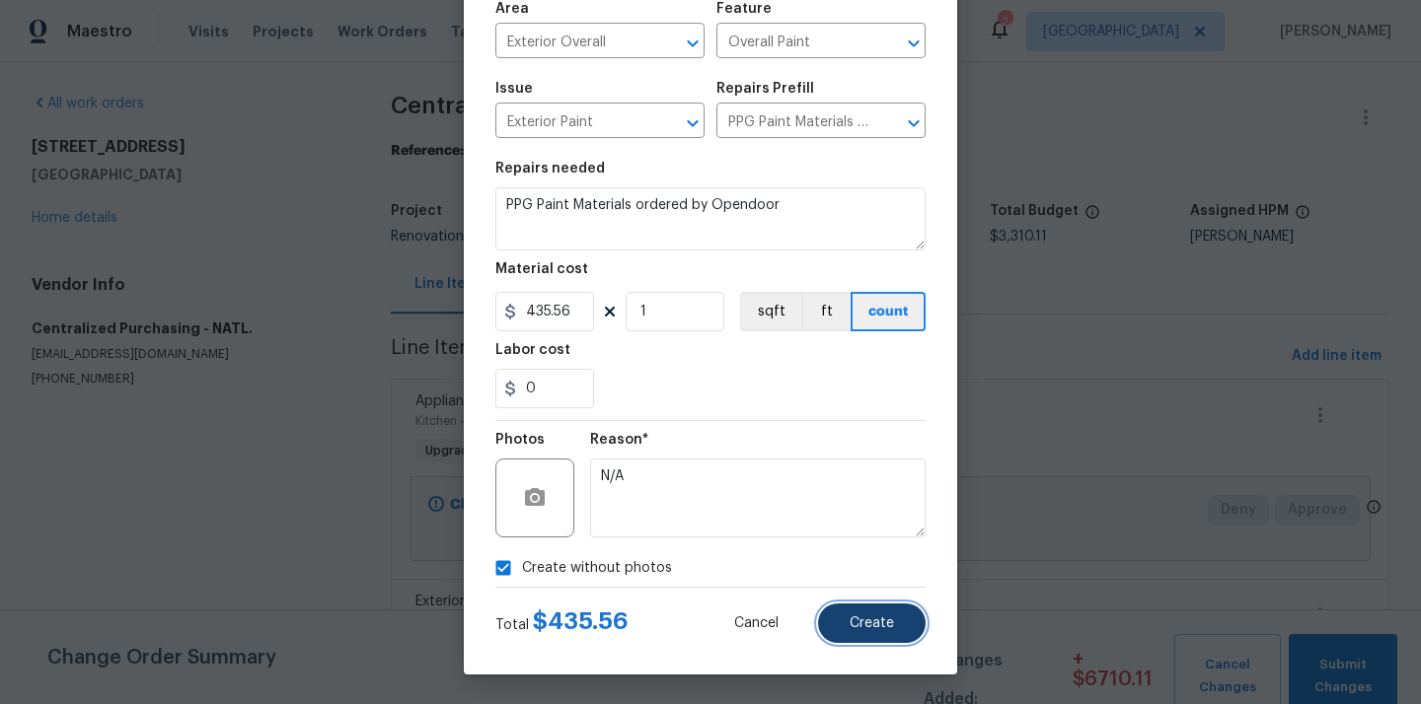
click at [860, 636] on button "Create" at bounding box center [872, 623] width 108 height 39
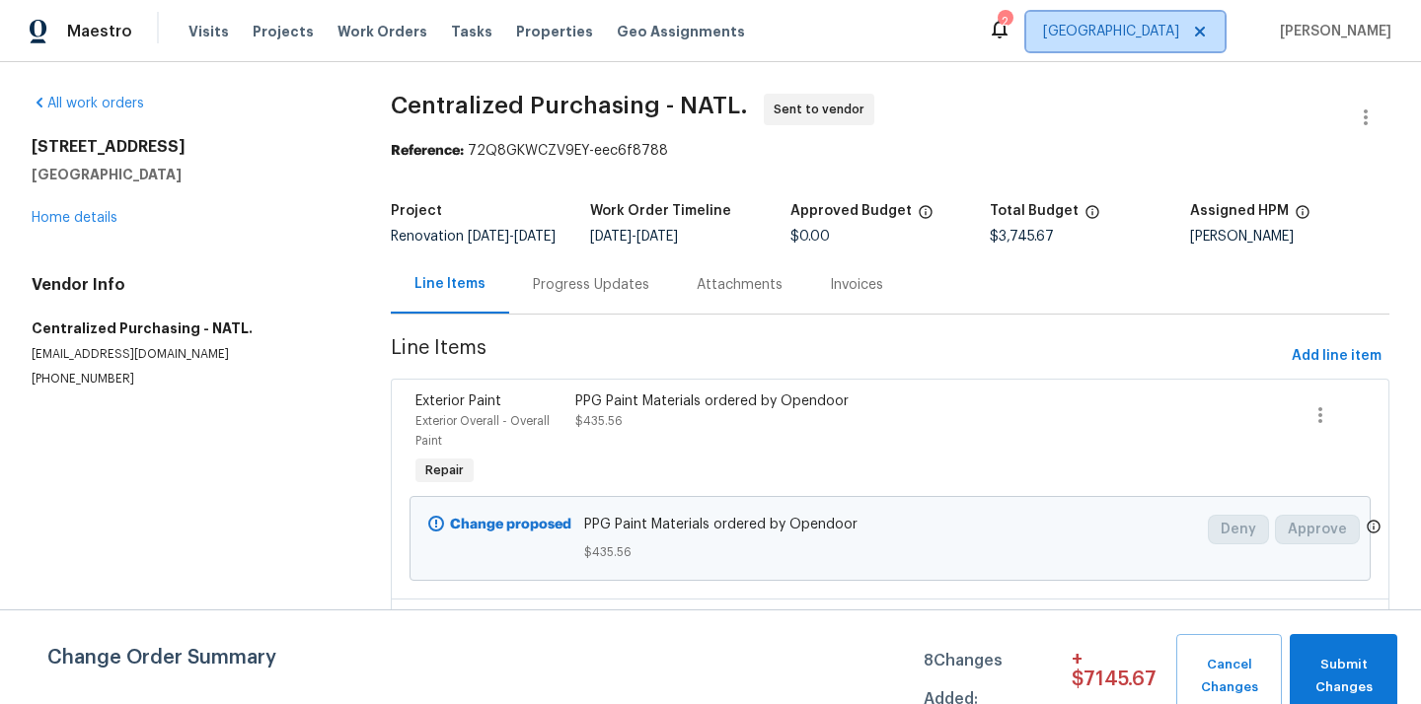
click at [1164, 33] on span "[GEOGRAPHIC_DATA]" at bounding box center [1111, 32] width 136 height 20
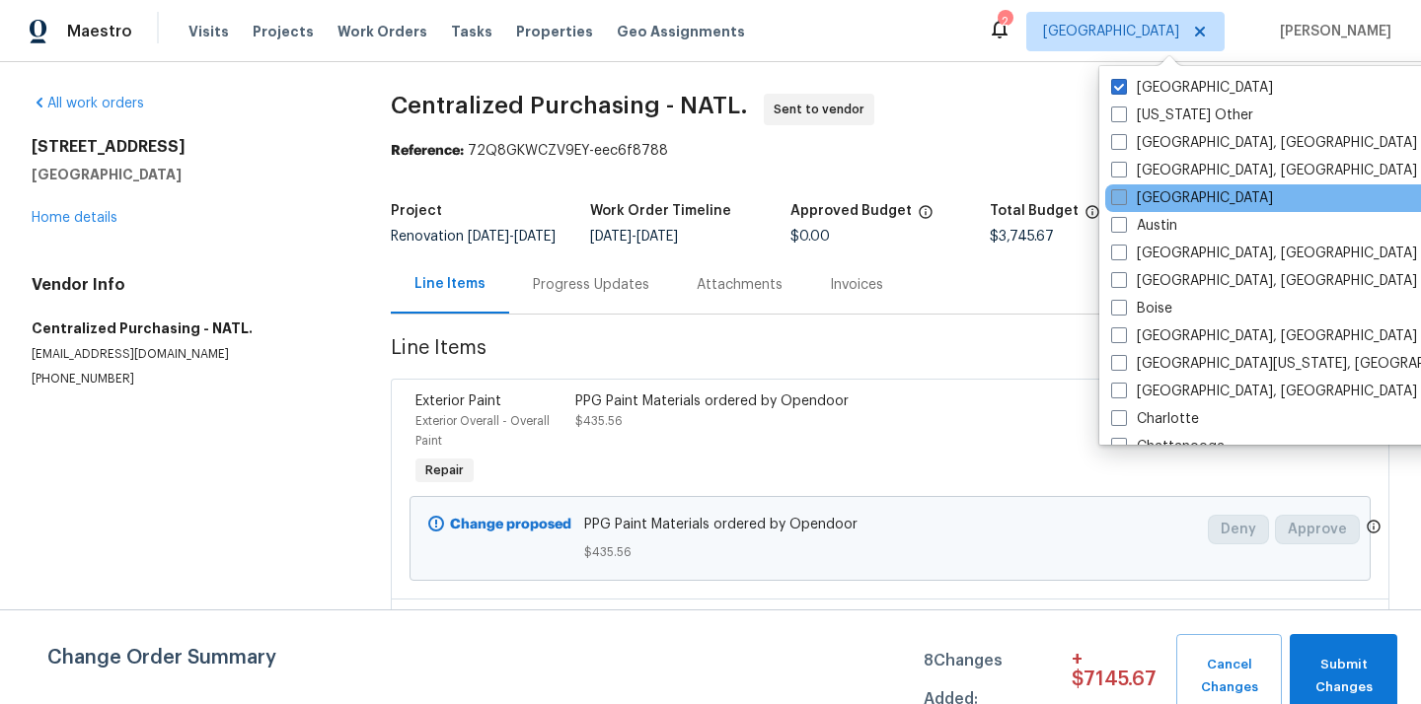
click at [1158, 196] on label "[GEOGRAPHIC_DATA]" at bounding box center [1192, 198] width 162 height 20
click at [1124, 196] on input "[GEOGRAPHIC_DATA]" at bounding box center [1117, 194] width 13 height 13
checkbox input "true"
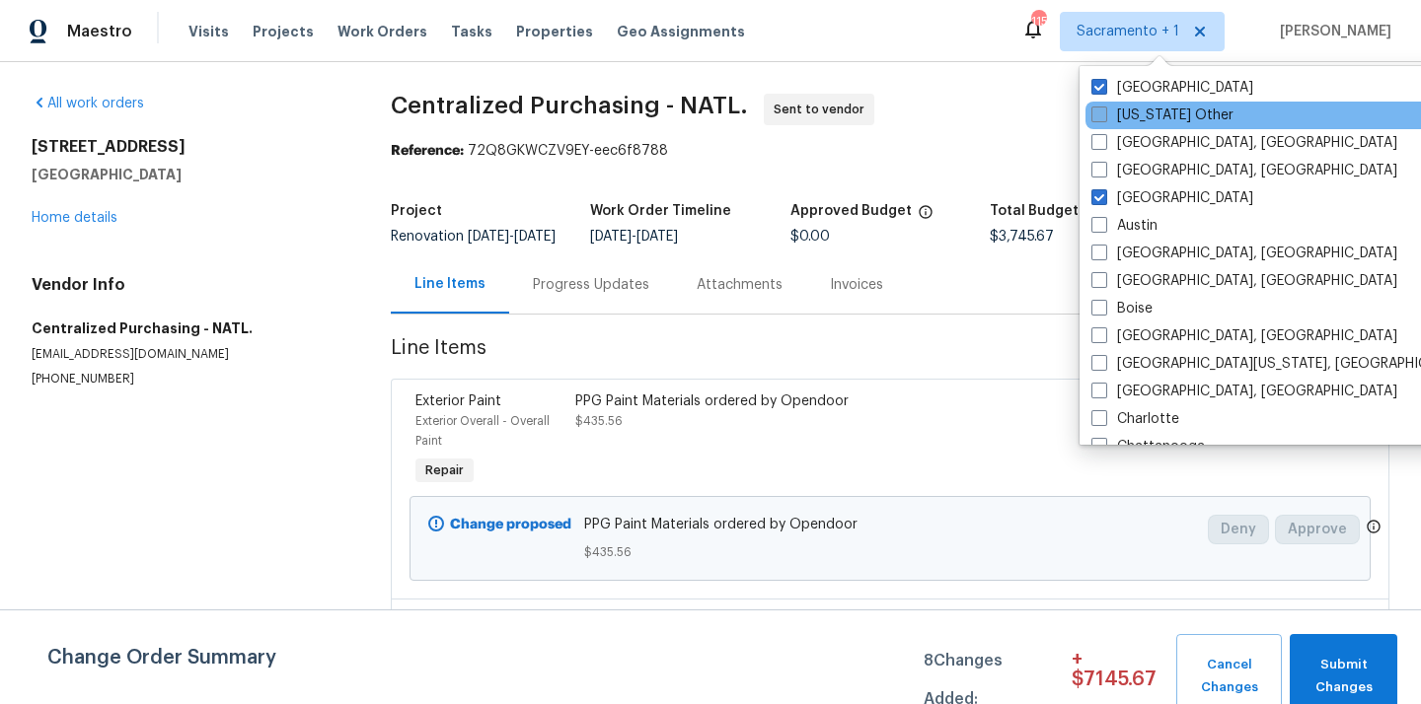
click at [1144, 107] on label "[US_STATE] Other" at bounding box center [1162, 116] width 142 height 20
click at [1104, 107] on input "[US_STATE] Other" at bounding box center [1097, 112] width 13 height 13
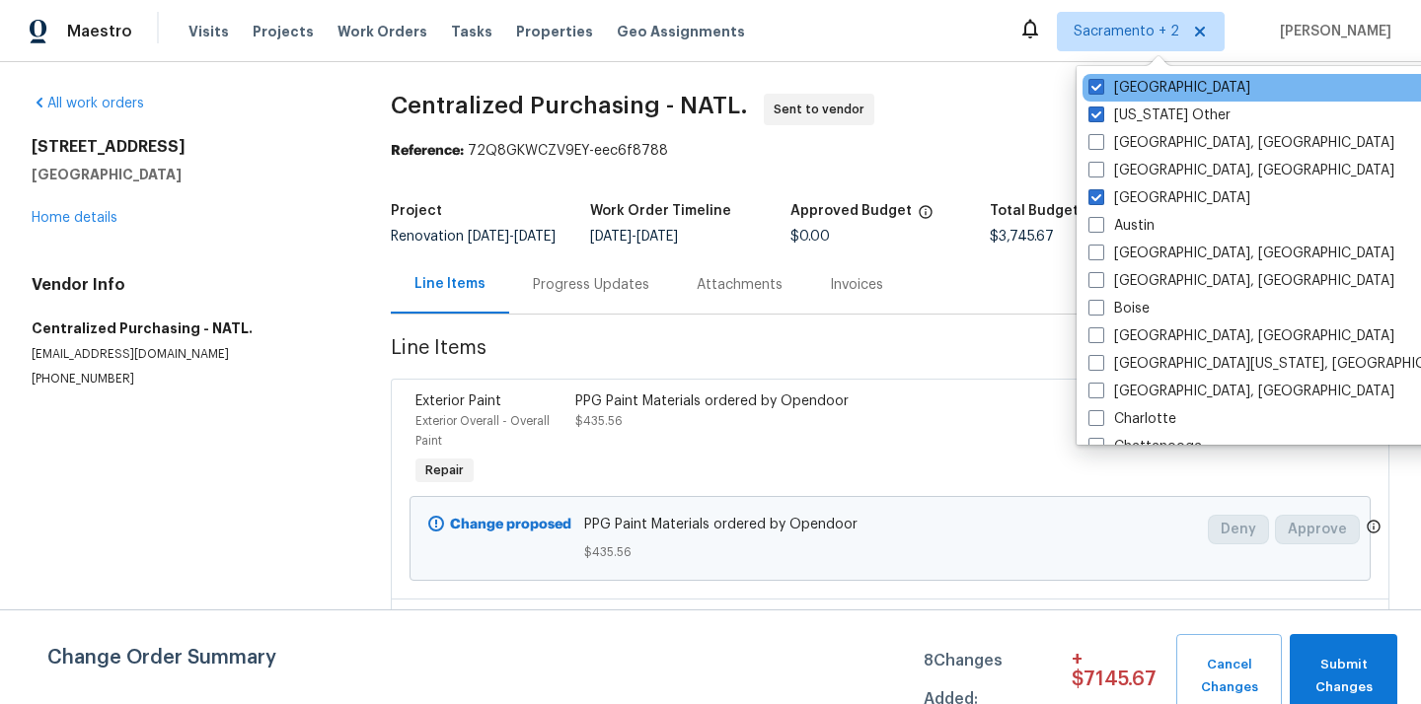
click at [1142, 99] on div "[GEOGRAPHIC_DATA]" at bounding box center [1281, 88] width 398 height 28
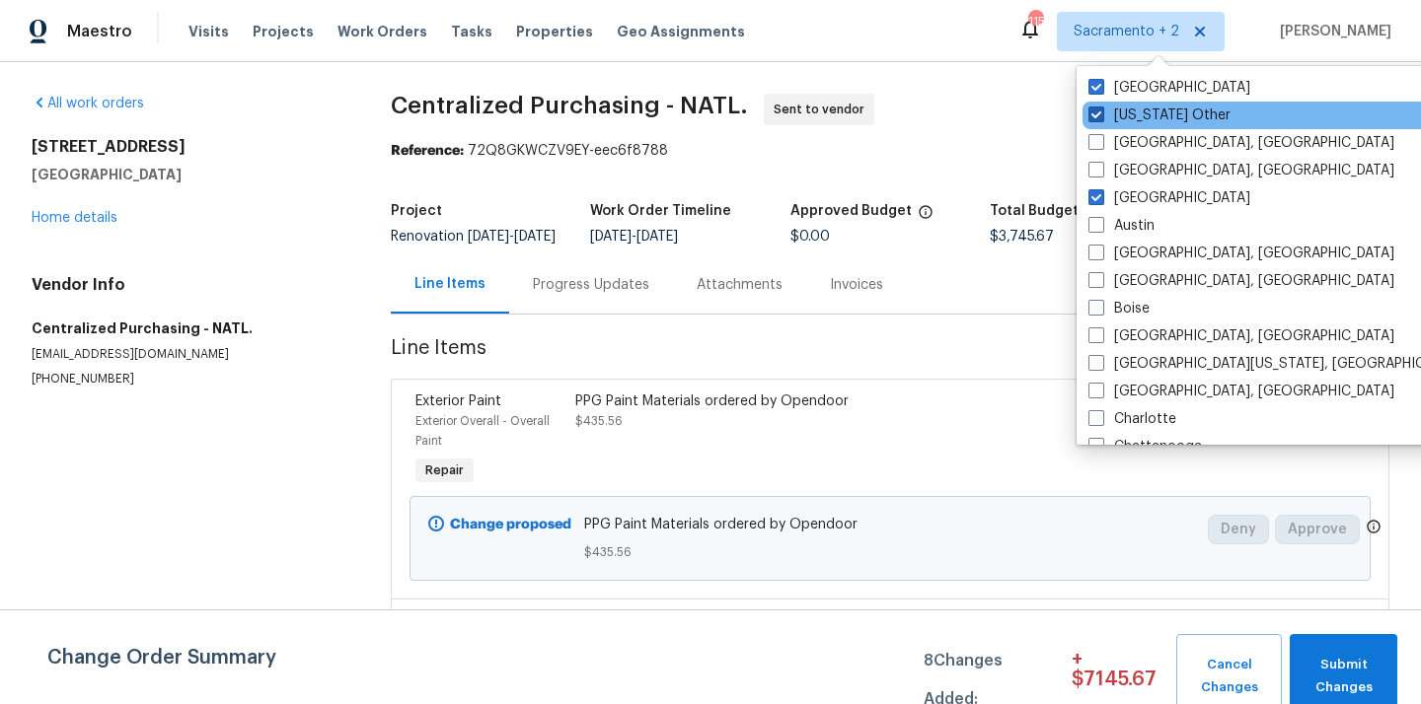
click at [1136, 111] on label "[US_STATE] Other" at bounding box center [1159, 116] width 142 height 20
click at [1101, 111] on input "[US_STATE] Other" at bounding box center [1094, 112] width 13 height 13
checkbox input "false"
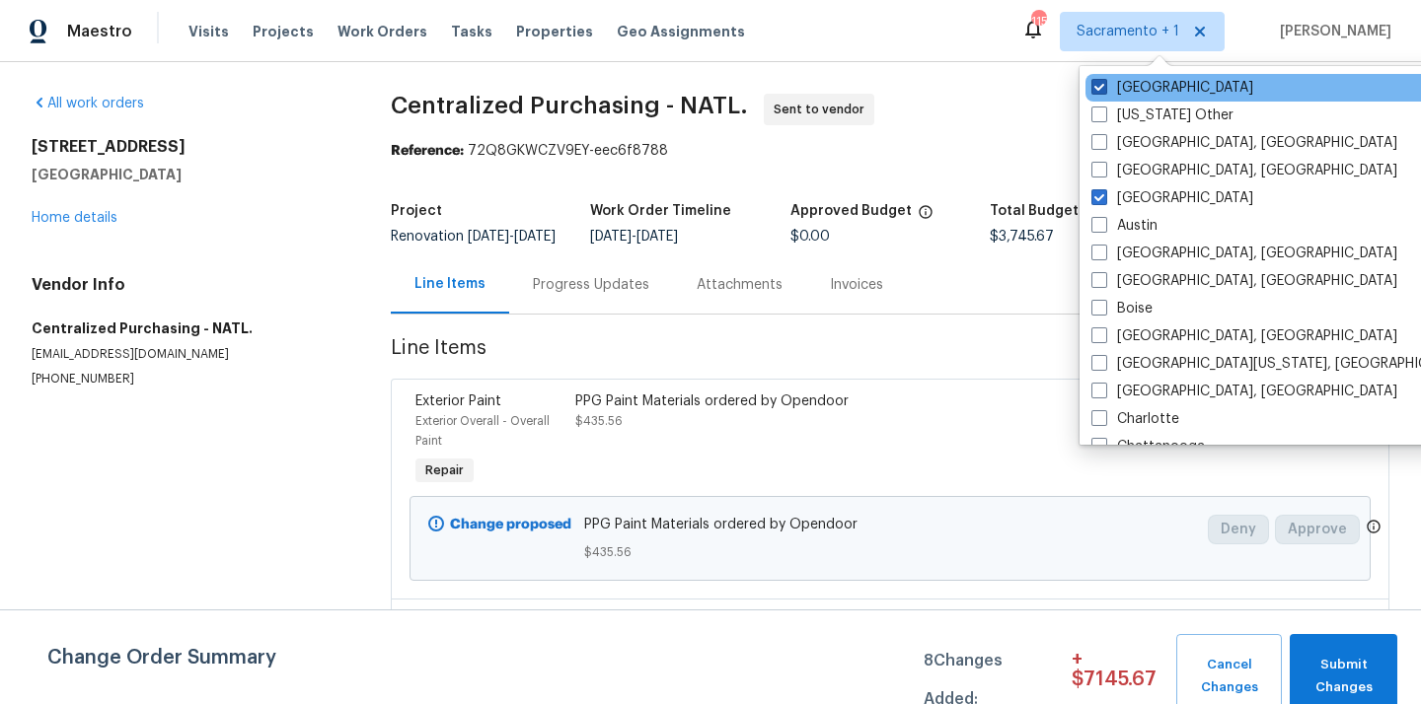
click at [1137, 82] on label "[GEOGRAPHIC_DATA]" at bounding box center [1172, 88] width 162 height 20
click at [1104, 82] on input "[GEOGRAPHIC_DATA]" at bounding box center [1097, 84] width 13 height 13
checkbox input "false"
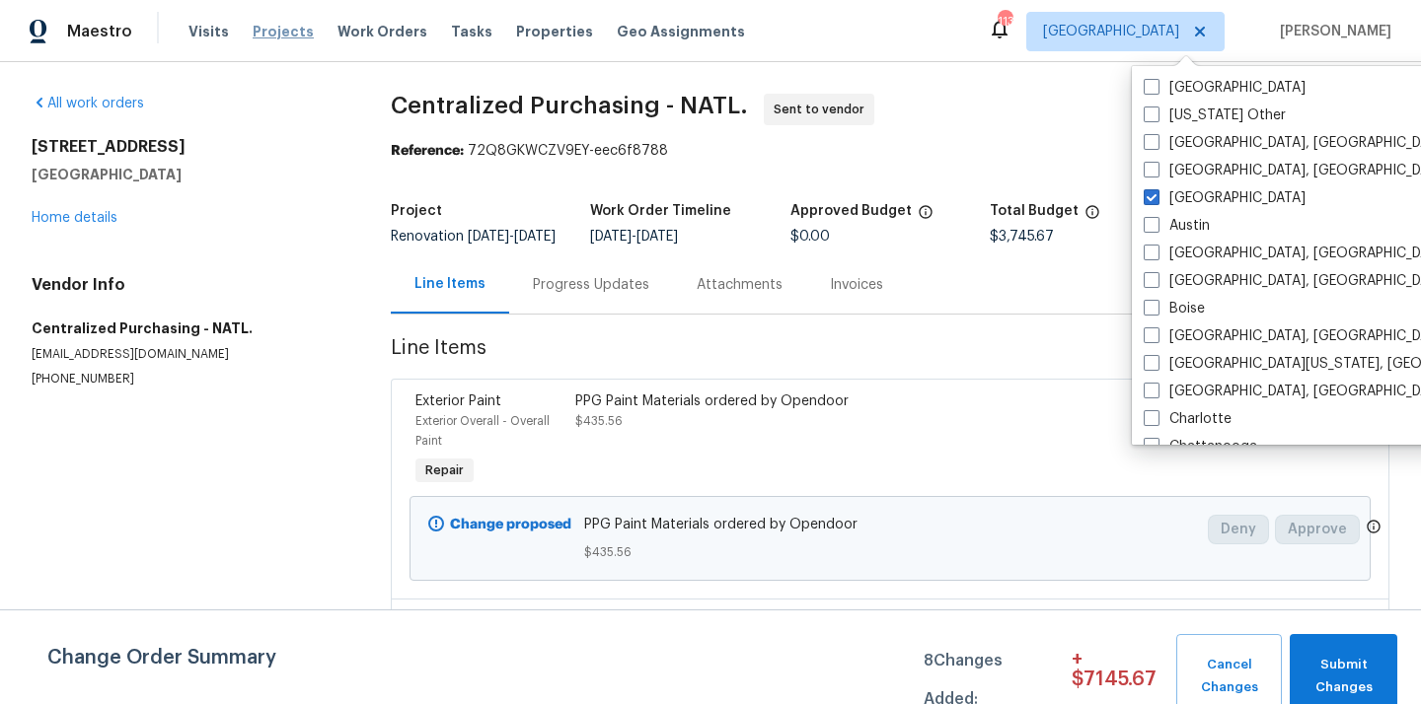
click at [253, 31] on span "Projects" at bounding box center [283, 32] width 61 height 20
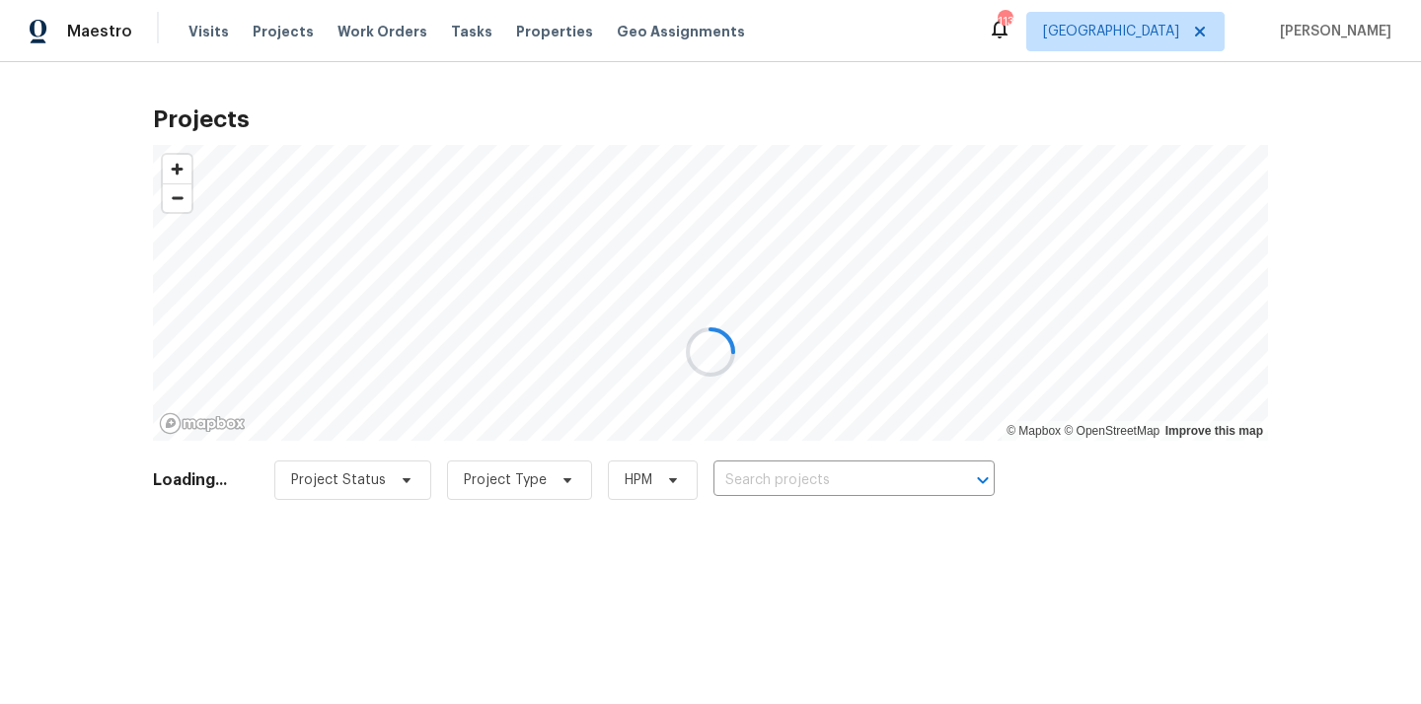
click at [835, 475] on div at bounding box center [710, 352] width 1421 height 704
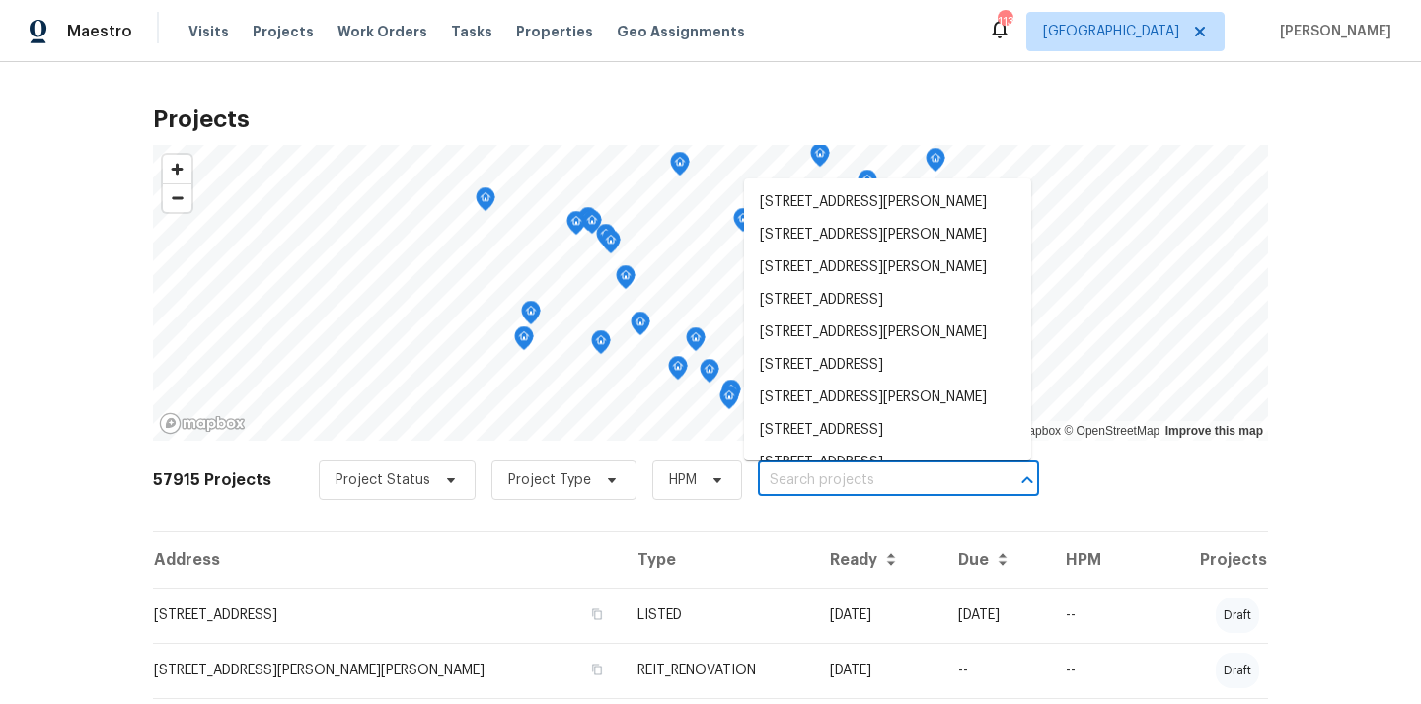
click at [840, 487] on input "text" at bounding box center [871, 481] width 226 height 31
paste input "[STREET_ADDRESS][PERSON_NAME][PERSON_NAME]"
type input "[STREET_ADDRESS][PERSON_NAME][PERSON_NAME]"
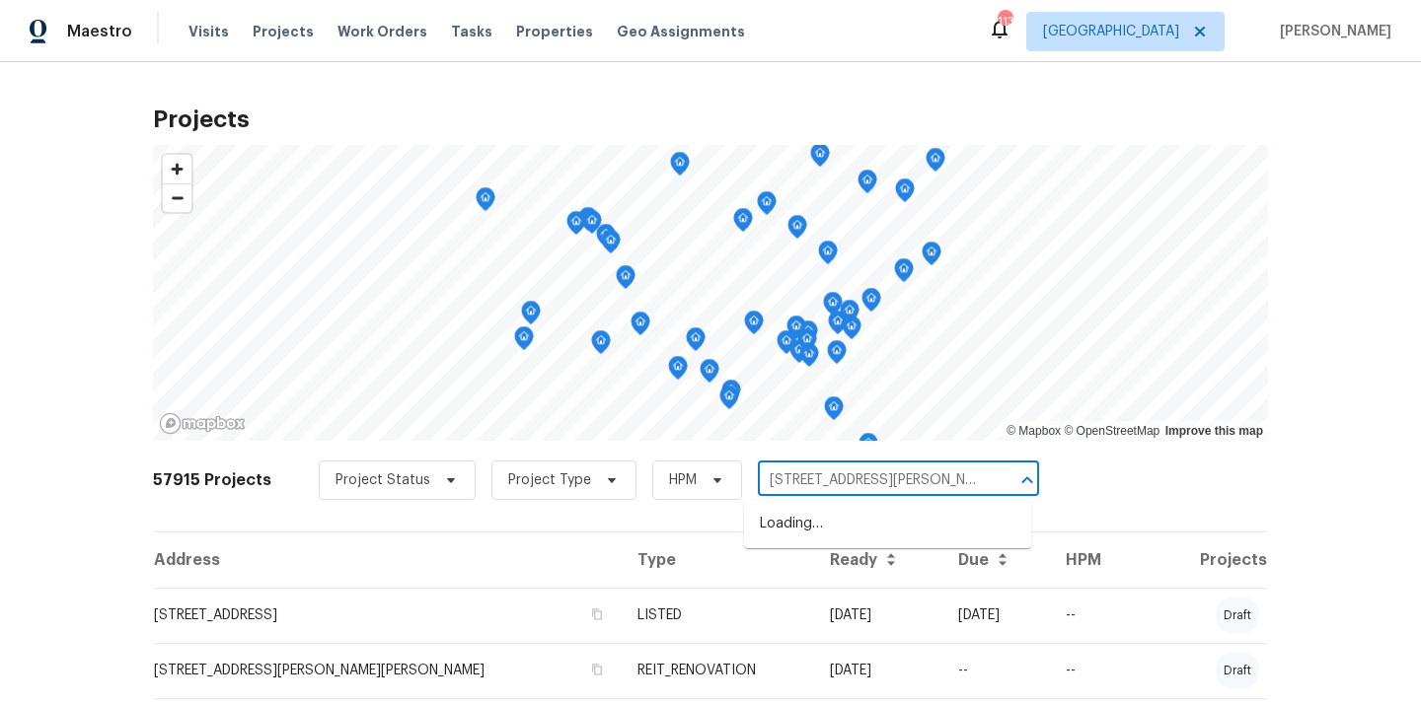
scroll to position [0, 23]
click at [831, 508] on li "[STREET_ADDRESS][PERSON_NAME][PERSON_NAME]" at bounding box center [887, 534] width 287 height 53
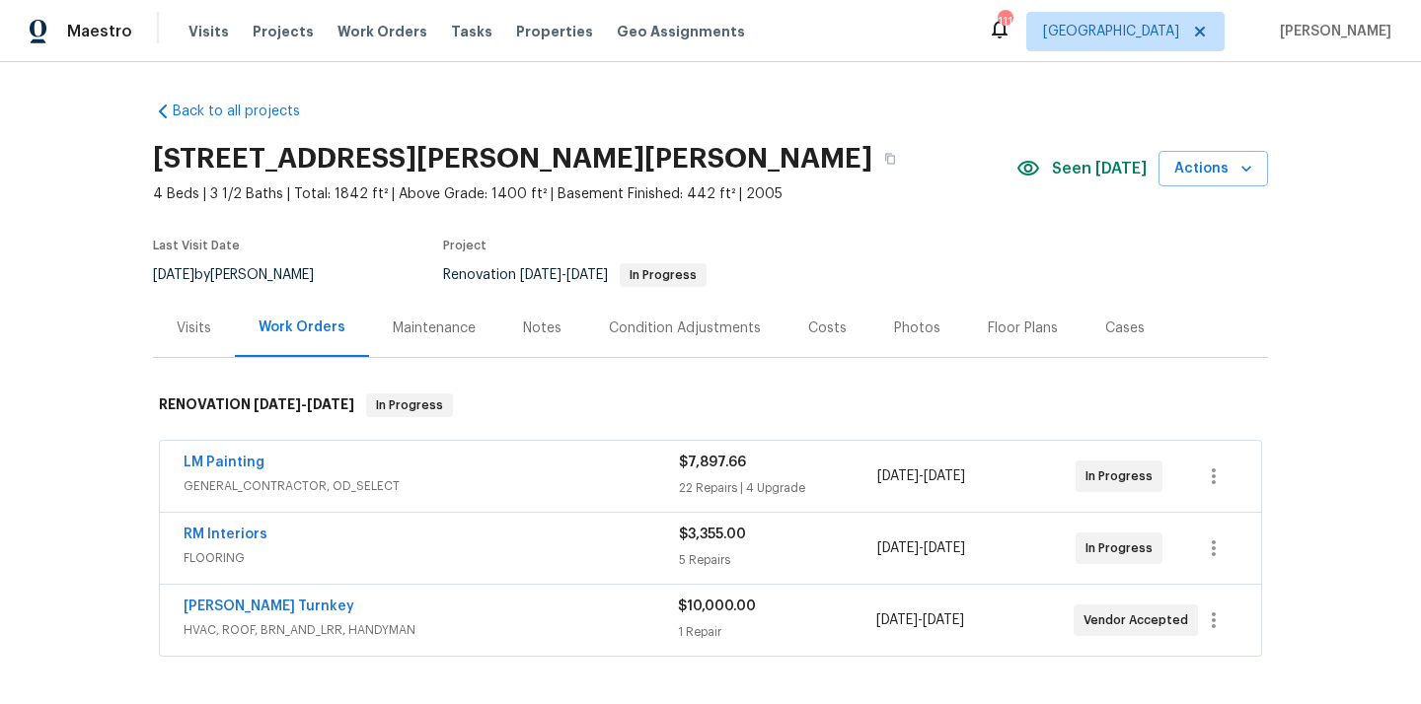
scroll to position [68, 0]
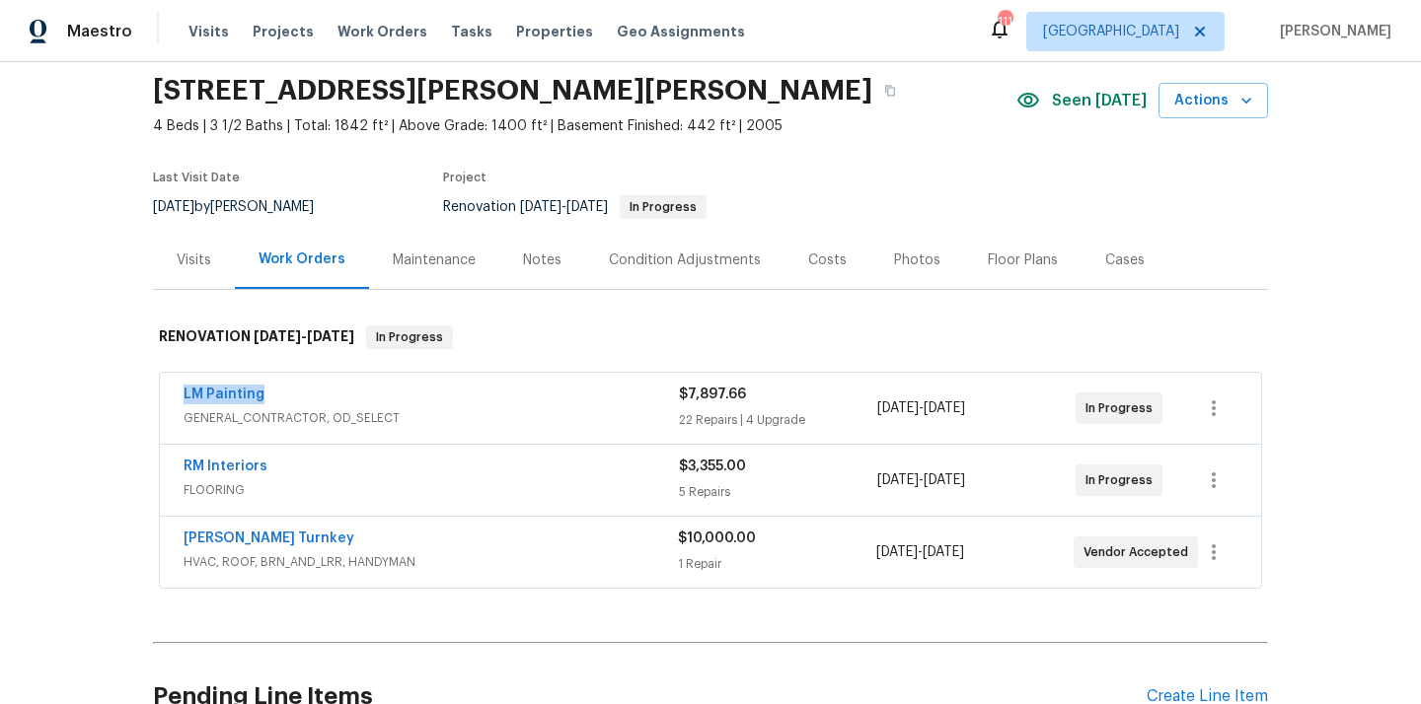
drag, startPoint x: 273, startPoint y: 396, endPoint x: 178, endPoint y: 394, distance: 95.7
click at [178, 394] on div "LM Painting GENERAL_CONTRACTOR, OD_SELECT $7,897.66 22 Repairs | 4 Upgrade [DAT…" at bounding box center [710, 408] width 1101 height 71
copy link "LM Painting"
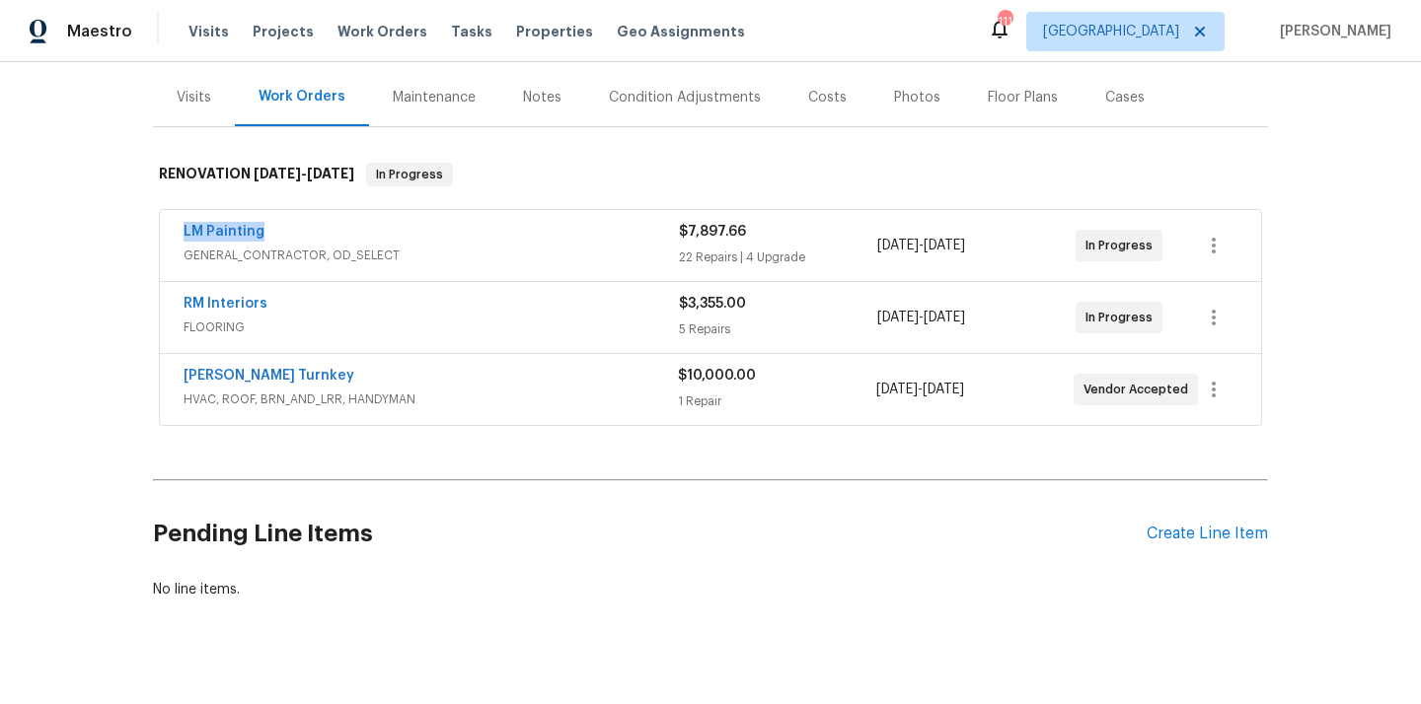
scroll to position [260, 0]
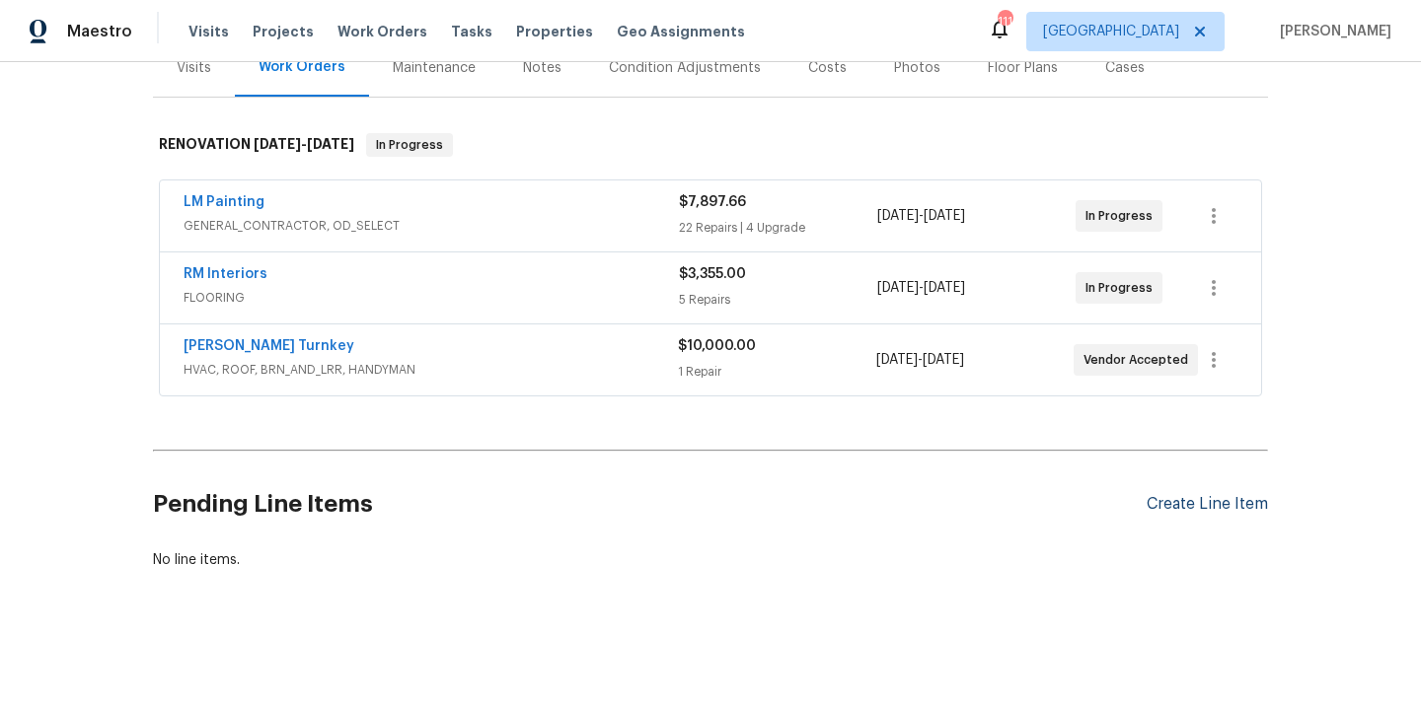
click at [1173, 499] on div "Create Line Item" at bounding box center [1206, 504] width 121 height 19
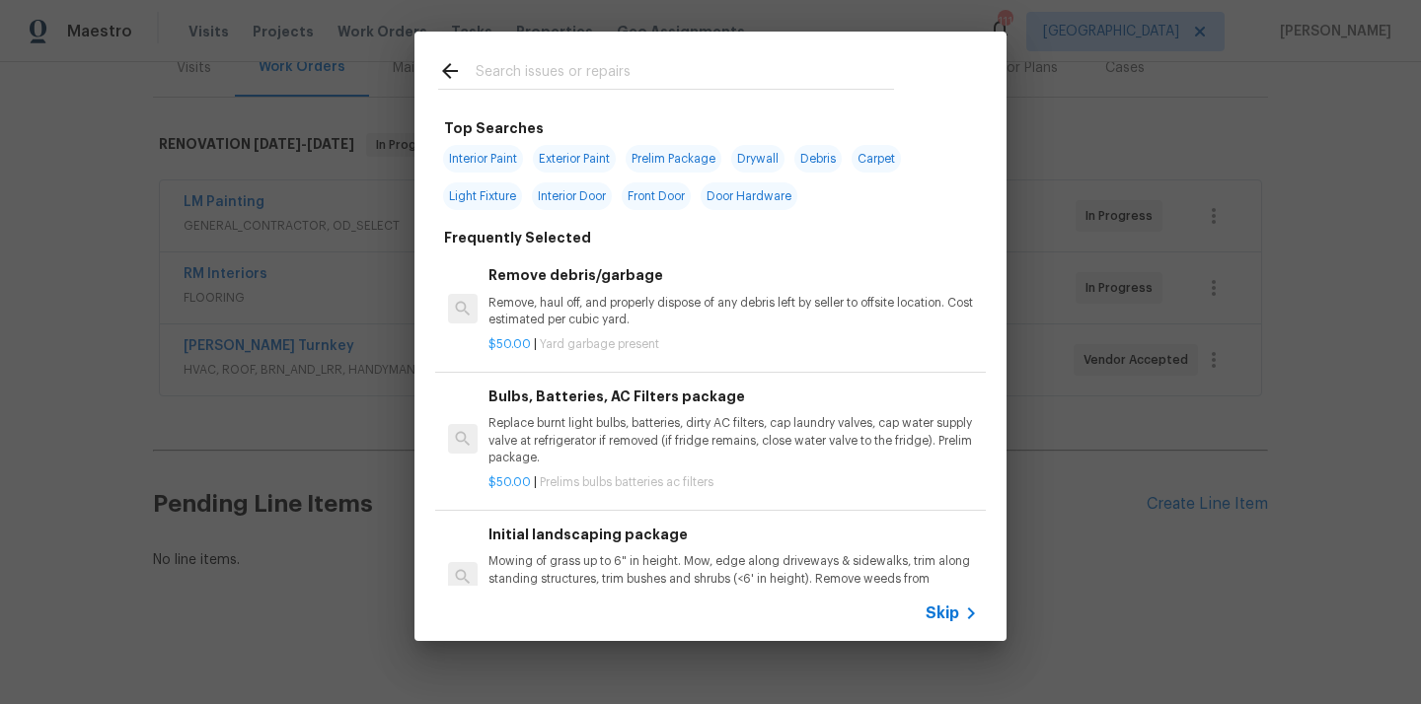
click at [701, 64] on input "text" at bounding box center [685, 74] width 418 height 30
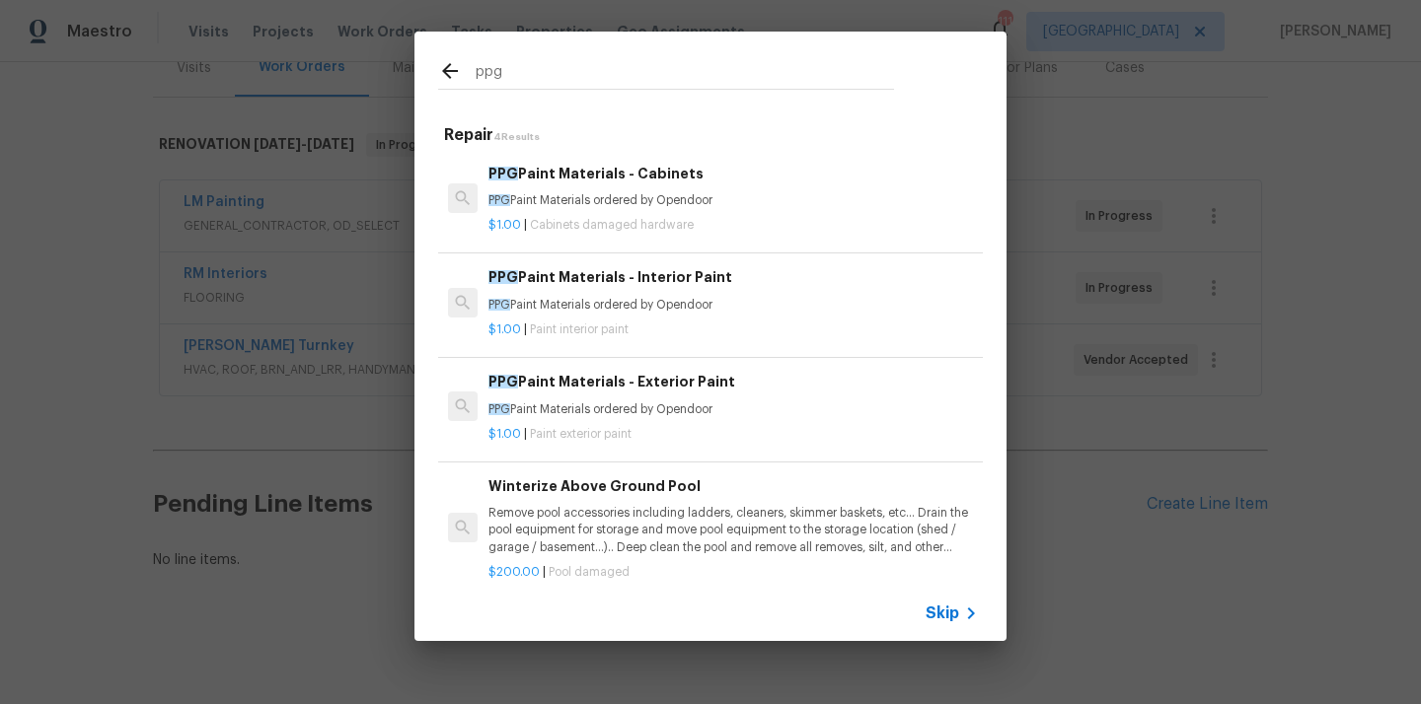
type input "ppg"
click at [651, 324] on p "$1.00 | Paint interior paint" at bounding box center [732, 330] width 489 height 17
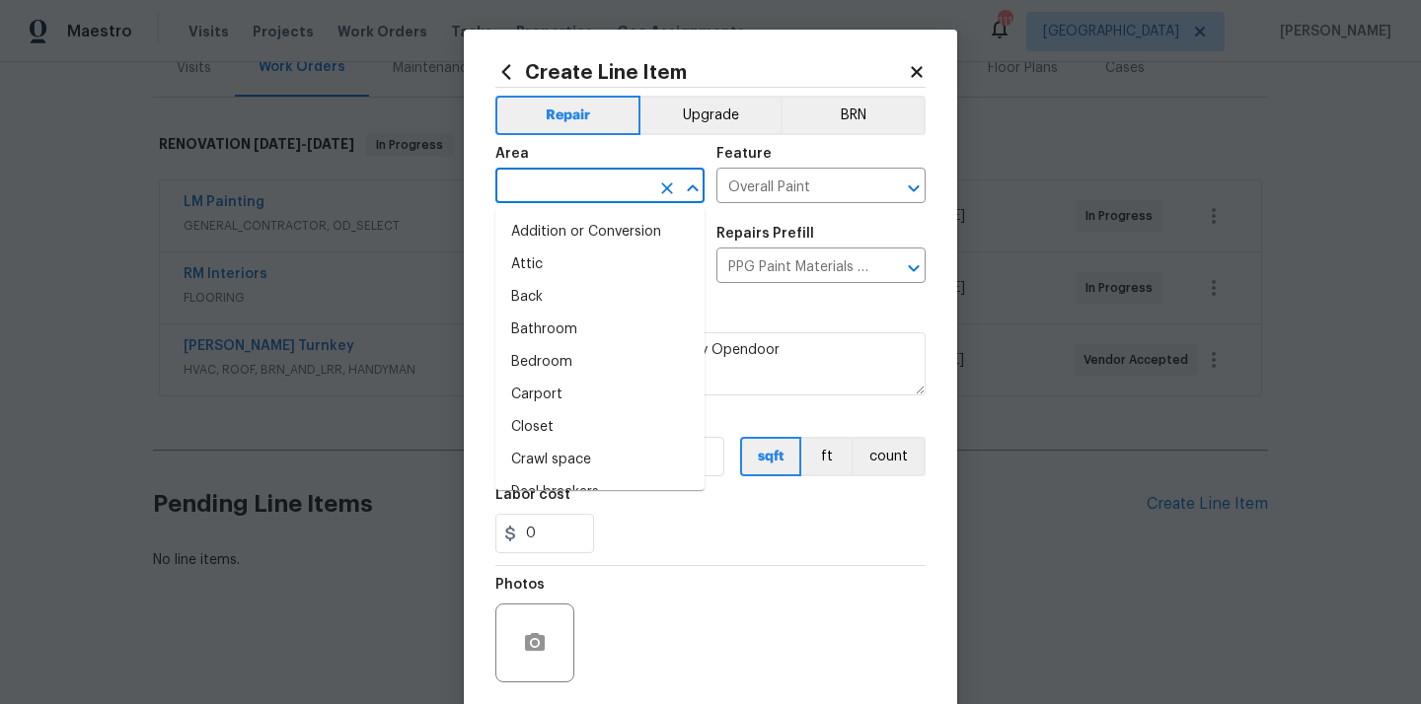
click at [543, 176] on input "text" at bounding box center [572, 188] width 154 height 31
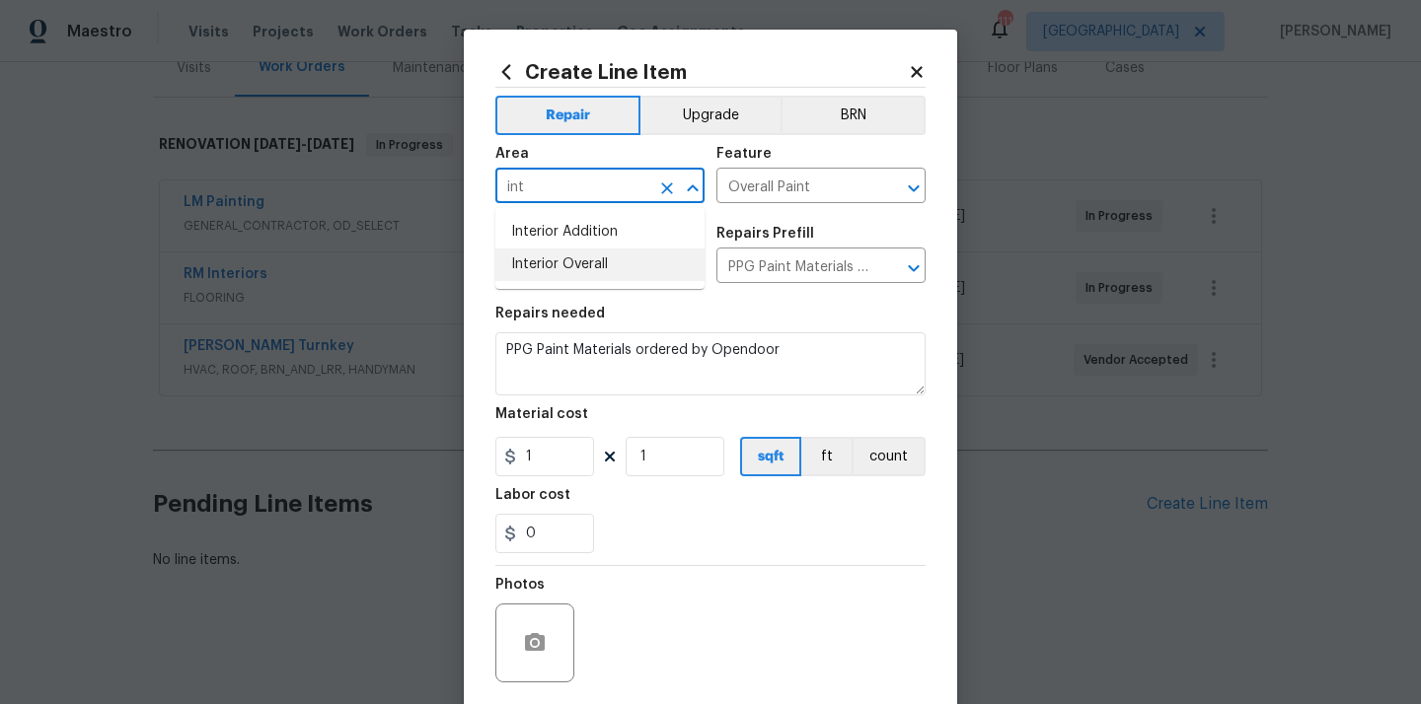
click at [543, 263] on li "Interior Overall" at bounding box center [599, 265] width 209 height 33
type input "Interior Overall"
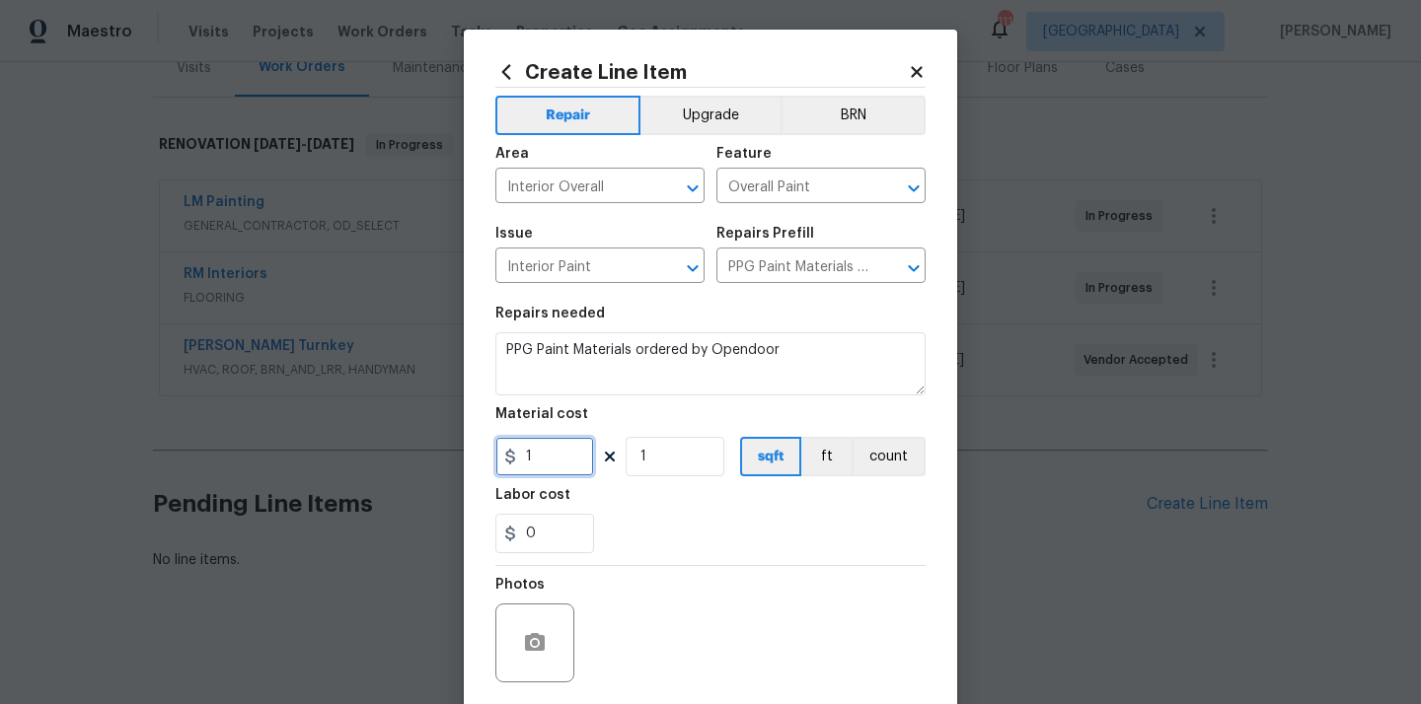
drag, startPoint x: 535, startPoint y: 473, endPoint x: 463, endPoint y: 459, distance: 73.3
click at [464, 460] on div "Create Line Item Repair Upgrade BRN Area Interior Overall ​ Feature Overall Pai…" at bounding box center [710, 425] width 493 height 790
paste input "734.24"
type input "734.24"
click at [658, 539] on div "0" at bounding box center [710, 533] width 430 height 39
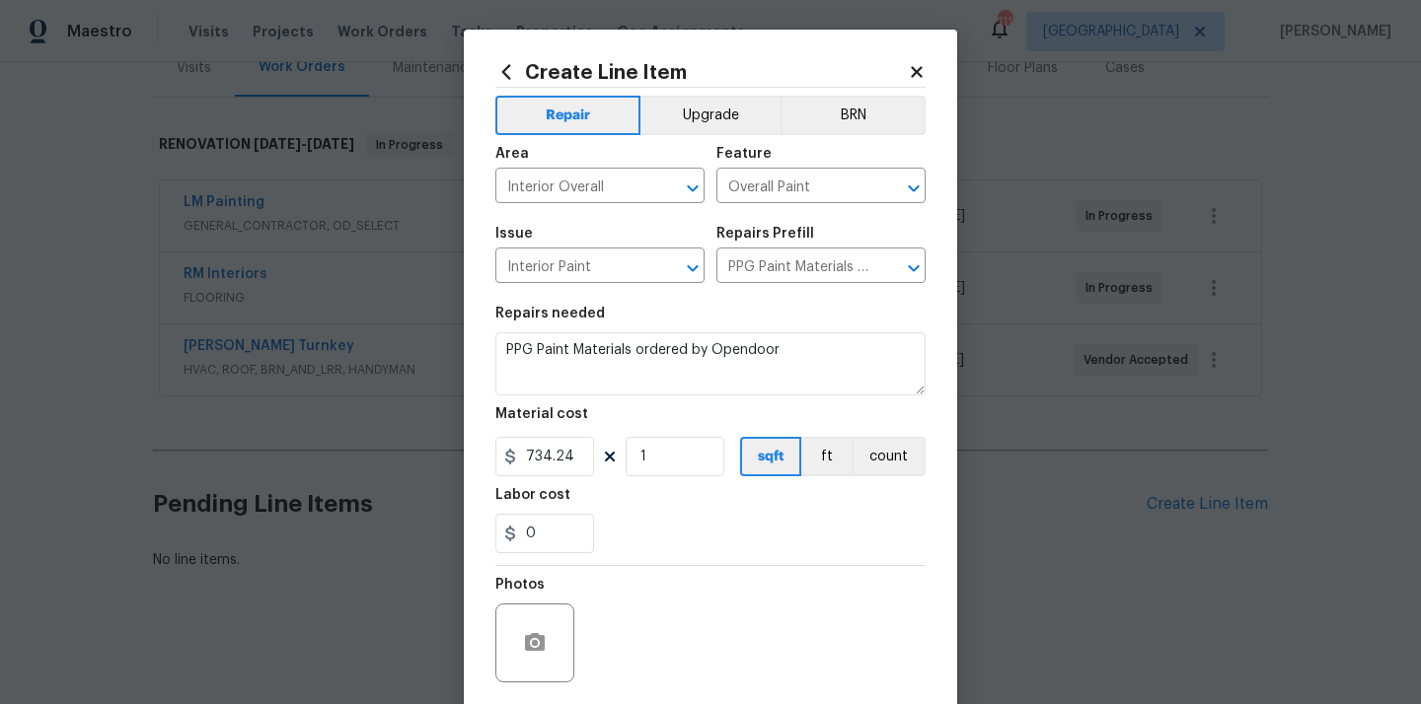
scroll to position [146, 0]
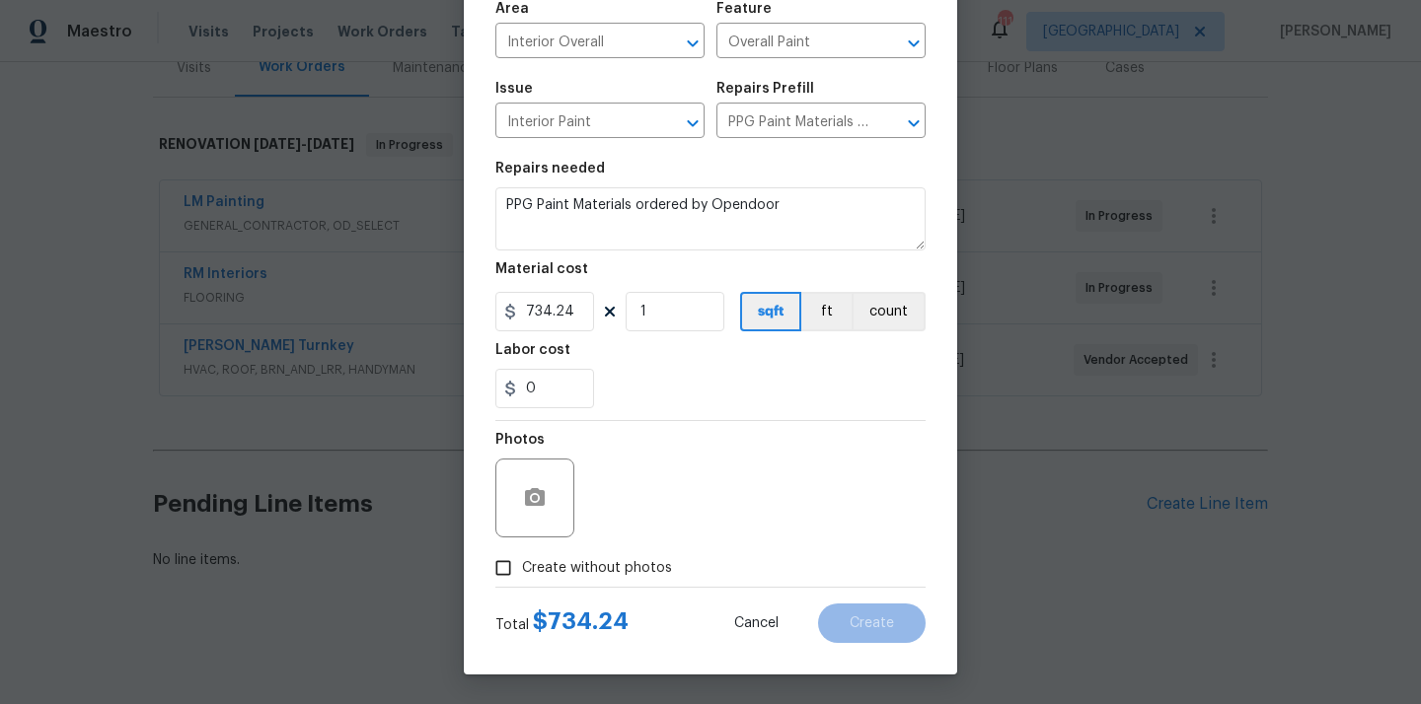
click at [630, 558] on span "Create without photos" at bounding box center [597, 568] width 150 height 21
click at [522, 557] on input "Create without photos" at bounding box center [502, 568] width 37 height 37
checkbox input "true"
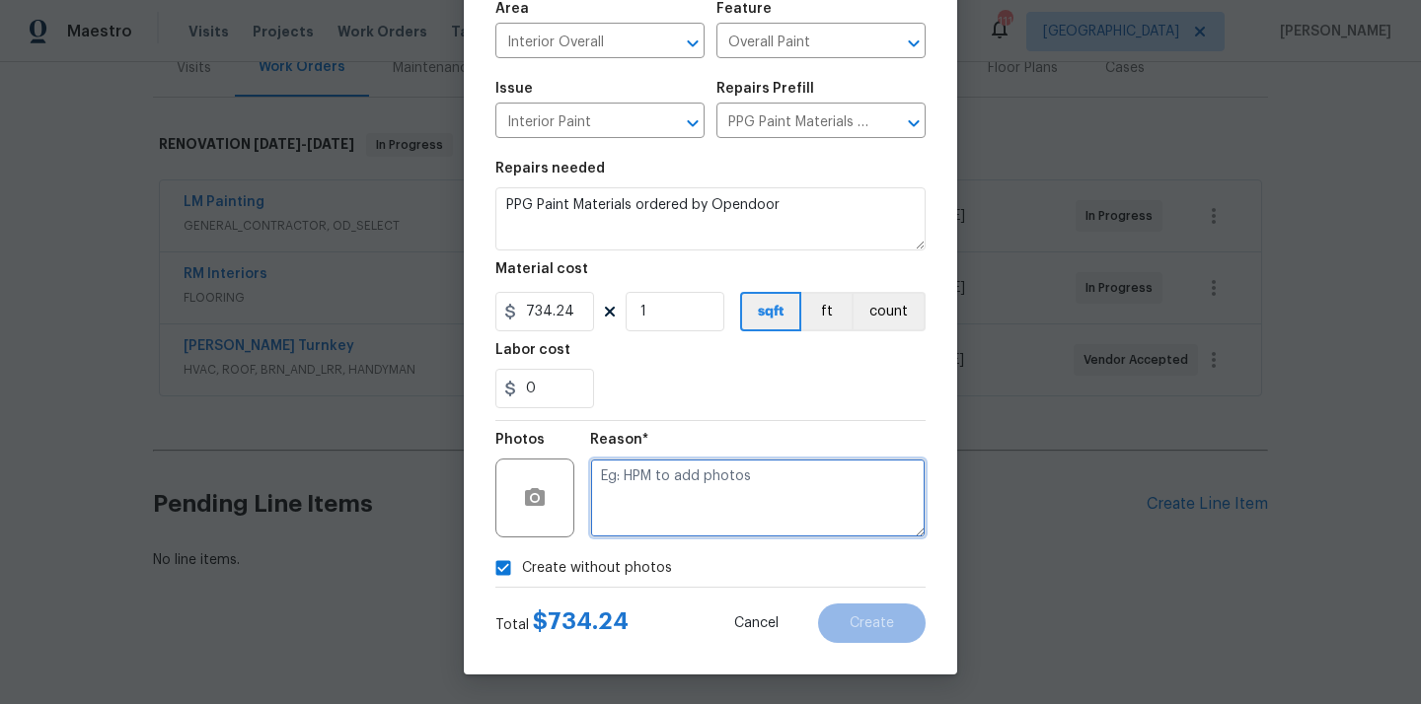
click at [684, 478] on textarea at bounding box center [757, 498] width 335 height 79
type textarea "N/A"
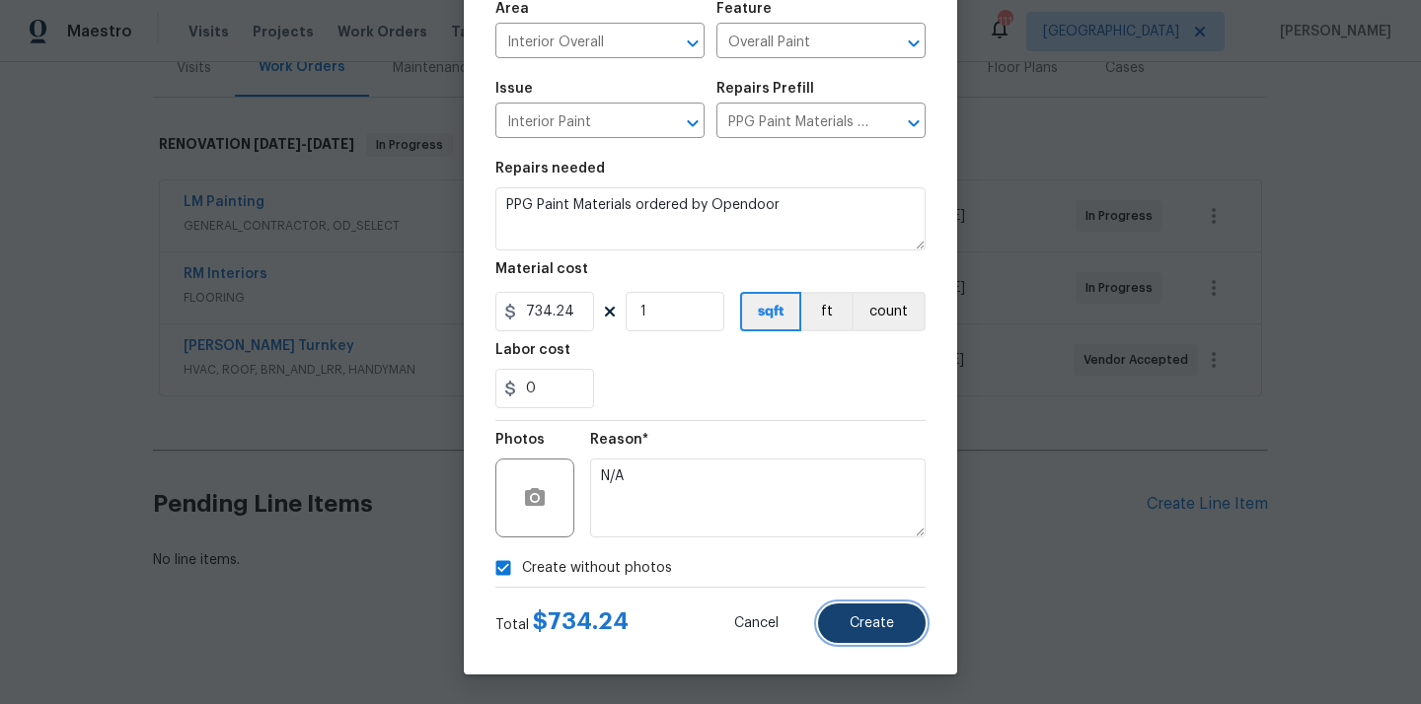
click at [872, 620] on span "Create" at bounding box center [871, 624] width 44 height 15
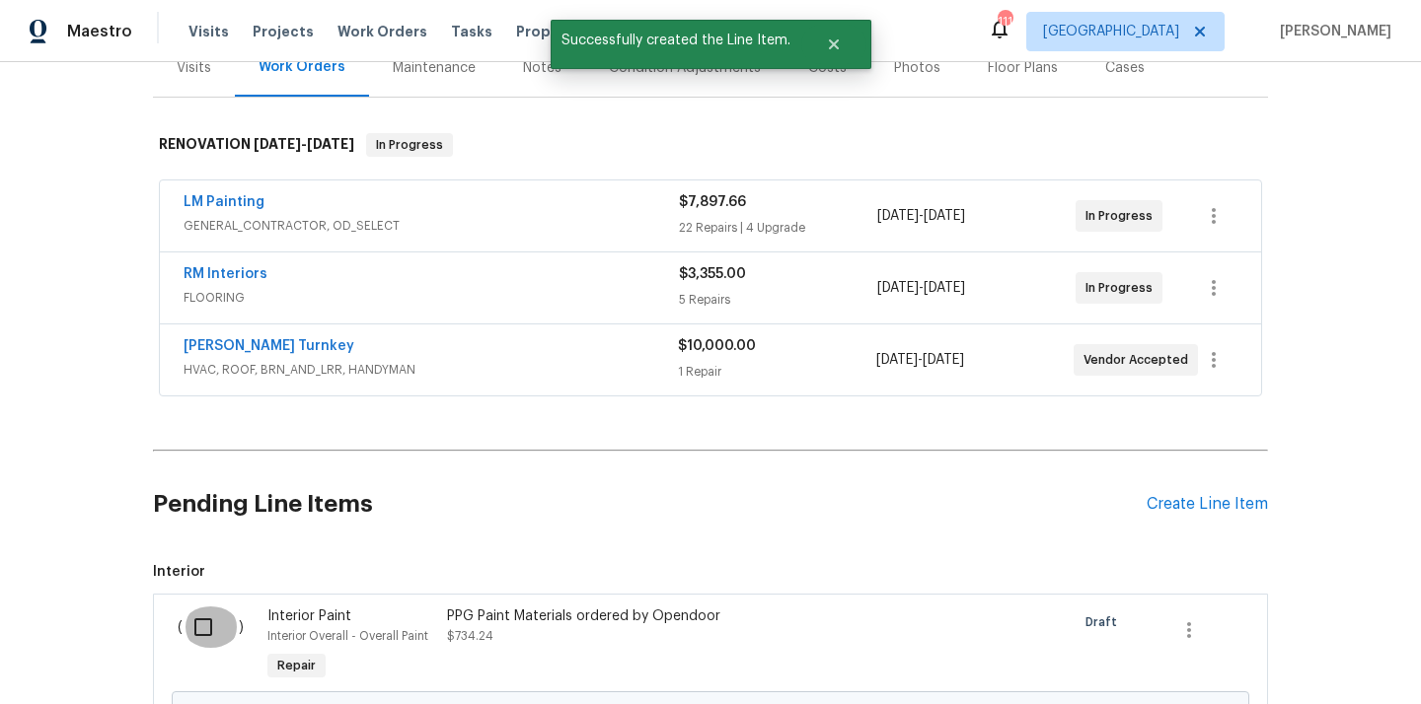
click at [203, 624] on input "checkbox" at bounding box center [211, 627] width 56 height 41
checkbox input "true"
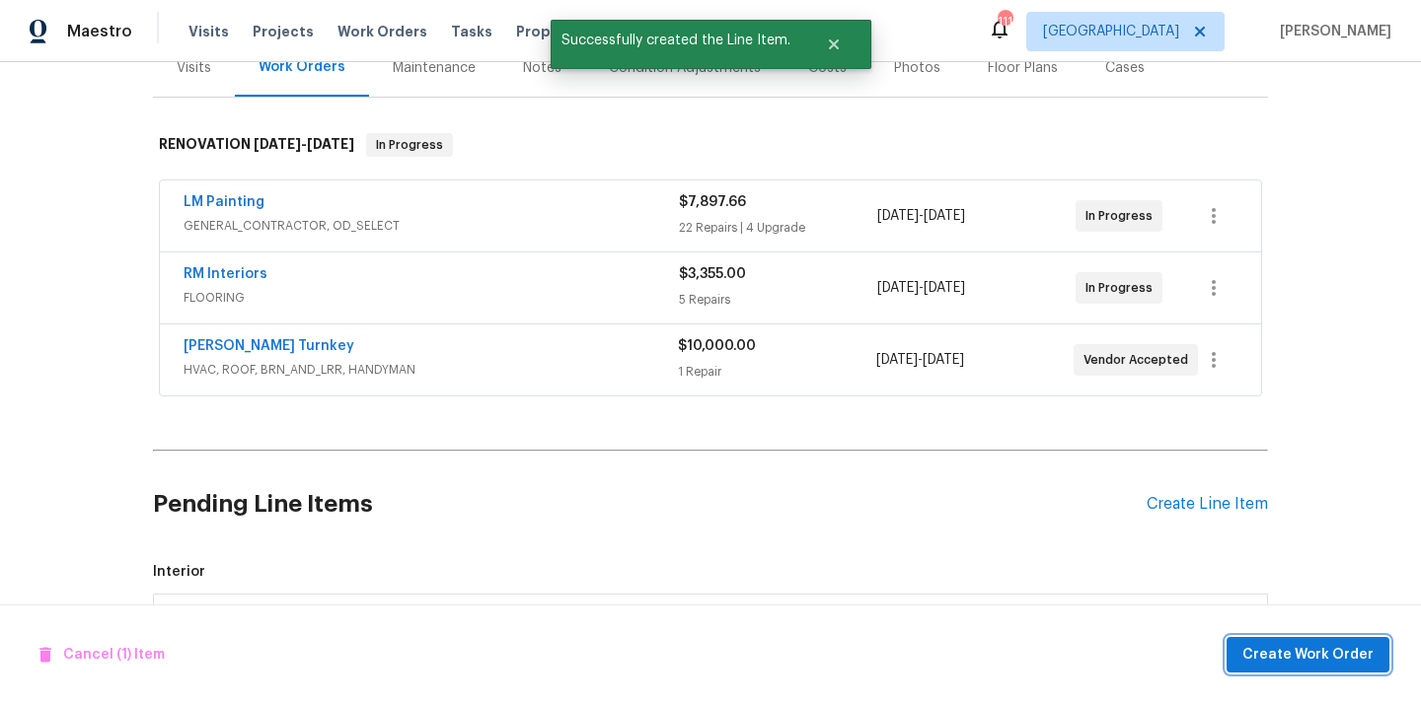
click at [1270, 645] on span "Create Work Order" at bounding box center [1307, 655] width 131 height 25
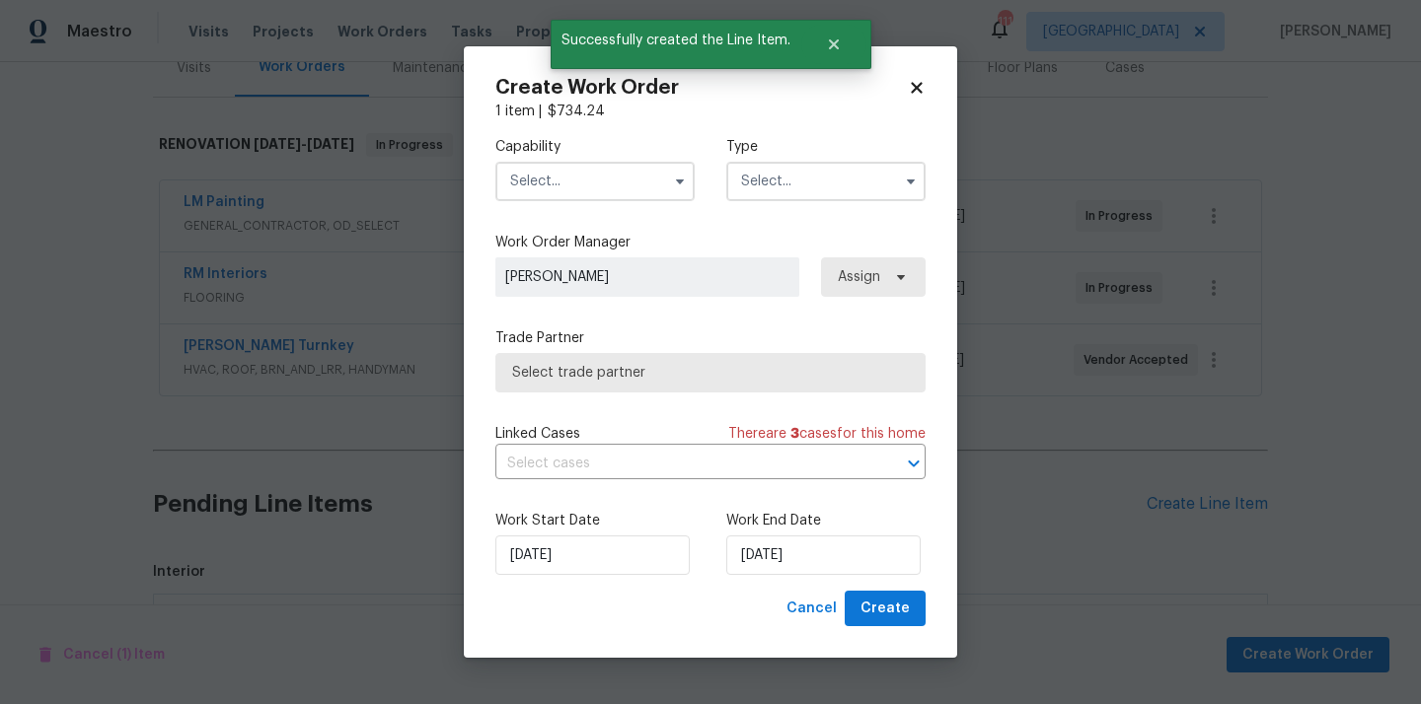
click at [618, 162] on input "text" at bounding box center [594, 181] width 199 height 39
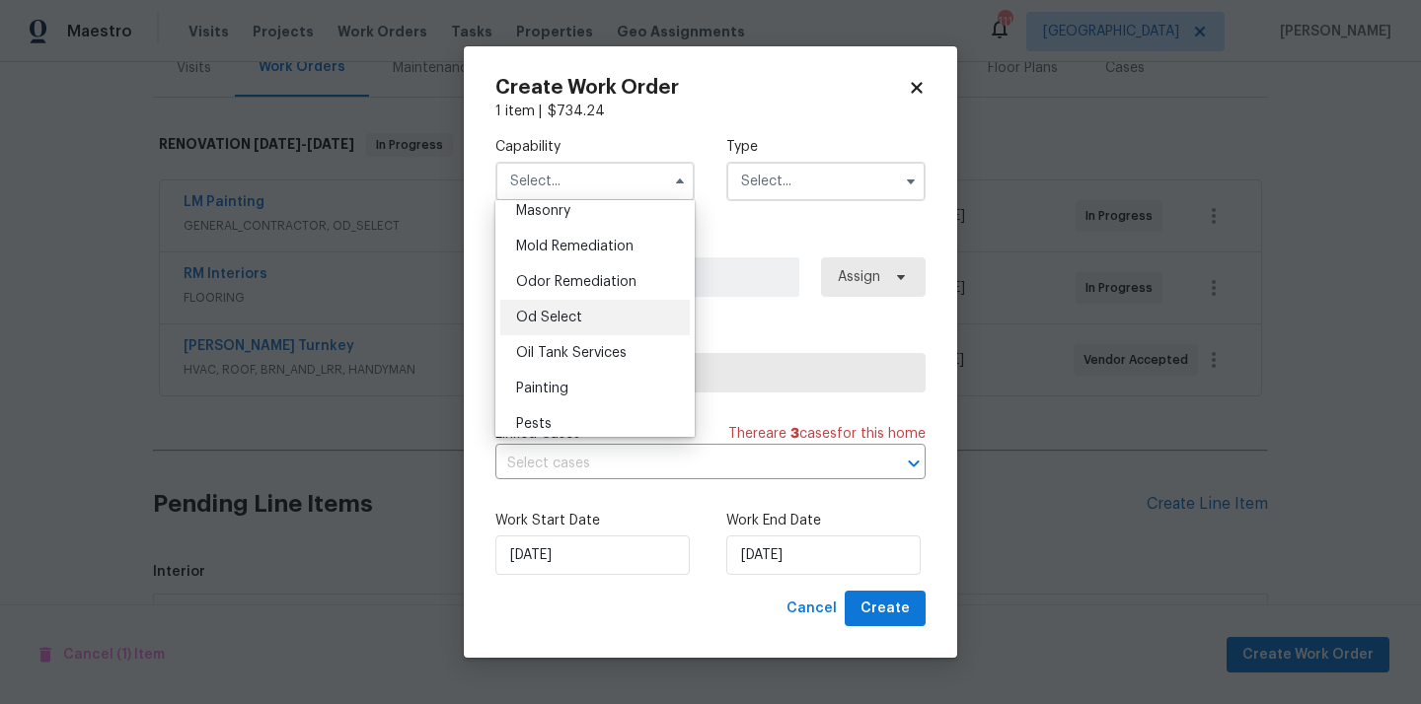
scroll to position [1495, 0]
click at [585, 383] on div "Painting" at bounding box center [594, 386] width 189 height 36
type input "Painting"
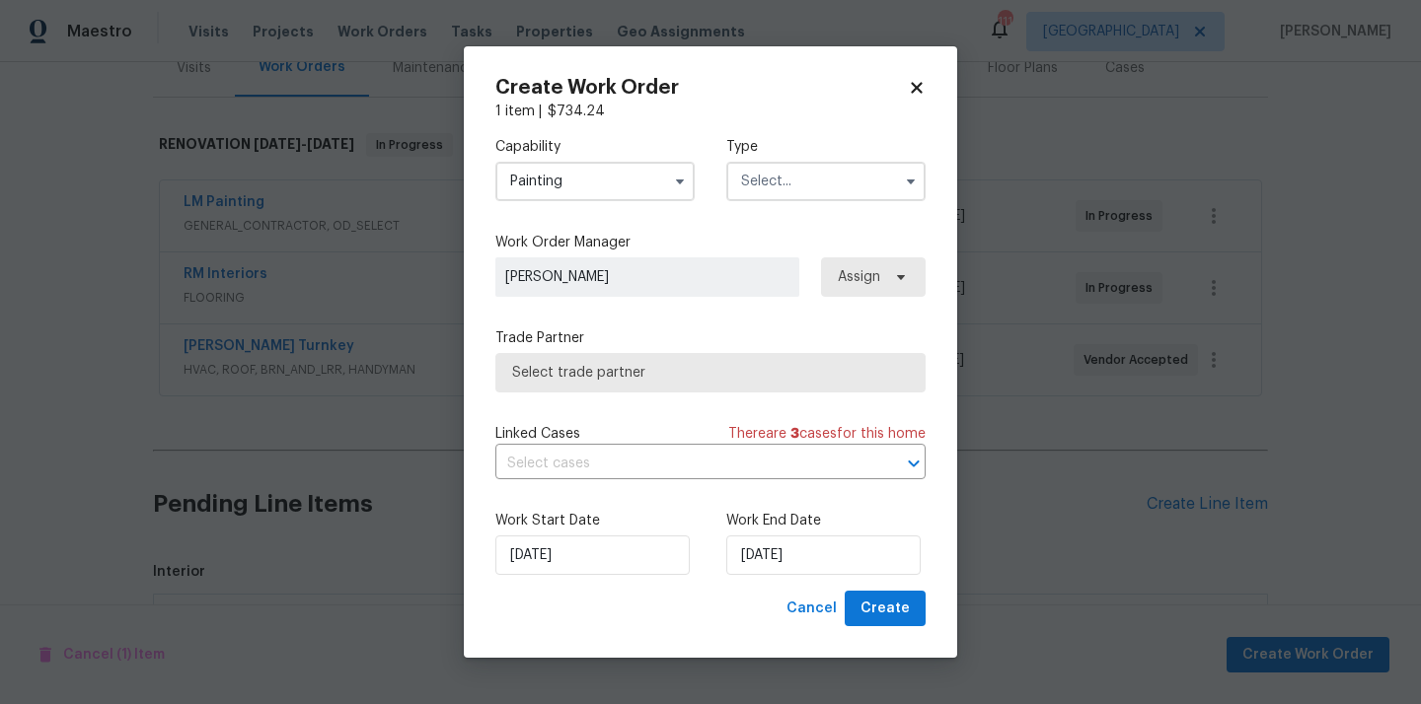
click at [812, 186] on input "text" at bounding box center [825, 181] width 199 height 39
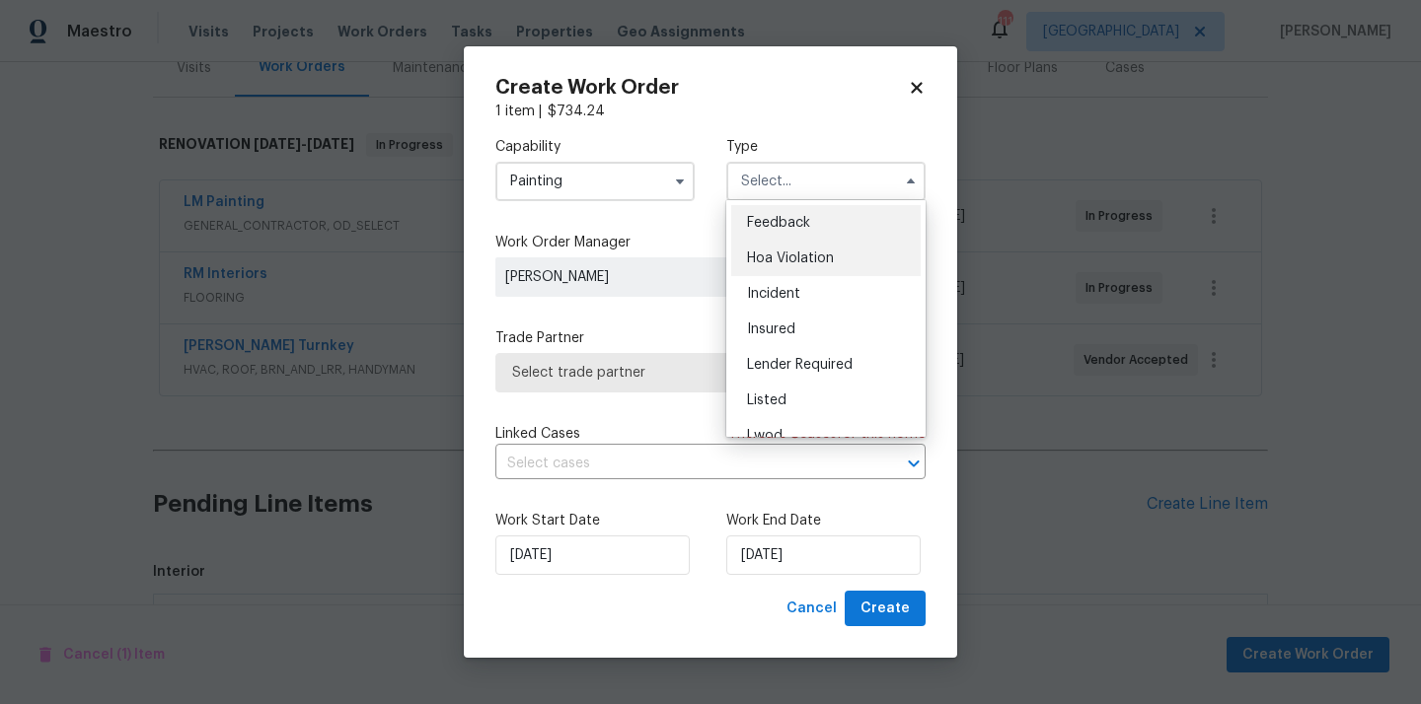
scroll to position [235, 0]
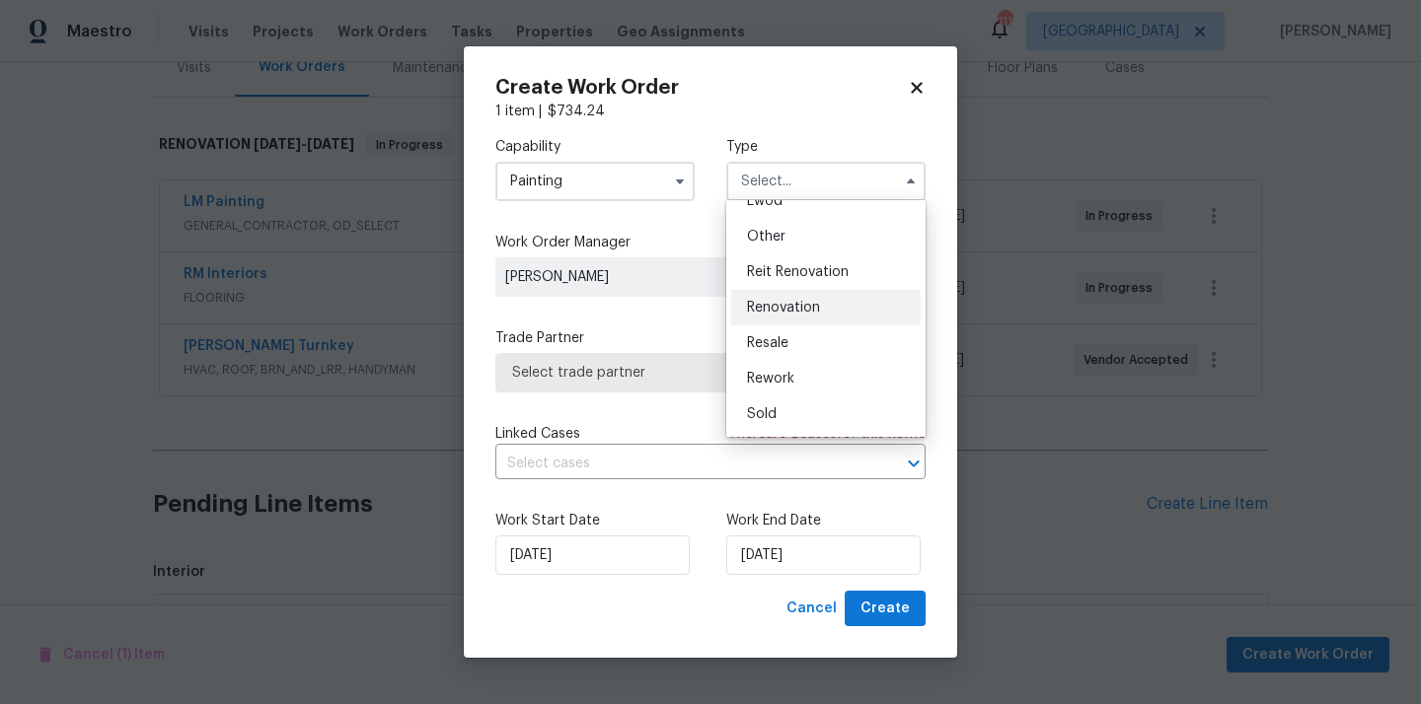
click at [807, 304] on span "Renovation" at bounding box center [783, 308] width 73 height 14
type input "Renovation"
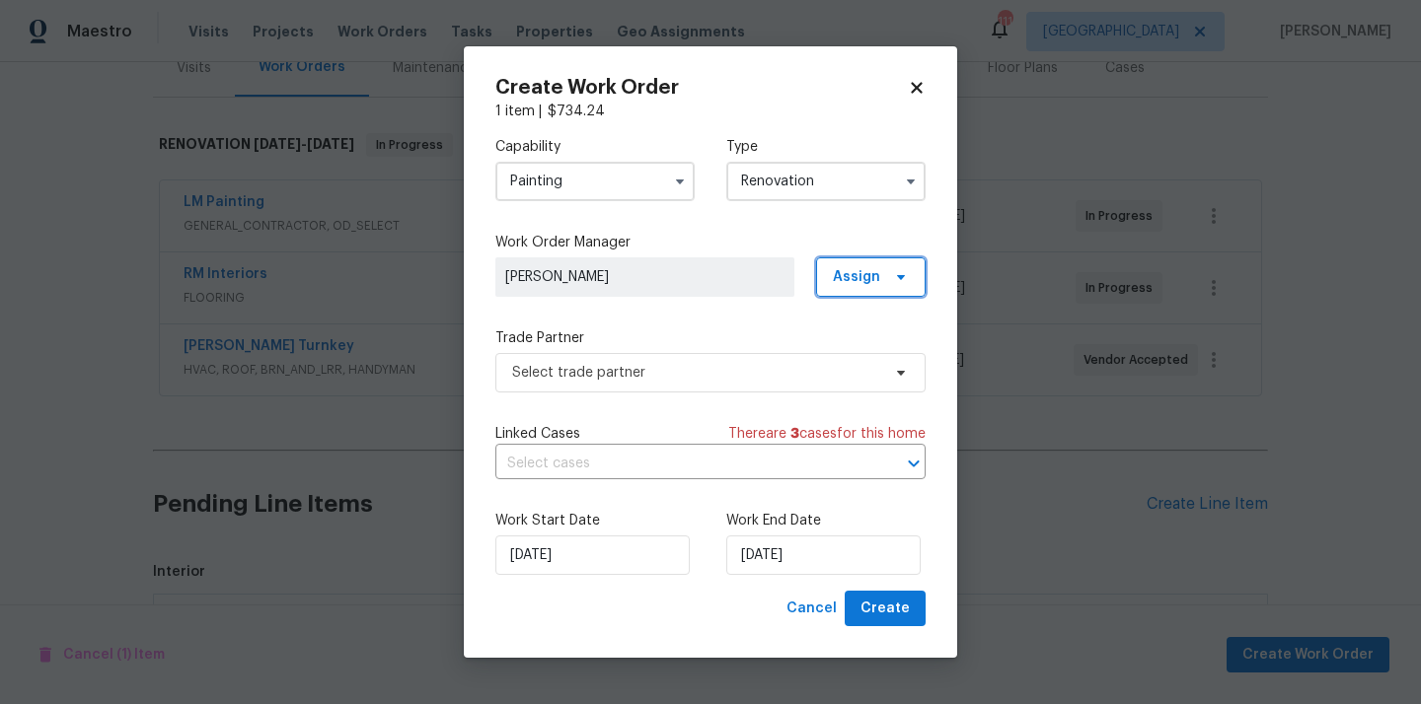
click at [874, 283] on span "Assign" at bounding box center [856, 277] width 47 height 20
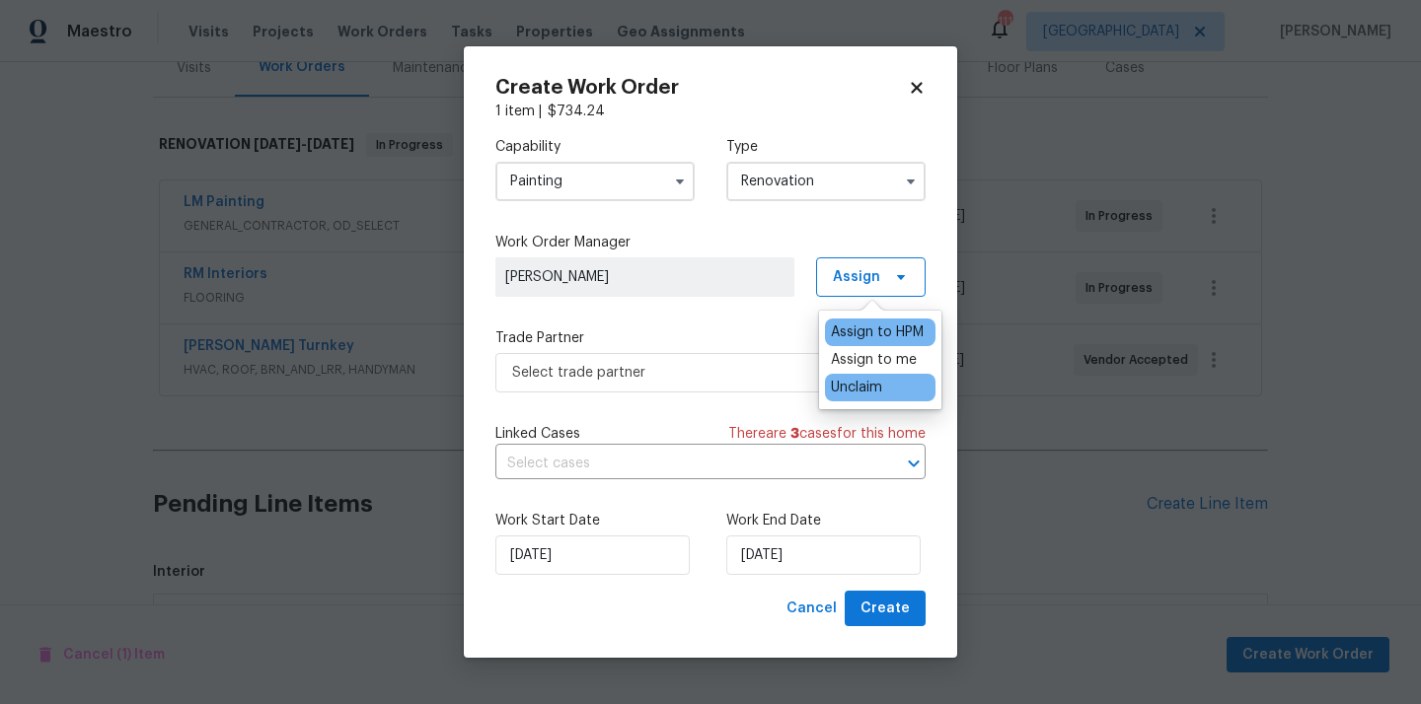
click at [864, 374] on div "Unclaim" at bounding box center [880, 388] width 110 height 28
click at [864, 369] on div "Assign to me" at bounding box center [874, 360] width 86 height 20
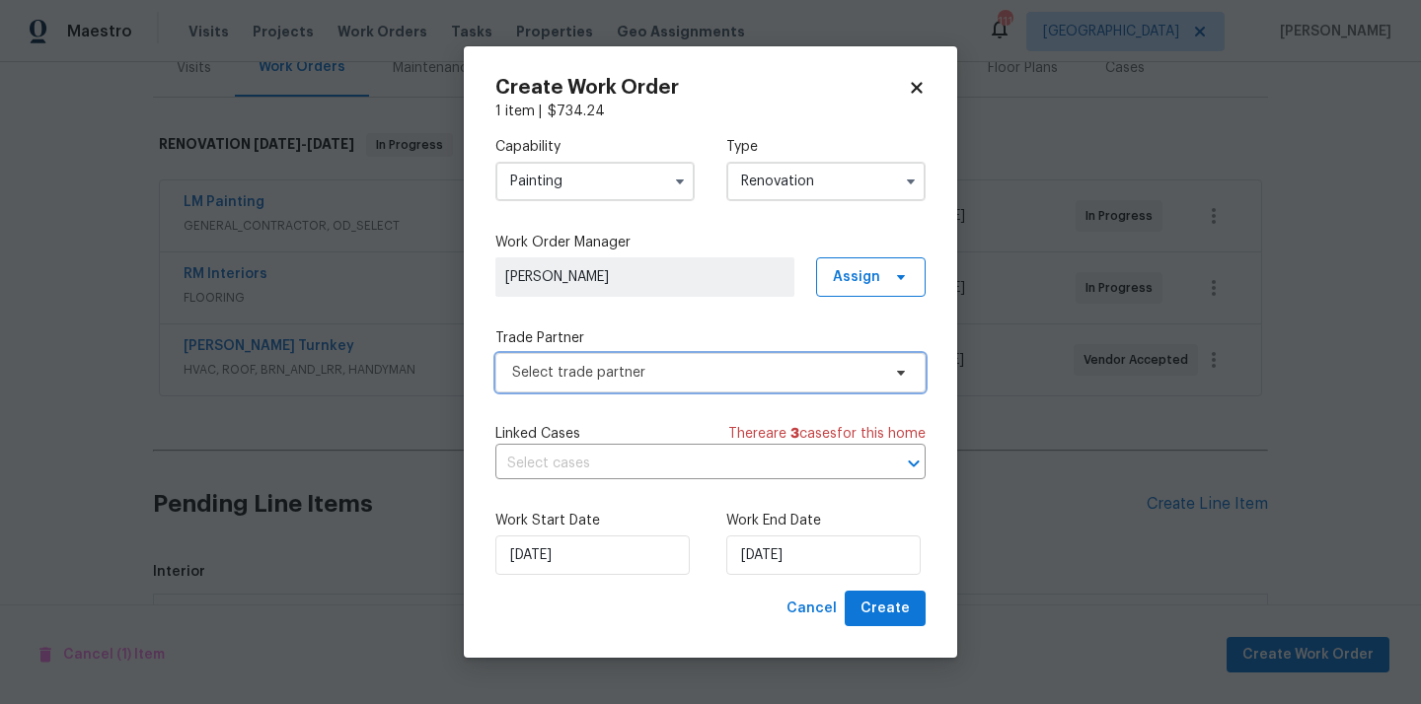
click at [697, 367] on span "Select trade partner" at bounding box center [696, 373] width 368 height 20
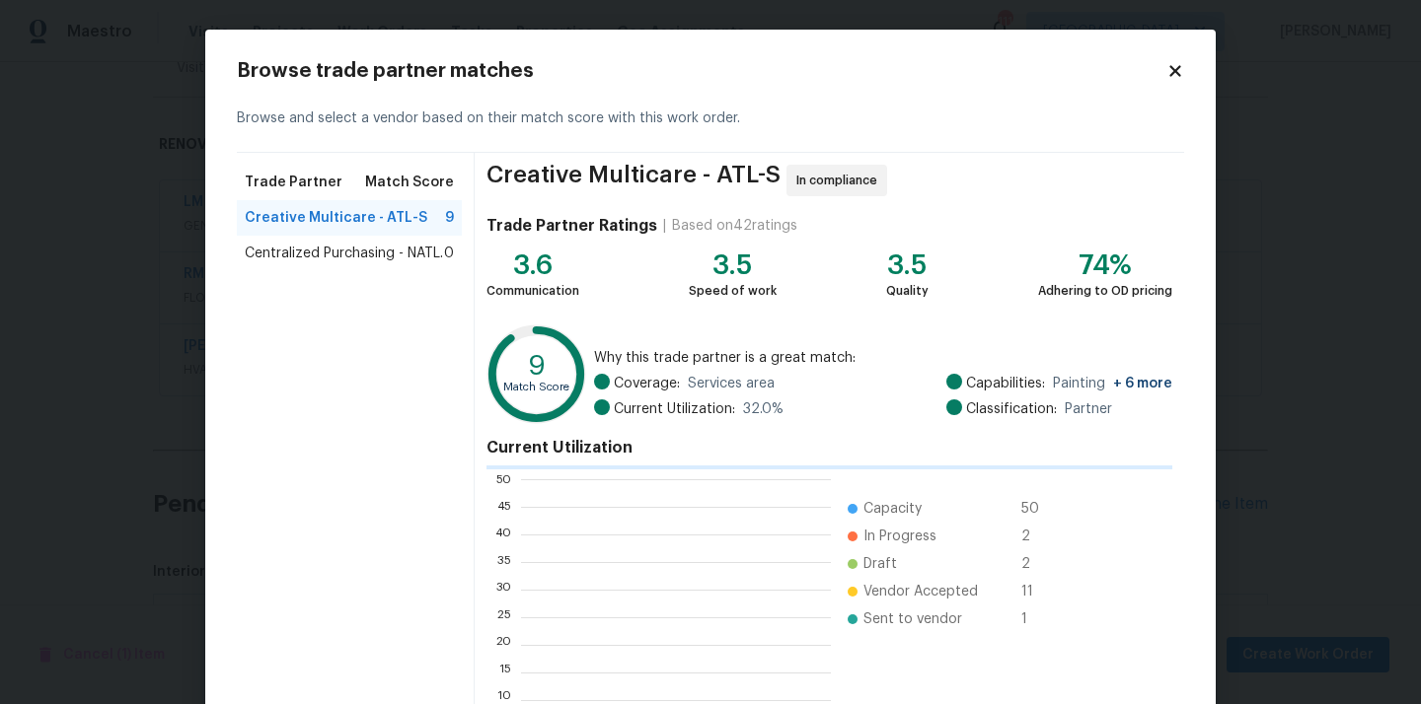
scroll to position [276, 310]
click at [356, 261] on span "Centralized Purchasing - NATL." at bounding box center [344, 254] width 198 height 20
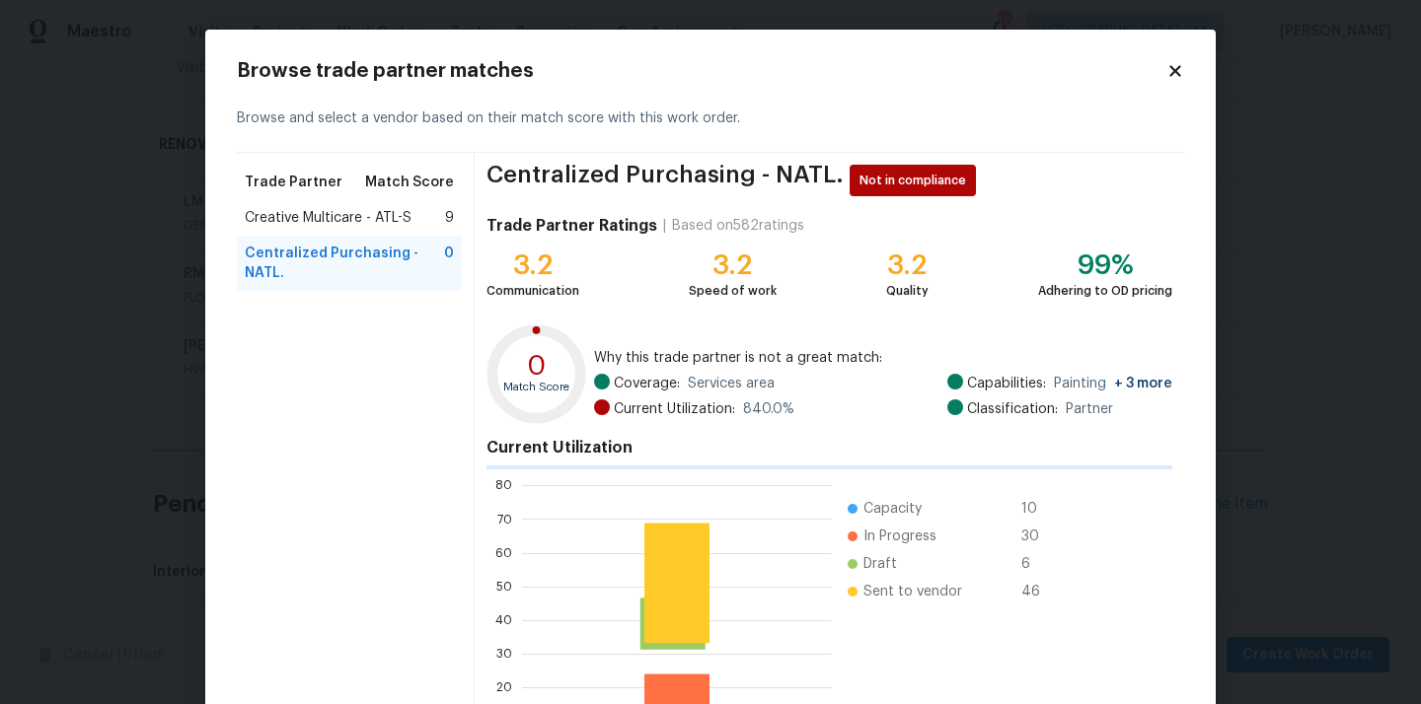
scroll to position [166, 0]
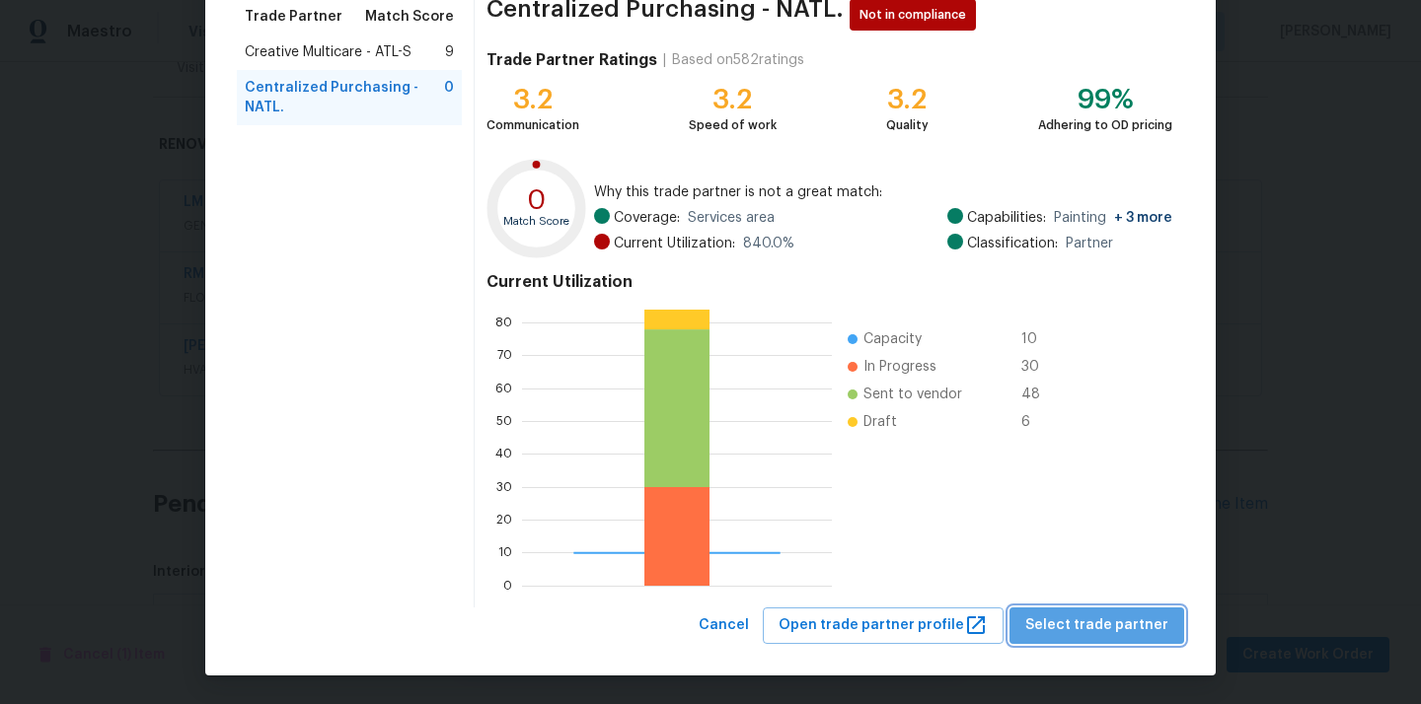
click at [1129, 635] on span "Select trade partner" at bounding box center [1096, 626] width 143 height 25
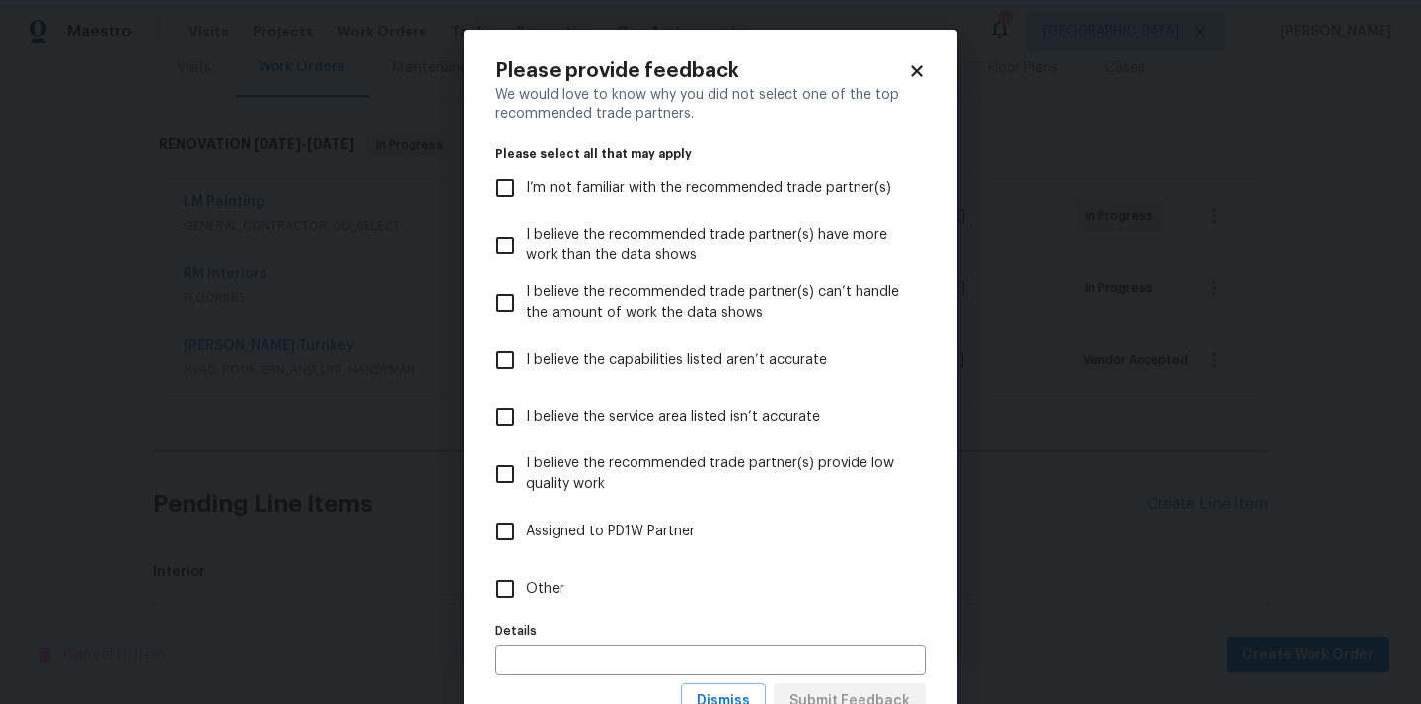
scroll to position [0, 0]
click at [767, 596] on label "Other" at bounding box center [696, 588] width 425 height 57
click at [526, 596] on input "Other" at bounding box center [504, 588] width 41 height 41
checkbox input "true"
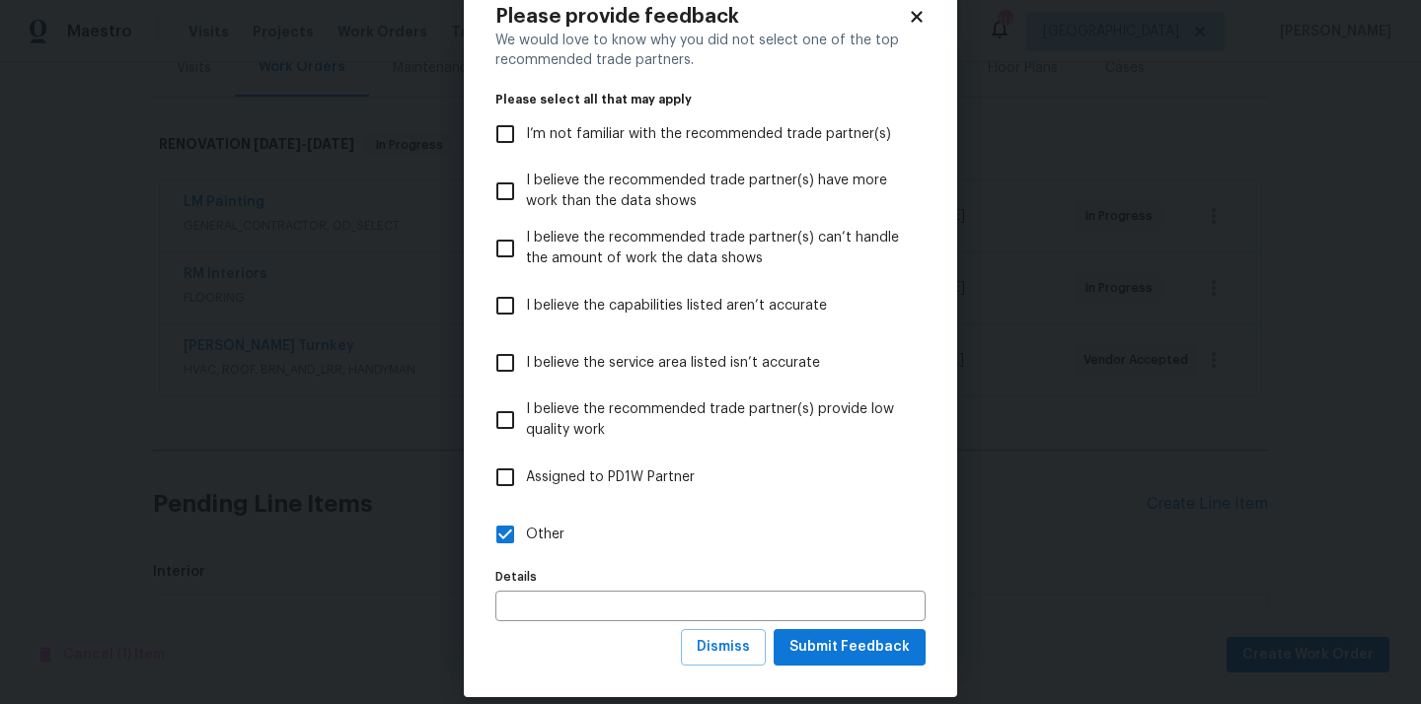
scroll to position [77, 0]
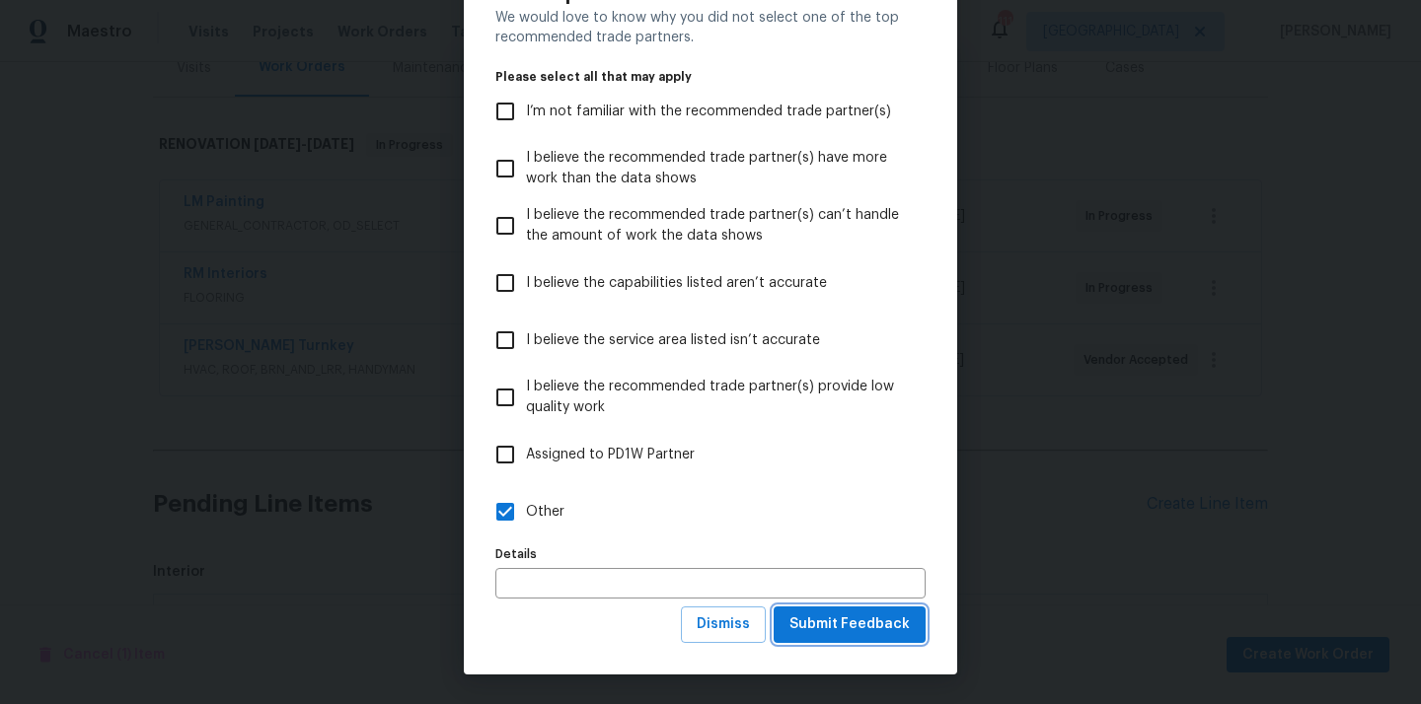
click at [828, 637] on button "Submit Feedback" at bounding box center [849, 625] width 152 height 37
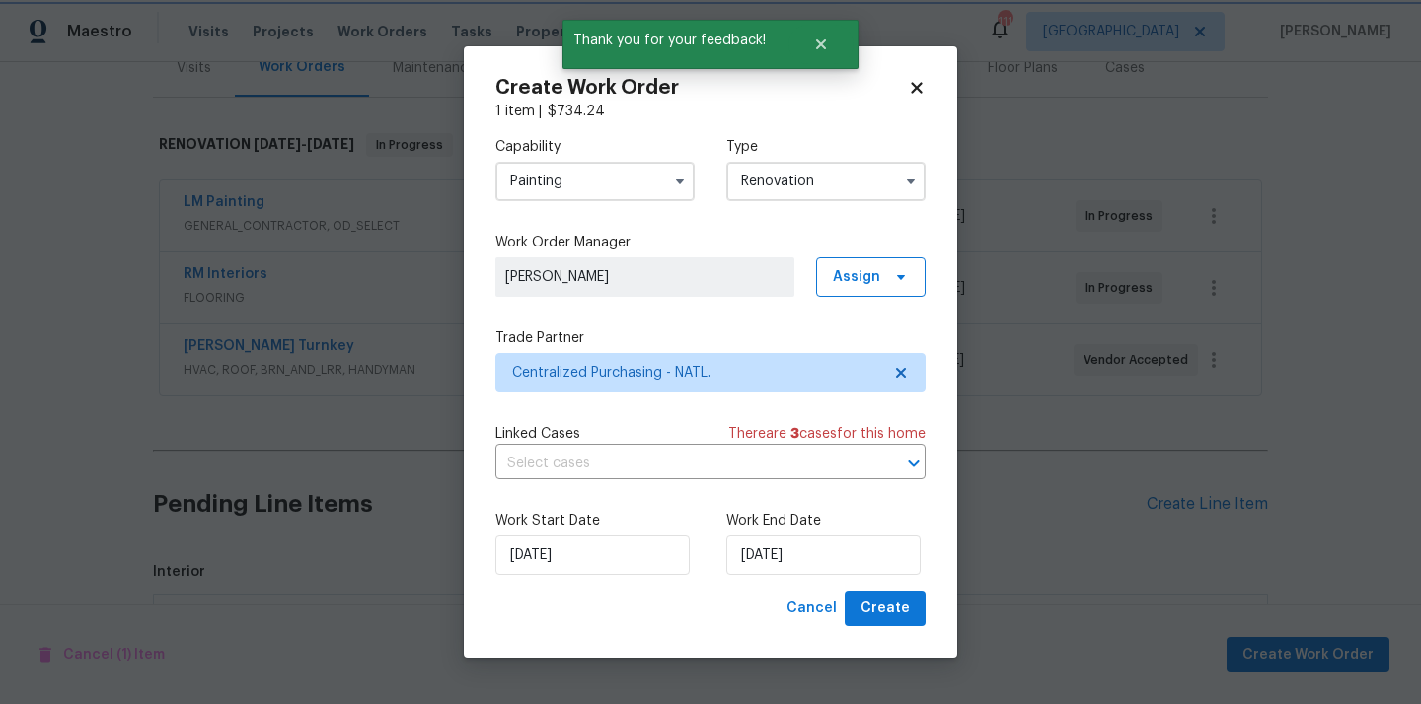
scroll to position [0, 0]
click at [891, 605] on span "Create" at bounding box center [884, 609] width 49 height 25
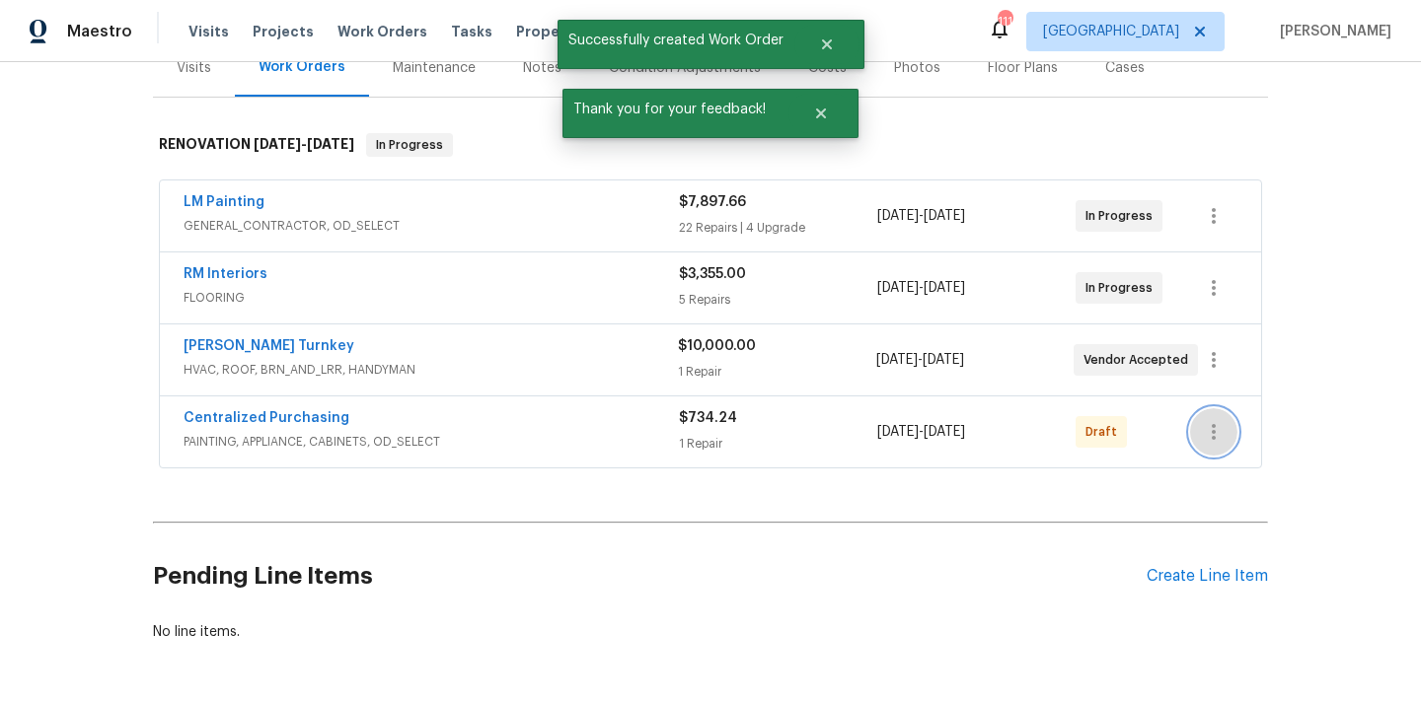
click at [1211, 418] on button "button" at bounding box center [1213, 431] width 47 height 47
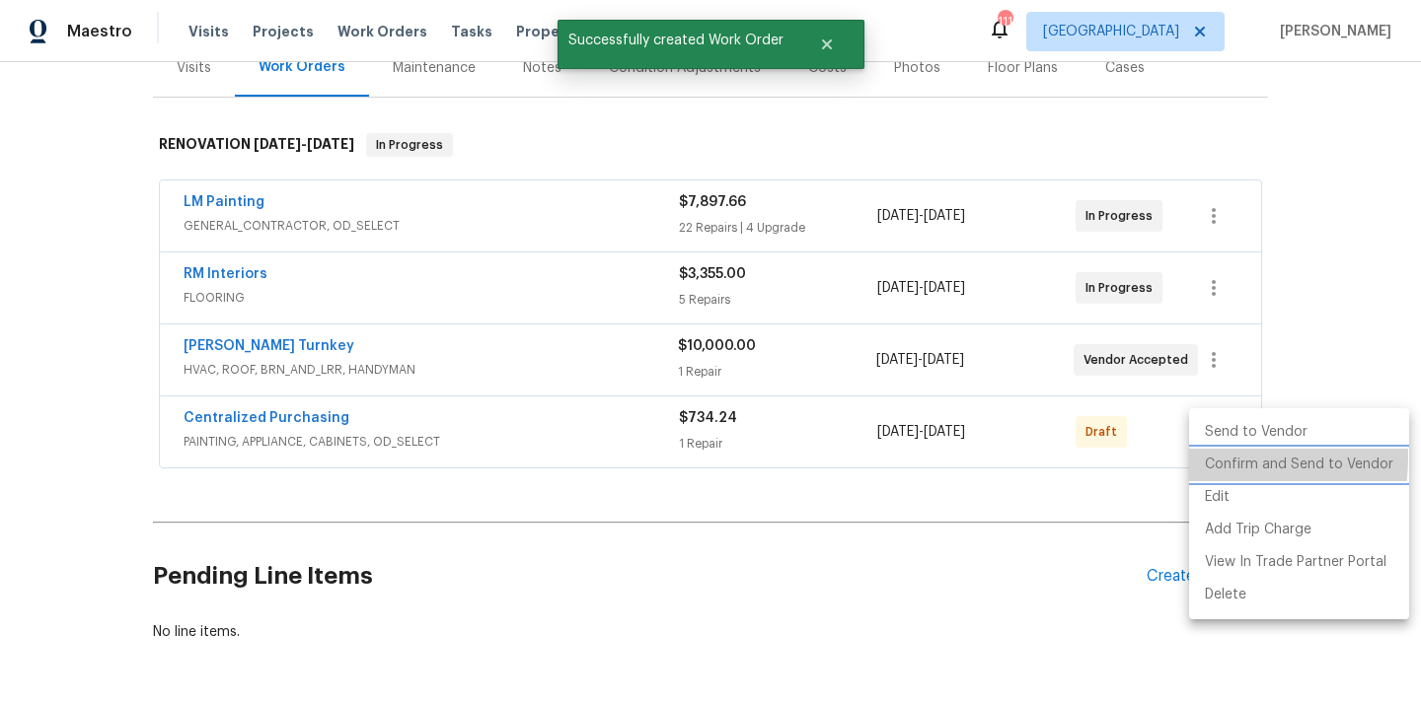
click at [1212, 458] on li "Confirm and Send to Vendor" at bounding box center [1299, 465] width 220 height 33
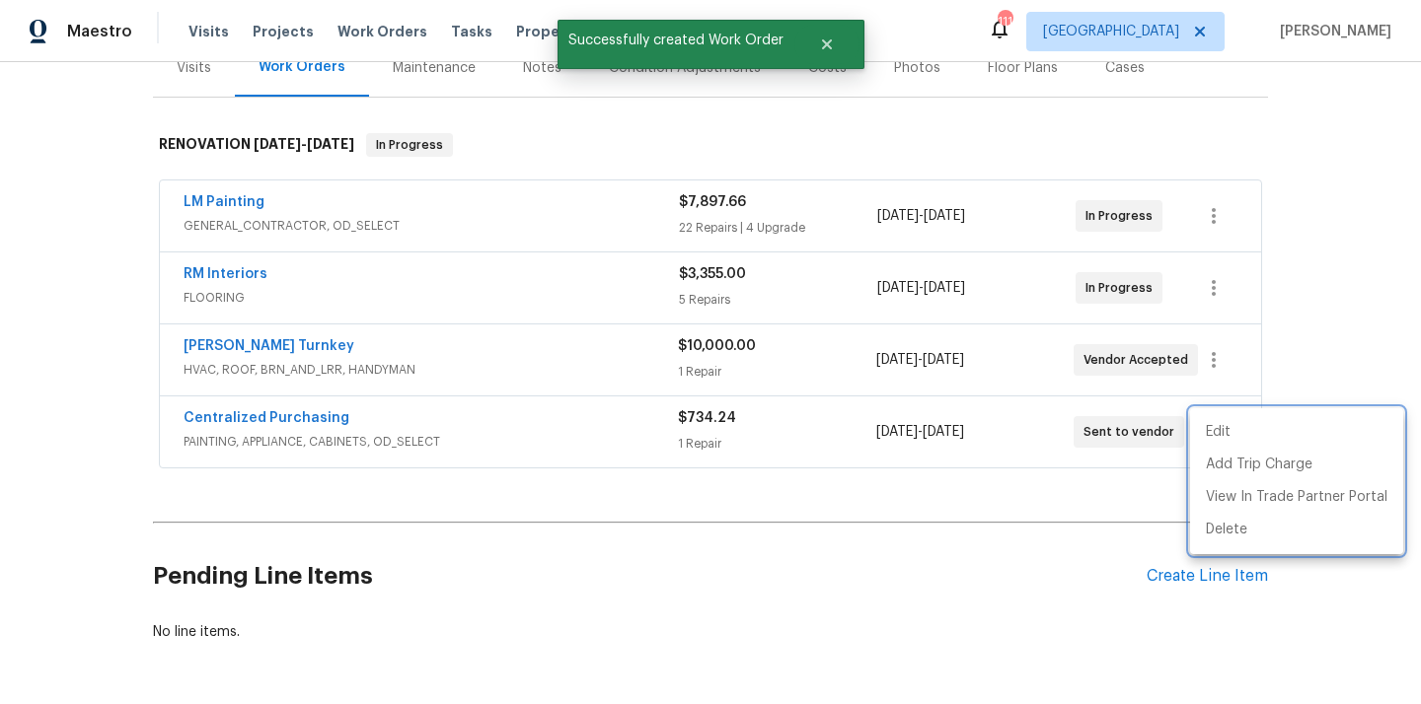
click at [455, 394] on div at bounding box center [710, 352] width 1421 height 704
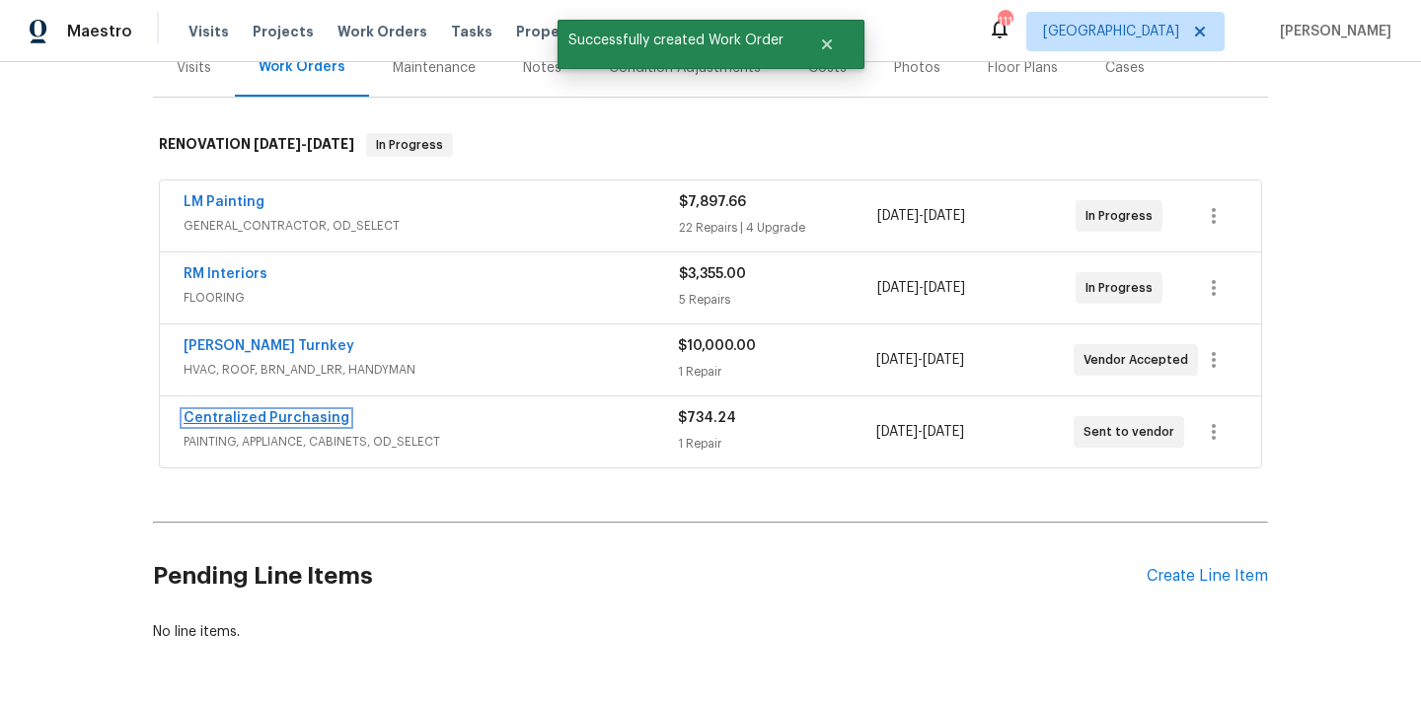
click at [305, 418] on link "Centralized Purchasing" at bounding box center [267, 418] width 166 height 14
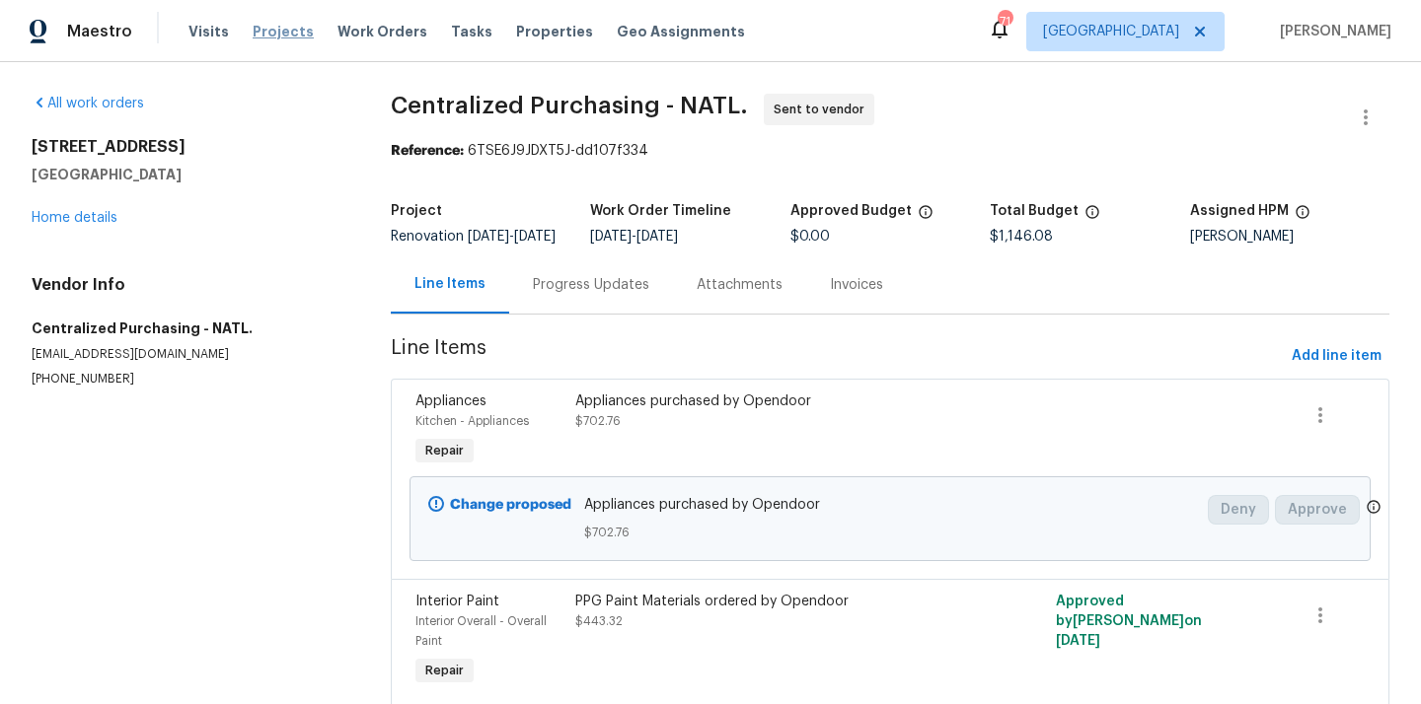
click at [258, 33] on span "Projects" at bounding box center [283, 32] width 61 height 20
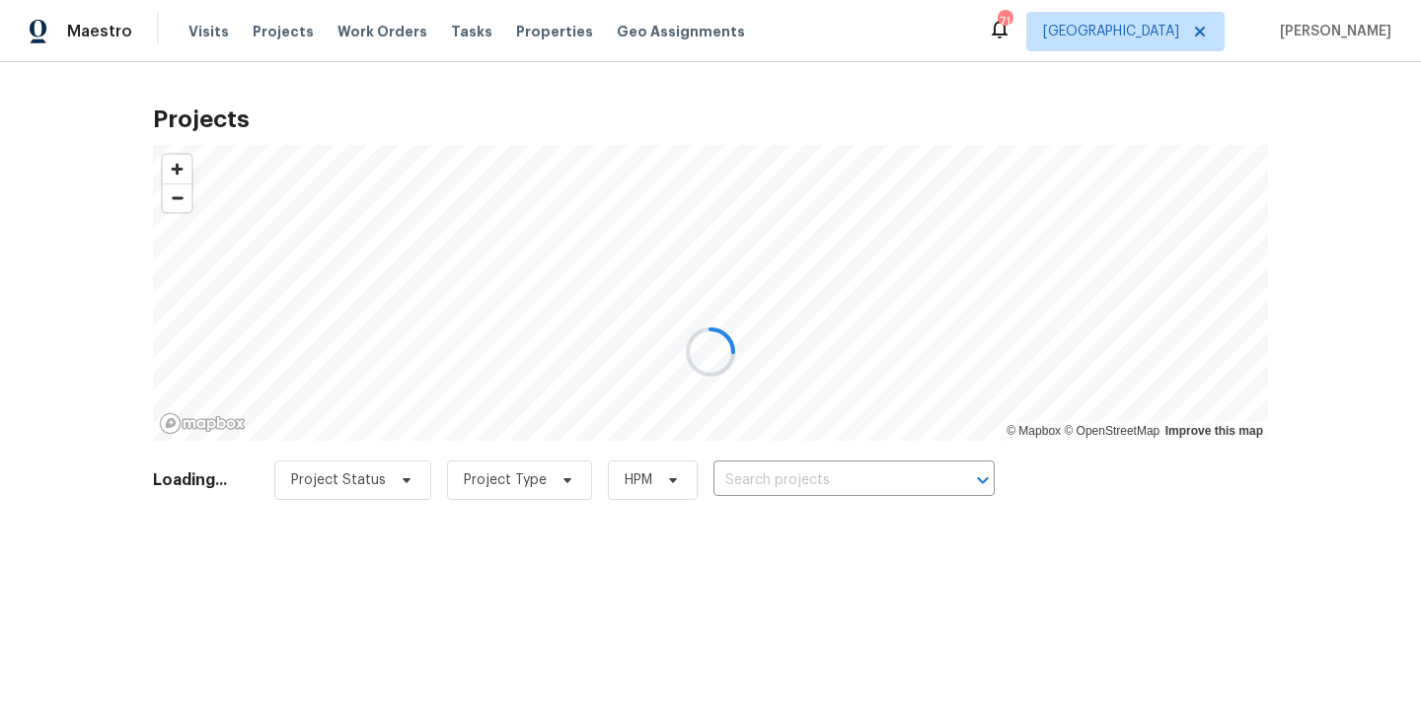
click at [899, 473] on div at bounding box center [710, 352] width 1421 height 704
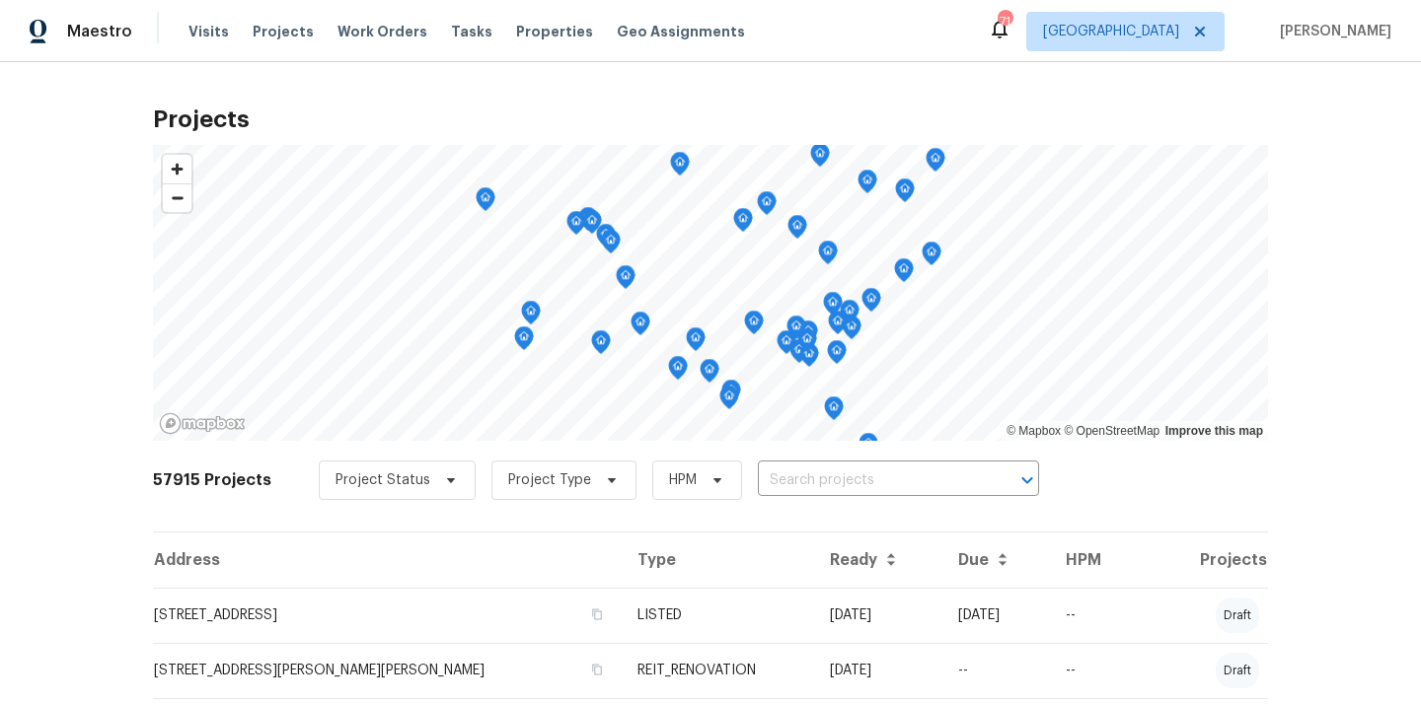
click at [879, 478] on input "text" at bounding box center [871, 481] width 226 height 31
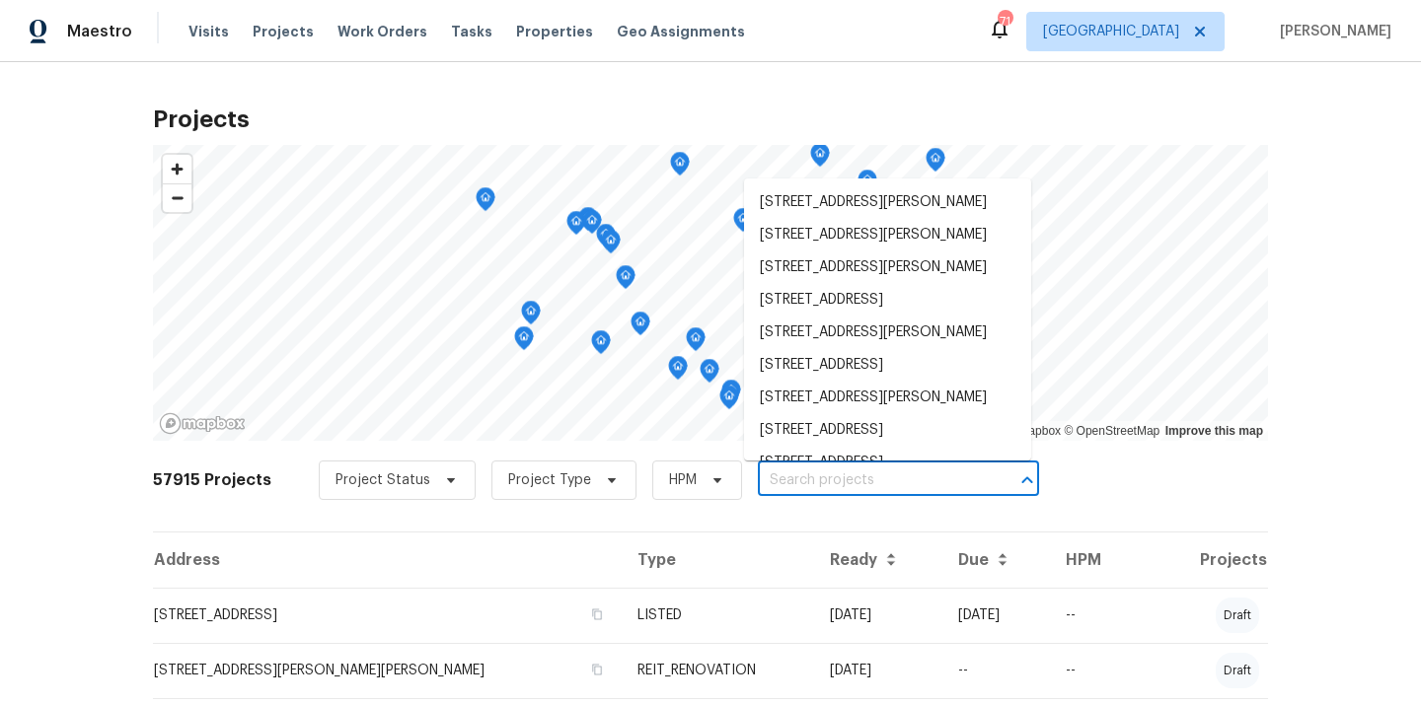
paste input "[STREET_ADDRESS][PERSON_NAME][PERSON_NAME]"
type input "[STREET_ADDRESS][PERSON_NAME][PERSON_NAME]"
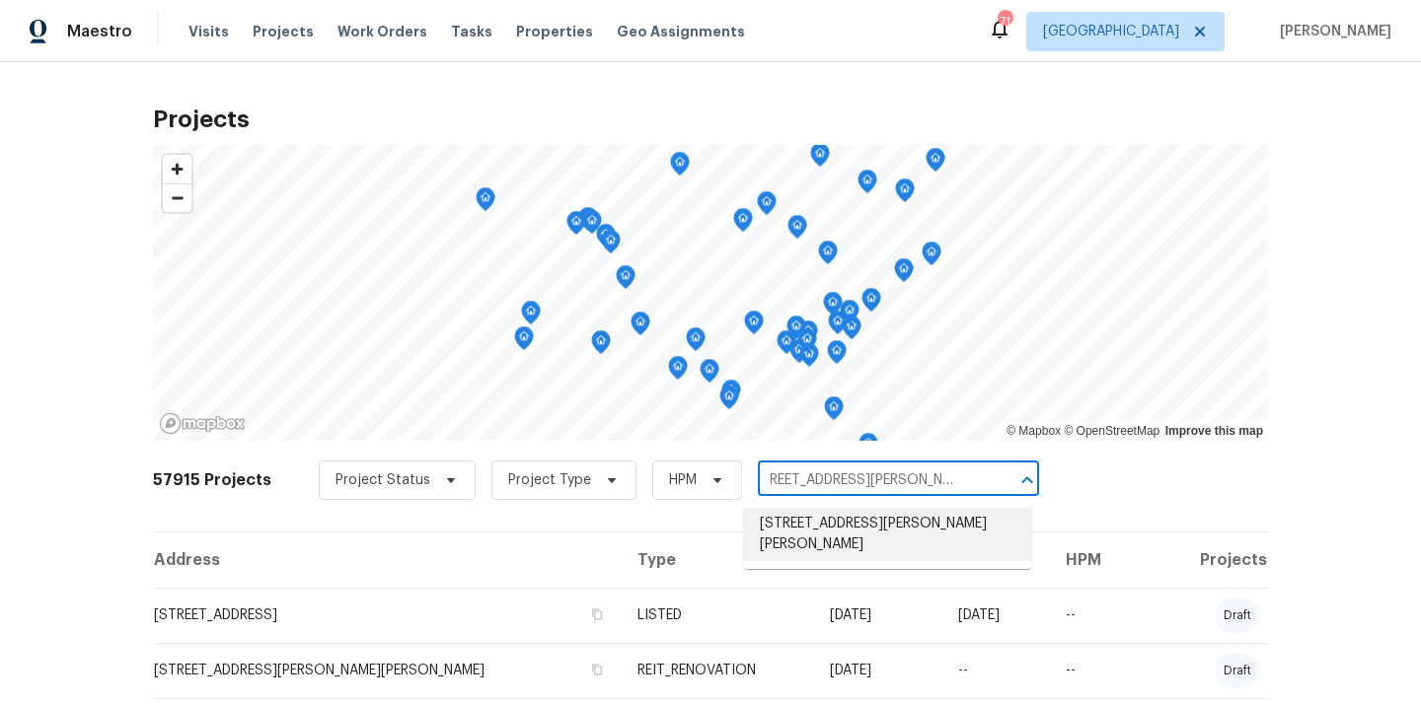
click at [838, 519] on li "[STREET_ADDRESS][PERSON_NAME][PERSON_NAME]" at bounding box center [887, 534] width 287 height 53
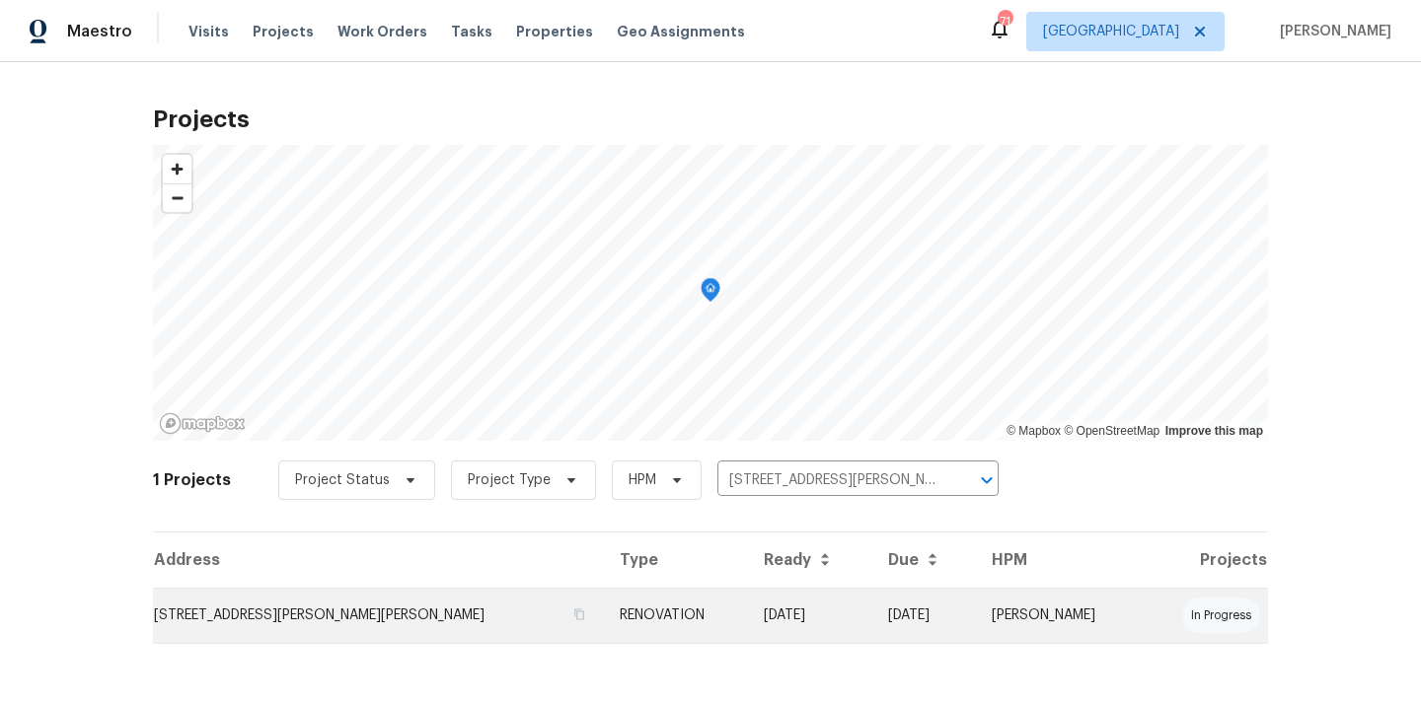
click at [426, 631] on td "[STREET_ADDRESS][PERSON_NAME][PERSON_NAME]" at bounding box center [378, 615] width 451 height 55
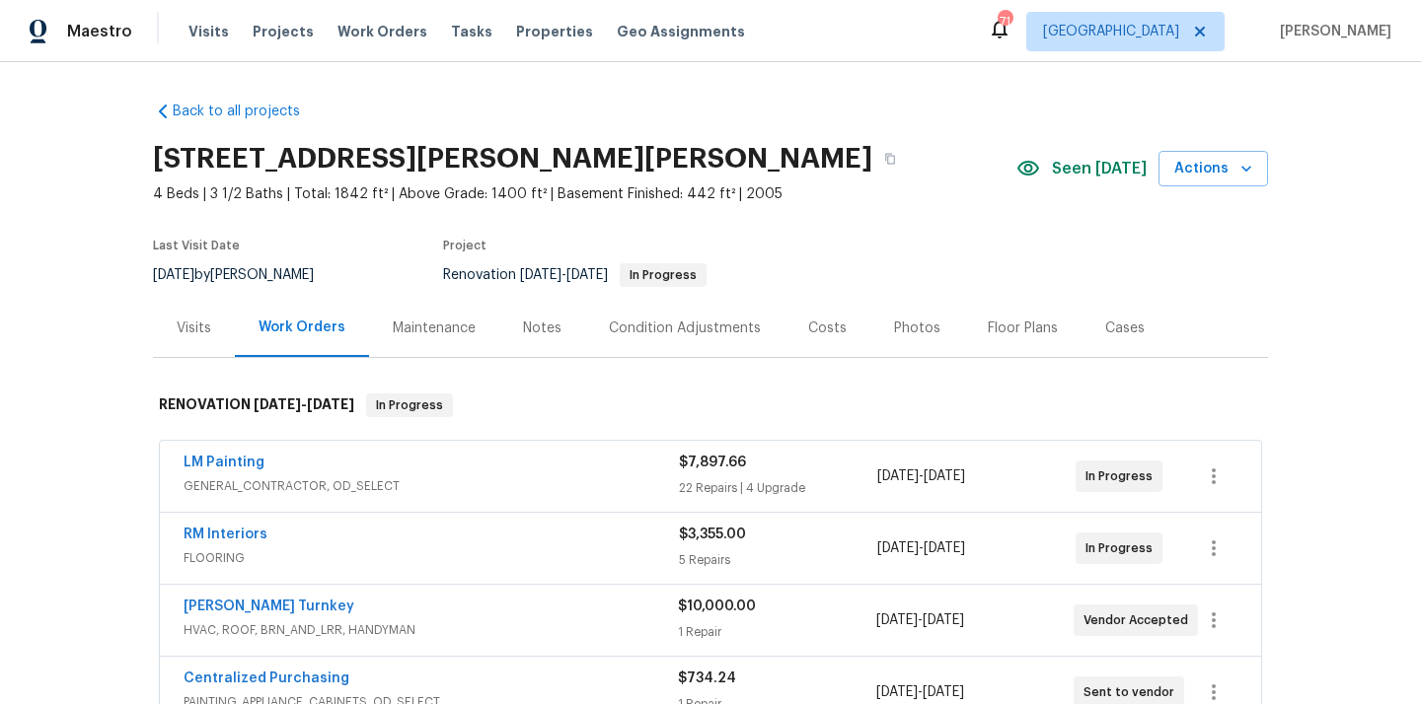
click at [598, 156] on h2 "[STREET_ADDRESS][PERSON_NAME][PERSON_NAME]" at bounding box center [512, 159] width 719 height 20
copy h2 "30084"
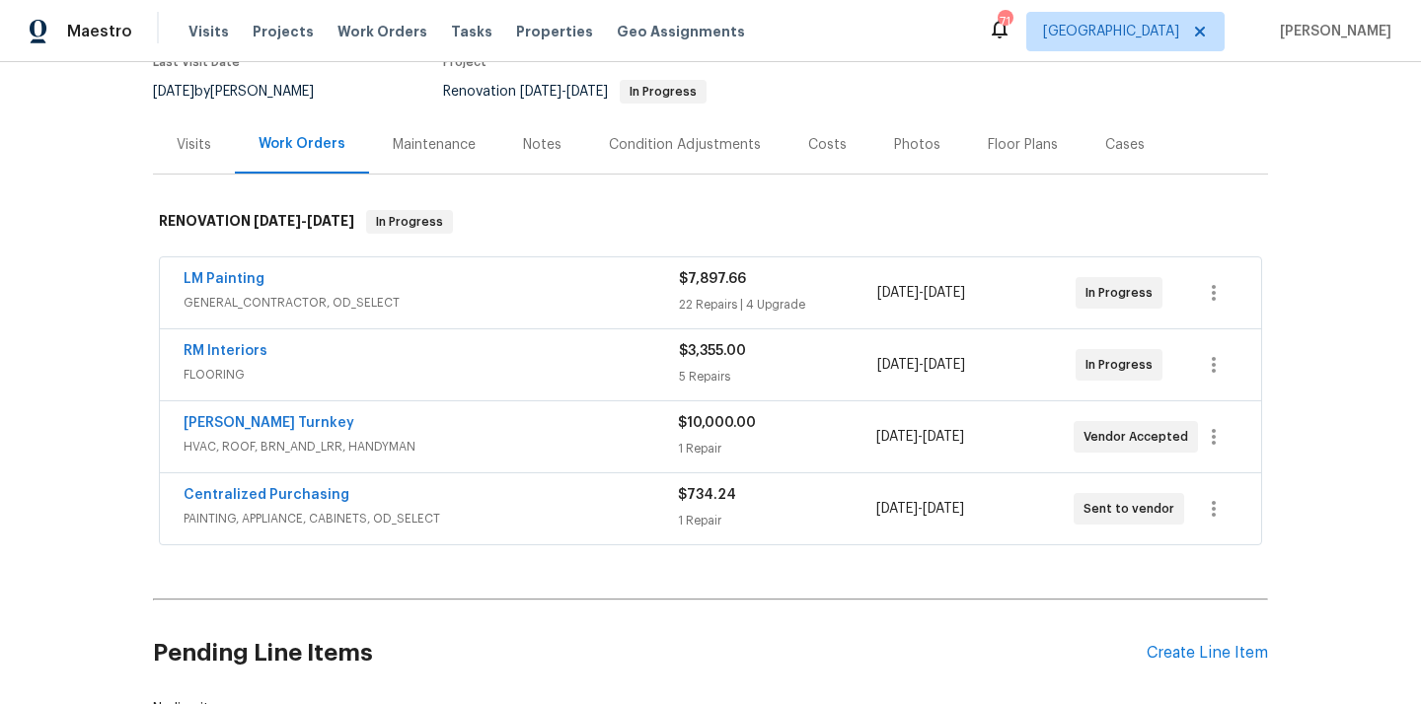
scroll to position [187, 0]
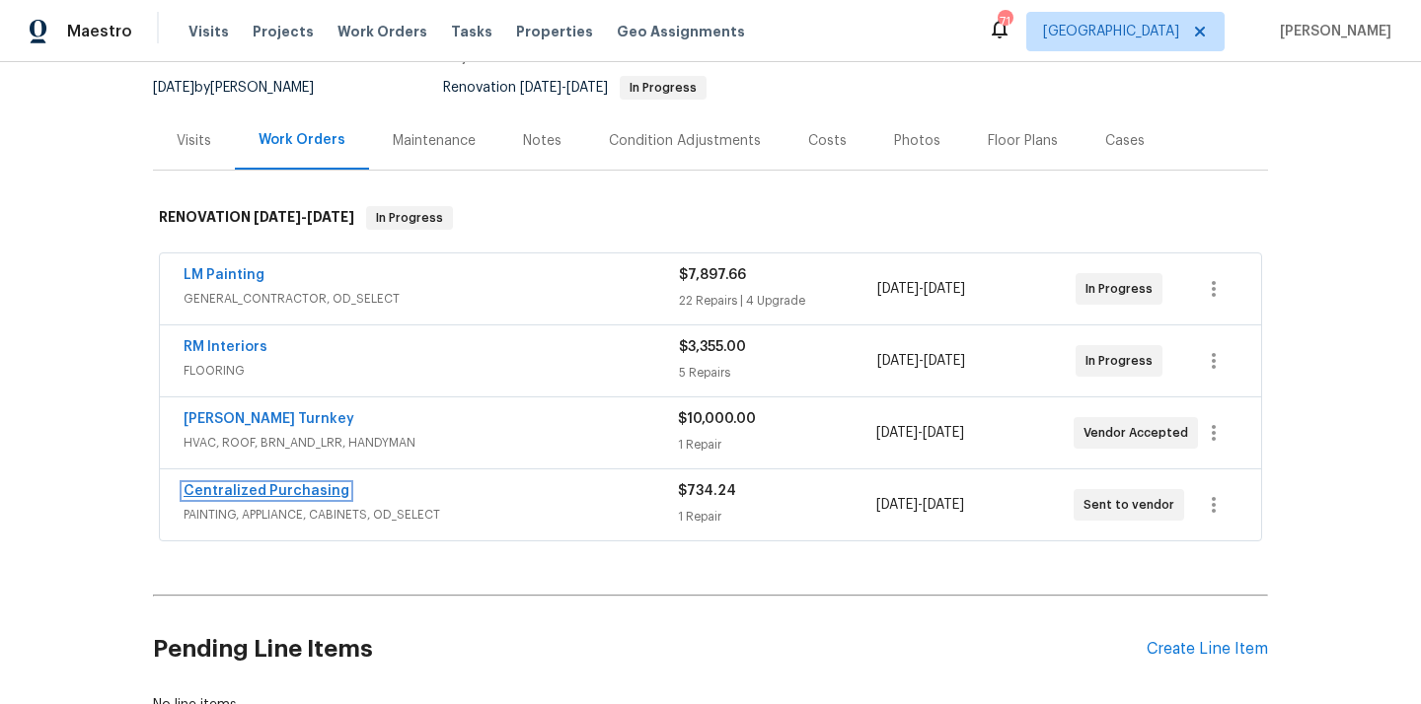
click at [306, 489] on link "Centralized Purchasing" at bounding box center [267, 491] width 166 height 14
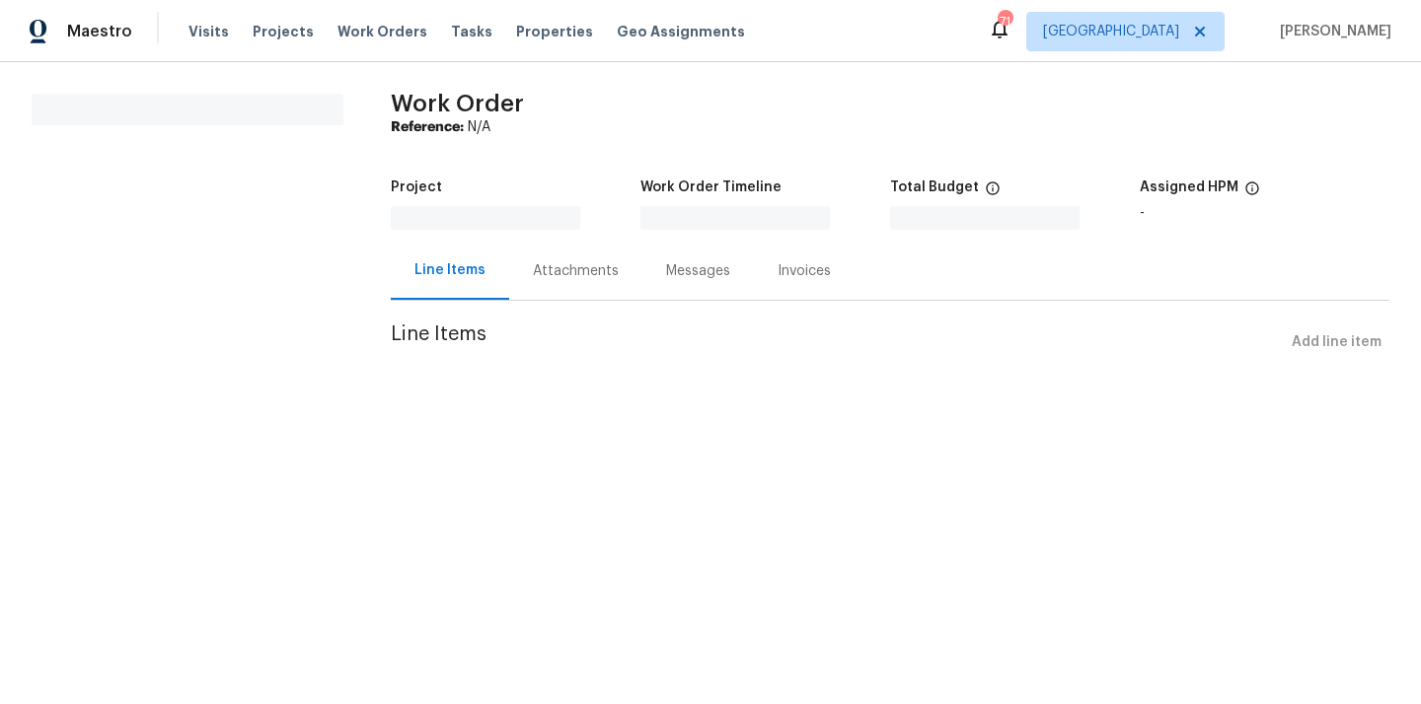
click at [1329, 357] on div "Line Items Add line item" at bounding box center [890, 343] width 998 height 37
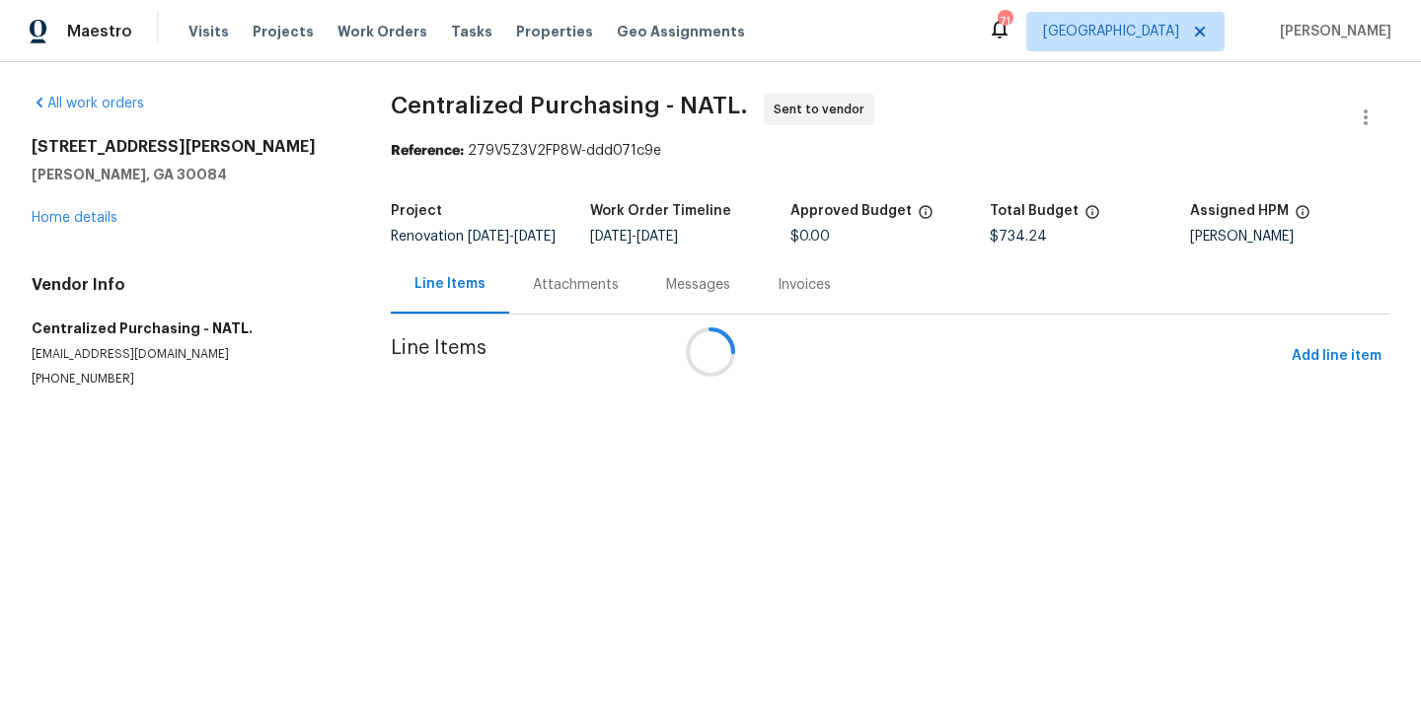
click at [1329, 346] on div at bounding box center [710, 352] width 1421 height 704
click at [1314, 366] on div at bounding box center [710, 352] width 1421 height 704
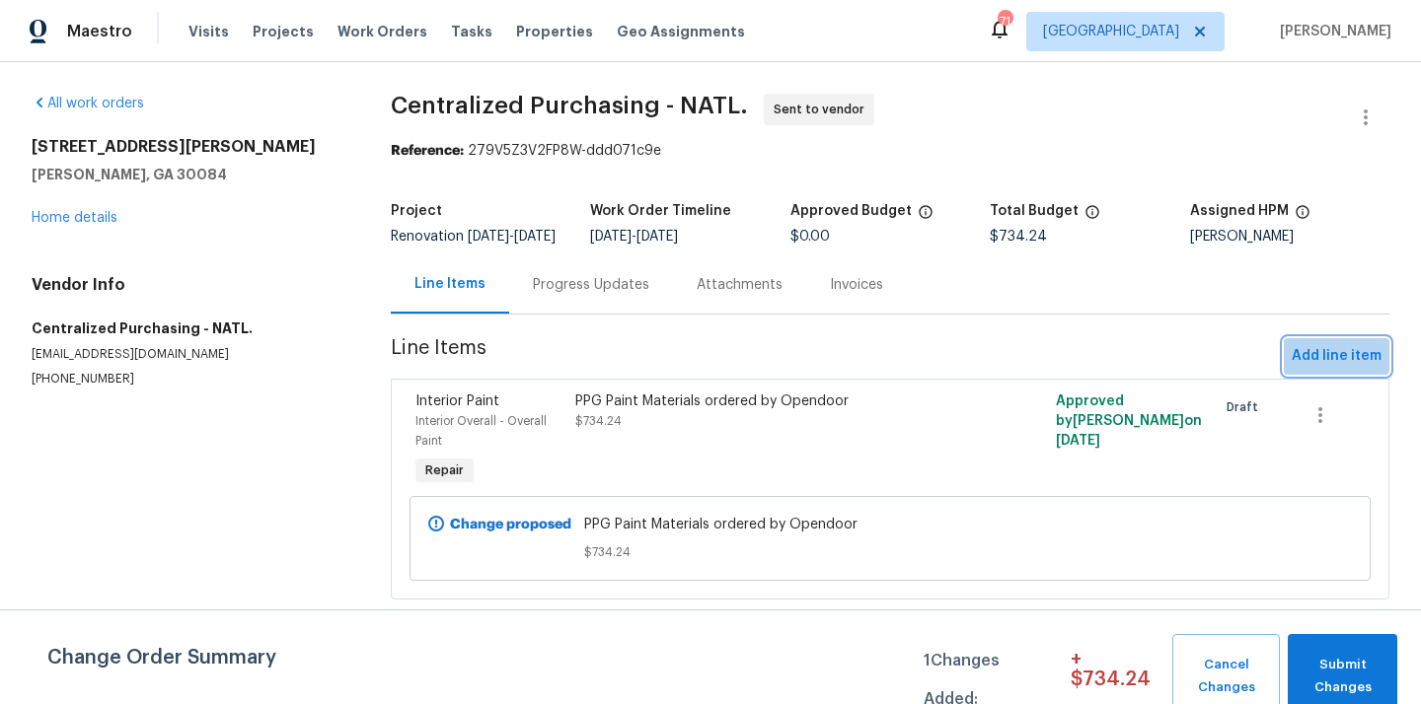
click at [1323, 361] on span "Add line item" at bounding box center [1336, 356] width 90 height 25
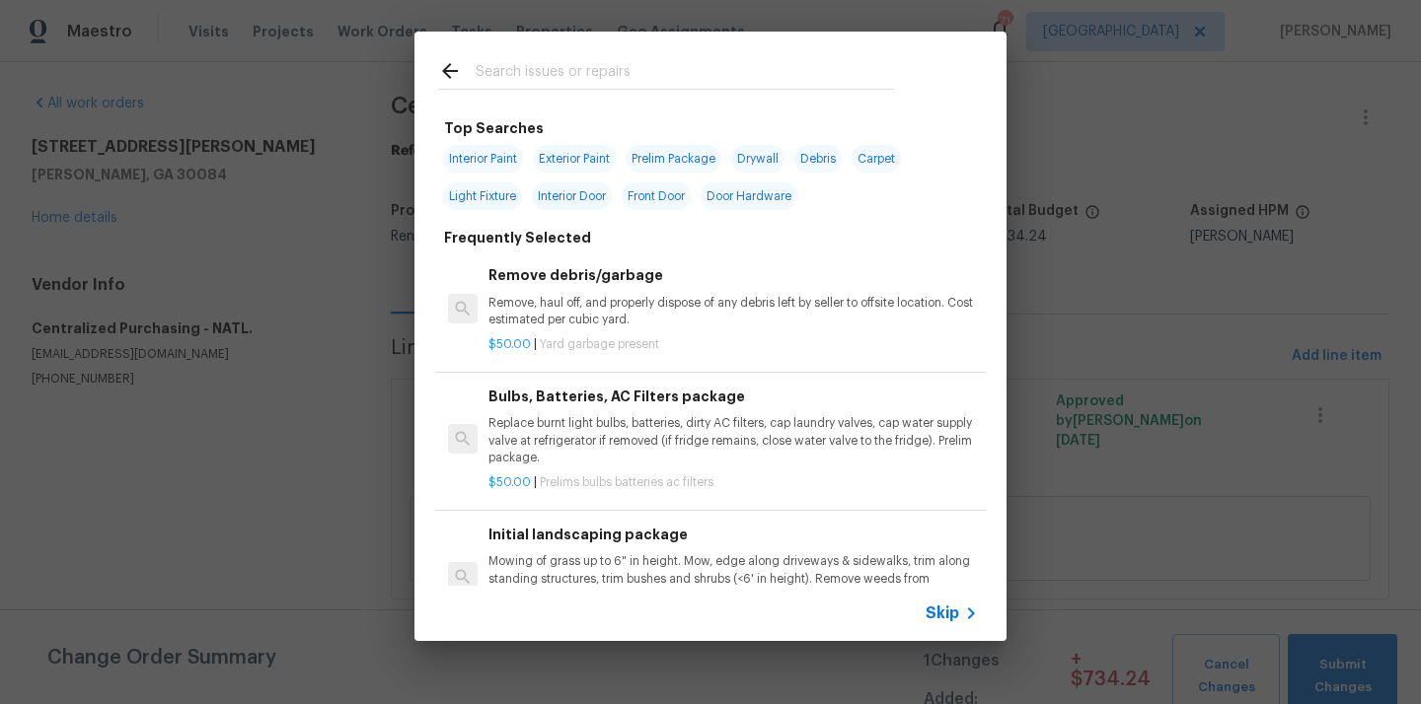
click at [647, 69] on input "text" at bounding box center [685, 74] width 418 height 30
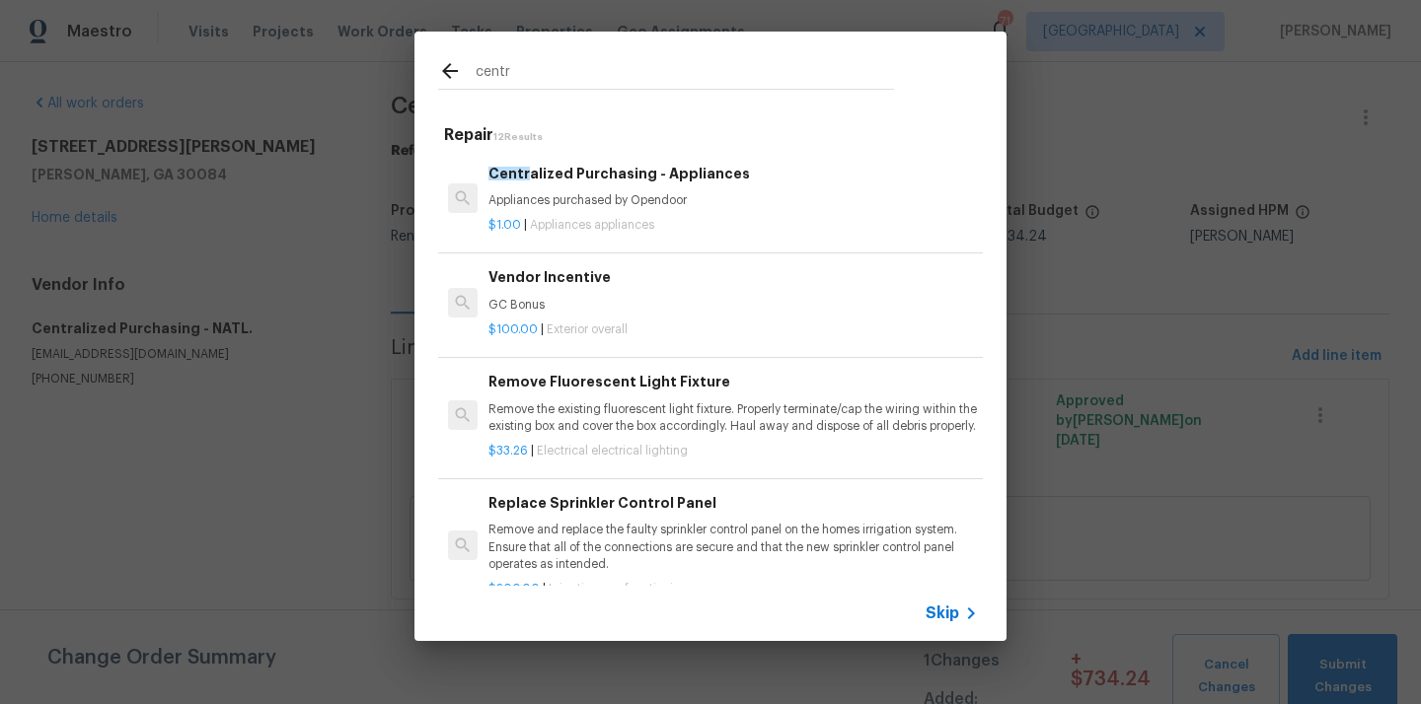
type input "centr"
click at [603, 184] on h6 "Centr alized Purchasing - Appliances" at bounding box center [732, 174] width 489 height 22
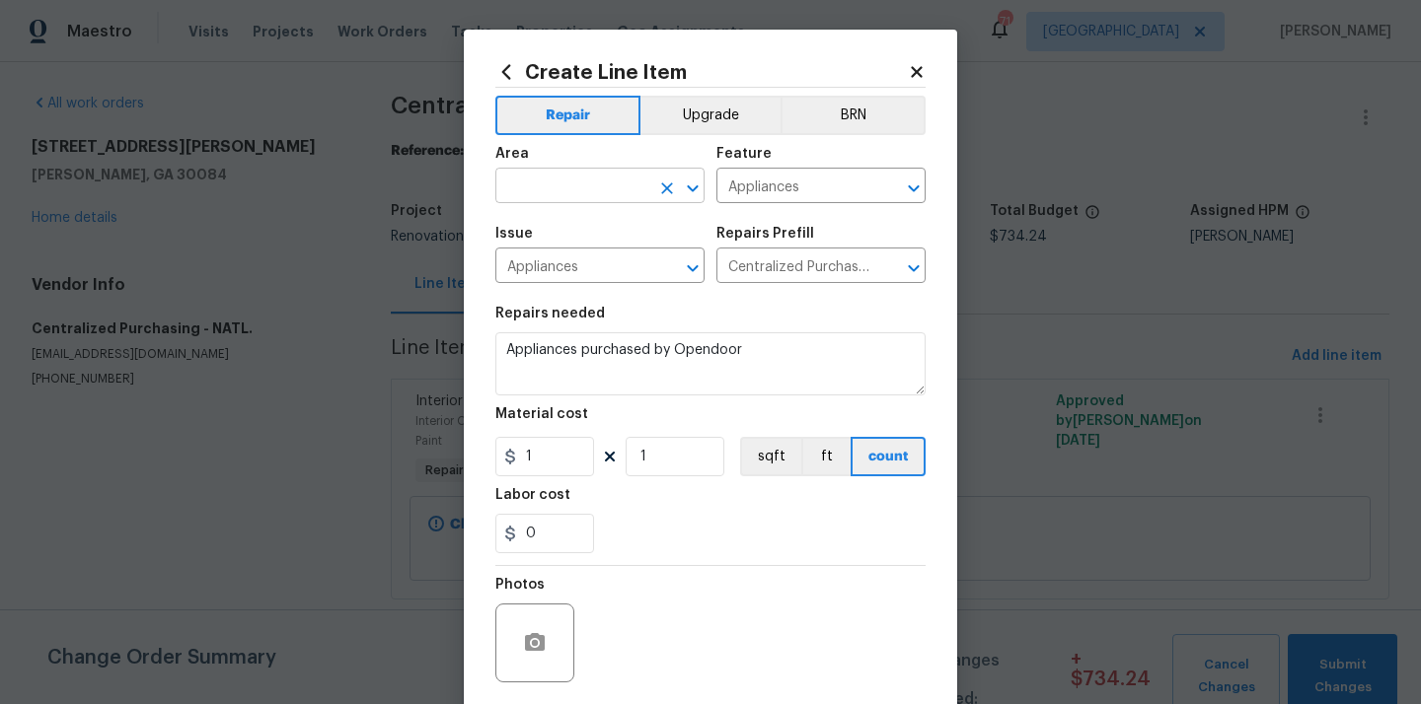
click at [599, 190] on input "text" at bounding box center [572, 188] width 154 height 31
click at [555, 230] on li "Kitchen" at bounding box center [599, 232] width 209 height 33
type input "Kitchen"
drag, startPoint x: 551, startPoint y: 472, endPoint x: 464, endPoint y: 471, distance: 87.8
click at [466, 471] on div "Create Line Item Repair Upgrade BRN Area Kitchen ​ Feature Appliances ​ Issue A…" at bounding box center [710, 425] width 493 height 790
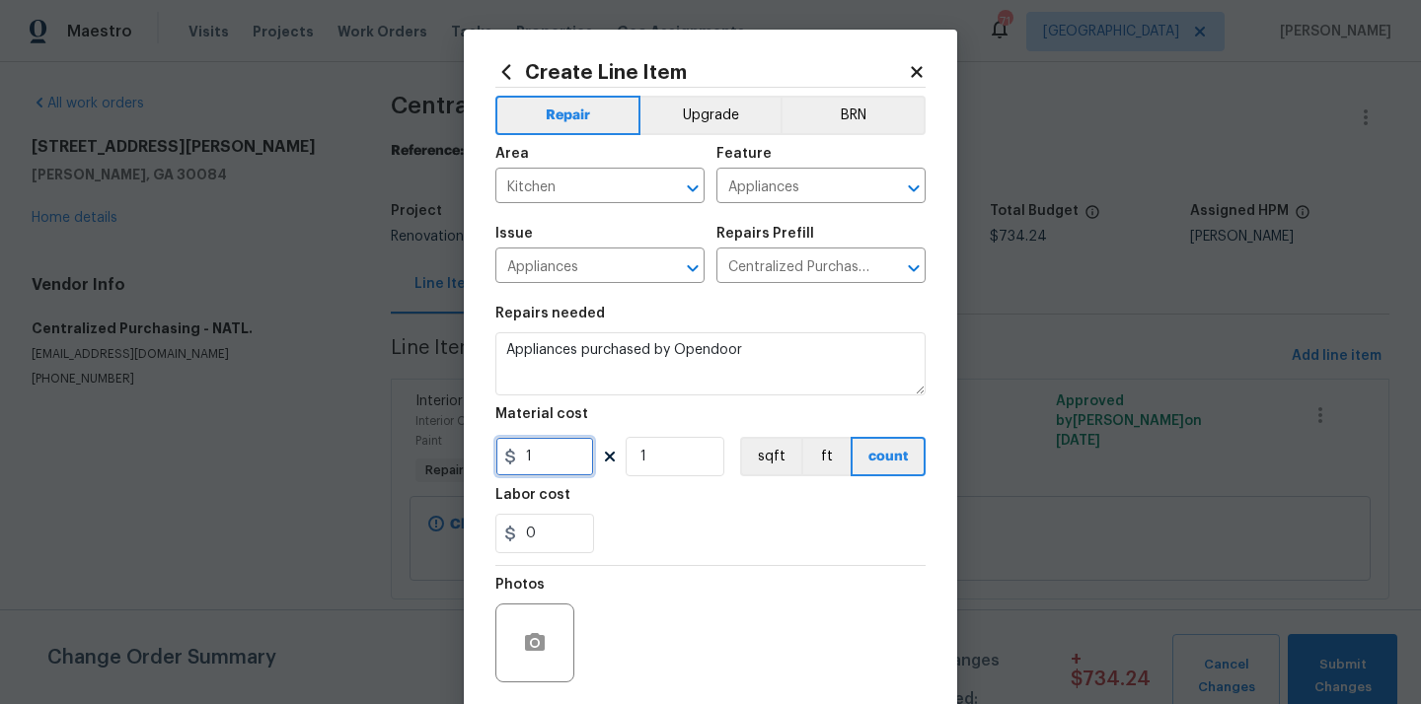
paste input "279.72"
type input "279.72"
click at [656, 570] on div "Photos" at bounding box center [710, 630] width 430 height 128
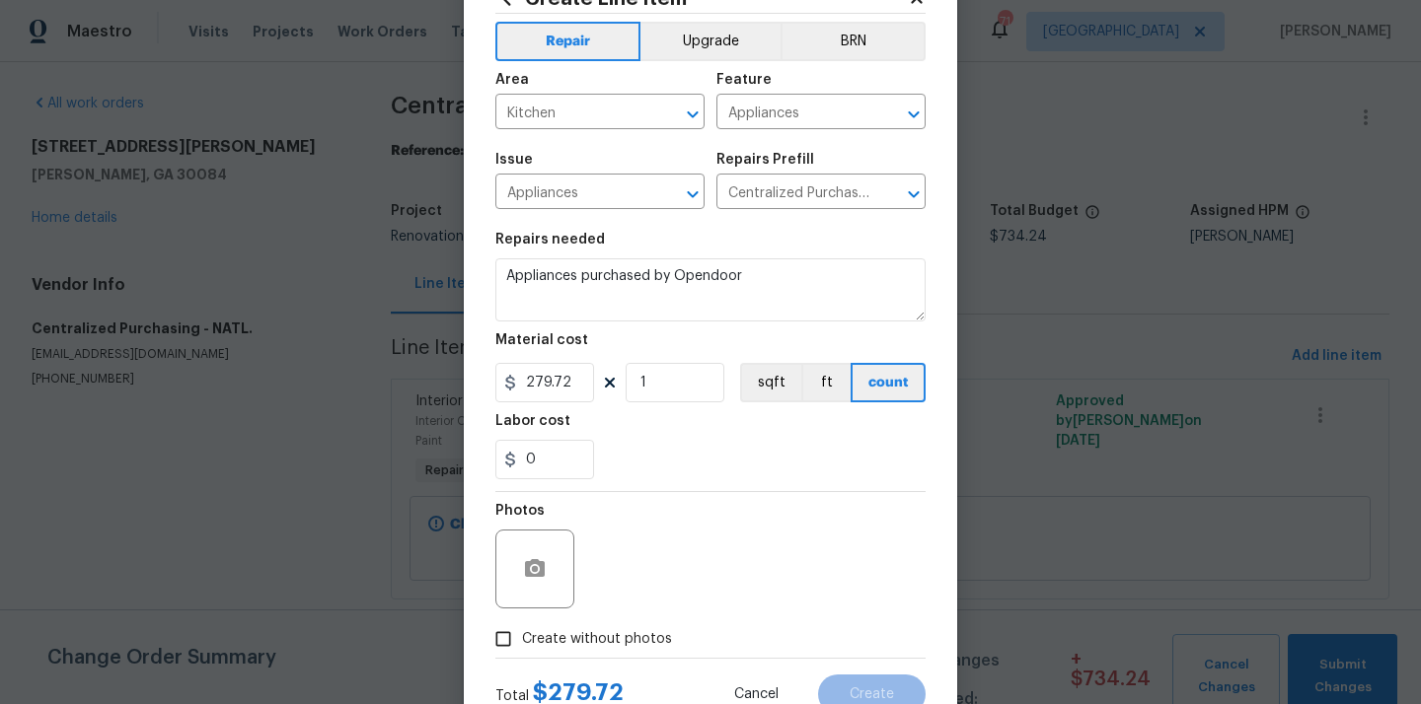
scroll to position [146, 0]
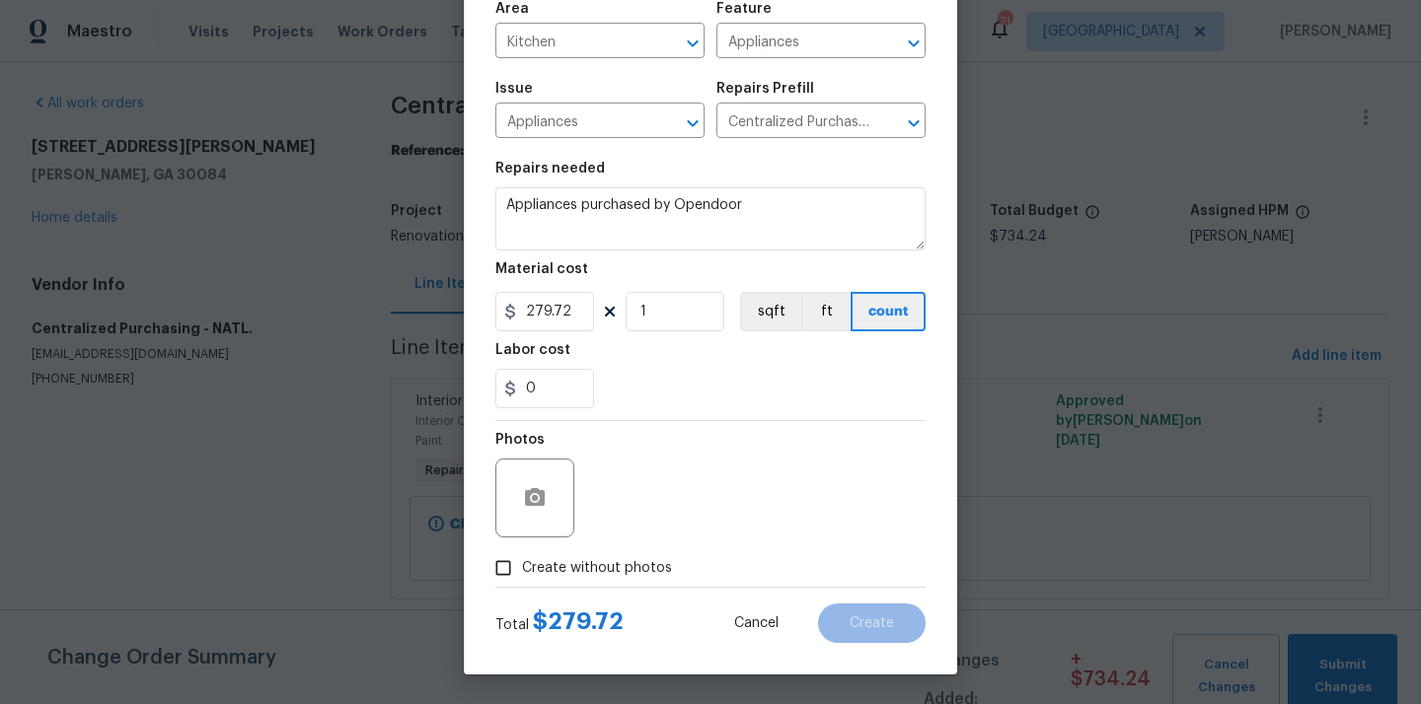
click at [631, 583] on label "Create without photos" at bounding box center [577, 568] width 187 height 37
click at [522, 583] on input "Create without photos" at bounding box center [502, 568] width 37 height 37
checkbox input "true"
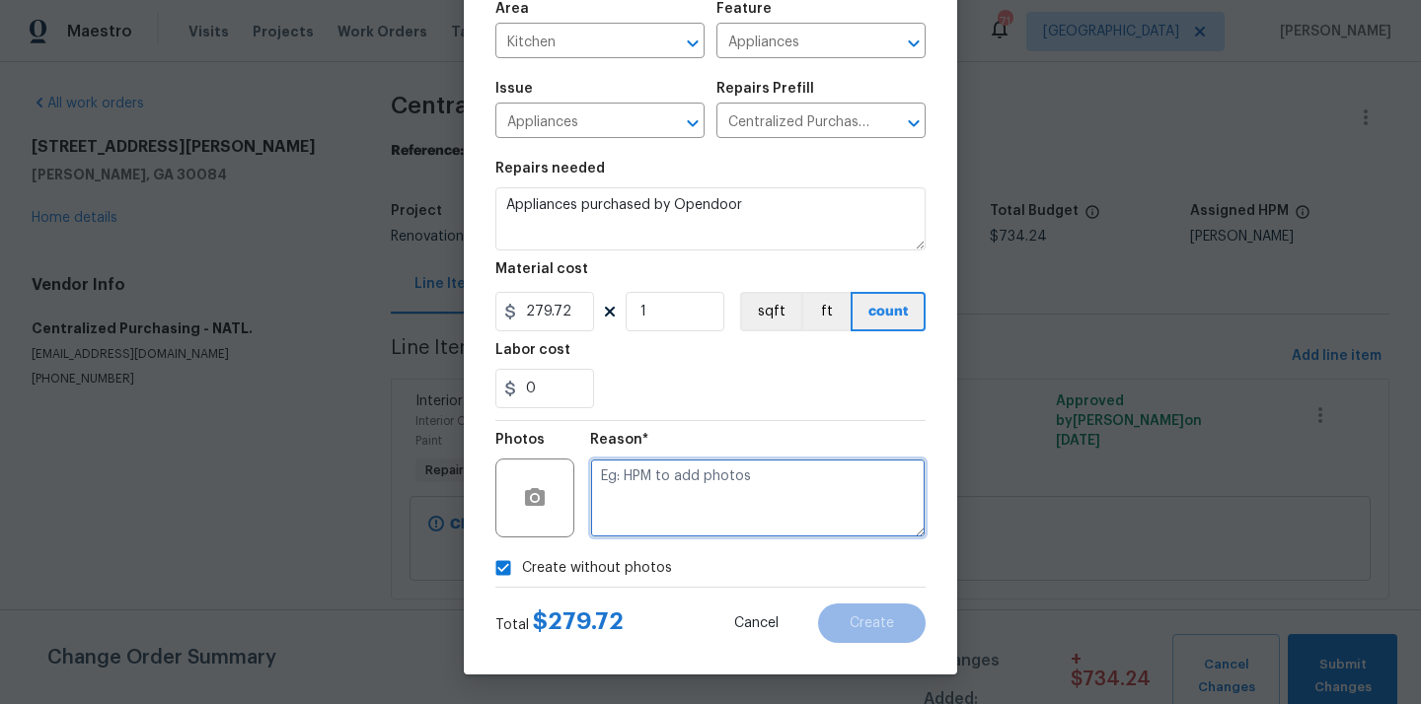
click at [659, 525] on textarea at bounding box center [757, 498] width 335 height 79
type textarea "N/A"
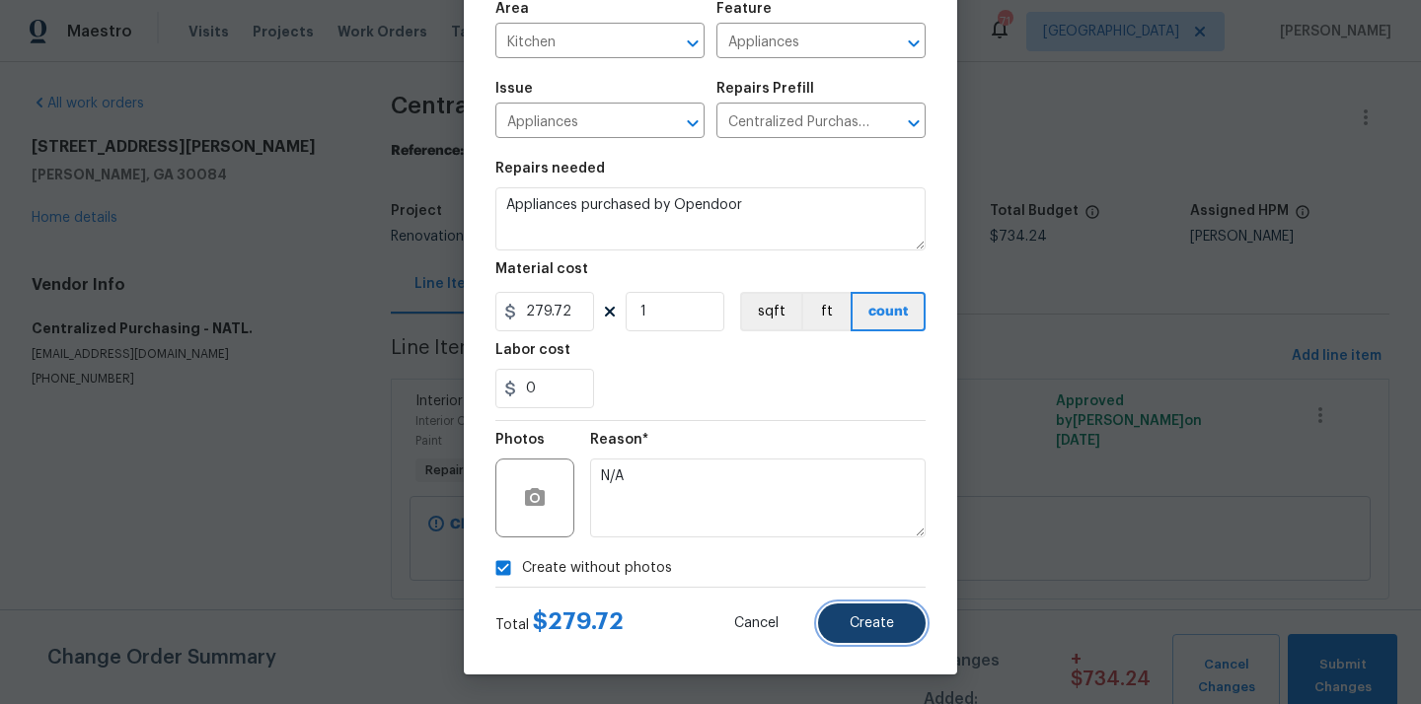
click at [823, 617] on button "Create" at bounding box center [872, 623] width 108 height 39
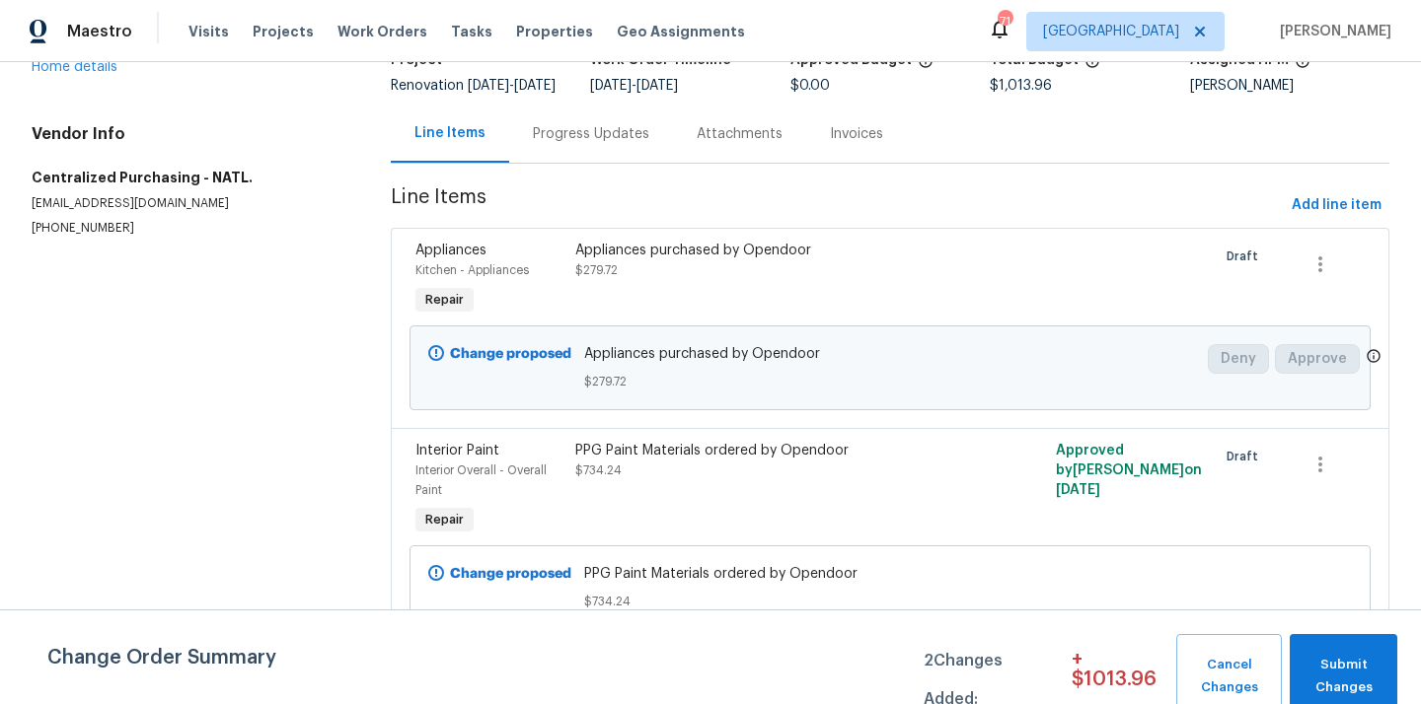
scroll to position [70, 0]
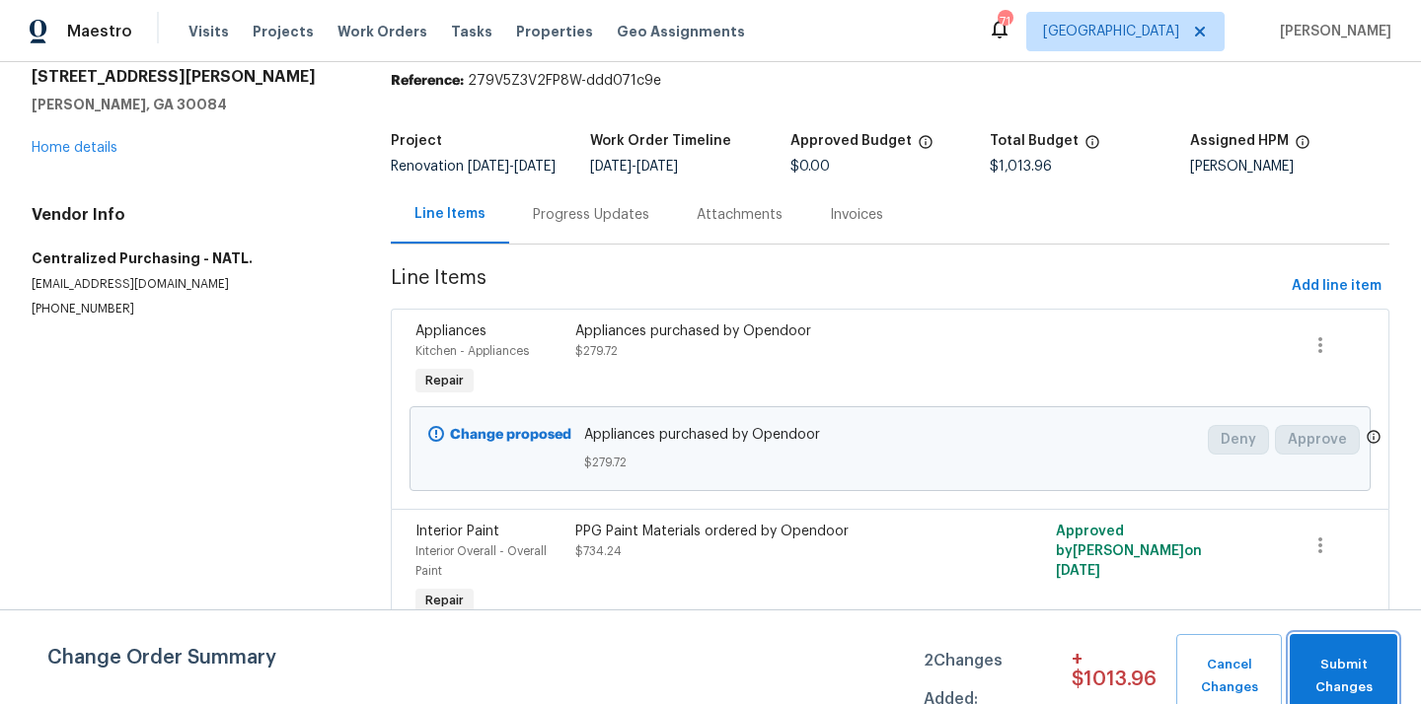
click at [1324, 678] on span "Submit Changes" at bounding box center [1343, 676] width 88 height 45
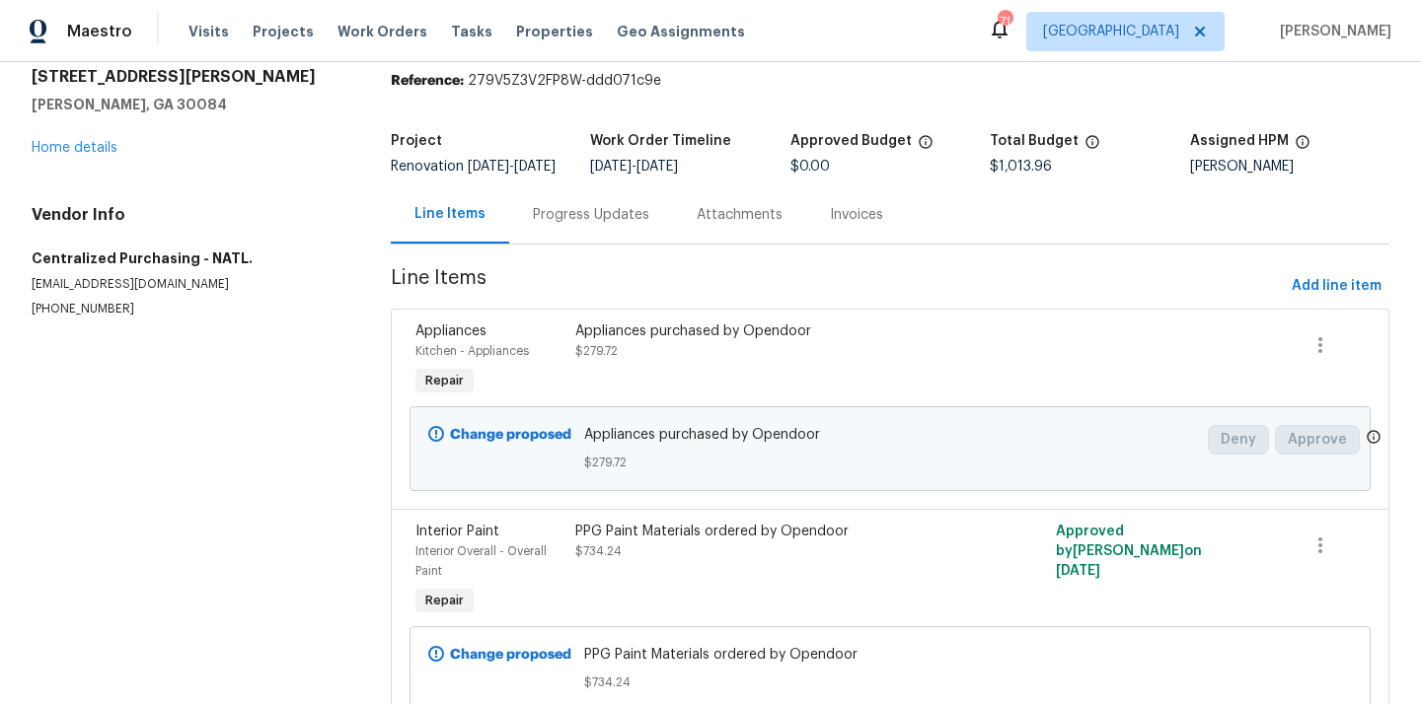
click at [302, 44] on div "Visits Projects Work Orders Tasks Properties Geo Assignments" at bounding box center [478, 31] width 580 height 39
click at [273, 34] on span "Projects" at bounding box center [283, 32] width 61 height 20
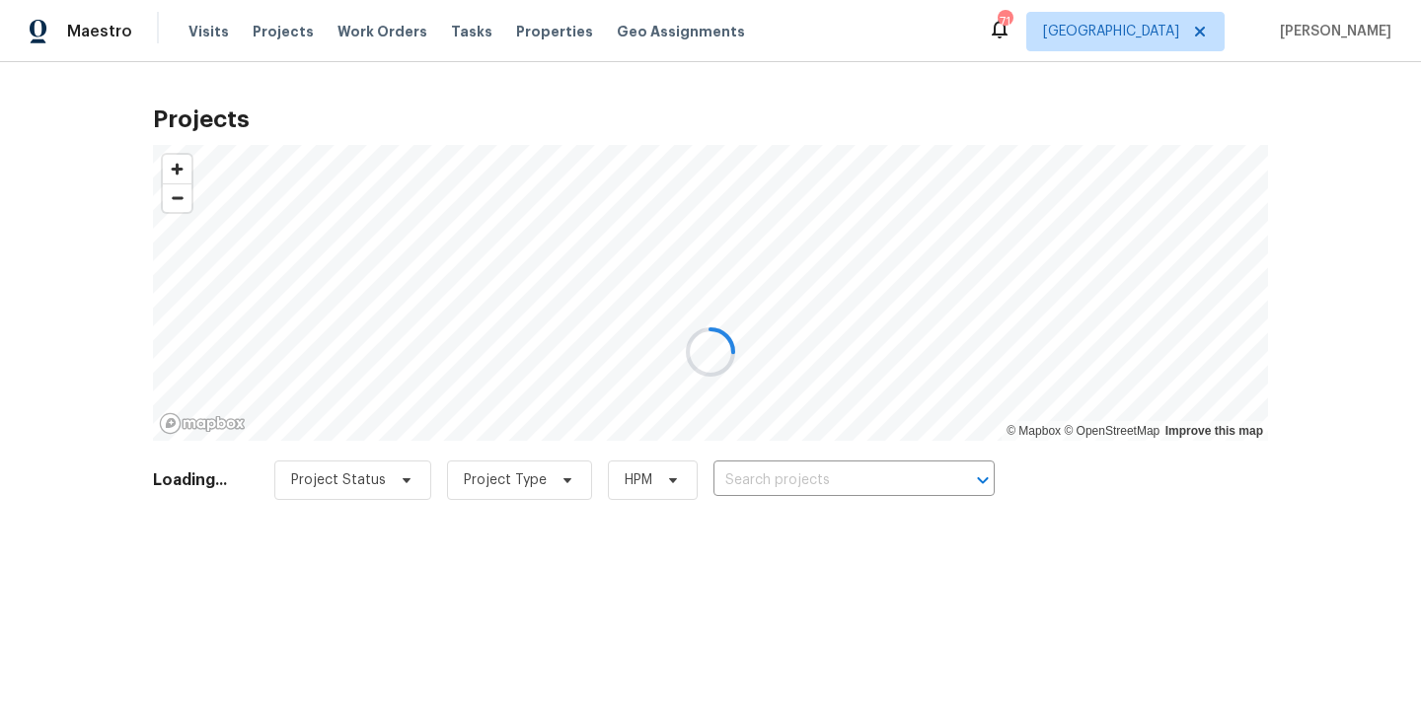
click at [889, 483] on div at bounding box center [710, 352] width 1421 height 704
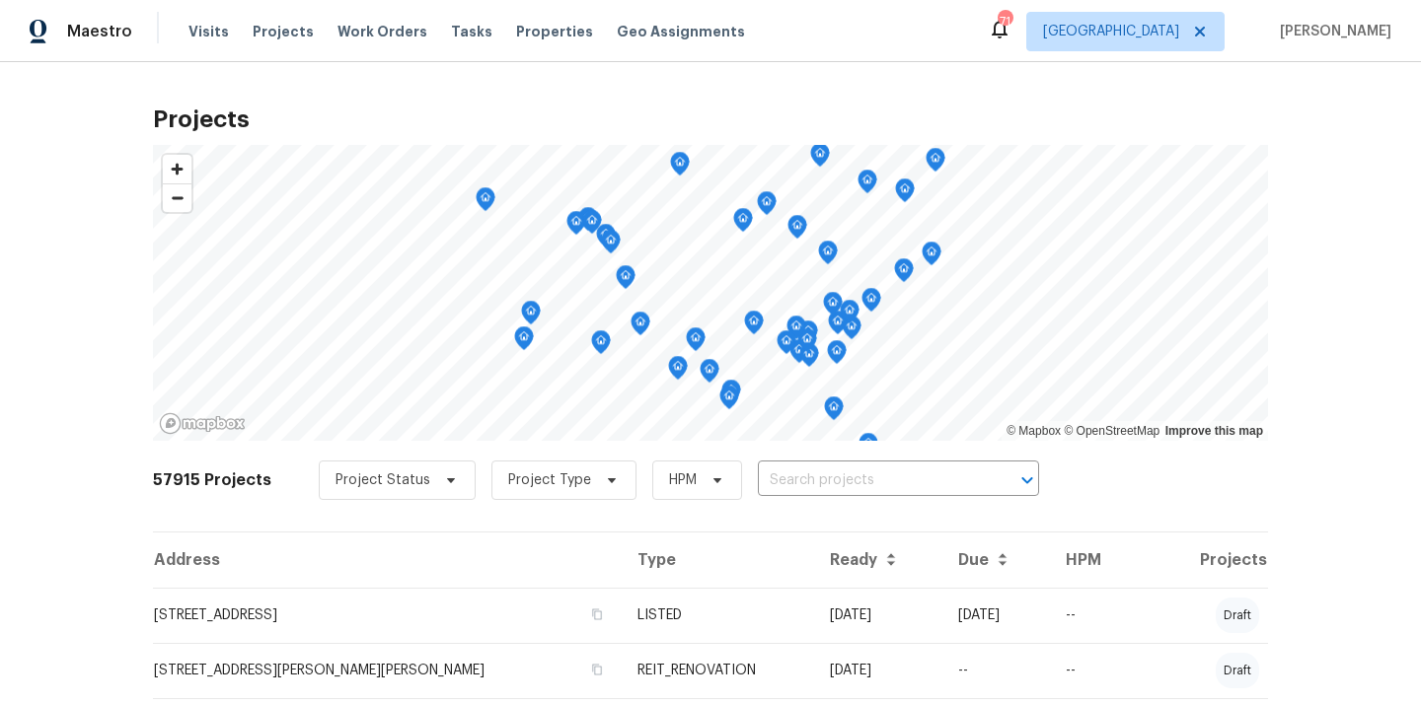
click at [889, 483] on input "text" at bounding box center [871, 481] width 226 height 31
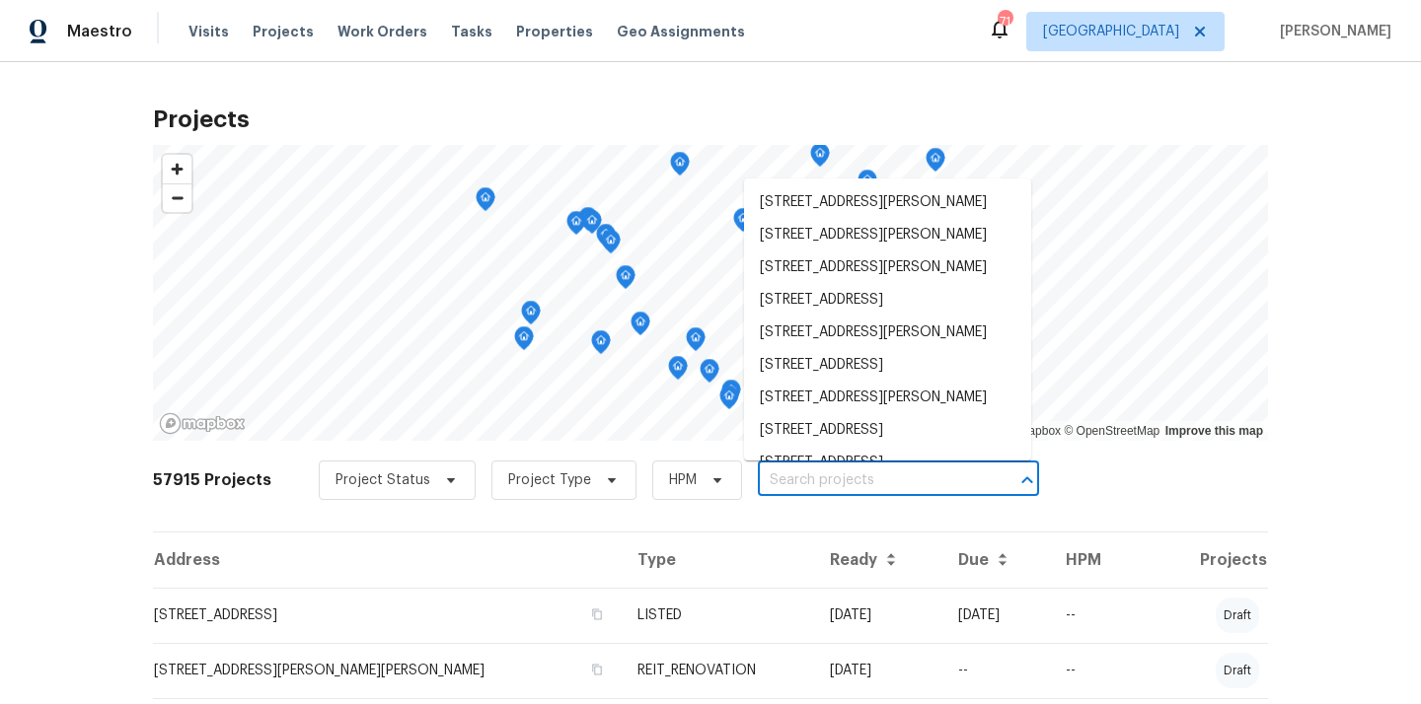
paste input "2928 Wintercrest Way, Atlanta, GA 30360"
type input "2928 Wintercrest Way, Atlanta, GA 30360"
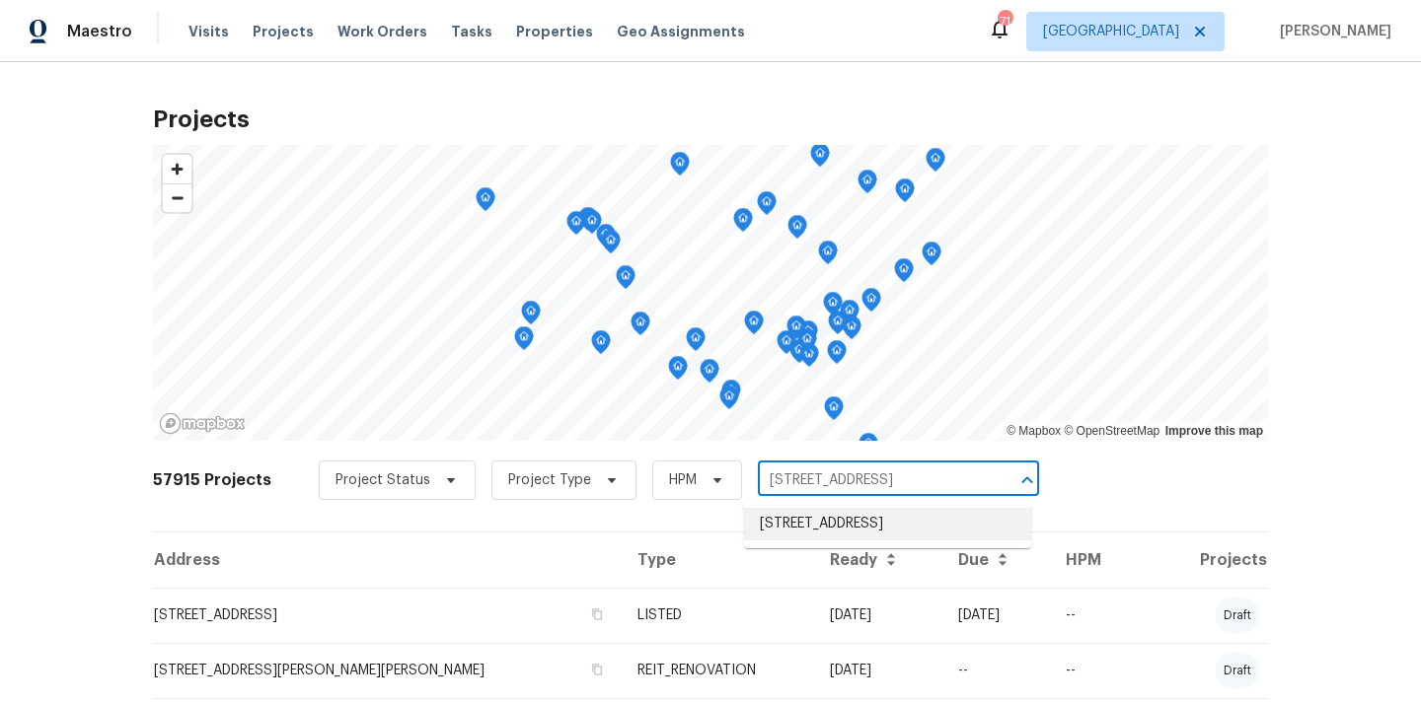
click at [871, 521] on li "2928 Wintercrest Way, Atlanta, GA 30360" at bounding box center [887, 524] width 287 height 33
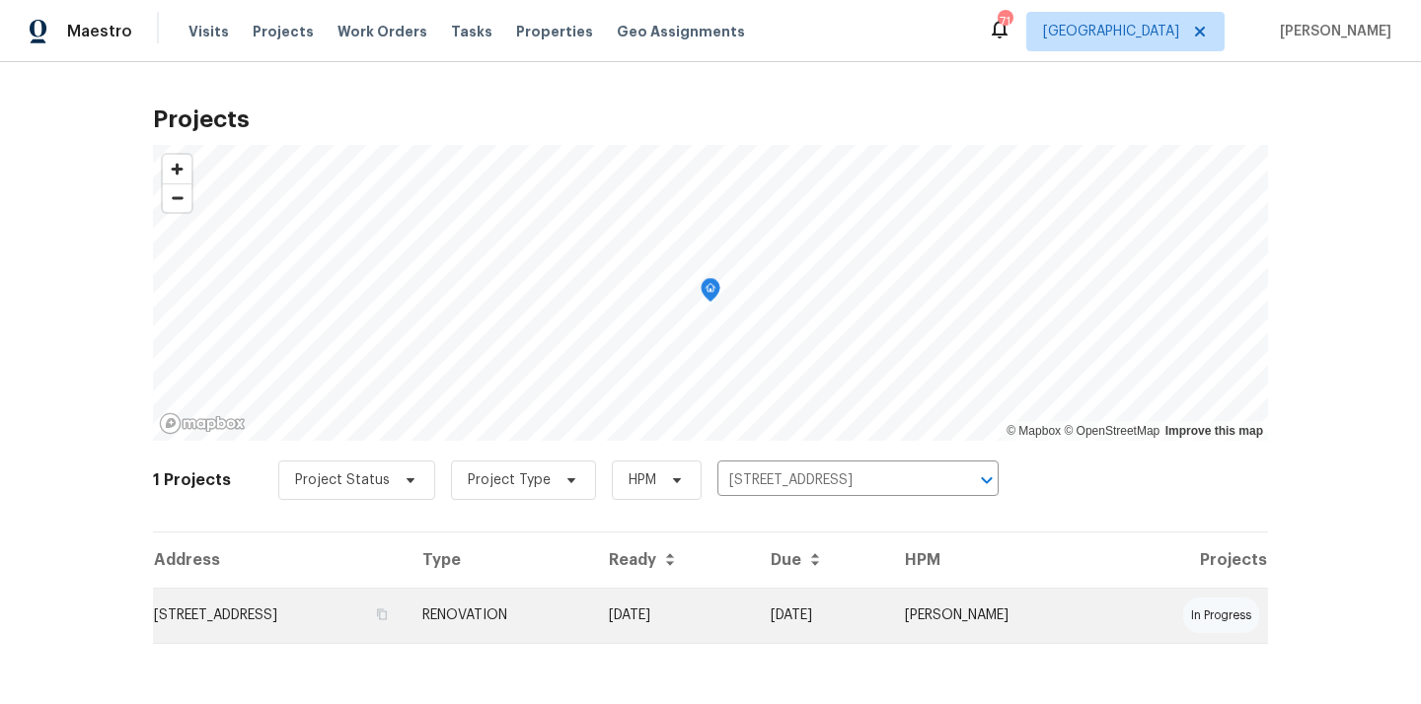
click at [406, 597] on td "2928 Wintercrest Way, Atlanta, GA 30360" at bounding box center [280, 615] width 254 height 55
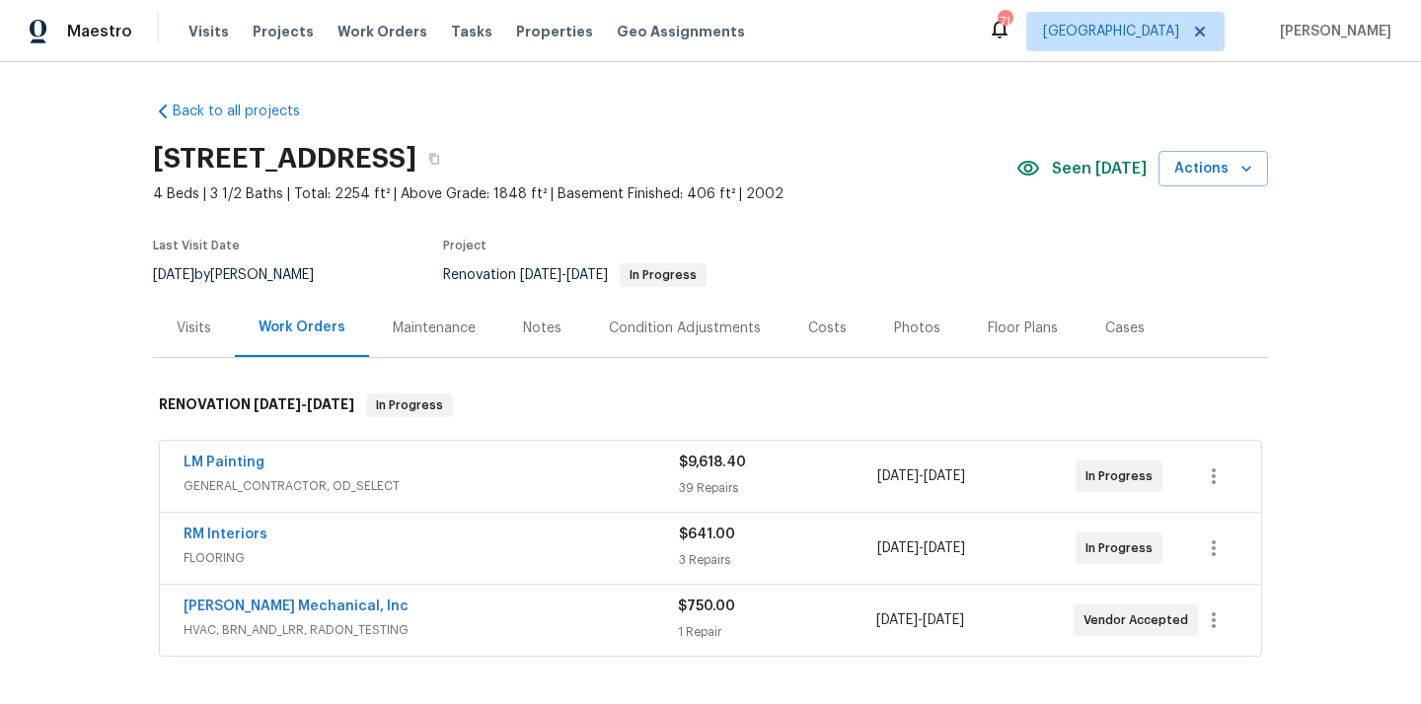
click at [416, 153] on h2 "2928 Wintercrest Way, Atlanta, GA 30360" at bounding box center [284, 159] width 263 height 20
copy h2 "30360"
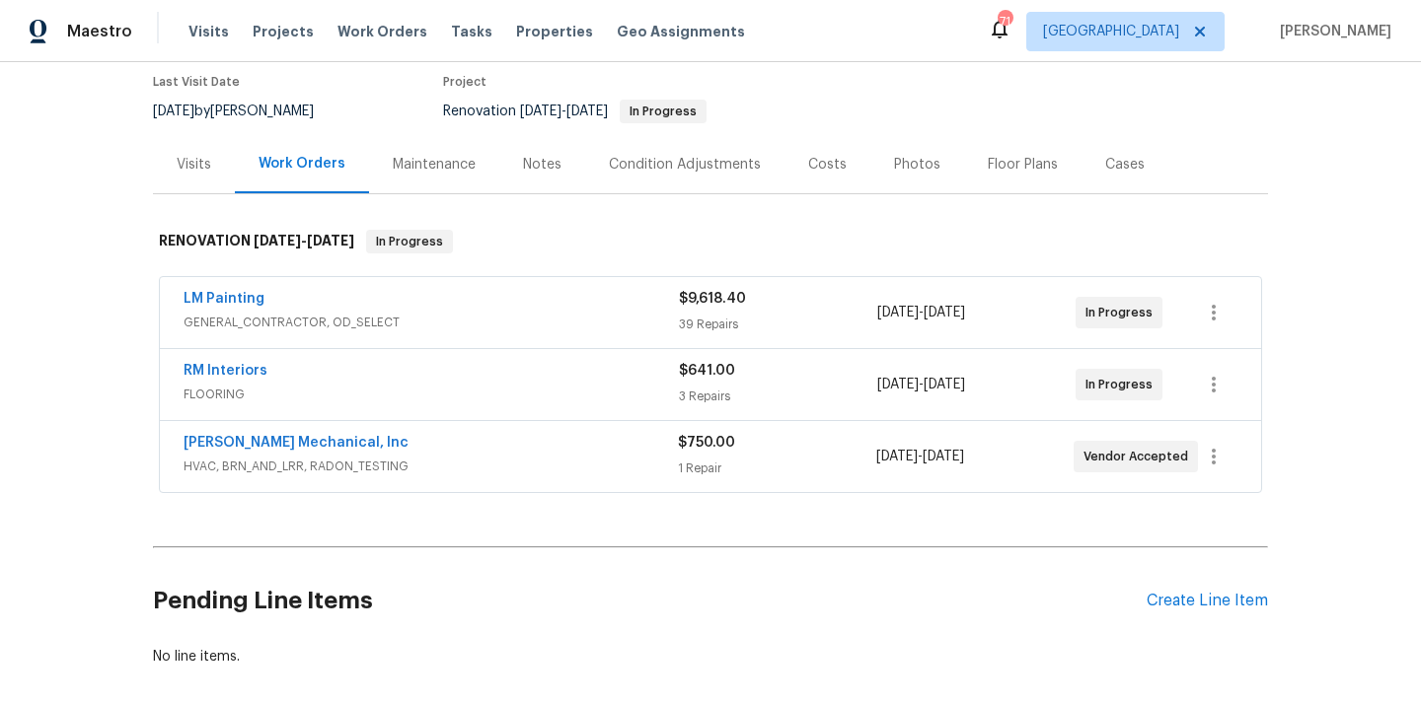
scroll to position [172, 0]
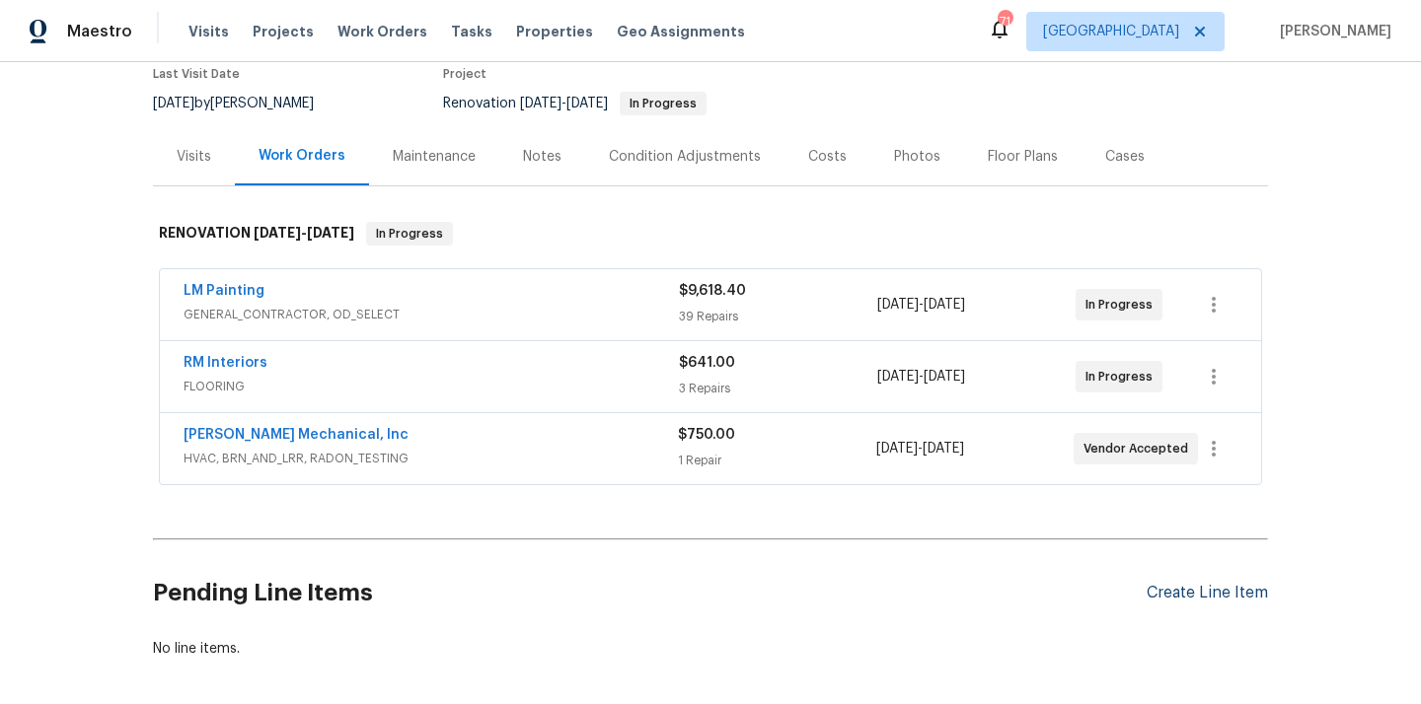
click at [1219, 585] on div "Create Line Item" at bounding box center [1206, 593] width 121 height 19
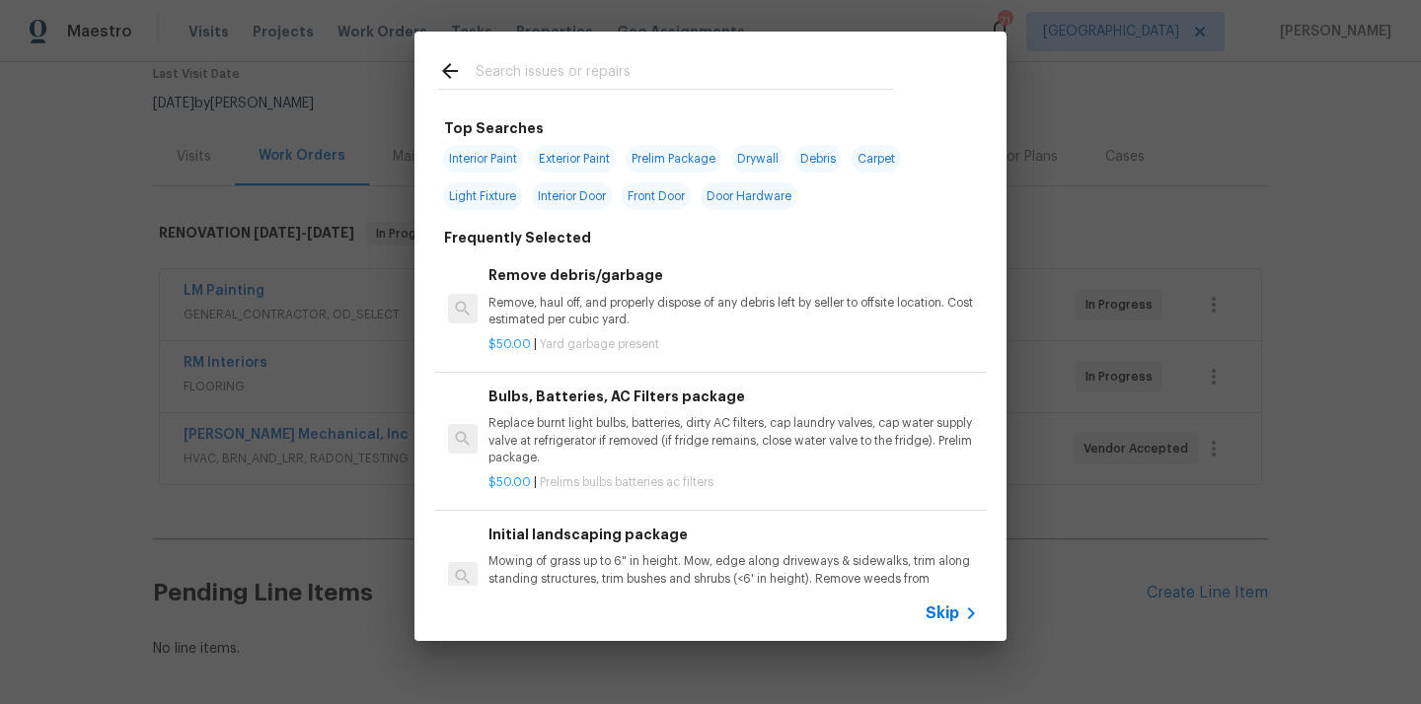
click at [730, 93] on div at bounding box center [665, 71] width 503 height 78
click at [728, 90] on div at bounding box center [665, 71] width 503 height 78
click at [728, 89] on input "text" at bounding box center [685, 74] width 418 height 30
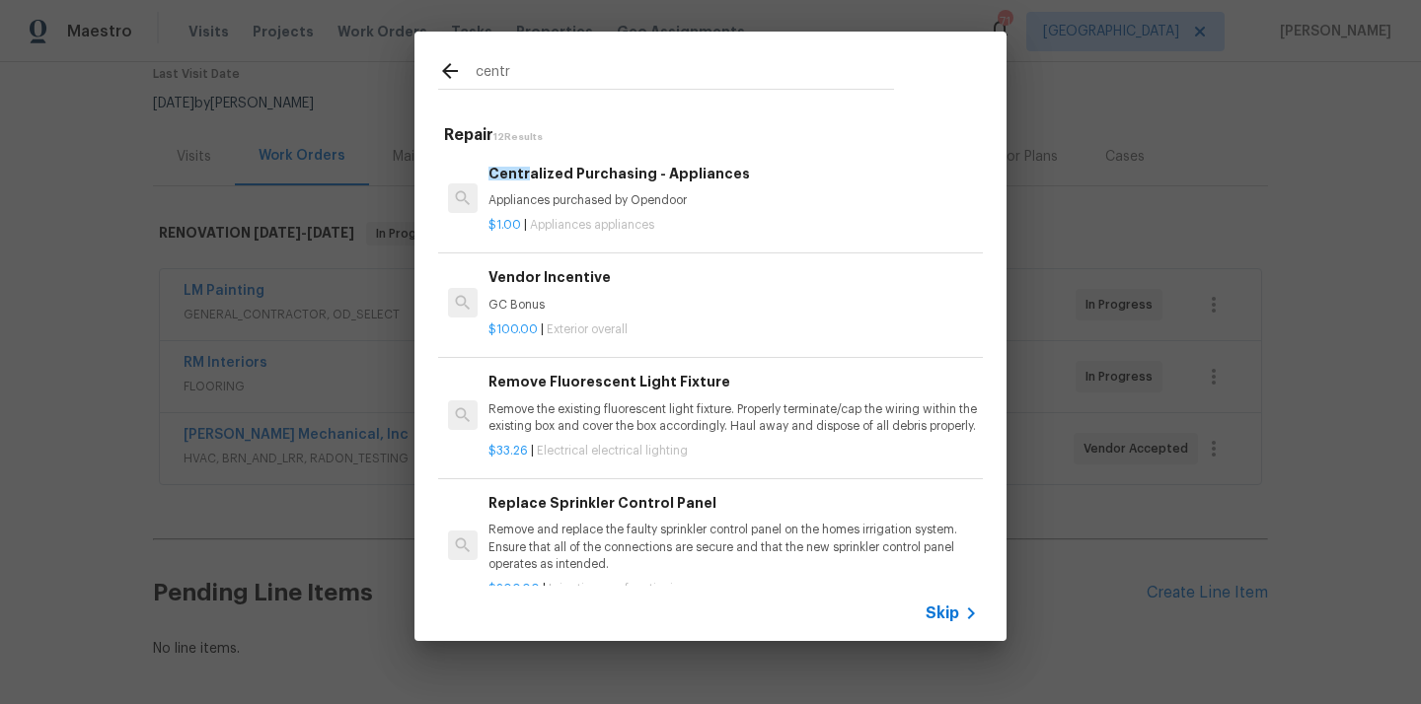
type input "centr"
click at [660, 202] on p "Appliances purchased by Opendoor" at bounding box center [732, 200] width 489 height 17
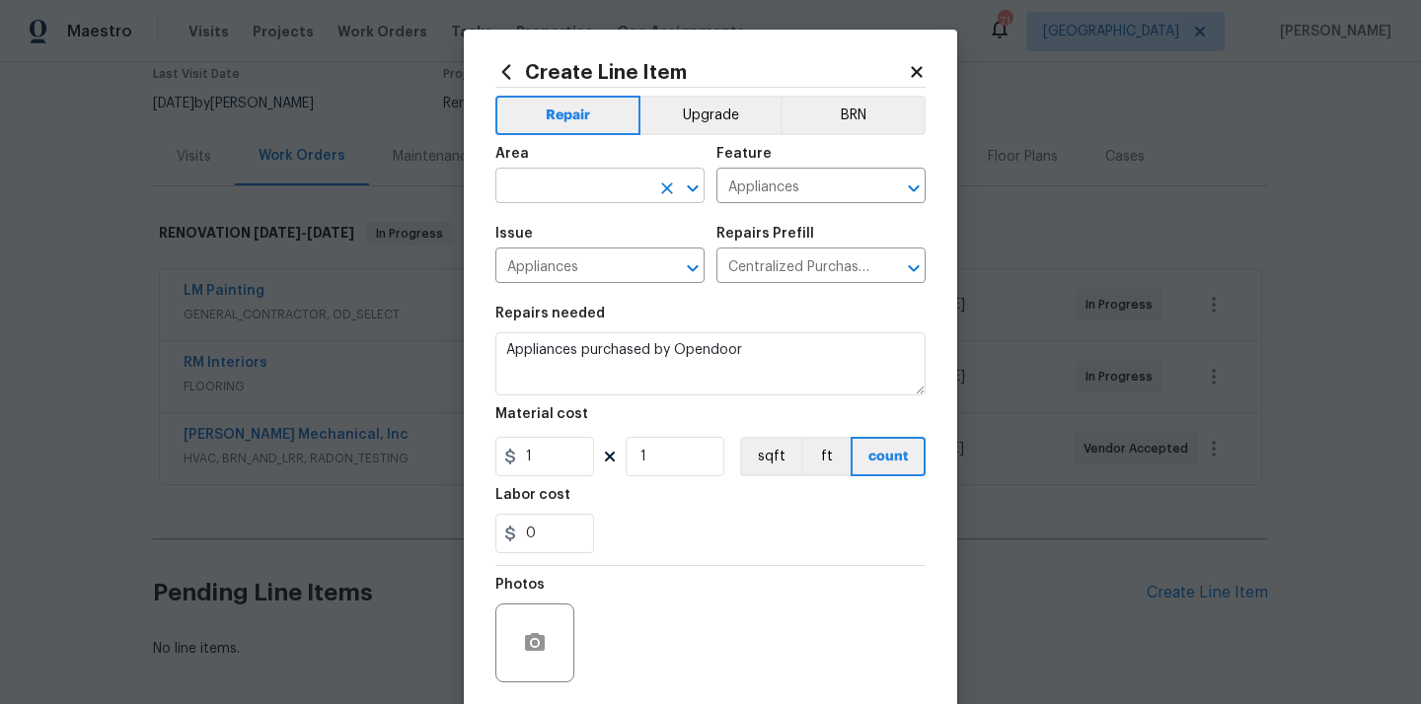
click at [597, 193] on input "text" at bounding box center [572, 188] width 154 height 31
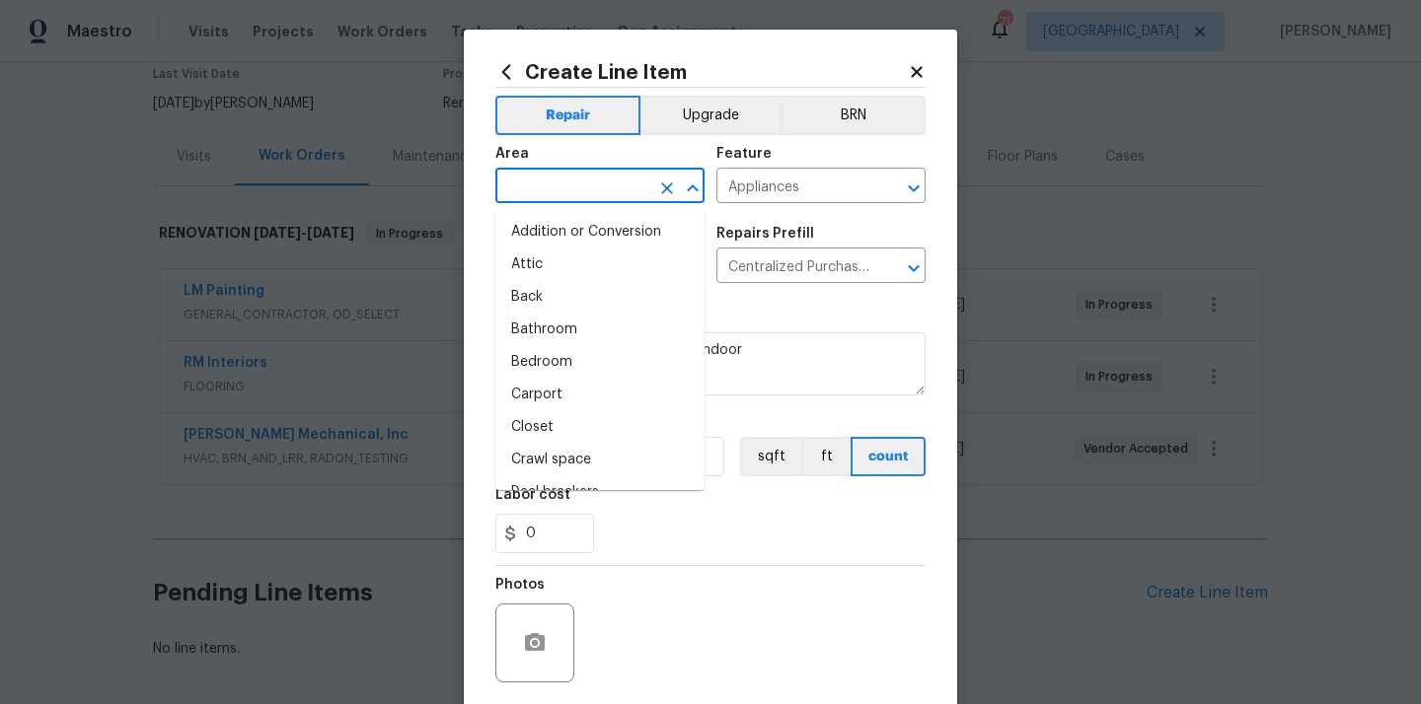
type input "e"
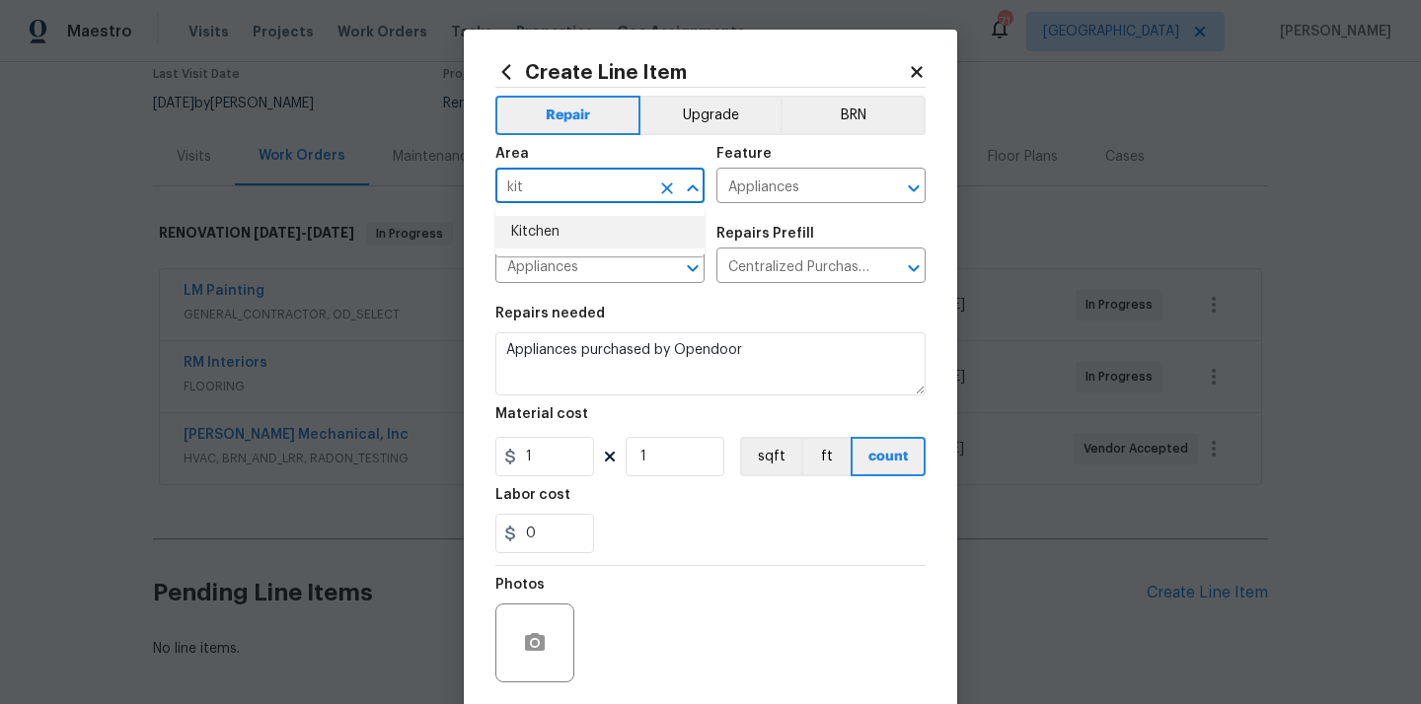
click at [555, 233] on li "Kitchen" at bounding box center [599, 232] width 209 height 33
type input "Kitchen"
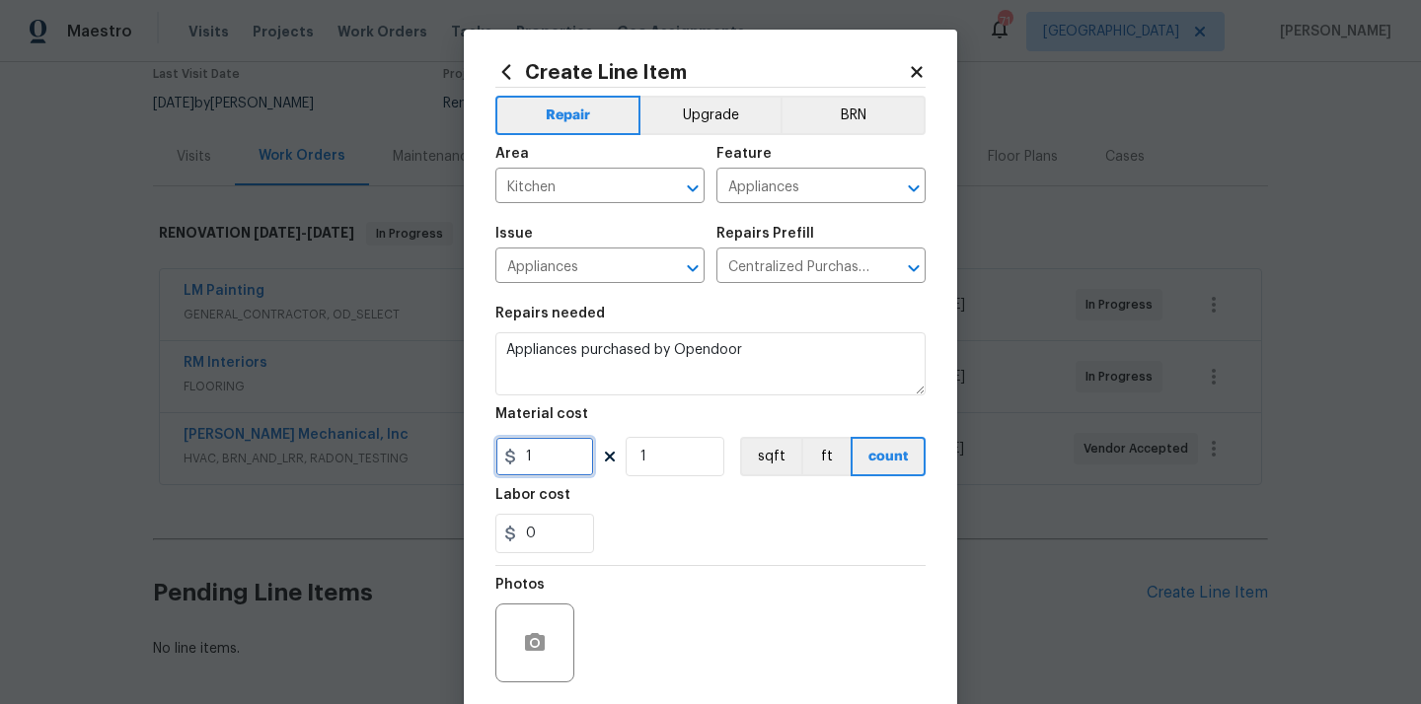
drag, startPoint x: 546, startPoint y: 463, endPoint x: 460, endPoint y: 462, distance: 85.8
click at [460, 462] on div "Create Line Item Repair Upgrade BRN Area Kitchen ​ Feature Appliances ​ Issue A…" at bounding box center [710, 352] width 1421 height 704
paste input "739.78"
type input "739.78"
click at [587, 485] on section "Repairs needed Appliances purchased by Opendoor Material cost 739.78 1 sqft ft …" at bounding box center [710, 430] width 430 height 270
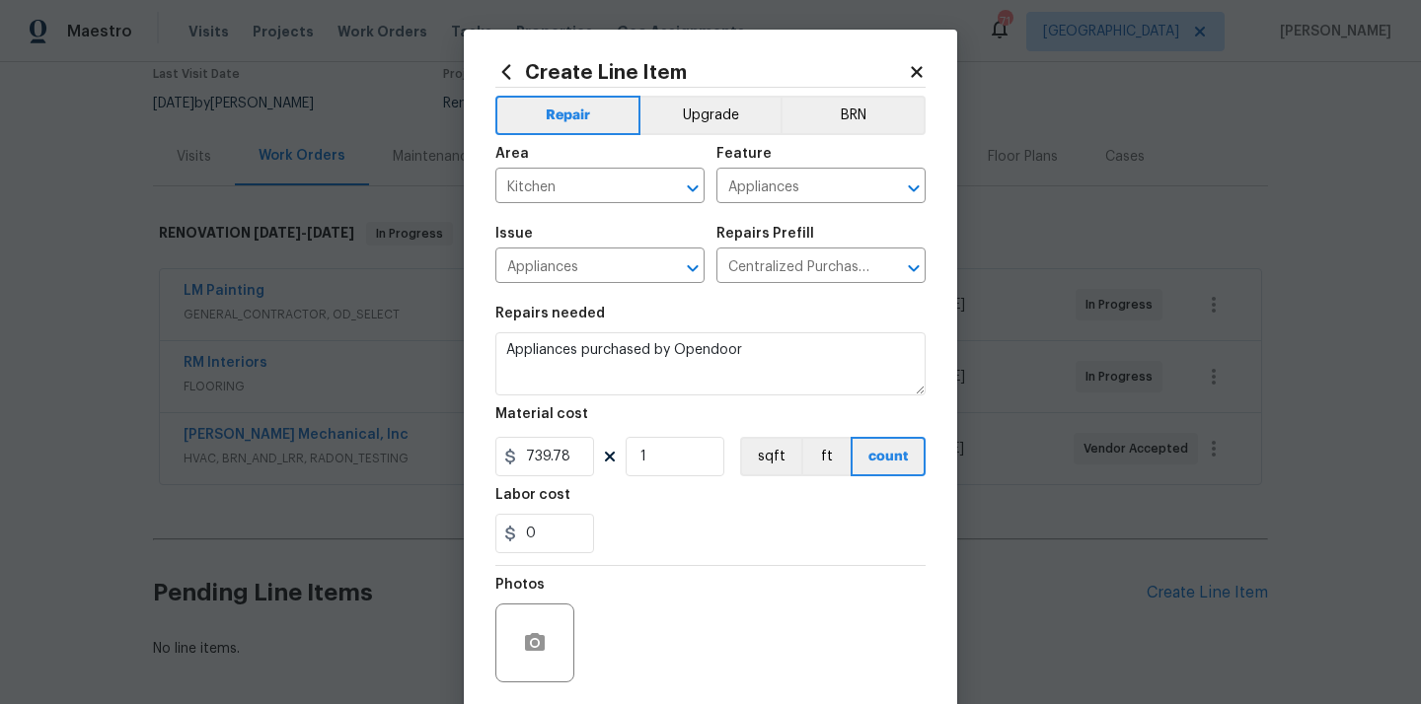
scroll to position [146, 0]
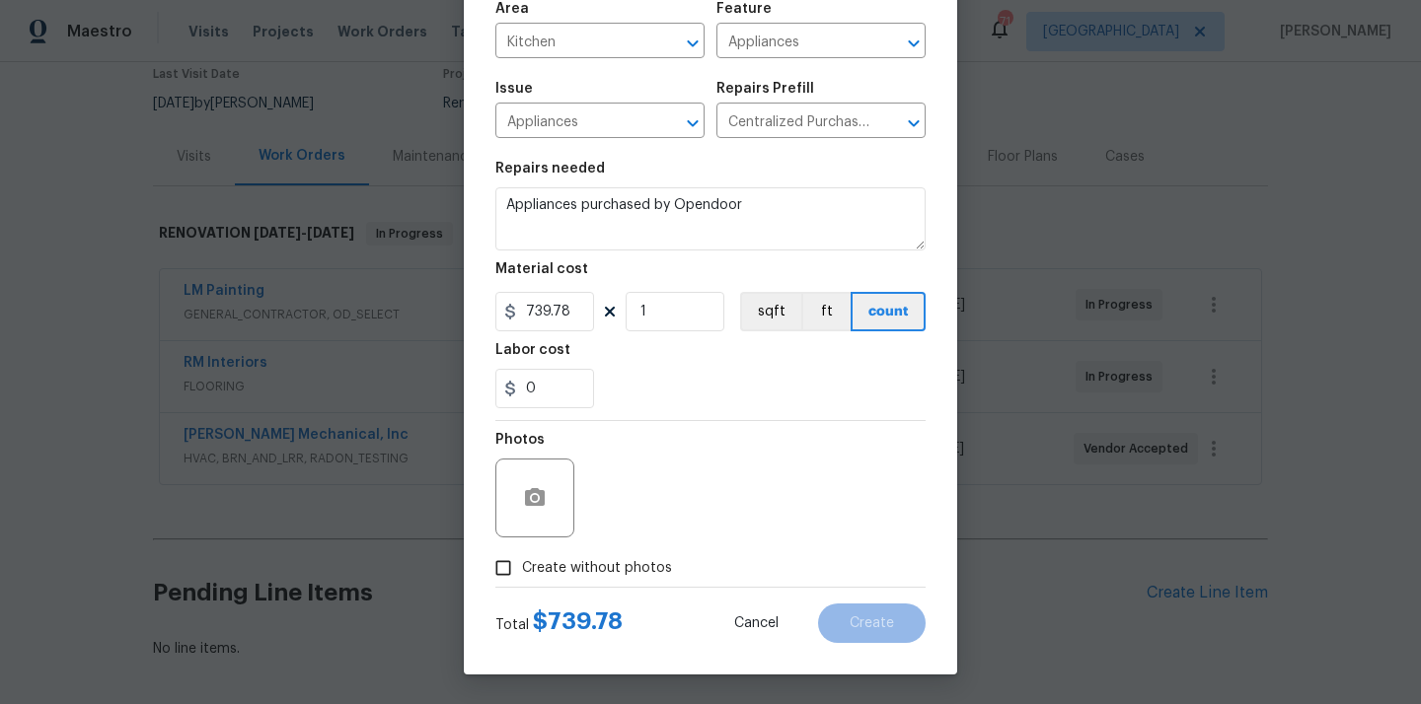
click at [584, 578] on label "Create without photos" at bounding box center [577, 568] width 187 height 37
click at [522, 578] on input "Create without photos" at bounding box center [502, 568] width 37 height 37
checkbox input "true"
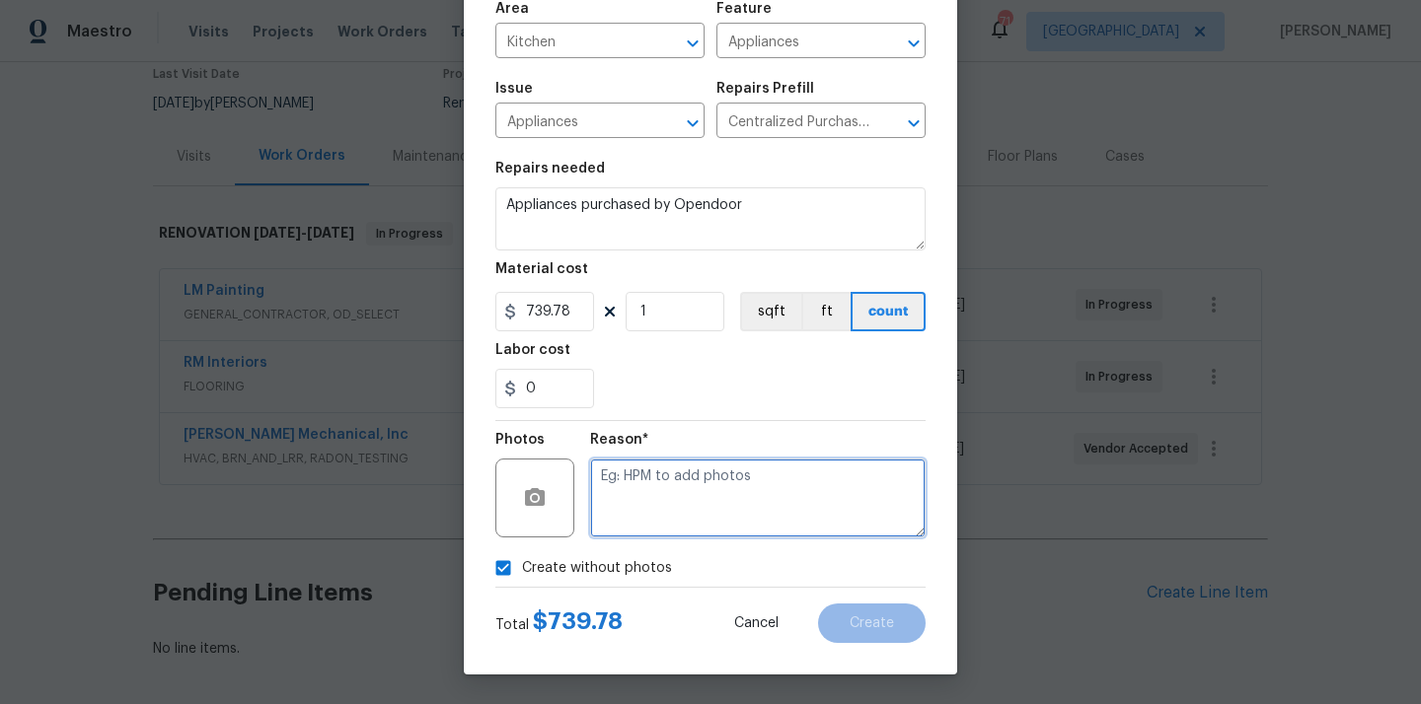
click at [629, 511] on textarea at bounding box center [757, 498] width 335 height 79
type textarea "N/A"
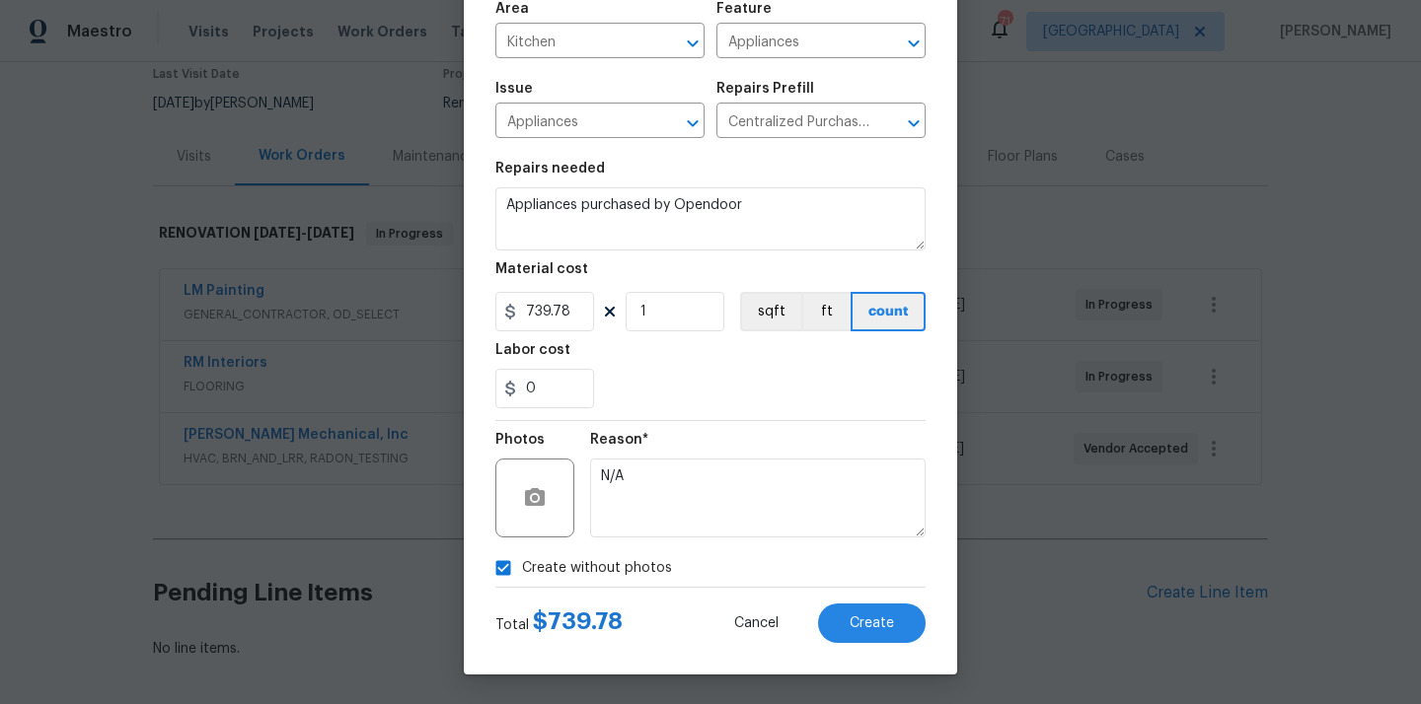
click at [874, 644] on div "Create Line Item Repair Upgrade BRN Area Kitchen ​ Feature Appliances ​ Issue A…" at bounding box center [710, 280] width 493 height 790
click at [874, 619] on span "Create" at bounding box center [871, 624] width 44 height 15
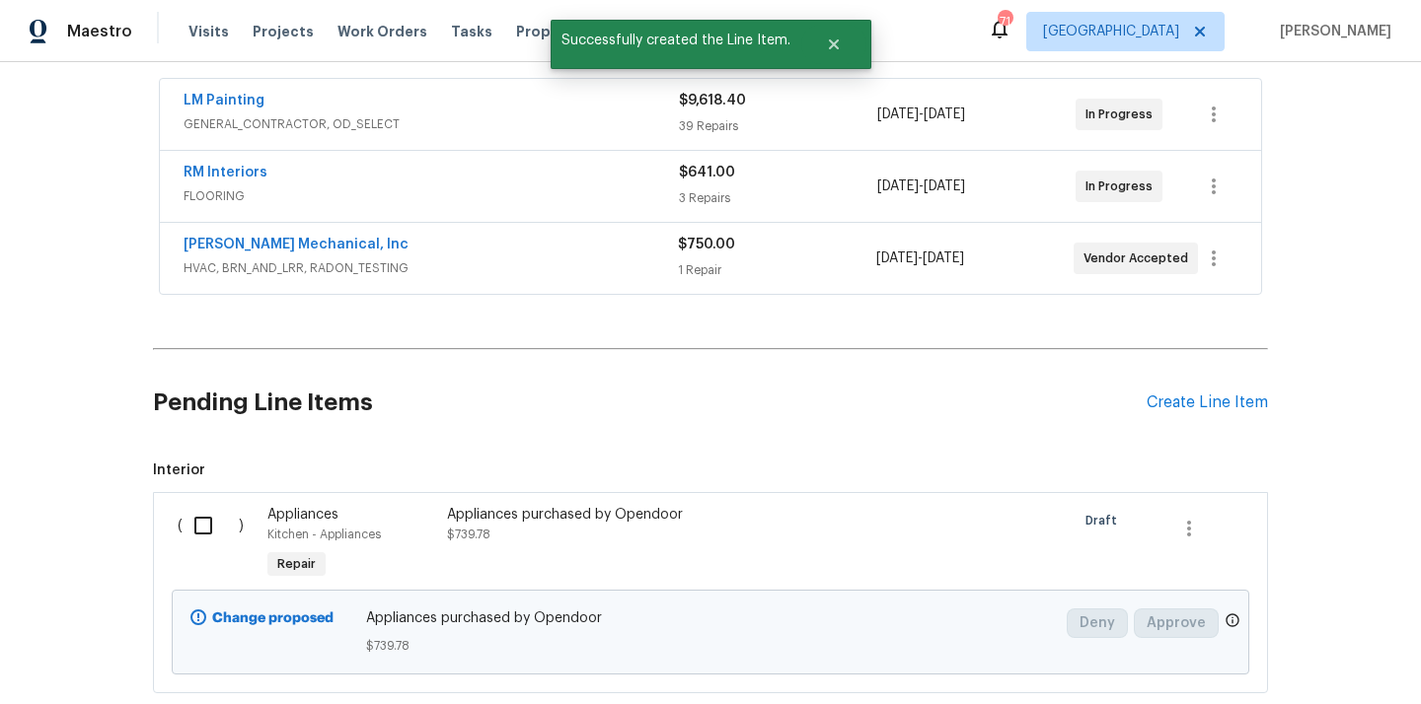
scroll to position [485, 0]
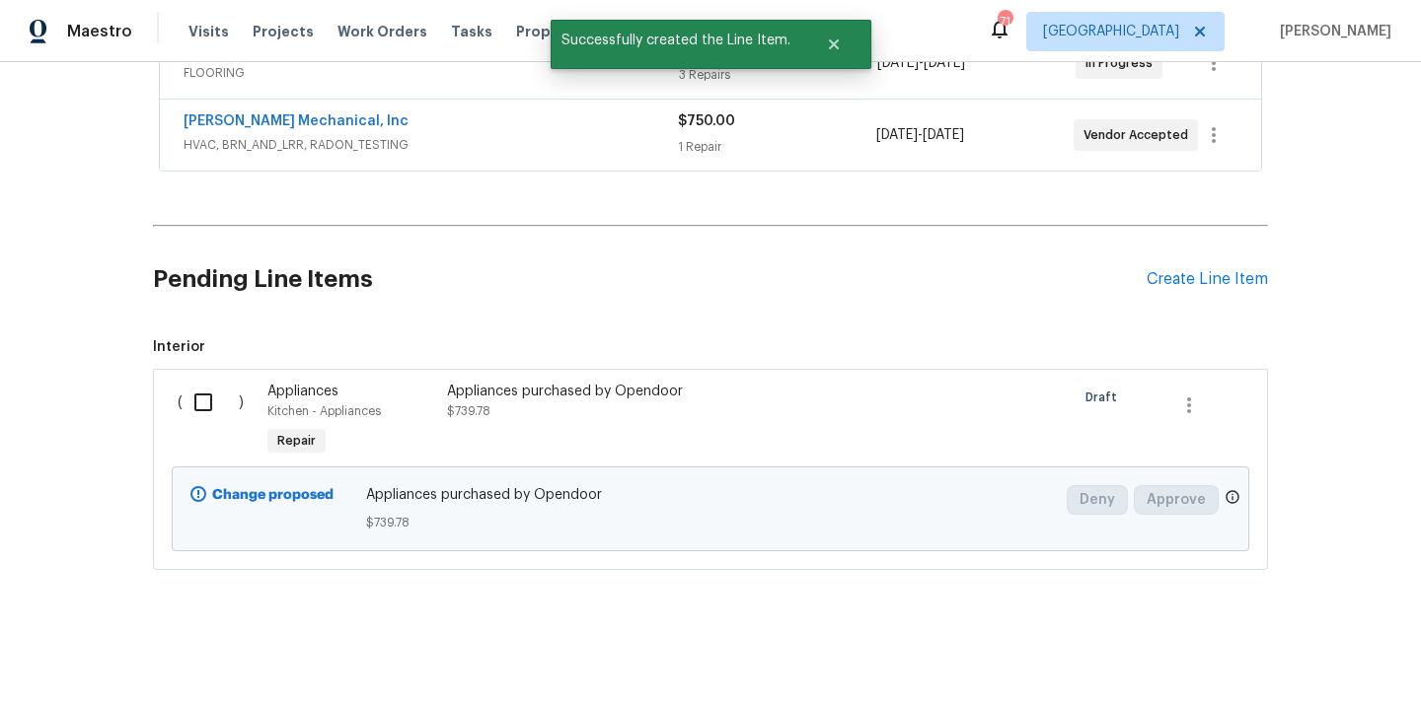
click at [191, 417] on input "checkbox" at bounding box center [211, 402] width 56 height 41
checkbox input "true"
click at [1262, 660] on span "Create Work Order" at bounding box center [1307, 655] width 131 height 25
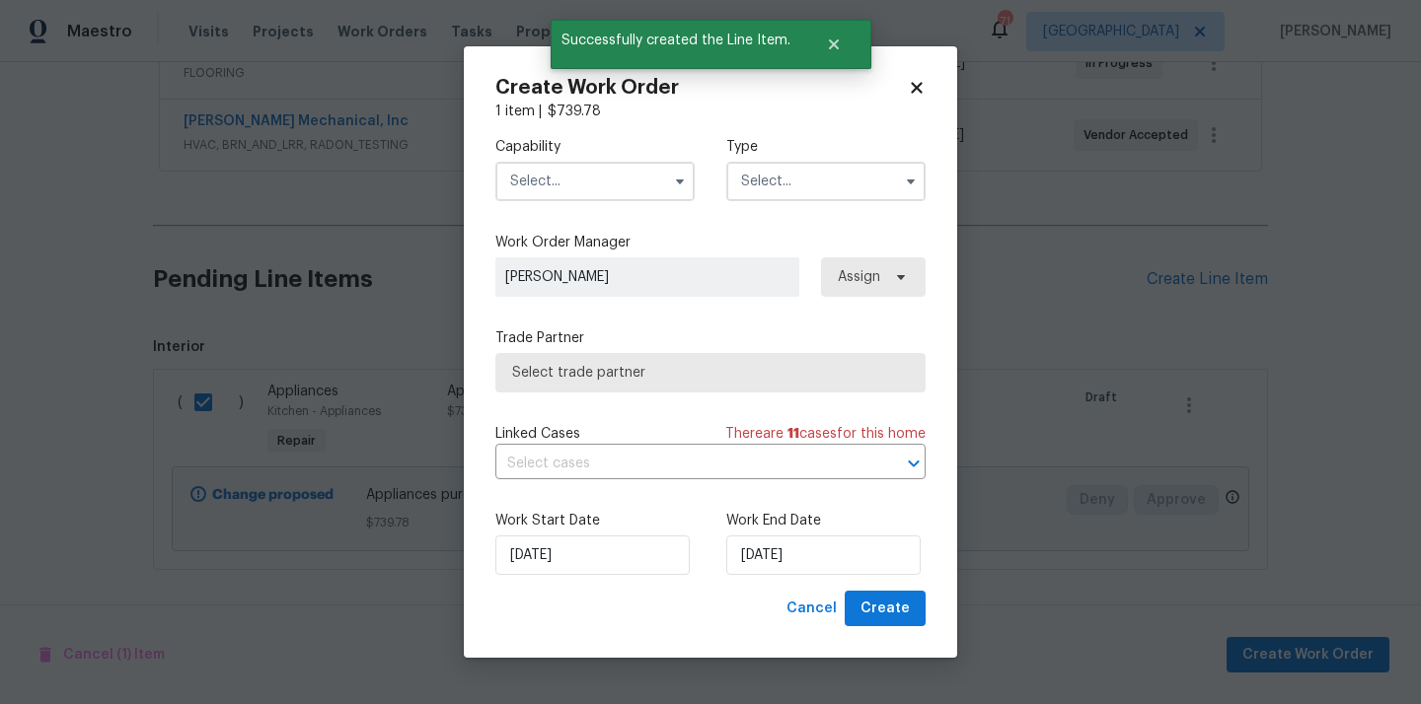
click at [657, 193] on input "text" at bounding box center [594, 181] width 199 height 39
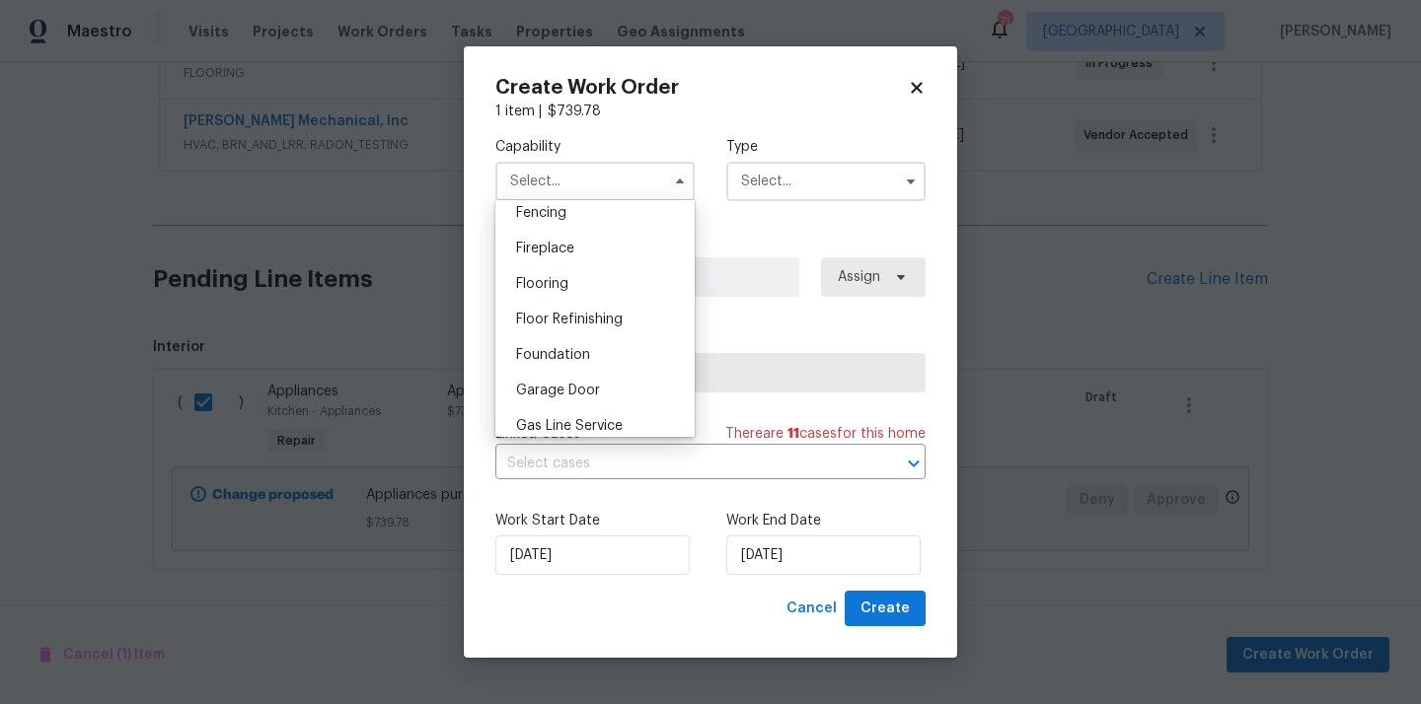
scroll to position [0, 0]
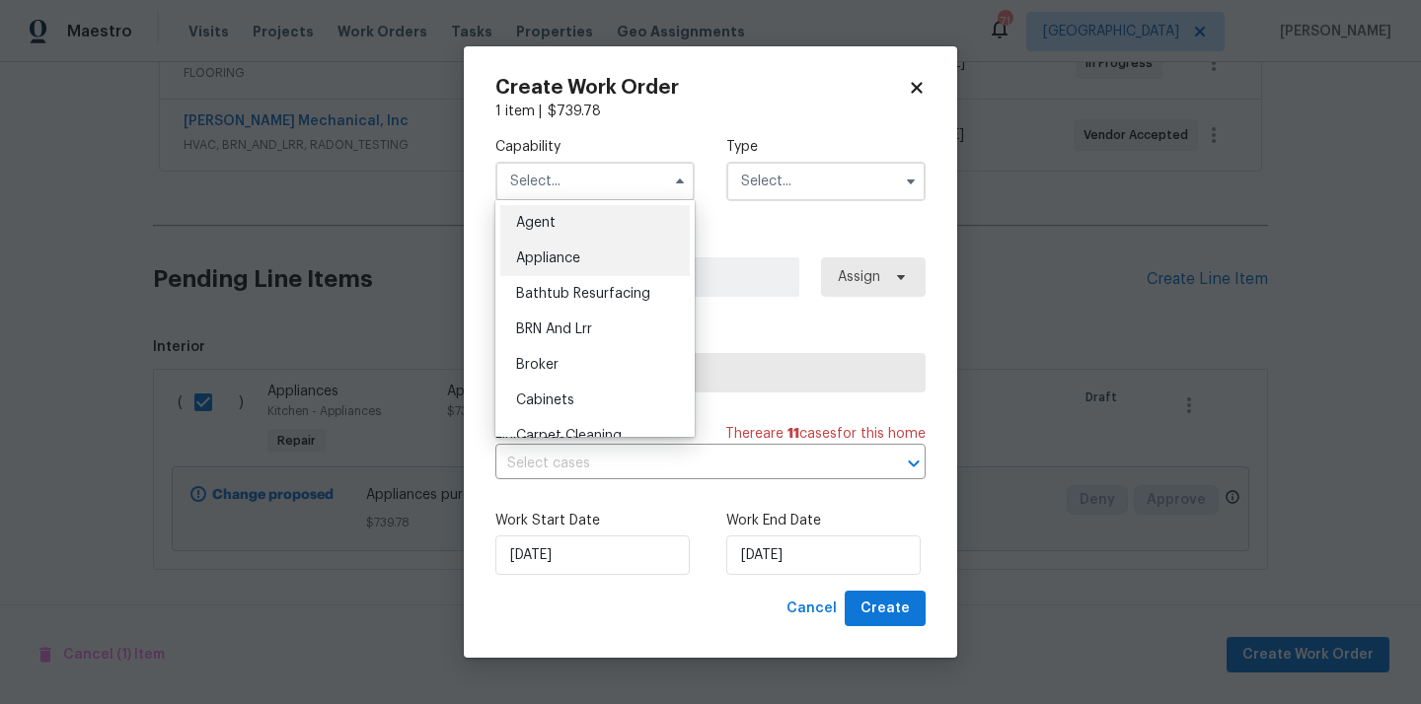
click at [628, 269] on div "Appliance" at bounding box center [594, 259] width 189 height 36
type input "Appliance"
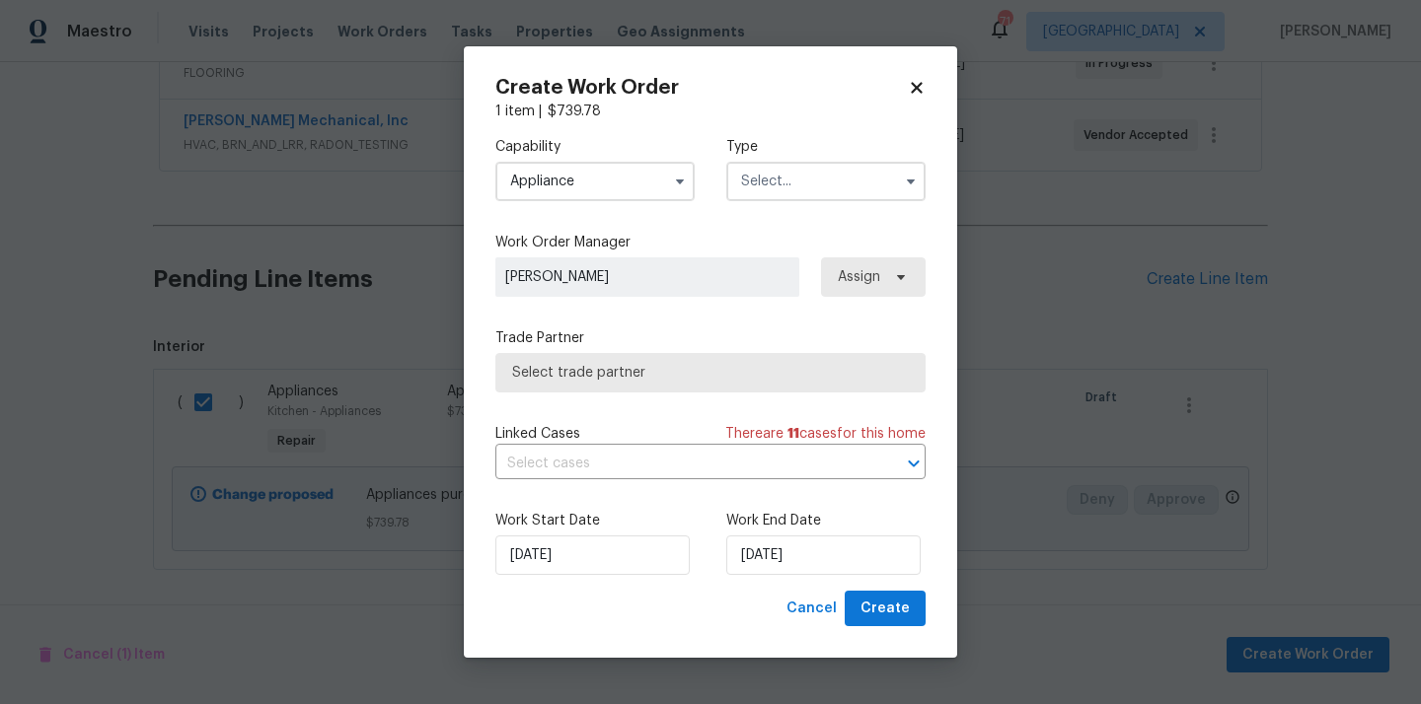
click at [818, 155] on label "Type" at bounding box center [825, 147] width 199 height 20
click at [804, 171] on input "text" at bounding box center [825, 181] width 199 height 39
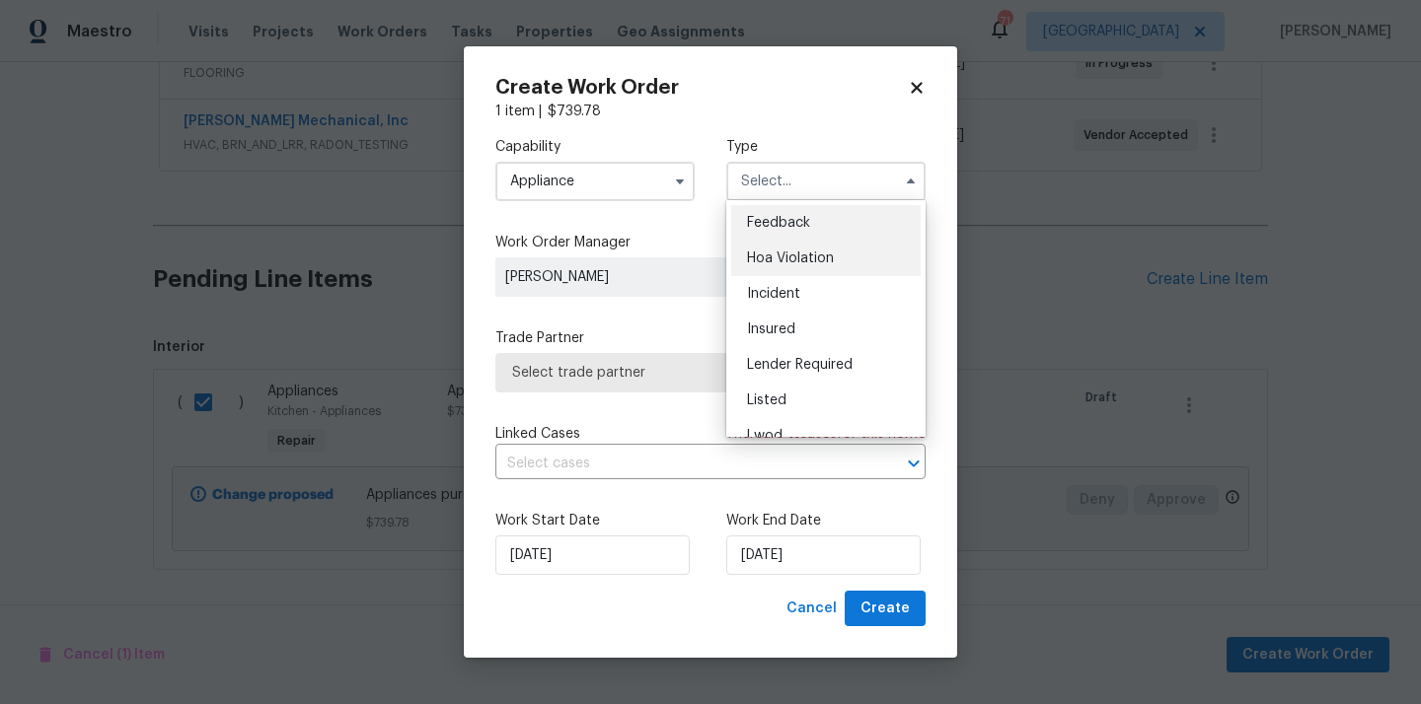
scroll to position [235, 0]
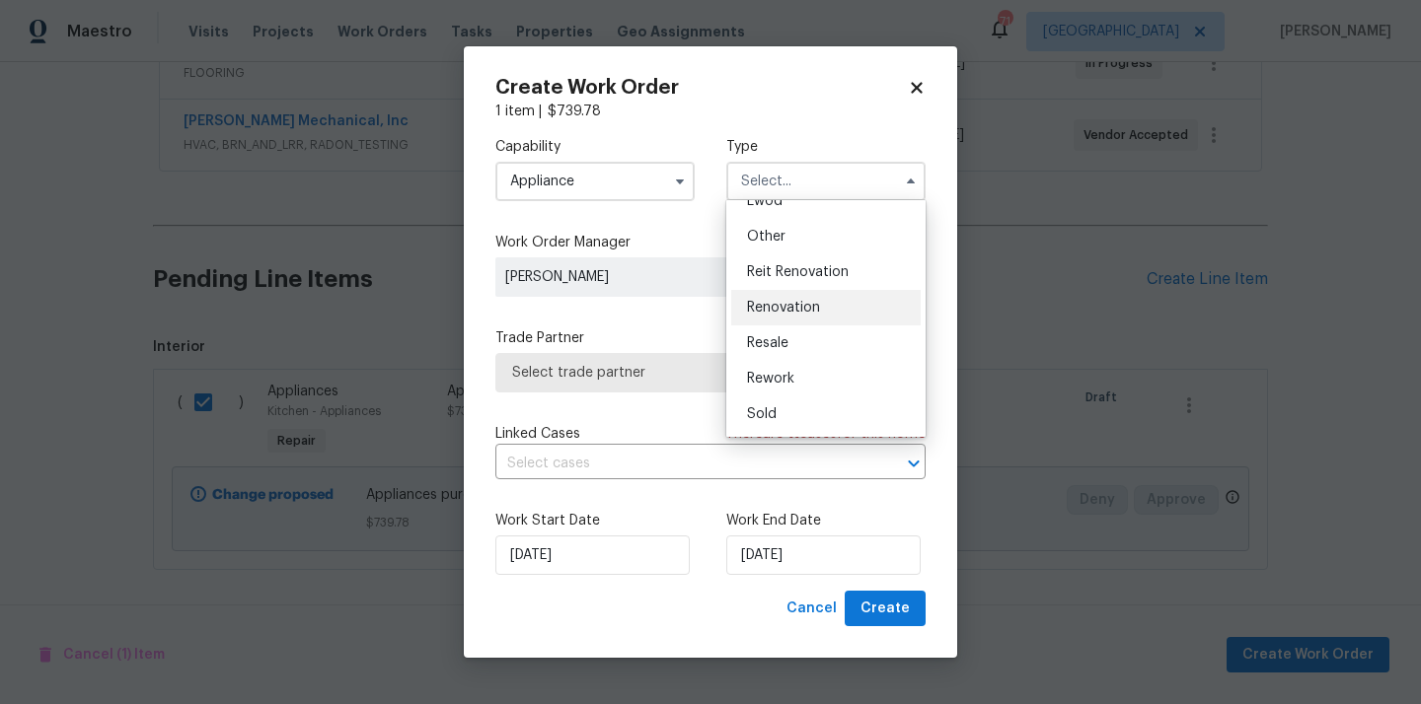
click at [796, 310] on span "Renovation" at bounding box center [783, 308] width 73 height 14
type input "Renovation"
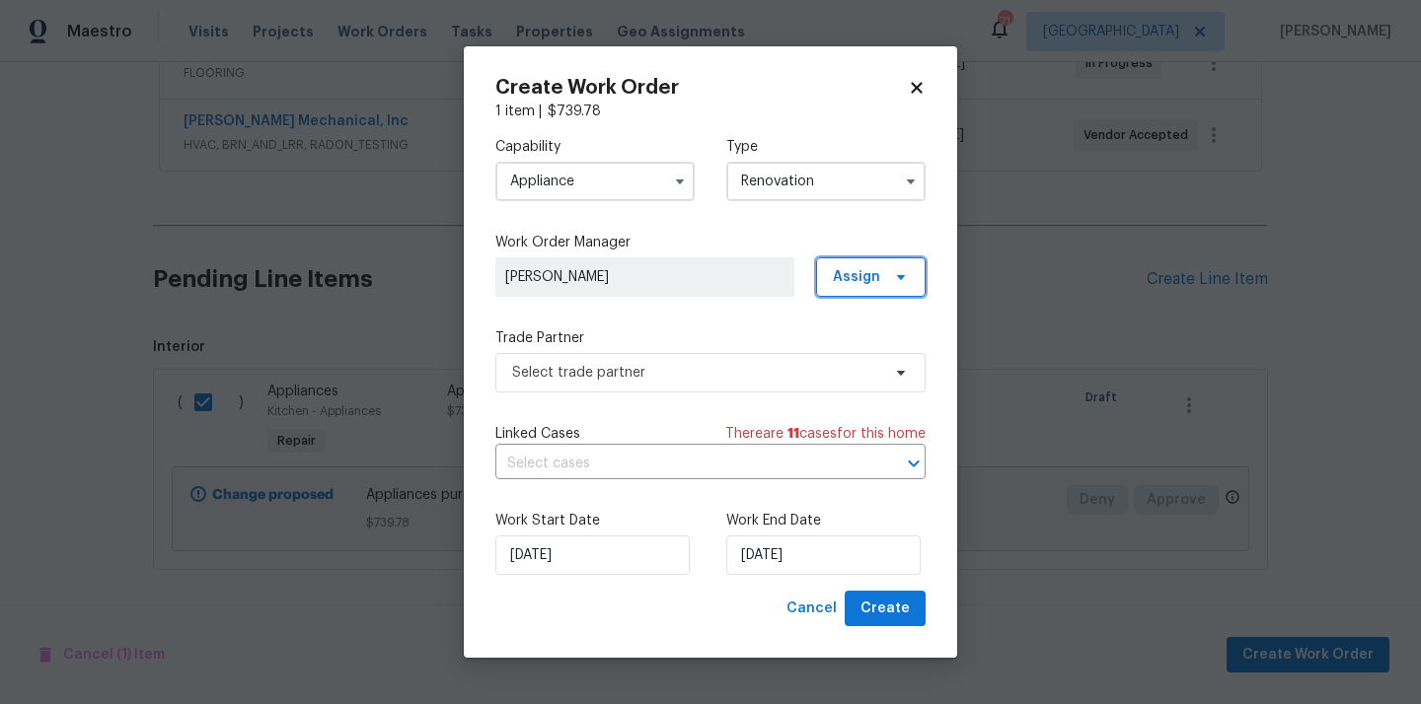
click at [839, 281] on span "Assign" at bounding box center [856, 277] width 47 height 20
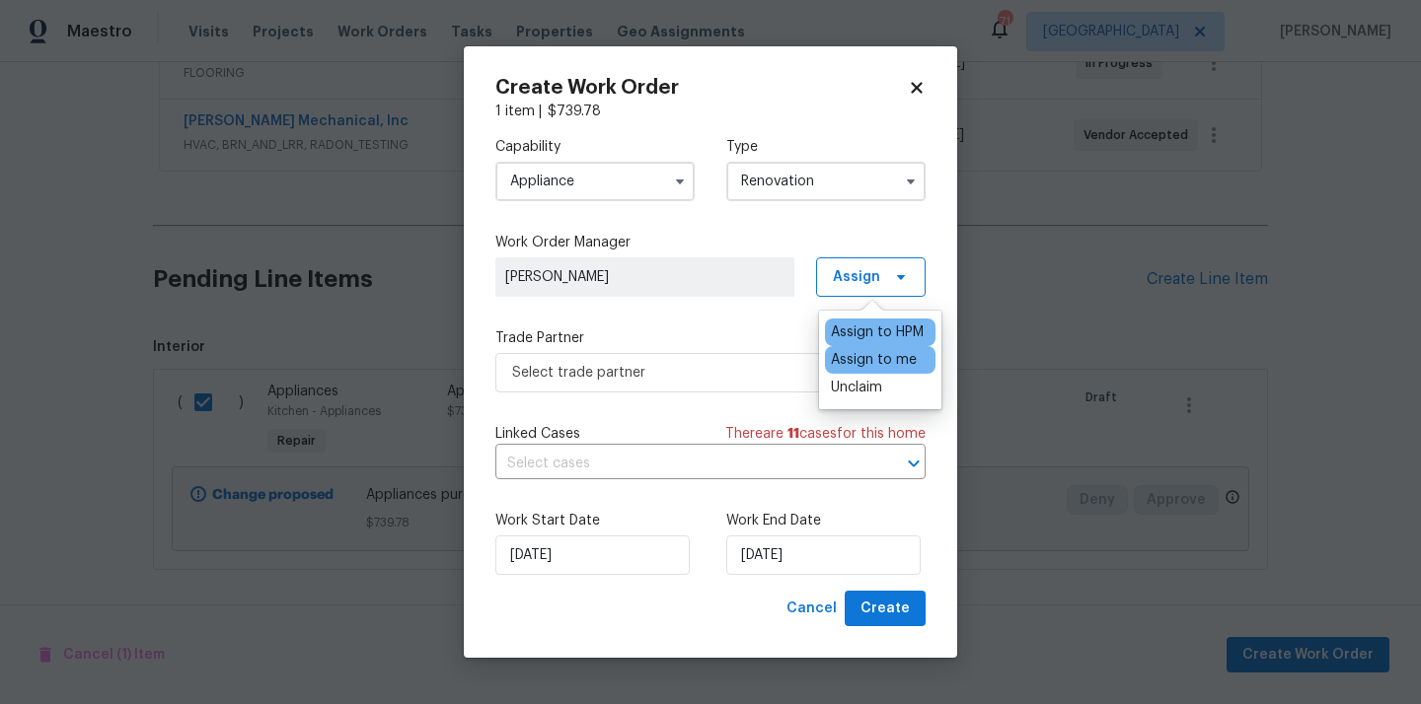
click at [862, 357] on div "Assign to me" at bounding box center [874, 360] width 86 height 20
click at [708, 365] on span "Select trade partner" at bounding box center [696, 373] width 368 height 20
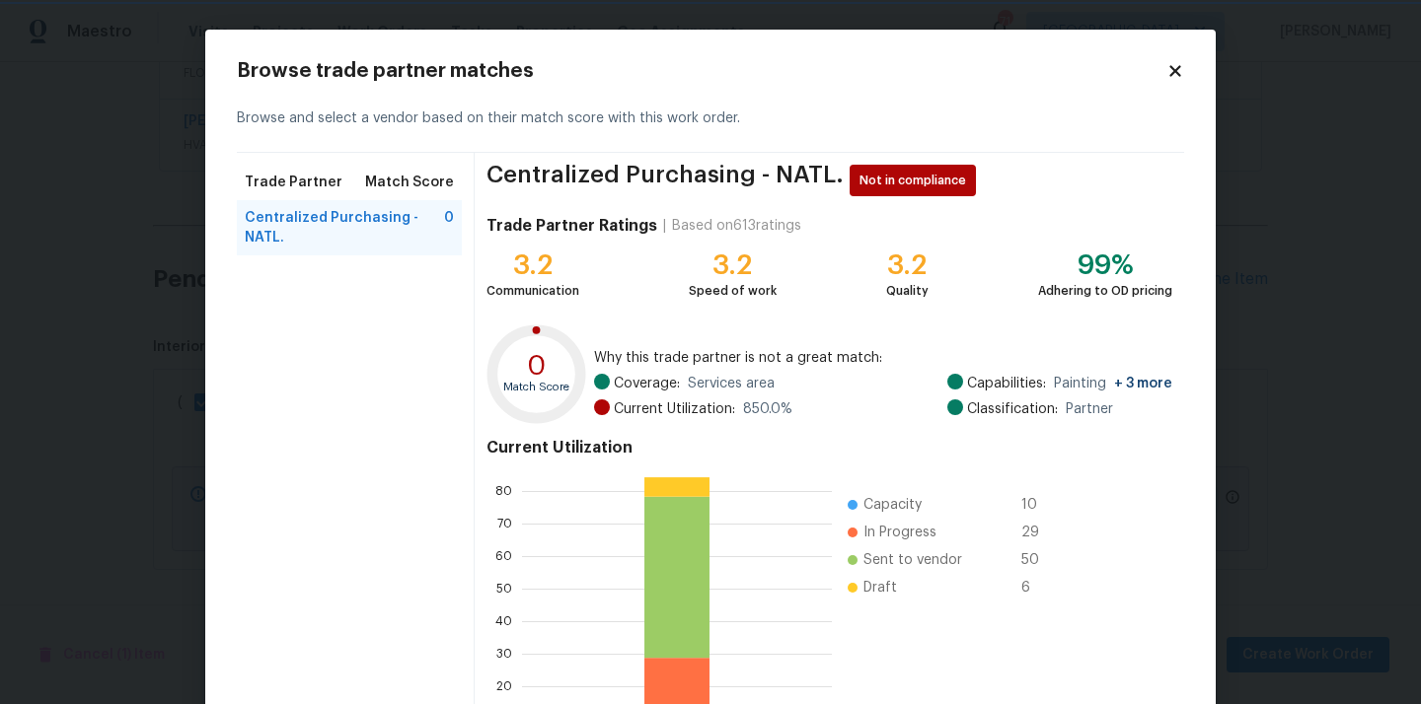
scroll to position [166, 0]
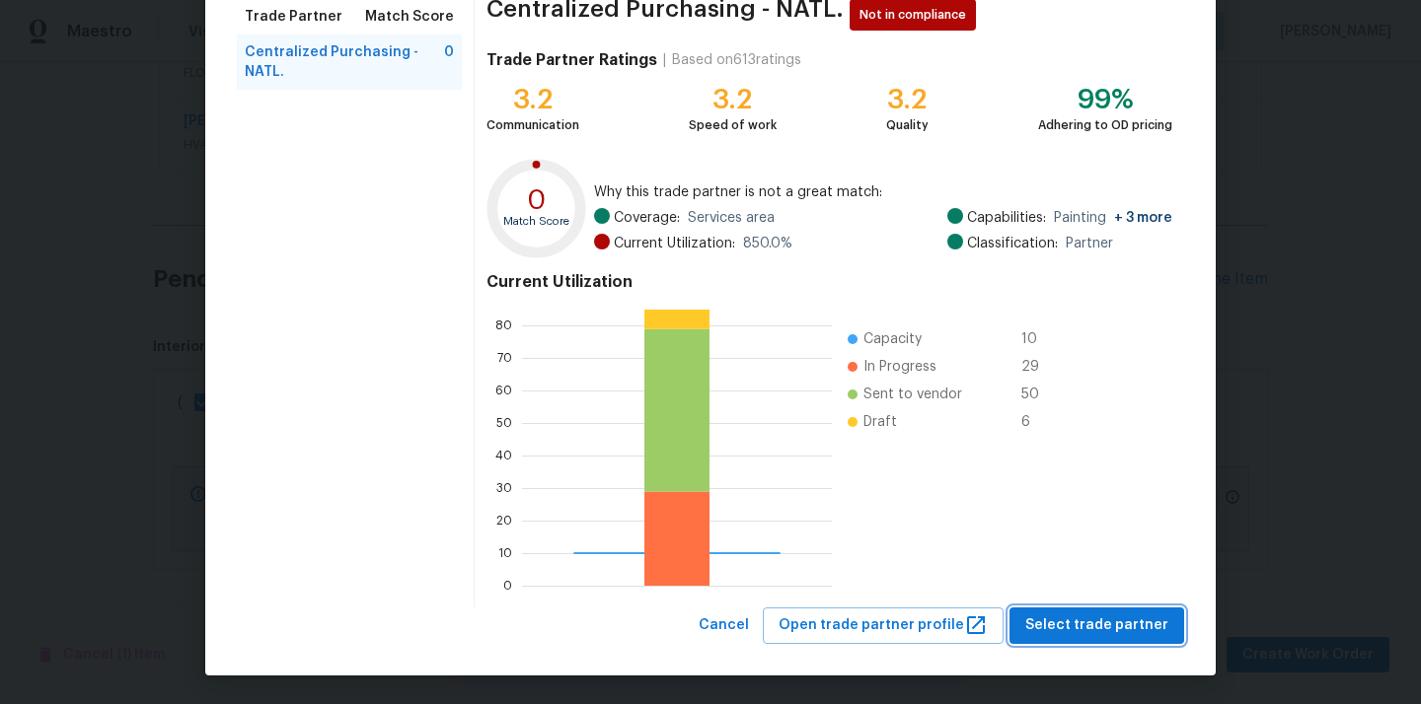
click at [1129, 623] on span "Select trade partner" at bounding box center [1096, 626] width 143 height 25
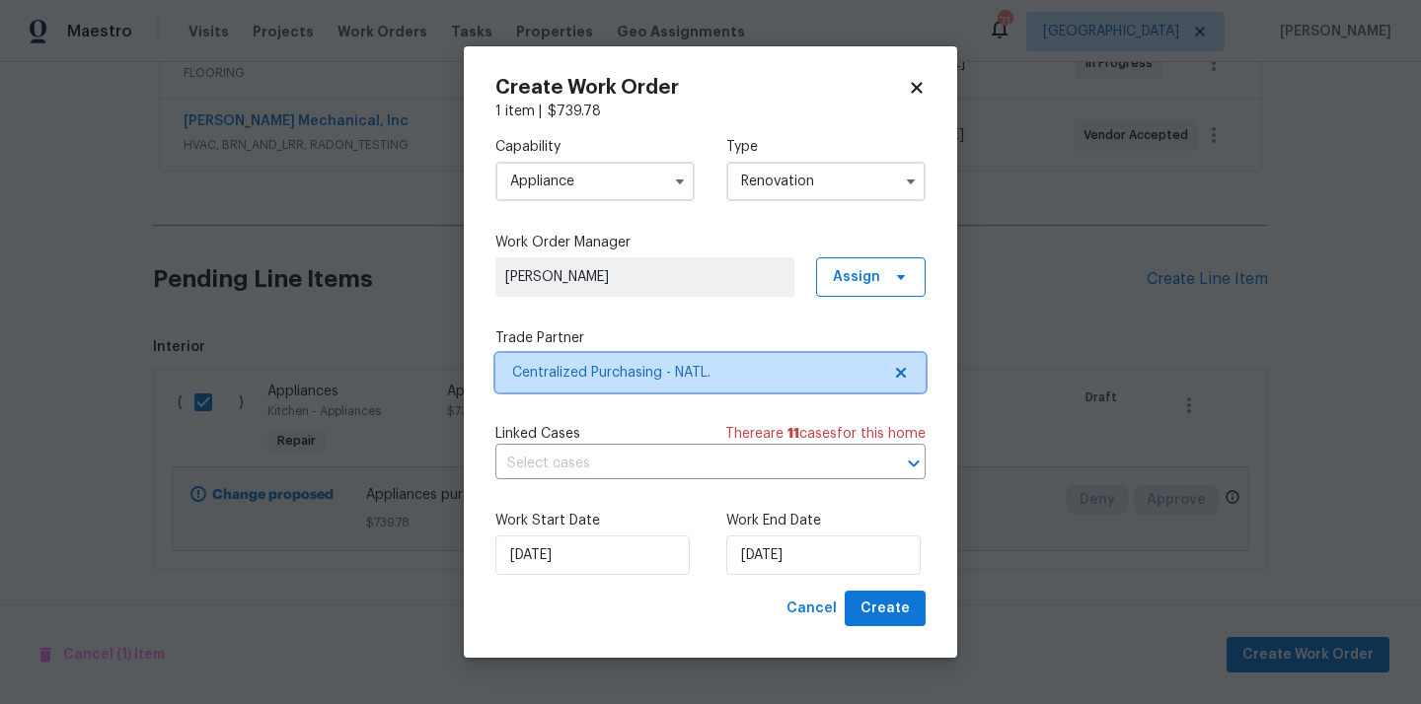
scroll to position [0, 0]
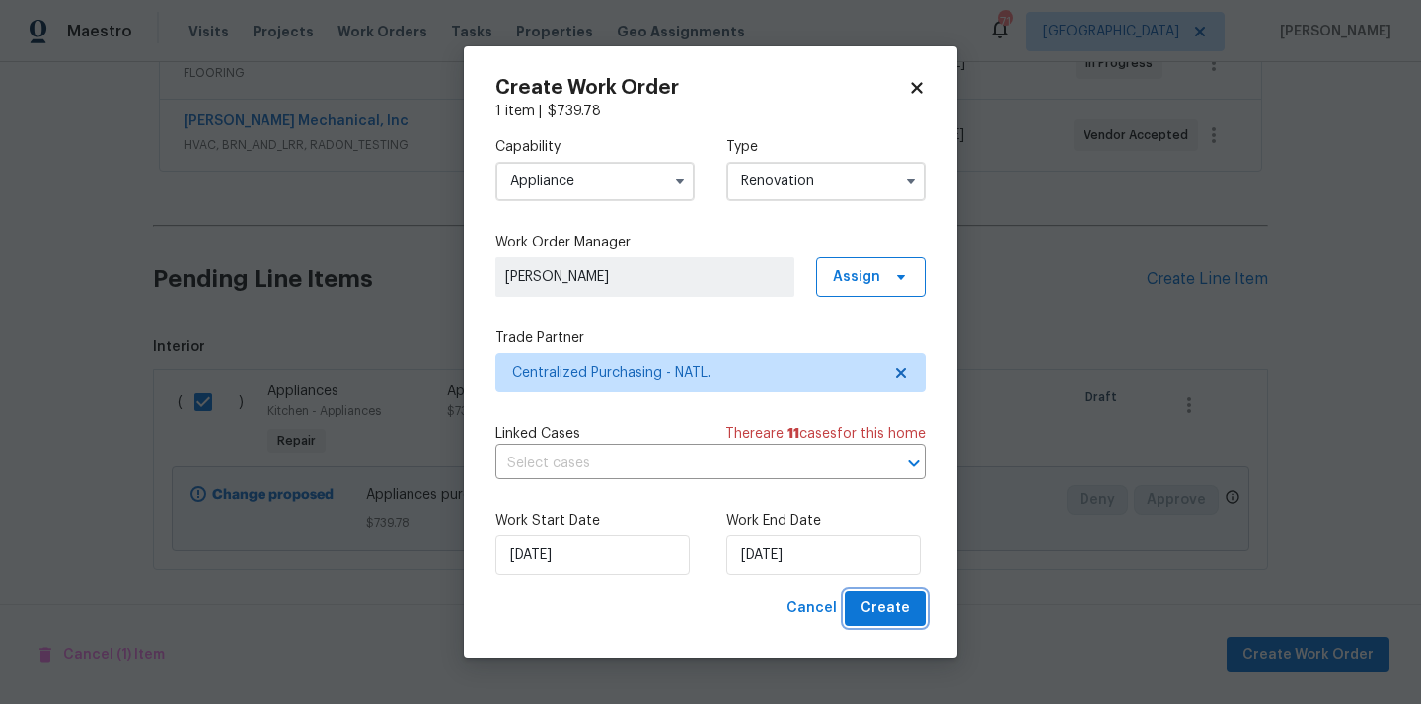
click at [883, 626] on button "Create" at bounding box center [884, 609] width 81 height 37
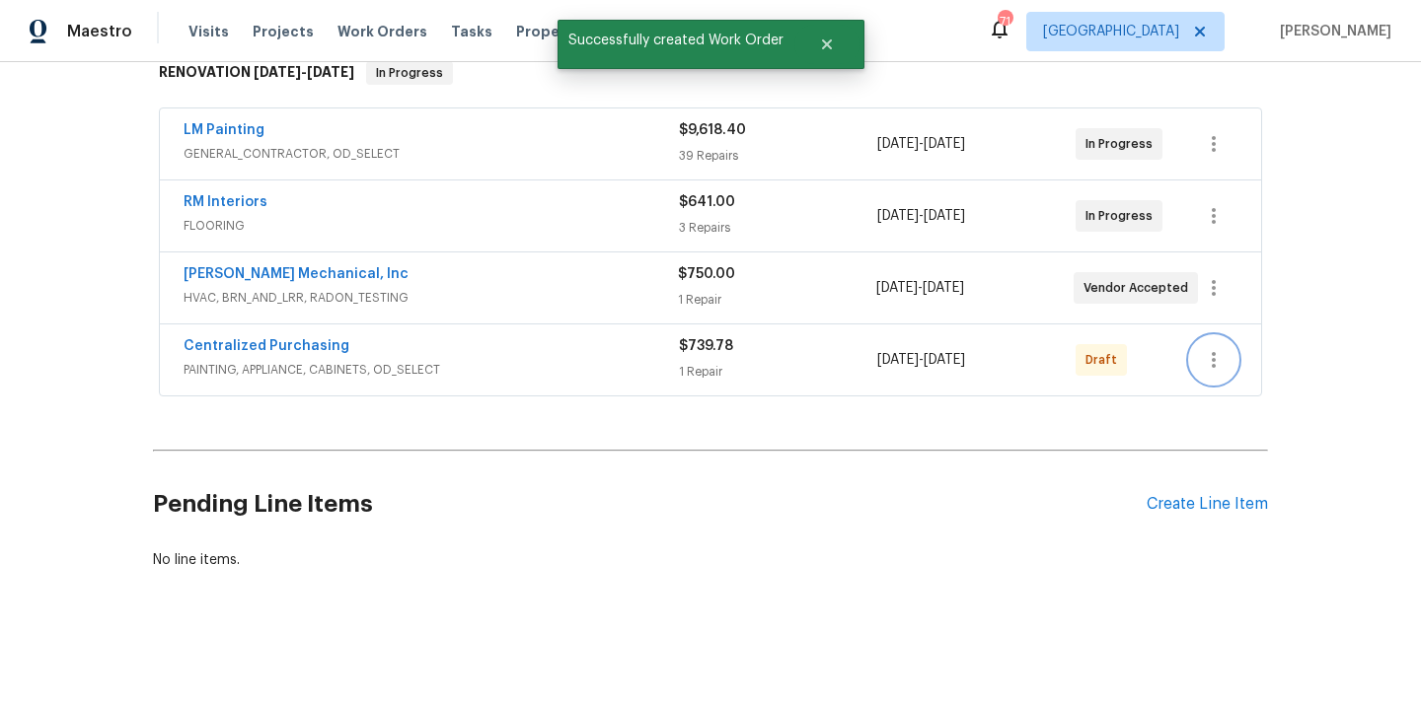
click at [1213, 336] on button "button" at bounding box center [1213, 359] width 47 height 47
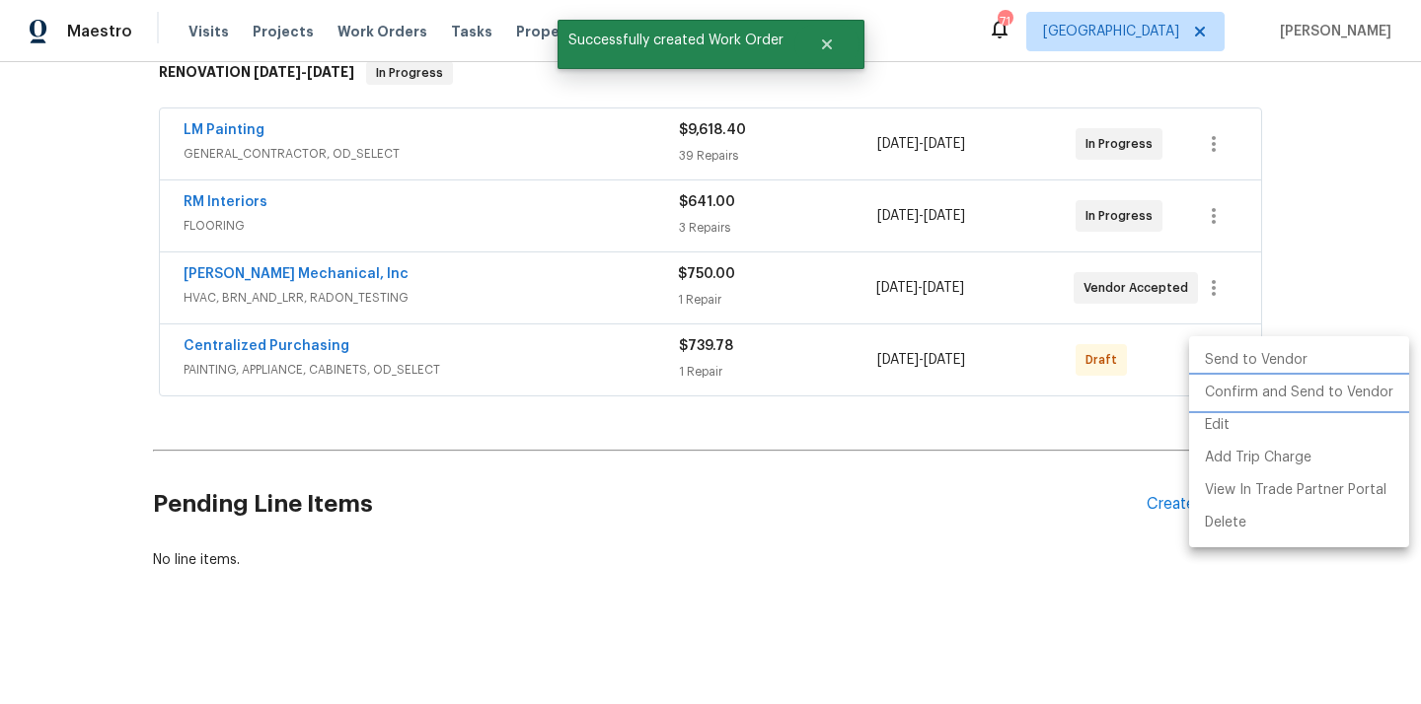
click at [1219, 385] on li "Confirm and Send to Vendor" at bounding box center [1299, 393] width 220 height 33
click at [468, 303] on div at bounding box center [710, 352] width 1421 height 704
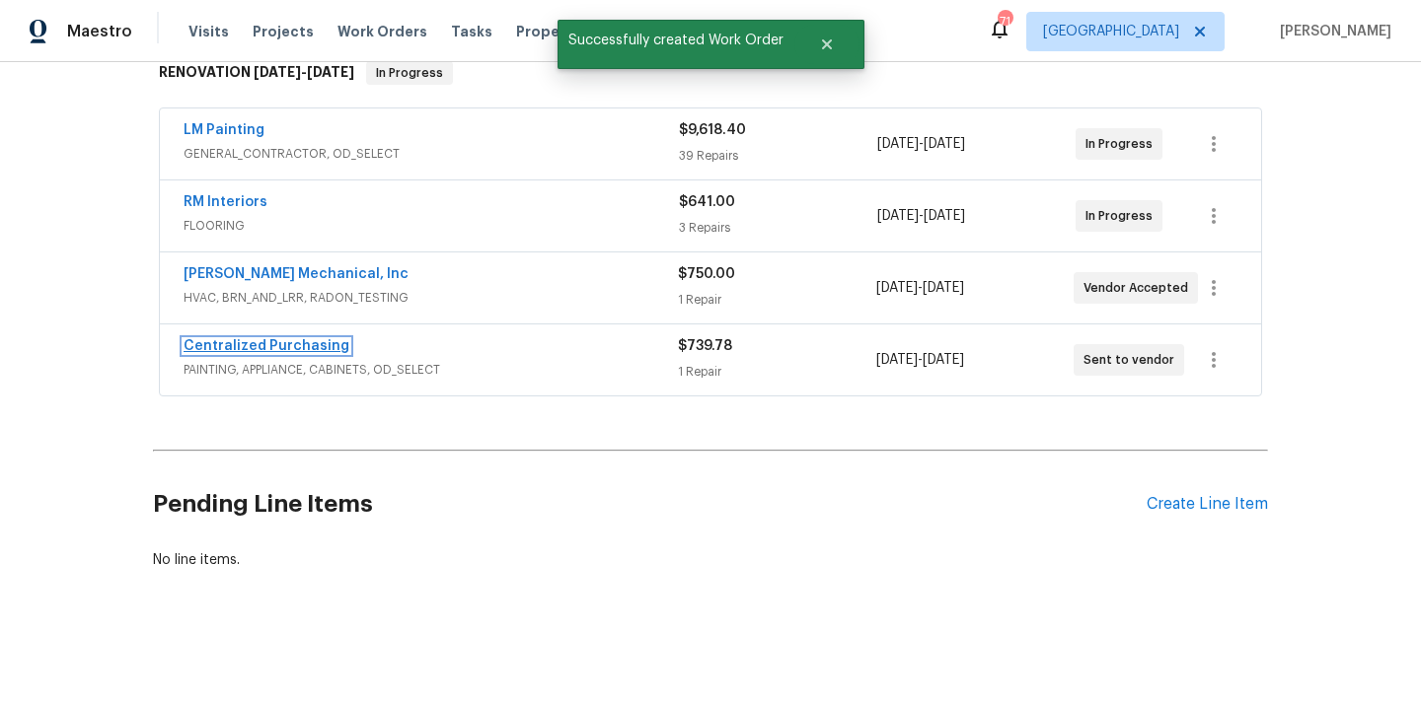
click at [299, 346] on link "Centralized Purchasing" at bounding box center [267, 346] width 166 height 14
